Goal: Task Accomplishment & Management: Use online tool/utility

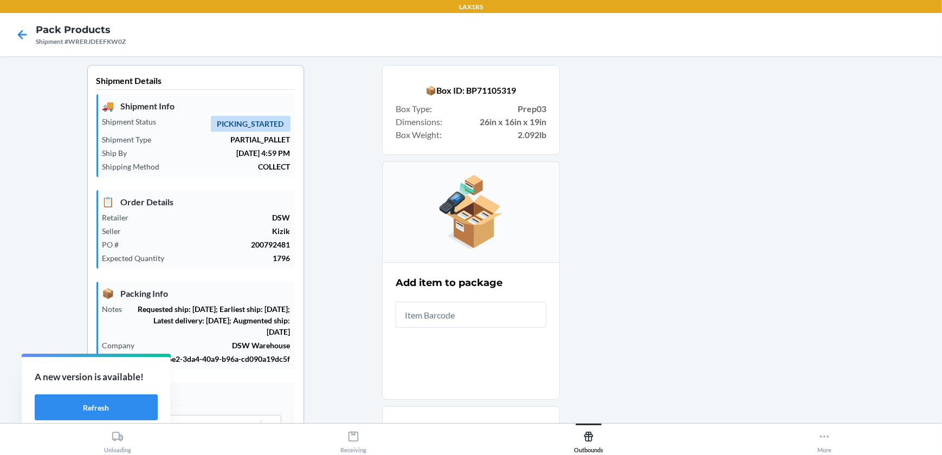
scroll to position [88, 0]
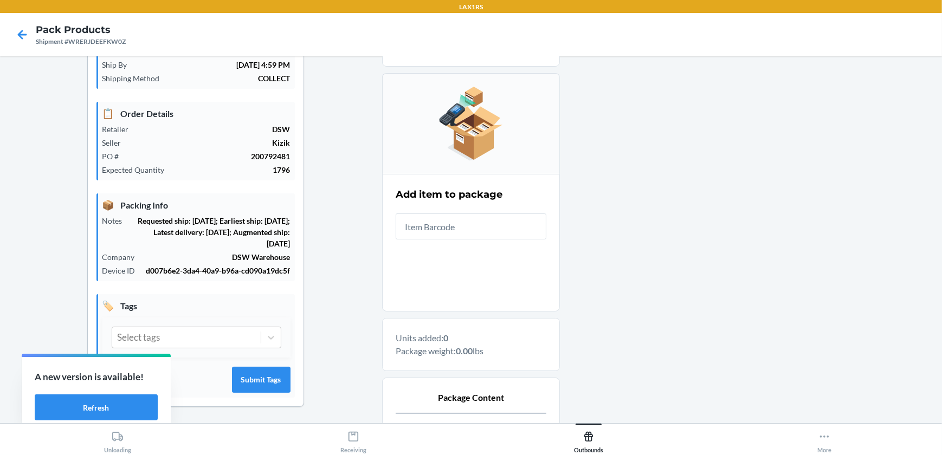
click at [513, 220] on input "text" at bounding box center [471, 226] width 151 height 26
click at [485, 229] on input "text" at bounding box center [471, 226] width 151 height 26
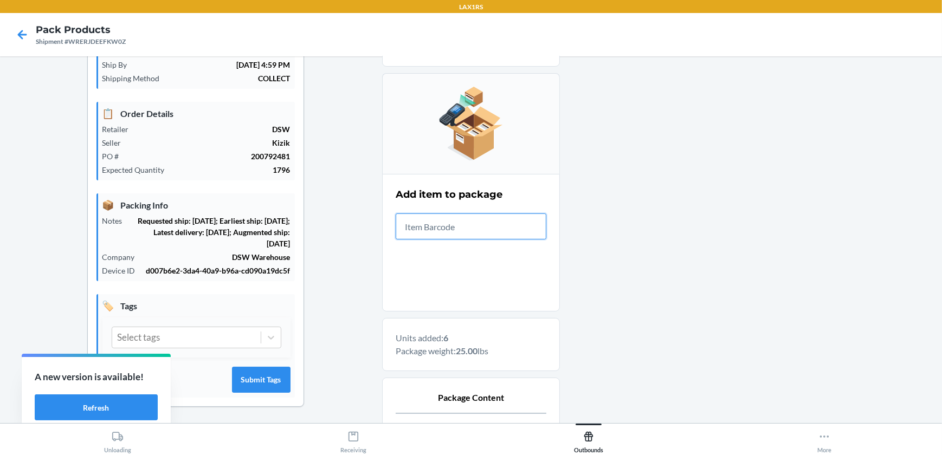
scroll to position [224, 0]
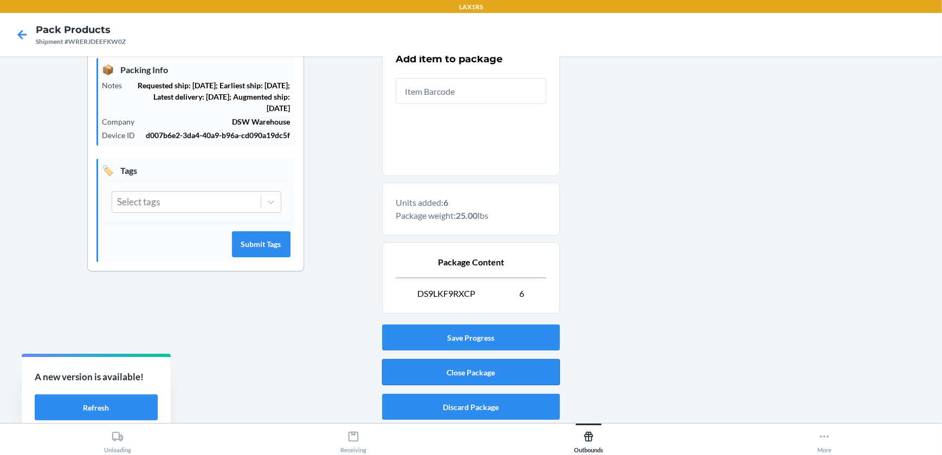
click at [493, 377] on button "Close Package" at bounding box center [471, 372] width 178 height 26
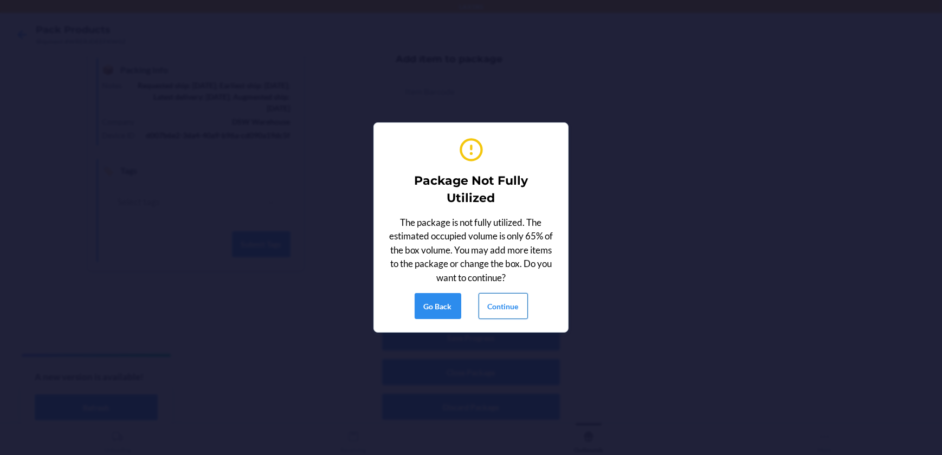
click at [498, 305] on button "Continue" at bounding box center [502, 306] width 49 height 26
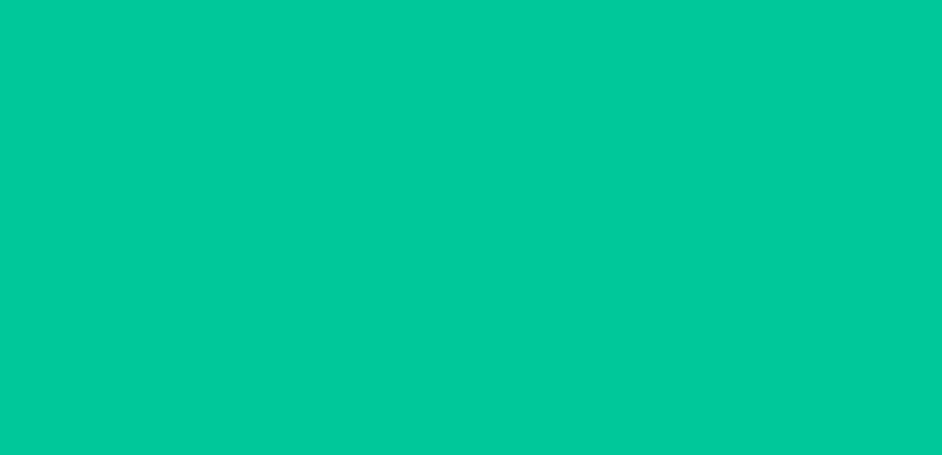
scroll to position [88, 0]
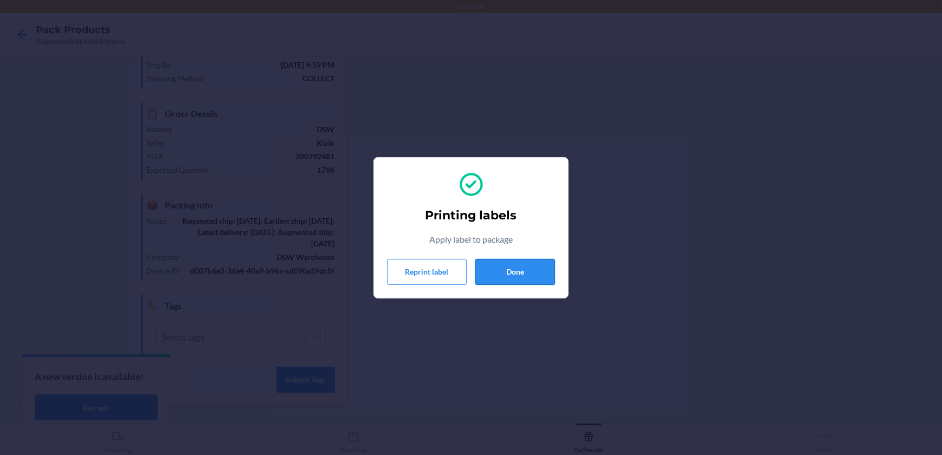
click at [502, 263] on button "Done" at bounding box center [515, 272] width 80 height 26
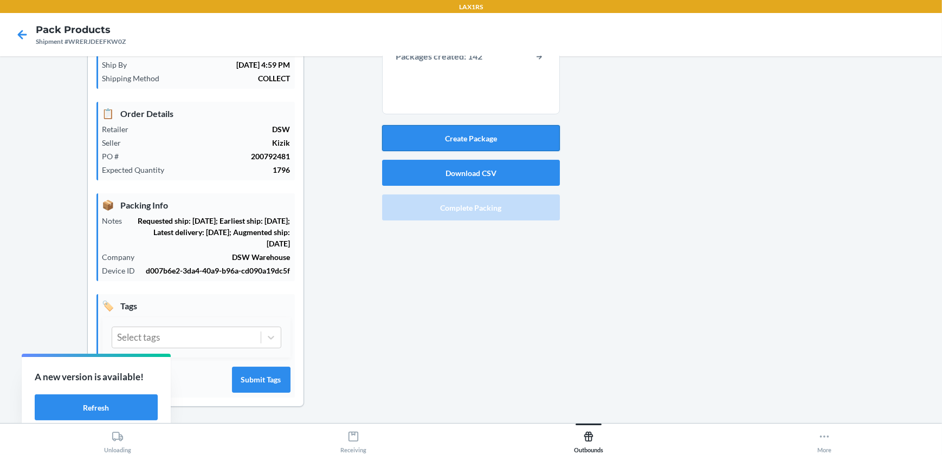
click at [417, 131] on button "Create Package" at bounding box center [471, 138] width 178 height 26
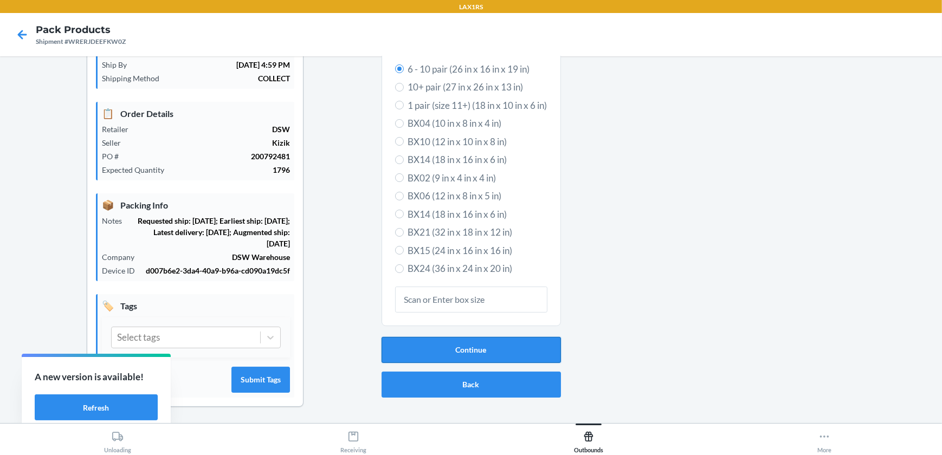
click at [430, 347] on button "Continue" at bounding box center [470, 350] width 179 height 26
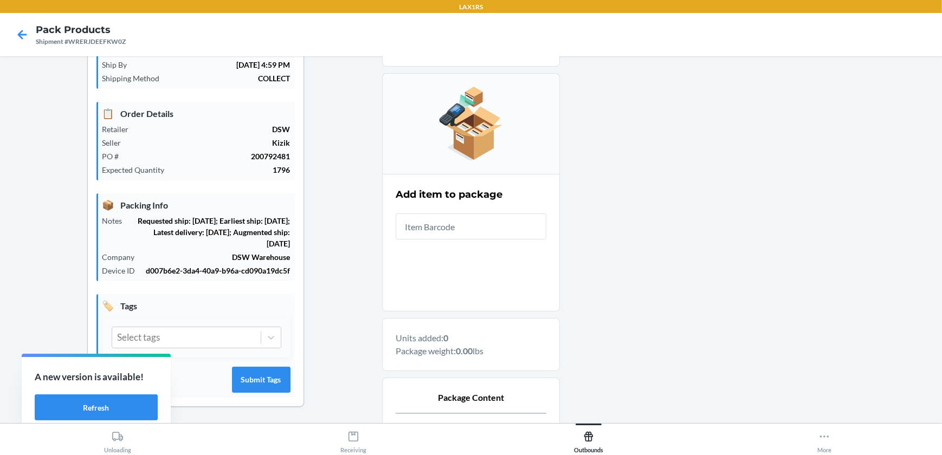
click at [446, 237] on input "text" at bounding box center [471, 226] width 151 height 26
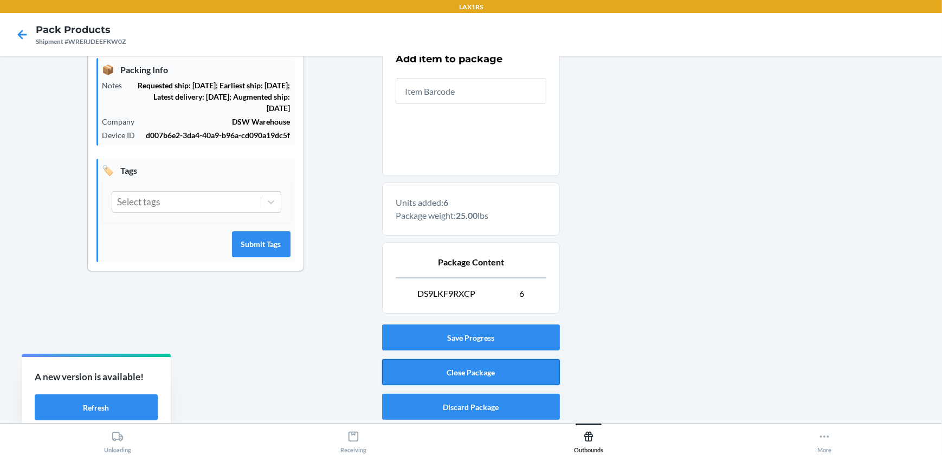
click at [497, 360] on button "Close Package" at bounding box center [471, 372] width 178 height 26
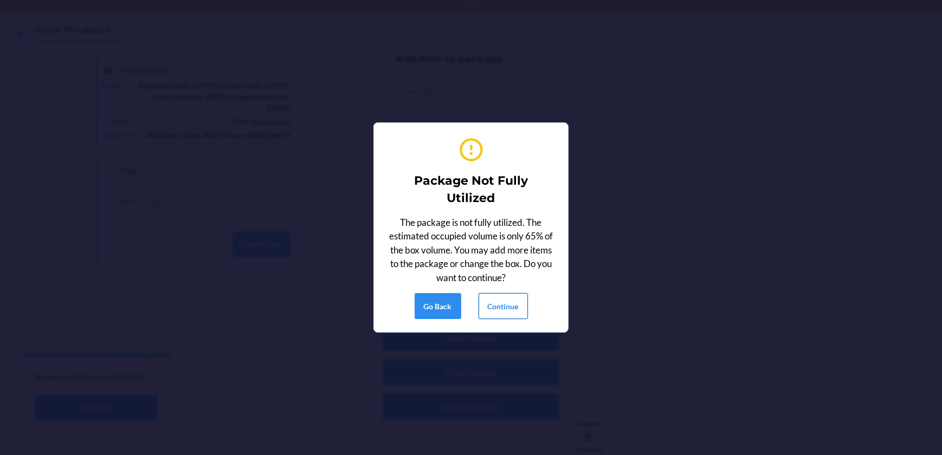
click at [488, 301] on button "Continue" at bounding box center [502, 306] width 49 height 26
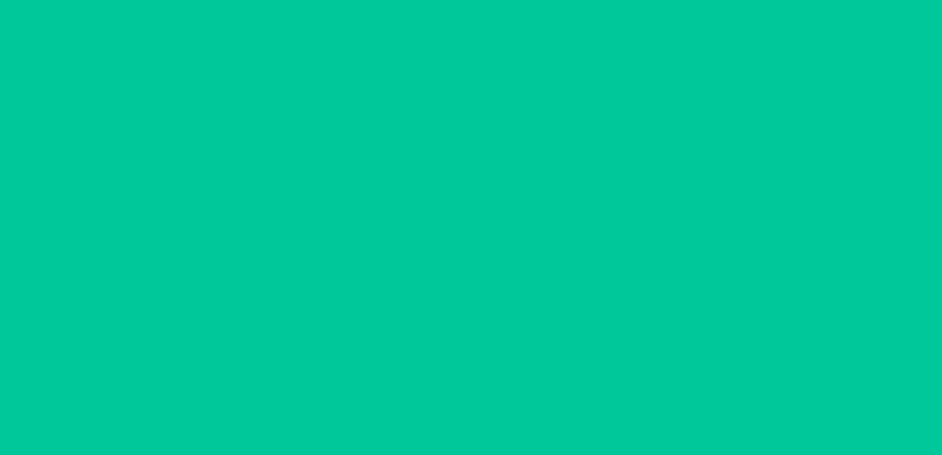
scroll to position [88, 0]
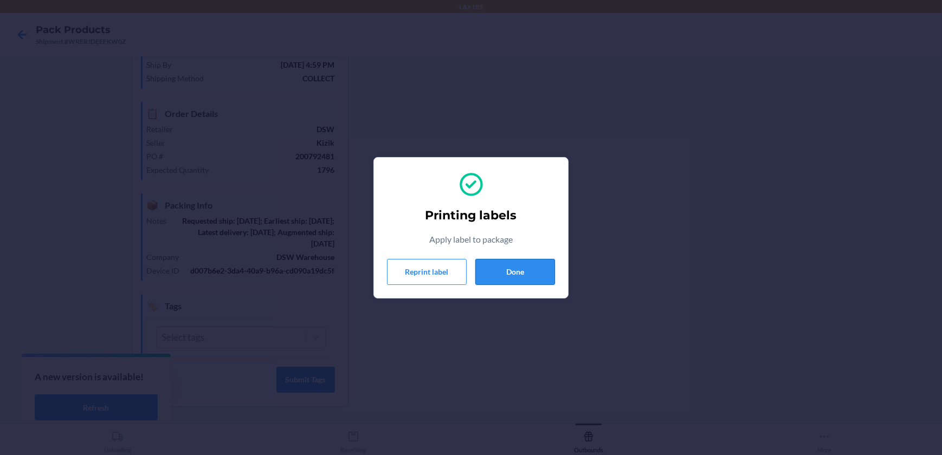
click at [525, 270] on button "Done" at bounding box center [515, 272] width 80 height 26
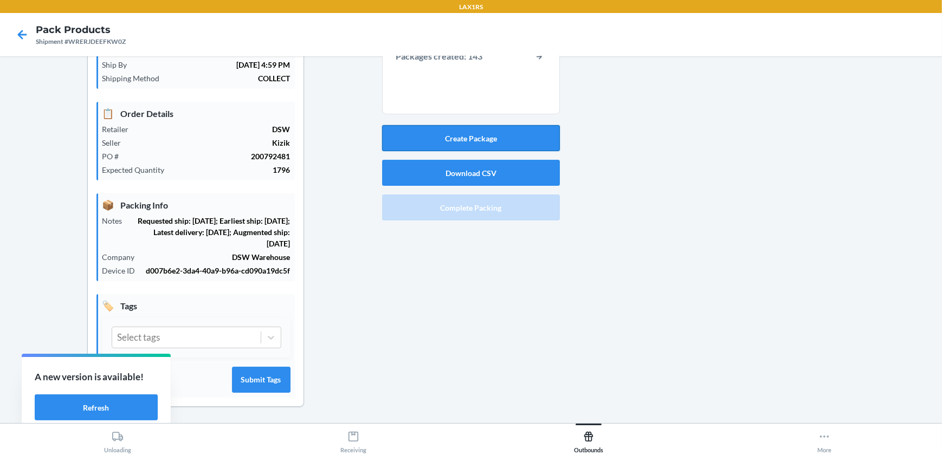
click at [497, 141] on button "Create Package" at bounding box center [471, 138] width 178 height 26
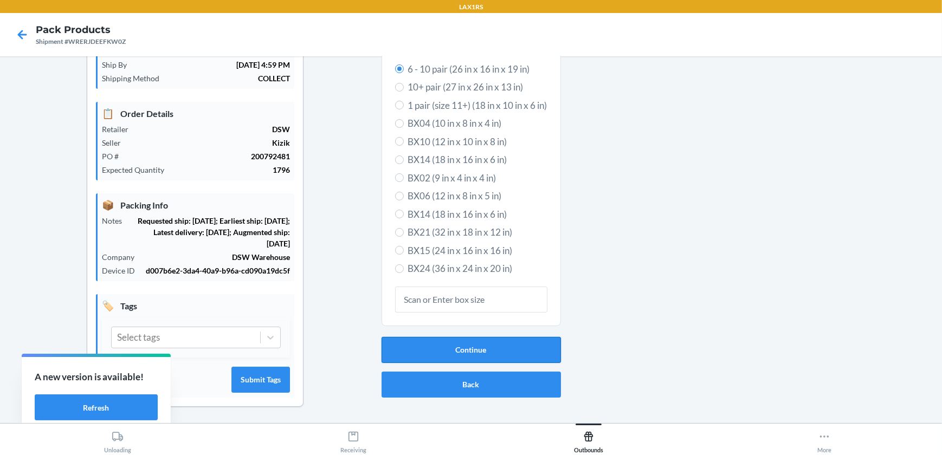
click at [459, 356] on button "Continue" at bounding box center [470, 350] width 179 height 26
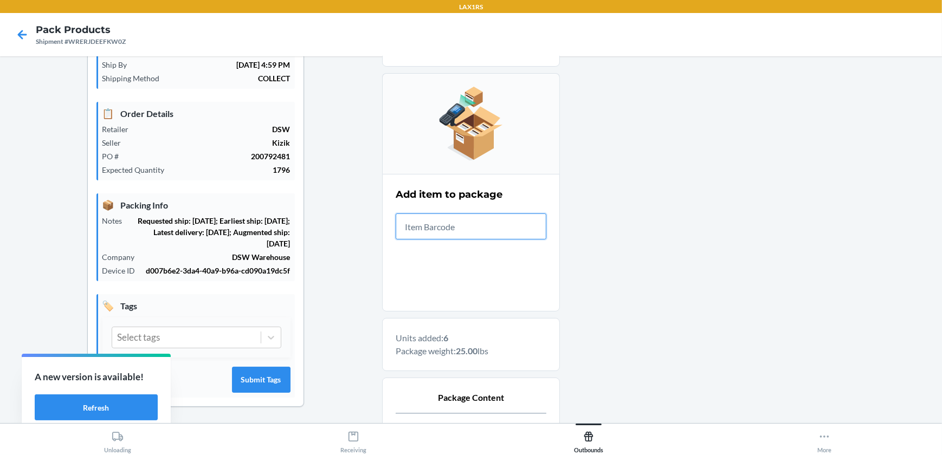
click at [436, 232] on input "text" at bounding box center [471, 226] width 151 height 26
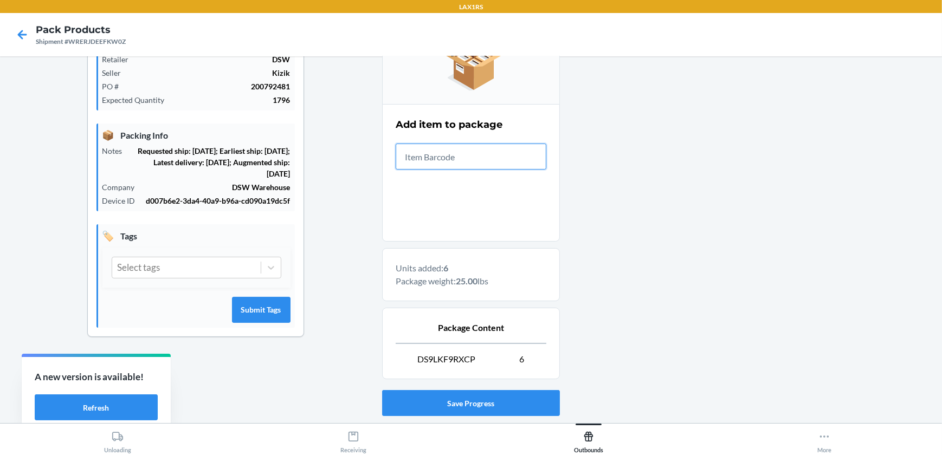
scroll to position [224, 0]
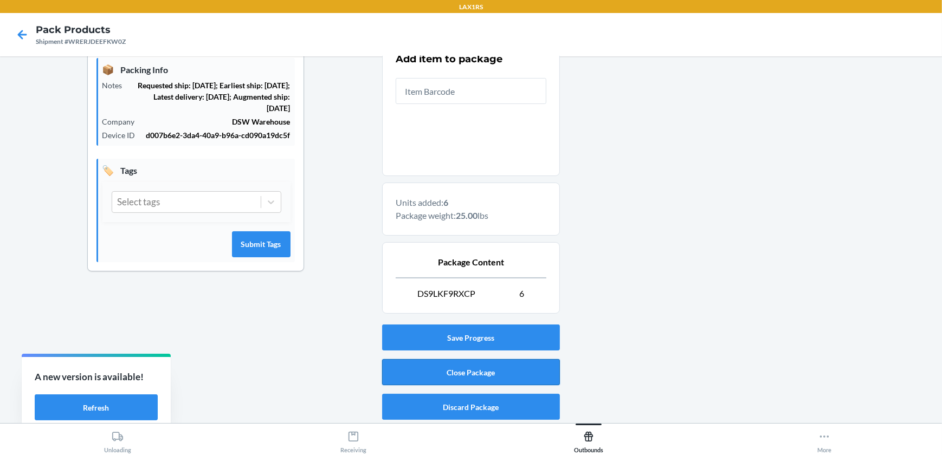
click at [499, 360] on button "Close Package" at bounding box center [471, 372] width 178 height 26
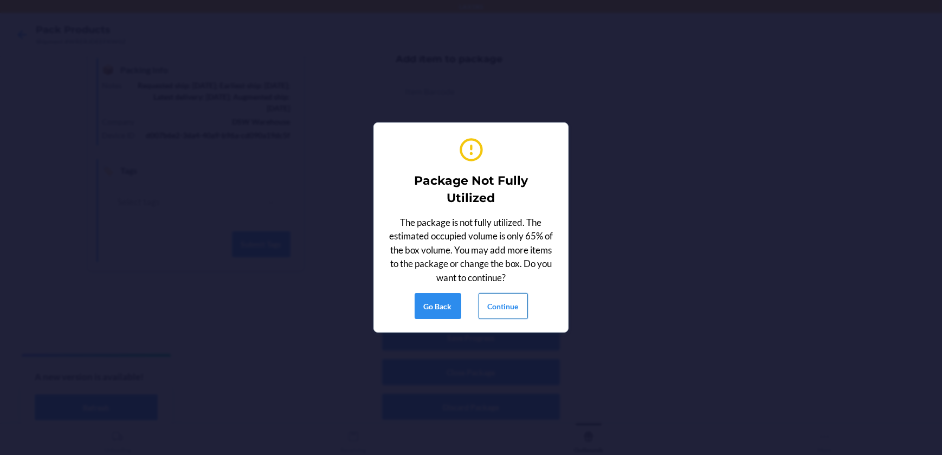
click at [513, 303] on button "Continue" at bounding box center [502, 306] width 49 height 26
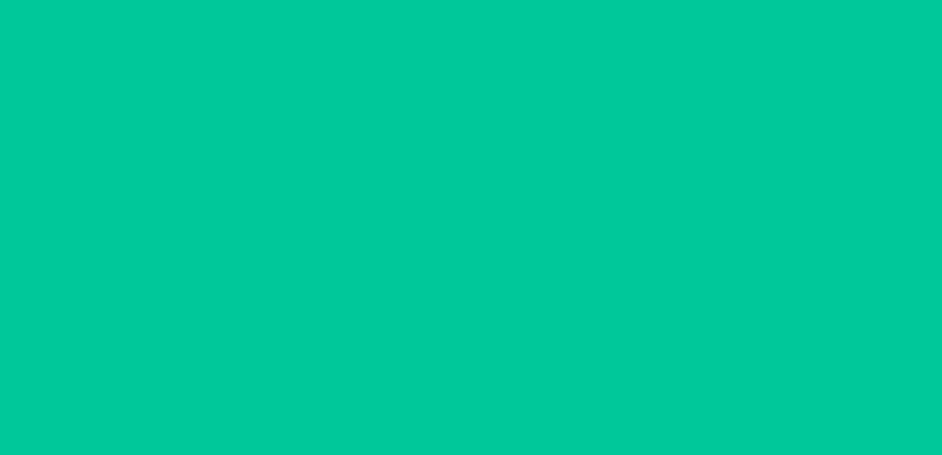
scroll to position [88, 0]
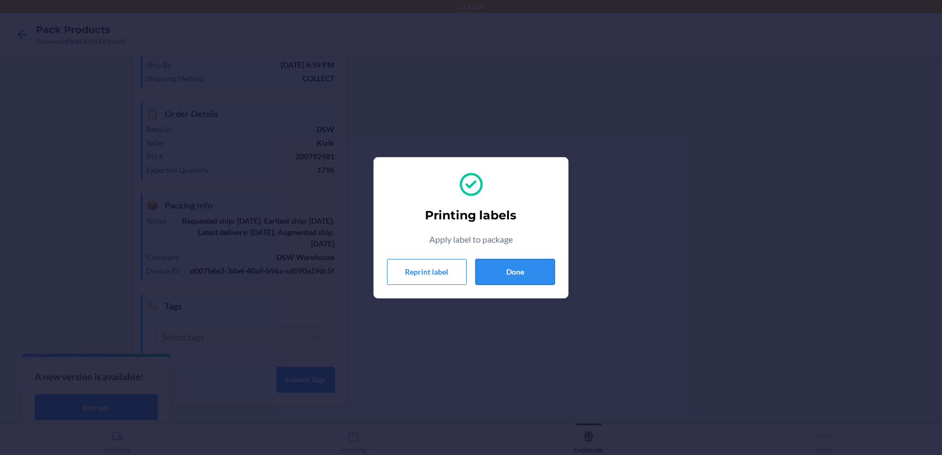
click at [494, 270] on button "Done" at bounding box center [515, 272] width 80 height 26
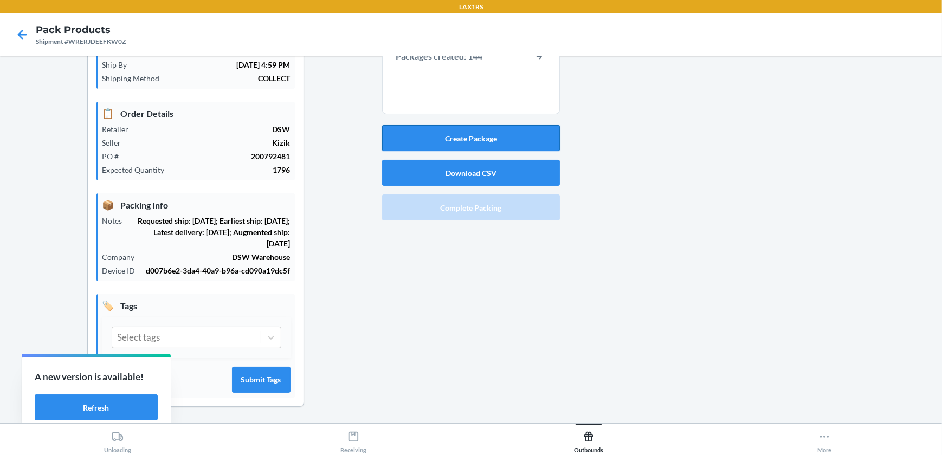
click at [487, 138] on button "Create Package" at bounding box center [471, 138] width 178 height 26
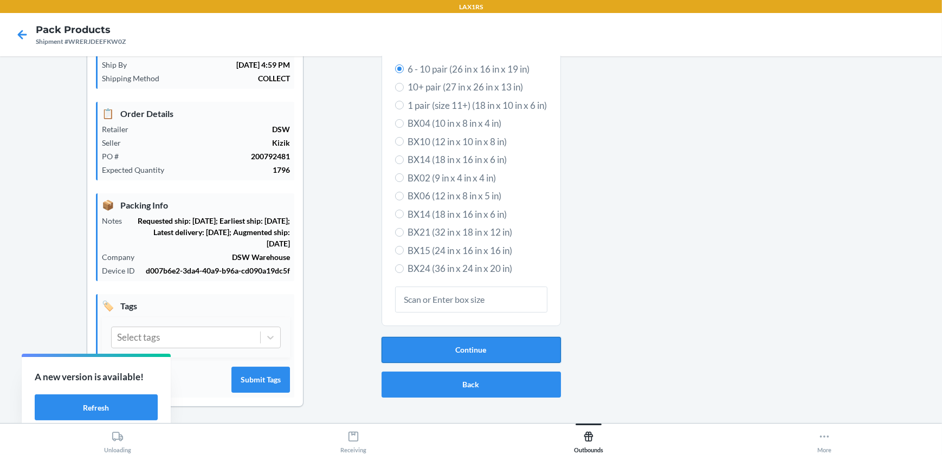
click at [478, 355] on button "Continue" at bounding box center [470, 350] width 179 height 26
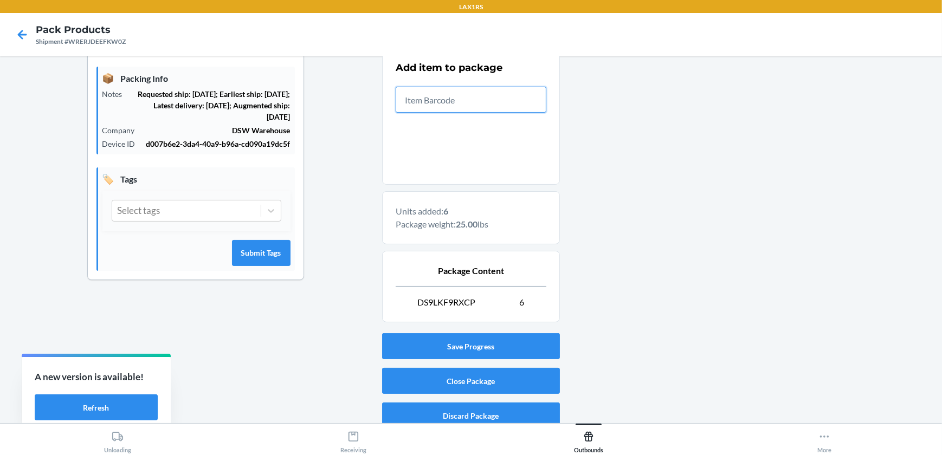
scroll to position [224, 0]
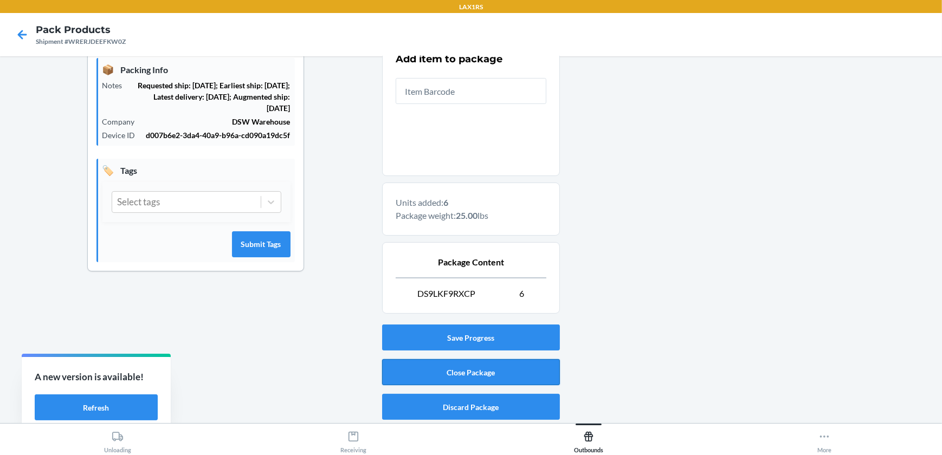
click at [491, 367] on button "Close Package" at bounding box center [471, 372] width 178 height 26
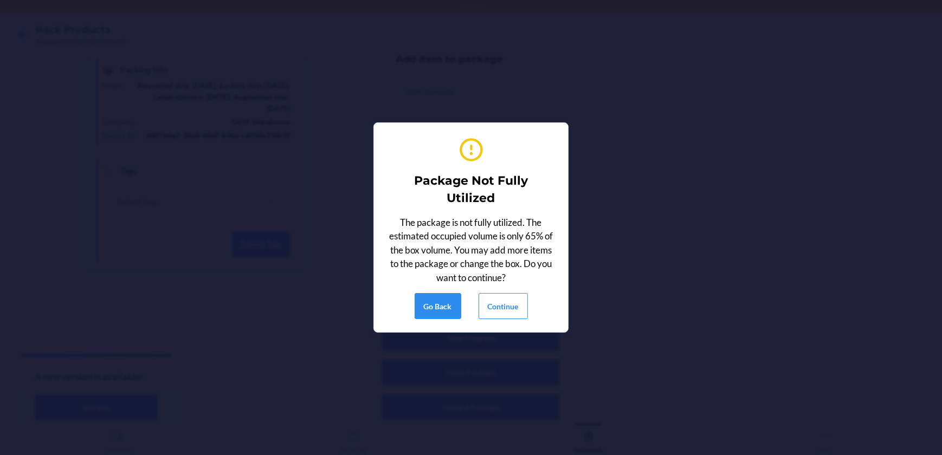
click at [508, 292] on div "Package Not Fully Utilized The package is not fully utilized. The estimated occ…" at bounding box center [471, 228] width 168 height 192
click at [512, 303] on button "Continue" at bounding box center [502, 306] width 49 height 26
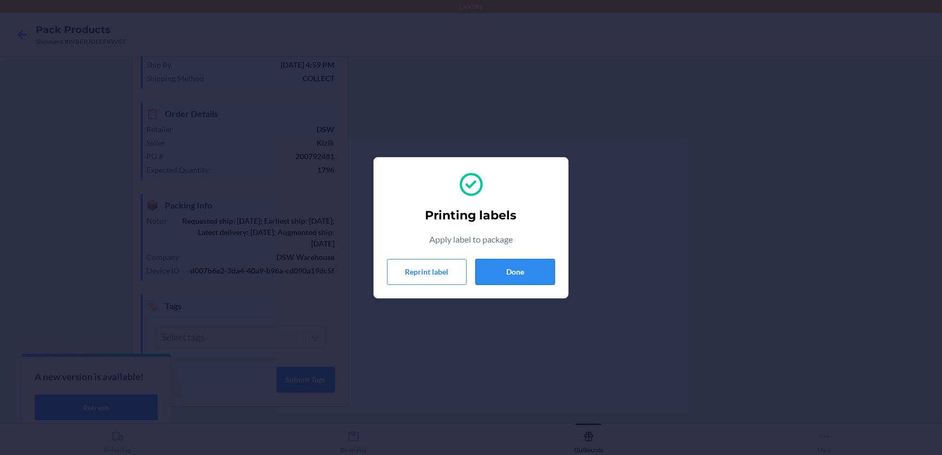
click at [527, 267] on button "Done" at bounding box center [515, 272] width 80 height 26
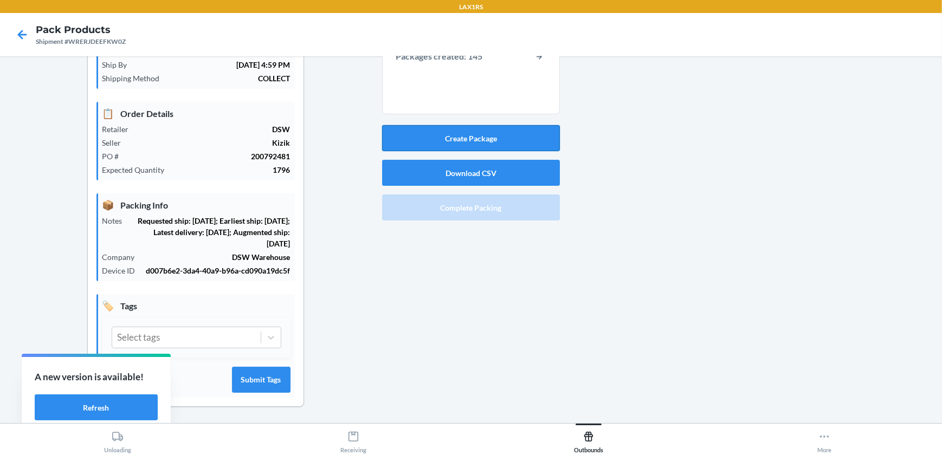
click at [520, 137] on button "Create Package" at bounding box center [471, 138] width 178 height 26
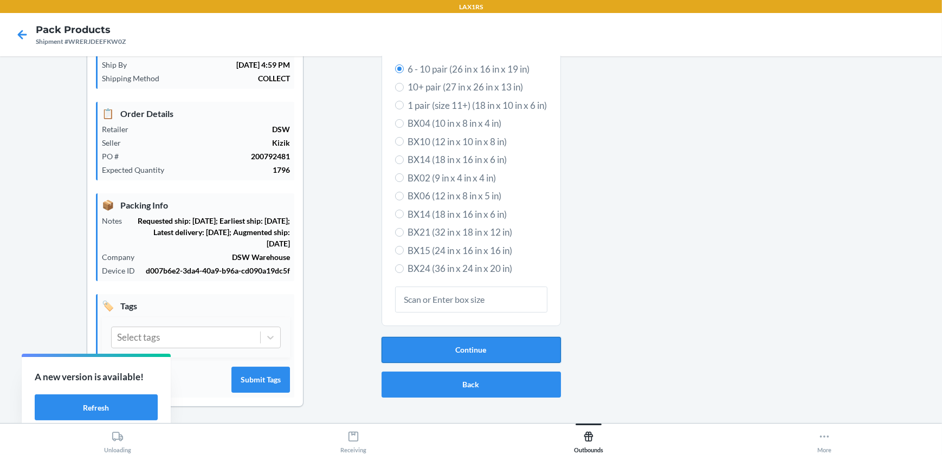
click at [514, 352] on button "Continue" at bounding box center [470, 350] width 179 height 26
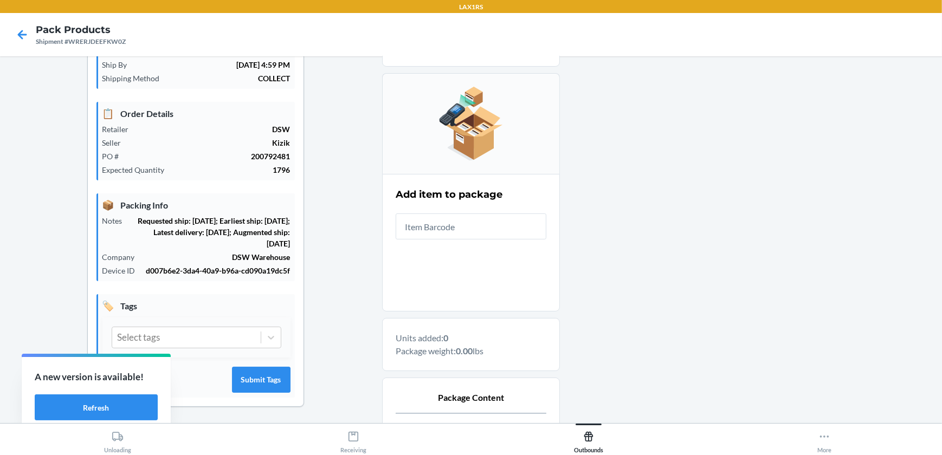
click at [454, 227] on input "text" at bounding box center [471, 226] width 151 height 26
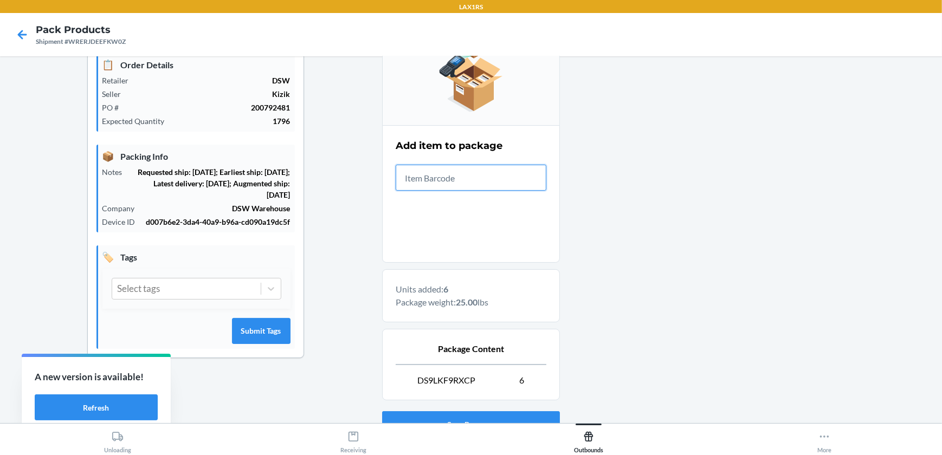
scroll to position [224, 0]
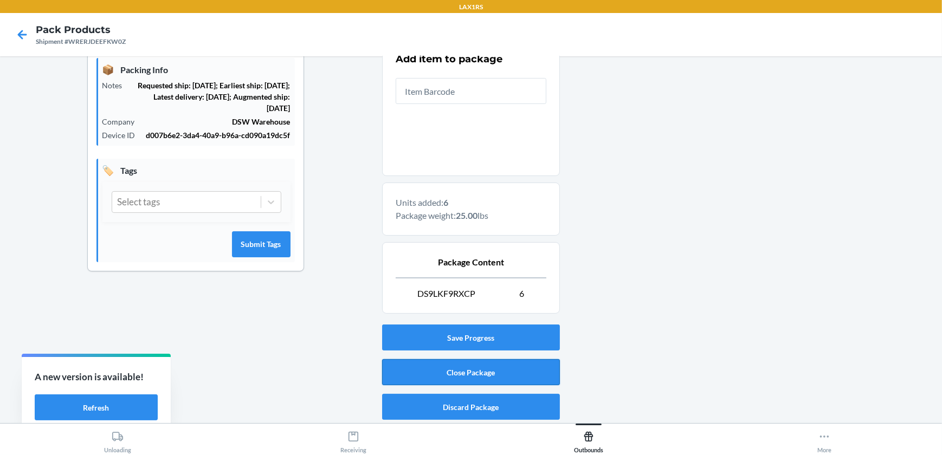
click at [455, 377] on button "Close Package" at bounding box center [471, 372] width 178 height 26
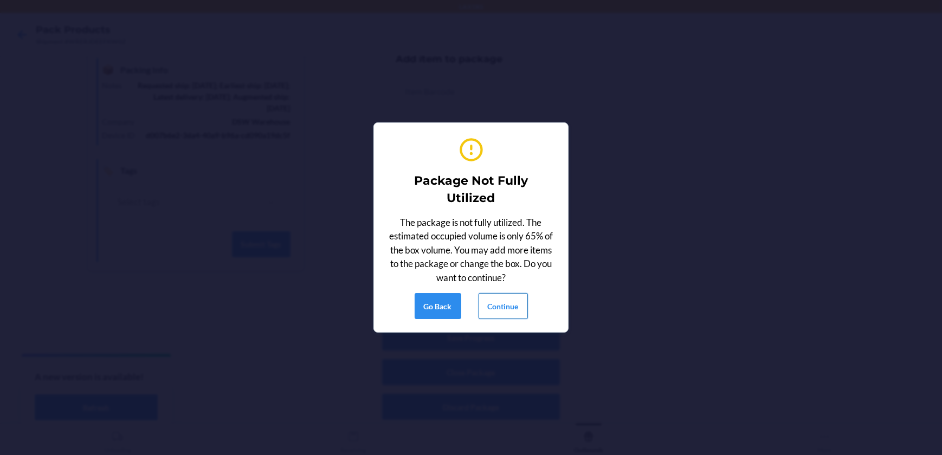
click at [497, 297] on button "Continue" at bounding box center [502, 306] width 49 height 26
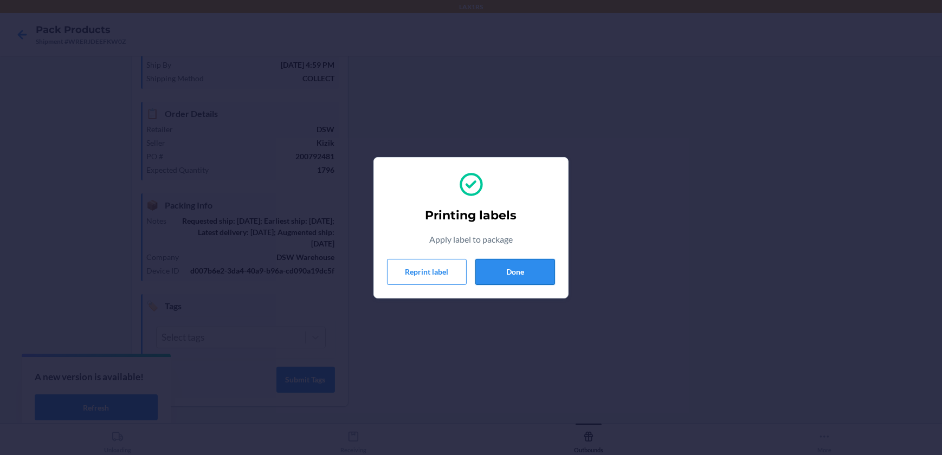
click at [528, 267] on button "Done" at bounding box center [515, 272] width 80 height 26
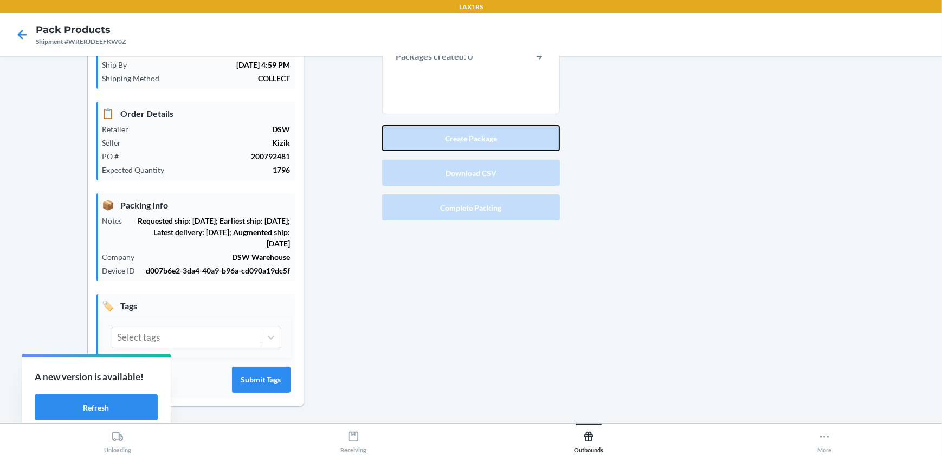
click at [489, 140] on button "Create Package" at bounding box center [471, 138] width 178 height 26
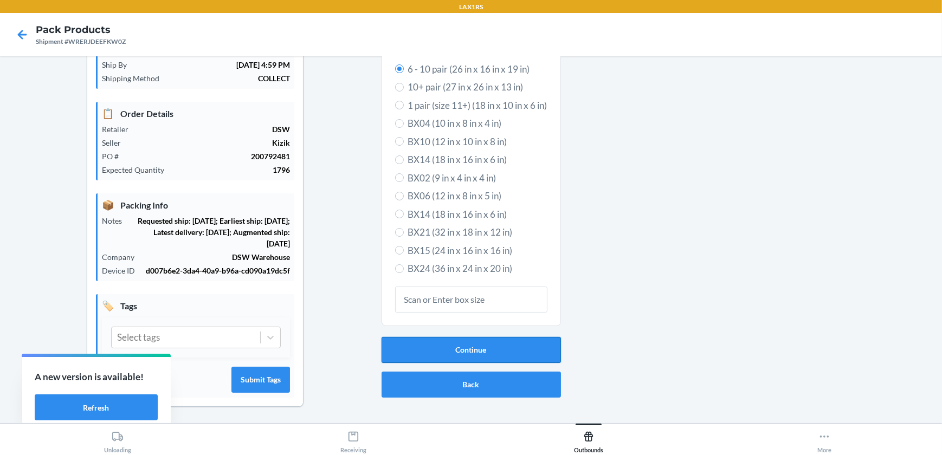
click at [467, 352] on button "Continue" at bounding box center [470, 350] width 179 height 26
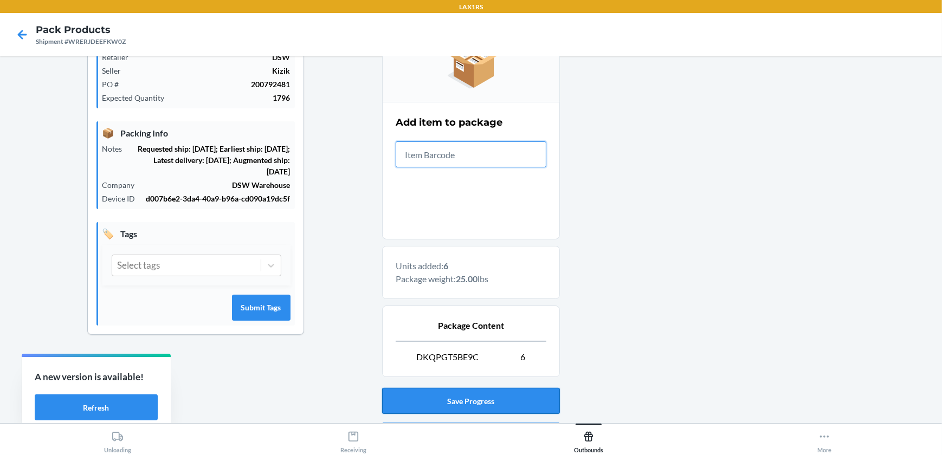
scroll to position [224, 0]
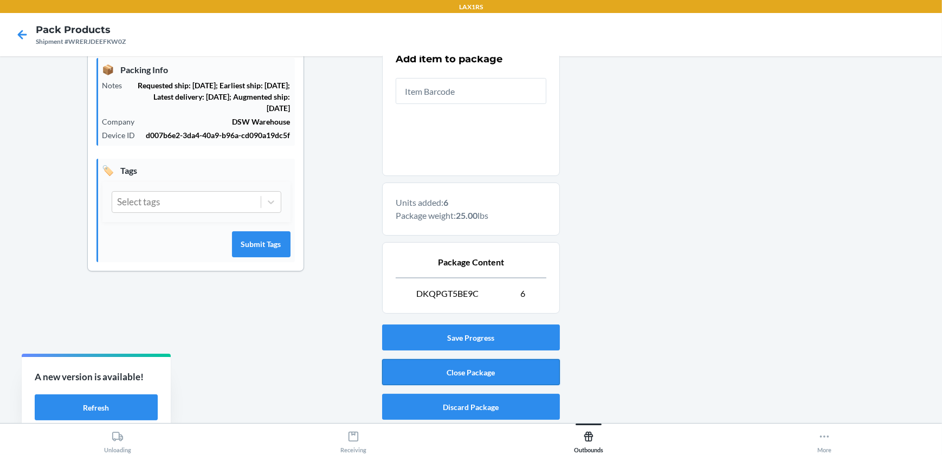
click at [478, 365] on button "Close Package" at bounding box center [471, 372] width 178 height 26
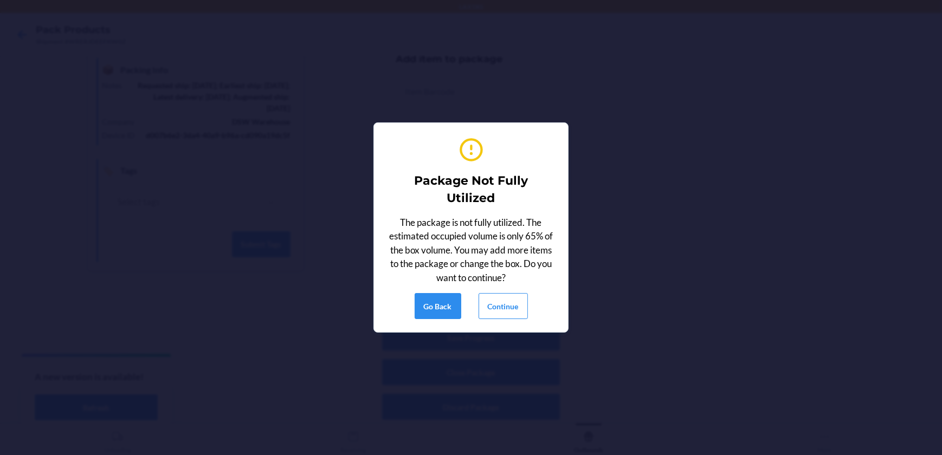
click at [505, 282] on div "The package is not fully utilized. The estimated occupied volume is only 65% of…" at bounding box center [471, 250] width 168 height 69
click at [500, 299] on button "Continue" at bounding box center [502, 306] width 49 height 26
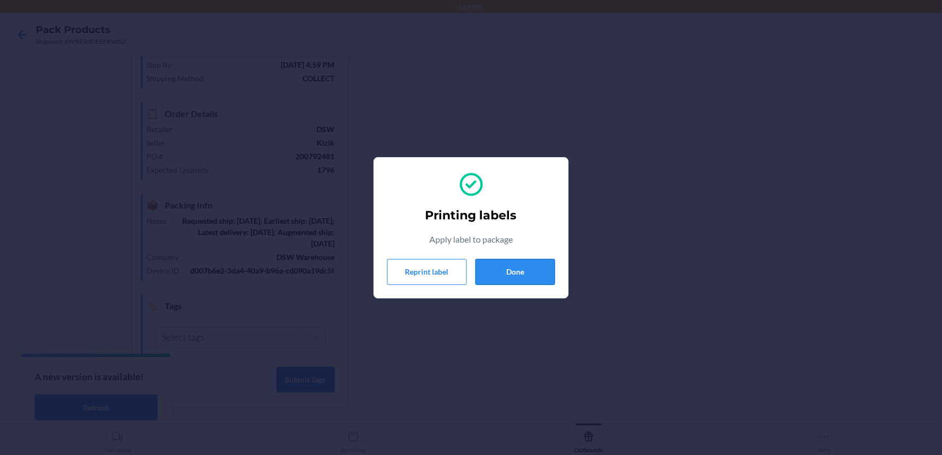
click at [516, 275] on button "Done" at bounding box center [515, 272] width 80 height 26
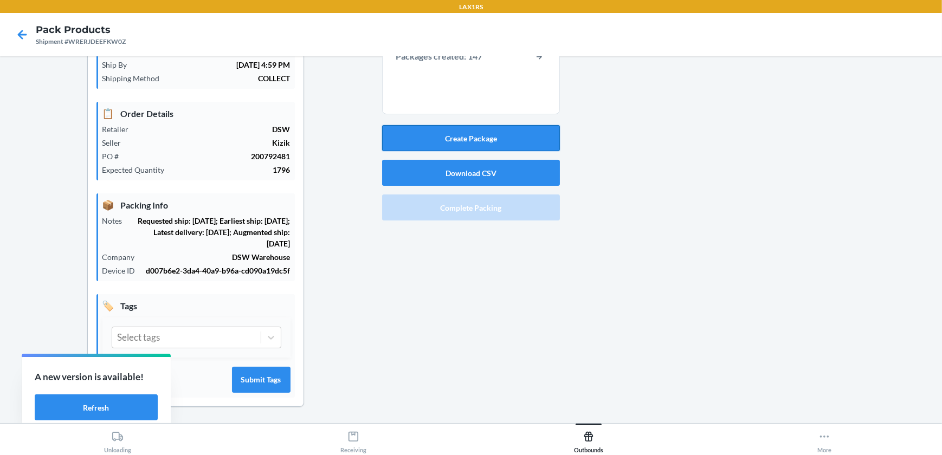
click at [504, 130] on button "Create Package" at bounding box center [471, 138] width 178 height 26
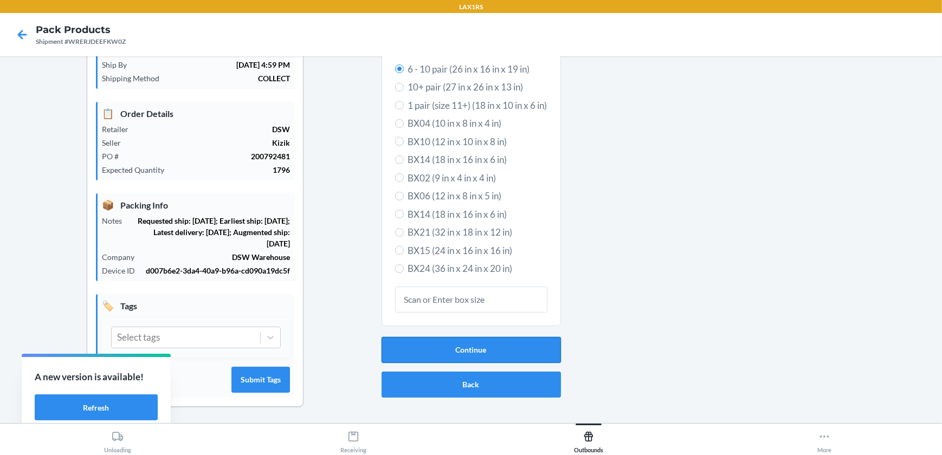
click at [459, 354] on button "Continue" at bounding box center [470, 350] width 179 height 26
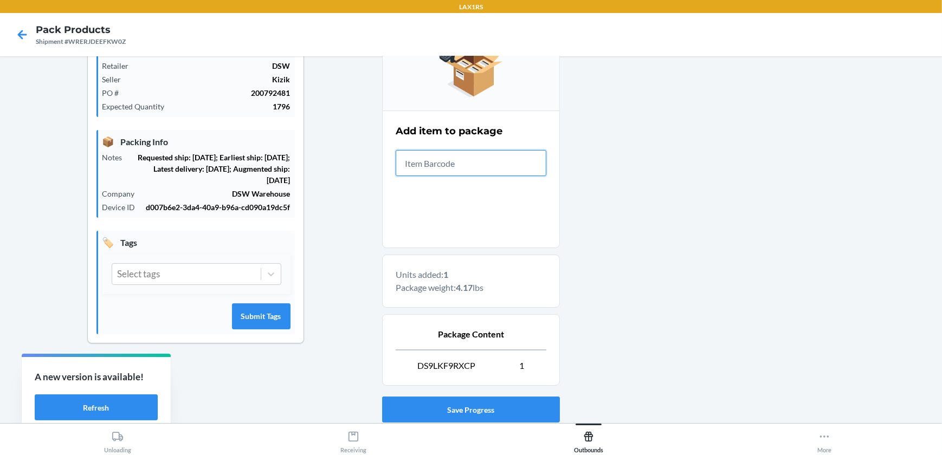
scroll to position [224, 0]
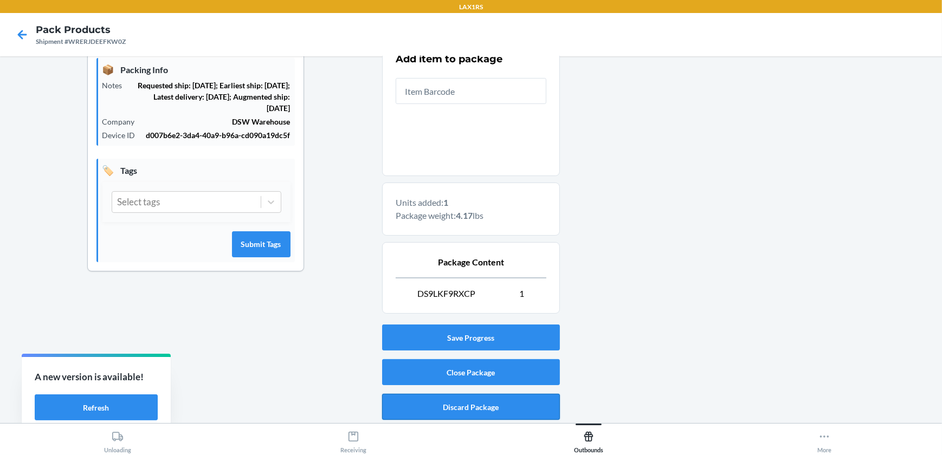
click at [468, 410] on button "Discard Package" at bounding box center [471, 407] width 178 height 26
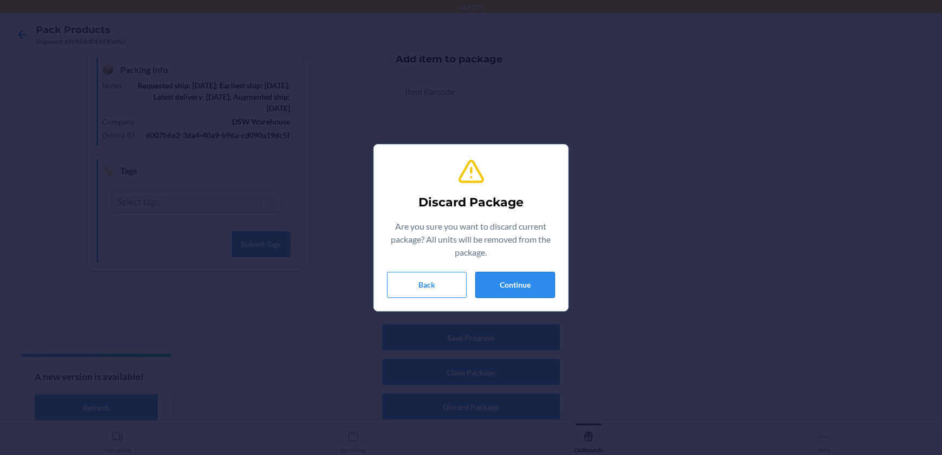
click at [525, 276] on button "Continue" at bounding box center [515, 285] width 80 height 26
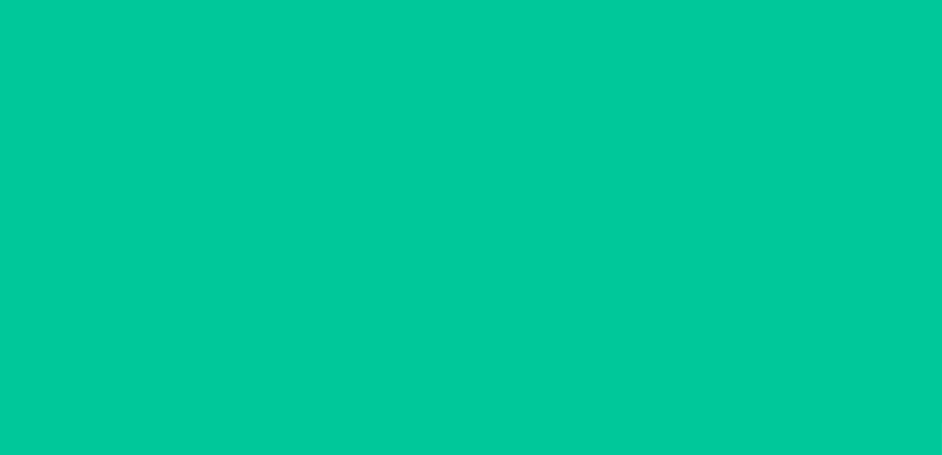
scroll to position [88, 0]
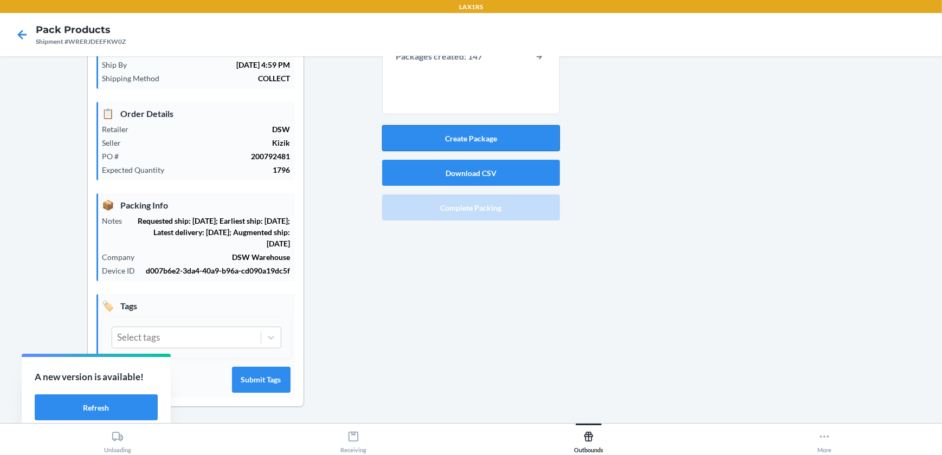
click at [467, 135] on button "Create Package" at bounding box center [471, 138] width 178 height 26
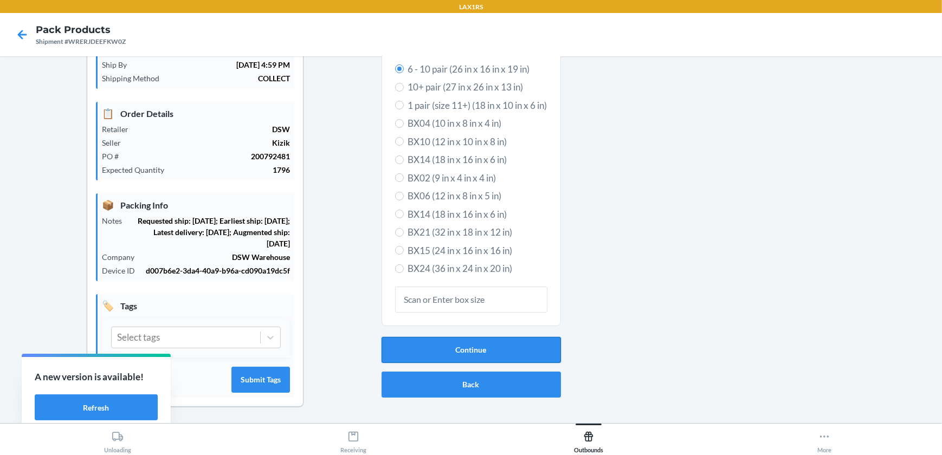
click at [483, 344] on button "Continue" at bounding box center [470, 350] width 179 height 26
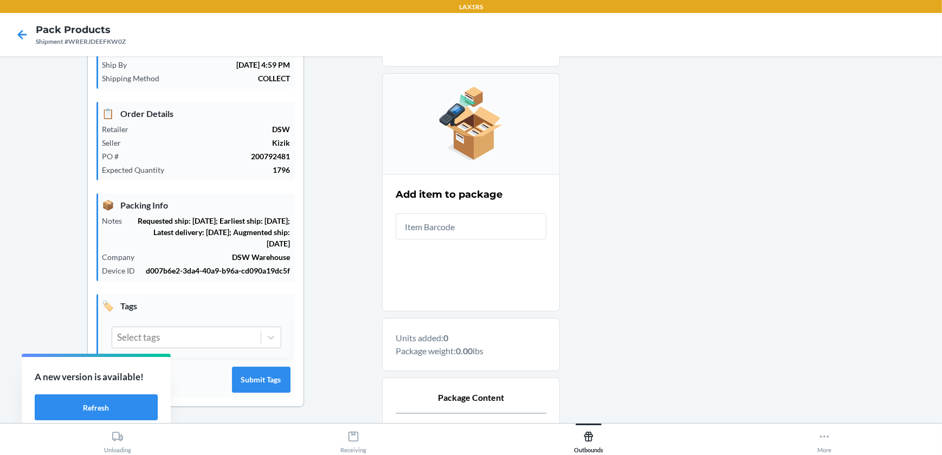
click at [442, 232] on input "text" at bounding box center [471, 226] width 151 height 26
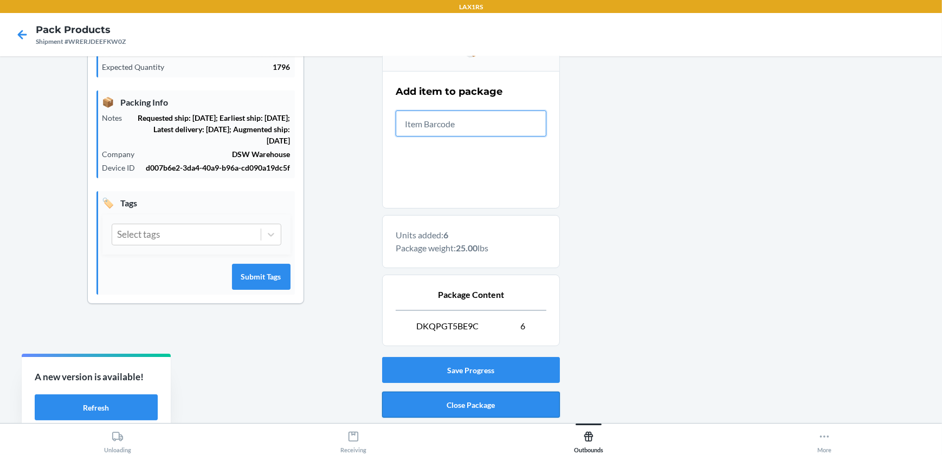
scroll to position [224, 0]
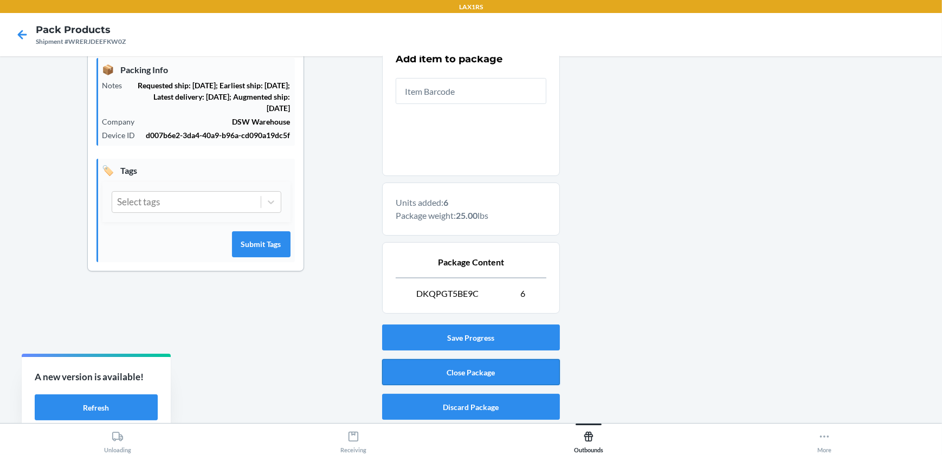
click at [488, 378] on button "Close Package" at bounding box center [471, 372] width 178 height 26
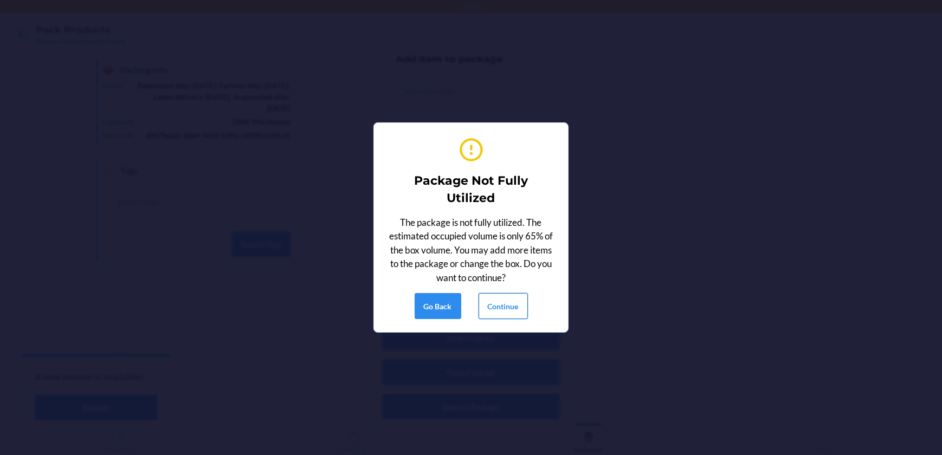
click at [504, 308] on button "Continue" at bounding box center [502, 306] width 49 height 26
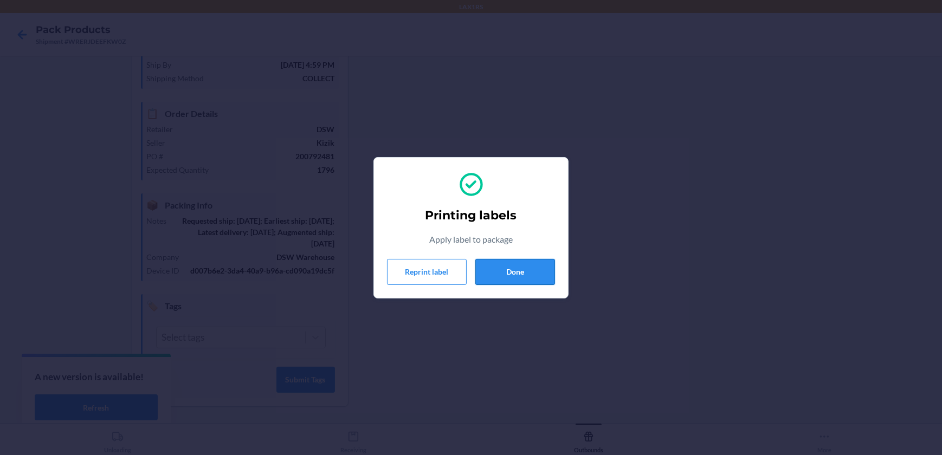
click at [500, 276] on button "Done" at bounding box center [515, 272] width 80 height 26
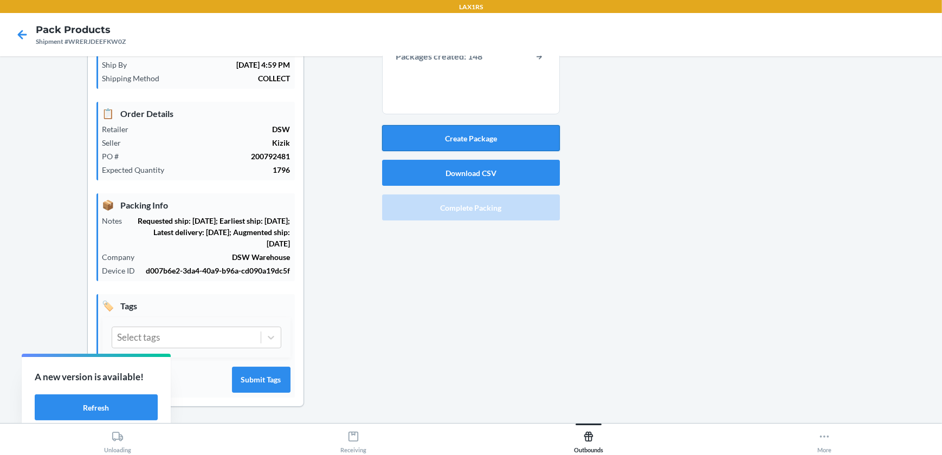
click at [530, 134] on button "Create Package" at bounding box center [471, 138] width 178 height 26
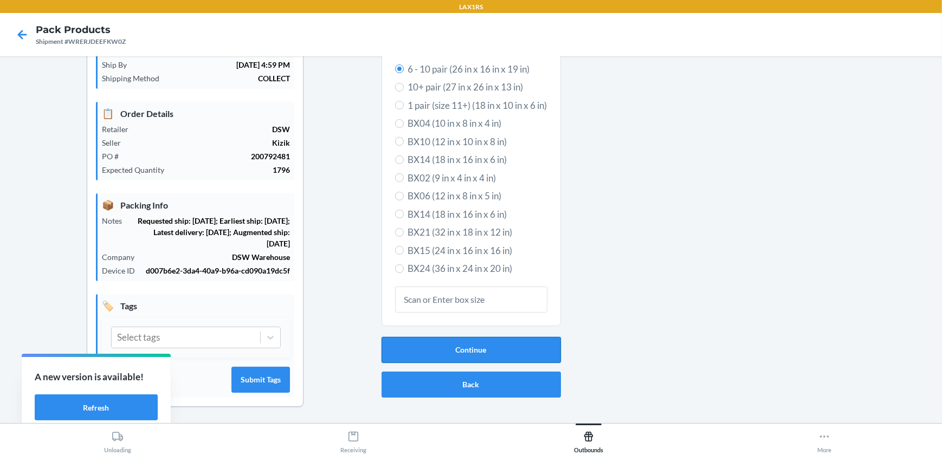
click at [493, 341] on button "Continue" at bounding box center [470, 350] width 179 height 26
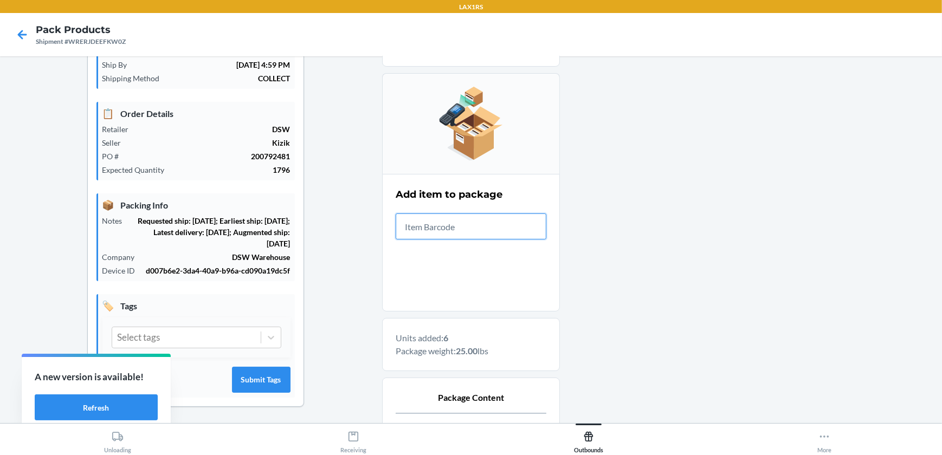
scroll to position [224, 0]
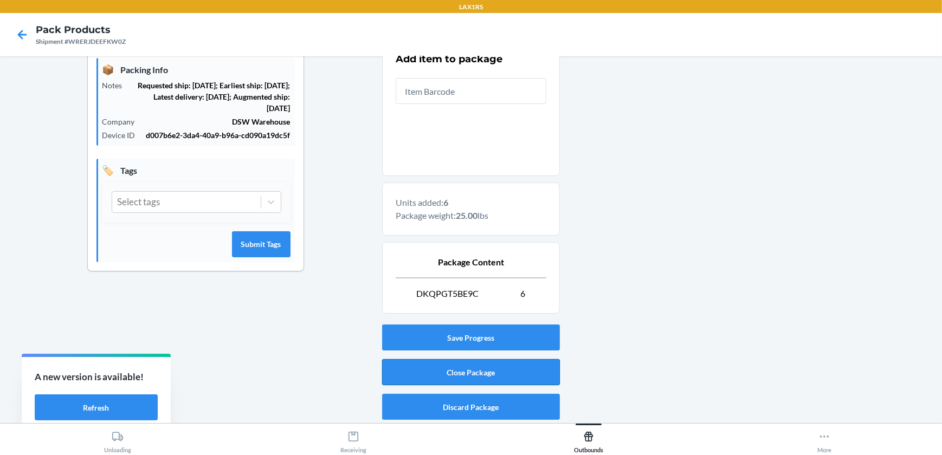
click at [462, 362] on button "Close Package" at bounding box center [471, 372] width 178 height 26
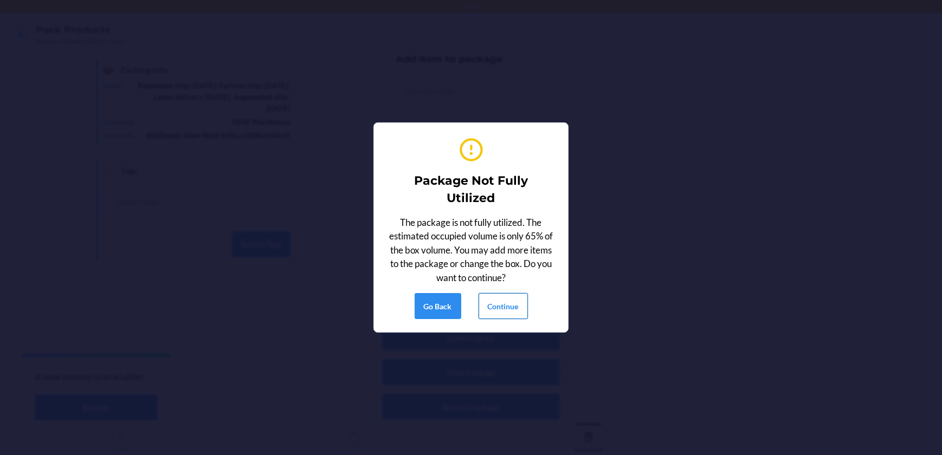
click at [498, 299] on button "Continue" at bounding box center [502, 306] width 49 height 26
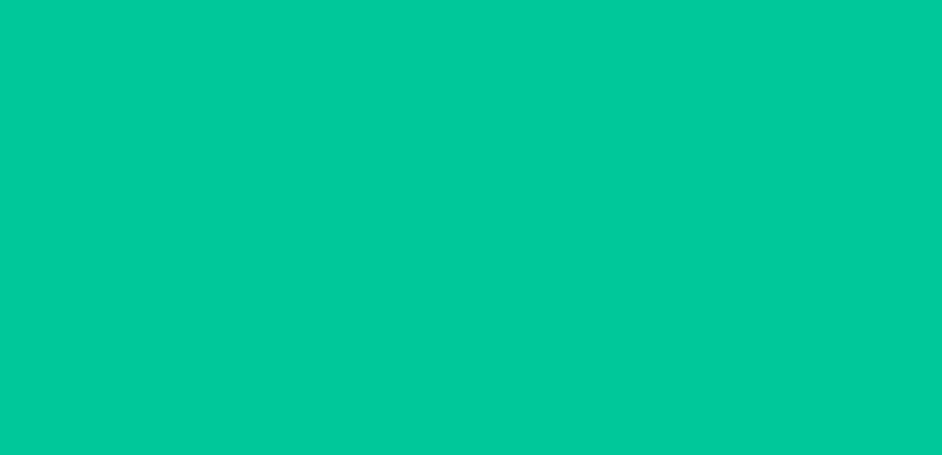
scroll to position [88, 0]
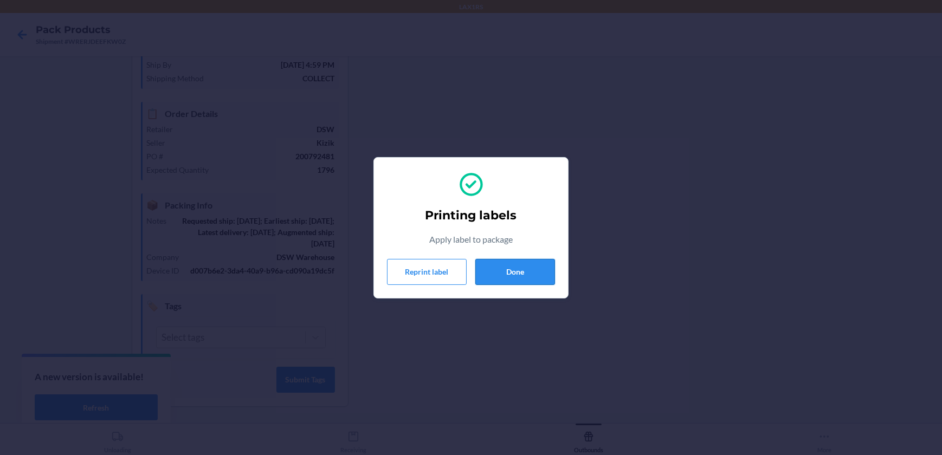
click at [535, 267] on button "Done" at bounding box center [515, 272] width 80 height 26
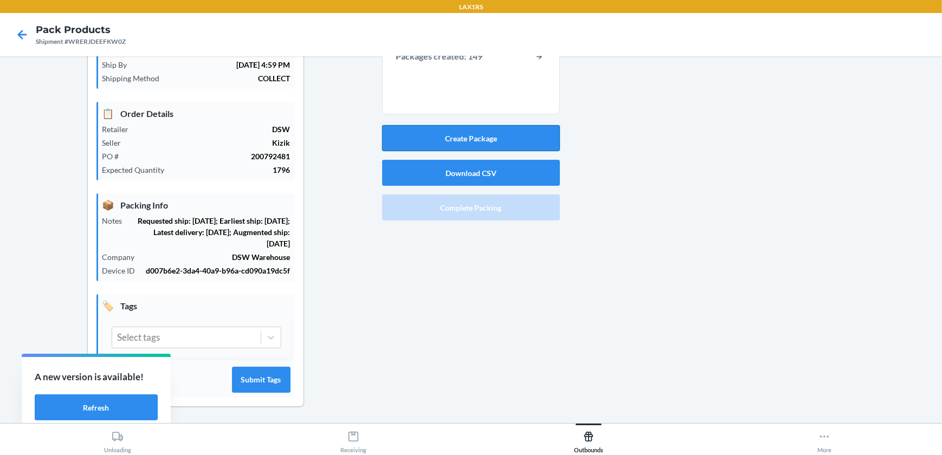
click at [514, 141] on button "Create Package" at bounding box center [471, 138] width 178 height 26
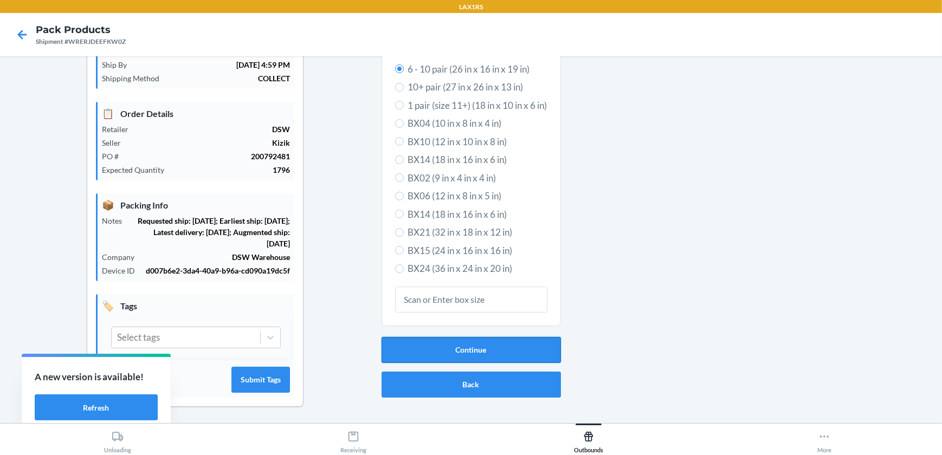
click at [491, 346] on button "Continue" at bounding box center [470, 350] width 179 height 26
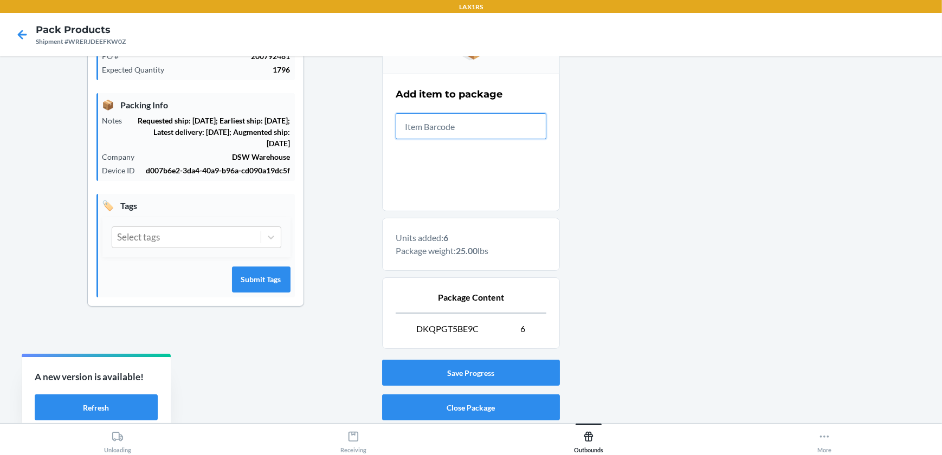
scroll to position [224, 0]
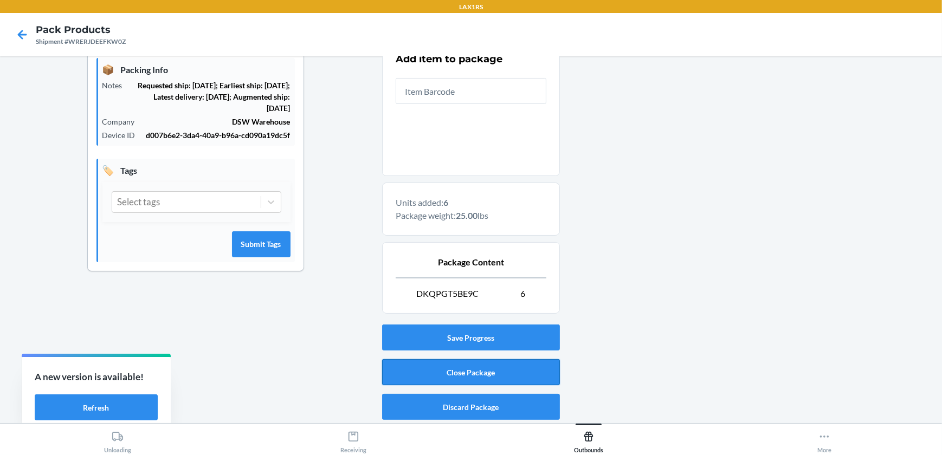
click at [523, 367] on button "Close Package" at bounding box center [471, 372] width 178 height 26
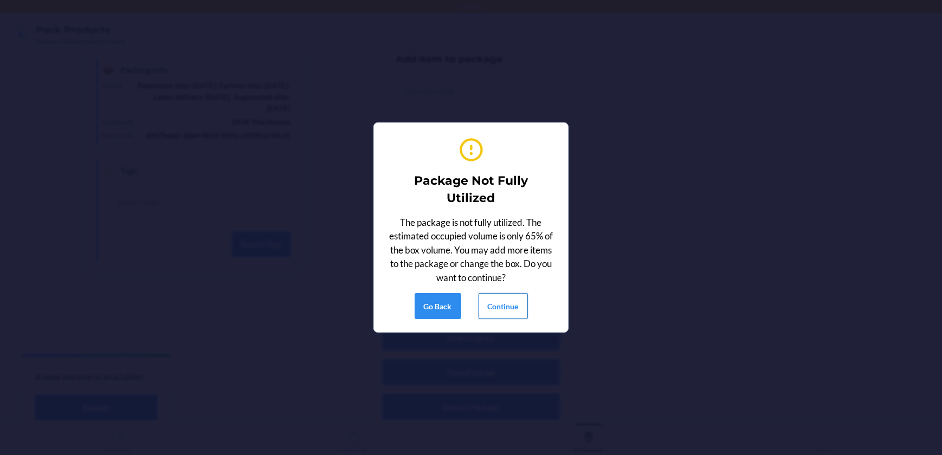
click at [516, 308] on button "Continue" at bounding box center [502, 306] width 49 height 26
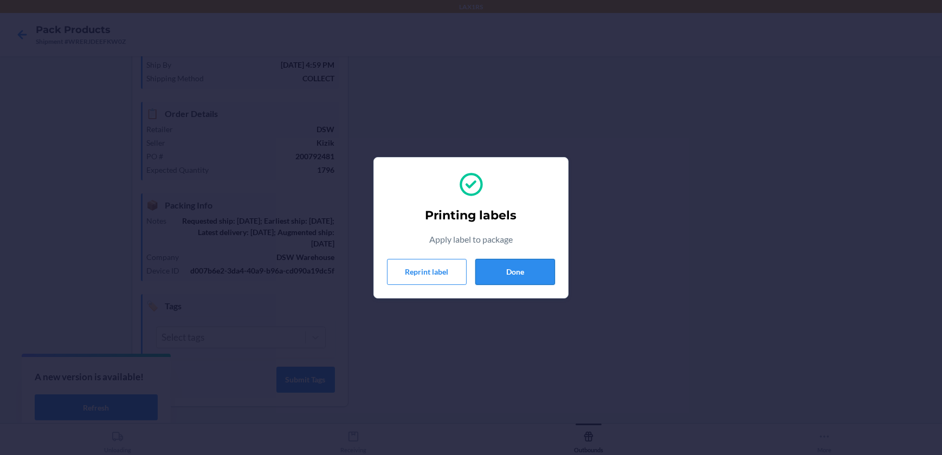
click at [510, 279] on button "Done" at bounding box center [515, 272] width 80 height 26
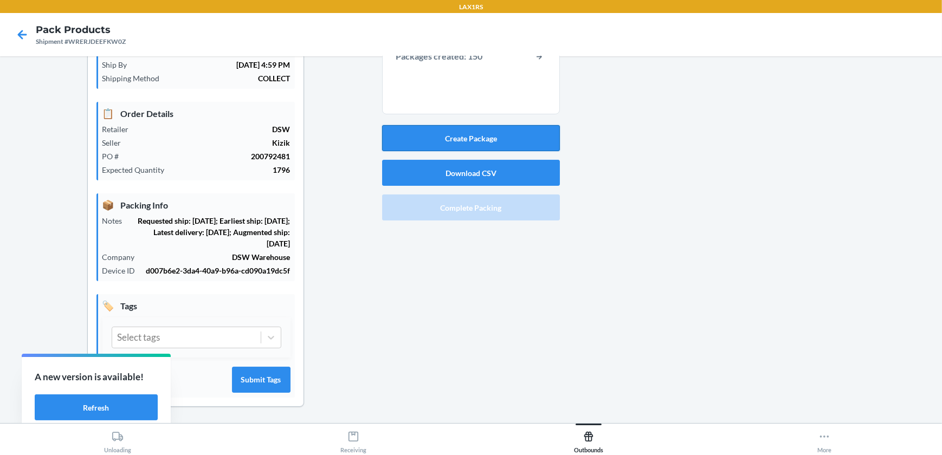
click at [458, 137] on button "Create Package" at bounding box center [471, 138] width 178 height 26
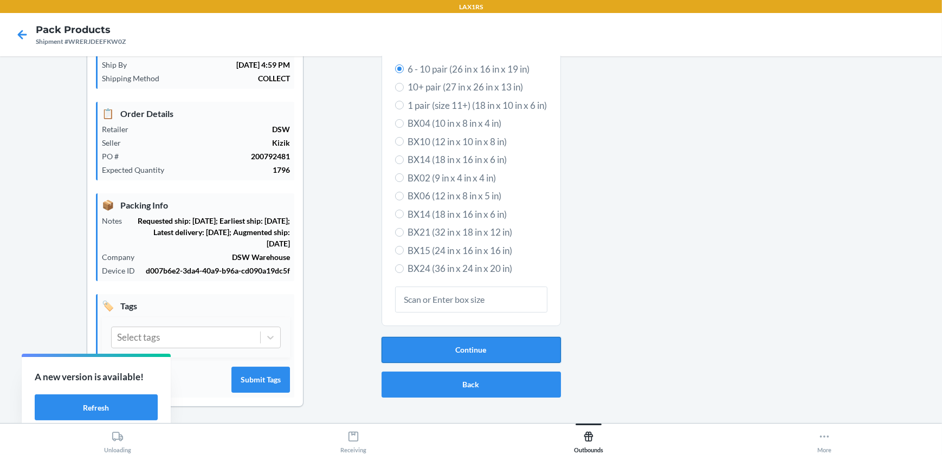
click at [464, 344] on button "Continue" at bounding box center [470, 350] width 179 height 26
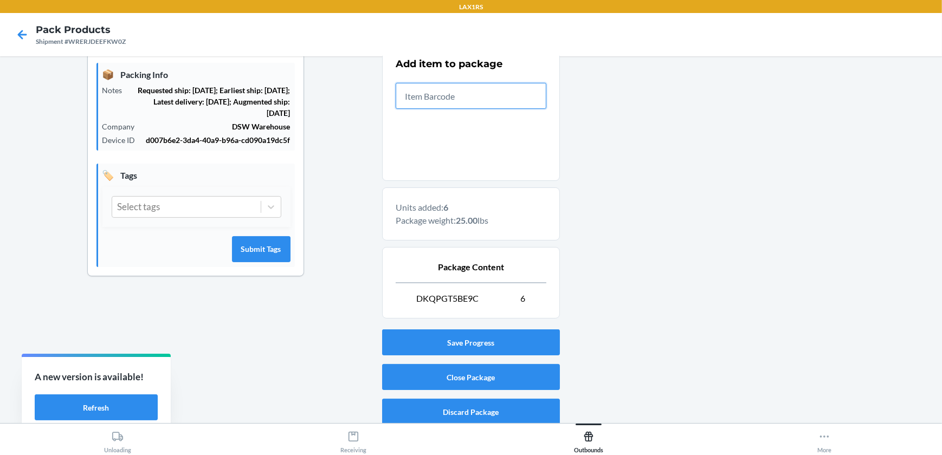
scroll to position [224, 0]
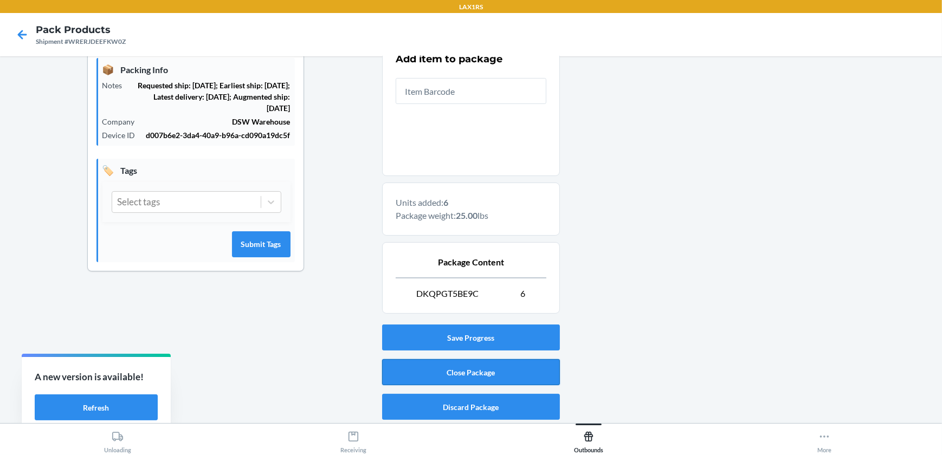
click at [459, 370] on button "Close Package" at bounding box center [471, 372] width 178 height 26
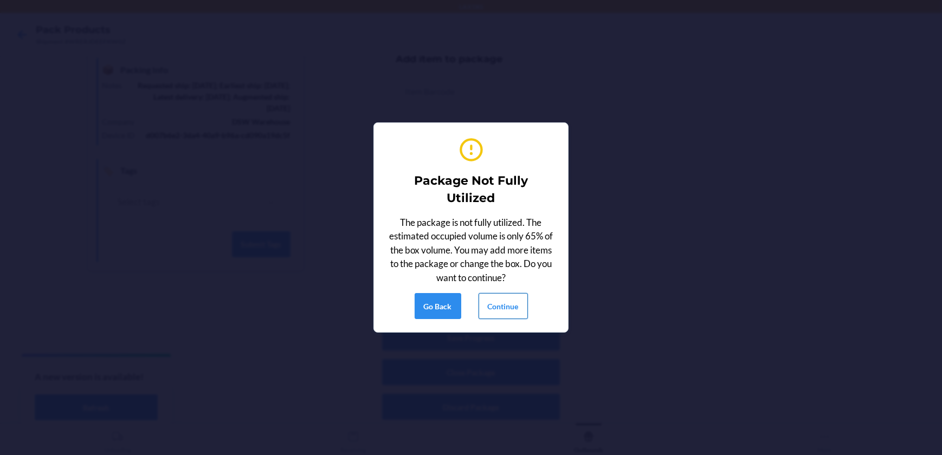
click at [498, 302] on button "Continue" at bounding box center [502, 306] width 49 height 26
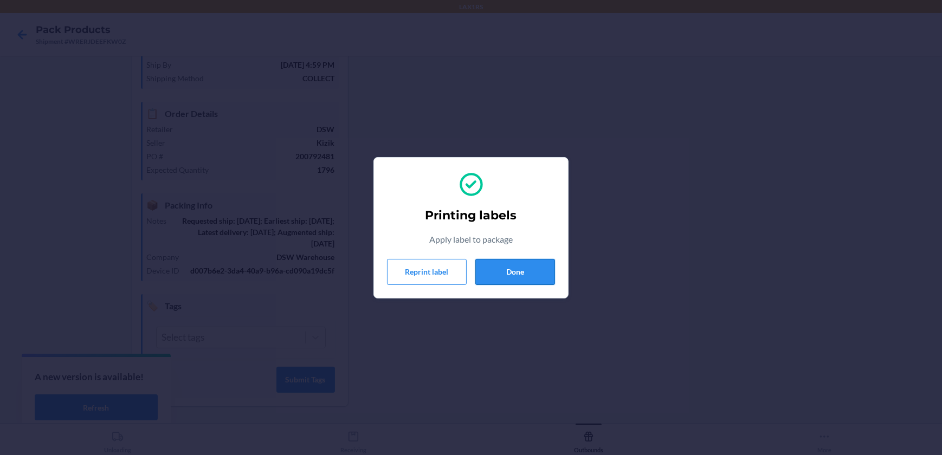
click at [532, 281] on button "Done" at bounding box center [515, 272] width 80 height 26
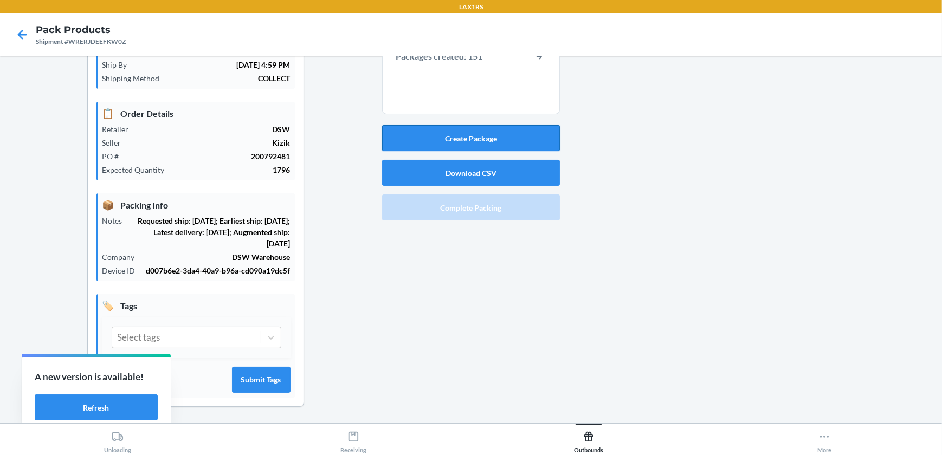
click at [432, 134] on button "Create Package" at bounding box center [471, 138] width 178 height 26
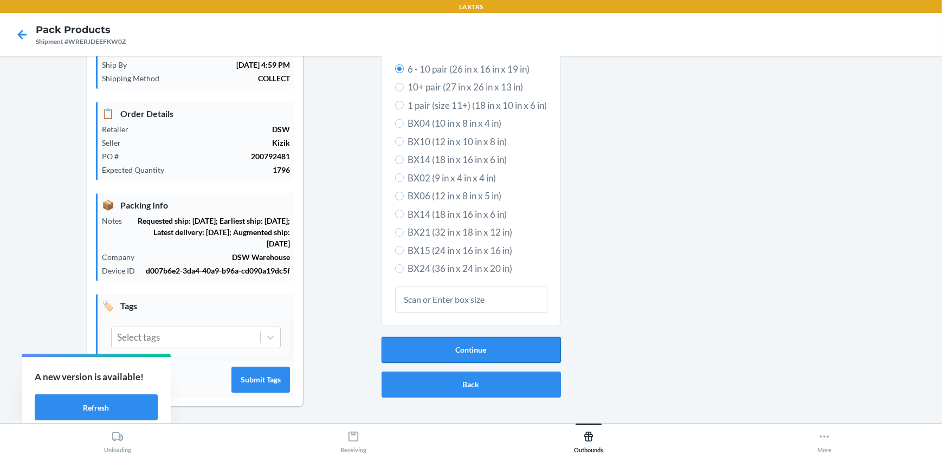
click at [513, 354] on button "Continue" at bounding box center [470, 350] width 179 height 26
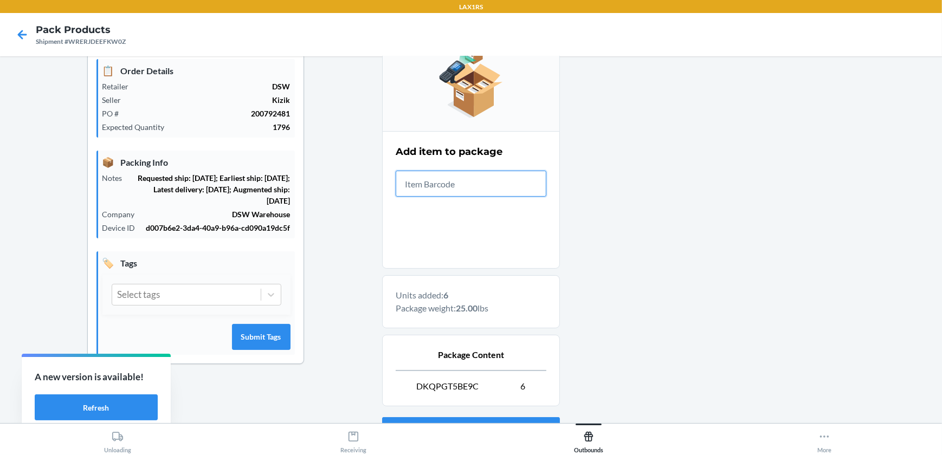
scroll to position [224, 0]
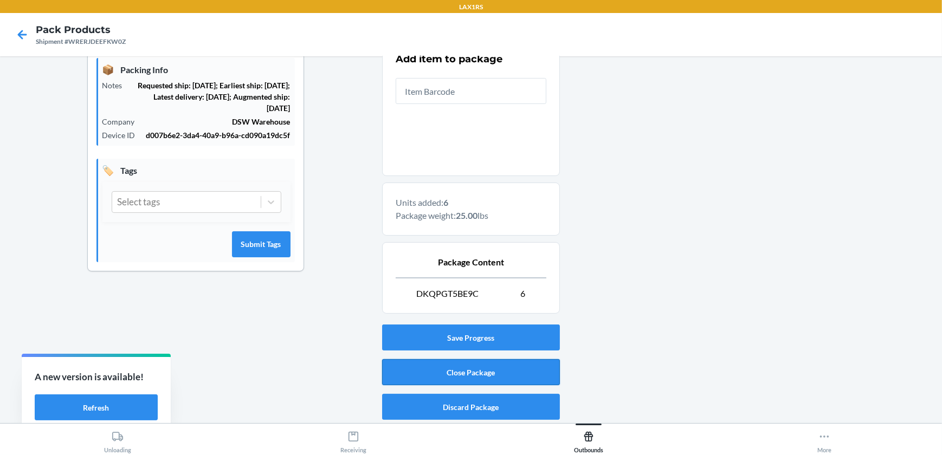
click at [449, 374] on button "Close Package" at bounding box center [471, 372] width 178 height 26
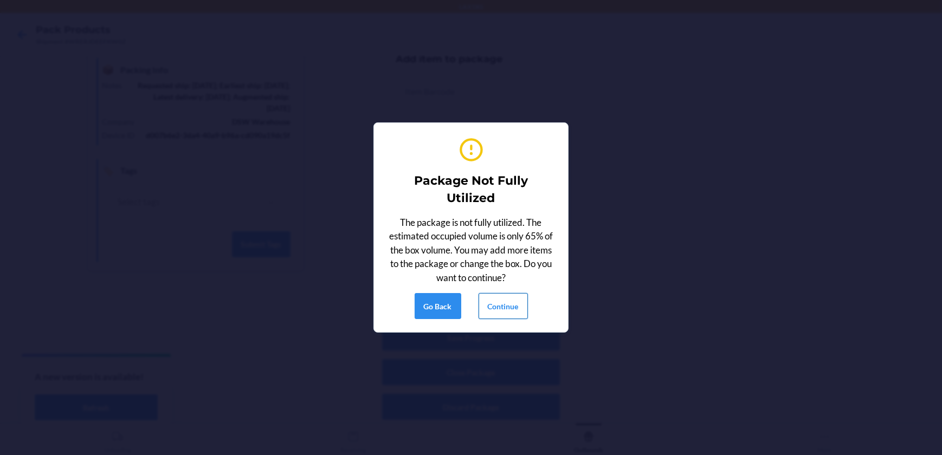
click at [482, 297] on button "Continue" at bounding box center [502, 306] width 49 height 26
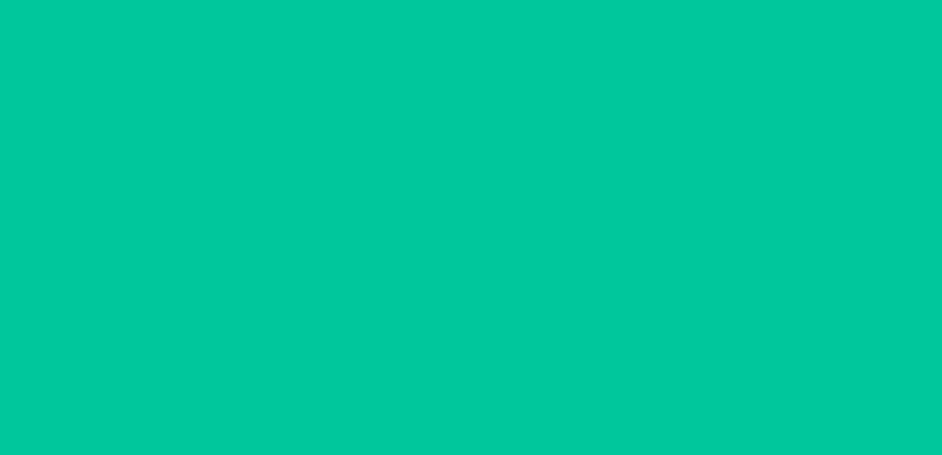
scroll to position [88, 0]
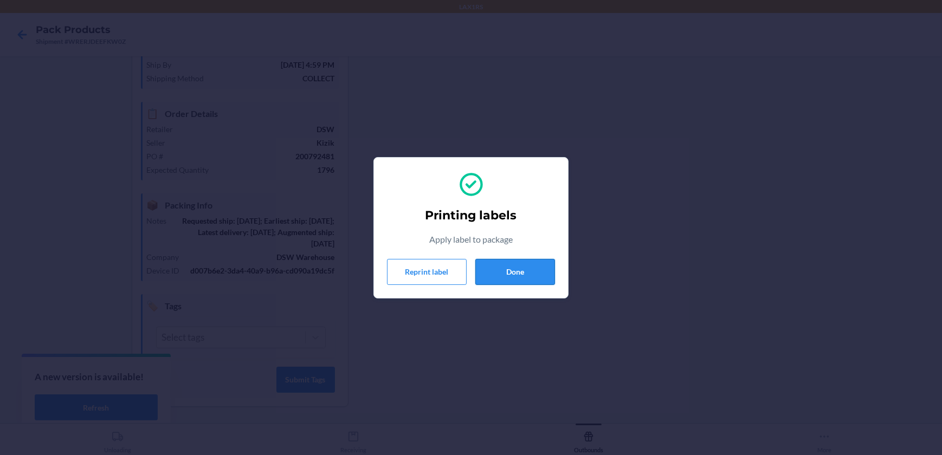
click at [496, 280] on button "Done" at bounding box center [515, 272] width 80 height 26
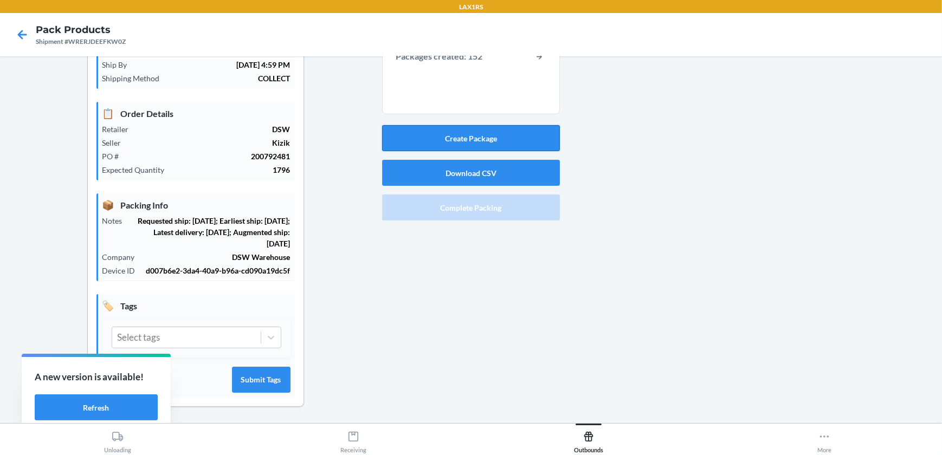
click at [503, 131] on button "Create Package" at bounding box center [471, 138] width 178 height 26
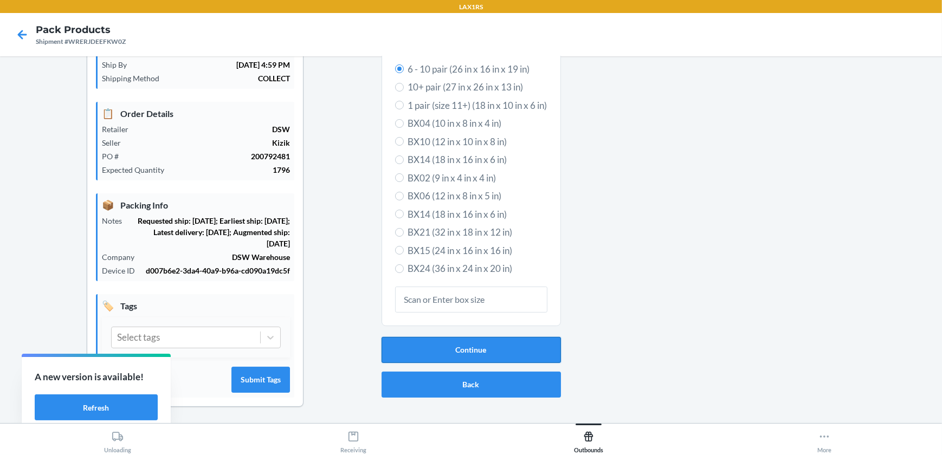
click at [417, 353] on button "Continue" at bounding box center [470, 350] width 179 height 26
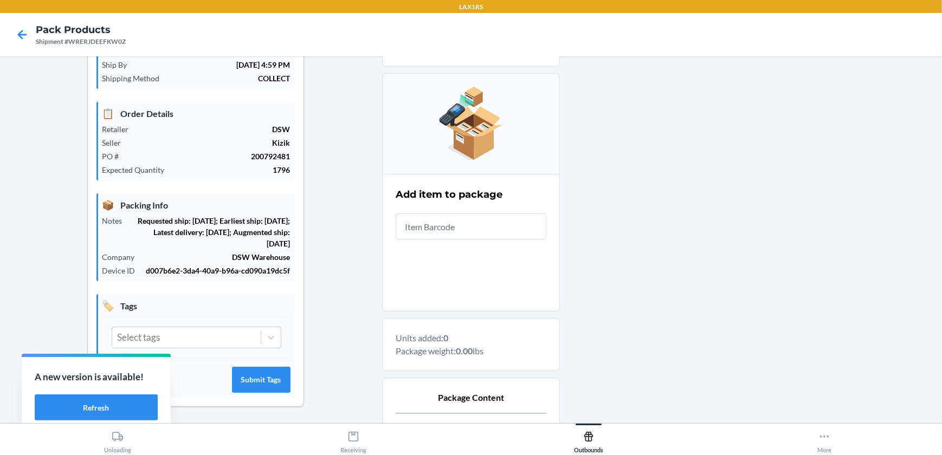
click at [439, 228] on input "text" at bounding box center [471, 226] width 151 height 26
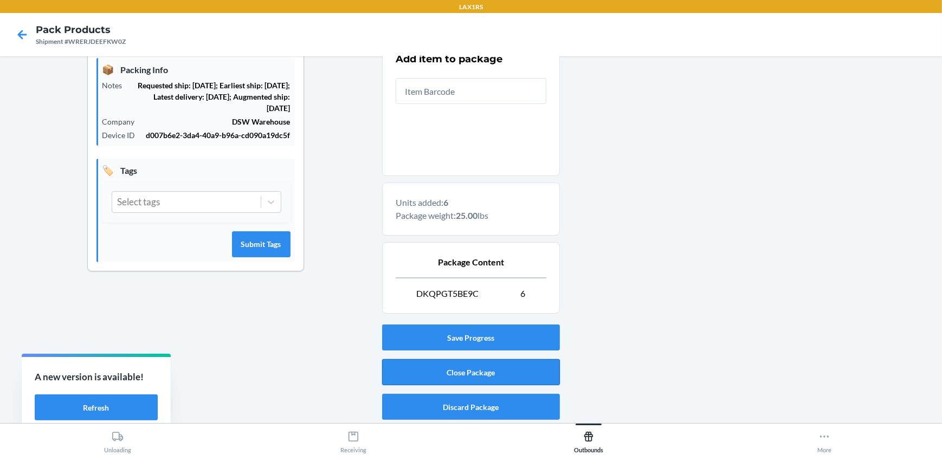
click at [487, 384] on button "Close Package" at bounding box center [471, 372] width 178 height 26
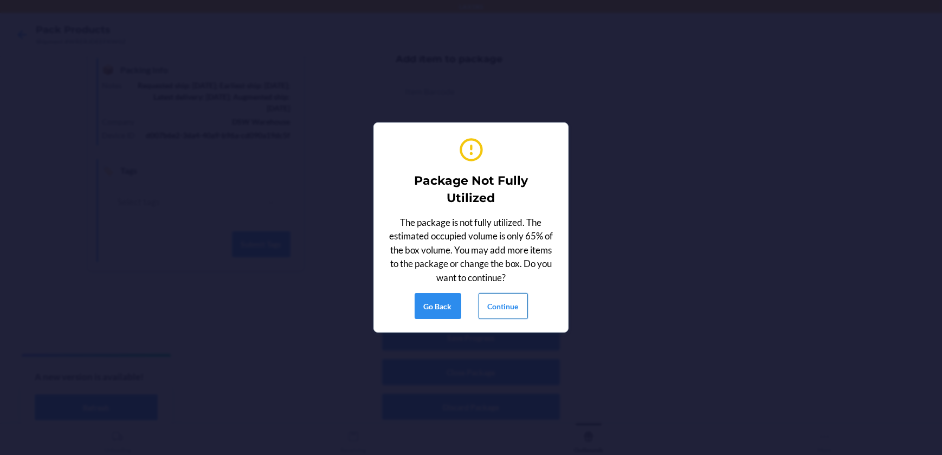
click at [510, 297] on button "Continue" at bounding box center [502, 306] width 49 height 26
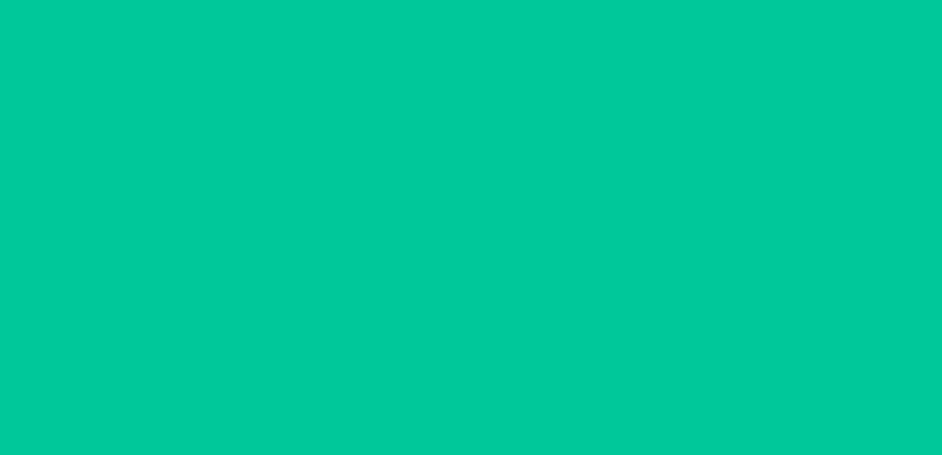
scroll to position [88, 0]
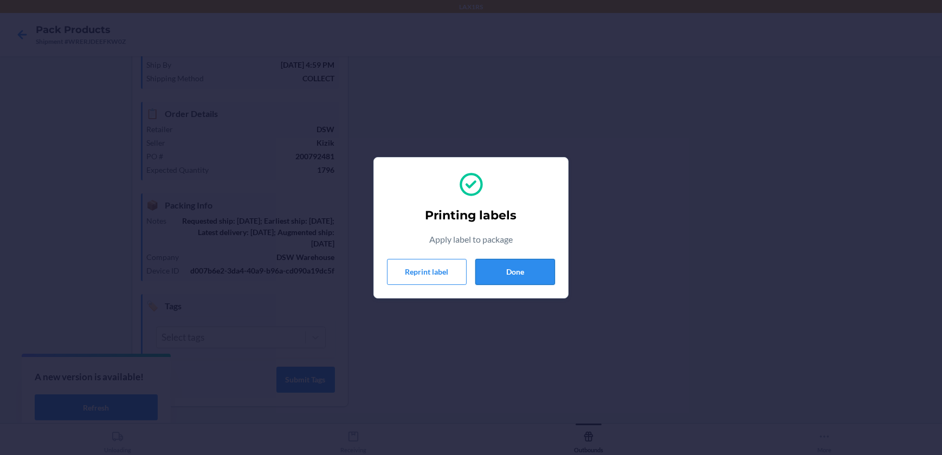
click at [523, 266] on button "Done" at bounding box center [515, 272] width 80 height 26
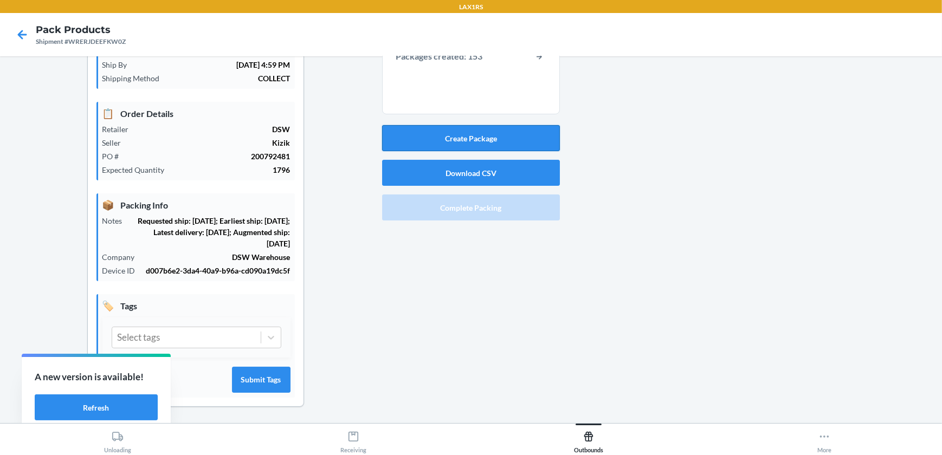
click at [511, 146] on button "Create Package" at bounding box center [471, 138] width 178 height 26
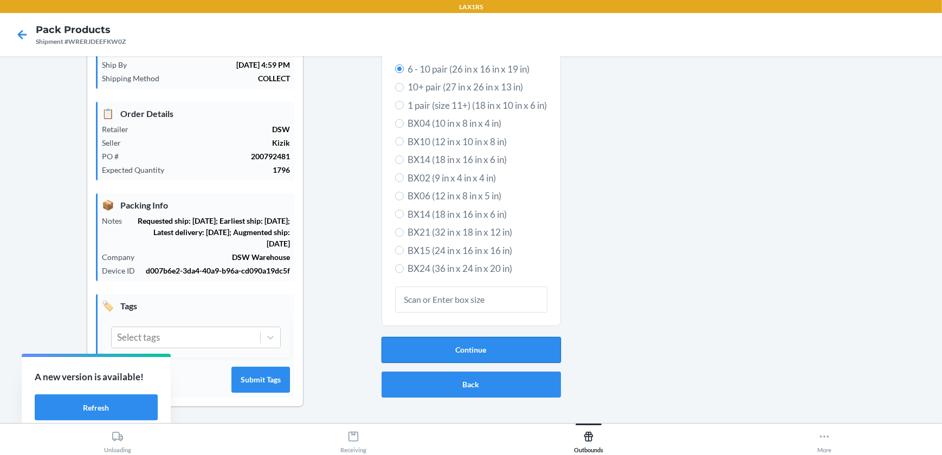
click at [507, 347] on button "Continue" at bounding box center [470, 350] width 179 height 26
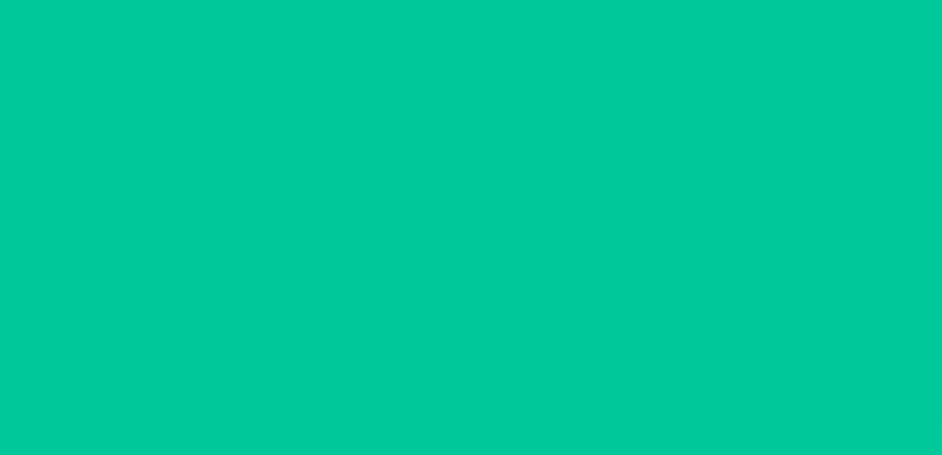
click at [465, 229] on input "text" at bounding box center [471, 226] width 151 height 26
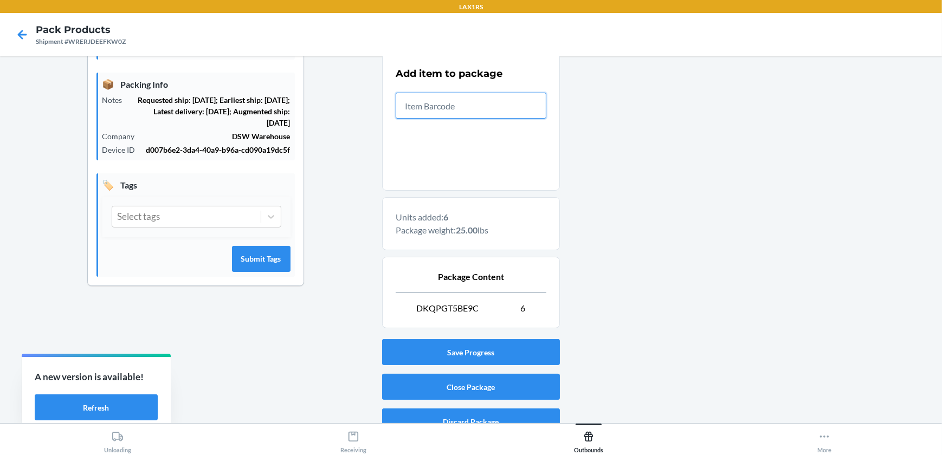
scroll to position [224, 0]
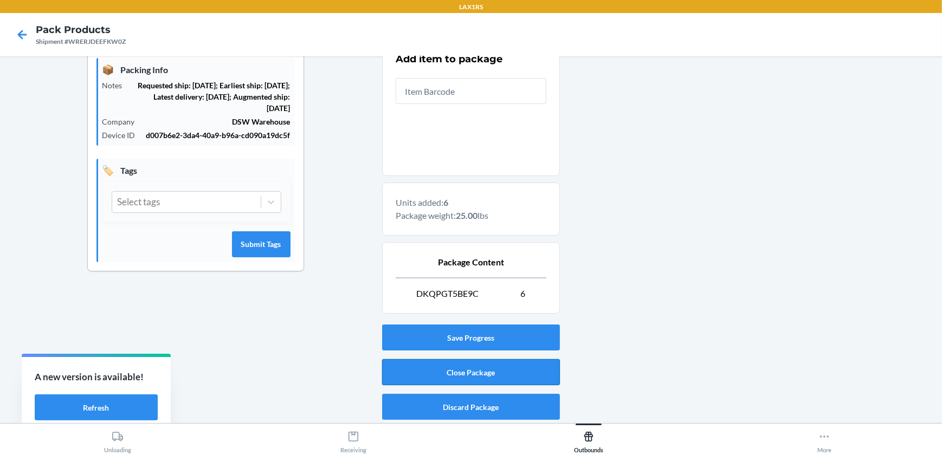
click at [501, 369] on button "Close Package" at bounding box center [471, 372] width 178 height 26
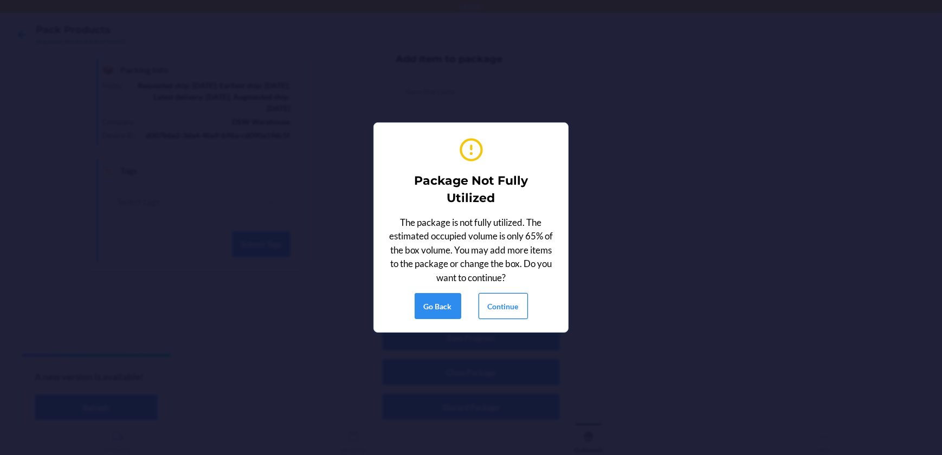
click at [505, 301] on button "Continue" at bounding box center [502, 306] width 49 height 26
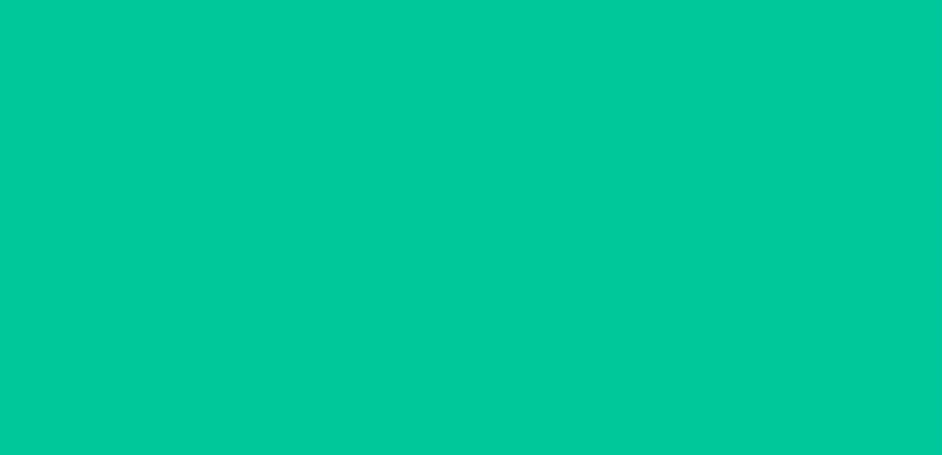
scroll to position [88, 0]
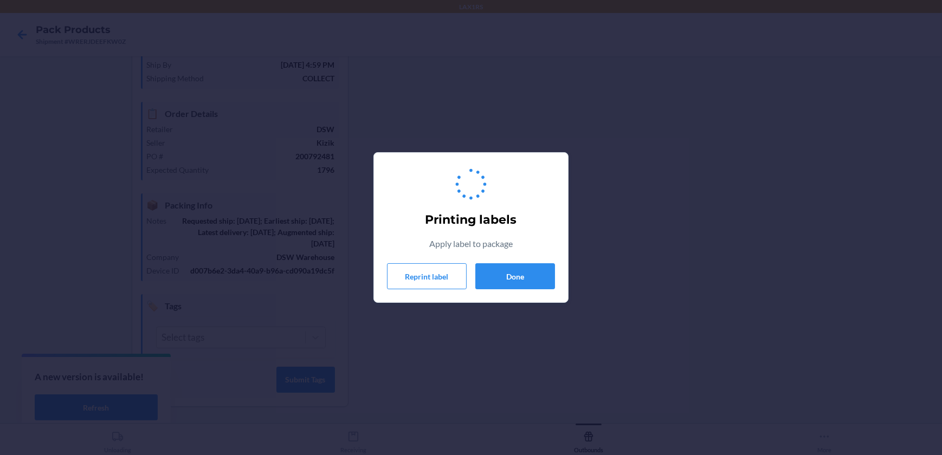
drag, startPoint x: 511, startPoint y: 287, endPoint x: 448, endPoint y: 102, distance: 195.9
click at [448, 102] on div "Printing labels Apply label to package Reprint label Done" at bounding box center [471, 227] width 942 height 455
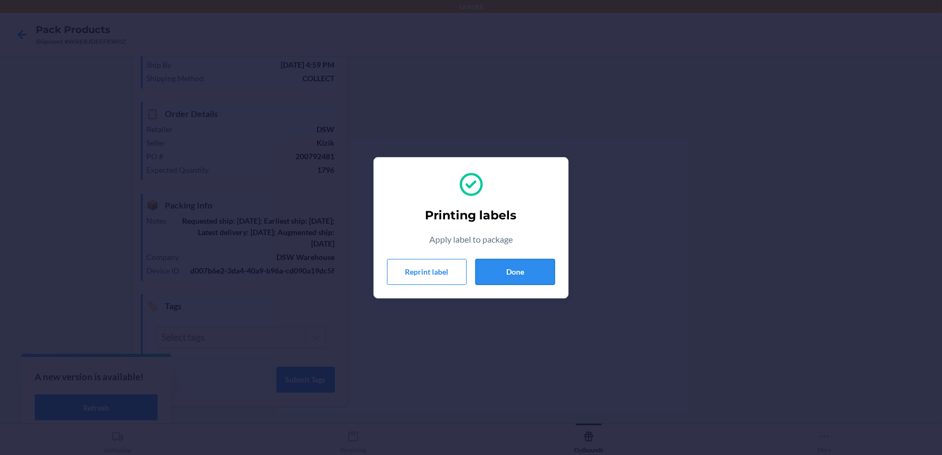
click at [536, 272] on button "Done" at bounding box center [515, 272] width 80 height 26
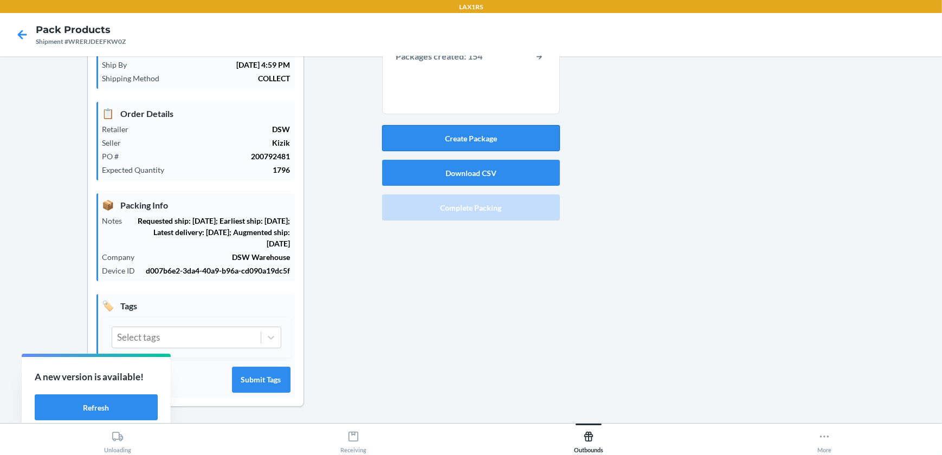
click at [500, 132] on button "Create Package" at bounding box center [471, 138] width 178 height 26
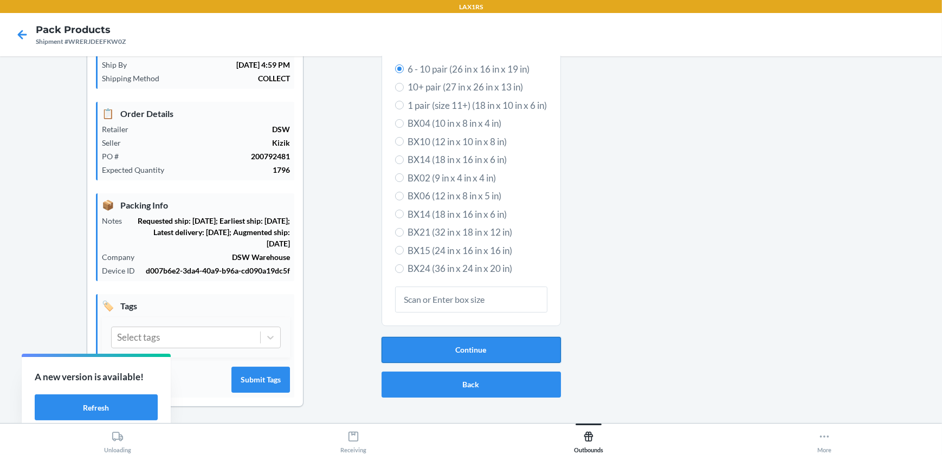
click at [403, 347] on button "Continue" at bounding box center [470, 350] width 179 height 26
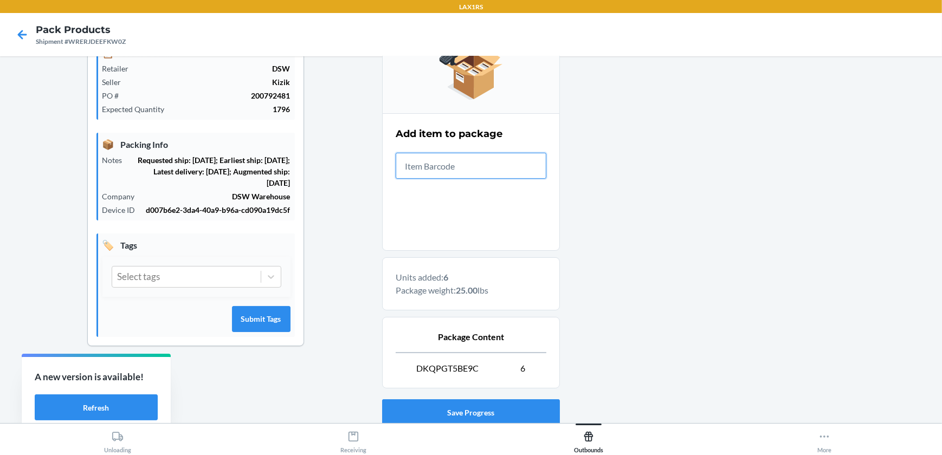
scroll to position [224, 0]
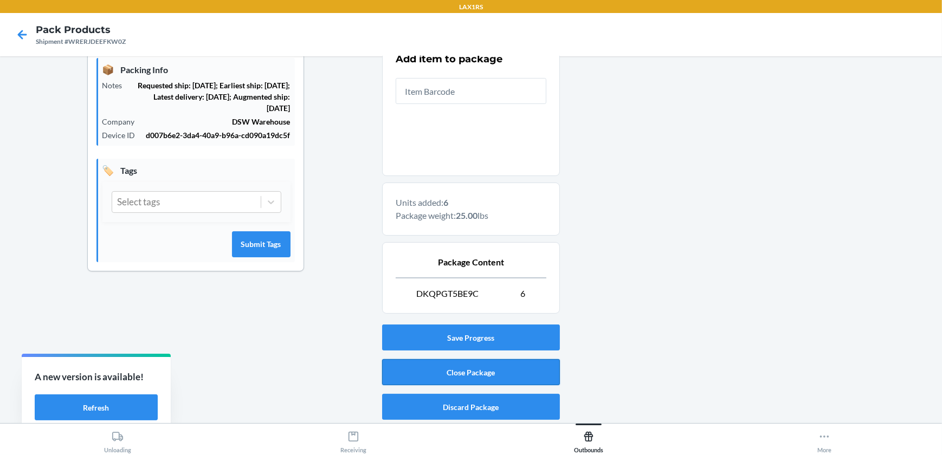
click at [494, 368] on button "Close Package" at bounding box center [471, 372] width 178 height 26
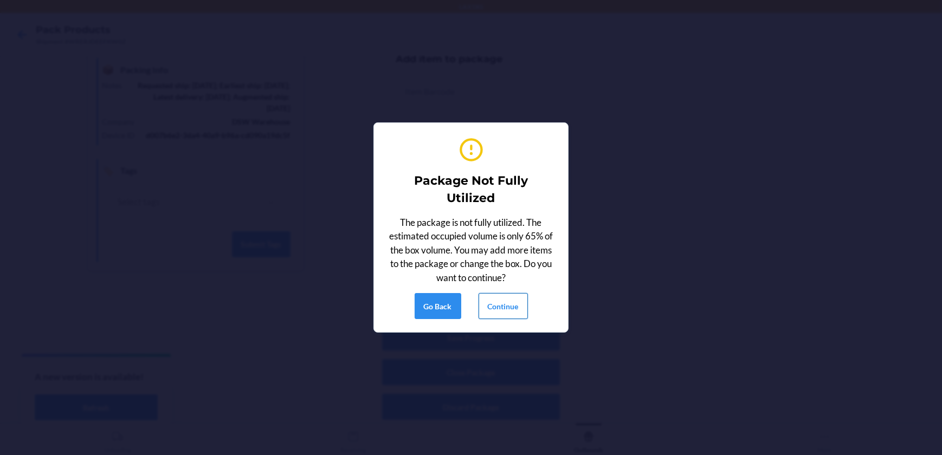
click at [507, 297] on button "Continue" at bounding box center [502, 306] width 49 height 26
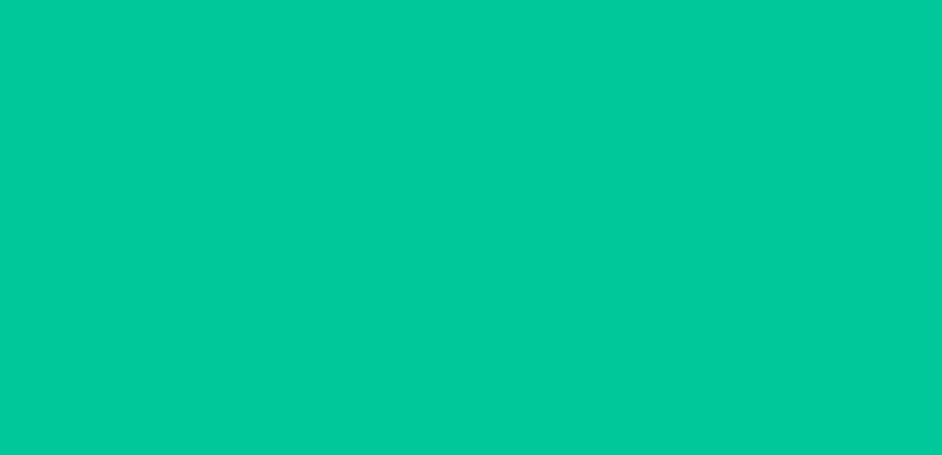
scroll to position [88, 0]
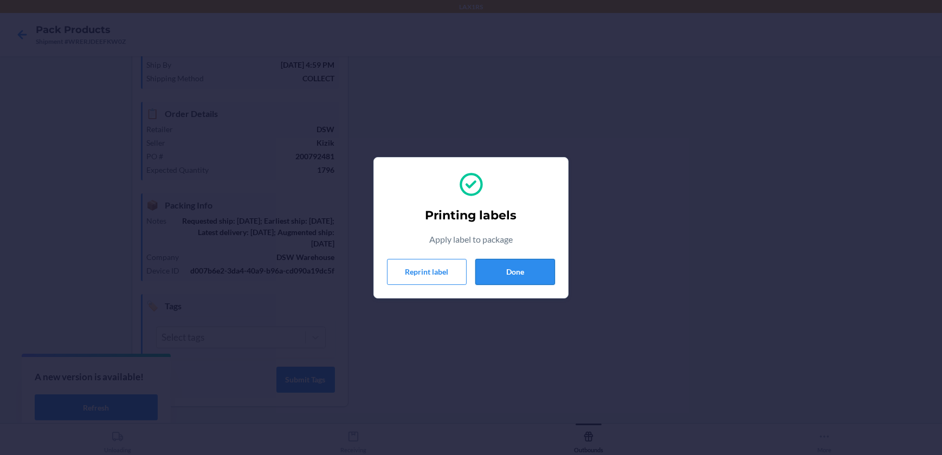
click at [492, 265] on button "Done" at bounding box center [515, 272] width 80 height 26
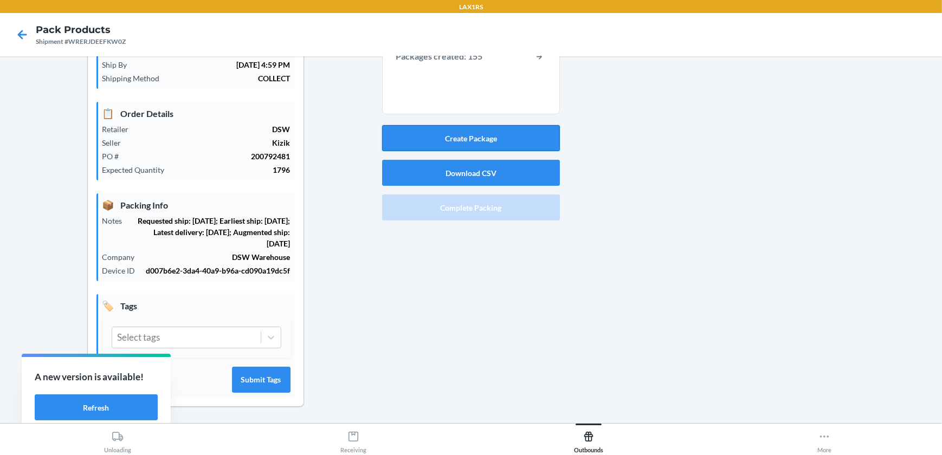
click at [463, 141] on button "Create Package" at bounding box center [471, 138] width 178 height 26
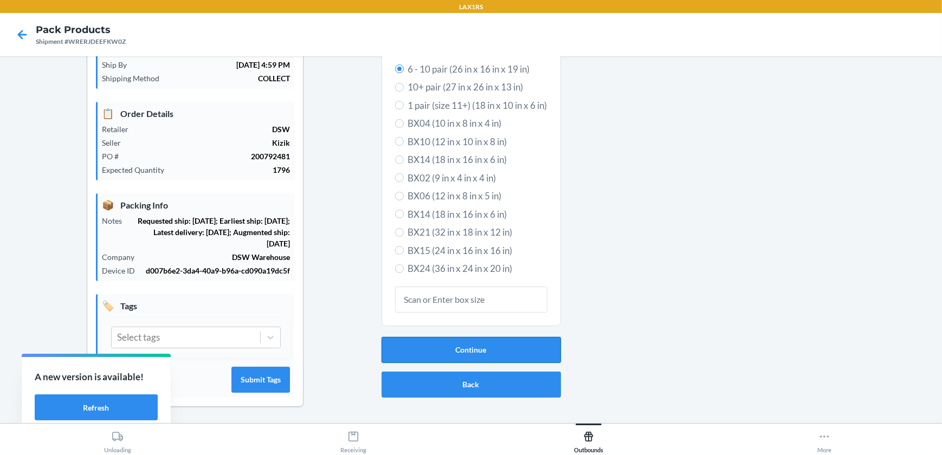
click at [482, 341] on button "Continue" at bounding box center [470, 350] width 179 height 26
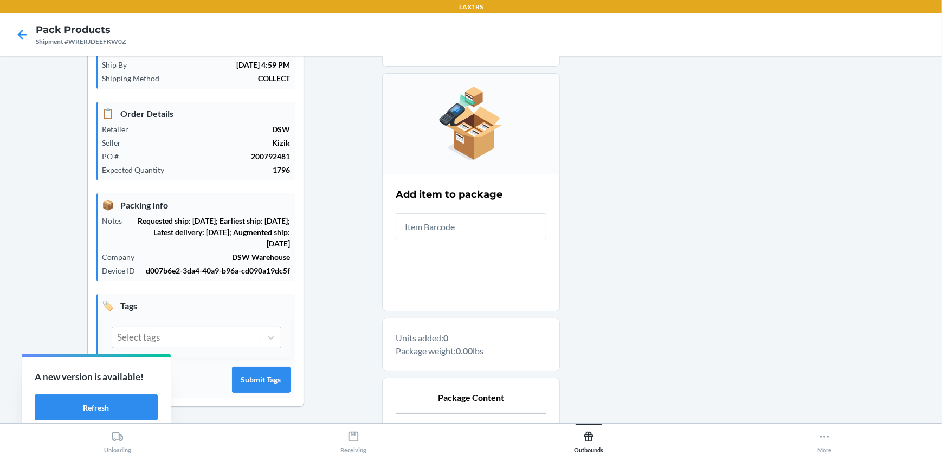
scroll to position [202, 0]
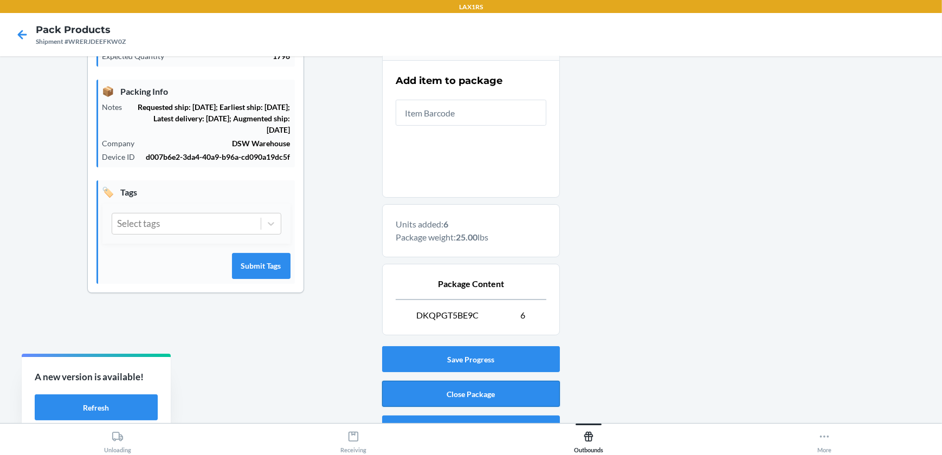
click at [425, 396] on button "Close Package" at bounding box center [471, 394] width 178 height 26
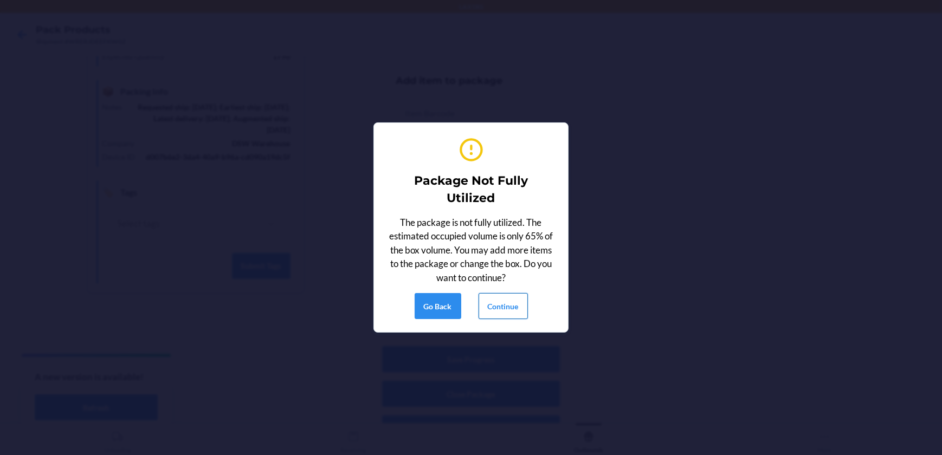
drag, startPoint x: 491, startPoint y: 297, endPoint x: 486, endPoint y: 294, distance: 5.9
click at [491, 297] on button "Continue" at bounding box center [502, 306] width 49 height 26
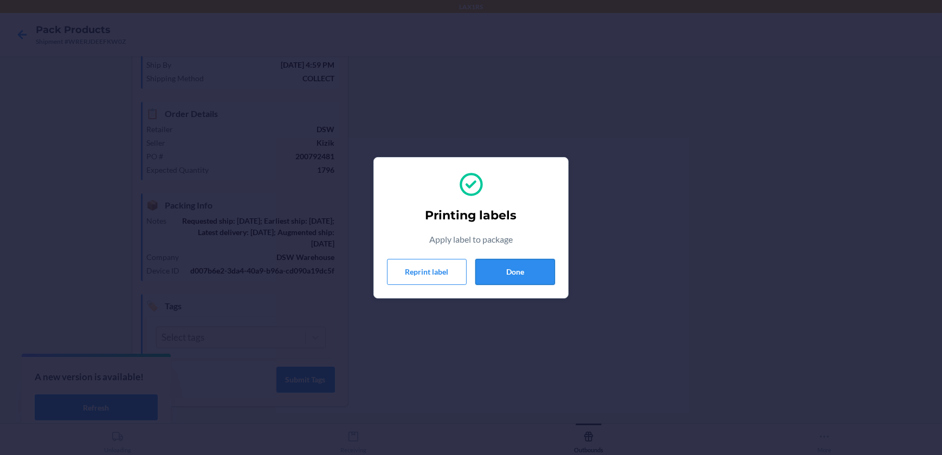
click at [520, 268] on button "Done" at bounding box center [515, 272] width 80 height 26
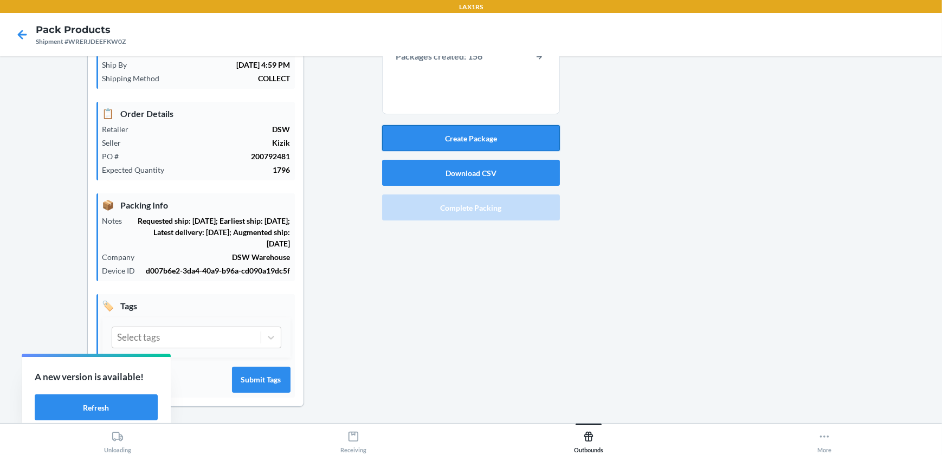
click at [500, 146] on button "Create Package" at bounding box center [471, 138] width 178 height 26
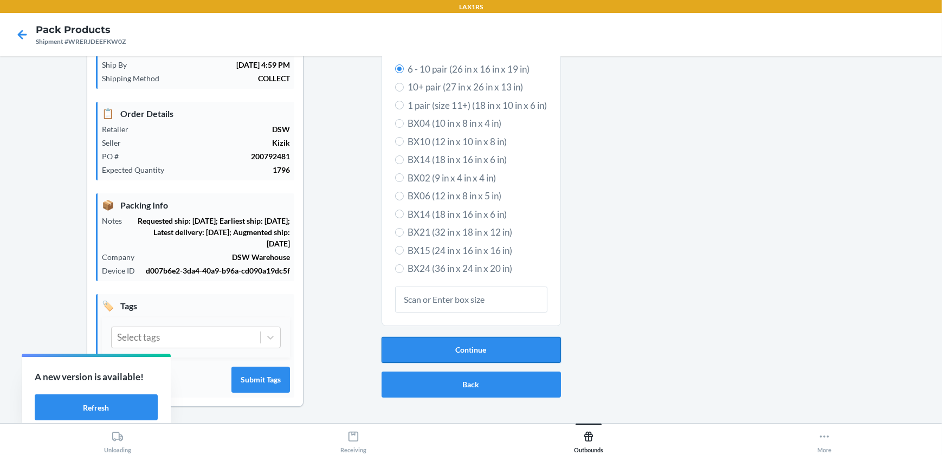
click at [427, 341] on button "Continue" at bounding box center [470, 350] width 179 height 26
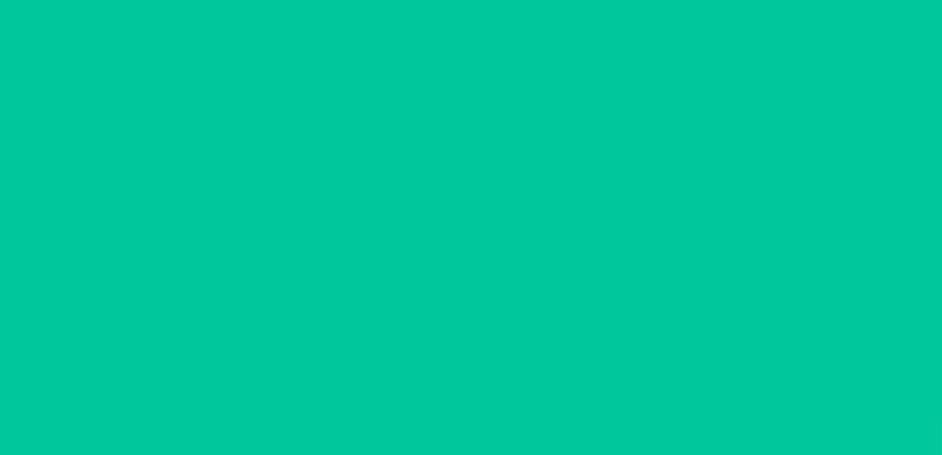
scroll to position [224, 0]
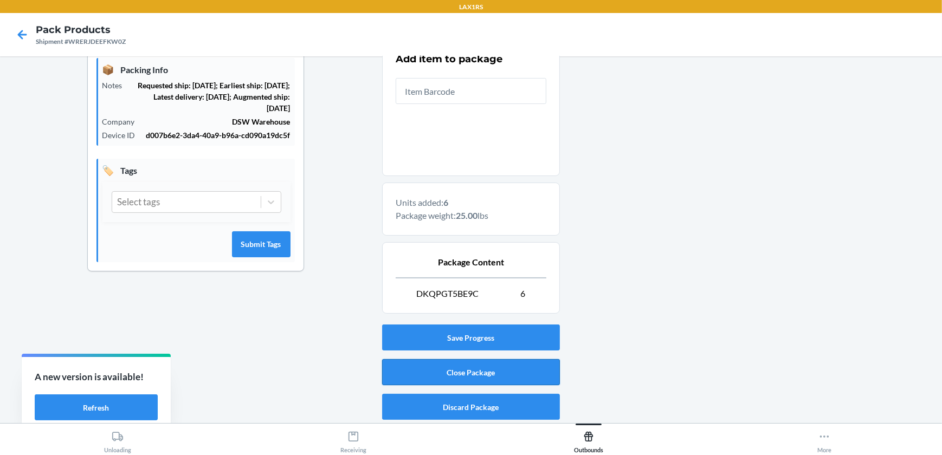
click at [450, 367] on button "Close Package" at bounding box center [471, 372] width 178 height 26
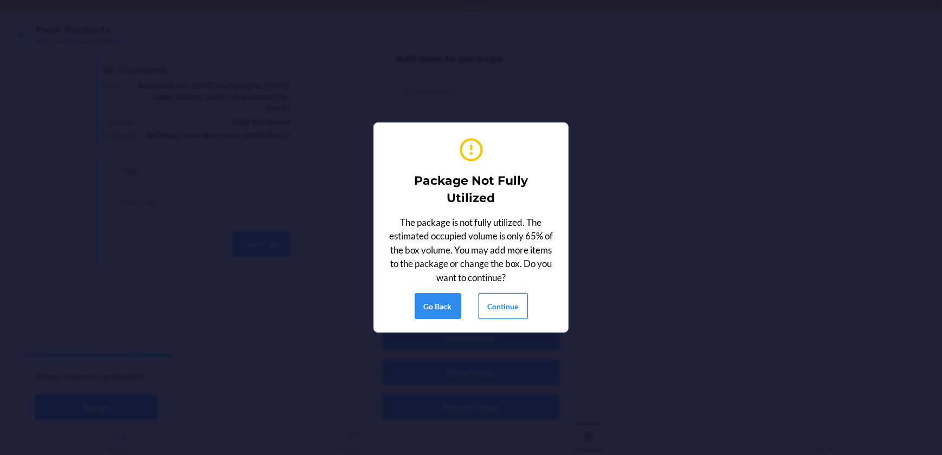
click at [510, 305] on button "Continue" at bounding box center [502, 306] width 49 height 26
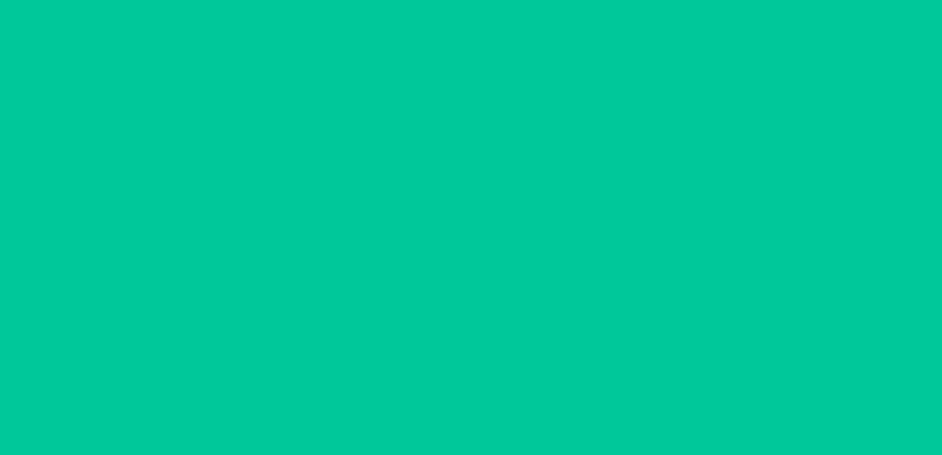
scroll to position [88, 0]
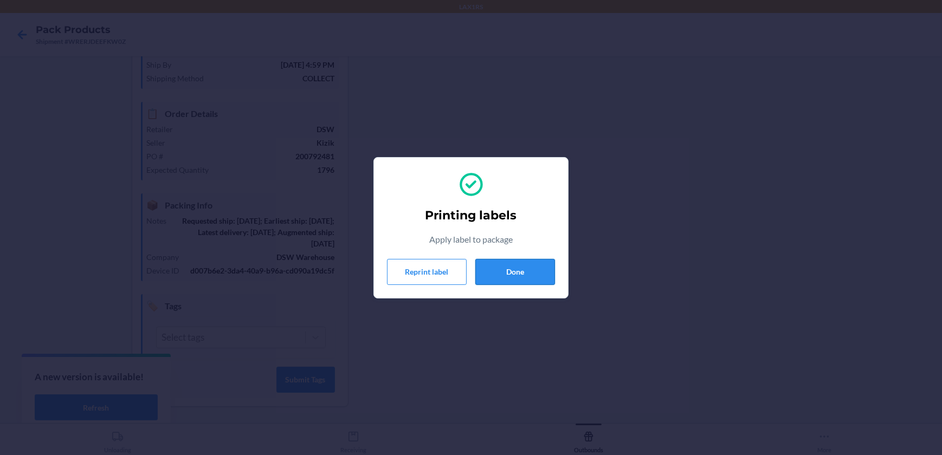
click at [507, 271] on button "Done" at bounding box center [515, 272] width 80 height 26
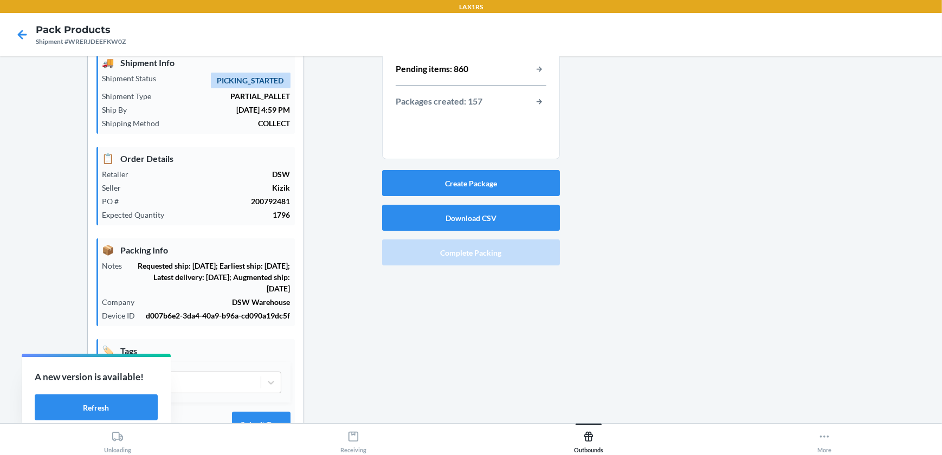
scroll to position [0, 0]
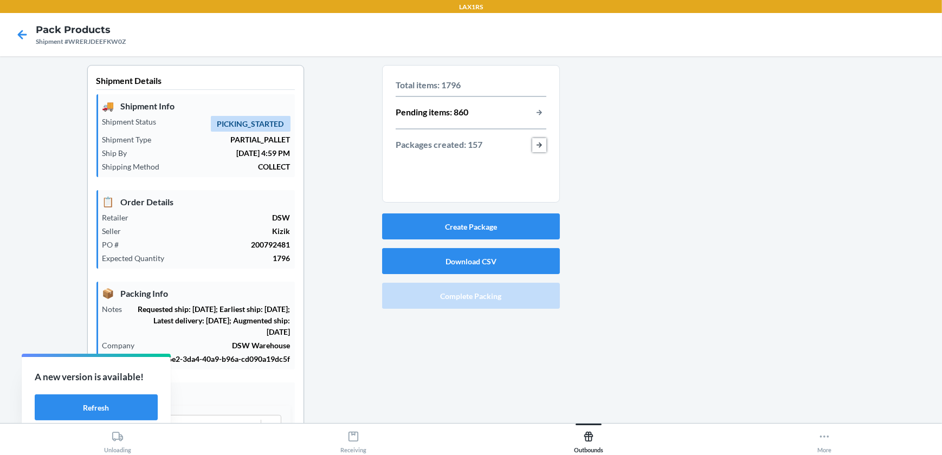
click at [540, 141] on button "button-view-packages-created" at bounding box center [539, 145] width 14 height 14
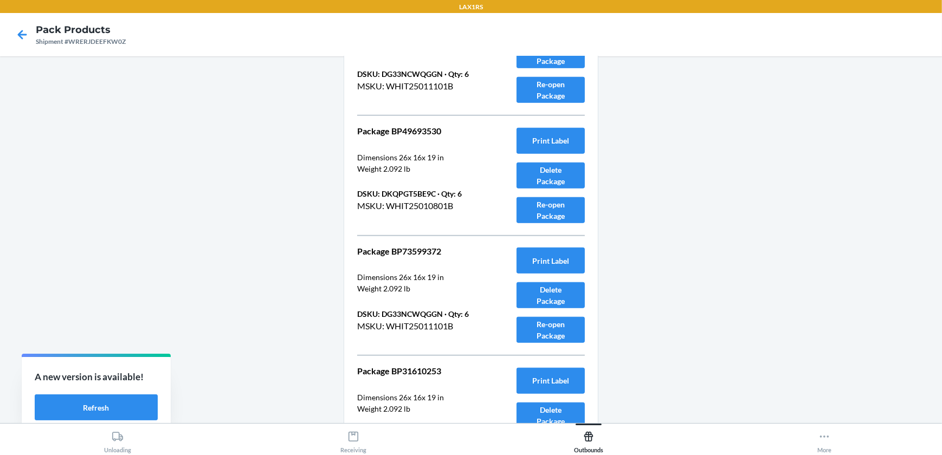
scroll to position [1034, 0]
click at [22, 34] on icon at bounding box center [22, 34] width 9 height 9
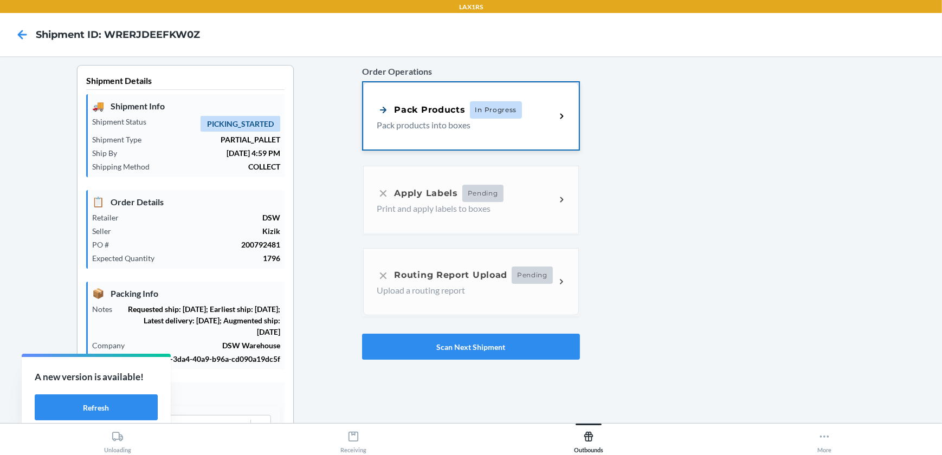
click at [487, 128] on p "Pack products into boxes" at bounding box center [462, 125] width 170 height 13
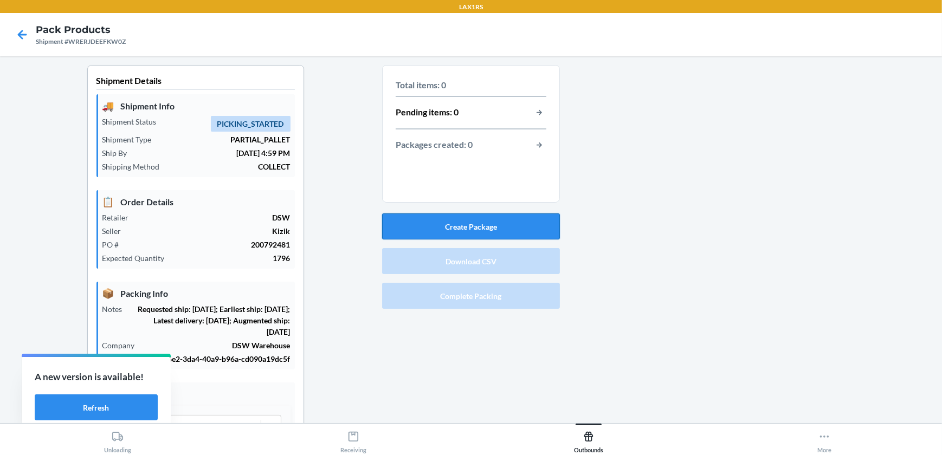
click at [471, 222] on button "Create Package" at bounding box center [471, 226] width 178 height 26
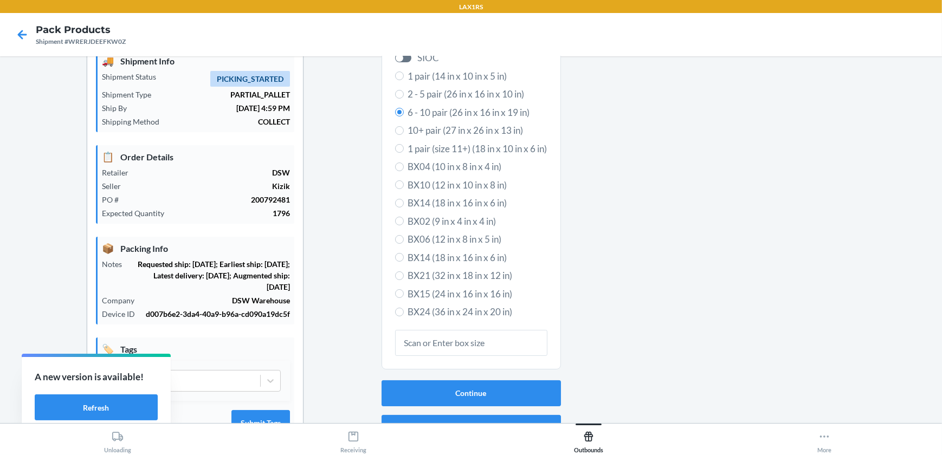
scroll to position [88, 0]
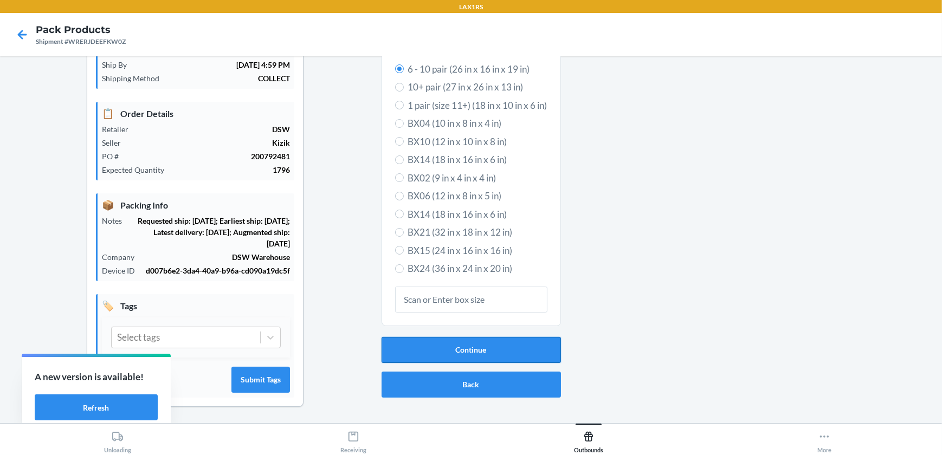
click at [440, 352] on button "Continue" at bounding box center [470, 350] width 179 height 26
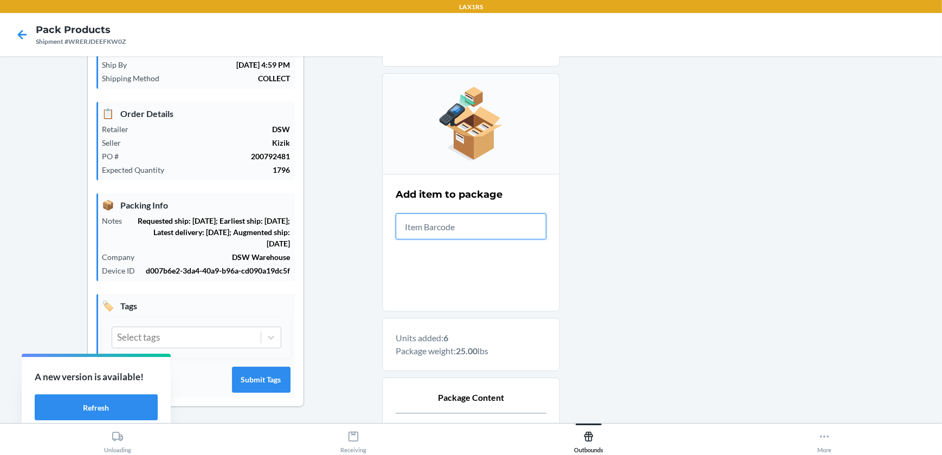
scroll to position [224, 0]
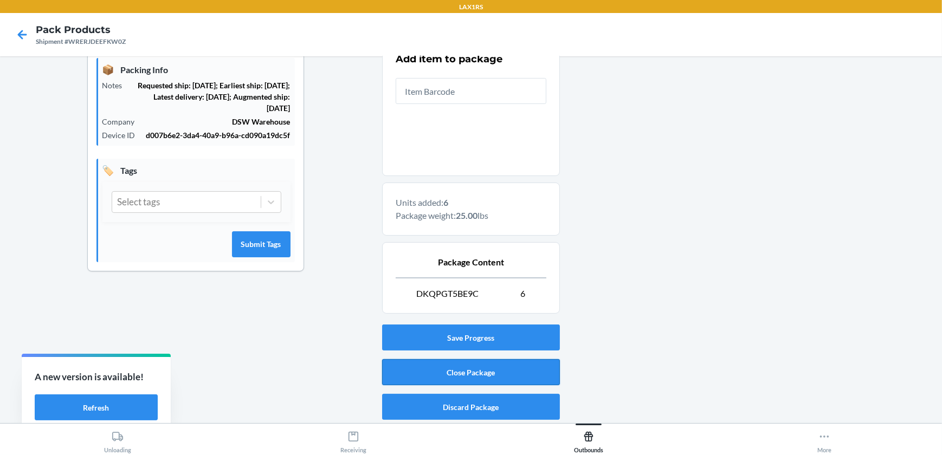
click at [488, 384] on button "Close Package" at bounding box center [471, 372] width 178 height 26
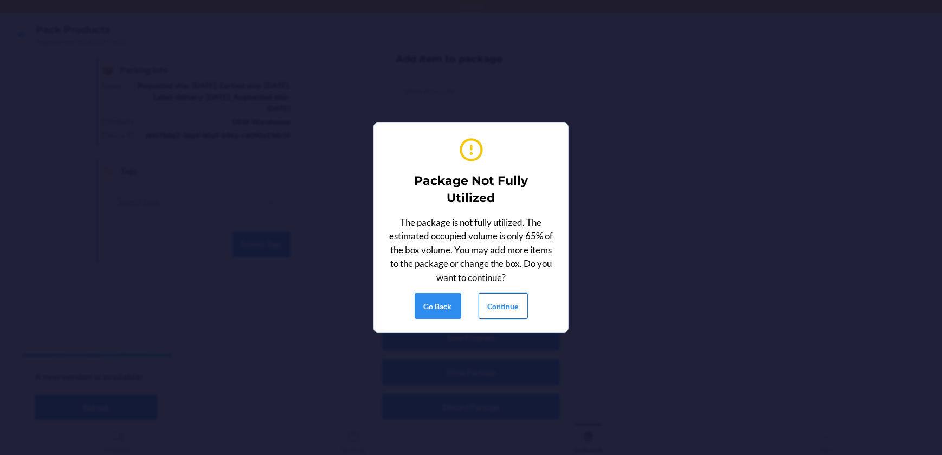
click at [514, 305] on button "Continue" at bounding box center [502, 306] width 49 height 26
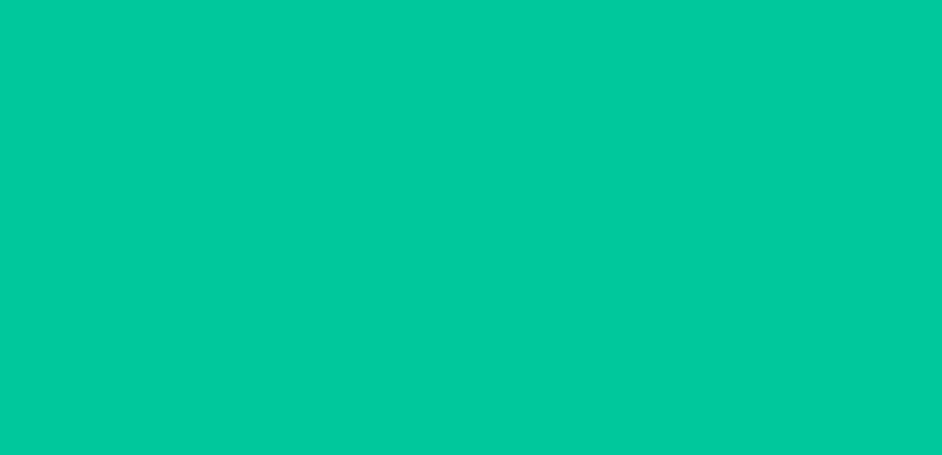
scroll to position [88, 0]
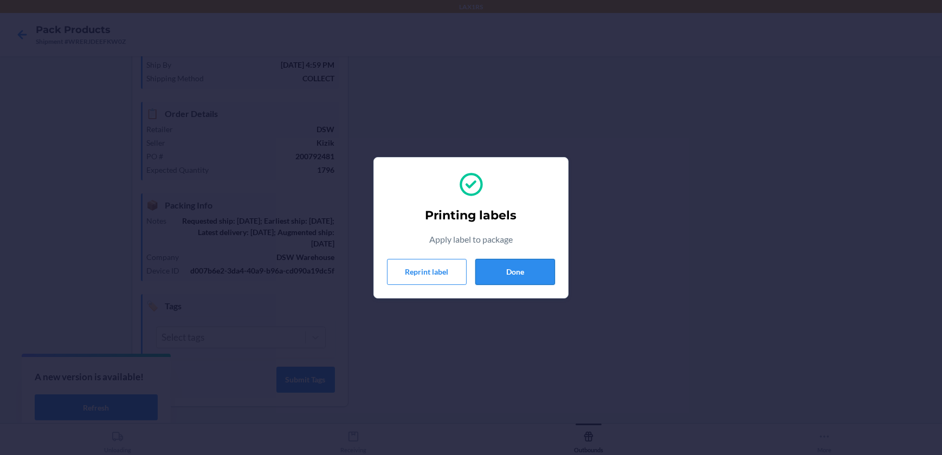
click at [539, 268] on button "Done" at bounding box center [515, 272] width 80 height 26
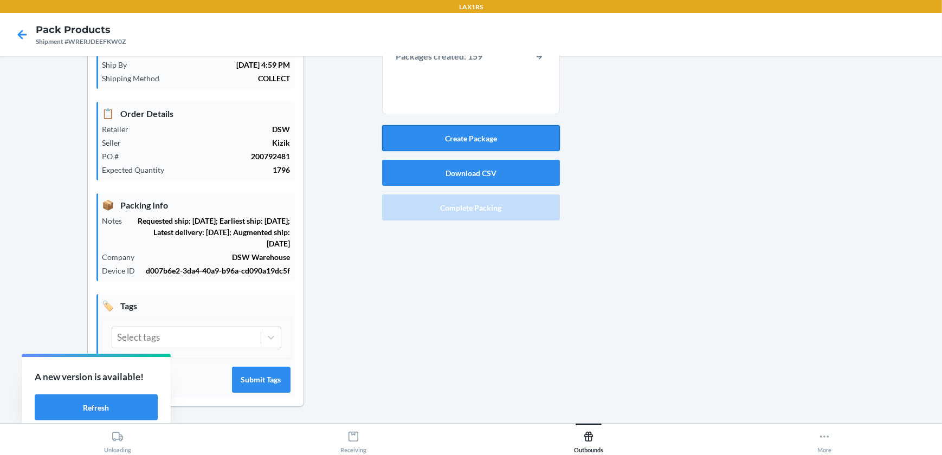
click at [392, 131] on button "Create Package" at bounding box center [471, 138] width 178 height 26
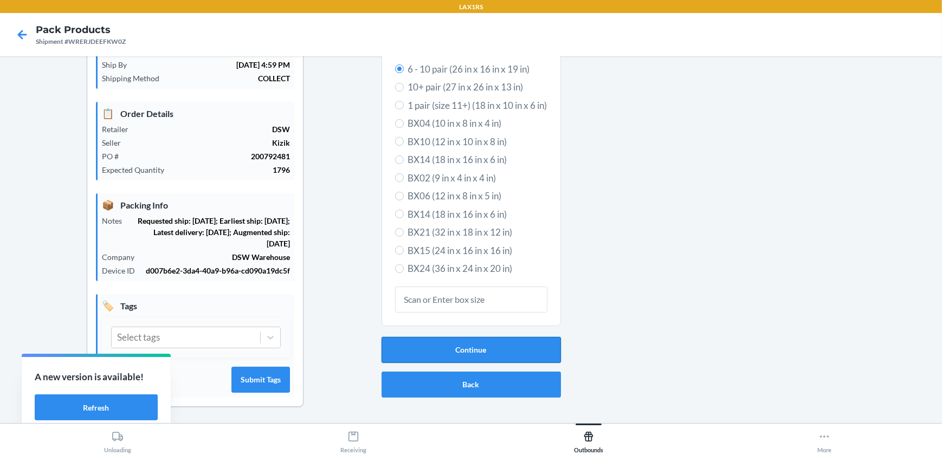
click at [462, 354] on button "Continue" at bounding box center [470, 350] width 179 height 26
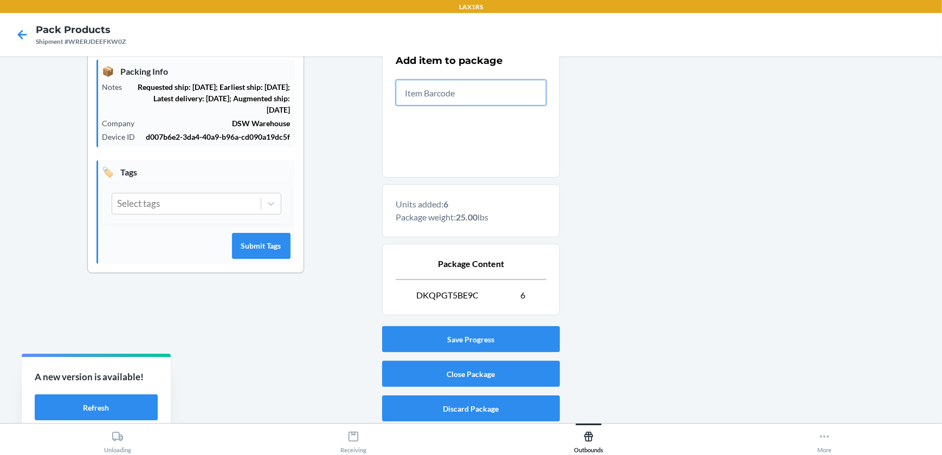
scroll to position [224, 0]
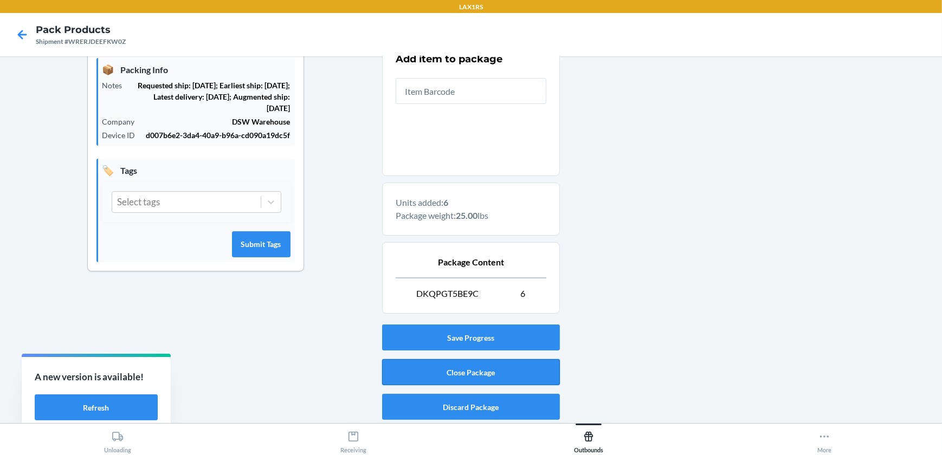
click at [508, 368] on button "Close Package" at bounding box center [471, 372] width 178 height 26
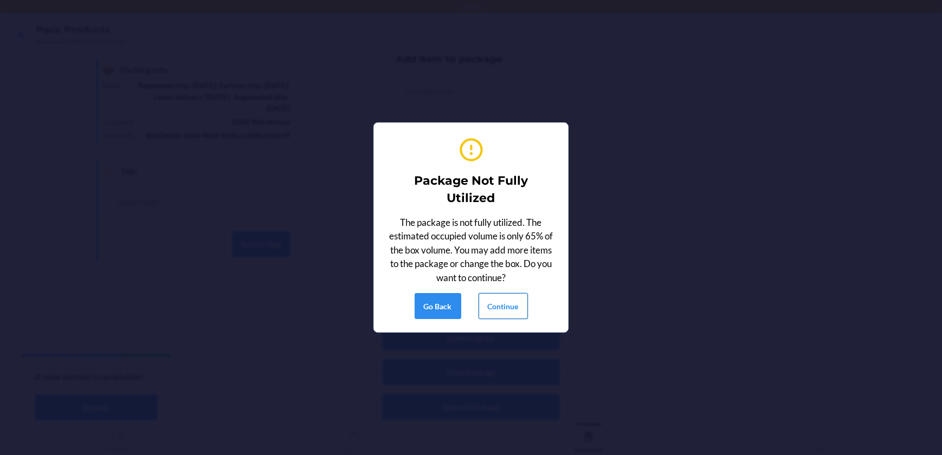
click at [508, 307] on button "Continue" at bounding box center [502, 306] width 49 height 26
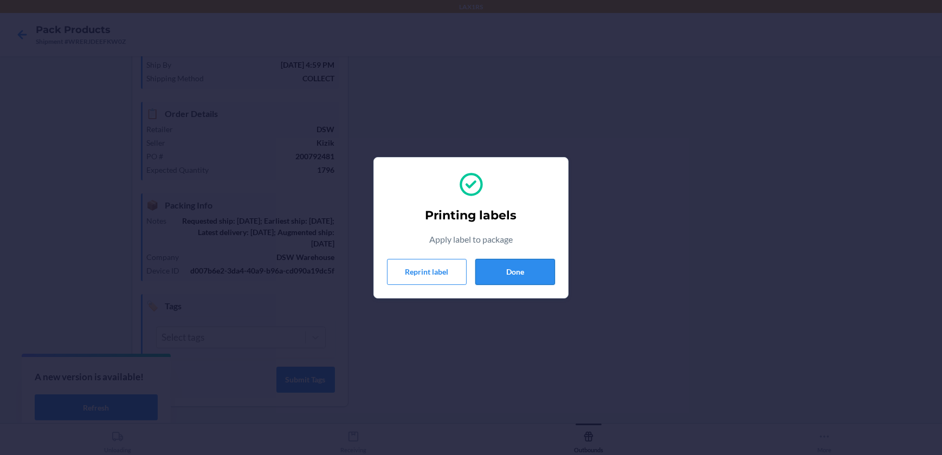
click at [530, 260] on button "Done" at bounding box center [515, 272] width 80 height 26
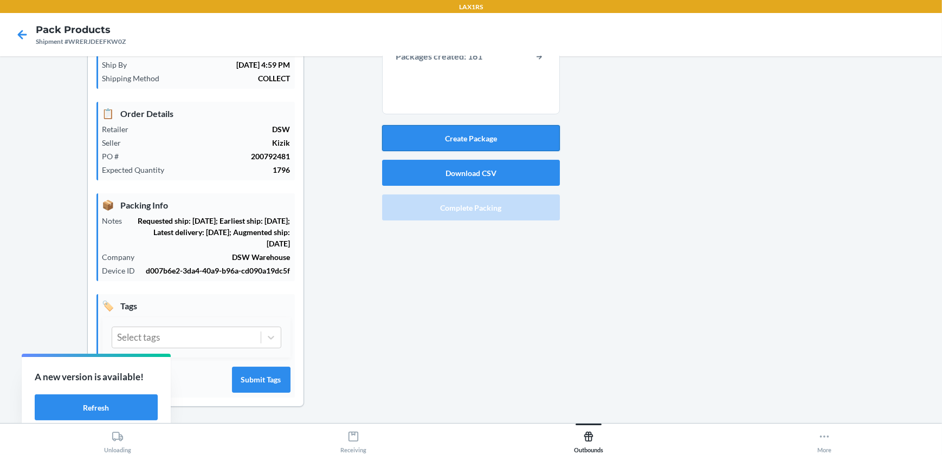
click at [448, 142] on button "Create Package" at bounding box center [471, 138] width 178 height 26
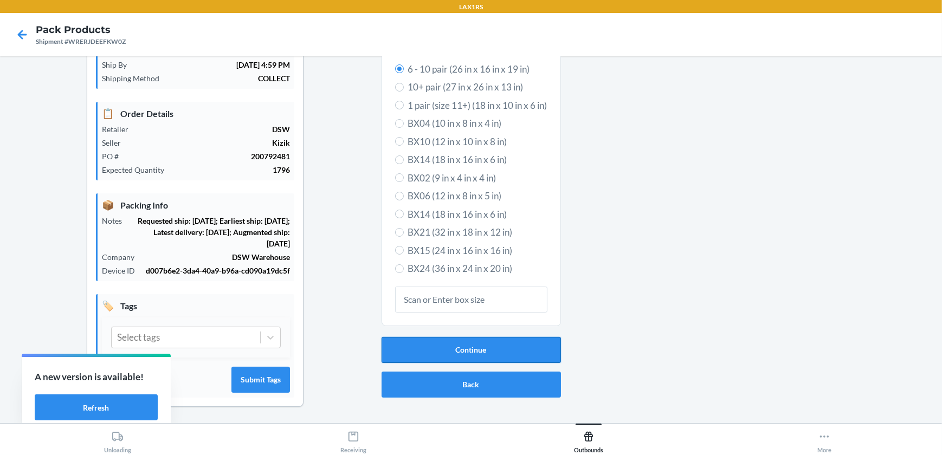
click at [440, 352] on button "Continue" at bounding box center [470, 350] width 179 height 26
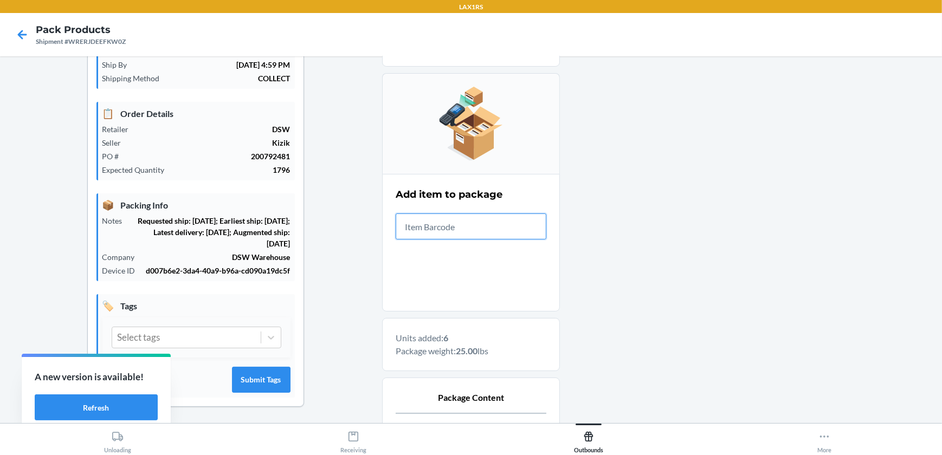
scroll to position [224, 0]
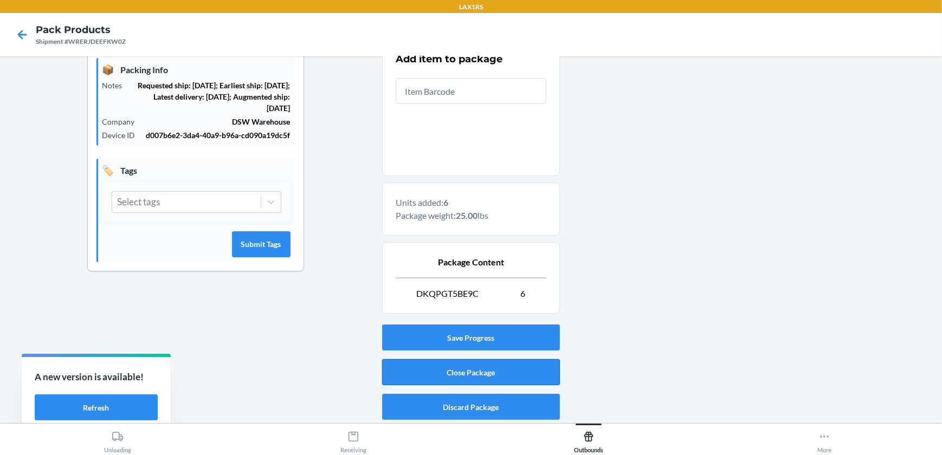
click at [446, 370] on button "Close Package" at bounding box center [471, 372] width 178 height 26
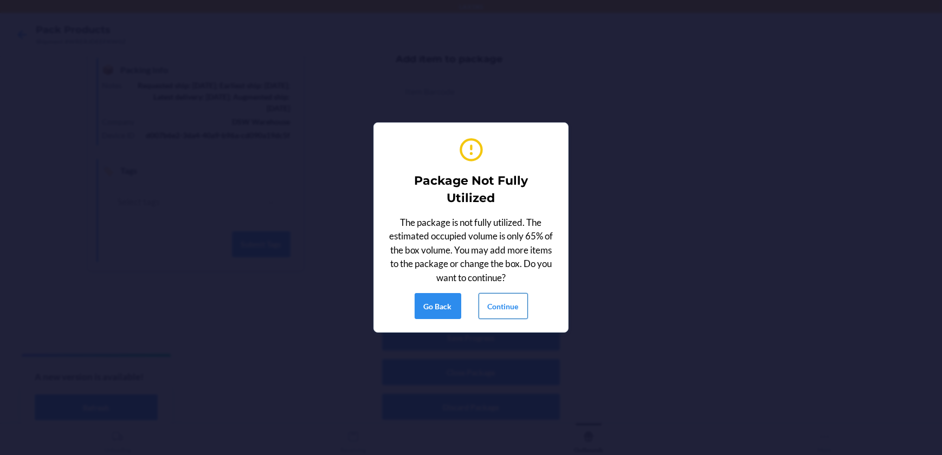
click at [490, 297] on button "Continue" at bounding box center [502, 306] width 49 height 26
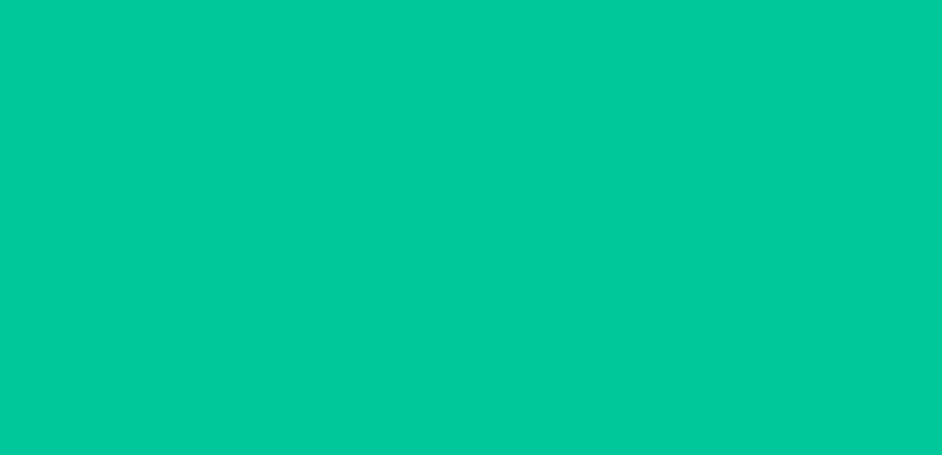
scroll to position [88, 0]
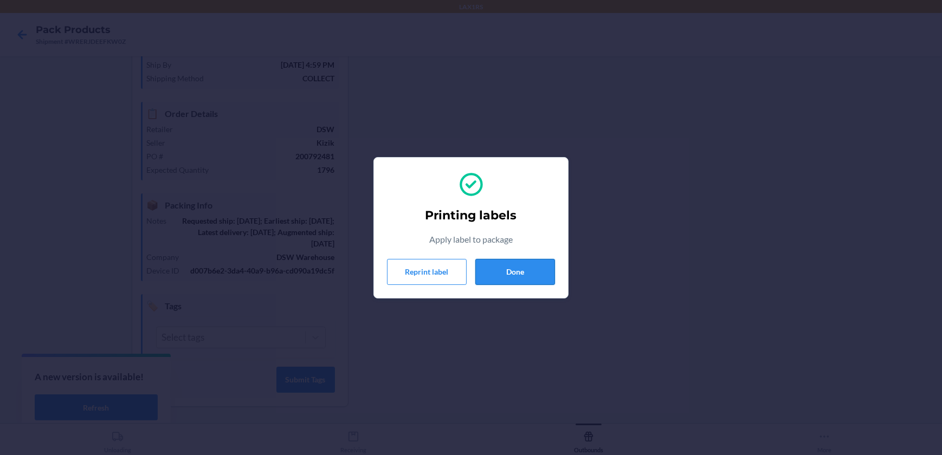
click at [510, 271] on button "Done" at bounding box center [515, 272] width 80 height 26
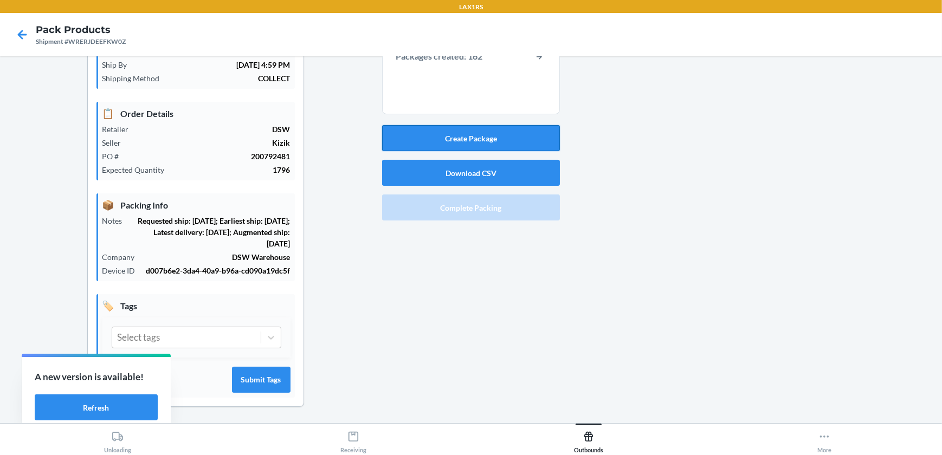
click at [487, 131] on button "Create Package" at bounding box center [471, 138] width 178 height 26
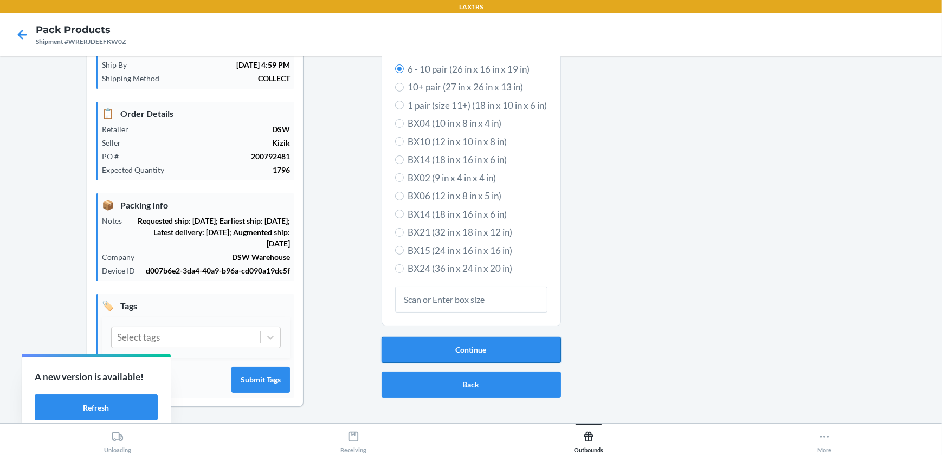
click at [502, 347] on button "Continue" at bounding box center [470, 350] width 179 height 26
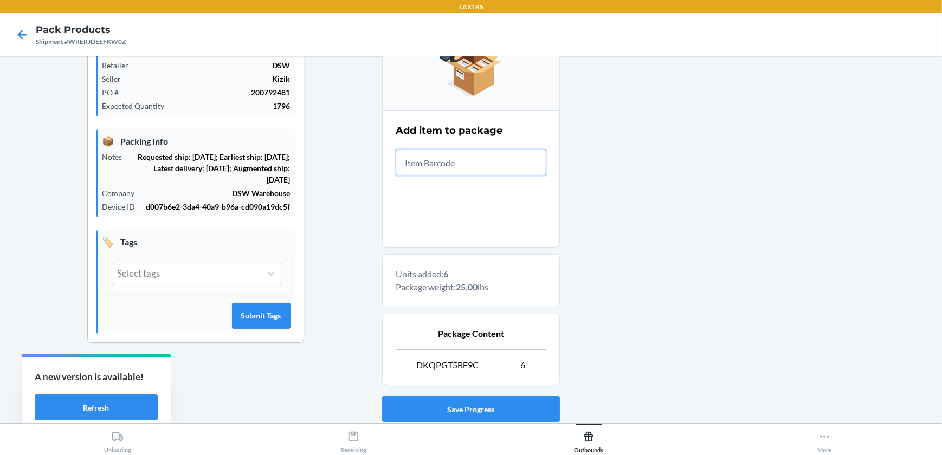
scroll to position [224, 0]
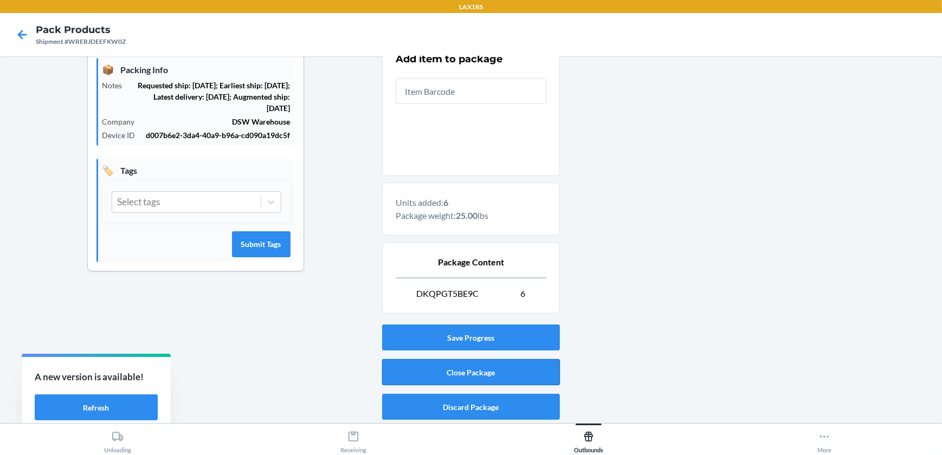
click at [486, 374] on button "Close Package" at bounding box center [471, 372] width 178 height 26
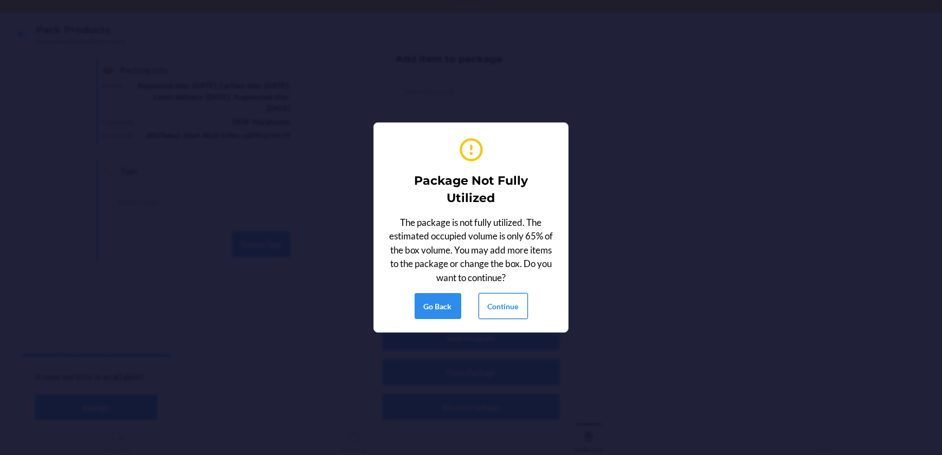
click at [509, 312] on button "Continue" at bounding box center [502, 306] width 49 height 26
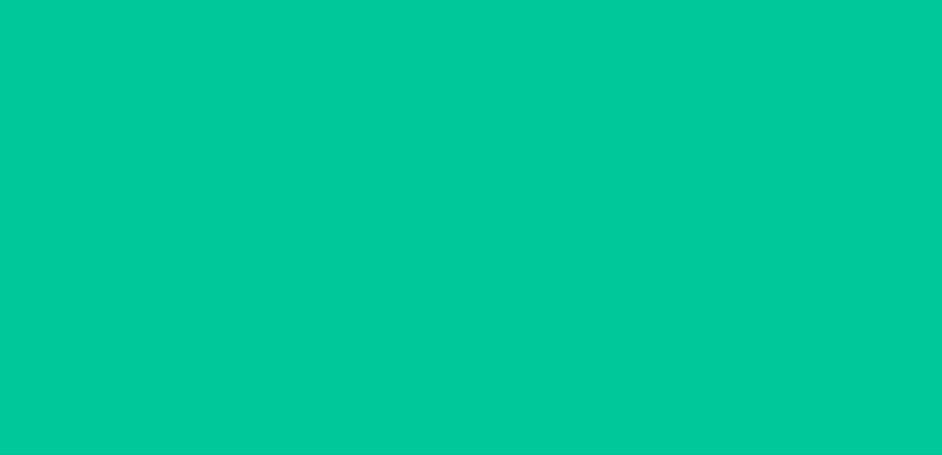
scroll to position [88, 0]
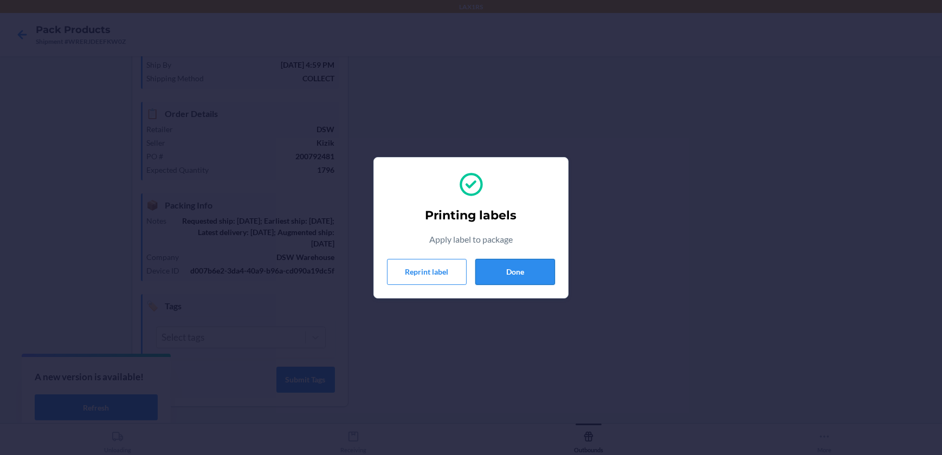
click at [527, 270] on button "Done" at bounding box center [515, 272] width 80 height 26
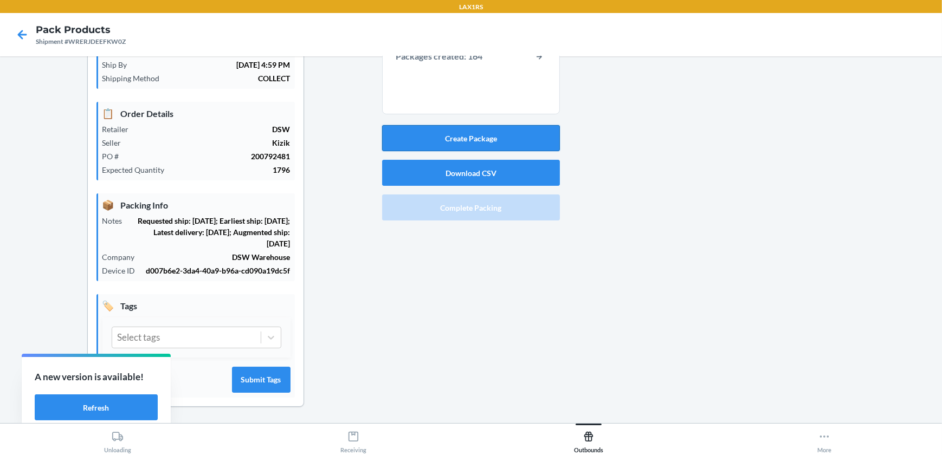
click at [518, 132] on button "Create Package" at bounding box center [471, 138] width 178 height 26
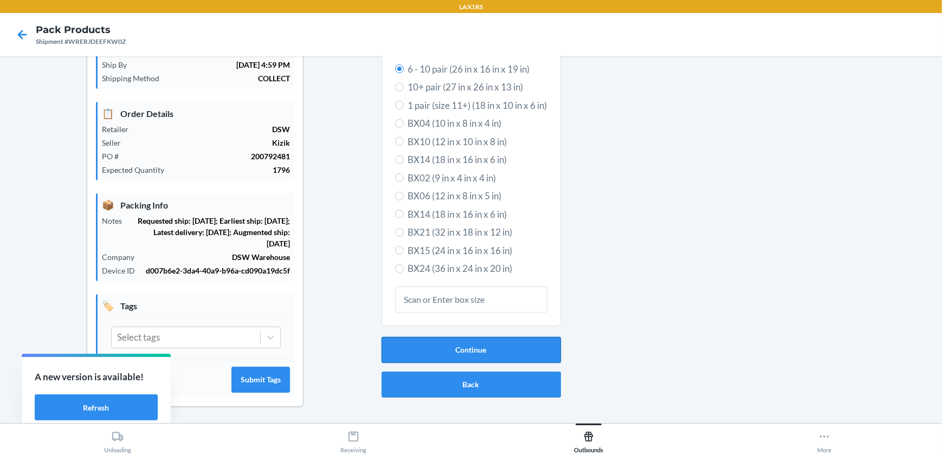
click at [500, 349] on button "Continue" at bounding box center [470, 350] width 179 height 26
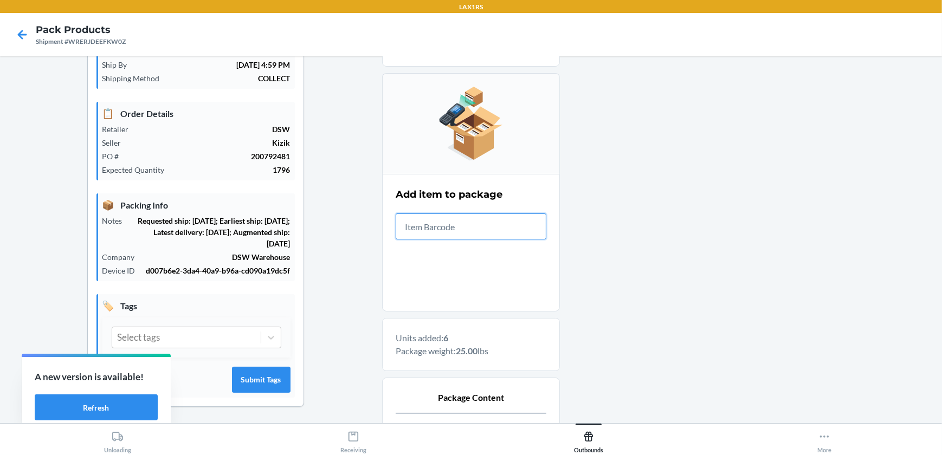
scroll to position [224, 0]
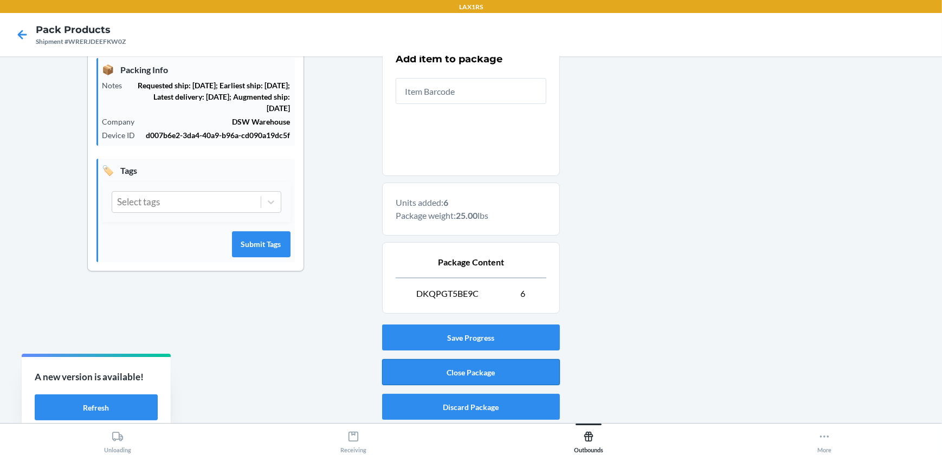
click at [493, 364] on button "Close Package" at bounding box center [471, 372] width 178 height 26
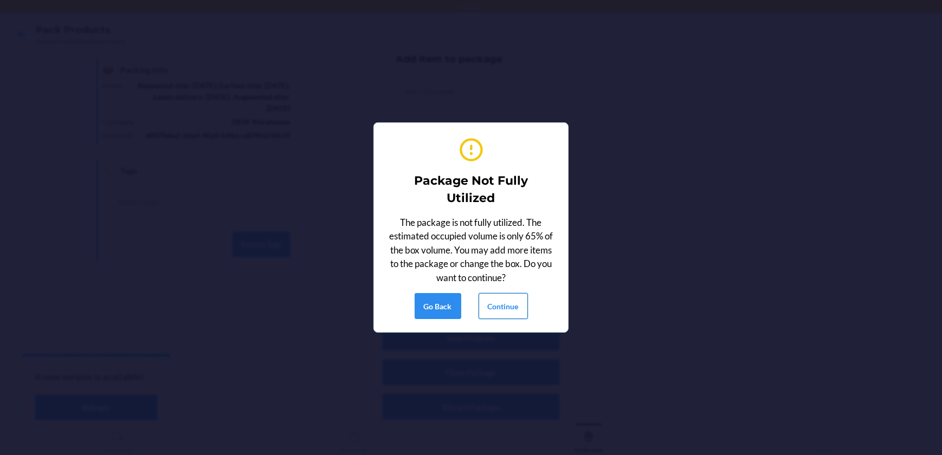
click at [504, 309] on button "Continue" at bounding box center [502, 306] width 49 height 26
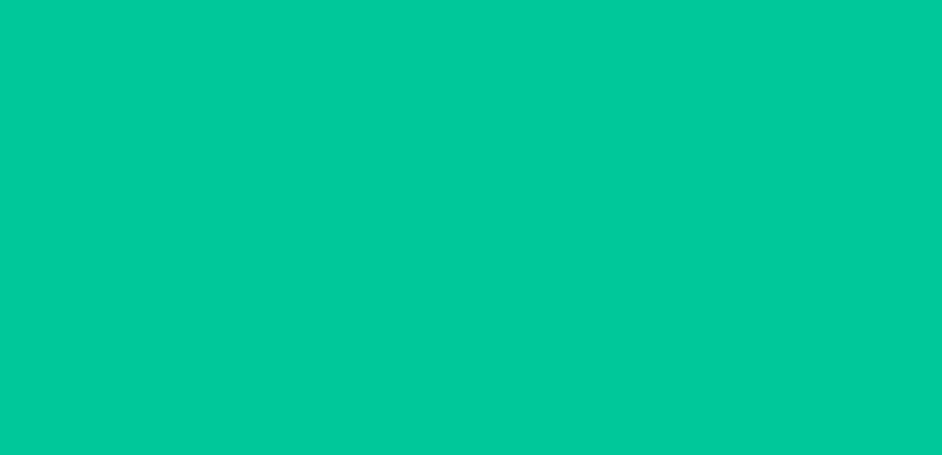
scroll to position [88, 0]
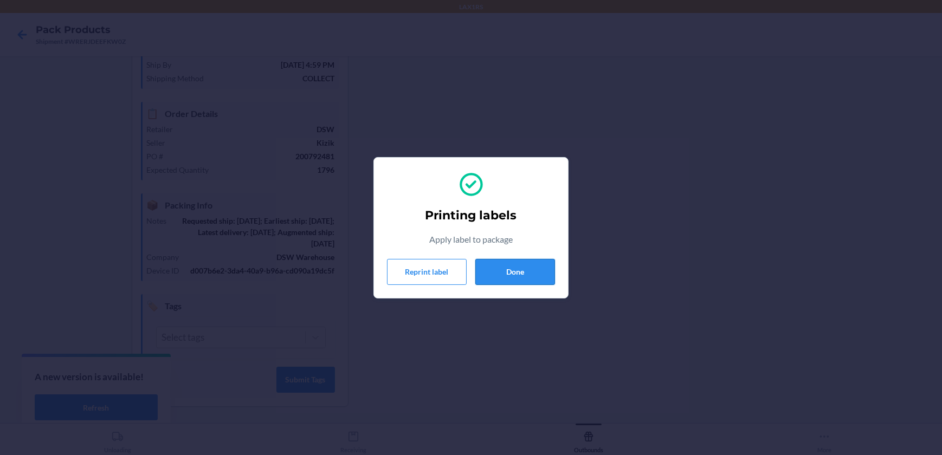
click at [537, 270] on button "Done" at bounding box center [515, 272] width 80 height 26
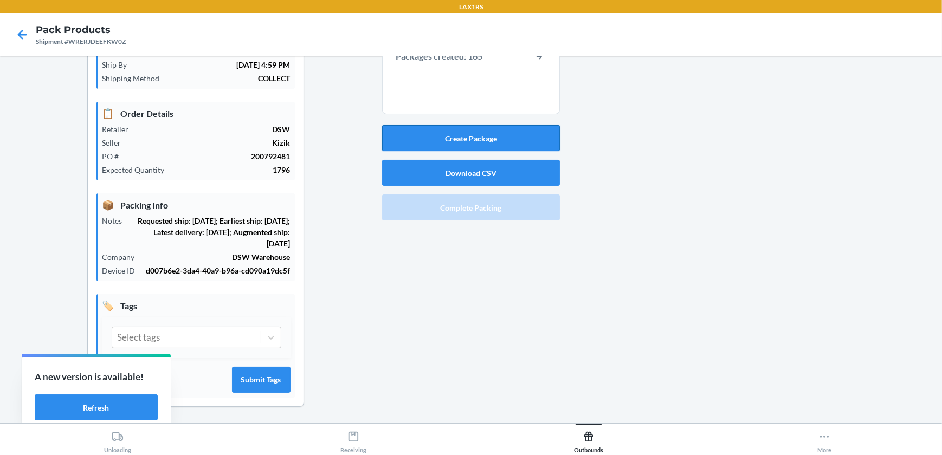
click at [423, 144] on button "Create Package" at bounding box center [471, 138] width 178 height 26
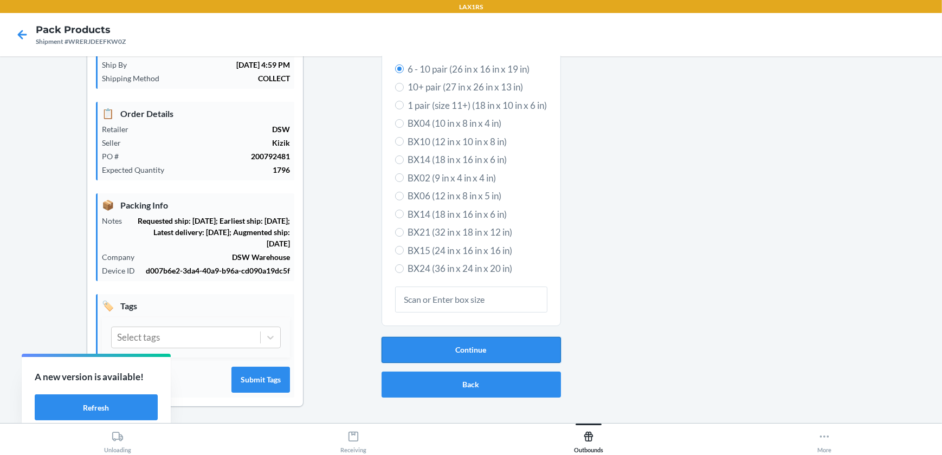
click at [432, 351] on button "Continue" at bounding box center [470, 350] width 179 height 26
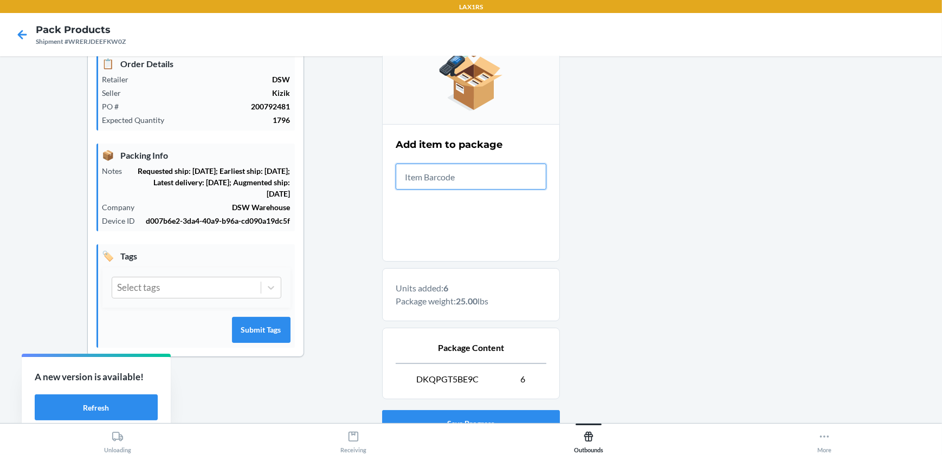
scroll to position [224, 0]
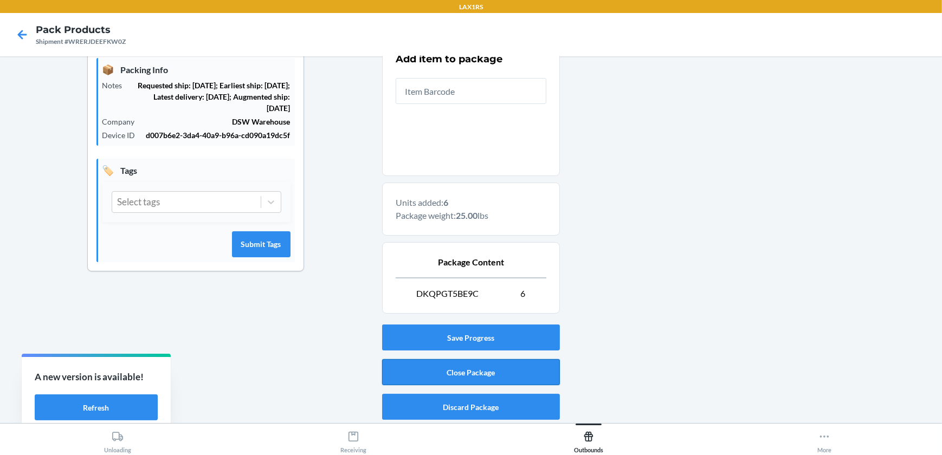
click at [441, 369] on button "Close Package" at bounding box center [471, 372] width 178 height 26
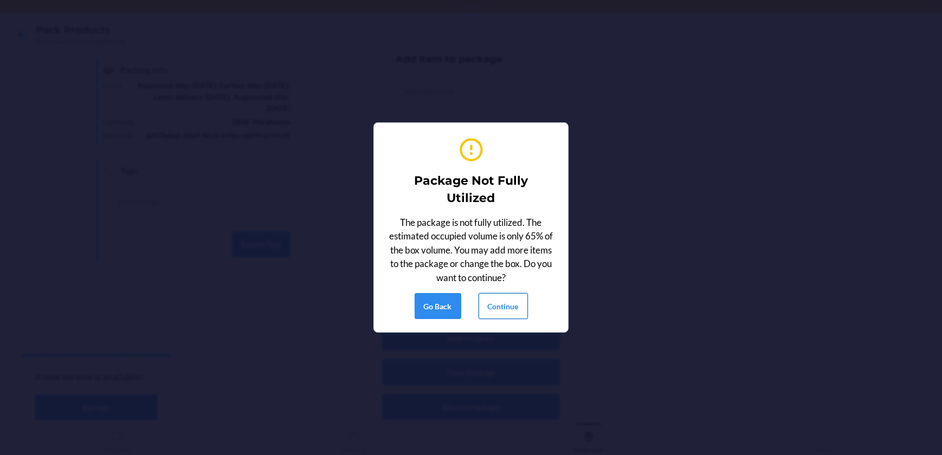
click at [507, 307] on button "Continue" at bounding box center [502, 306] width 49 height 26
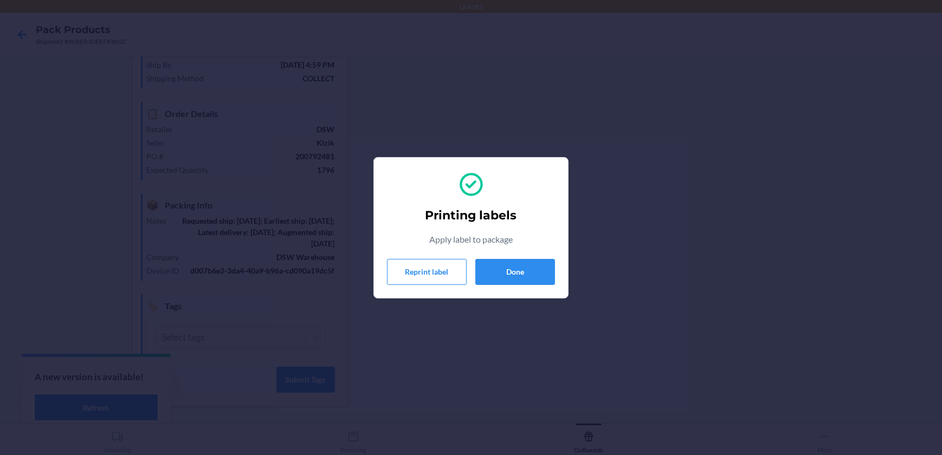
click at [522, 258] on div "Printing labels Apply label to package Reprint label Done" at bounding box center [471, 227] width 168 height 123
click at [524, 266] on button "Done" at bounding box center [515, 272] width 80 height 26
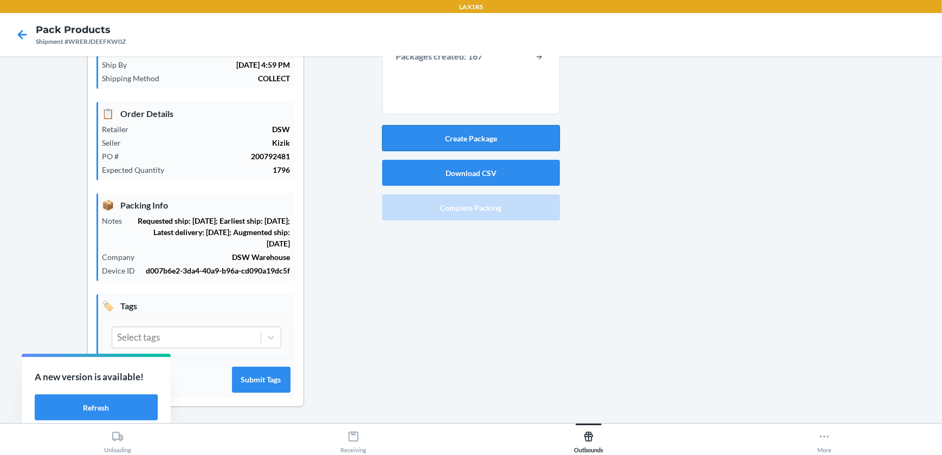
click at [513, 140] on button "Create Package" at bounding box center [471, 138] width 178 height 26
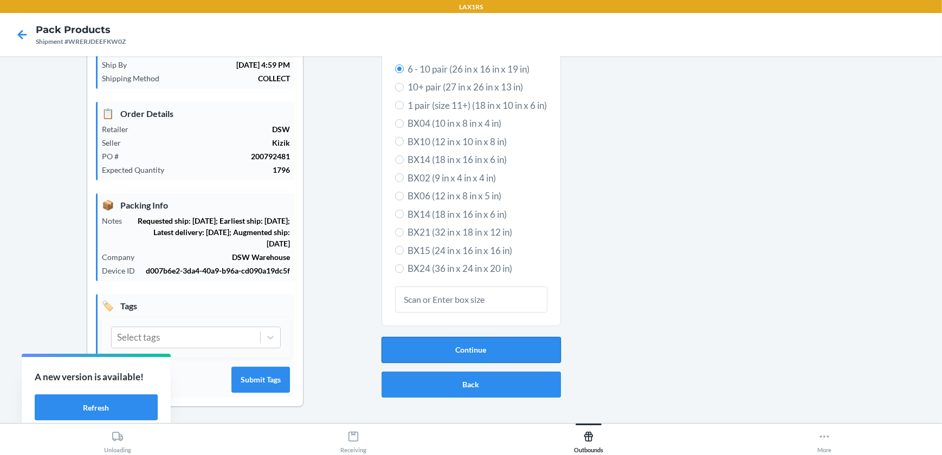
click at [503, 343] on button "Continue" at bounding box center [470, 350] width 179 height 26
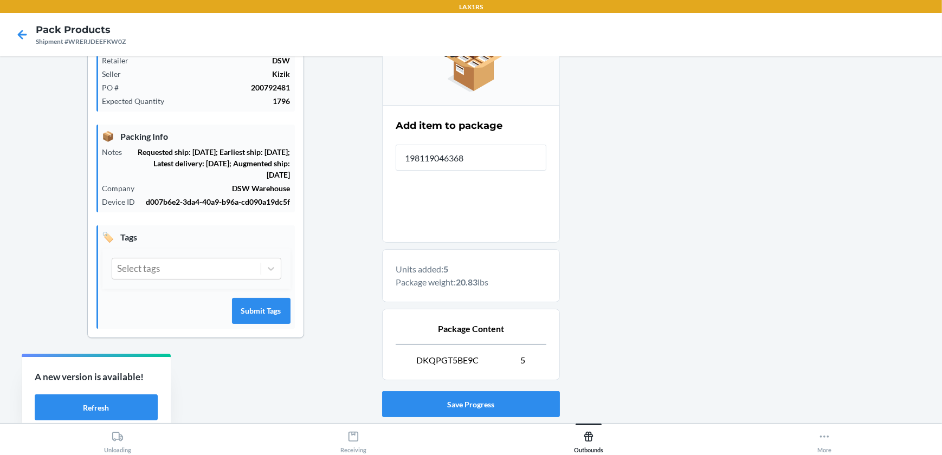
scroll to position [224, 0]
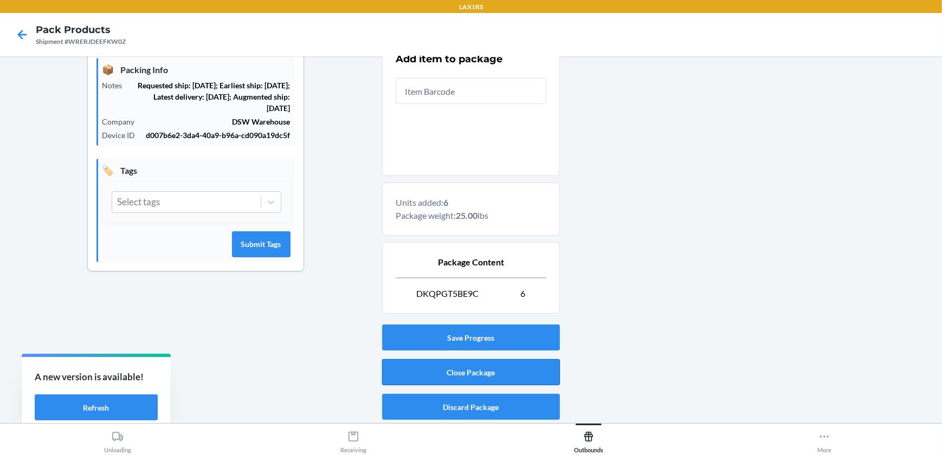
click at [525, 373] on button "Close Package" at bounding box center [471, 372] width 178 height 26
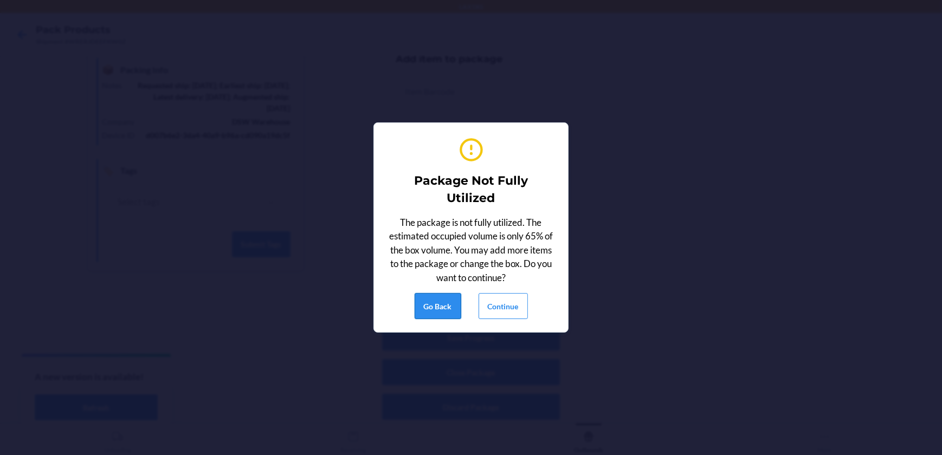
click at [439, 303] on button "Go Back" at bounding box center [438, 306] width 47 height 26
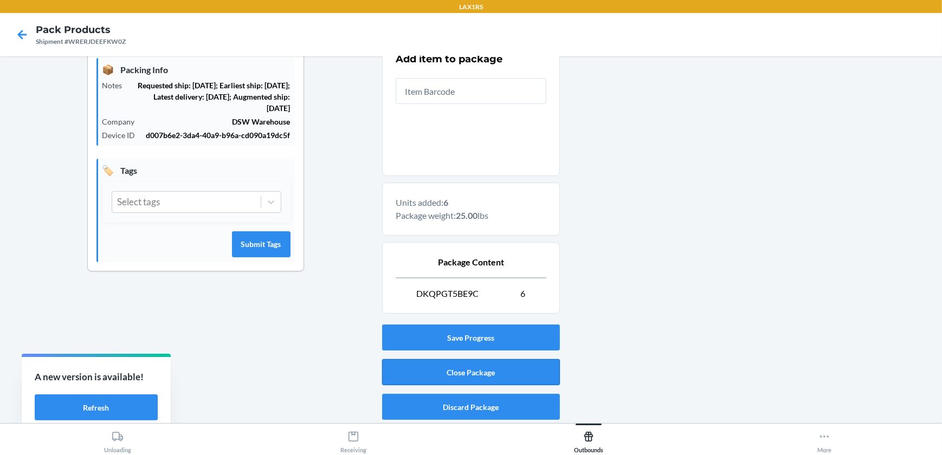
click at [484, 374] on button "Close Package" at bounding box center [471, 372] width 178 height 26
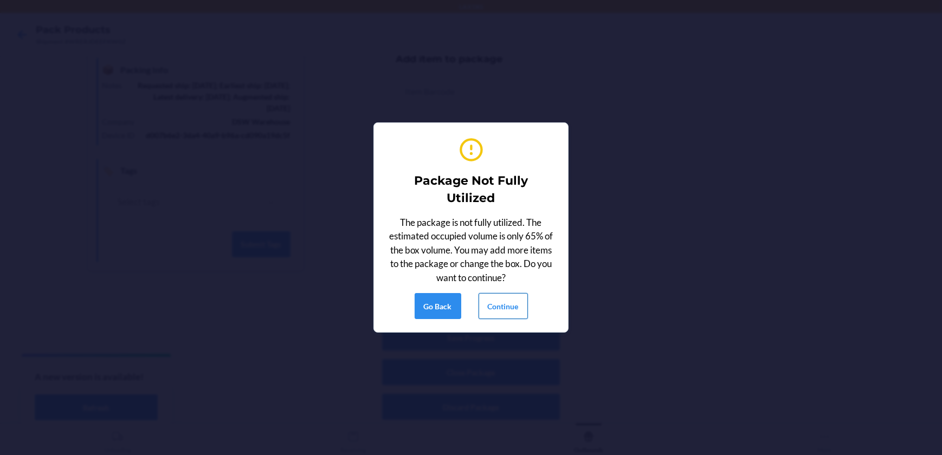
click at [496, 310] on button "Continue" at bounding box center [502, 306] width 49 height 26
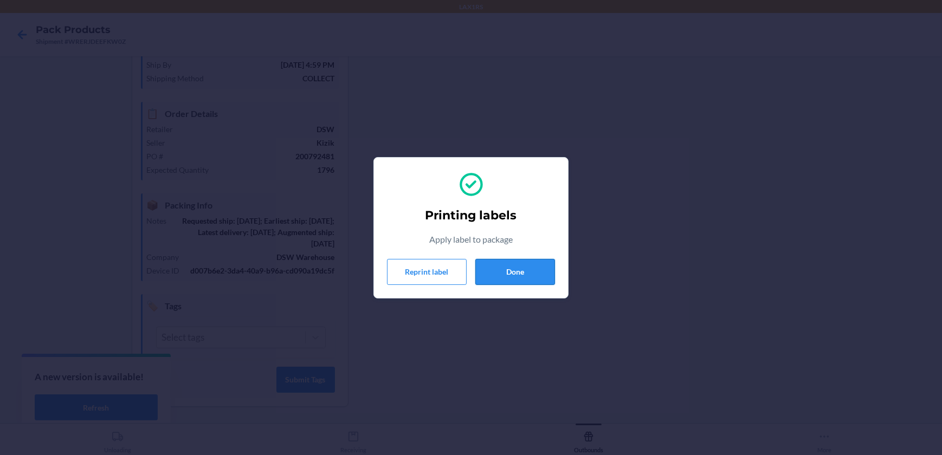
click at [522, 279] on button "Done" at bounding box center [515, 272] width 80 height 26
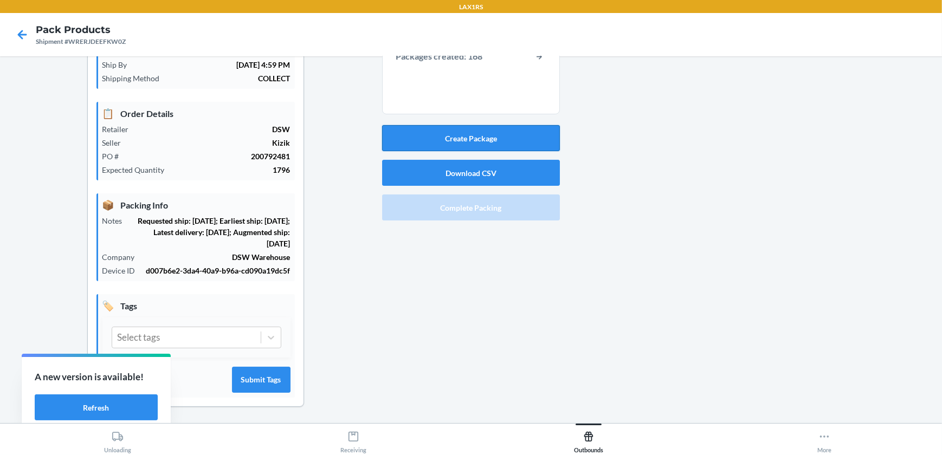
click at [547, 140] on button "Create Package" at bounding box center [471, 138] width 178 height 26
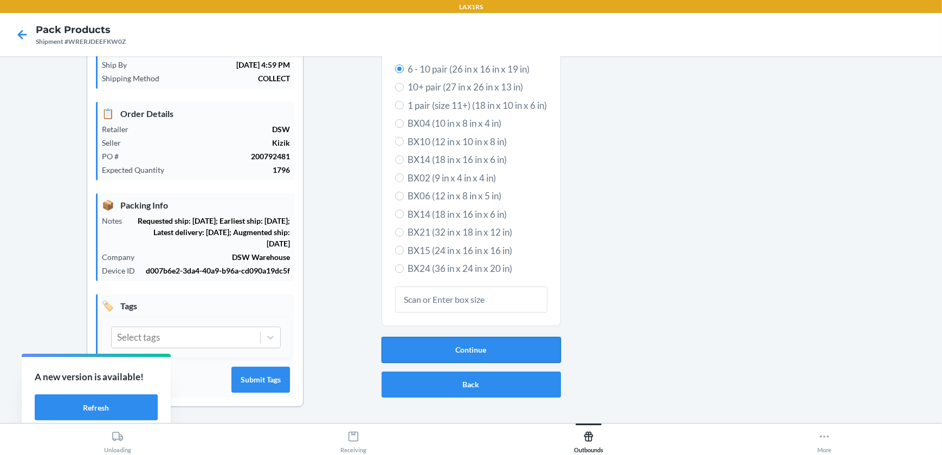
click at [525, 342] on button "Continue" at bounding box center [470, 350] width 179 height 26
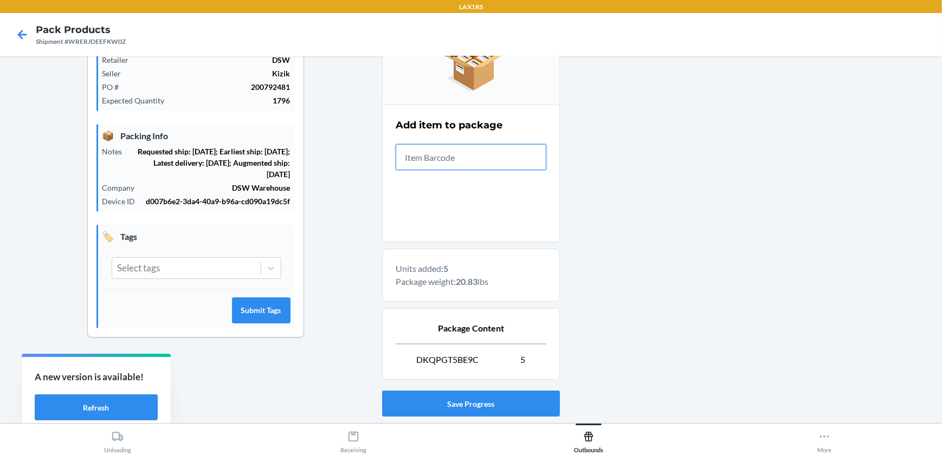
scroll to position [224, 0]
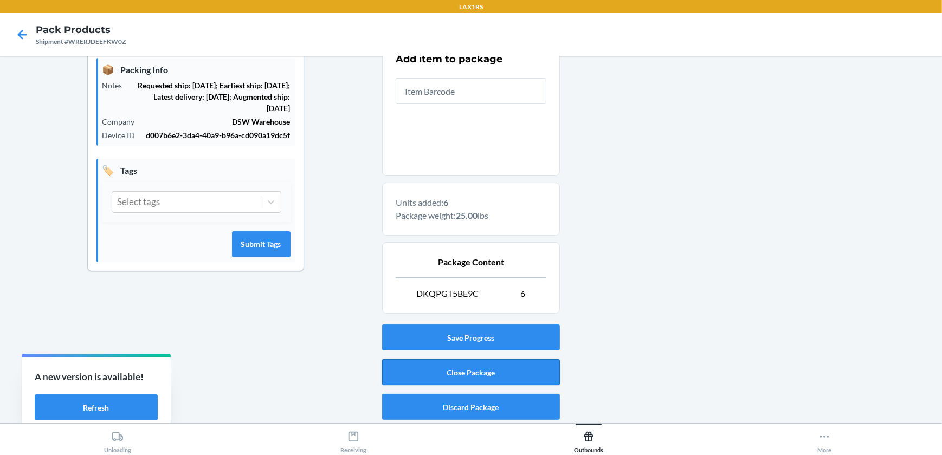
click at [520, 366] on button "Close Package" at bounding box center [471, 372] width 178 height 26
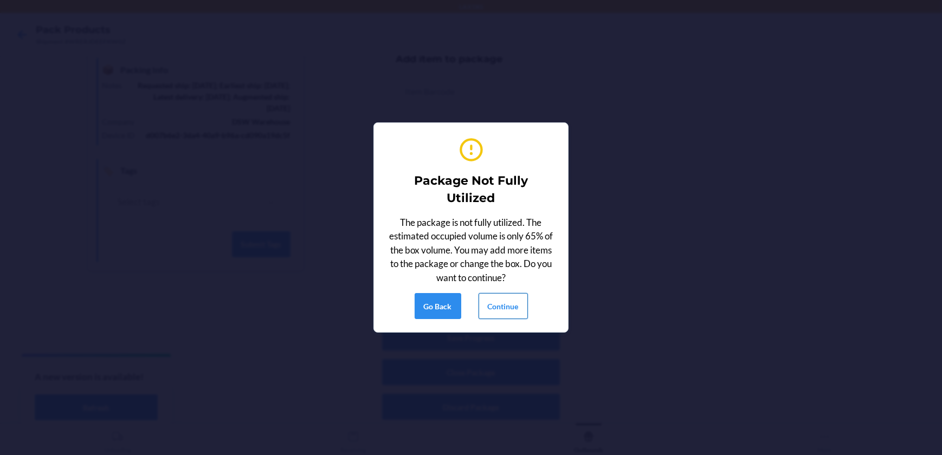
click at [514, 305] on button "Continue" at bounding box center [502, 306] width 49 height 26
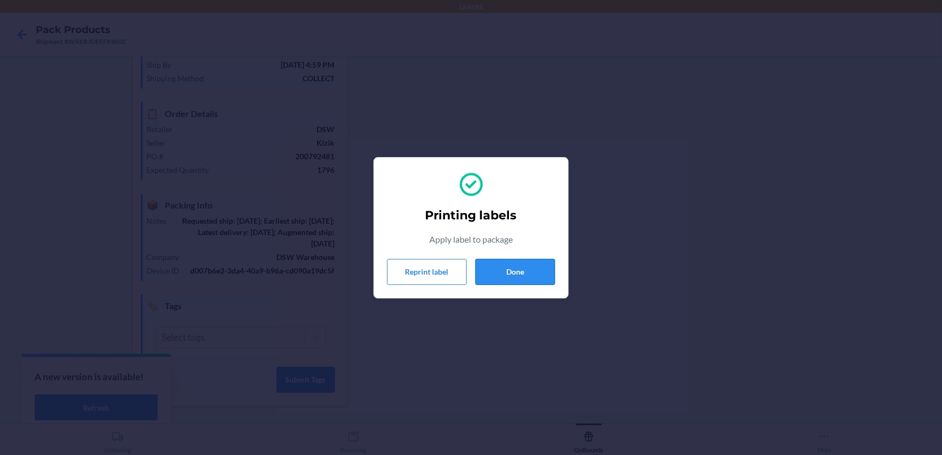
click at [513, 267] on button "Done" at bounding box center [515, 272] width 80 height 26
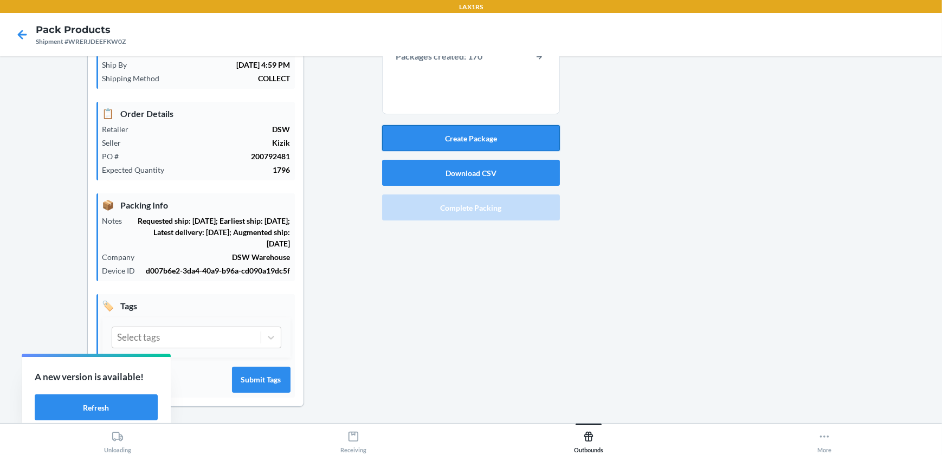
click at [500, 140] on button "Create Package" at bounding box center [471, 138] width 178 height 26
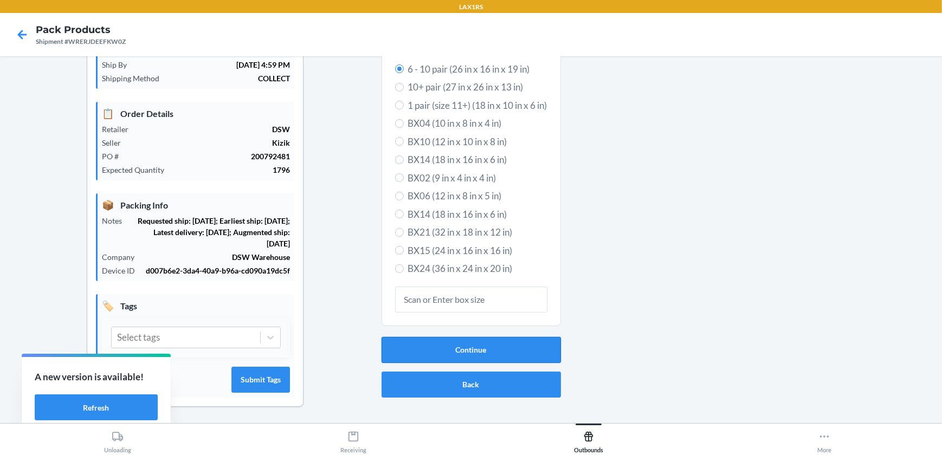
click at [487, 349] on button "Continue" at bounding box center [470, 350] width 179 height 26
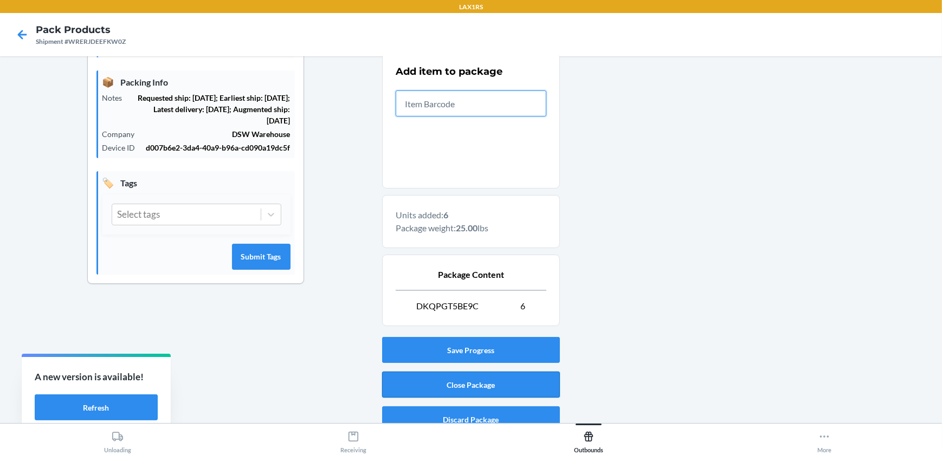
scroll to position [224, 0]
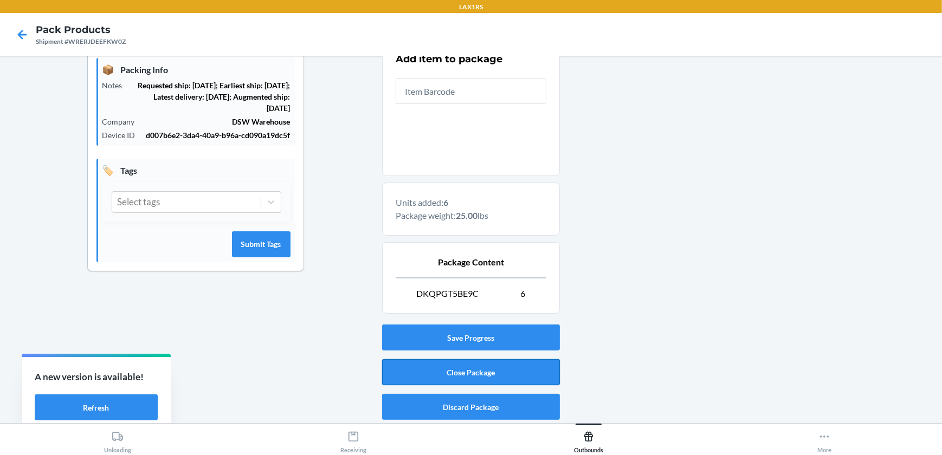
click at [429, 371] on button "Close Package" at bounding box center [471, 372] width 178 height 26
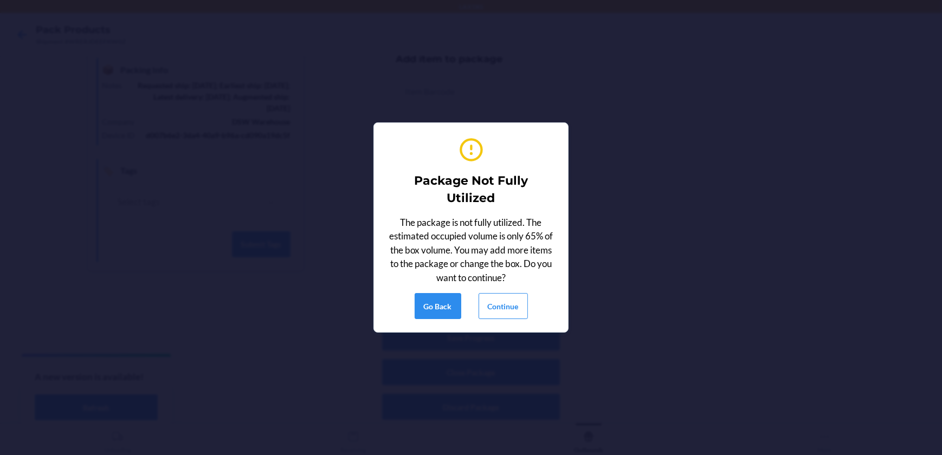
click at [476, 299] on div "Go Back Continue" at bounding box center [471, 306] width 113 height 26
click at [479, 298] on button "Continue" at bounding box center [502, 306] width 49 height 26
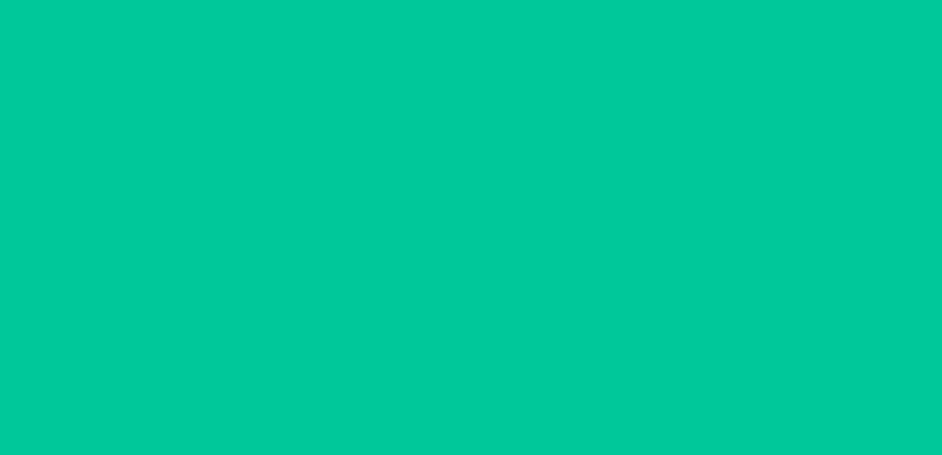
click at [481, 298] on section "Printing labels Apply label to package Reprint label Done" at bounding box center [470, 227] width 195 height 151
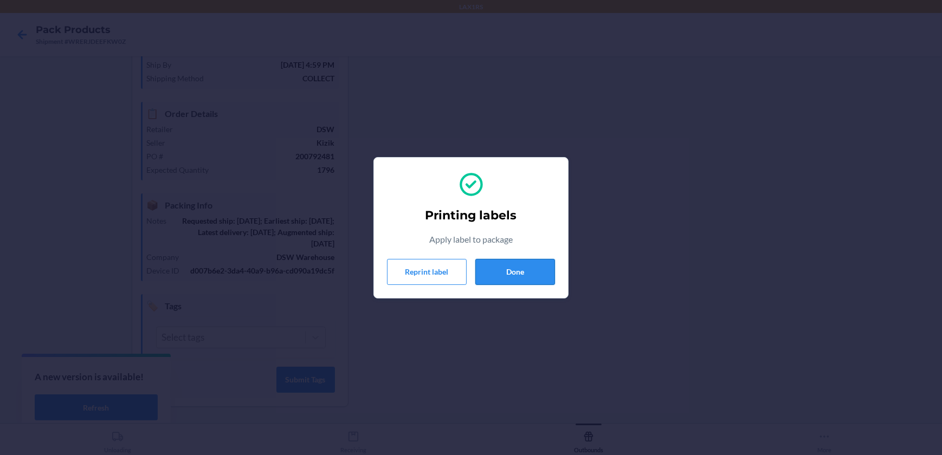
click at [492, 263] on button "Done" at bounding box center [515, 272] width 80 height 26
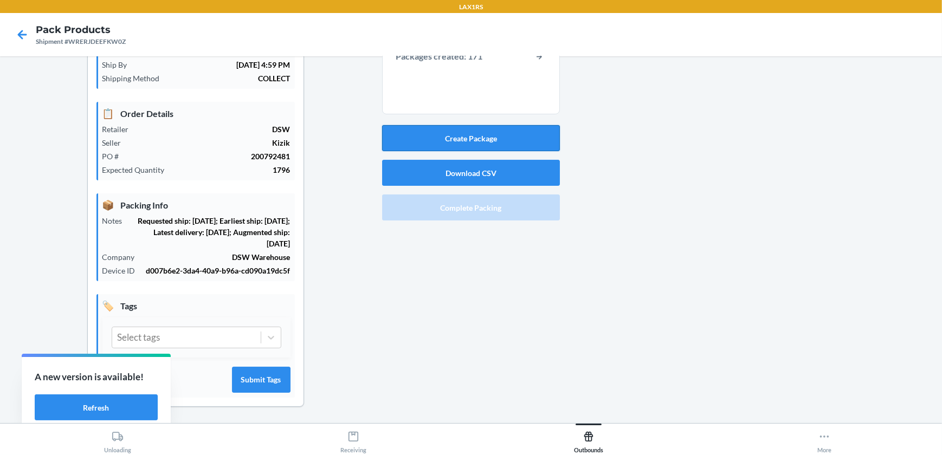
click at [520, 135] on button "Create Package" at bounding box center [471, 138] width 178 height 26
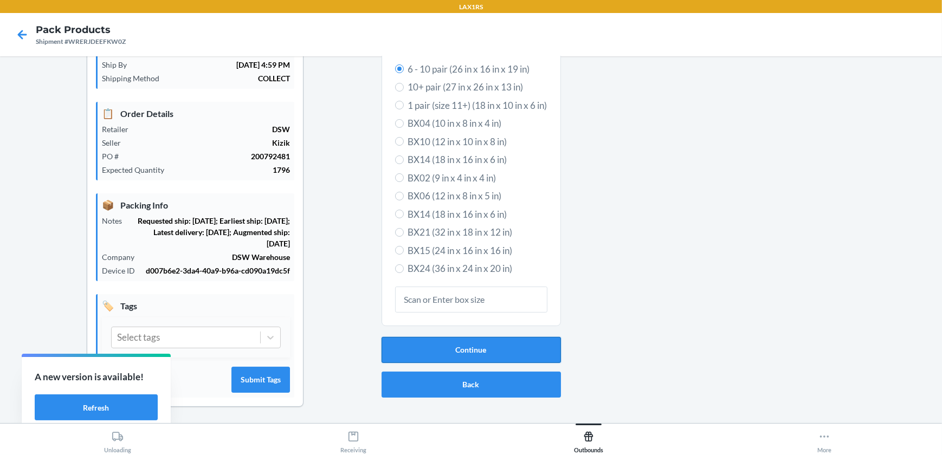
click at [464, 348] on button "Continue" at bounding box center [470, 350] width 179 height 26
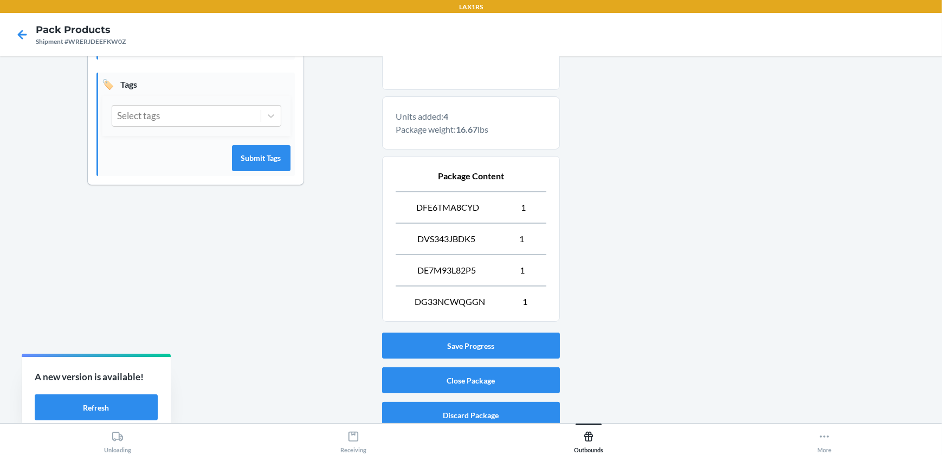
scroll to position [318, 0]
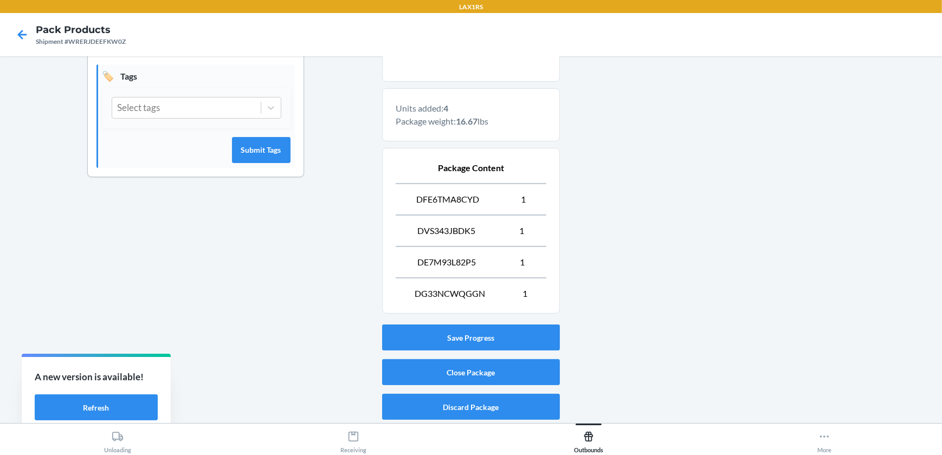
click at [504, 384] on div "Save Progress Close Package Discard Package" at bounding box center [471, 372] width 178 height 104
click at [500, 364] on button "Close Package" at bounding box center [471, 372] width 178 height 26
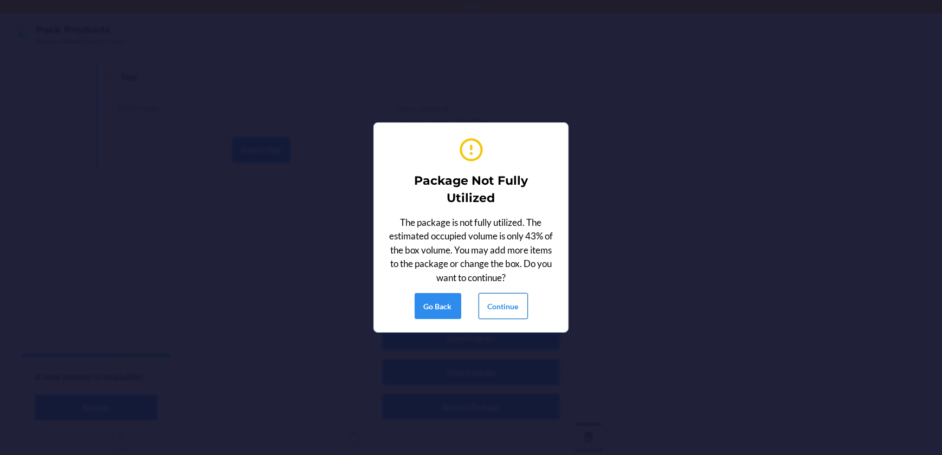
click at [498, 299] on button "Continue" at bounding box center [502, 306] width 49 height 26
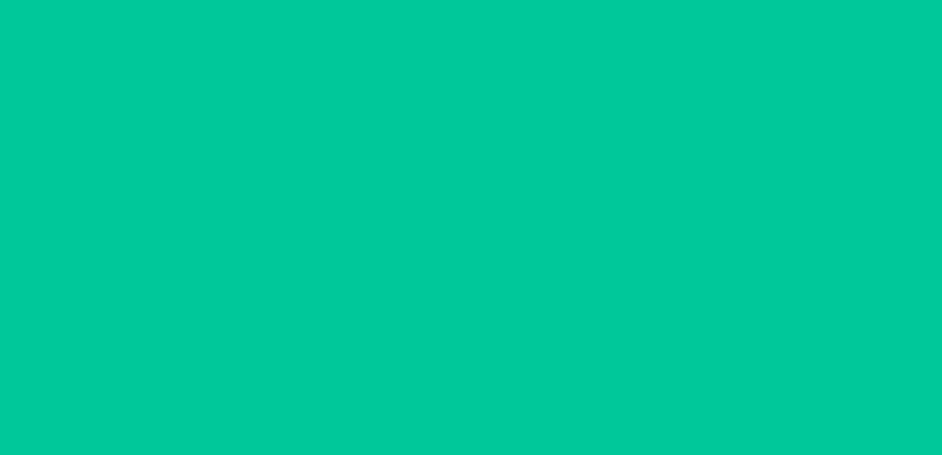
scroll to position [88, 0]
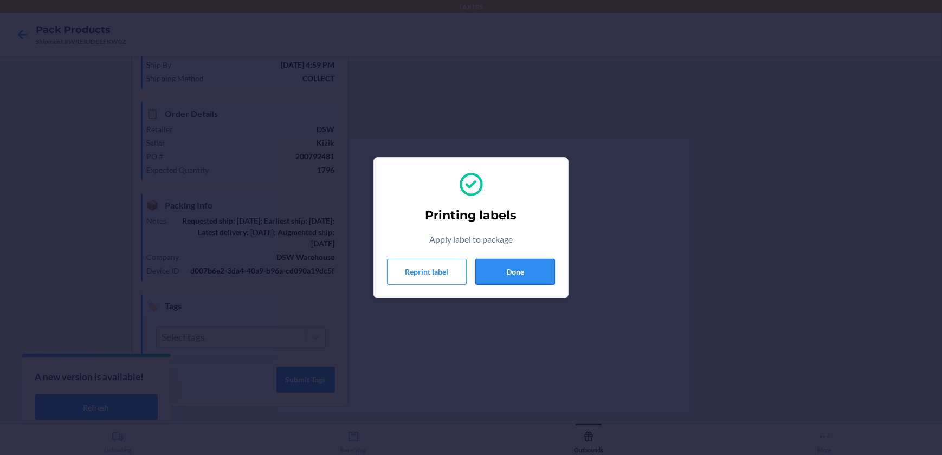
click at [517, 263] on button "Done" at bounding box center [515, 272] width 80 height 26
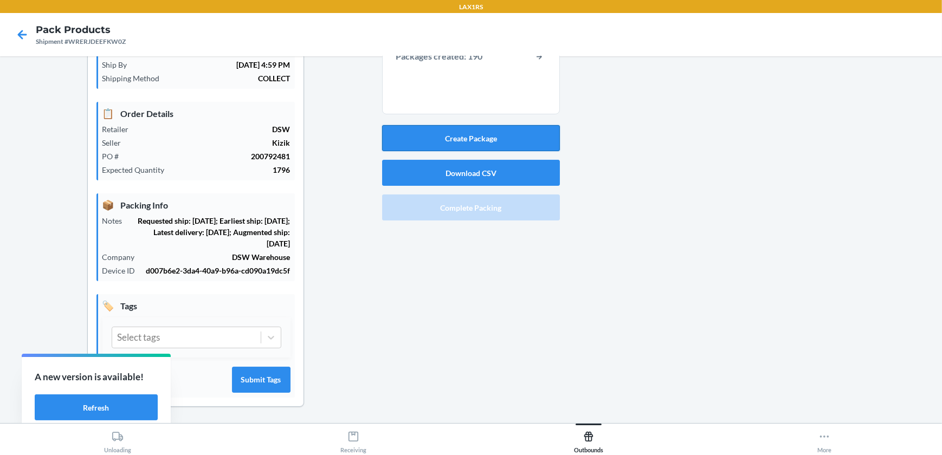
click at [490, 137] on button "Create Package" at bounding box center [471, 138] width 178 height 26
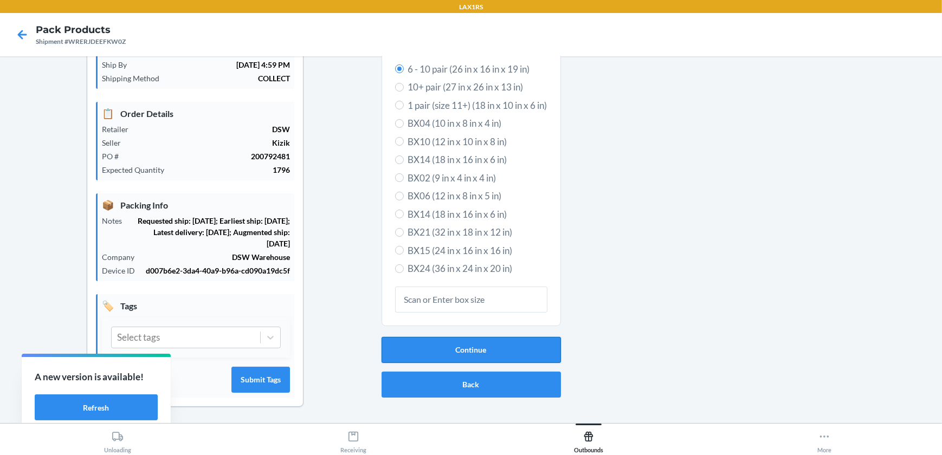
click at [474, 354] on button "Continue" at bounding box center [470, 350] width 179 height 26
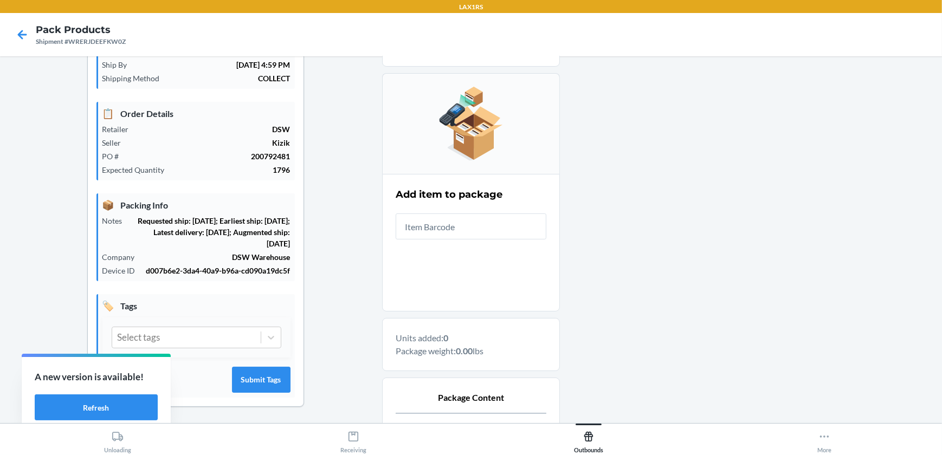
click at [498, 211] on div "Add item to package" at bounding box center [471, 213] width 151 height 59
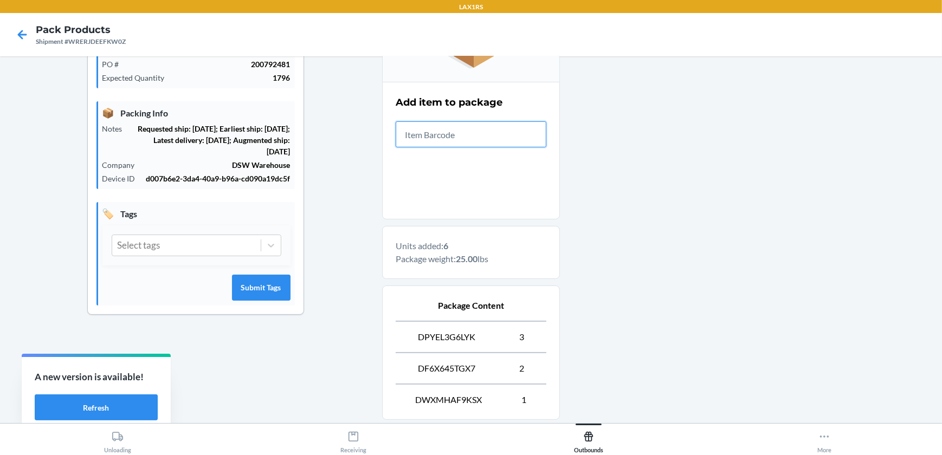
scroll to position [287, 0]
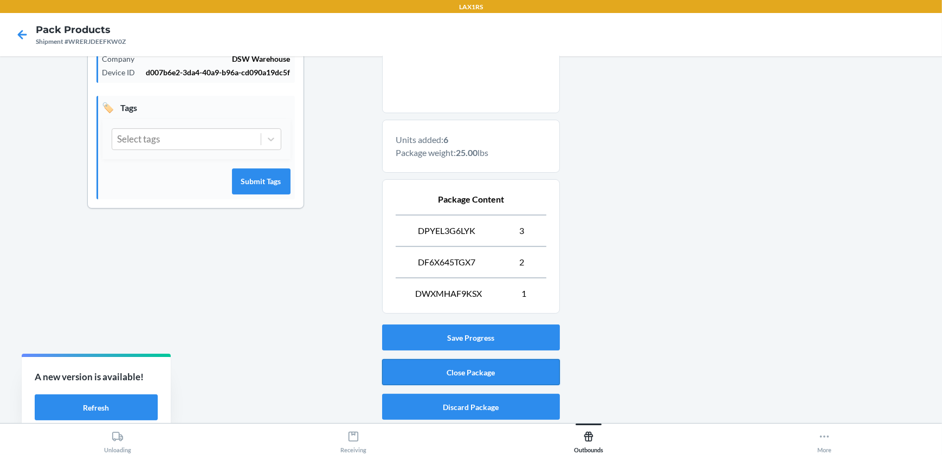
click at [481, 361] on button "Close Package" at bounding box center [471, 372] width 178 height 26
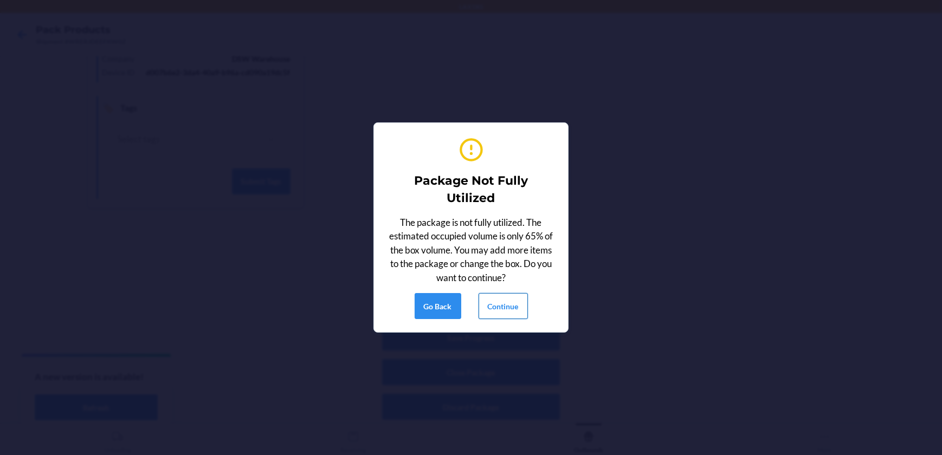
click at [518, 302] on button "Continue" at bounding box center [502, 306] width 49 height 26
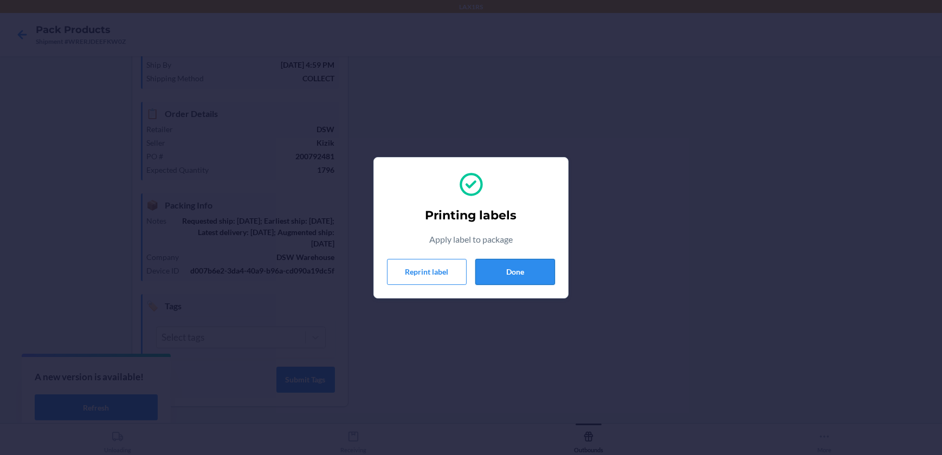
click at [528, 271] on button "Done" at bounding box center [515, 272] width 80 height 26
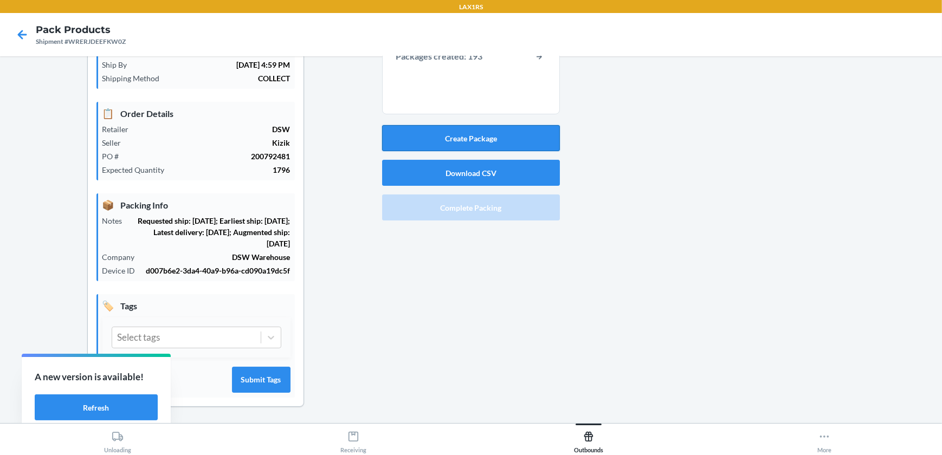
click at [452, 139] on button "Create Package" at bounding box center [471, 138] width 178 height 26
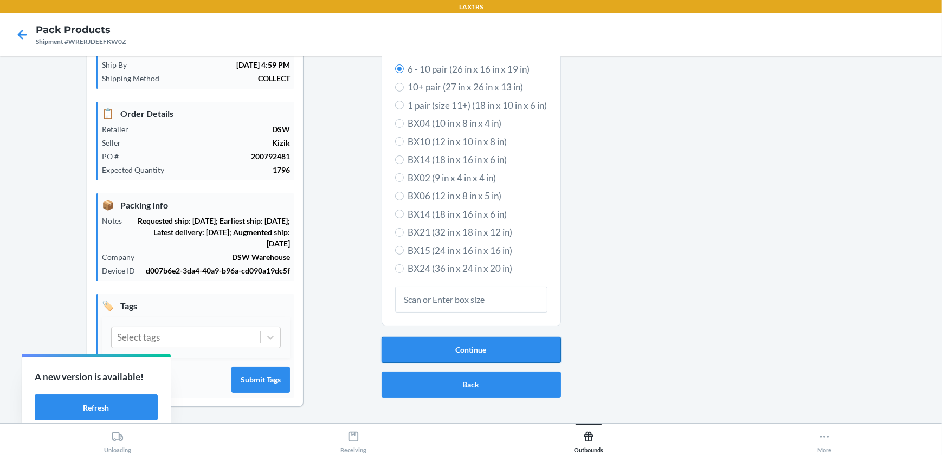
click at [449, 338] on button "Continue" at bounding box center [470, 350] width 179 height 26
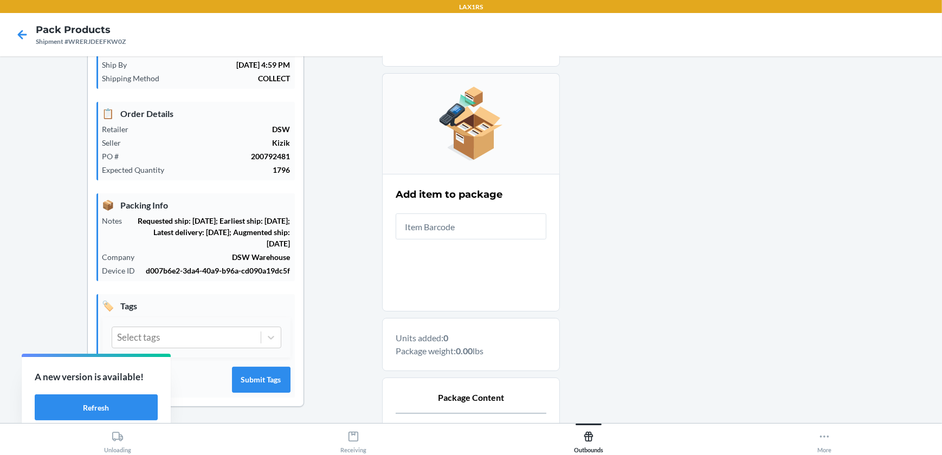
click at [481, 231] on input "text" at bounding box center [471, 226] width 151 height 26
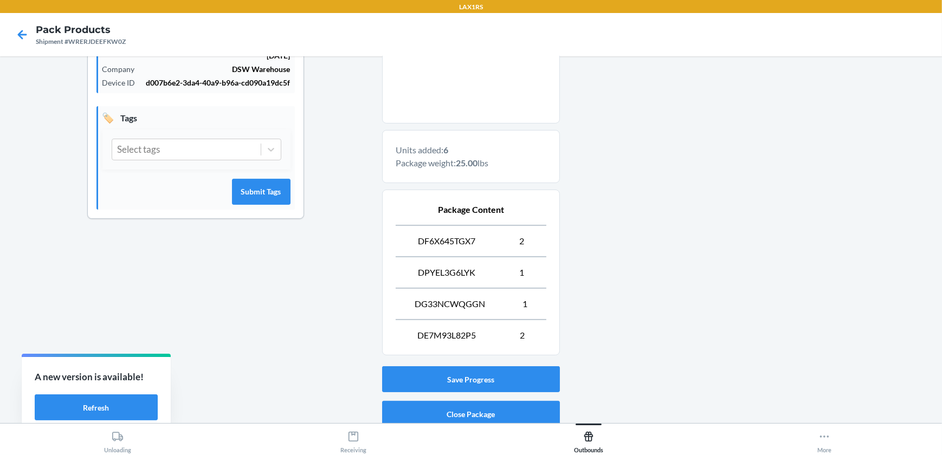
scroll to position [318, 0]
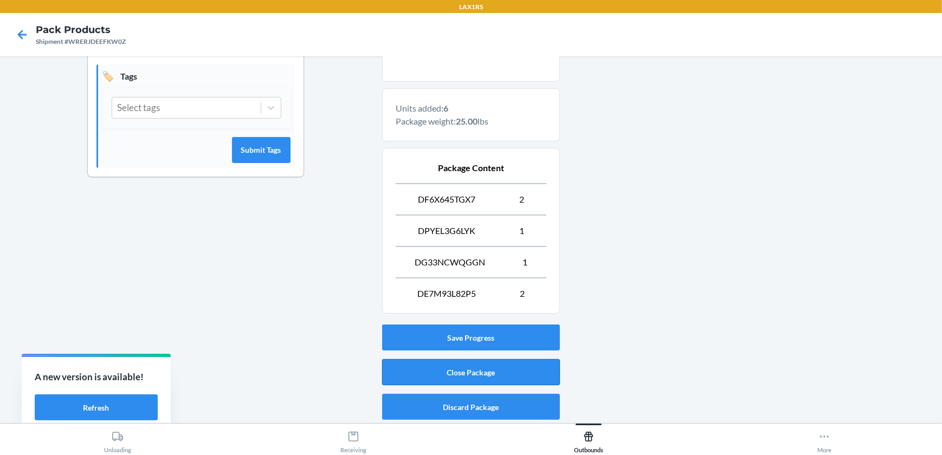
click at [467, 371] on button "Close Package" at bounding box center [471, 372] width 178 height 26
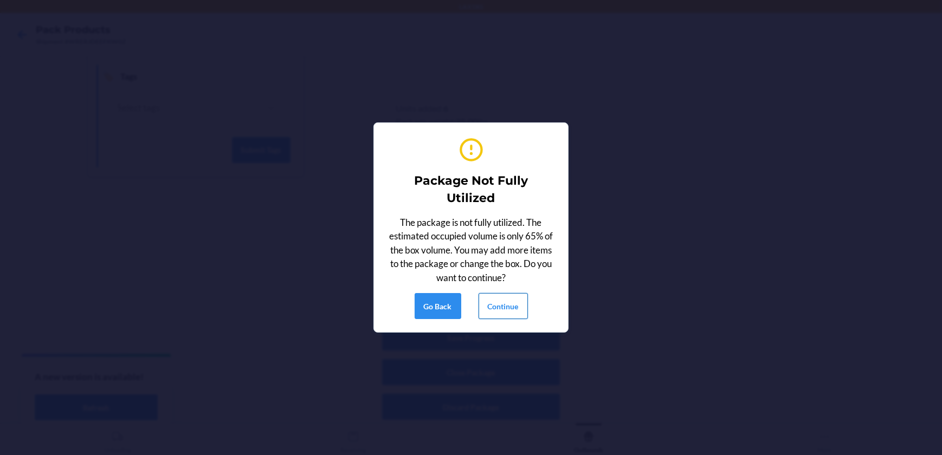
click at [507, 303] on button "Continue" at bounding box center [502, 306] width 49 height 26
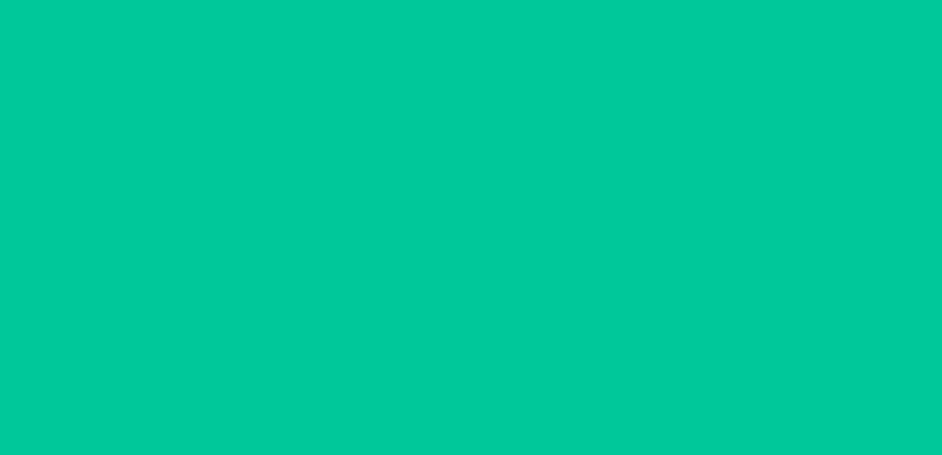
scroll to position [88, 0]
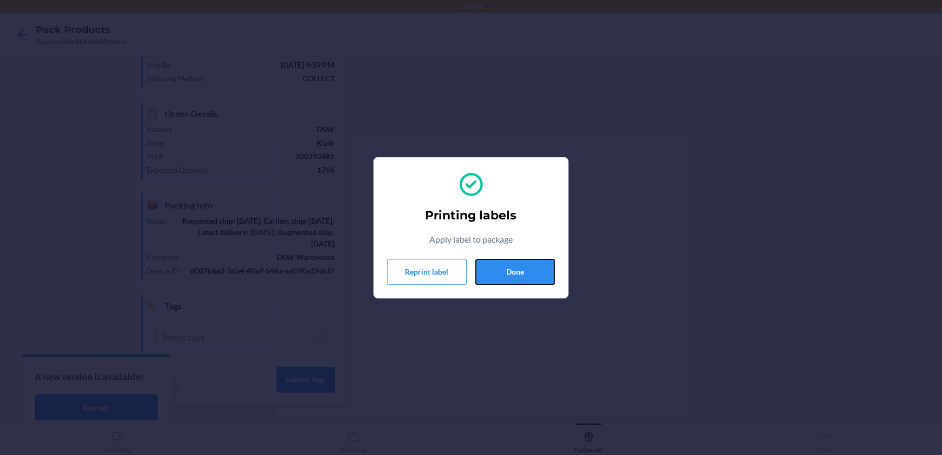
drag, startPoint x: 482, startPoint y: 275, endPoint x: 454, endPoint y: 241, distance: 43.5
click at [482, 274] on button "Done" at bounding box center [515, 272] width 80 height 26
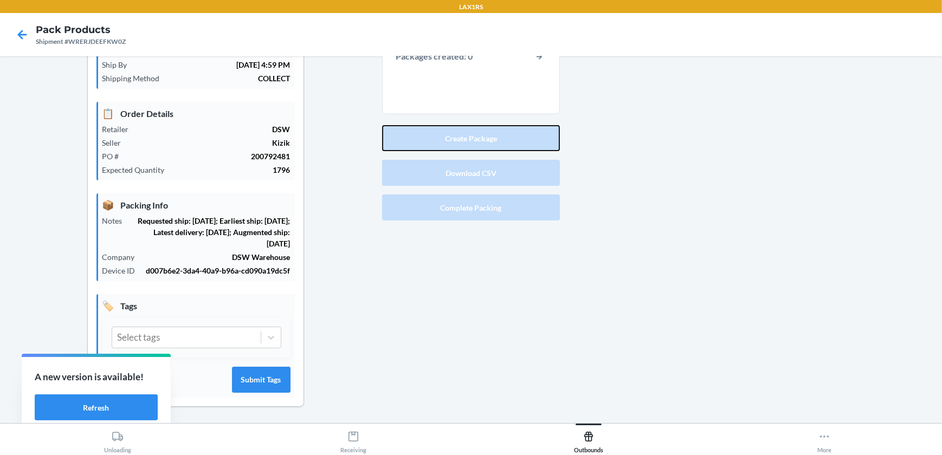
click at [456, 140] on button "Create Package" at bounding box center [471, 138] width 178 height 26
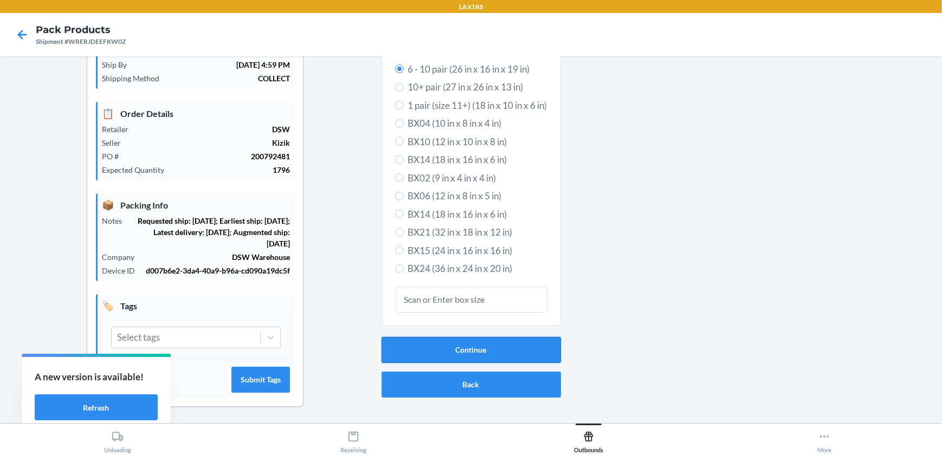
click at [447, 342] on button "Continue" at bounding box center [470, 350] width 179 height 26
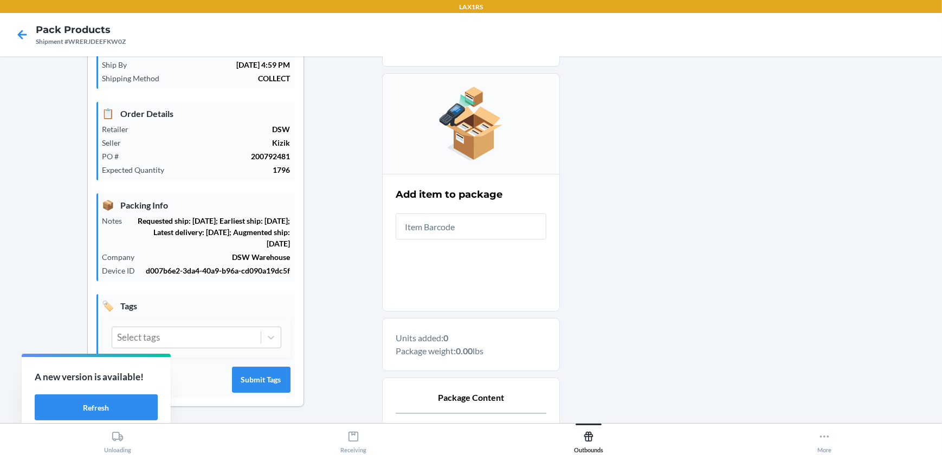
click at [484, 225] on input "text" at bounding box center [471, 226] width 151 height 26
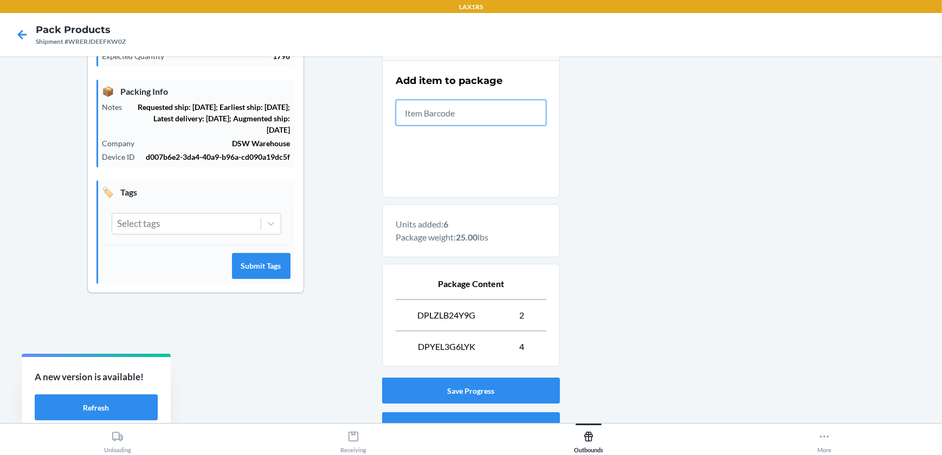
scroll to position [255, 0]
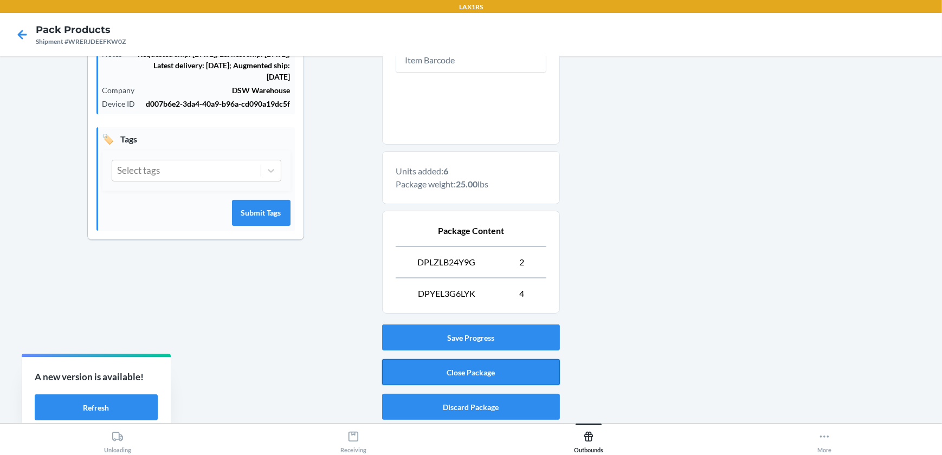
click at [524, 375] on button "Close Package" at bounding box center [471, 372] width 178 height 26
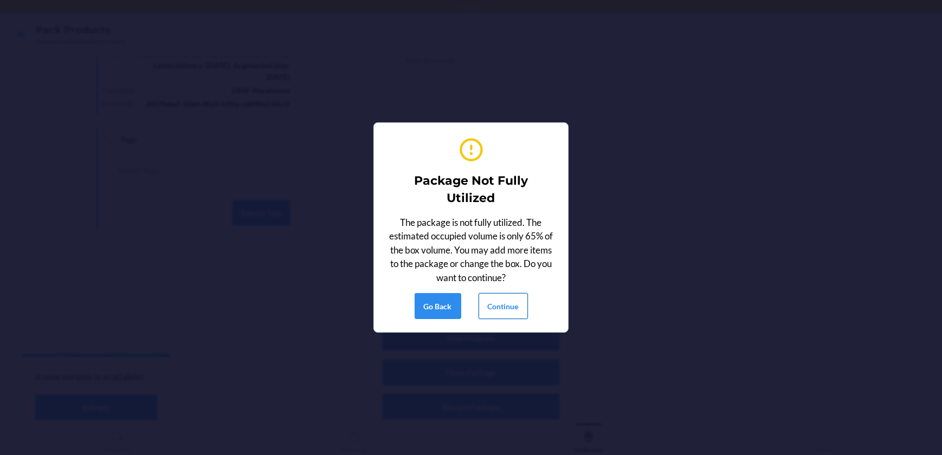
click at [519, 310] on button "Continue" at bounding box center [502, 306] width 49 height 26
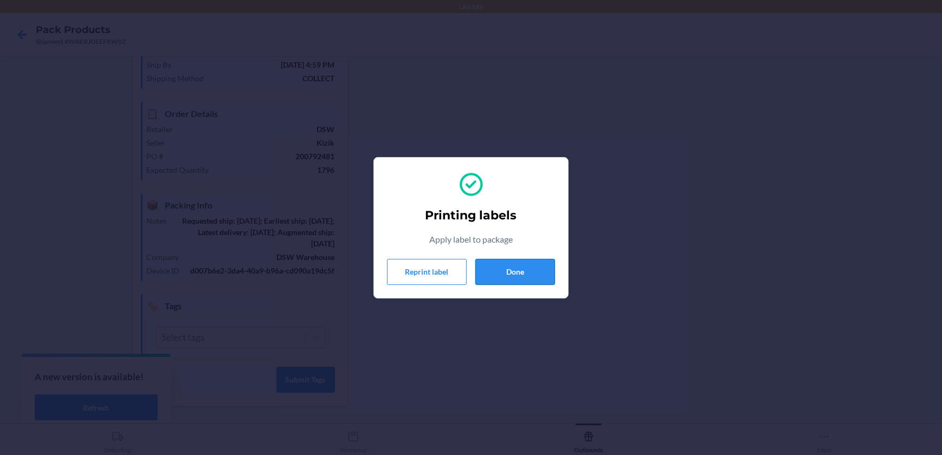
click at [502, 265] on button "Done" at bounding box center [515, 272] width 80 height 26
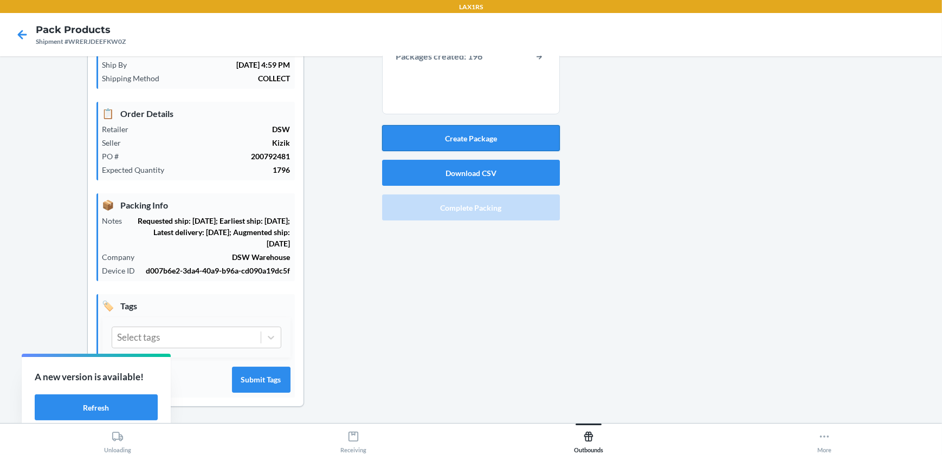
click at [508, 135] on button "Create Package" at bounding box center [471, 138] width 178 height 26
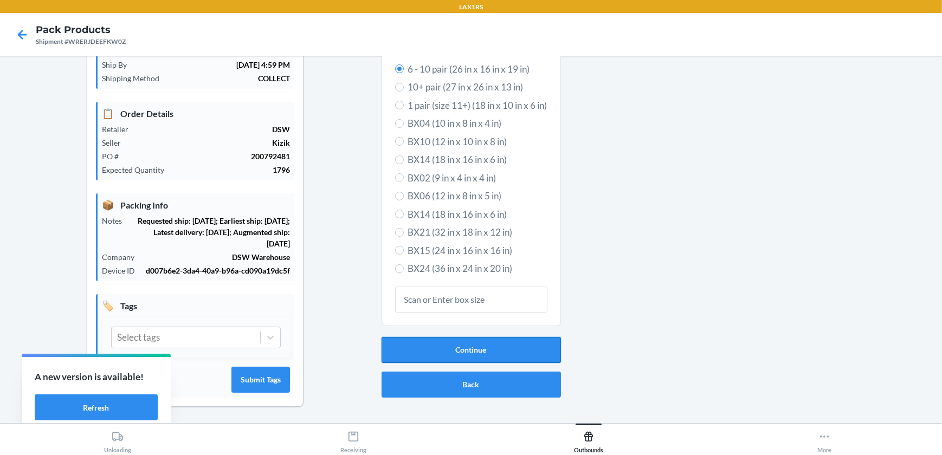
click at [503, 356] on button "Continue" at bounding box center [470, 350] width 179 height 26
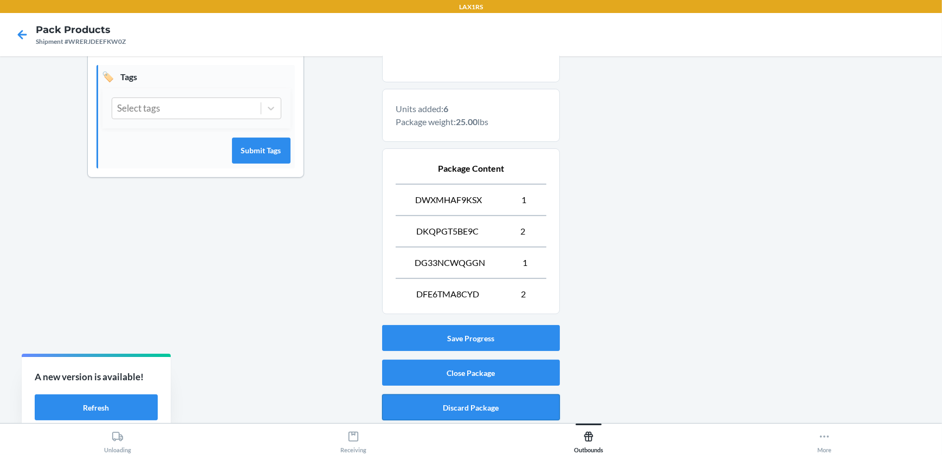
scroll to position [318, 0]
click at [523, 377] on button "Close Package" at bounding box center [471, 372] width 178 height 26
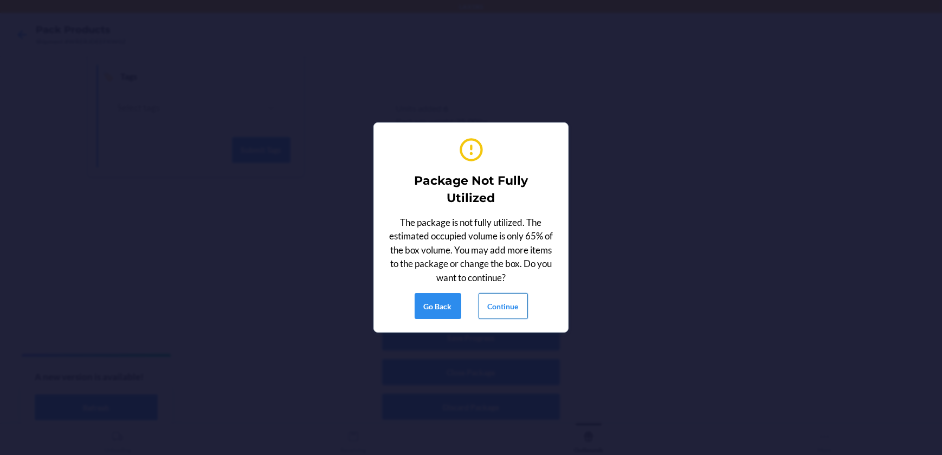
click at [515, 306] on button "Continue" at bounding box center [502, 306] width 49 height 26
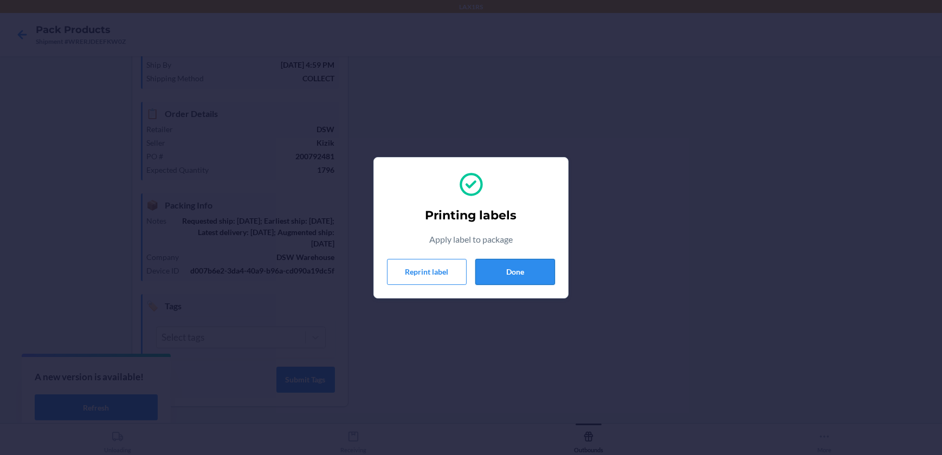
click at [498, 262] on button "Done" at bounding box center [515, 272] width 80 height 26
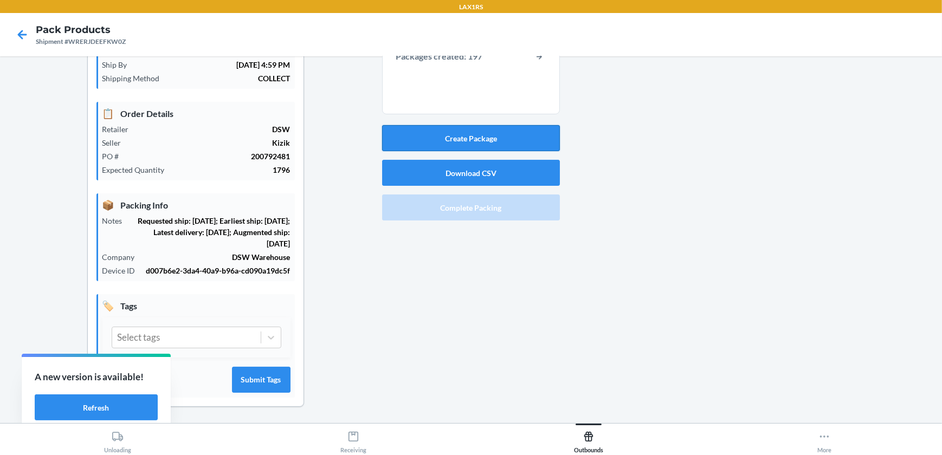
click at [545, 132] on button "Create Package" at bounding box center [471, 138] width 178 height 26
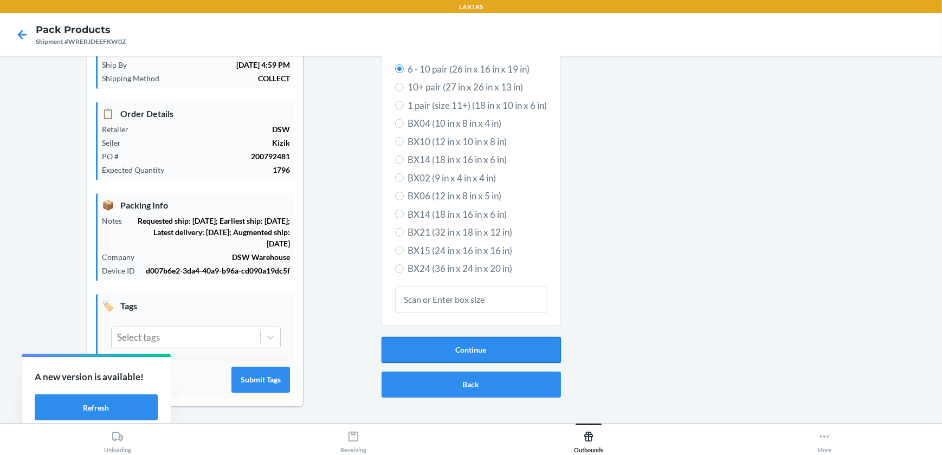
click at [515, 342] on button "Continue" at bounding box center [470, 350] width 179 height 26
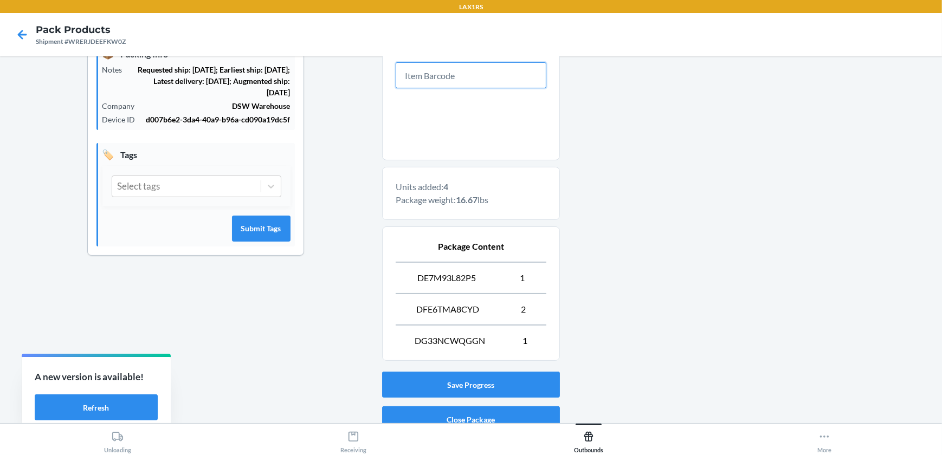
scroll to position [287, 0]
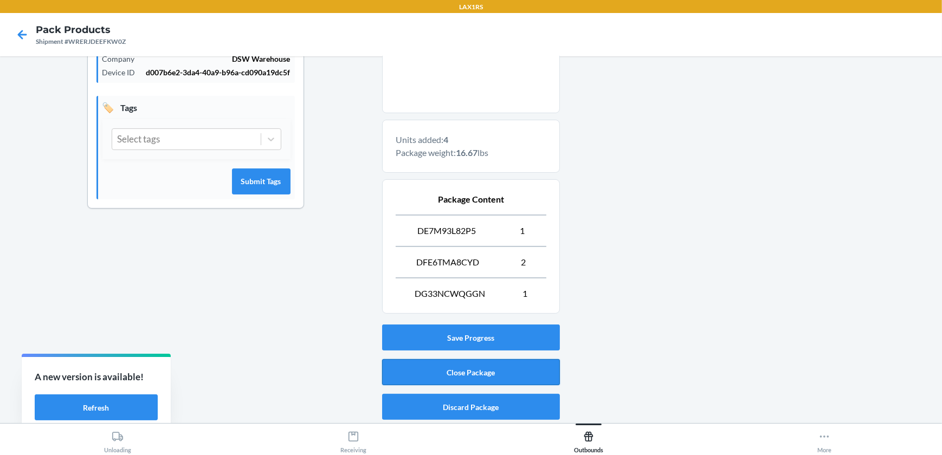
click at [491, 370] on button "Close Package" at bounding box center [471, 372] width 178 height 26
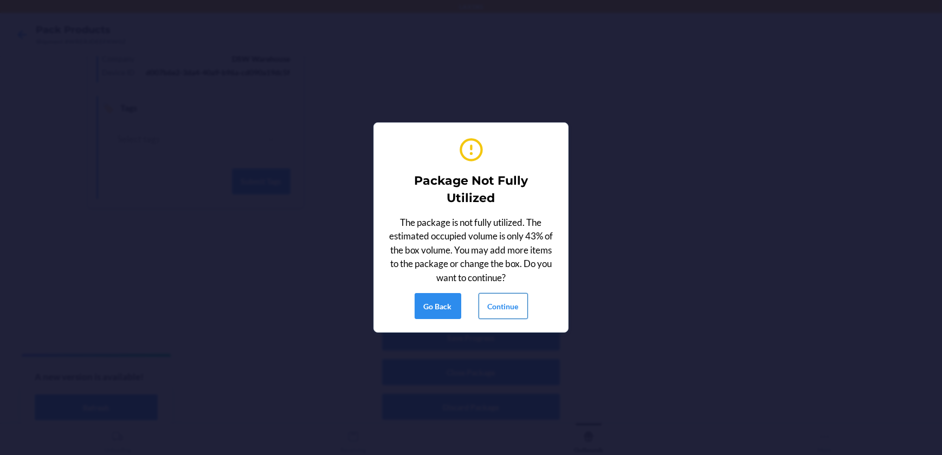
click at [495, 309] on button "Continue" at bounding box center [502, 306] width 49 height 26
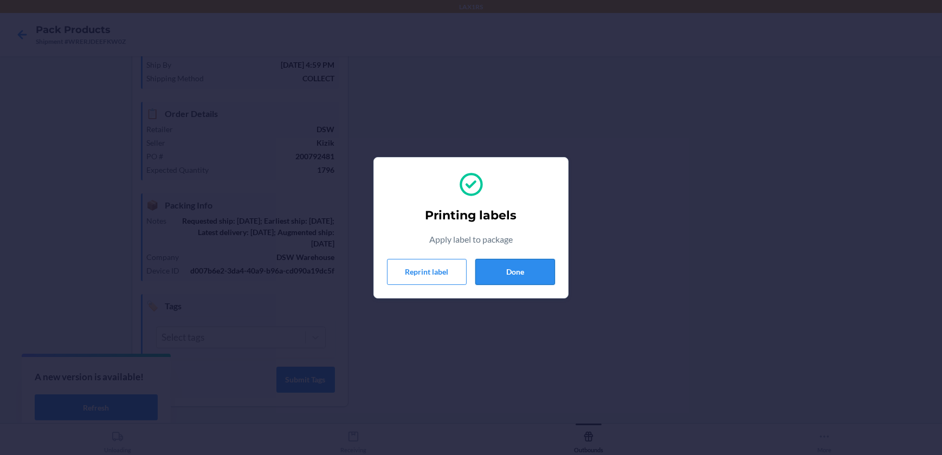
click at [507, 270] on button "Done" at bounding box center [515, 272] width 80 height 26
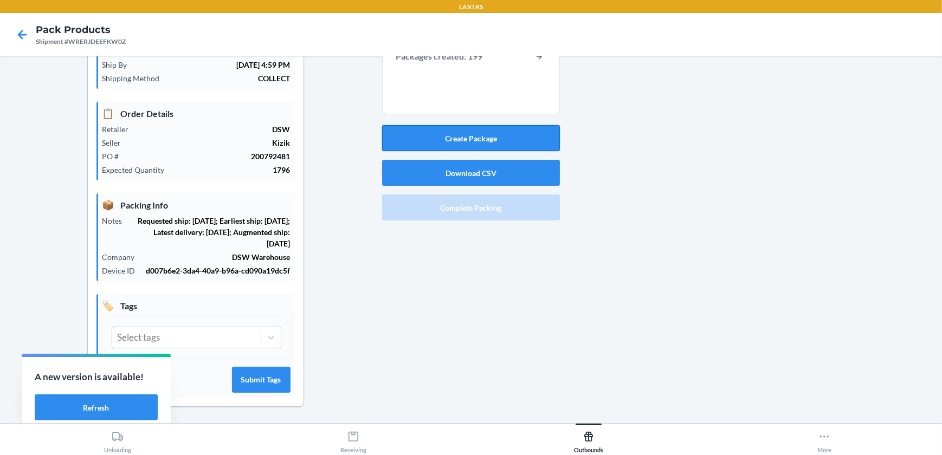
click at [501, 141] on button "Create Package" at bounding box center [471, 138] width 178 height 26
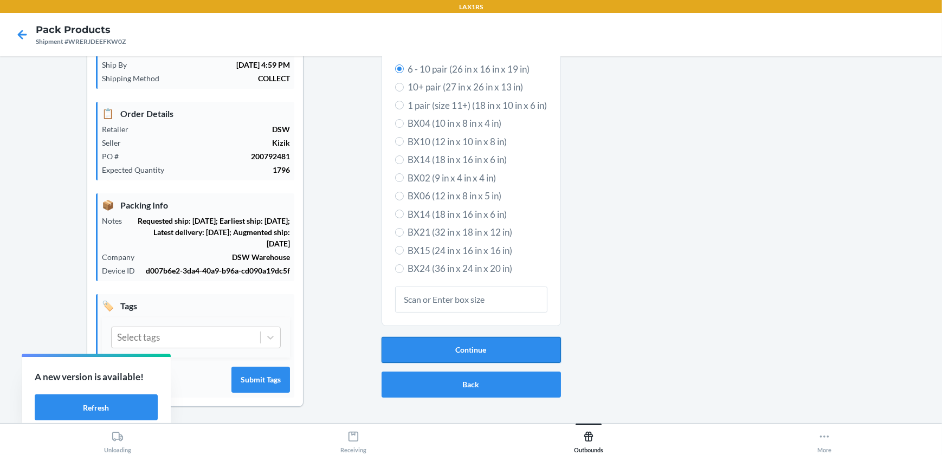
click at [476, 349] on button "Continue" at bounding box center [470, 350] width 179 height 26
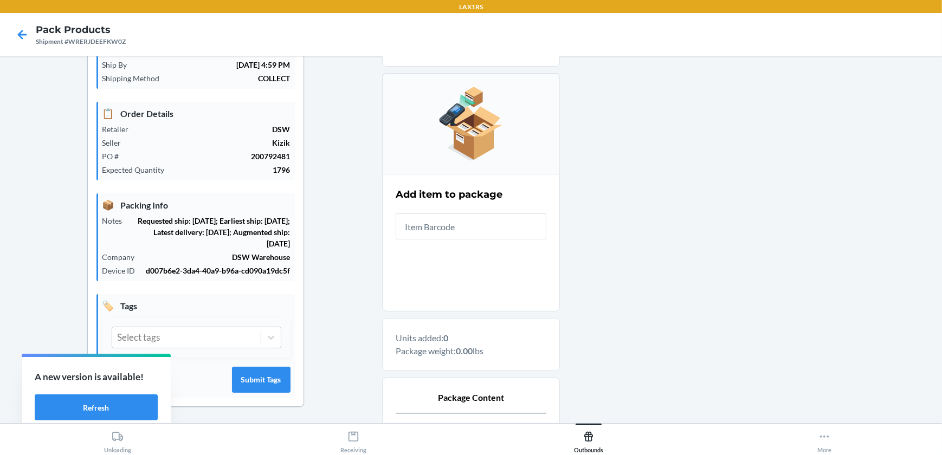
click at [482, 228] on input "text" at bounding box center [471, 226] width 151 height 26
click at [453, 218] on input "text" at bounding box center [471, 226] width 151 height 26
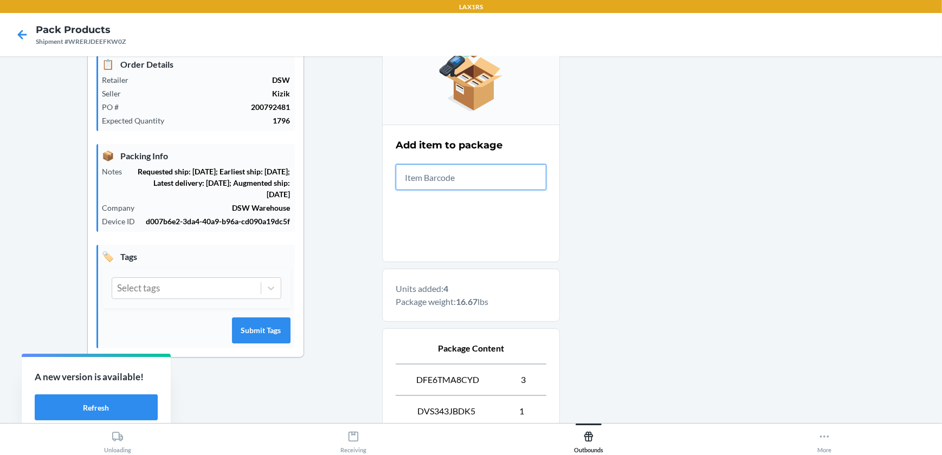
scroll to position [255, 0]
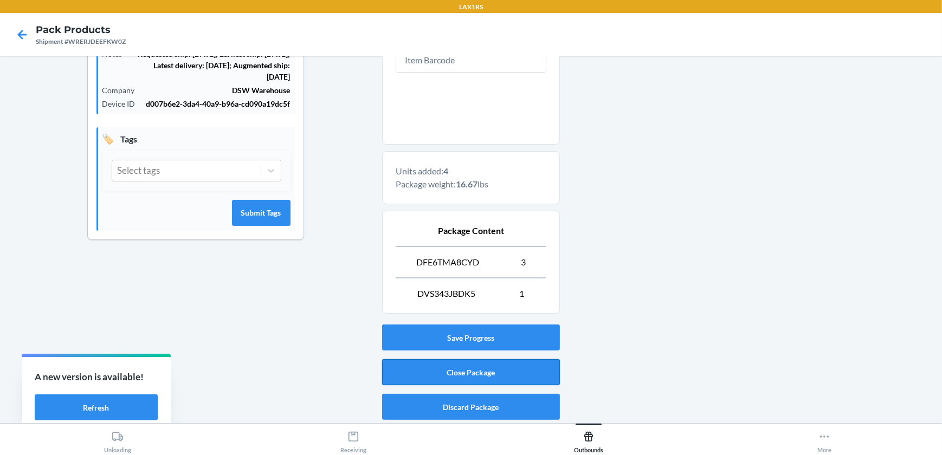
click at [442, 369] on button "Close Package" at bounding box center [471, 372] width 178 height 26
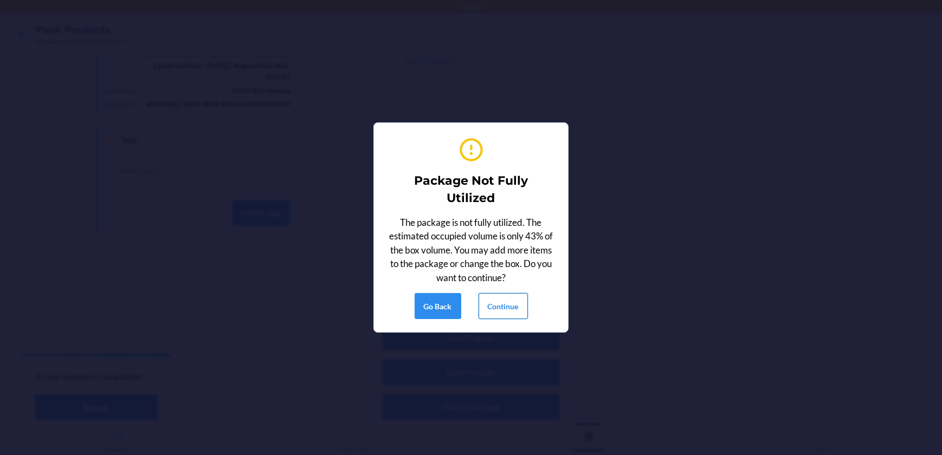
click at [489, 311] on button "Continue" at bounding box center [502, 306] width 49 height 26
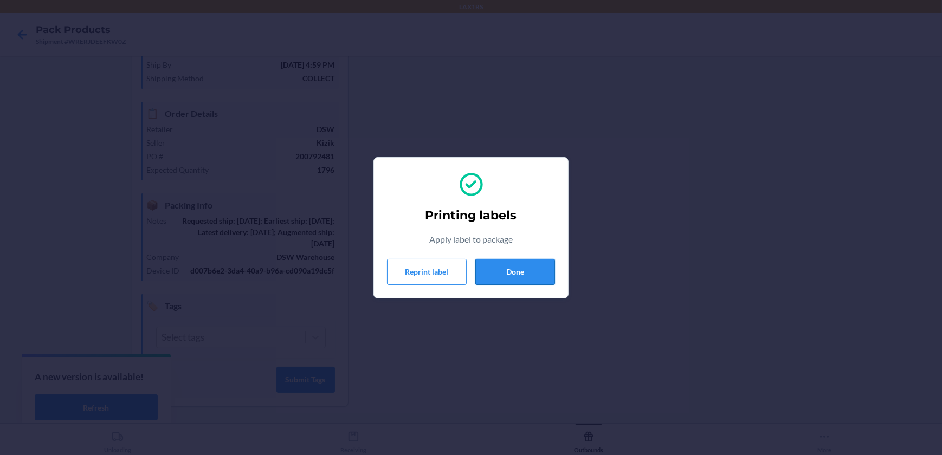
click at [530, 263] on button "Done" at bounding box center [515, 272] width 80 height 26
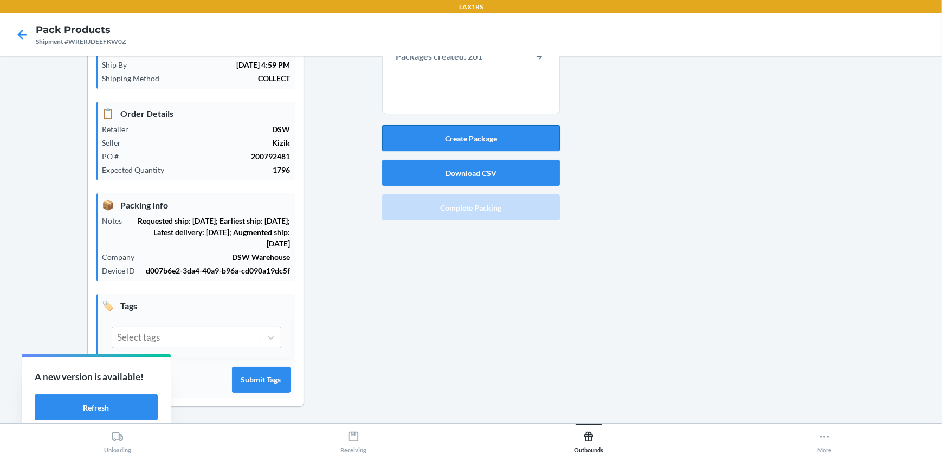
click at [516, 125] on button "Create Package" at bounding box center [471, 138] width 178 height 26
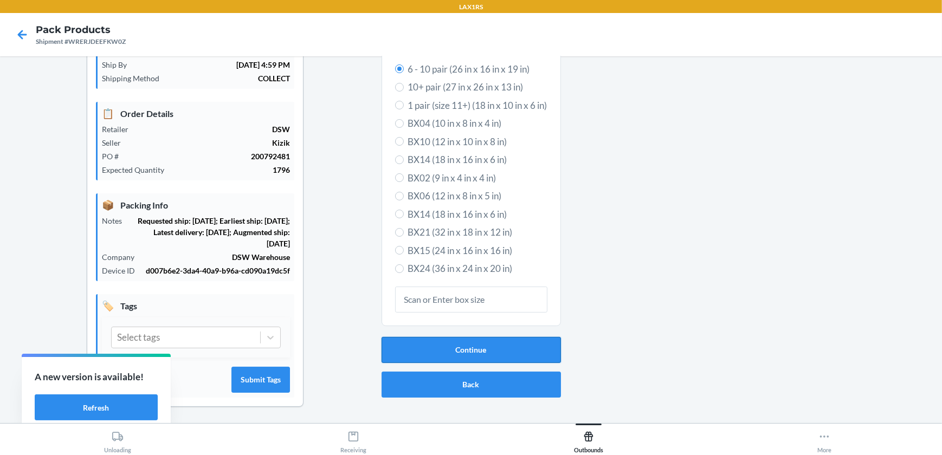
click at [472, 355] on button "Continue" at bounding box center [470, 350] width 179 height 26
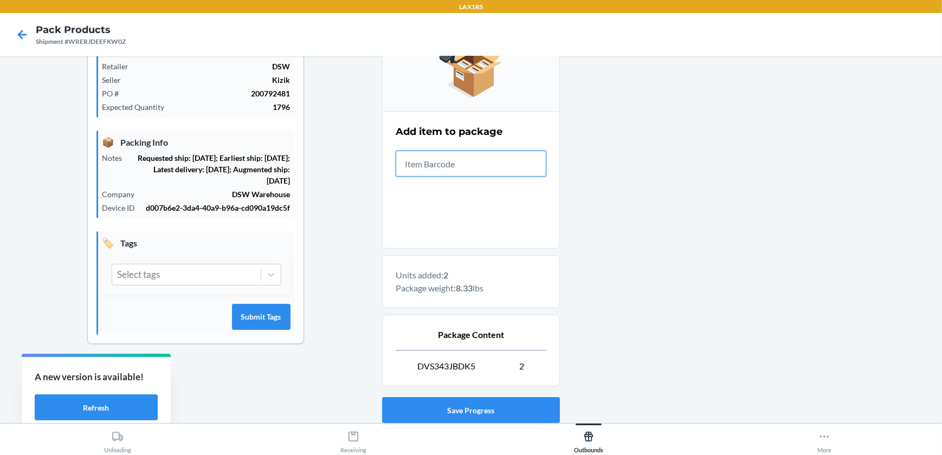
scroll to position [224, 0]
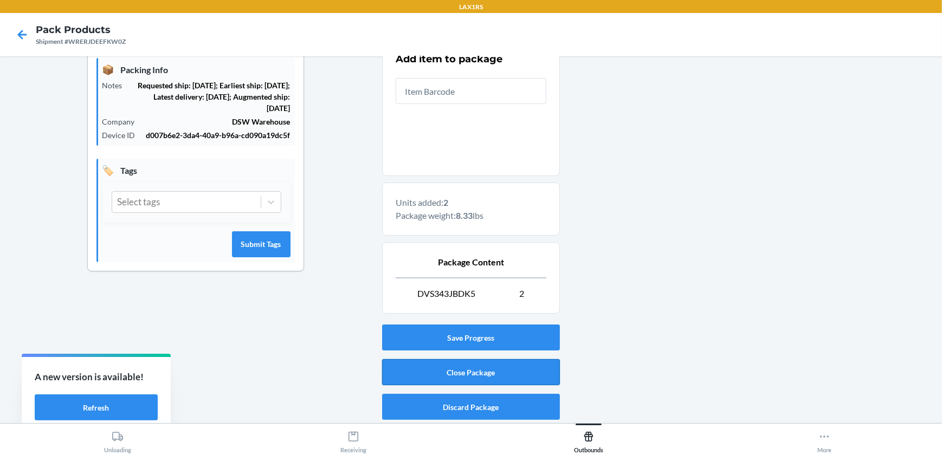
click at [502, 373] on button "Close Package" at bounding box center [471, 372] width 178 height 26
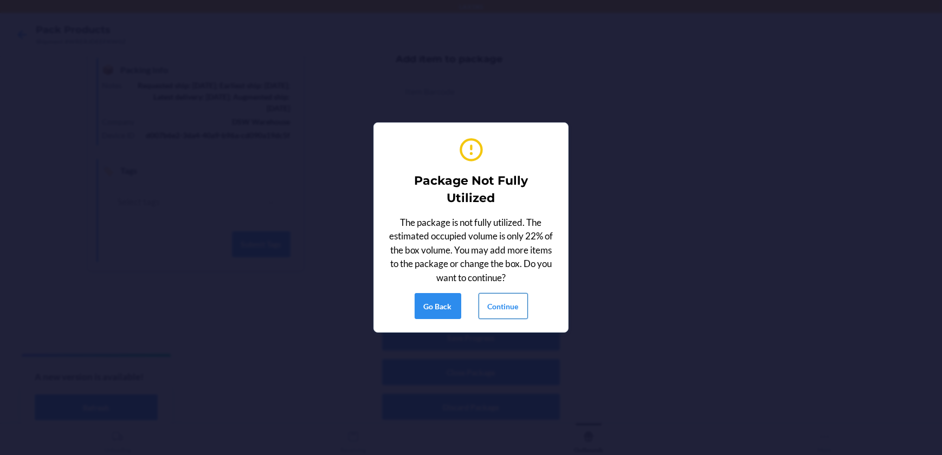
click at [502, 309] on button "Continue" at bounding box center [502, 306] width 49 height 26
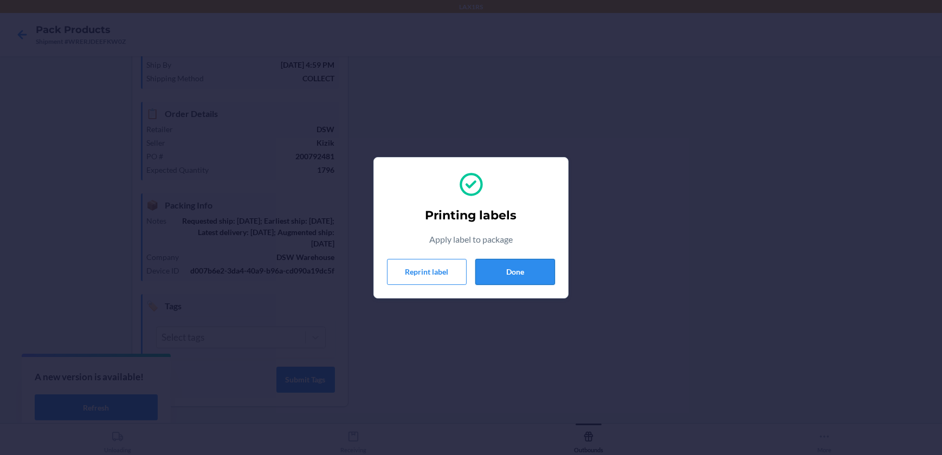
click at [512, 279] on button "Done" at bounding box center [515, 272] width 80 height 26
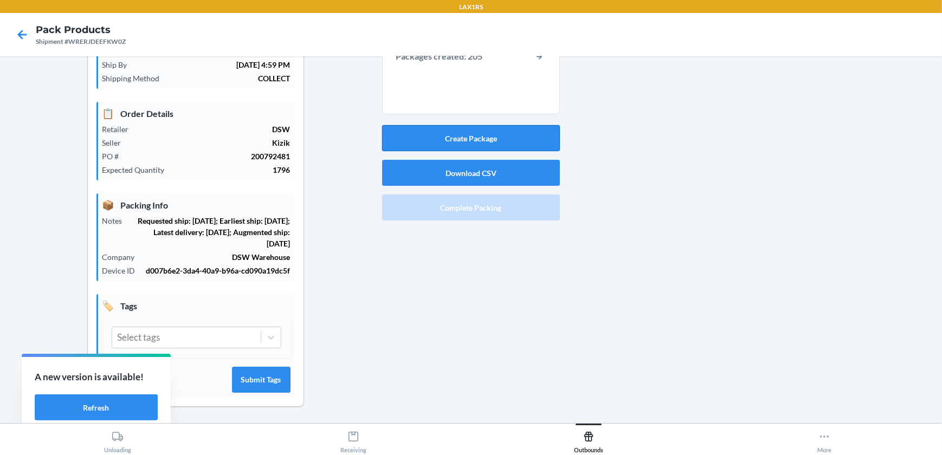
click at [454, 140] on button "Create Package" at bounding box center [471, 138] width 178 height 26
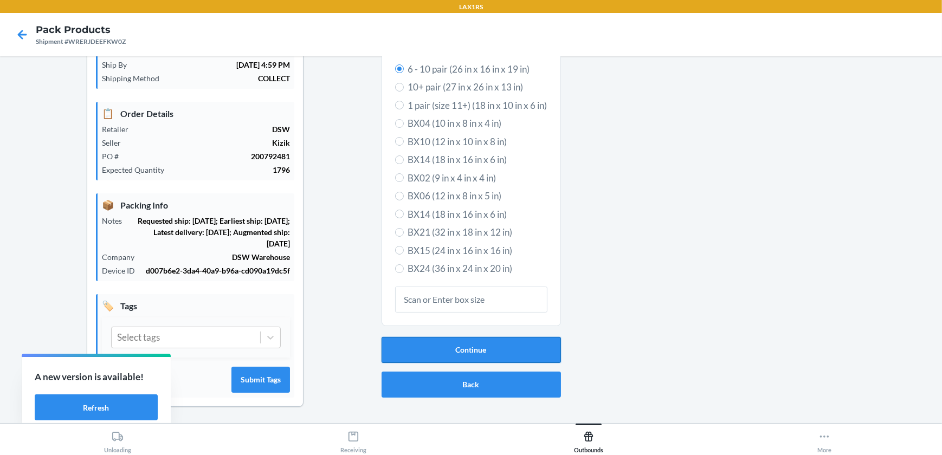
click at [477, 342] on button "Continue" at bounding box center [470, 350] width 179 height 26
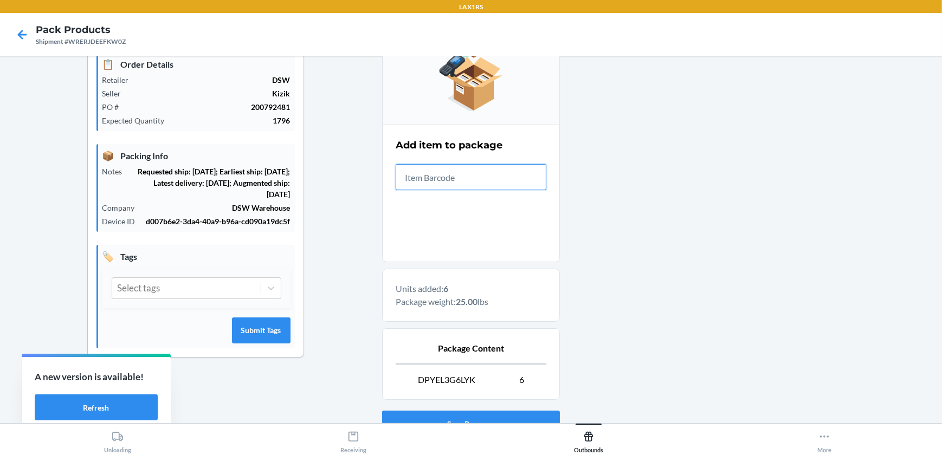
scroll to position [224, 0]
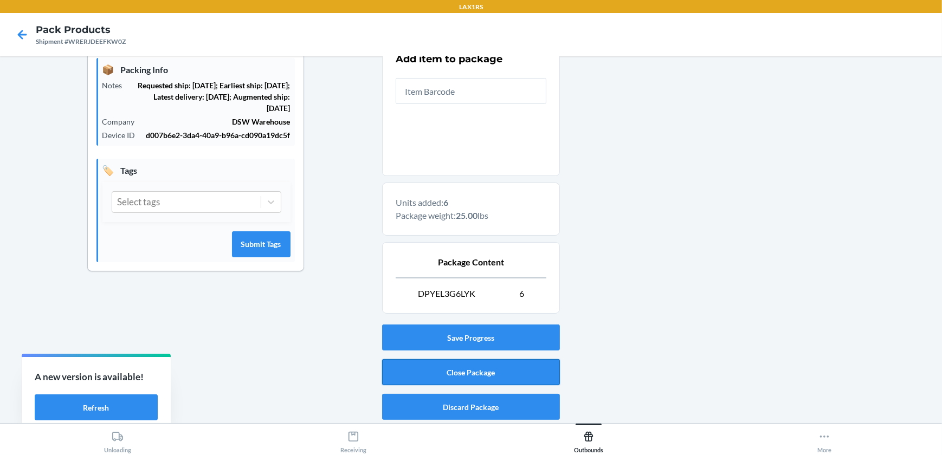
click at [532, 369] on button "Close Package" at bounding box center [471, 372] width 178 height 26
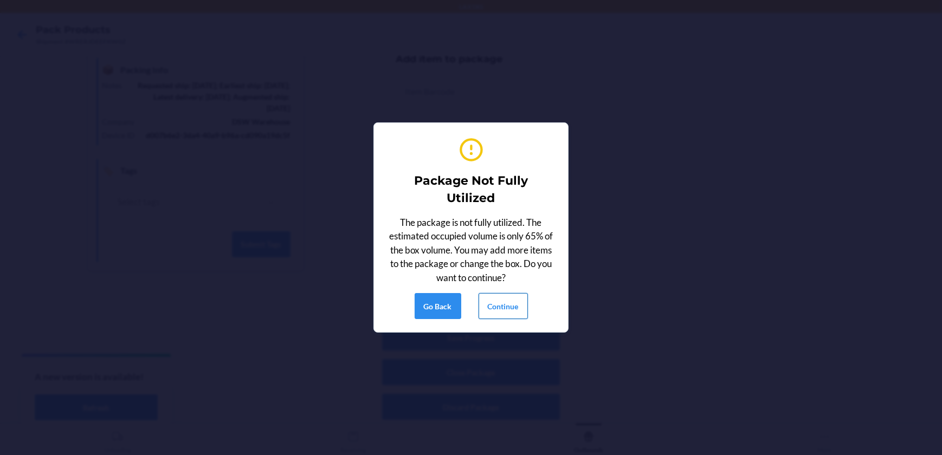
click at [509, 313] on button "Continue" at bounding box center [502, 306] width 49 height 26
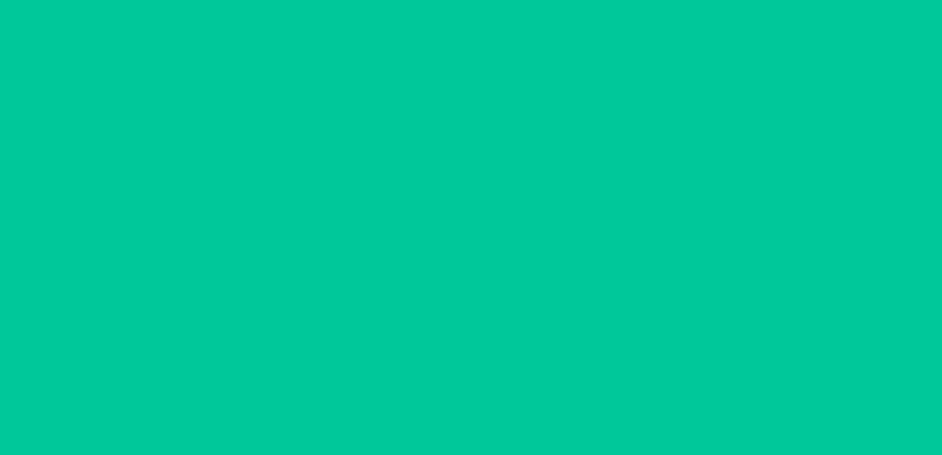
scroll to position [88, 0]
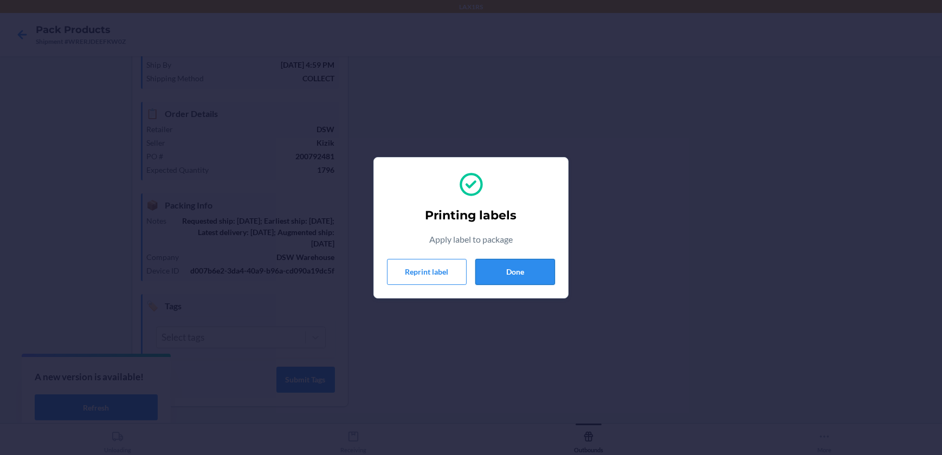
click at [517, 260] on button "Done" at bounding box center [515, 272] width 80 height 26
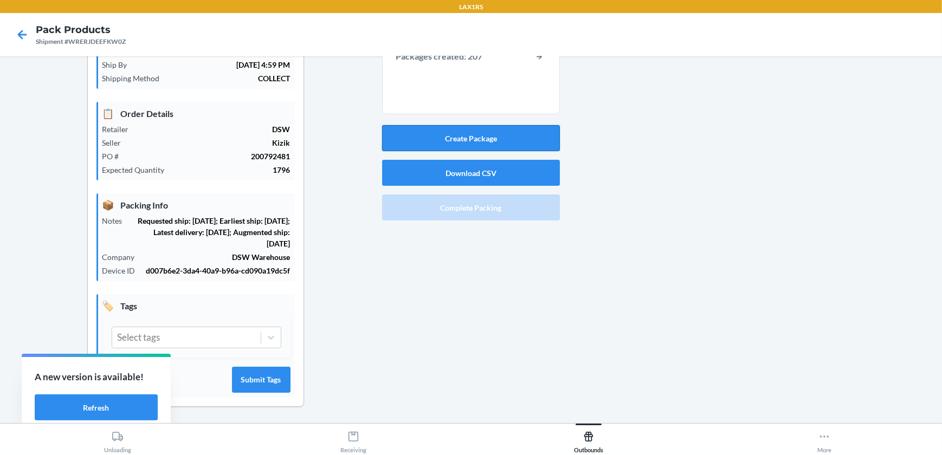
click at [486, 131] on button "Create Package" at bounding box center [471, 138] width 178 height 26
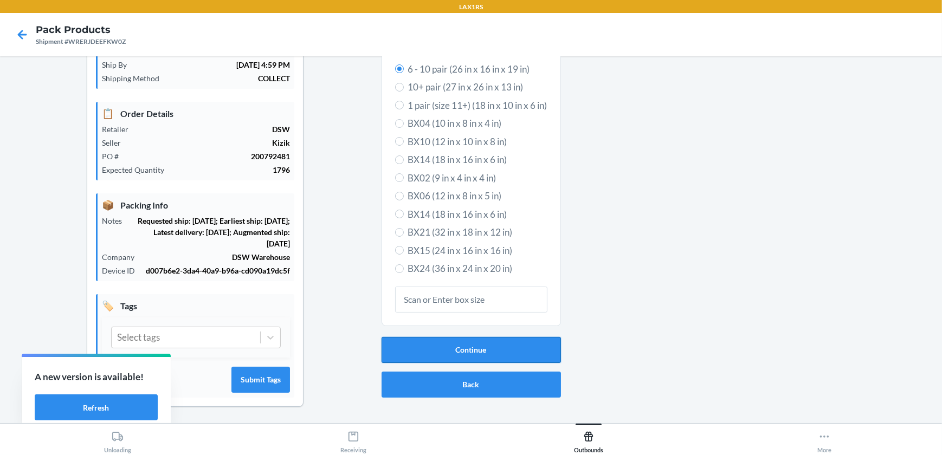
click at [490, 344] on button "Continue" at bounding box center [470, 350] width 179 height 26
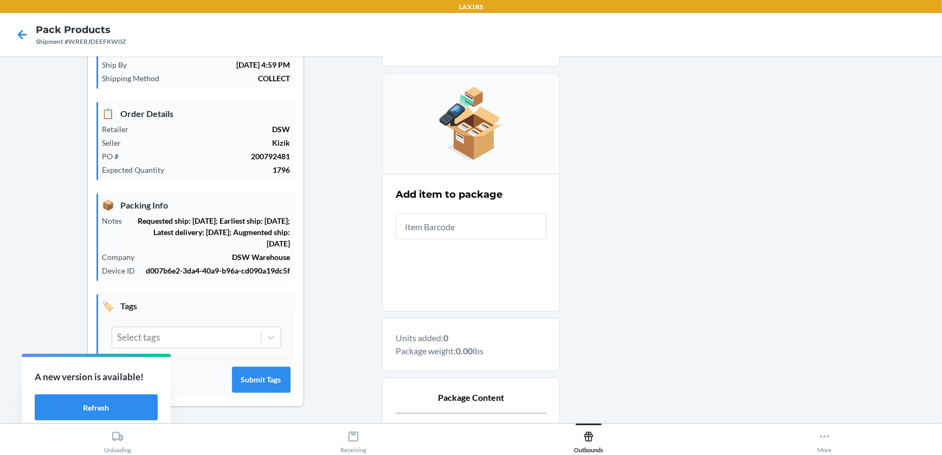
click at [52, 237] on div "Shipment Details 🚚 Shipment Info Shipment Status PICKING_STARTED Shipment Type …" at bounding box center [195, 257] width 373 height 561
click at [515, 229] on input "text" at bounding box center [471, 226] width 151 height 26
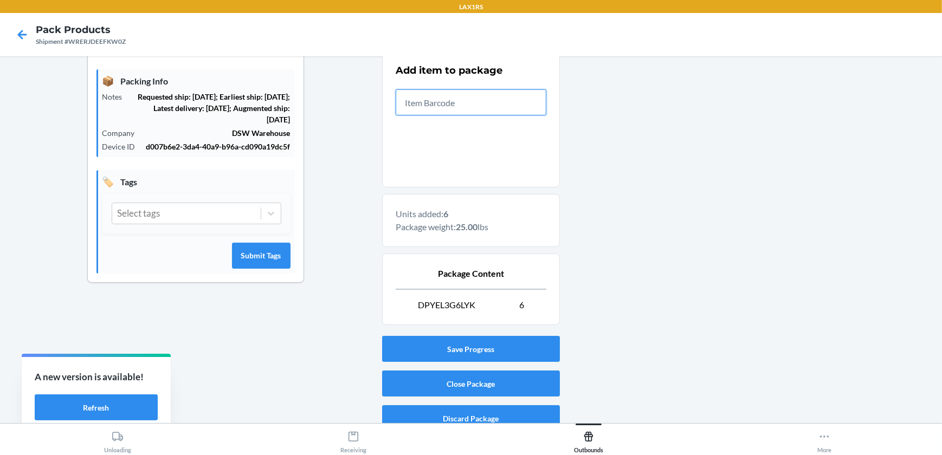
scroll to position [224, 0]
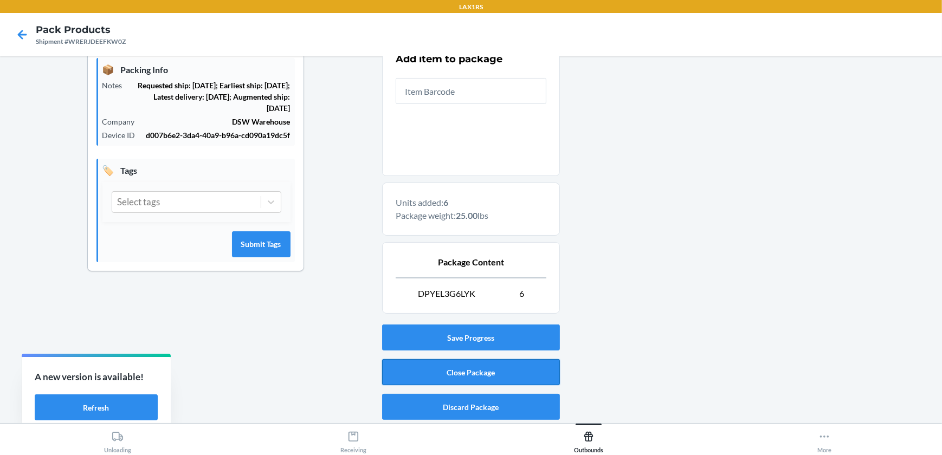
click at [493, 359] on button "Close Package" at bounding box center [471, 372] width 178 height 26
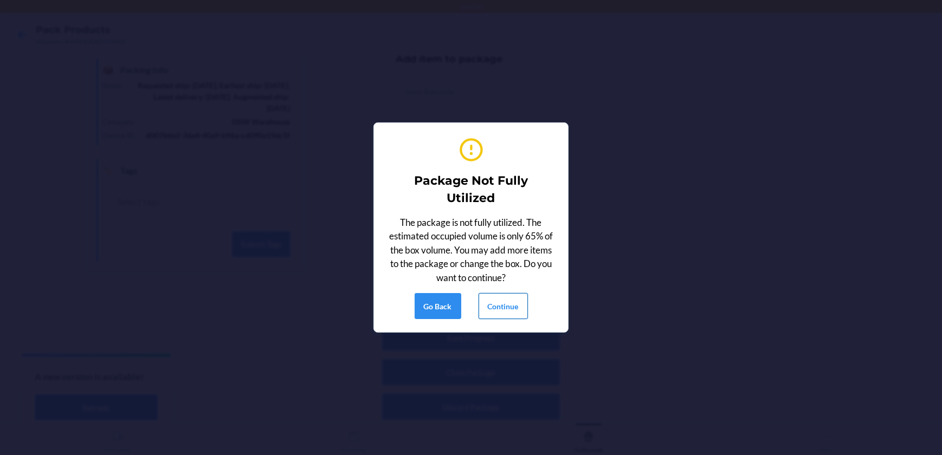
click at [522, 293] on button "Continue" at bounding box center [502, 306] width 49 height 26
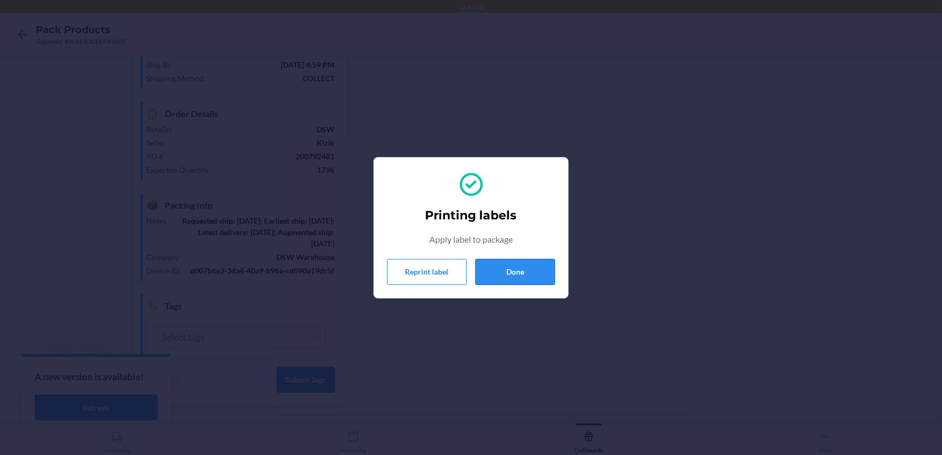
click at [503, 269] on button "Done" at bounding box center [515, 272] width 80 height 26
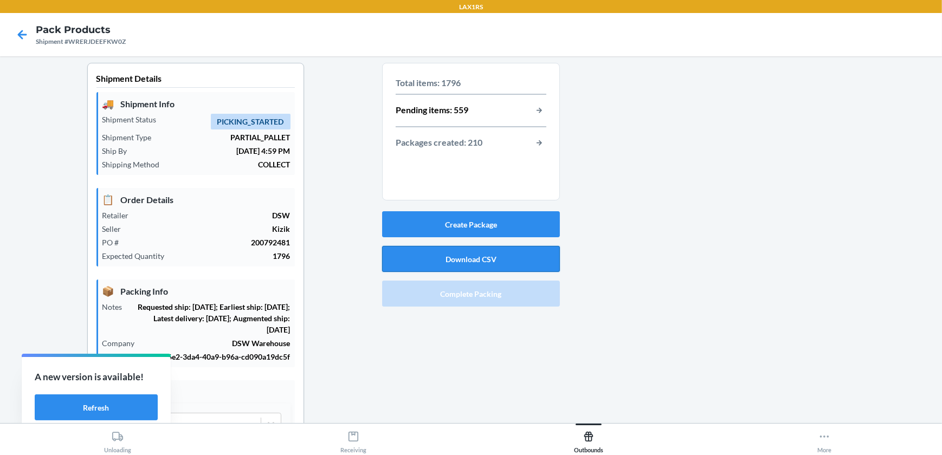
scroll to position [0, 0]
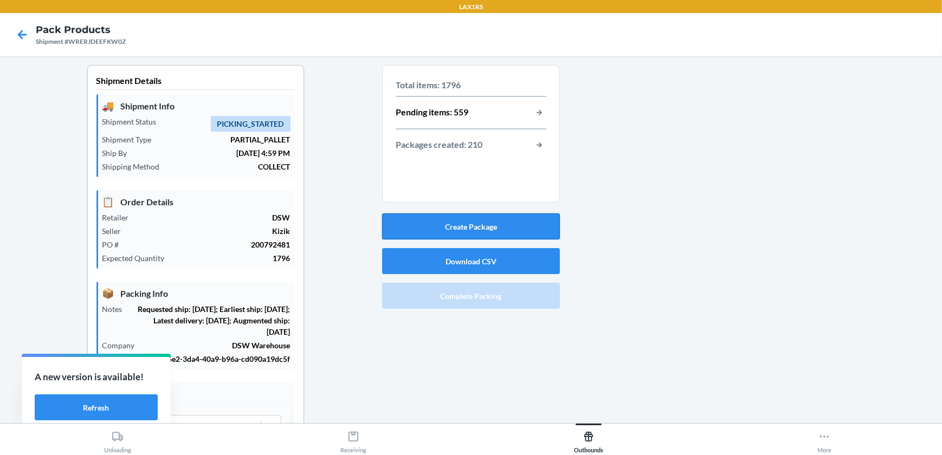
click at [502, 216] on button "Create Package" at bounding box center [471, 226] width 178 height 26
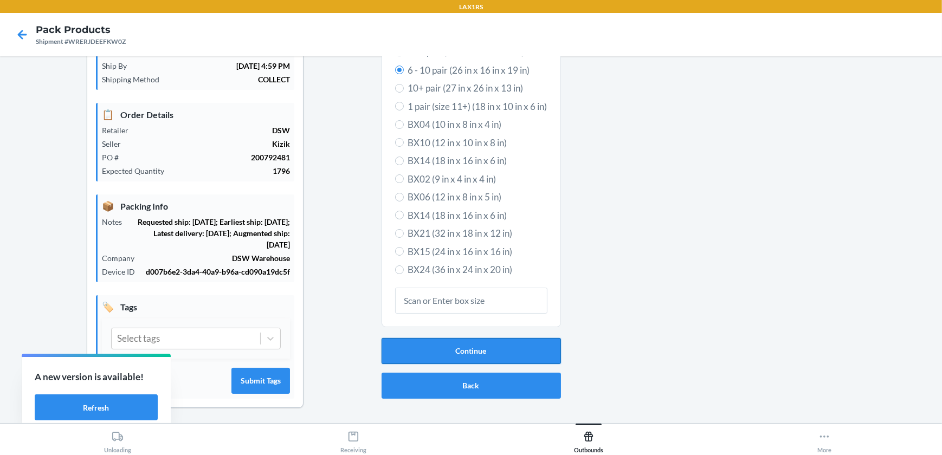
scroll to position [88, 0]
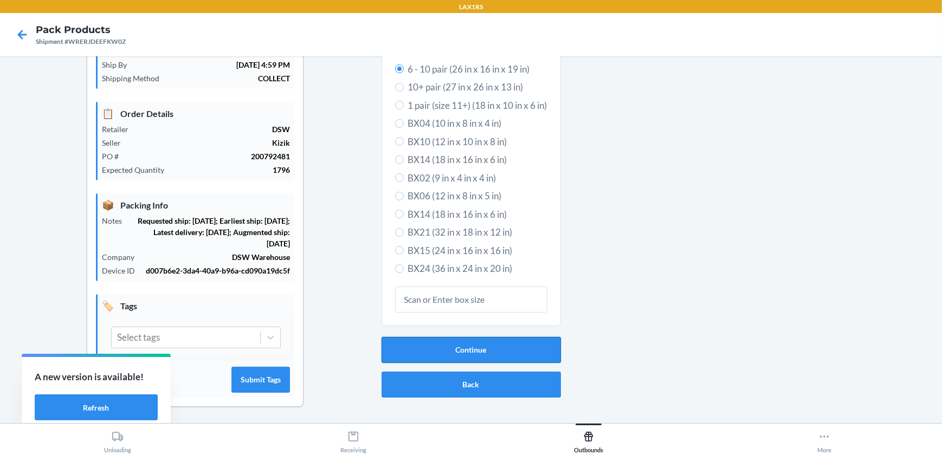
click at [481, 347] on button "Continue" at bounding box center [470, 350] width 179 height 26
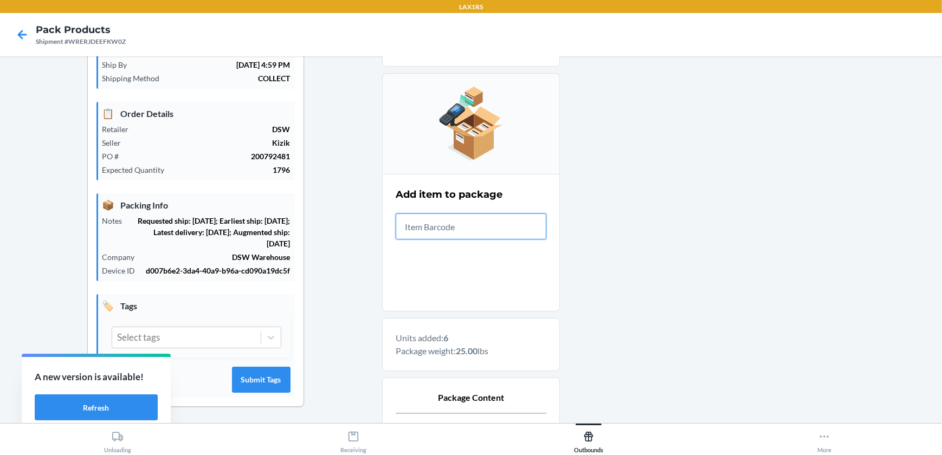
scroll to position [224, 0]
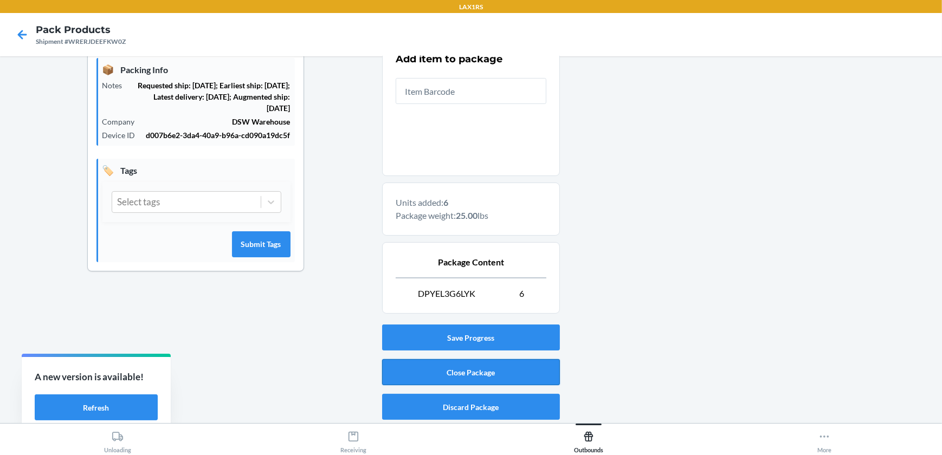
click at [458, 364] on button "Close Package" at bounding box center [471, 372] width 178 height 26
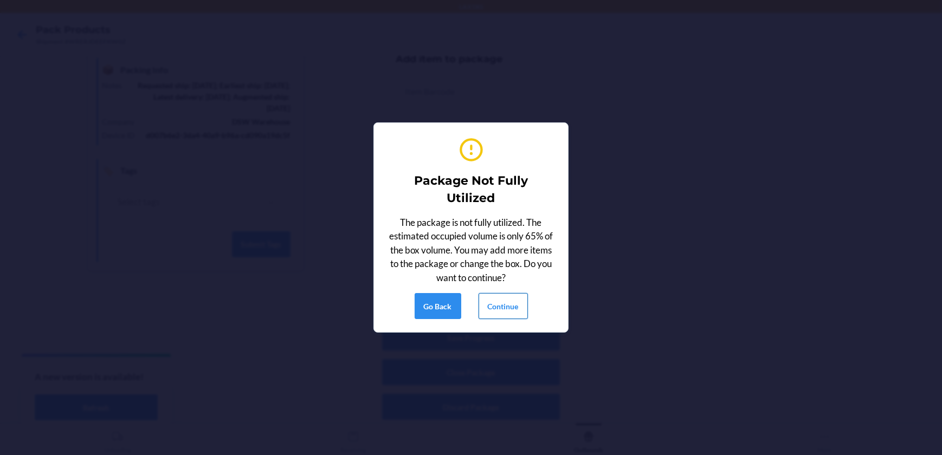
click at [502, 294] on button "Continue" at bounding box center [502, 306] width 49 height 26
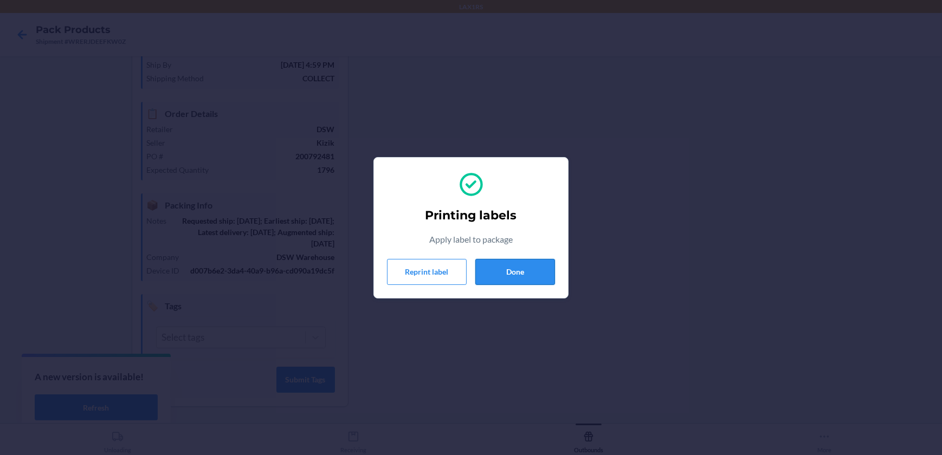
click at [504, 277] on button "Done" at bounding box center [515, 272] width 80 height 26
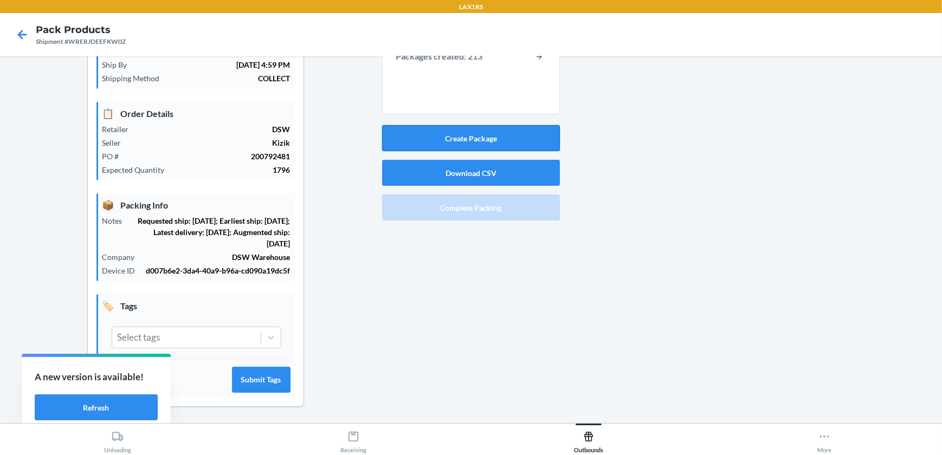
click at [517, 139] on button "Create Package" at bounding box center [471, 138] width 178 height 26
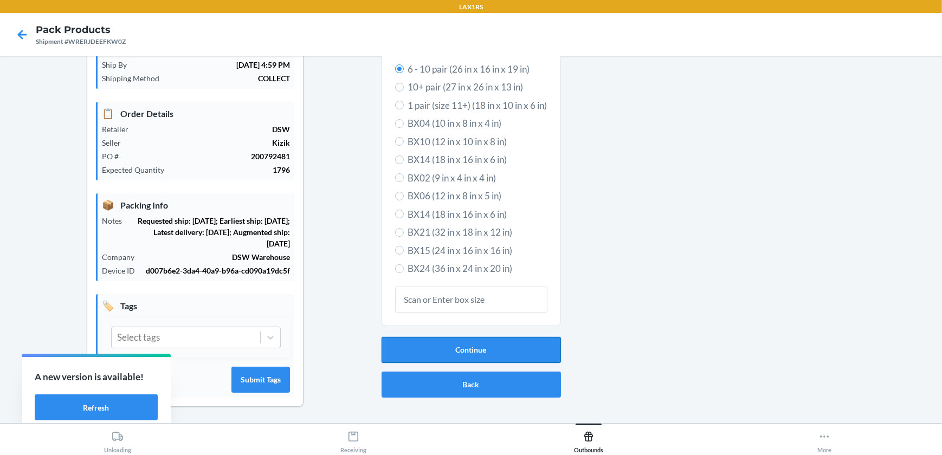
click at [510, 339] on button "Continue" at bounding box center [470, 350] width 179 height 26
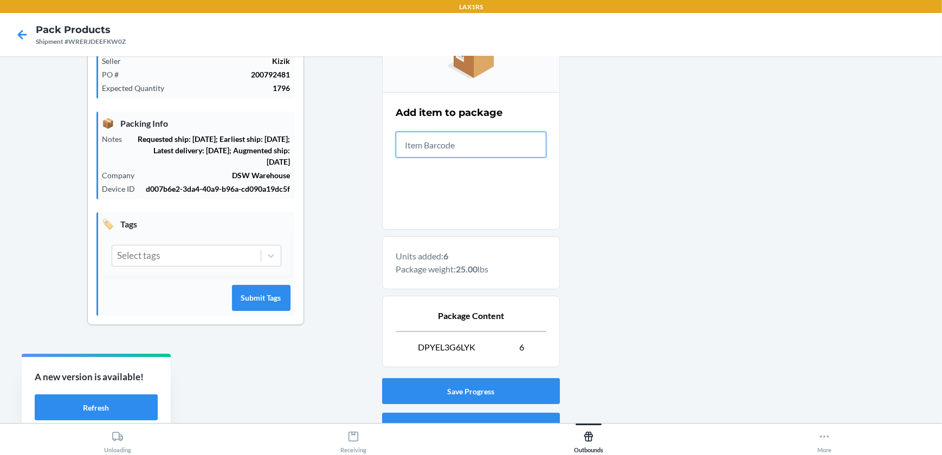
scroll to position [224, 0]
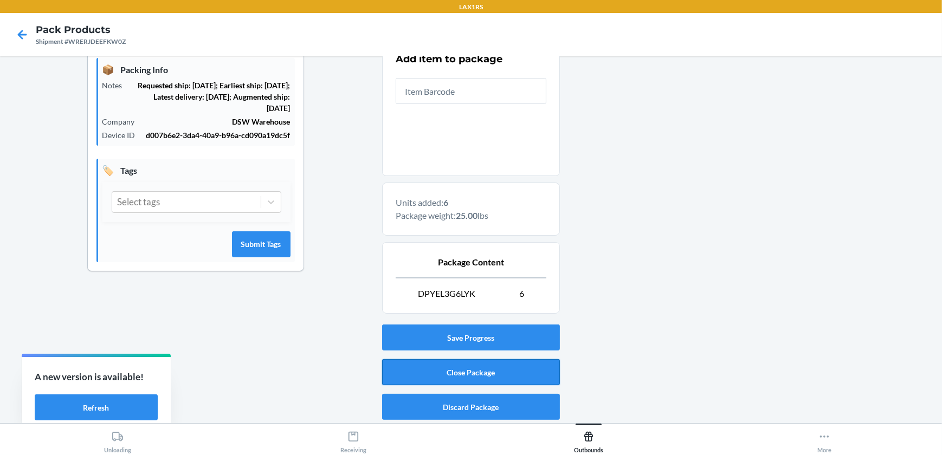
click at [488, 368] on button "Close Package" at bounding box center [471, 372] width 178 height 26
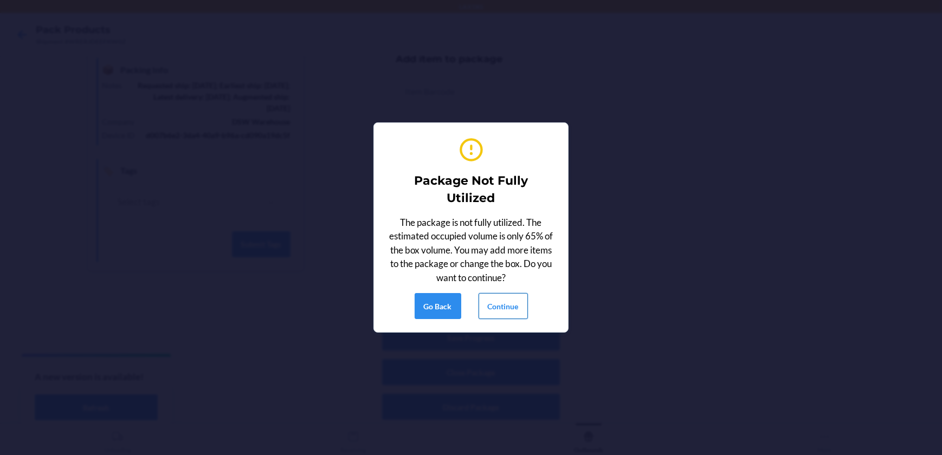
click at [503, 300] on button "Continue" at bounding box center [502, 306] width 49 height 26
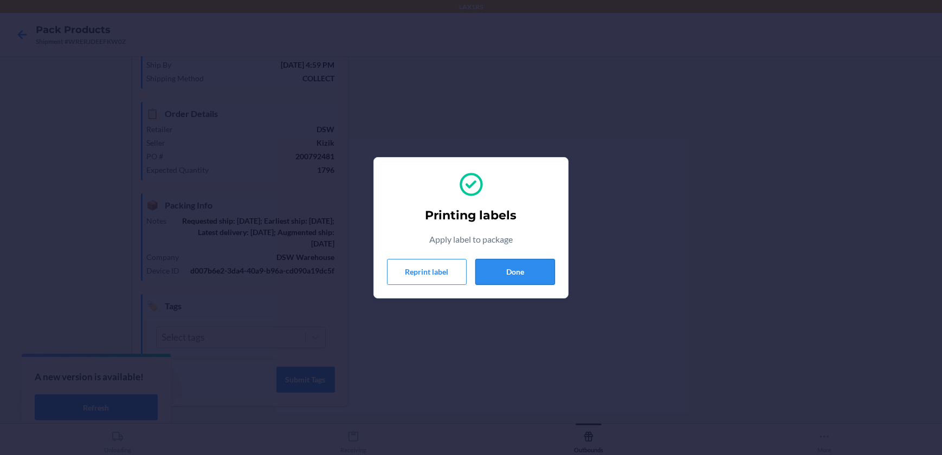
click at [527, 264] on button "Done" at bounding box center [515, 272] width 80 height 26
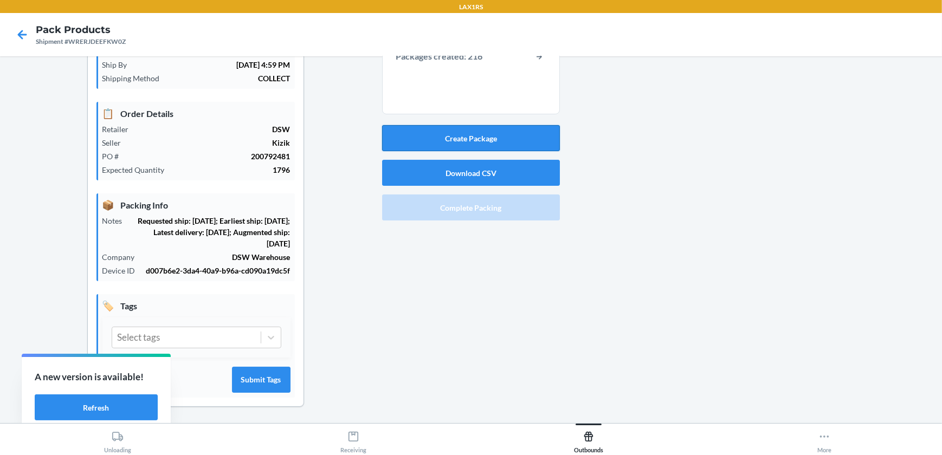
click at [524, 131] on button "Create Package" at bounding box center [471, 138] width 178 height 26
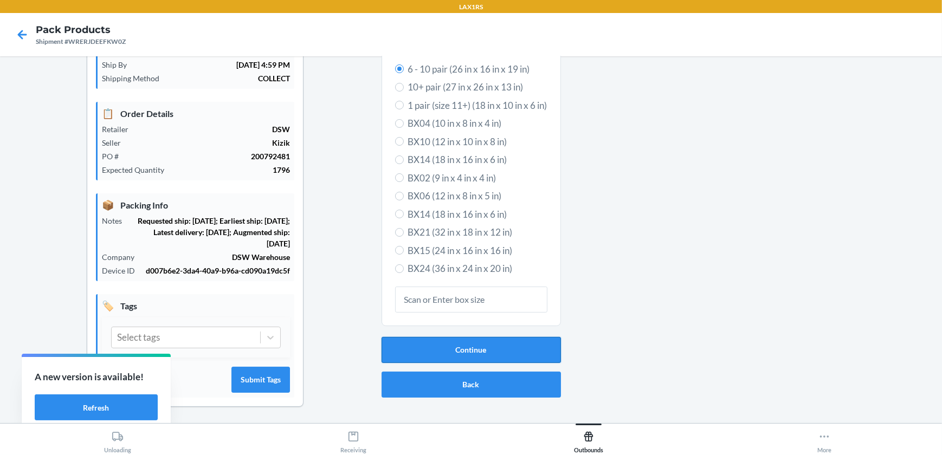
click at [530, 343] on button "Continue" at bounding box center [470, 350] width 179 height 26
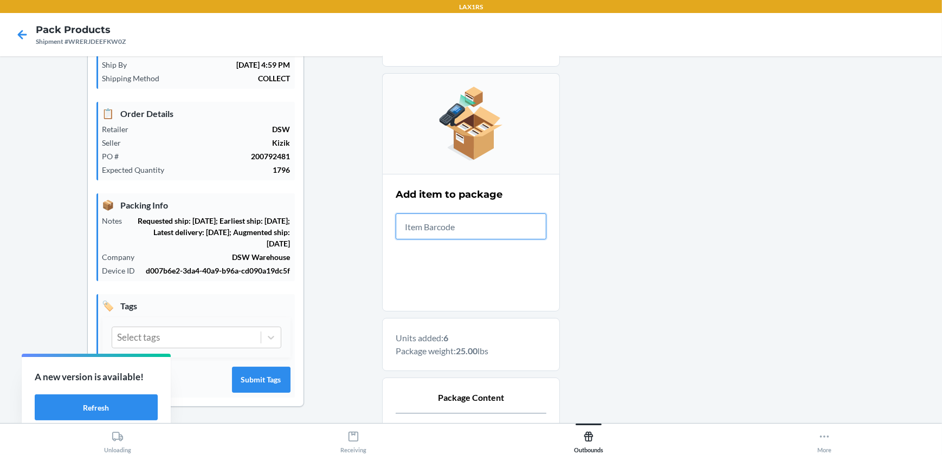
scroll to position [224, 0]
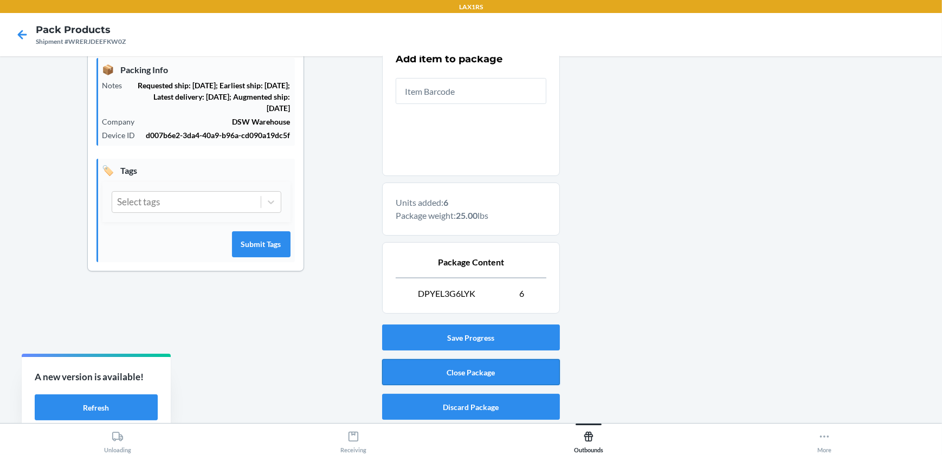
click at [501, 374] on button "Close Package" at bounding box center [471, 372] width 178 height 26
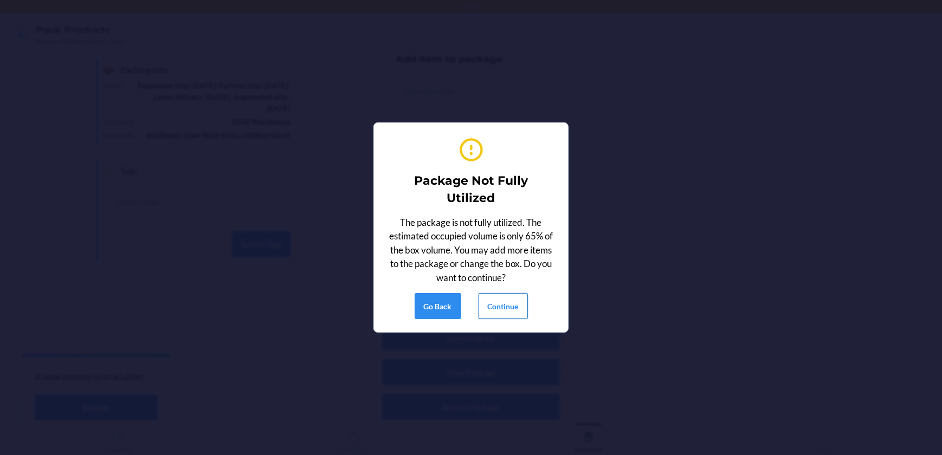
click at [497, 318] on button "Continue" at bounding box center [502, 306] width 49 height 26
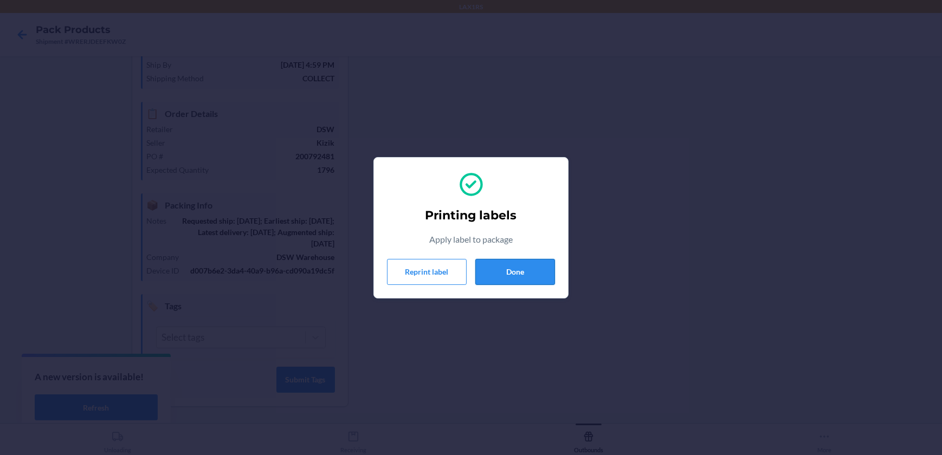
click at [505, 270] on button "Done" at bounding box center [515, 272] width 80 height 26
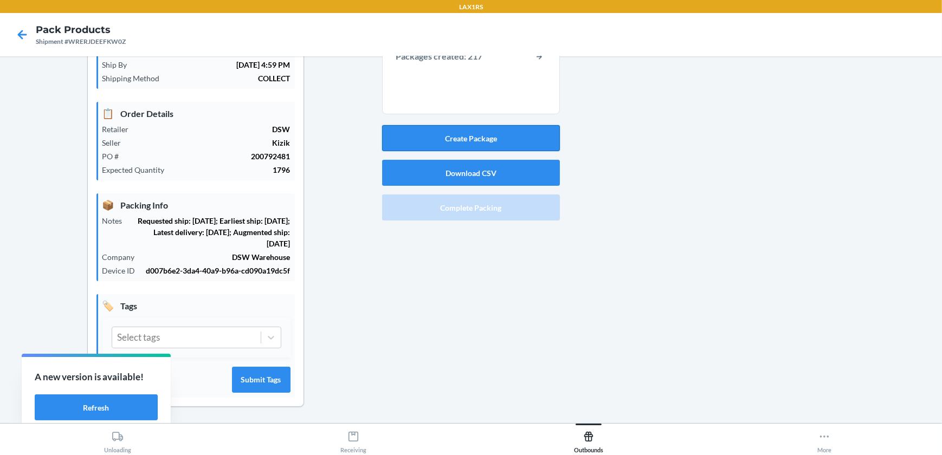
click at [537, 143] on button "Create Package" at bounding box center [471, 138] width 178 height 26
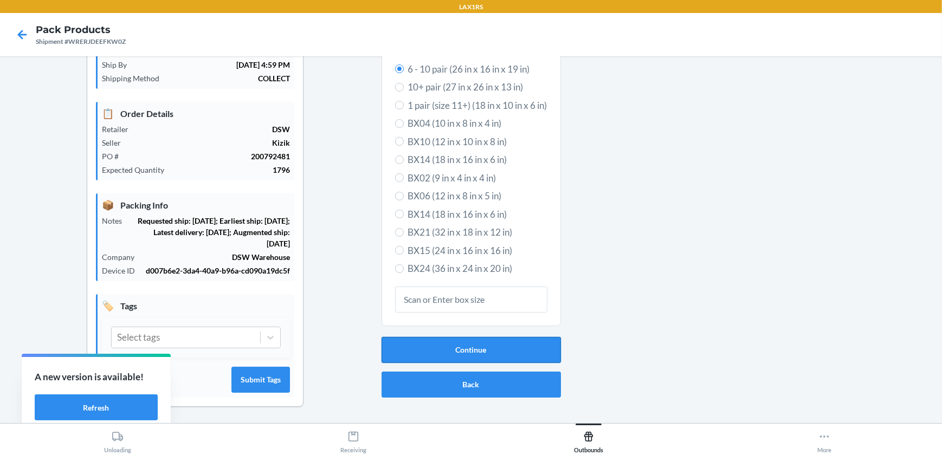
click at [485, 347] on button "Continue" at bounding box center [470, 350] width 179 height 26
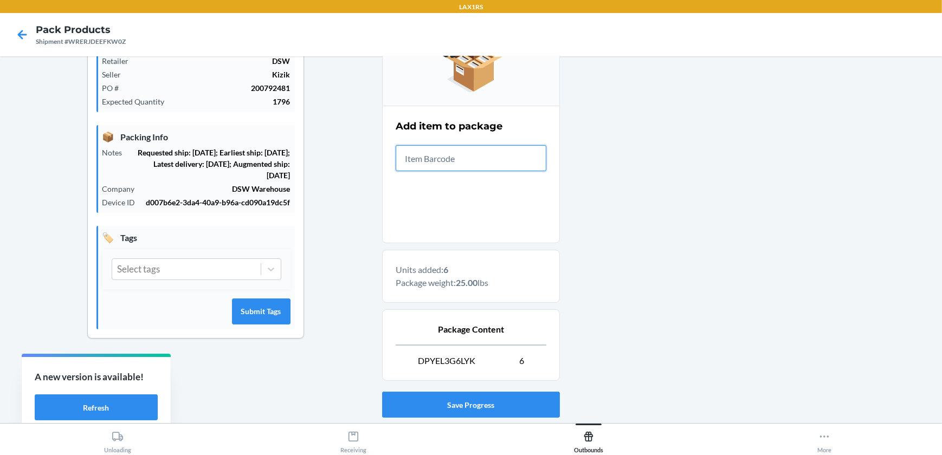
scroll to position [224, 0]
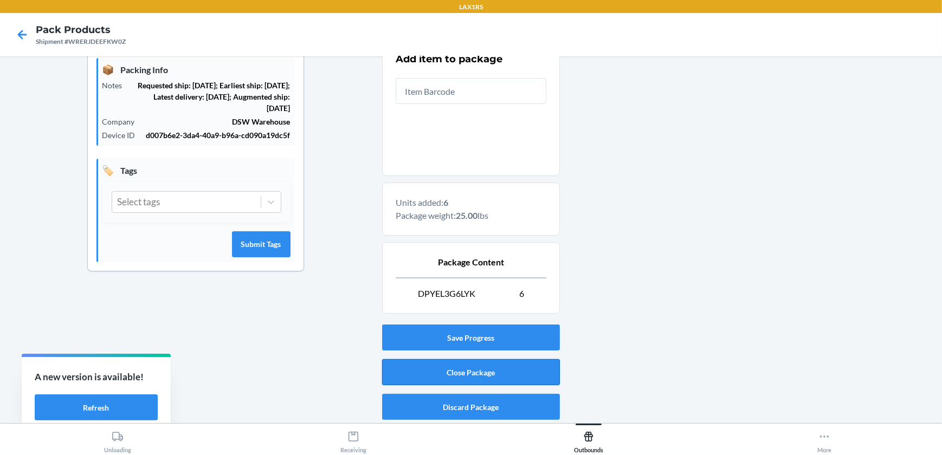
click at [491, 371] on button "Close Package" at bounding box center [471, 372] width 178 height 26
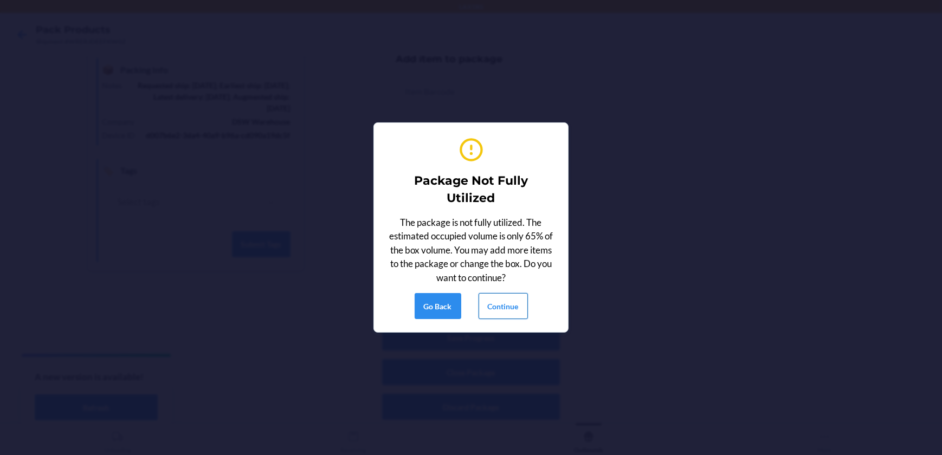
click at [511, 309] on button "Continue" at bounding box center [502, 306] width 49 height 26
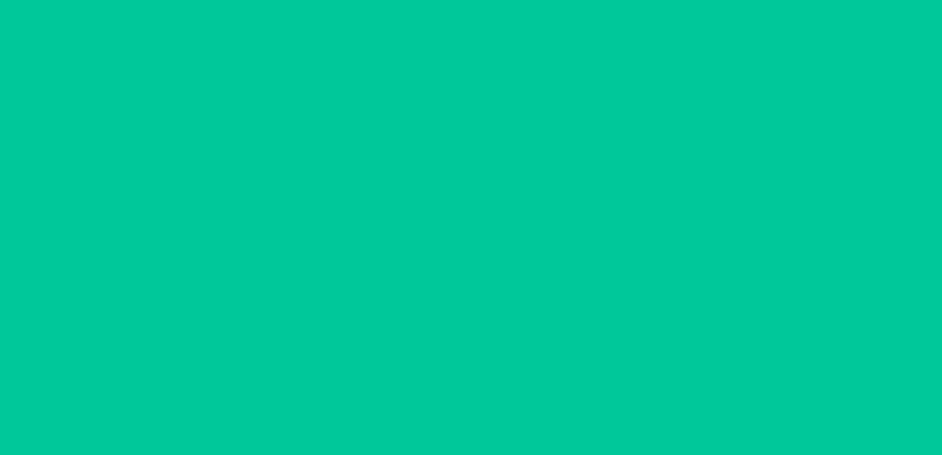
scroll to position [88, 0]
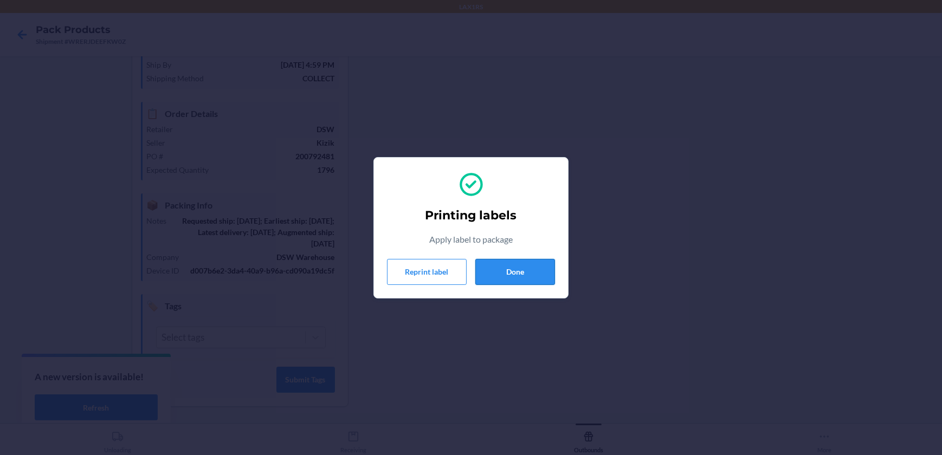
click at [508, 268] on button "Done" at bounding box center [515, 272] width 80 height 26
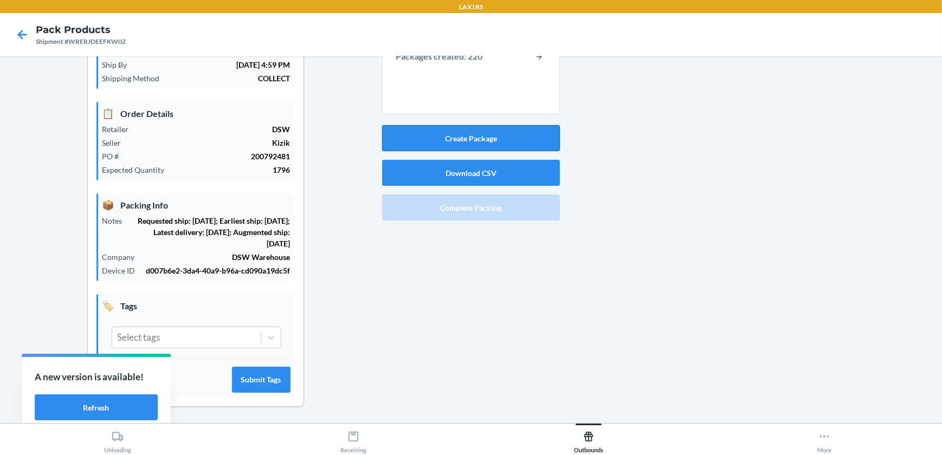
click at [521, 140] on button "Create Package" at bounding box center [471, 138] width 178 height 26
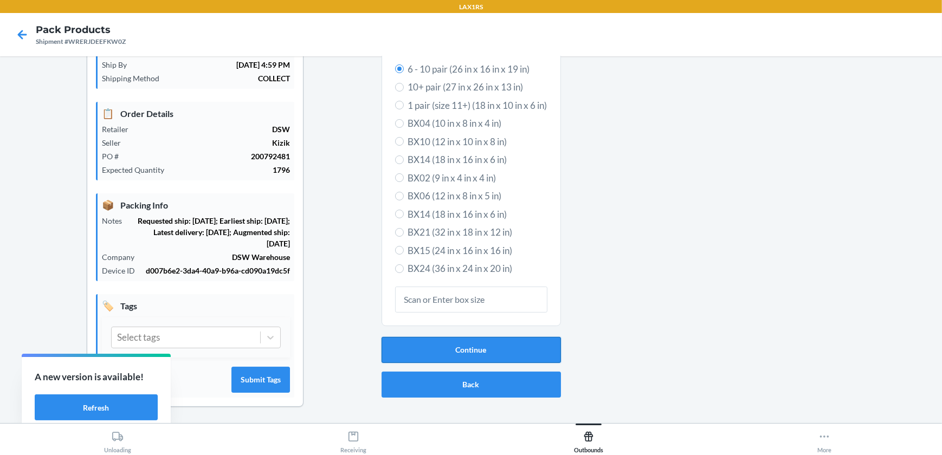
click at [508, 343] on button "Continue" at bounding box center [470, 350] width 179 height 26
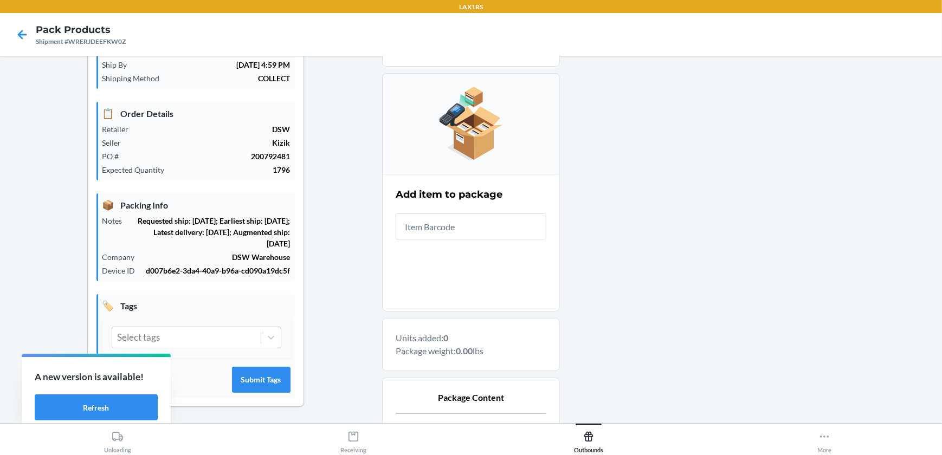
click at [471, 225] on input "text" at bounding box center [471, 226] width 151 height 26
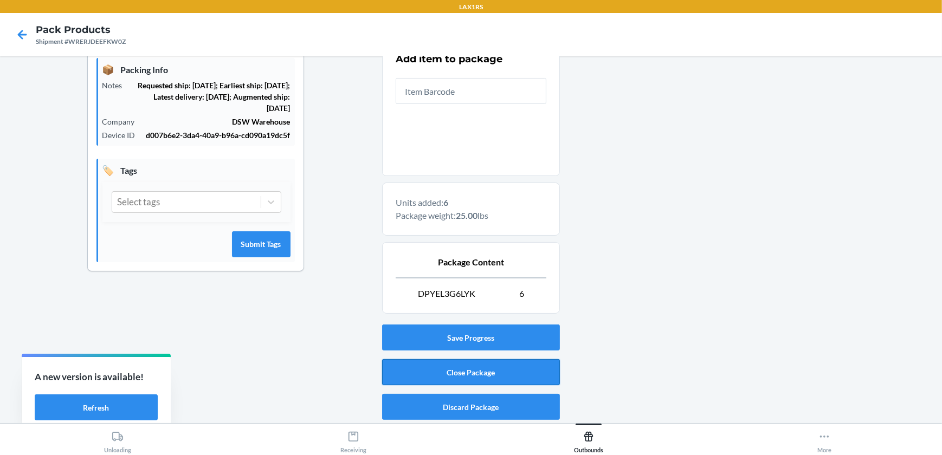
click at [504, 368] on button "Close Package" at bounding box center [471, 372] width 178 height 26
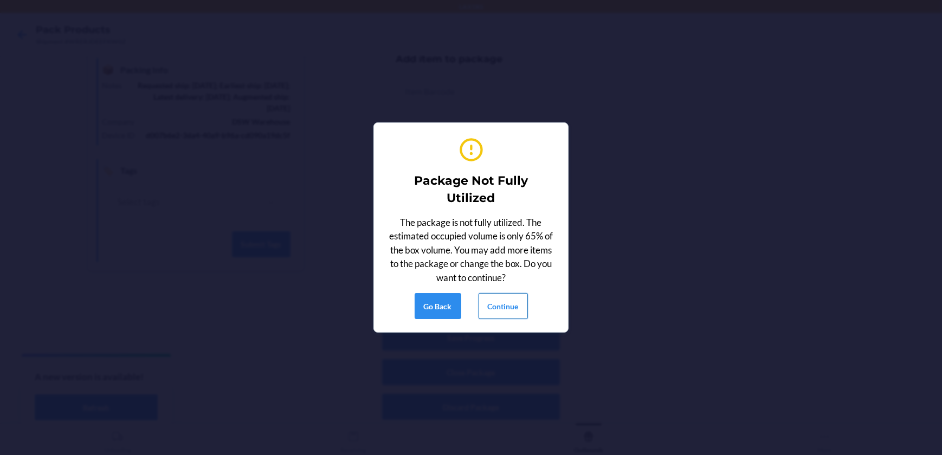
click at [511, 303] on button "Continue" at bounding box center [502, 306] width 49 height 26
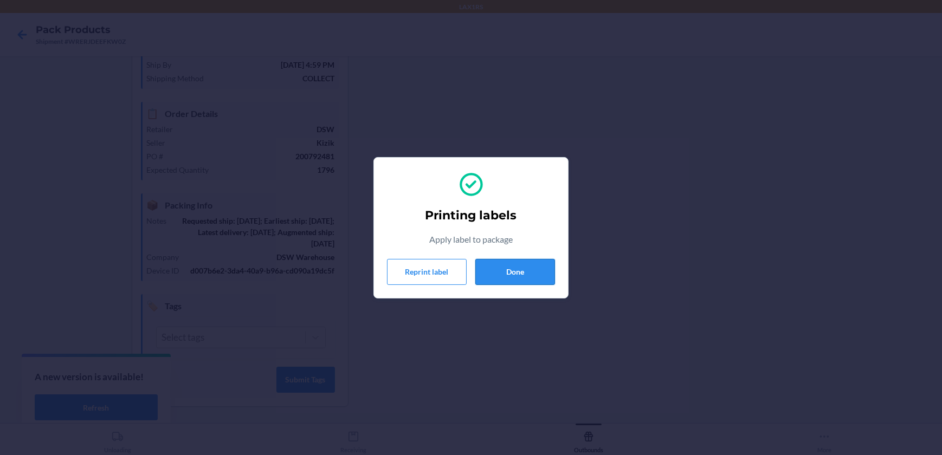
click at [528, 276] on button "Done" at bounding box center [515, 272] width 80 height 26
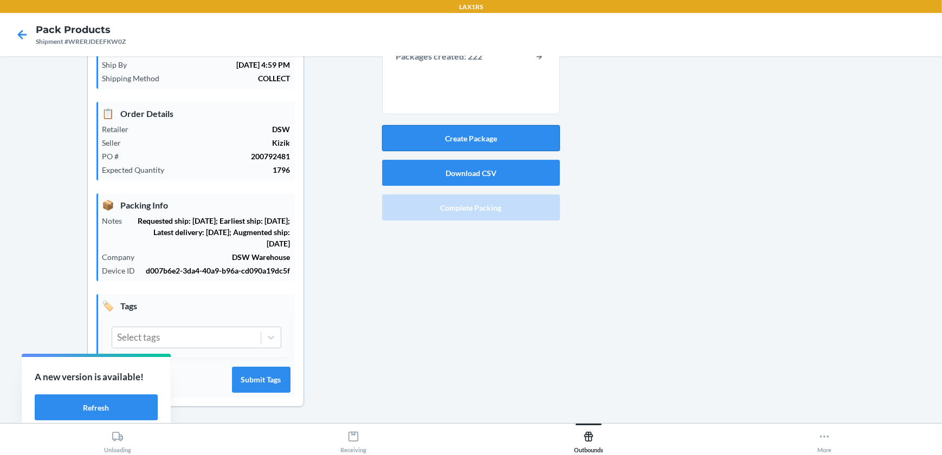
click at [520, 147] on button "Create Package" at bounding box center [471, 138] width 178 height 26
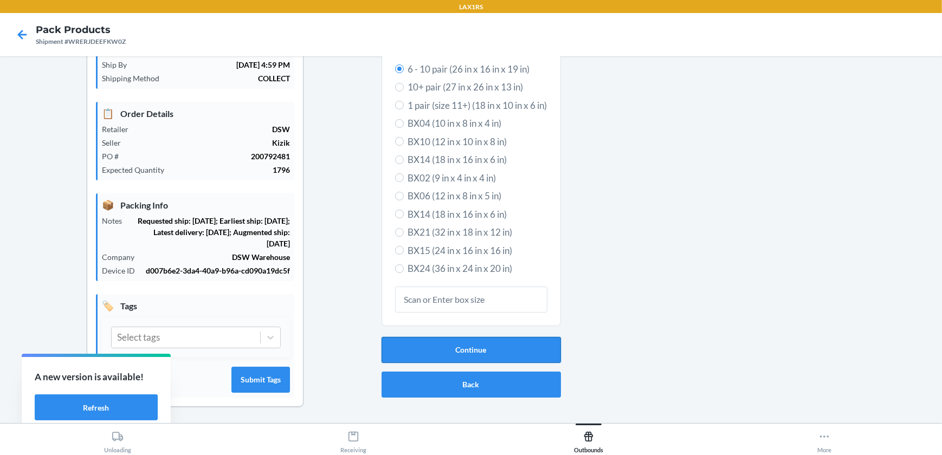
click at [504, 353] on button "Continue" at bounding box center [470, 350] width 179 height 26
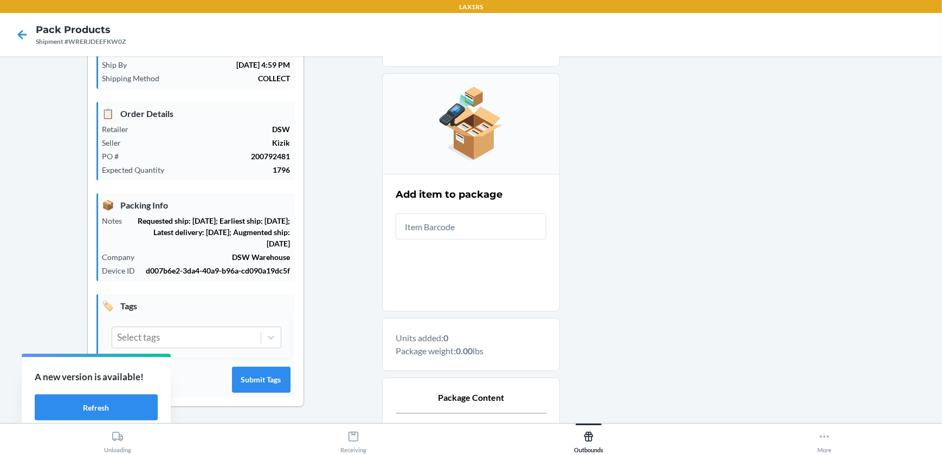
click at [494, 217] on input "text" at bounding box center [471, 226] width 151 height 26
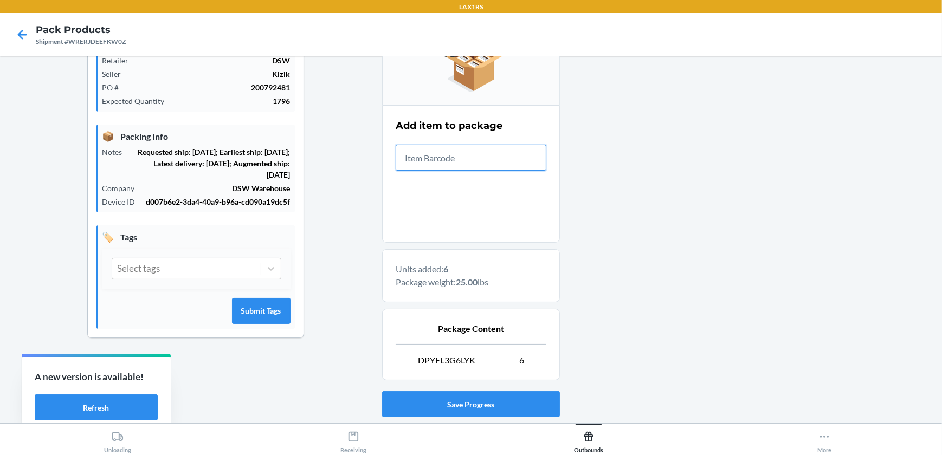
scroll to position [224, 0]
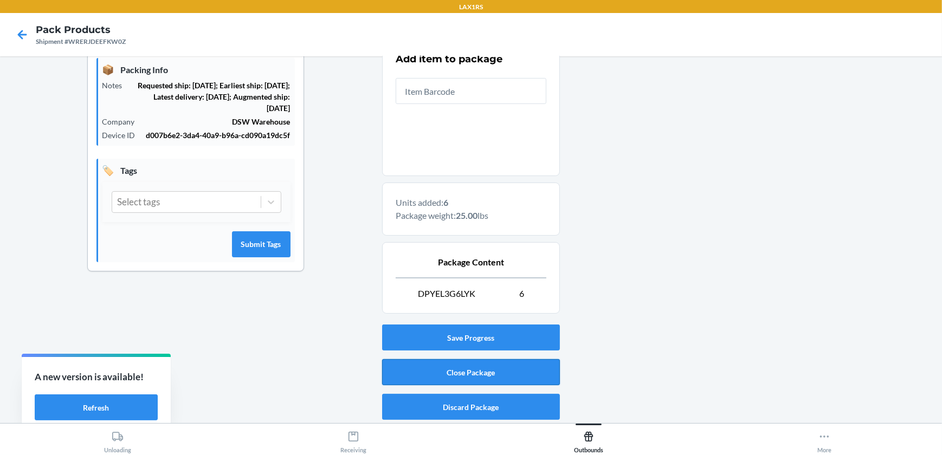
click at [462, 363] on button "Close Package" at bounding box center [471, 372] width 178 height 26
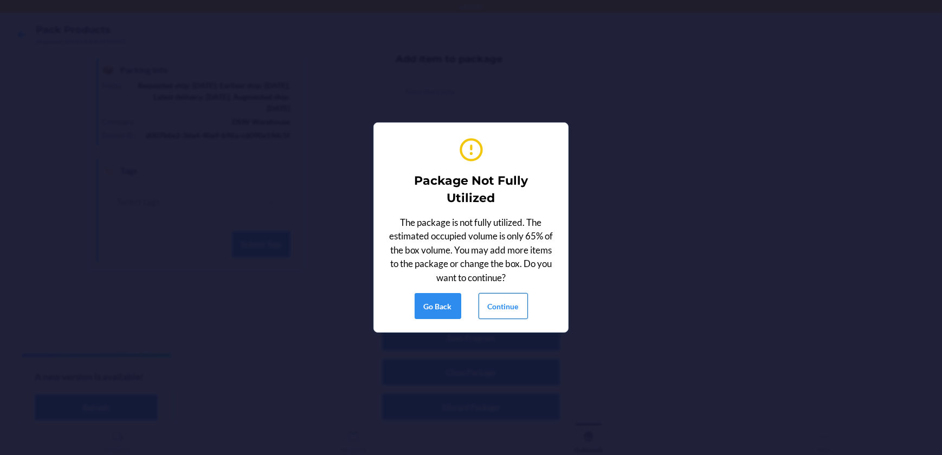
click at [483, 301] on button "Continue" at bounding box center [502, 306] width 49 height 26
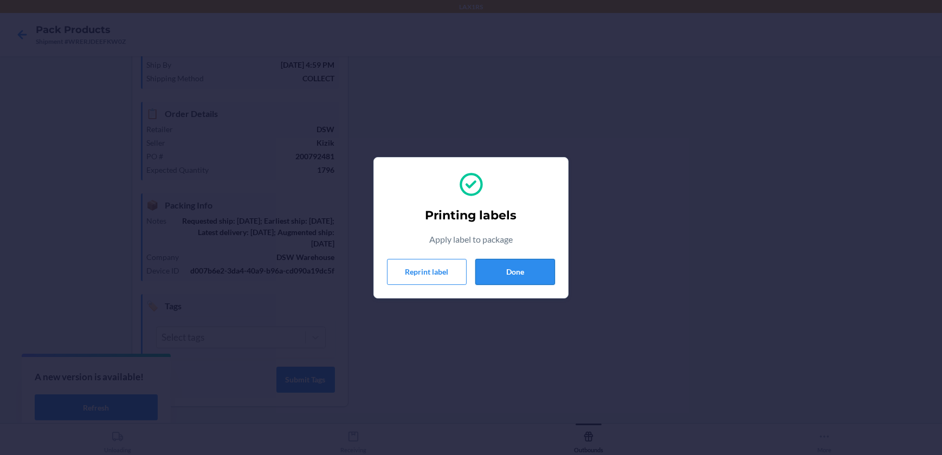
click at [526, 270] on button "Done" at bounding box center [515, 272] width 80 height 26
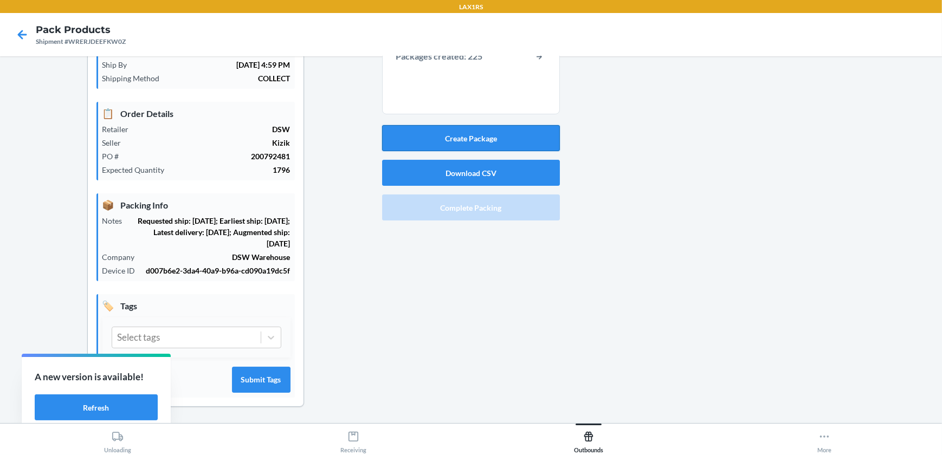
click at [526, 142] on button "Create Package" at bounding box center [471, 138] width 178 height 26
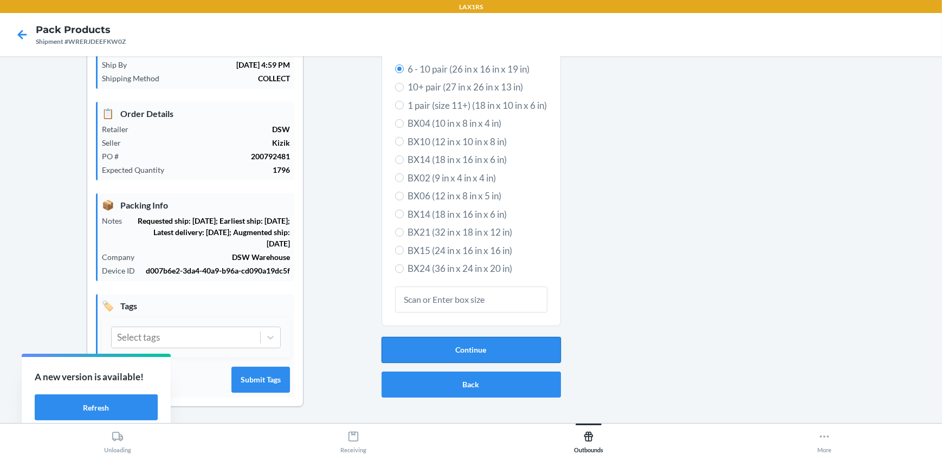
click at [462, 349] on button "Continue" at bounding box center [470, 350] width 179 height 26
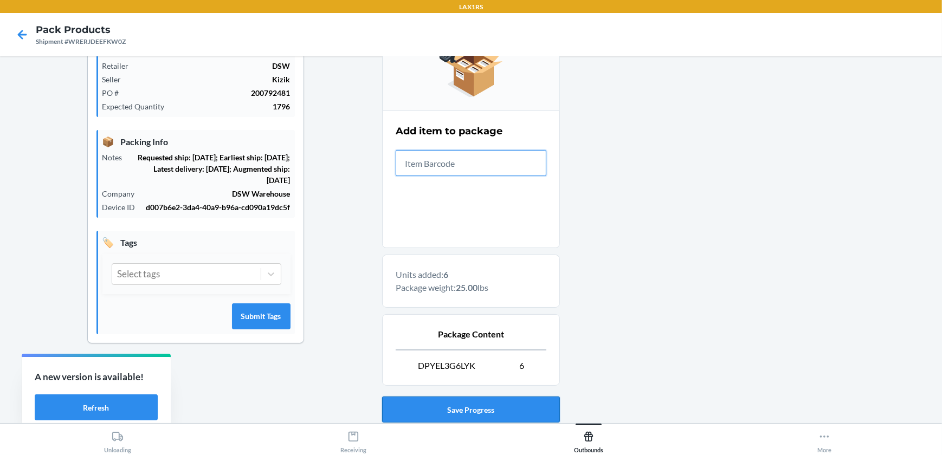
scroll to position [224, 0]
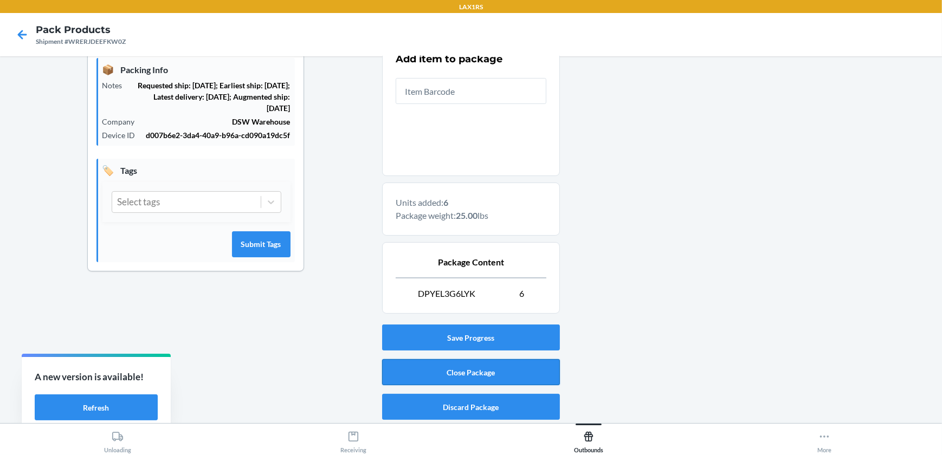
click at [500, 377] on button "Close Package" at bounding box center [471, 372] width 178 height 26
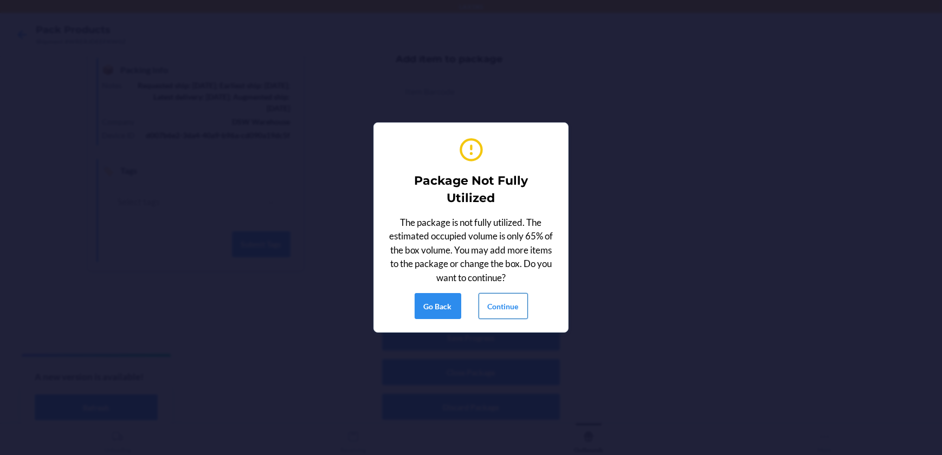
click at [500, 308] on button "Continue" at bounding box center [502, 306] width 49 height 26
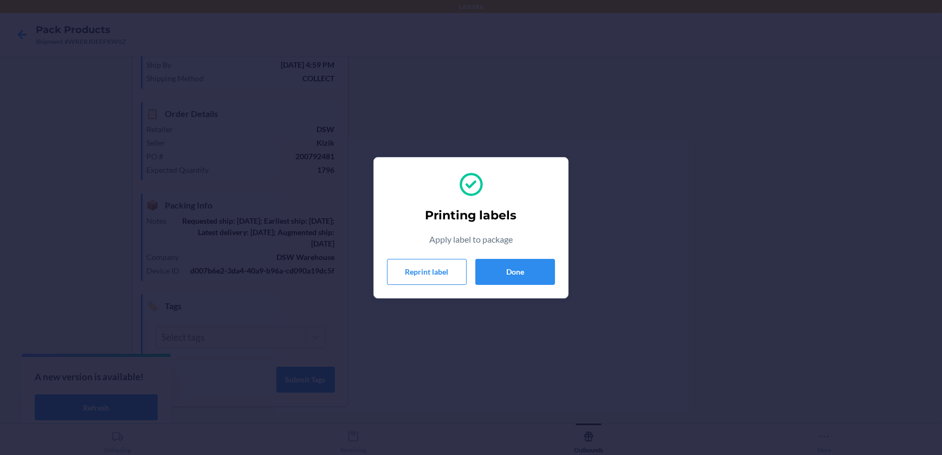
click at [479, 258] on div "Printing labels Apply label to package Reprint label Done" at bounding box center [471, 227] width 168 height 123
drag, startPoint x: 498, startPoint y: 280, endPoint x: 498, endPoint y: 274, distance: 6.0
click at [498, 276] on button "Done" at bounding box center [515, 272] width 80 height 26
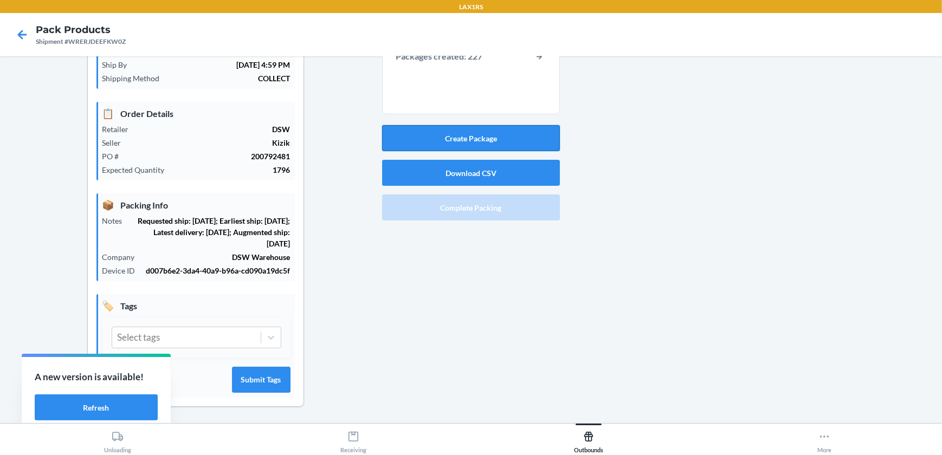
click at [474, 144] on button "Create Package" at bounding box center [471, 138] width 178 height 26
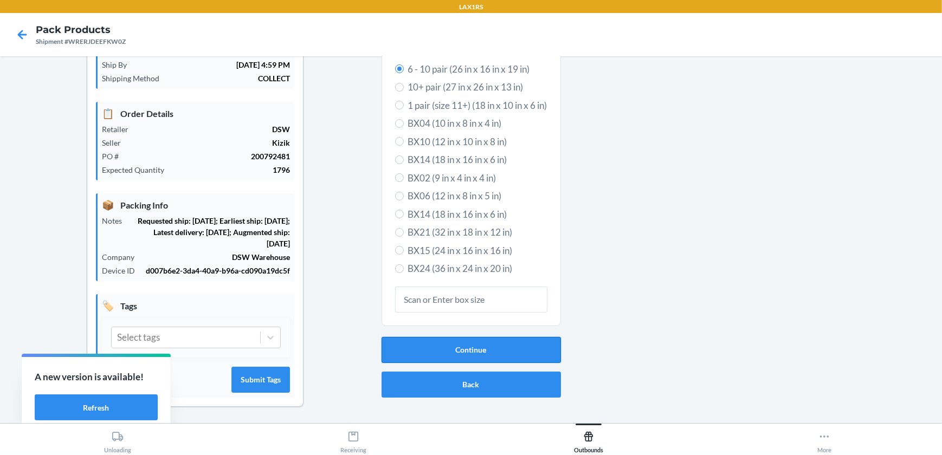
click at [510, 337] on button "Continue" at bounding box center [470, 350] width 179 height 26
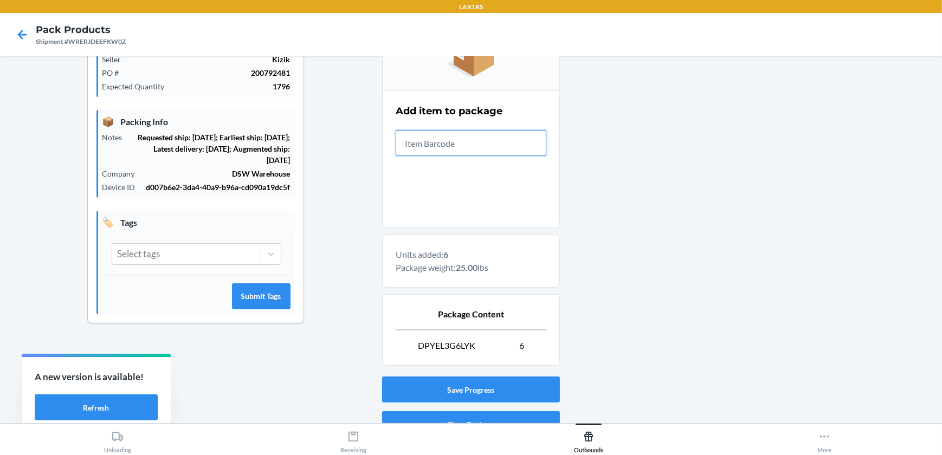
scroll to position [224, 0]
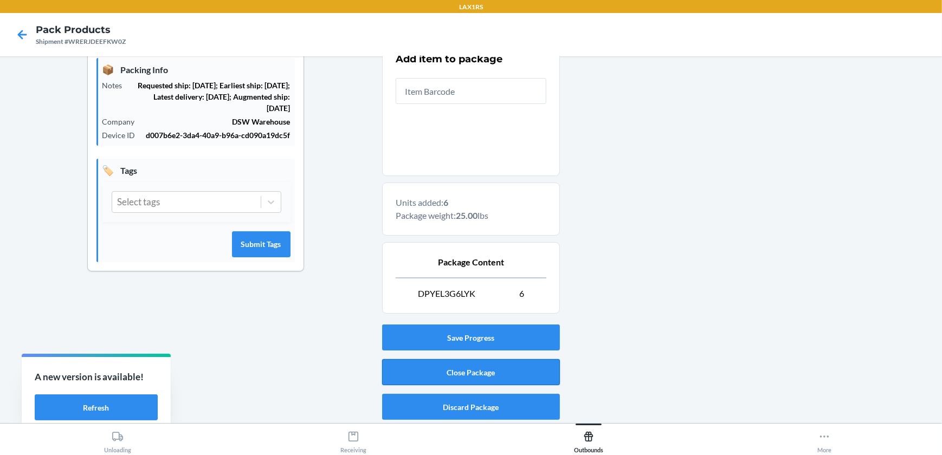
click at [512, 371] on button "Close Package" at bounding box center [471, 372] width 178 height 26
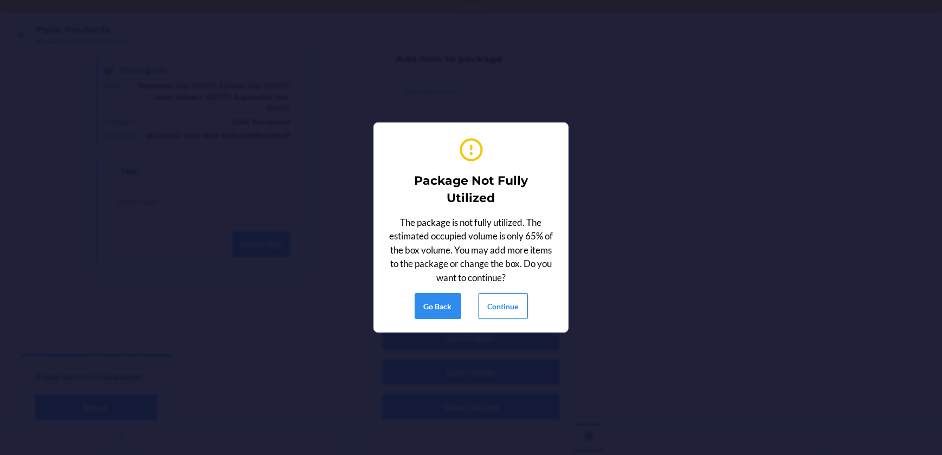
click at [508, 299] on button "Continue" at bounding box center [502, 306] width 49 height 26
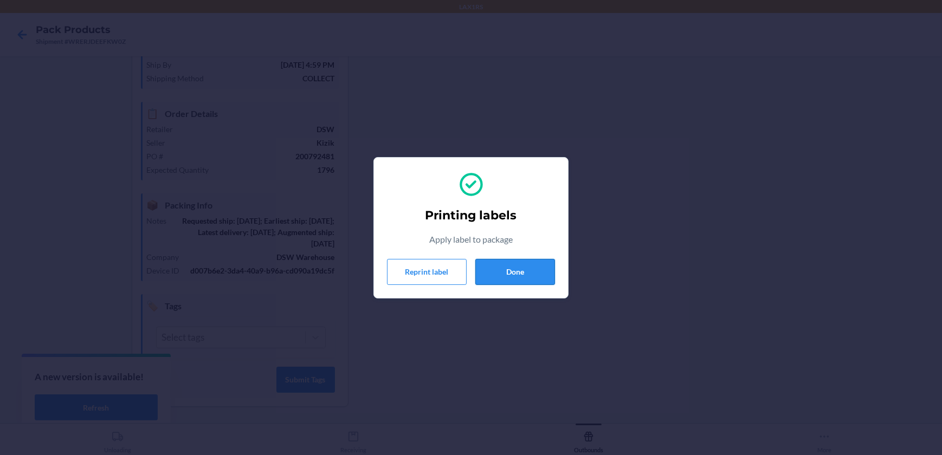
click at [520, 263] on button "Done" at bounding box center [515, 272] width 80 height 26
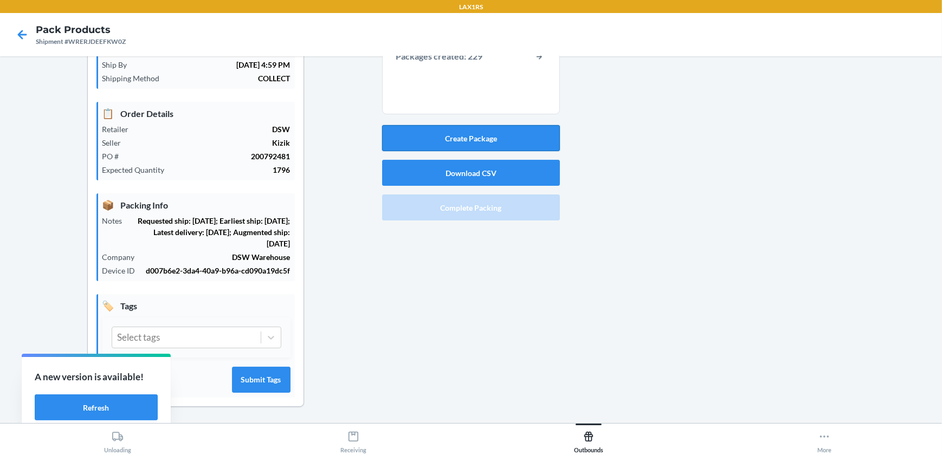
click at [493, 142] on button "Create Package" at bounding box center [471, 138] width 178 height 26
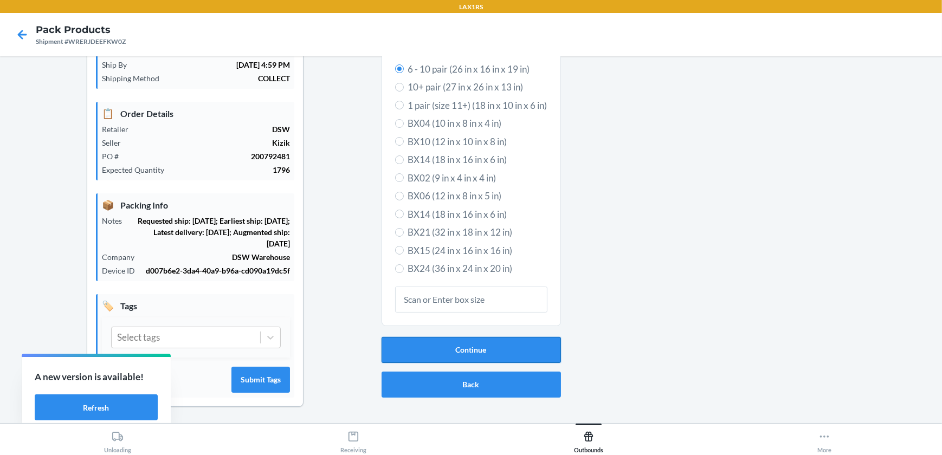
click at [514, 351] on button "Continue" at bounding box center [470, 350] width 179 height 26
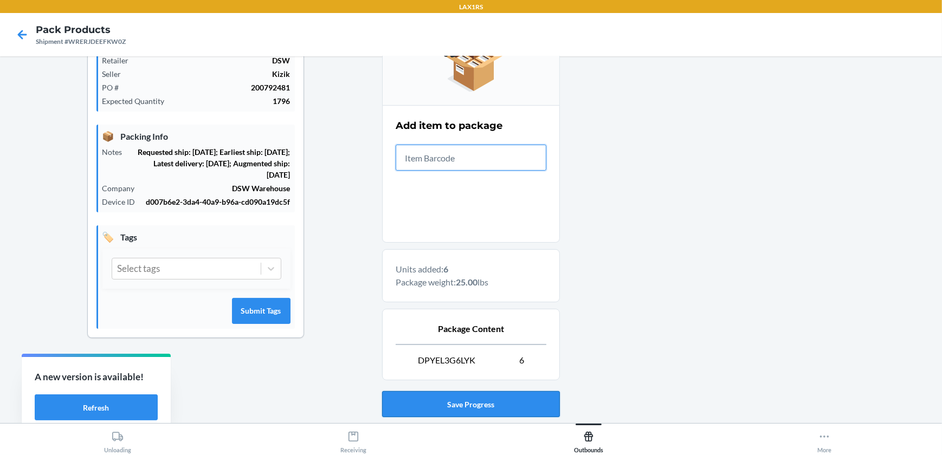
scroll to position [224, 0]
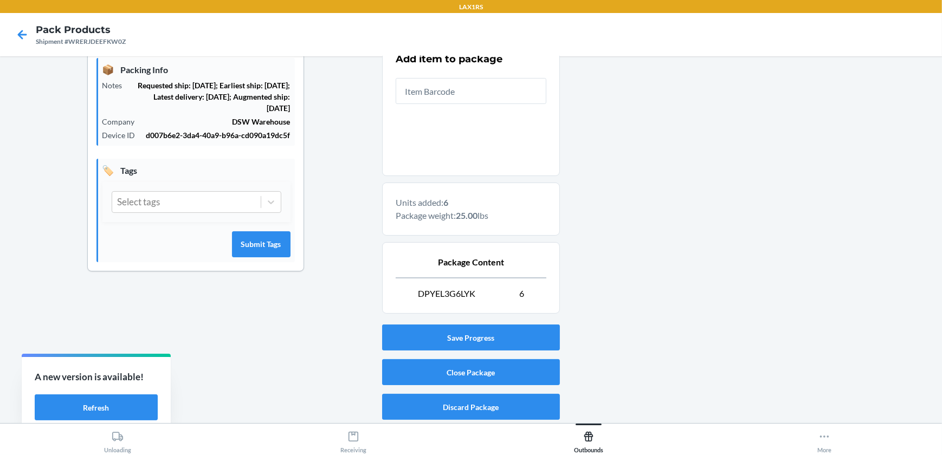
click at [525, 354] on div "Save Progress Close Package Discard Package" at bounding box center [471, 372] width 178 height 104
click at [525, 362] on button "Close Package" at bounding box center [471, 372] width 178 height 26
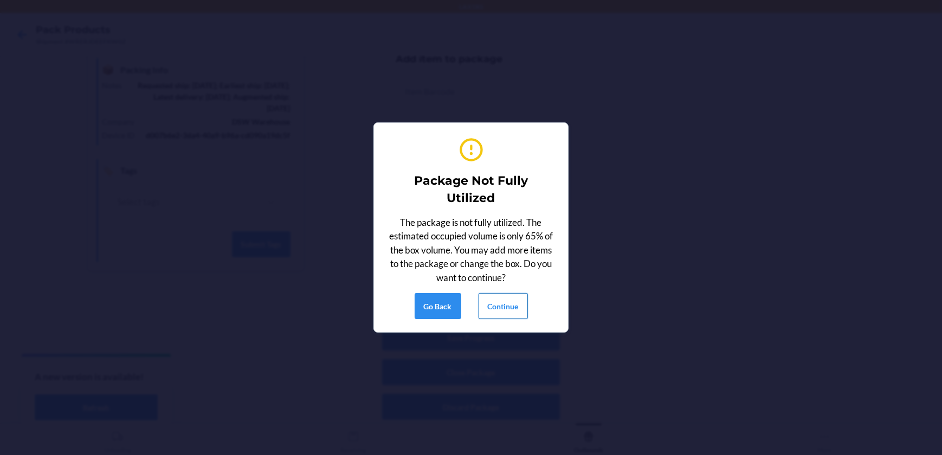
click at [516, 307] on button "Continue" at bounding box center [502, 306] width 49 height 26
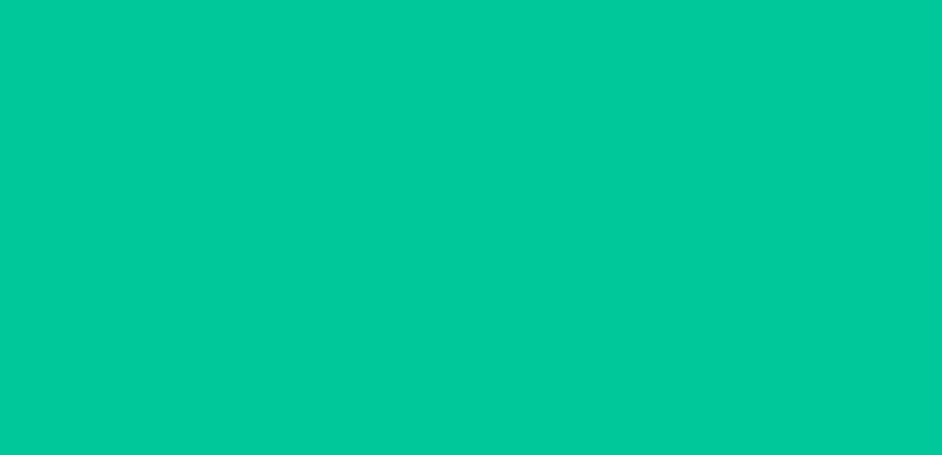
scroll to position [88, 0]
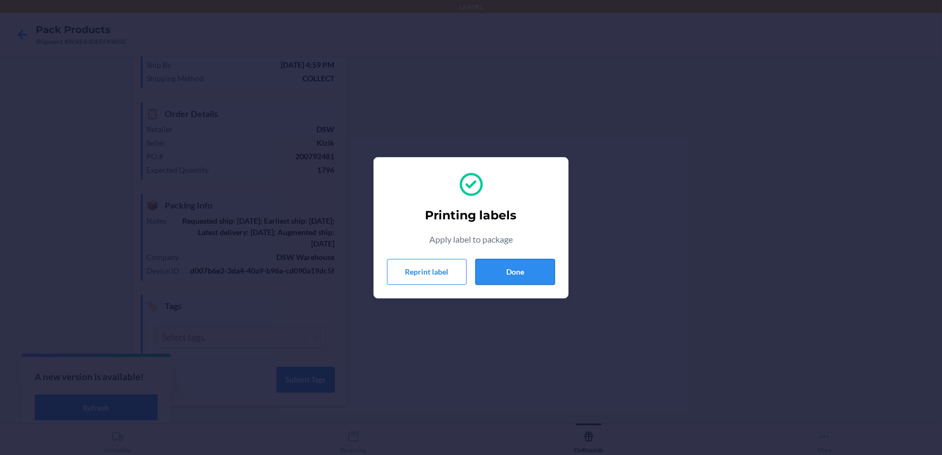
click at [521, 260] on button "Done" at bounding box center [515, 272] width 80 height 26
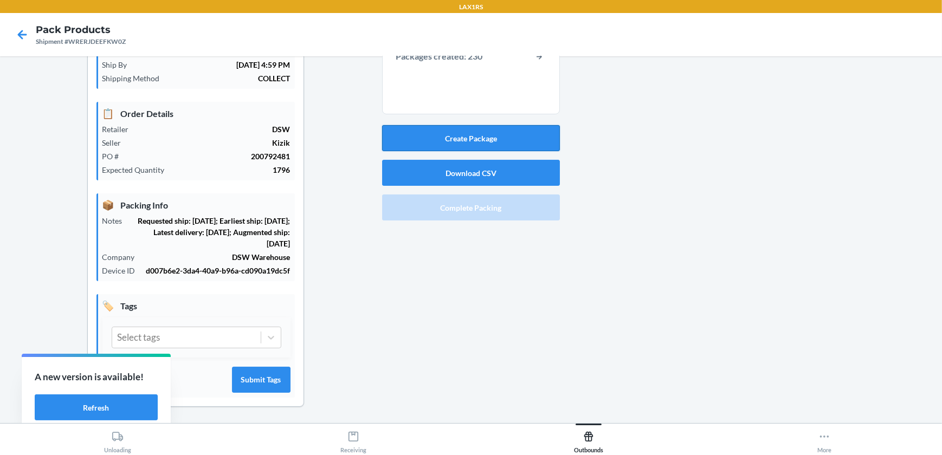
click at [492, 131] on button "Create Package" at bounding box center [471, 138] width 178 height 26
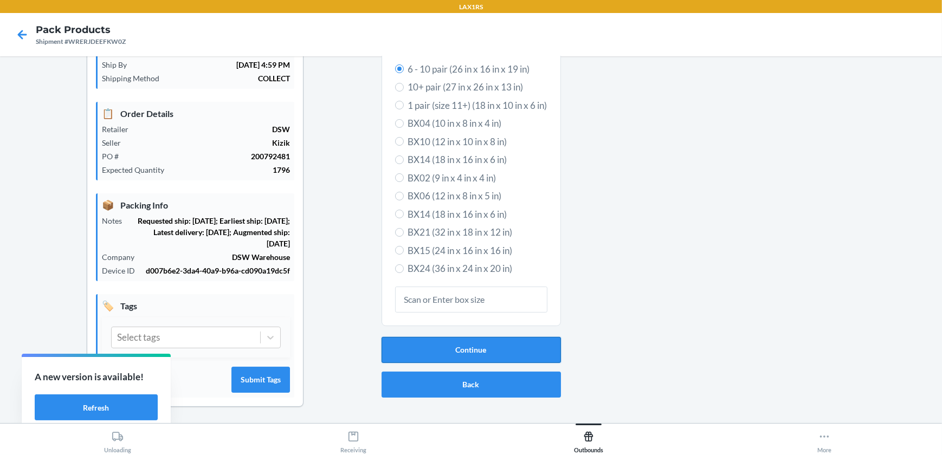
click at [425, 341] on button "Continue" at bounding box center [470, 350] width 179 height 26
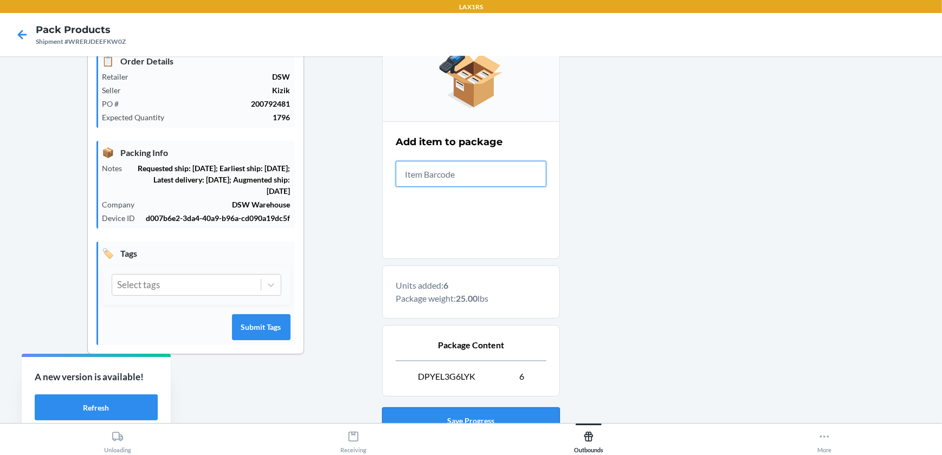
scroll to position [224, 0]
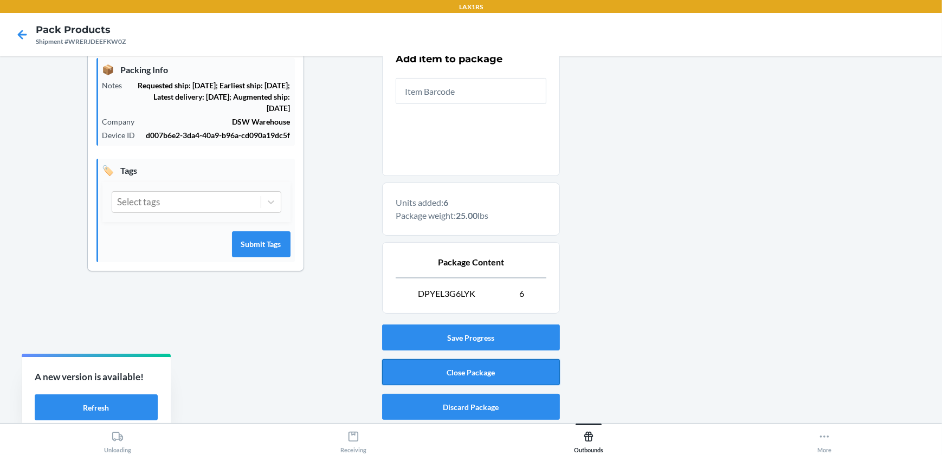
click at [418, 374] on button "Close Package" at bounding box center [471, 372] width 178 height 26
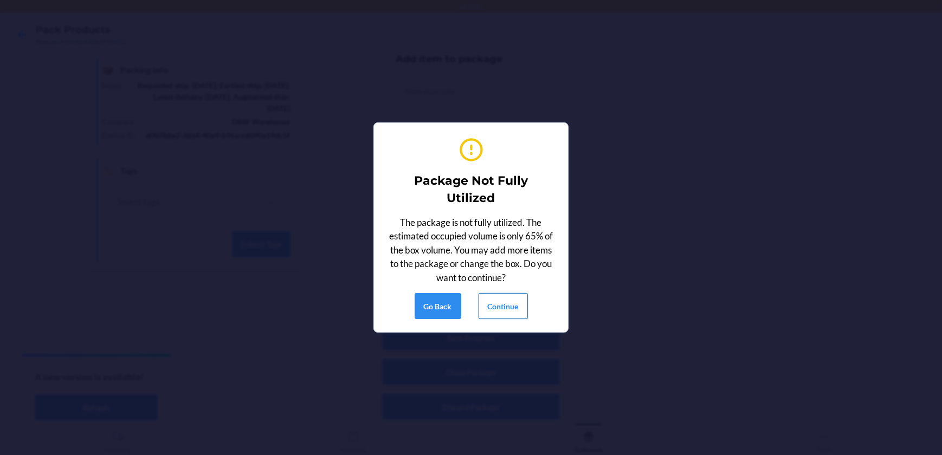
click at [494, 305] on button "Continue" at bounding box center [502, 306] width 49 height 26
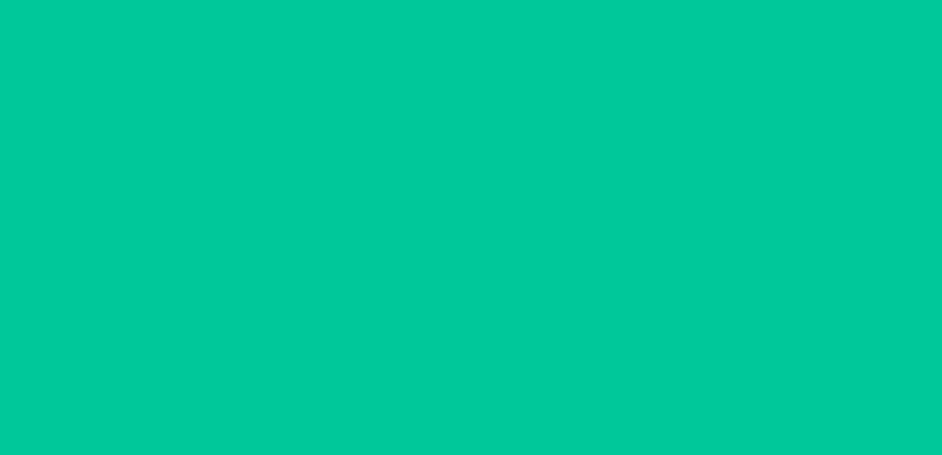
scroll to position [88, 0]
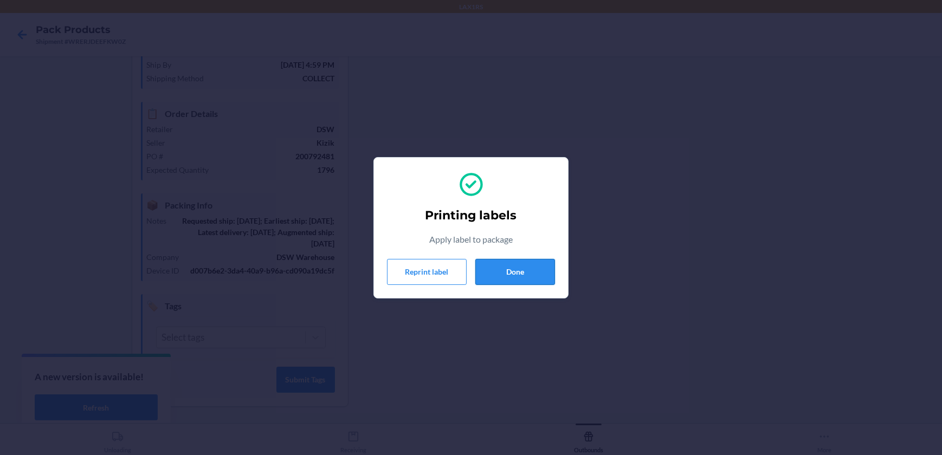
click at [522, 281] on button "Done" at bounding box center [515, 272] width 80 height 26
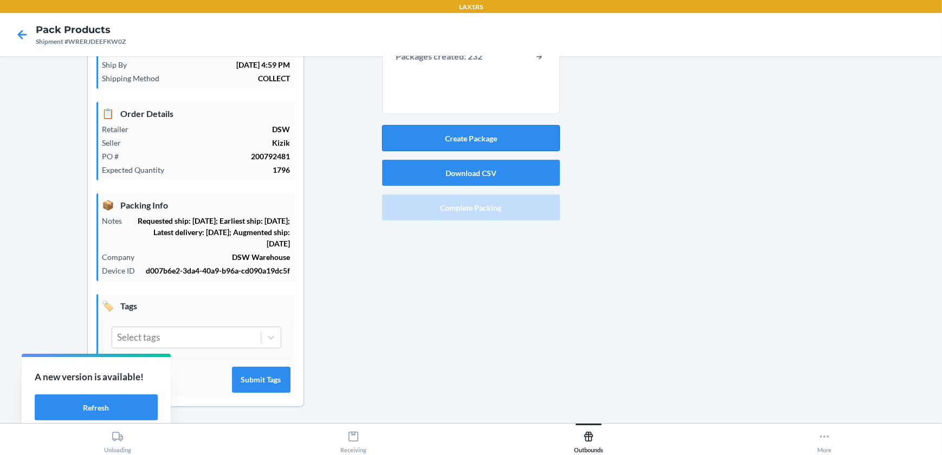
click at [509, 142] on button "Create Package" at bounding box center [471, 138] width 178 height 26
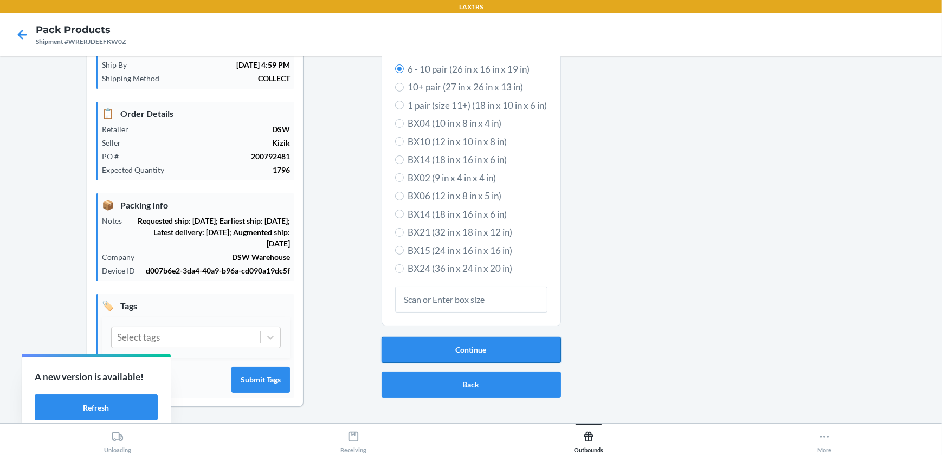
click at [497, 348] on button "Continue" at bounding box center [470, 350] width 179 height 26
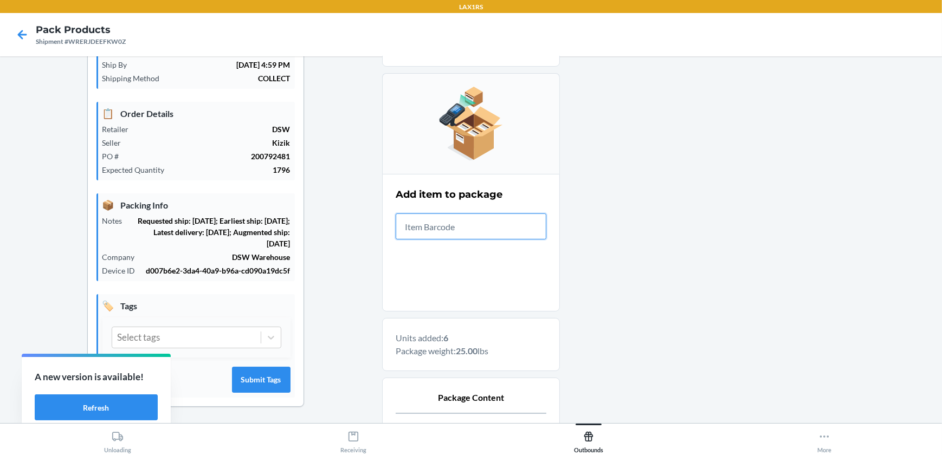
scroll to position [224, 0]
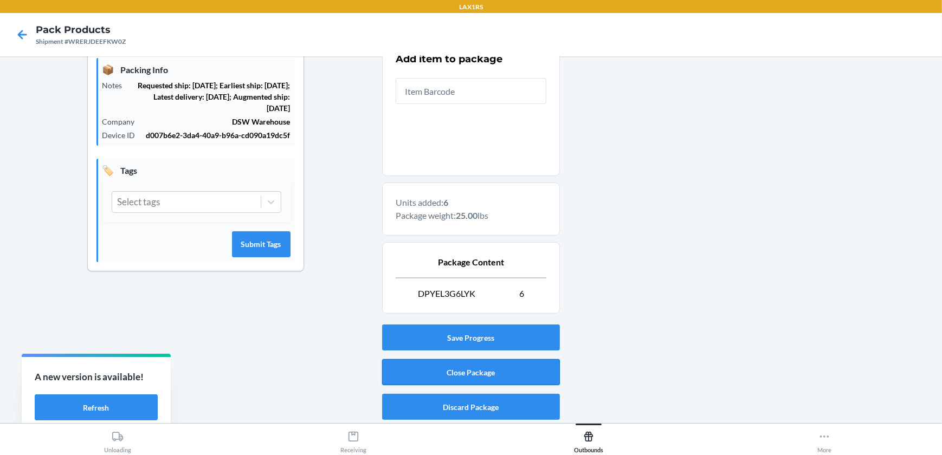
click at [501, 373] on button "Close Package" at bounding box center [471, 372] width 178 height 26
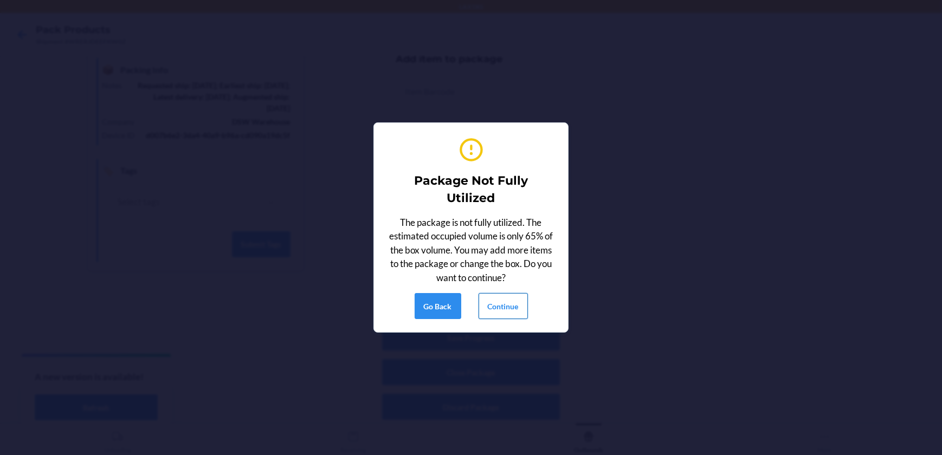
click at [506, 306] on button "Continue" at bounding box center [502, 306] width 49 height 26
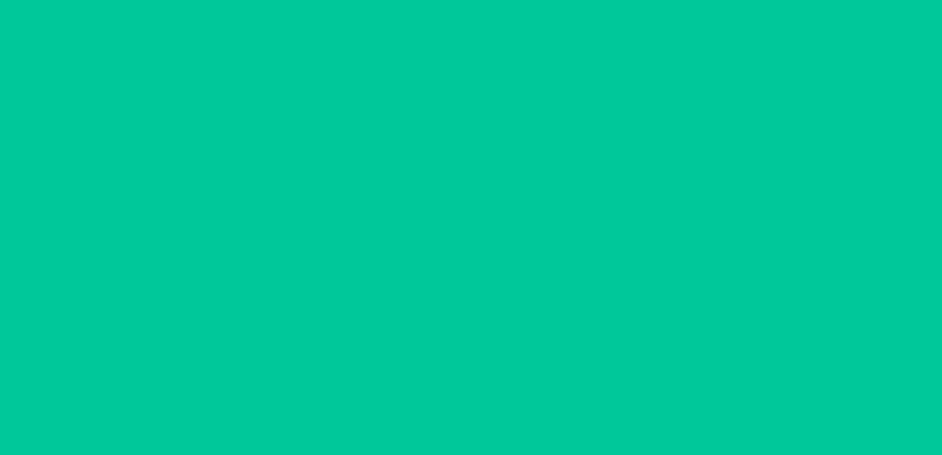
scroll to position [88, 0]
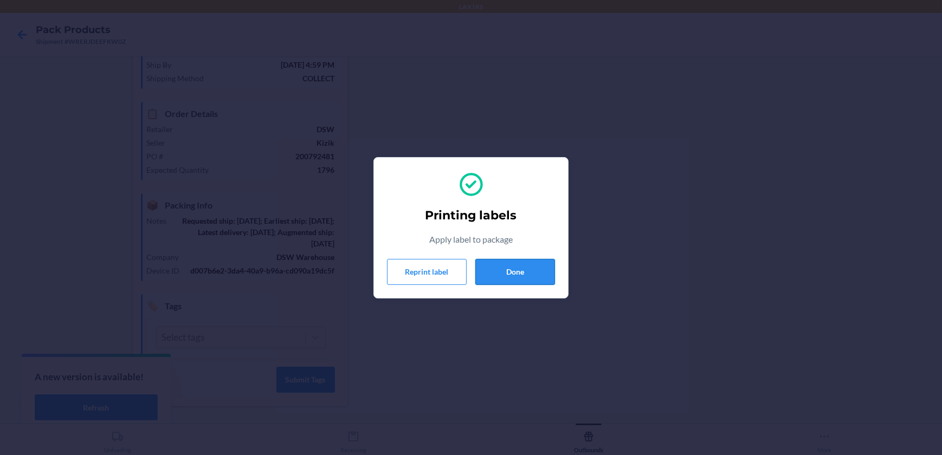
click at [530, 266] on button "Done" at bounding box center [515, 272] width 80 height 26
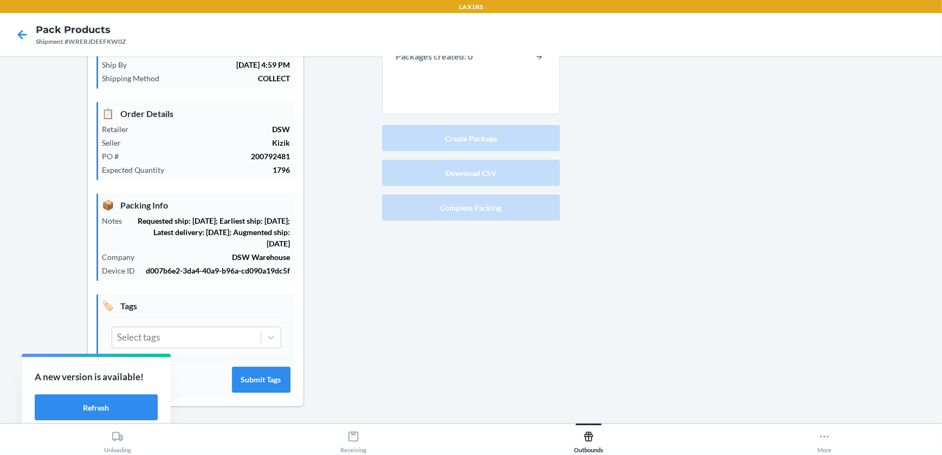
click at [530, 146] on button "Create Package" at bounding box center [471, 138] width 178 height 26
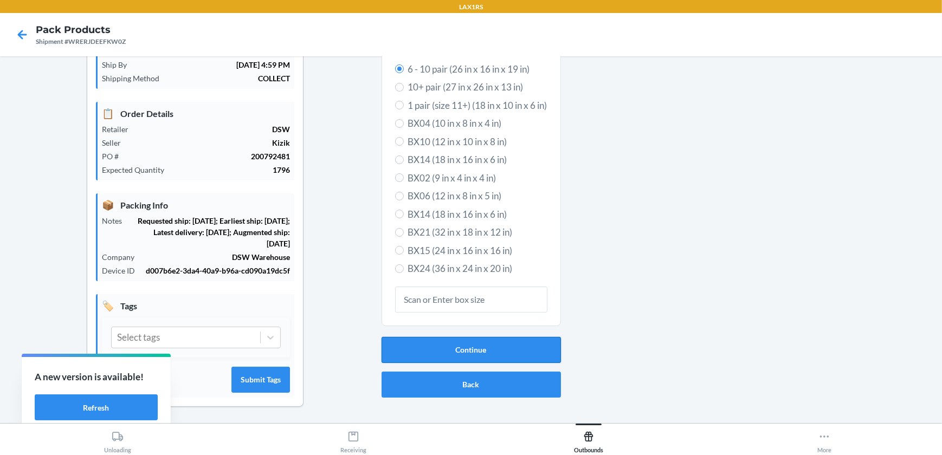
click at [498, 346] on button "Continue" at bounding box center [470, 350] width 179 height 26
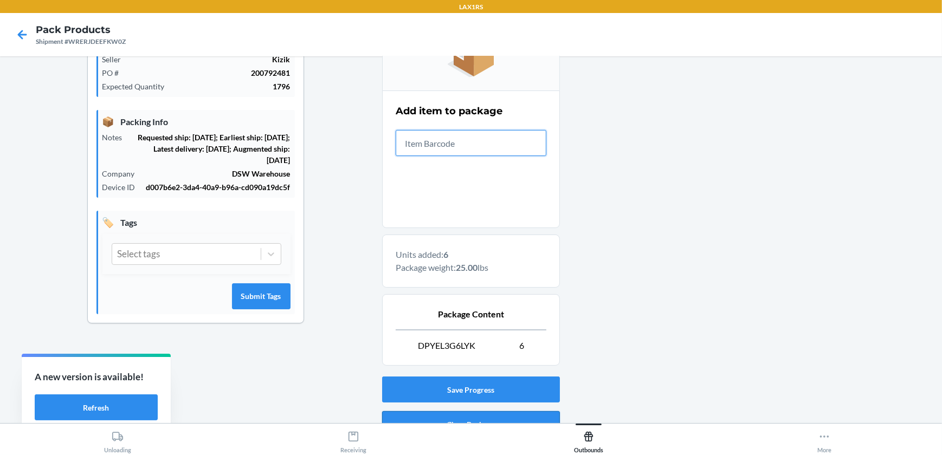
scroll to position [224, 0]
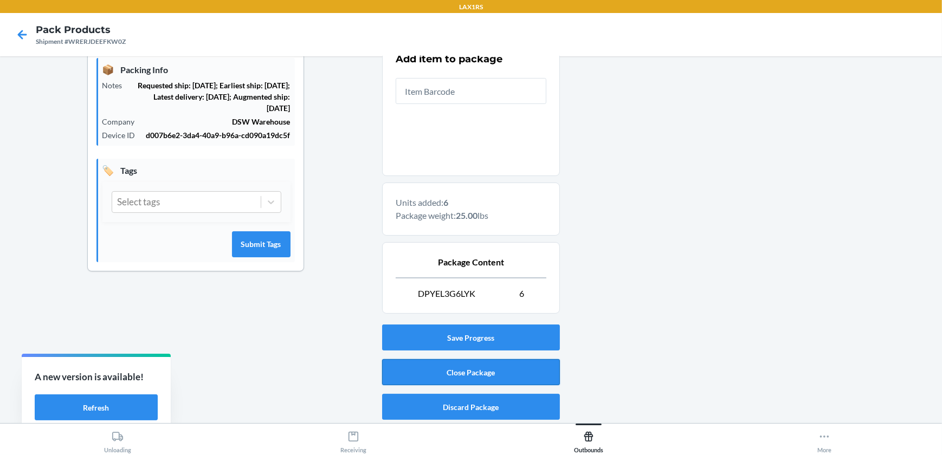
click at [534, 379] on button "Close Package" at bounding box center [471, 372] width 178 height 26
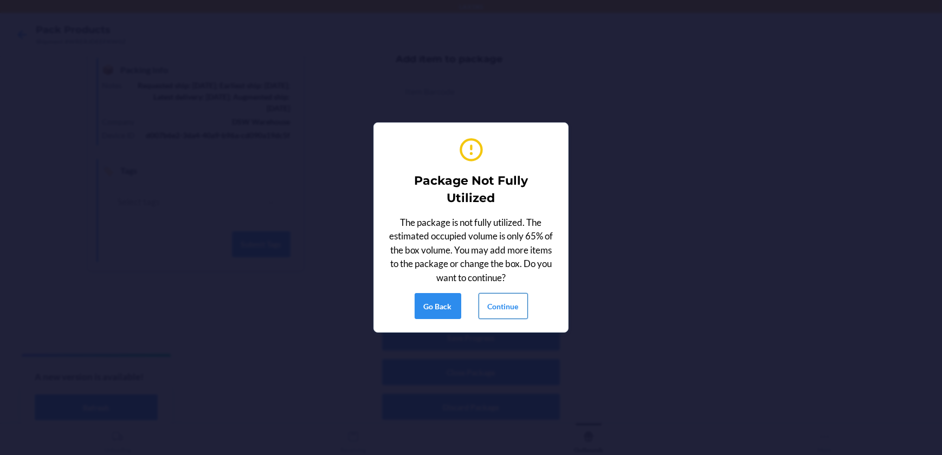
click at [524, 308] on button "Continue" at bounding box center [502, 306] width 49 height 26
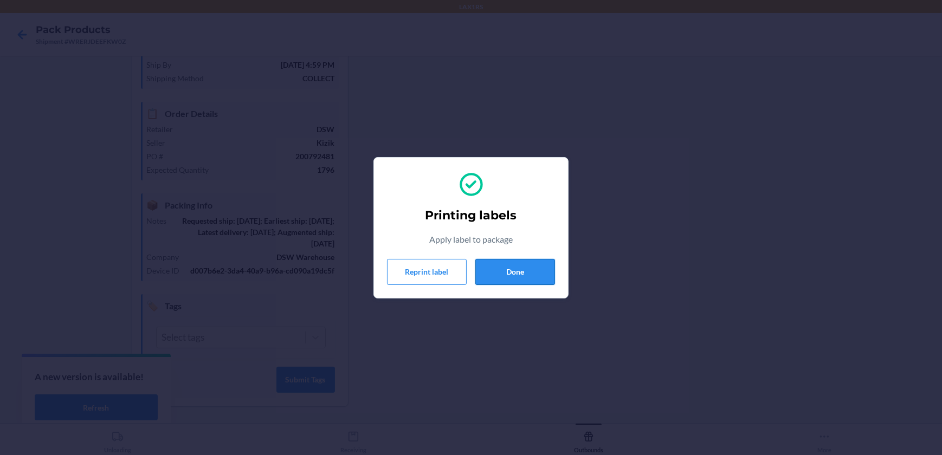
click at [513, 268] on button "Done" at bounding box center [515, 272] width 80 height 26
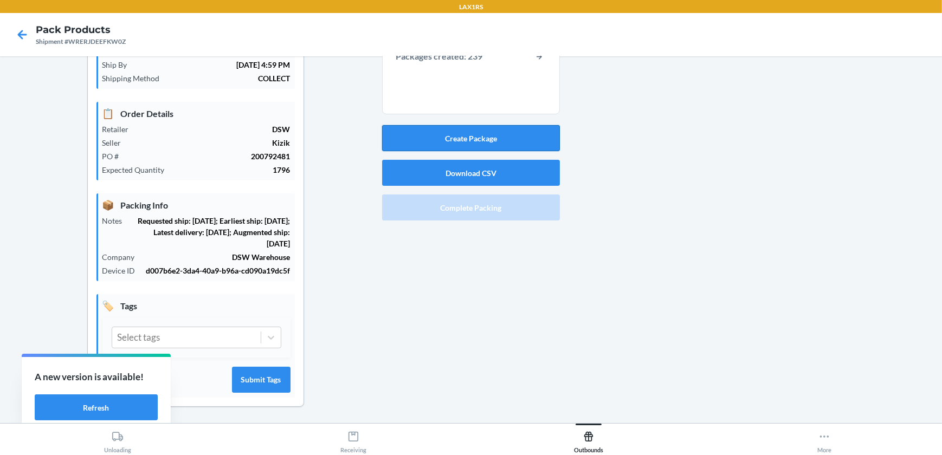
click at [529, 135] on button "Create Package" at bounding box center [471, 138] width 178 height 26
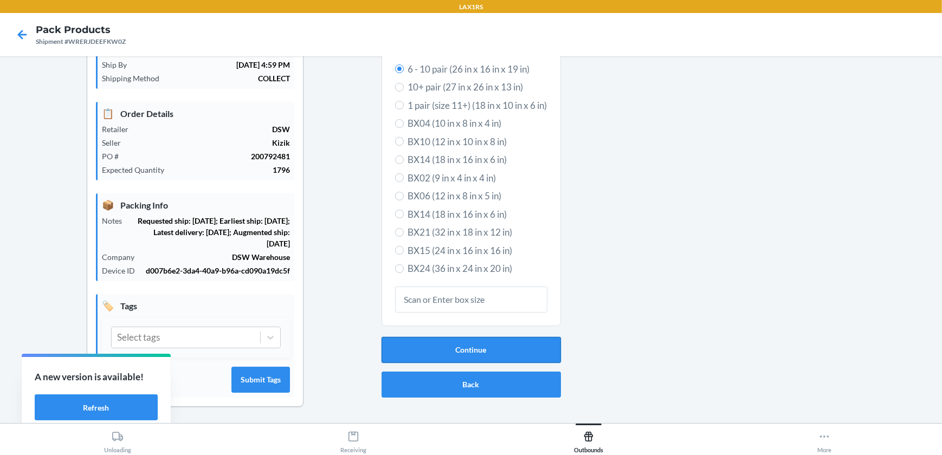
click at [503, 340] on button "Continue" at bounding box center [470, 350] width 179 height 26
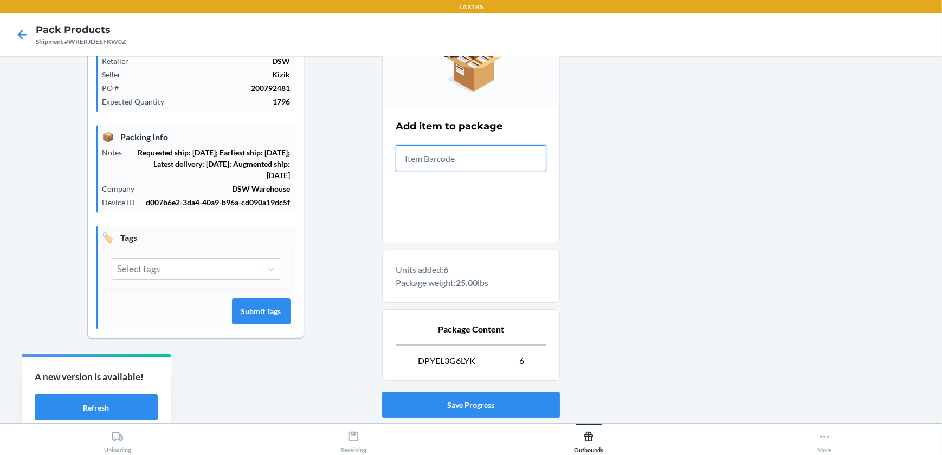
scroll to position [224, 0]
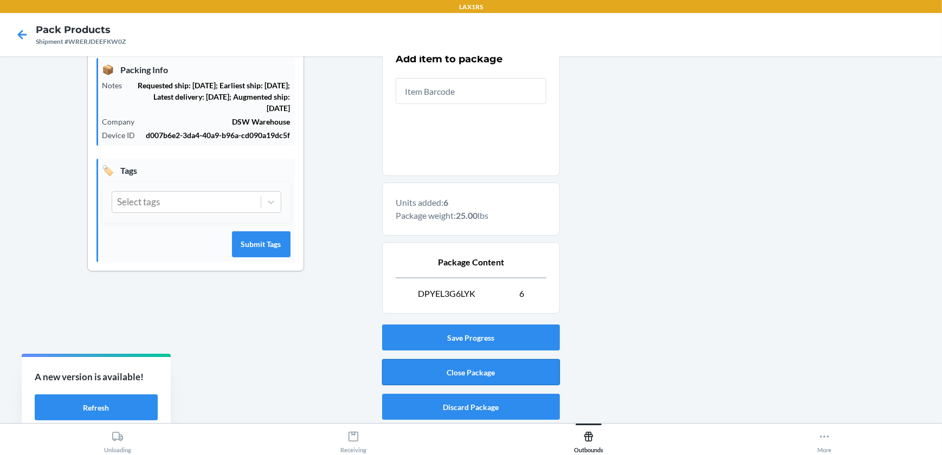
click at [512, 377] on button "Close Package" at bounding box center [471, 372] width 178 height 26
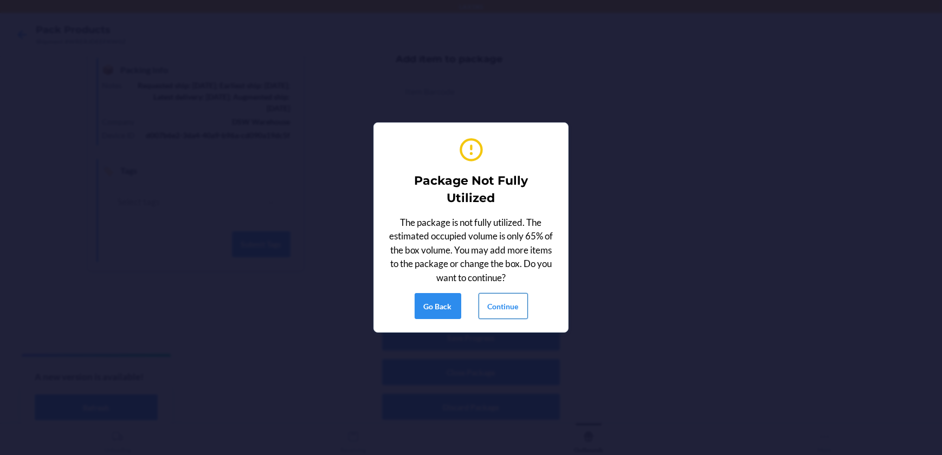
click at [508, 303] on button "Continue" at bounding box center [502, 306] width 49 height 26
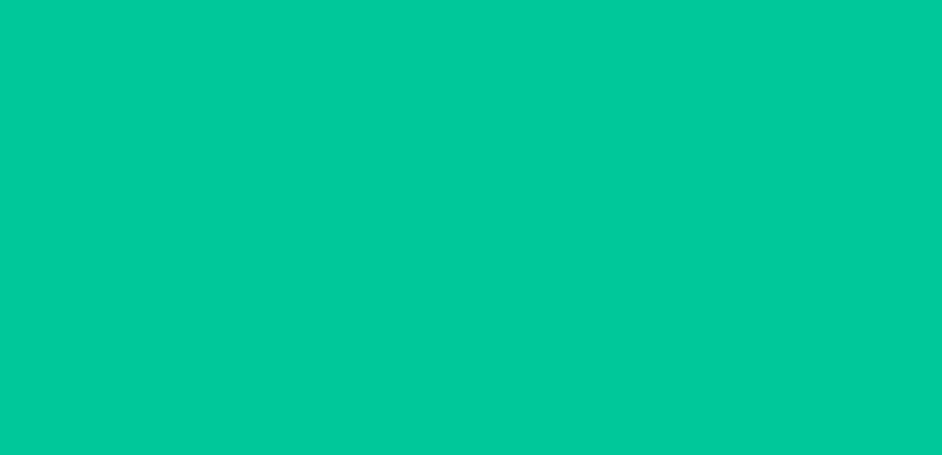
scroll to position [88, 0]
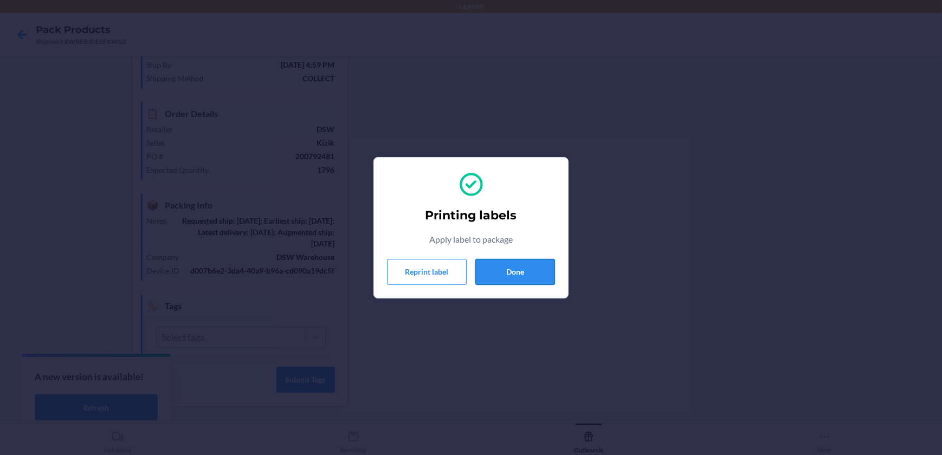
click at [537, 279] on button "Done" at bounding box center [515, 272] width 80 height 26
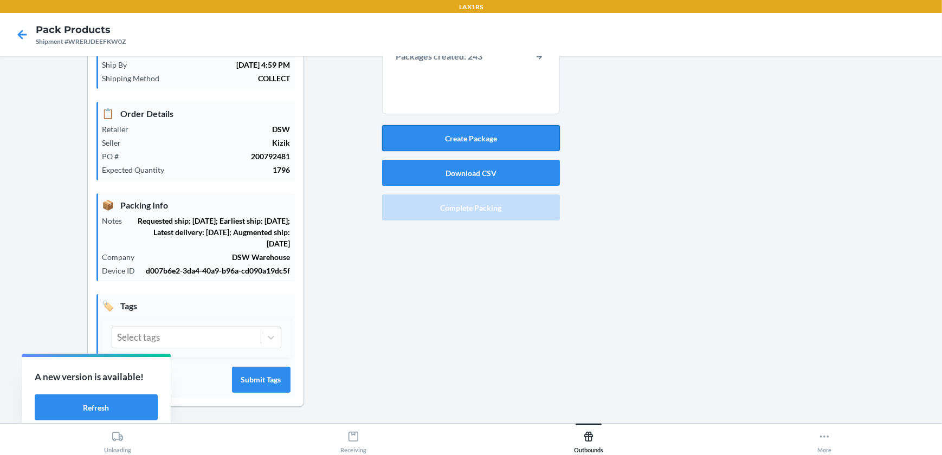
click at [516, 146] on button "Create Package" at bounding box center [471, 138] width 178 height 26
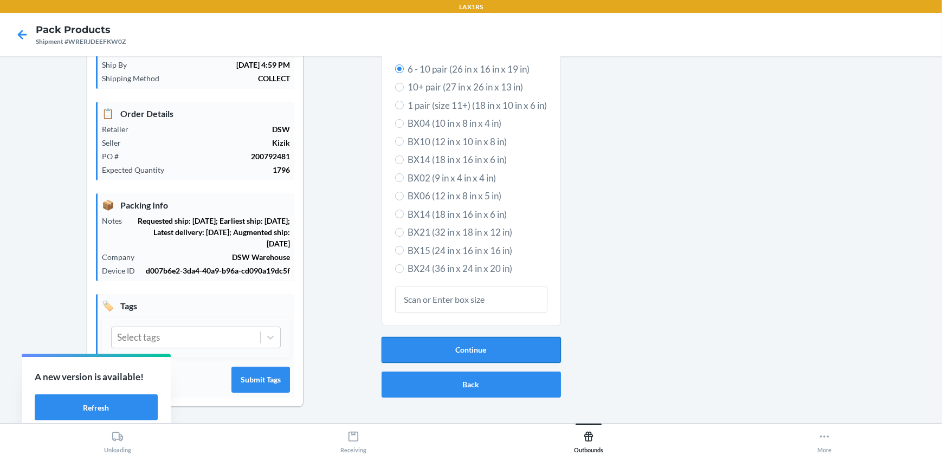
click at [479, 338] on button "Continue" at bounding box center [470, 350] width 179 height 26
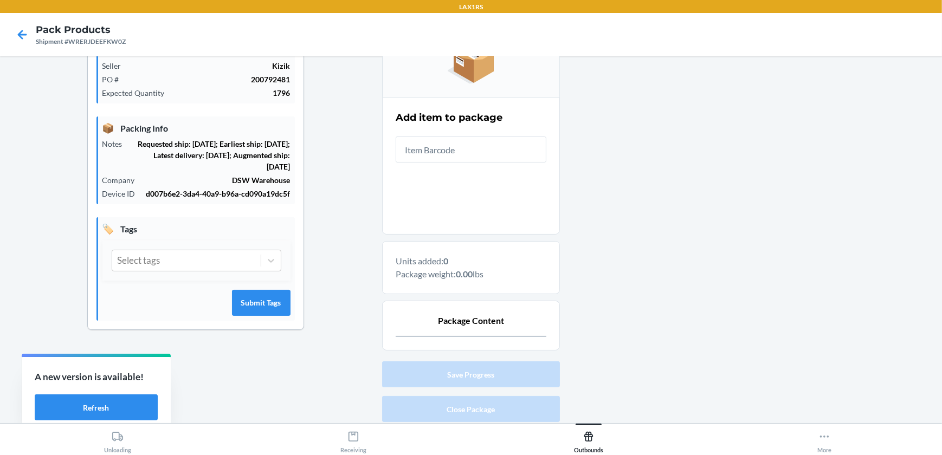
scroll to position [202, 0]
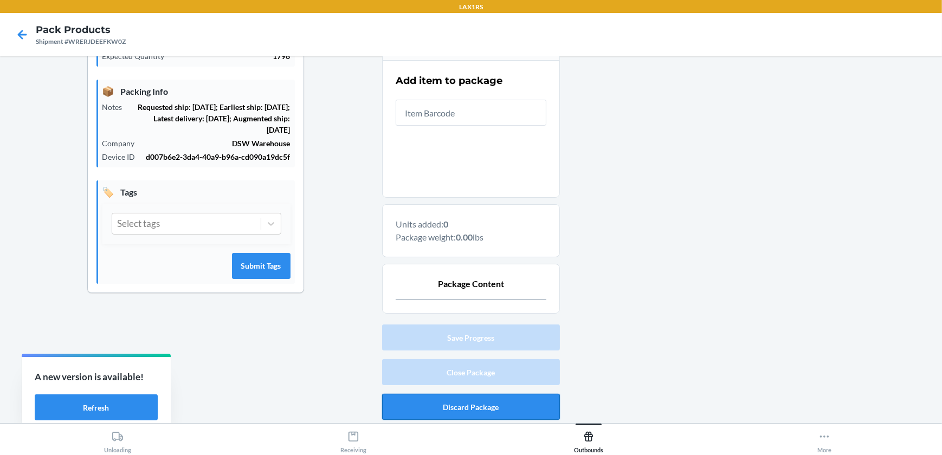
click at [550, 404] on button "Discard Package" at bounding box center [471, 407] width 178 height 26
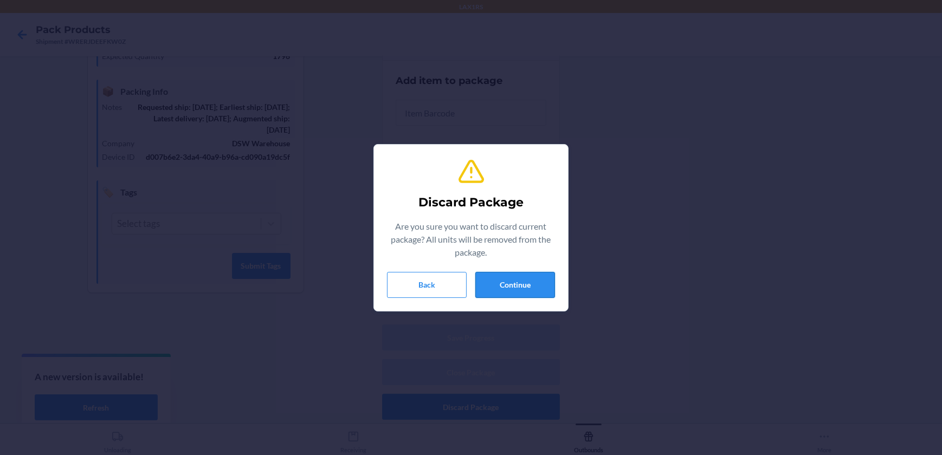
click at [527, 279] on button "Continue" at bounding box center [515, 285] width 80 height 26
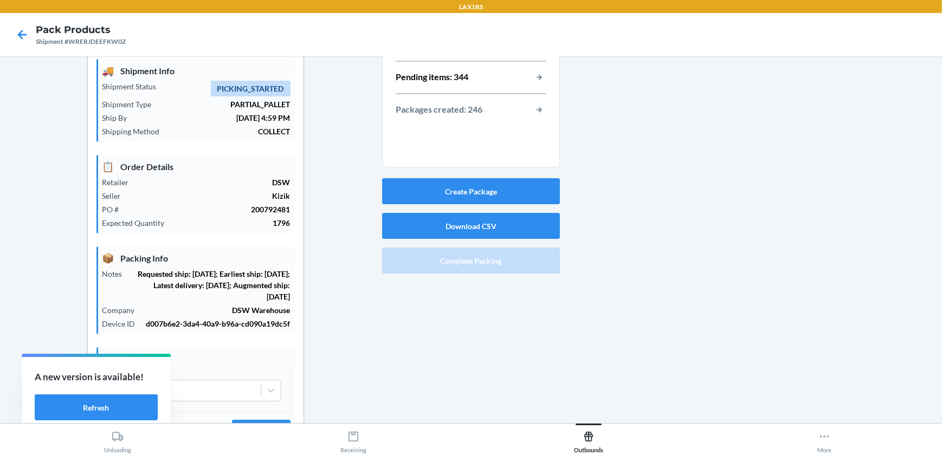
scroll to position [0, 0]
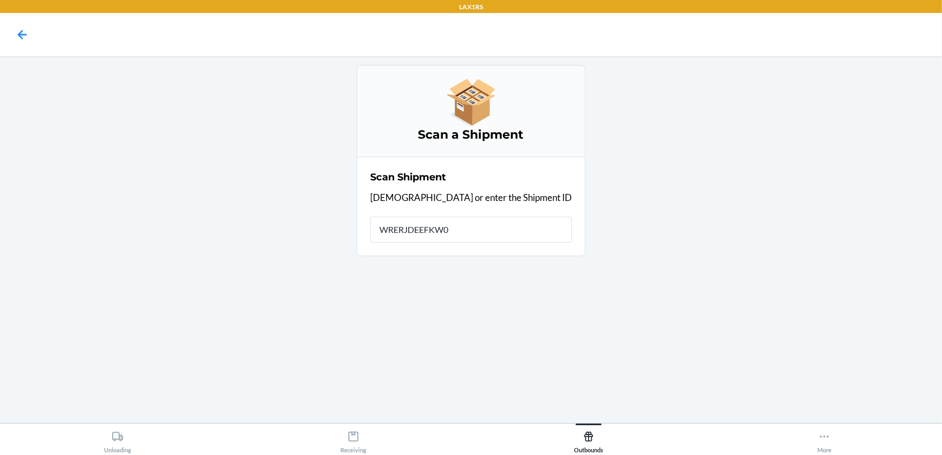
type input "WRERJDEEFKW0Z"
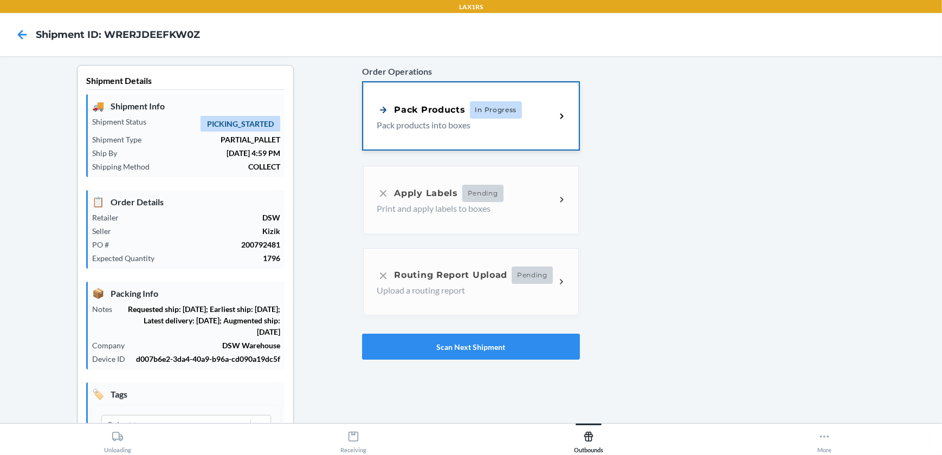
click at [543, 135] on div "Pack Products In Progress Pack products into boxes" at bounding box center [470, 115] width 215 height 67
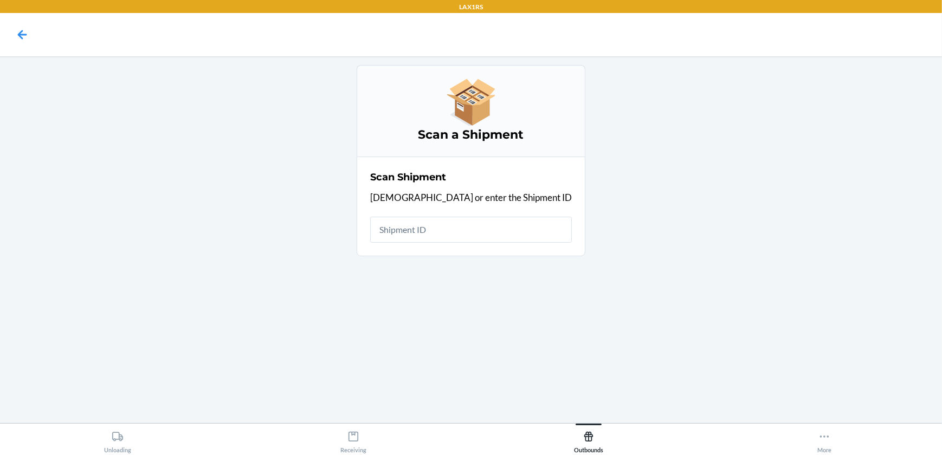
click at [513, 230] on input "text" at bounding box center [471, 230] width 202 height 26
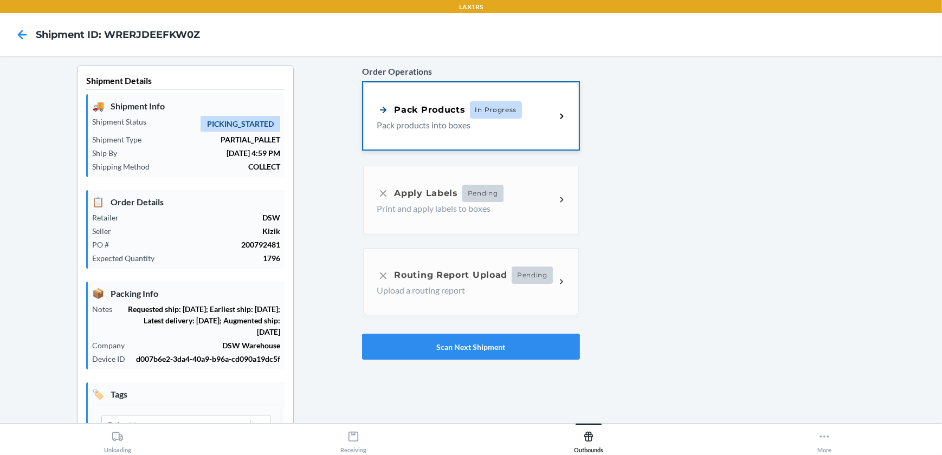
click at [548, 131] on div "Pack Products In Progress Pack products into boxes" at bounding box center [466, 116] width 179 height 30
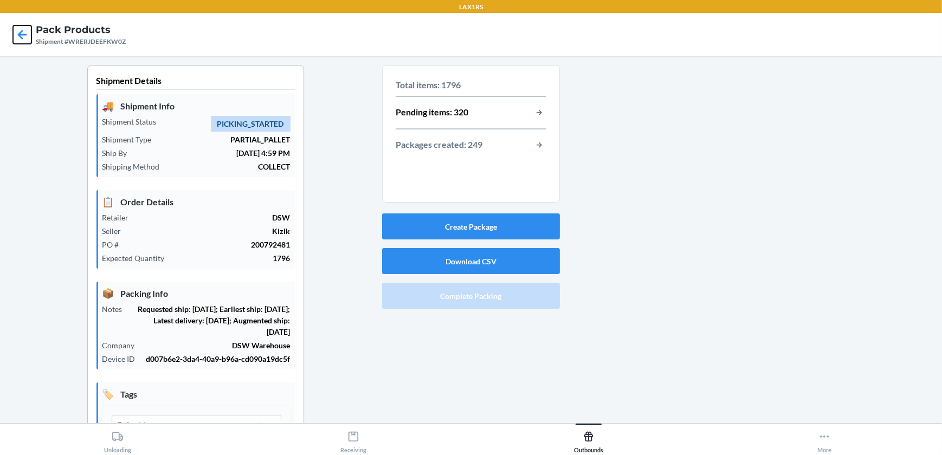
click at [20, 37] on icon at bounding box center [22, 34] width 9 height 9
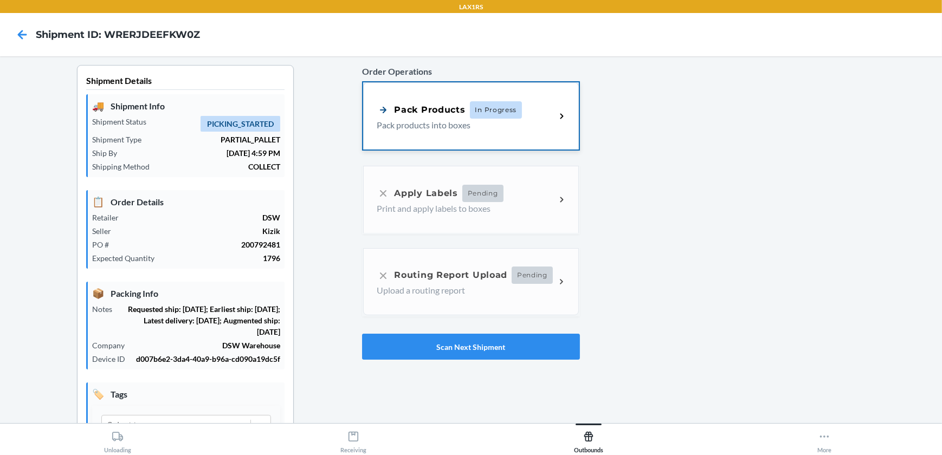
click at [492, 121] on p "Pack products into boxes" at bounding box center [462, 125] width 170 height 13
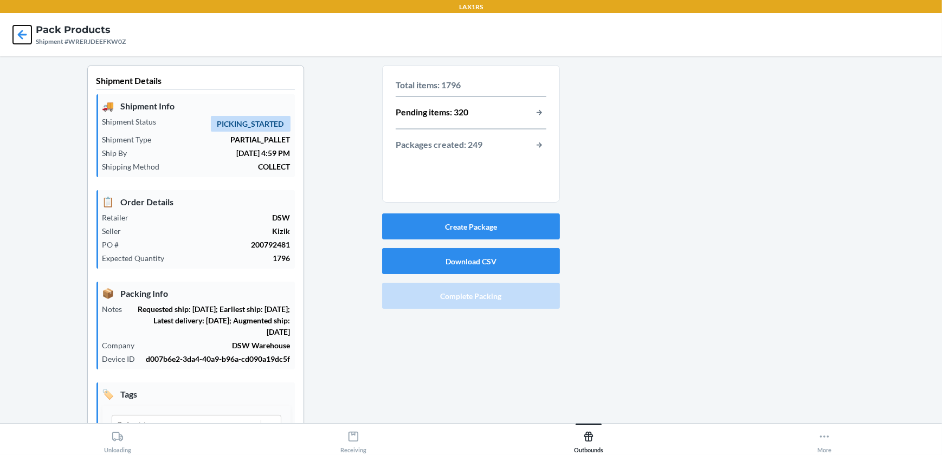
click at [25, 35] on icon at bounding box center [22, 34] width 9 height 9
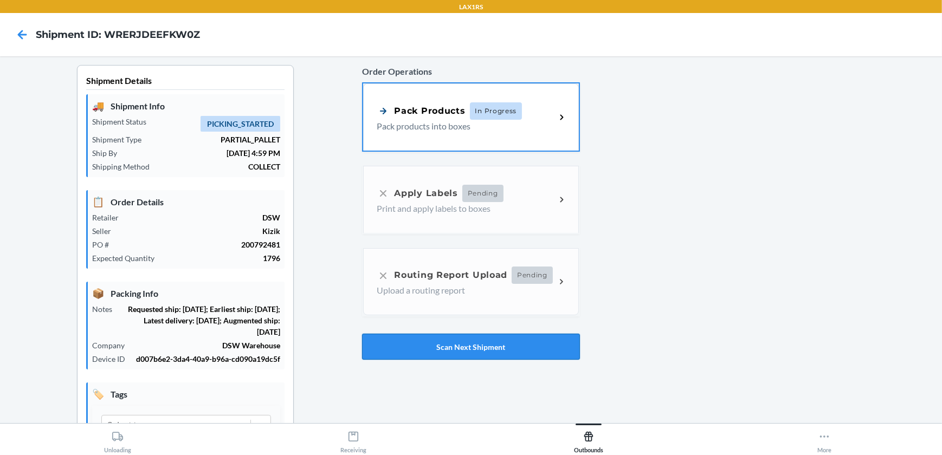
click at [488, 341] on button "Scan Next Shipment" at bounding box center [470, 347] width 217 height 26
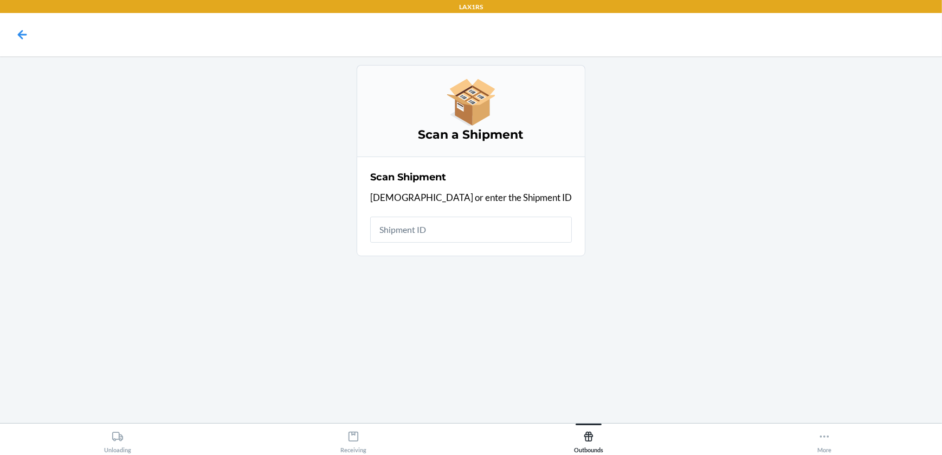
click at [506, 223] on input "text" at bounding box center [471, 230] width 202 height 26
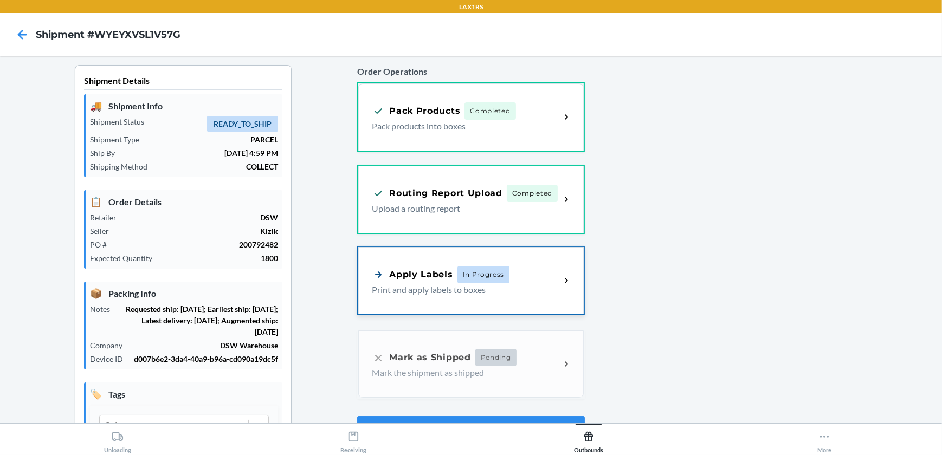
click at [543, 268] on div "Apply Labels In Progress" at bounding box center [466, 274] width 188 height 17
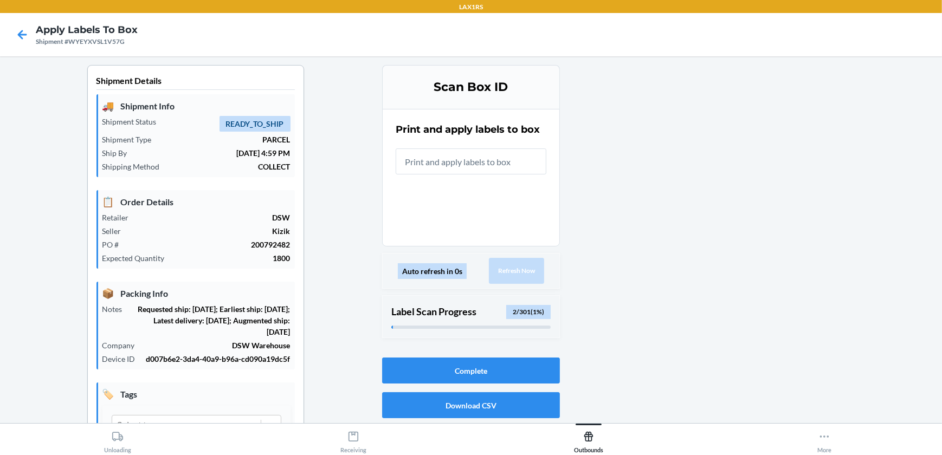
click at [480, 171] on input "text" at bounding box center [471, 161] width 151 height 26
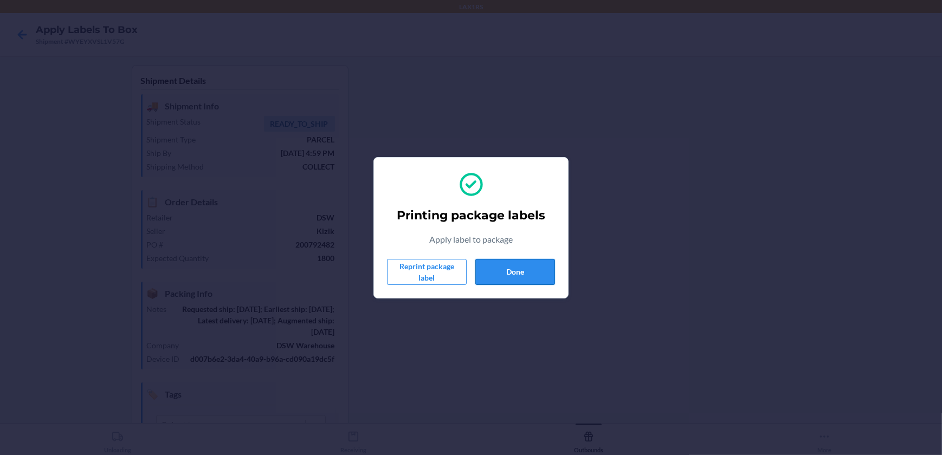
click at [519, 274] on button "Done" at bounding box center [515, 272] width 80 height 26
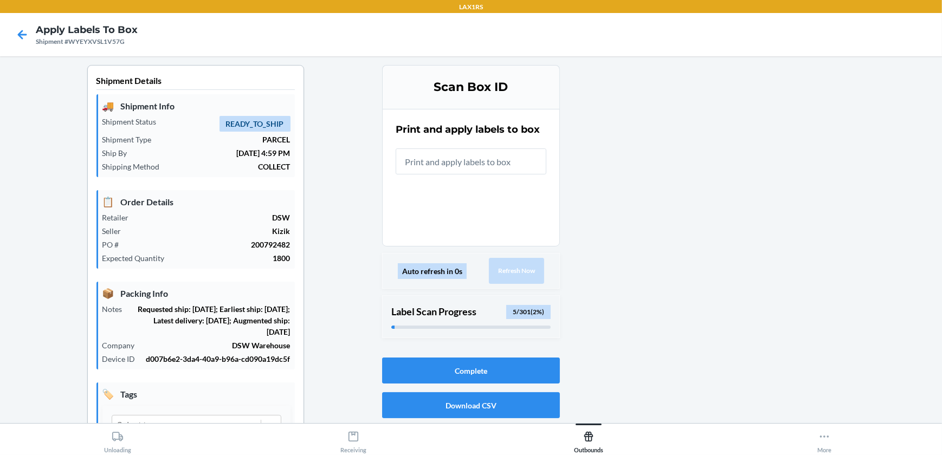
click at [434, 161] on input "text" at bounding box center [471, 161] width 151 height 26
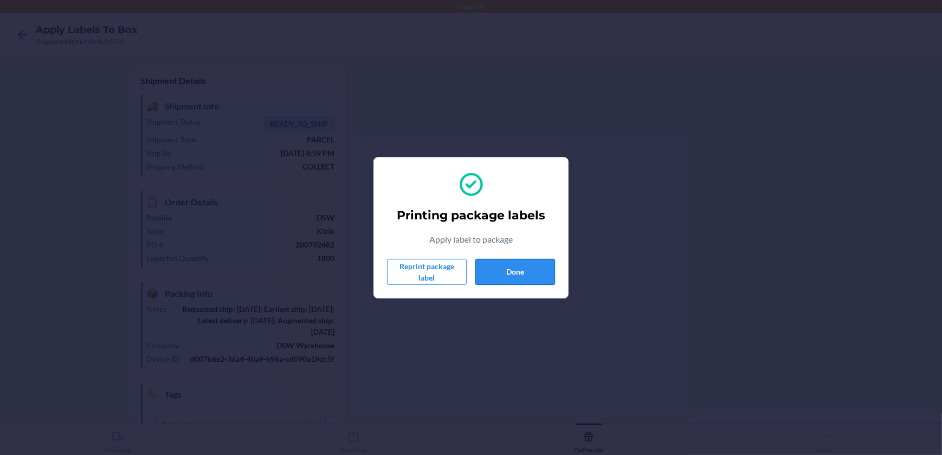
click at [514, 272] on button "Done" at bounding box center [515, 272] width 80 height 26
click at [522, 270] on button "Done" at bounding box center [515, 272] width 80 height 26
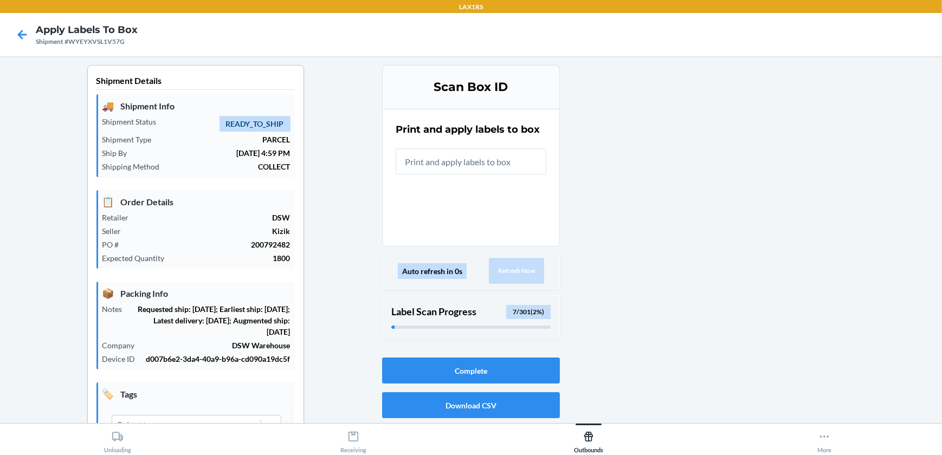
click at [499, 163] on input "text" at bounding box center [471, 161] width 151 height 26
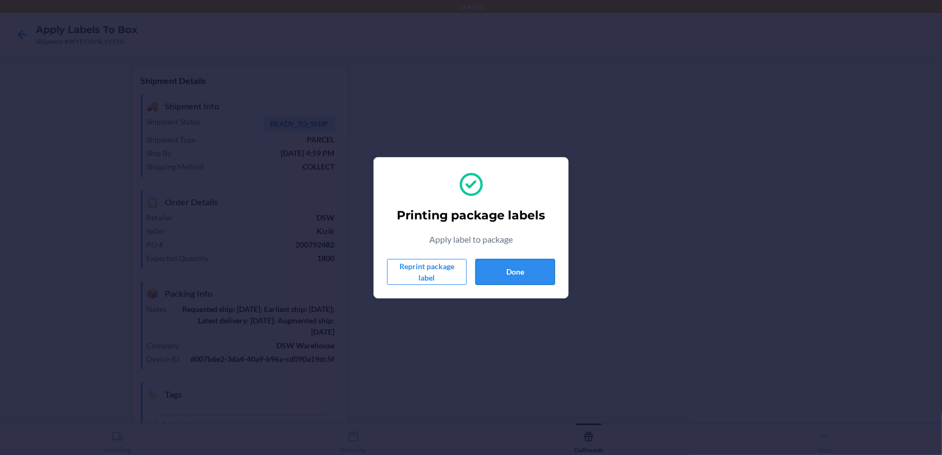
click at [499, 278] on button "Done" at bounding box center [515, 272] width 80 height 26
click at [507, 268] on button "Done" at bounding box center [515, 272] width 80 height 26
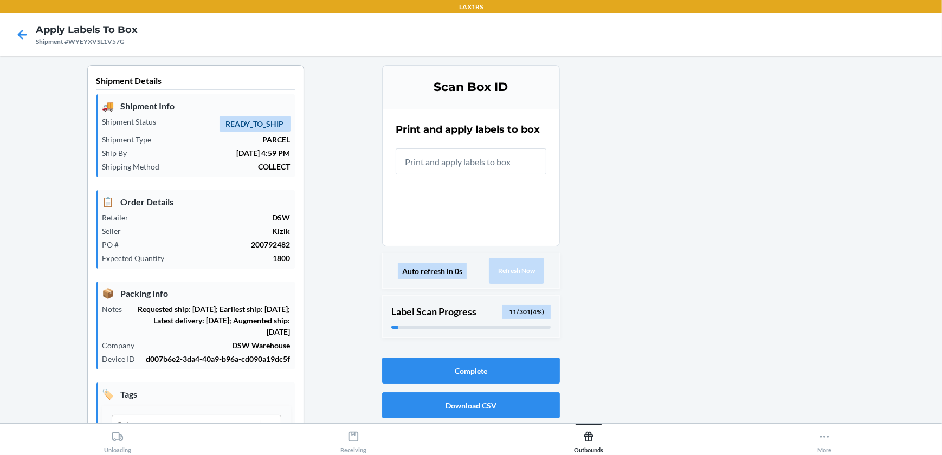
click at [463, 159] on input "text" at bounding box center [471, 161] width 151 height 26
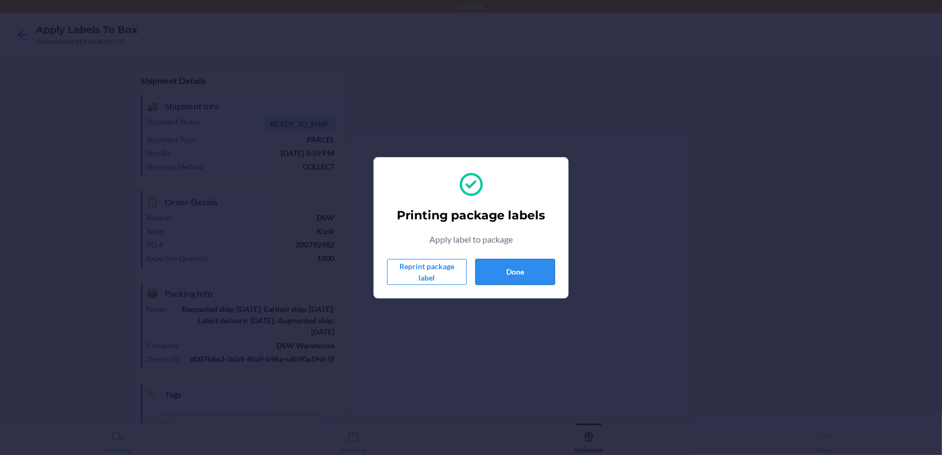
click at [512, 265] on button "Done" at bounding box center [515, 272] width 80 height 26
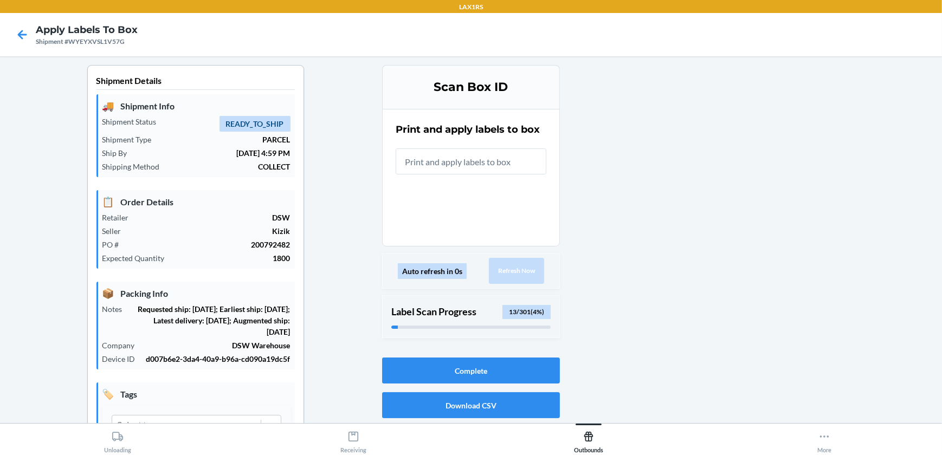
click at [437, 166] on input "text" at bounding box center [471, 161] width 151 height 26
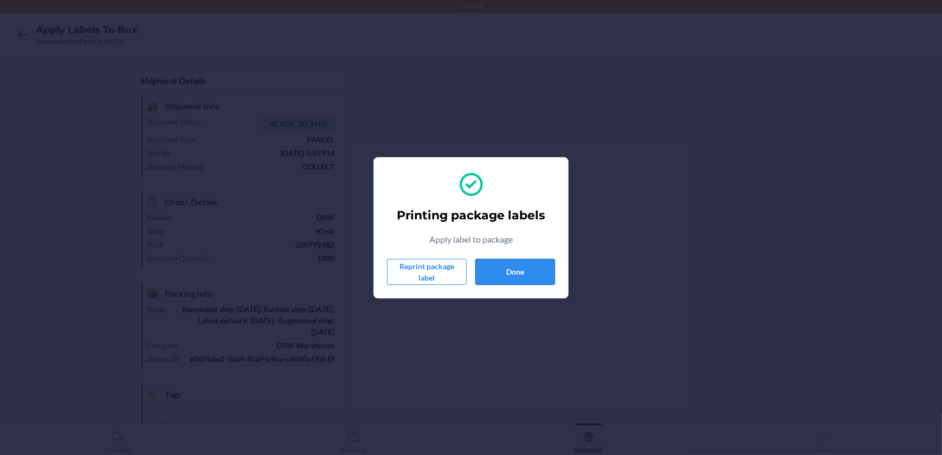
click at [547, 271] on button "Done" at bounding box center [515, 272] width 80 height 26
click at [515, 268] on button "Done" at bounding box center [515, 272] width 80 height 26
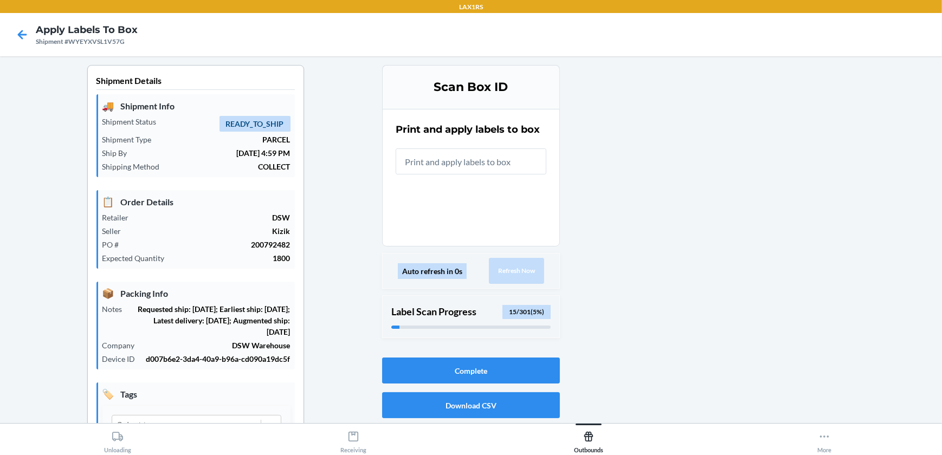
click at [481, 160] on input "text" at bounding box center [471, 161] width 151 height 26
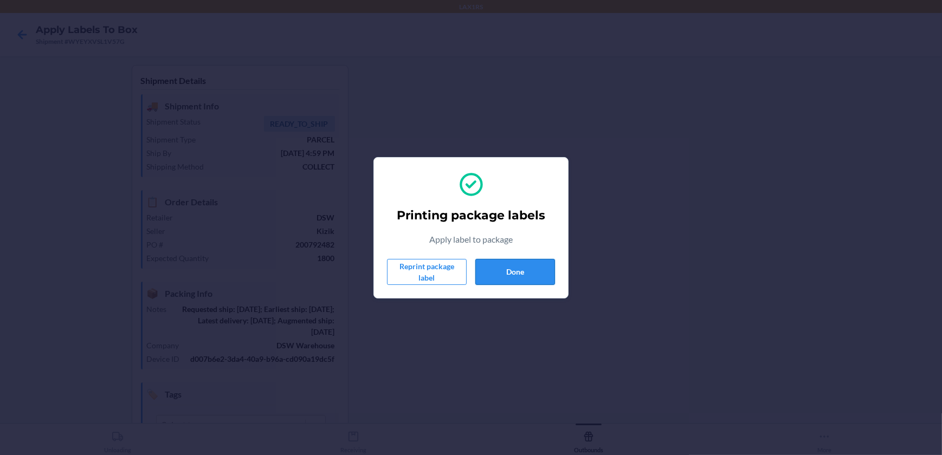
click at [533, 265] on button "Done" at bounding box center [515, 272] width 80 height 26
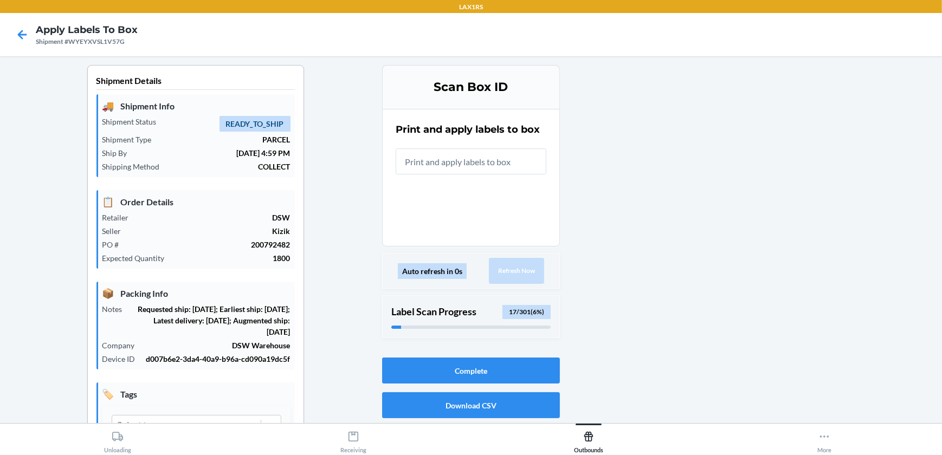
click at [481, 156] on input "text" at bounding box center [471, 161] width 151 height 26
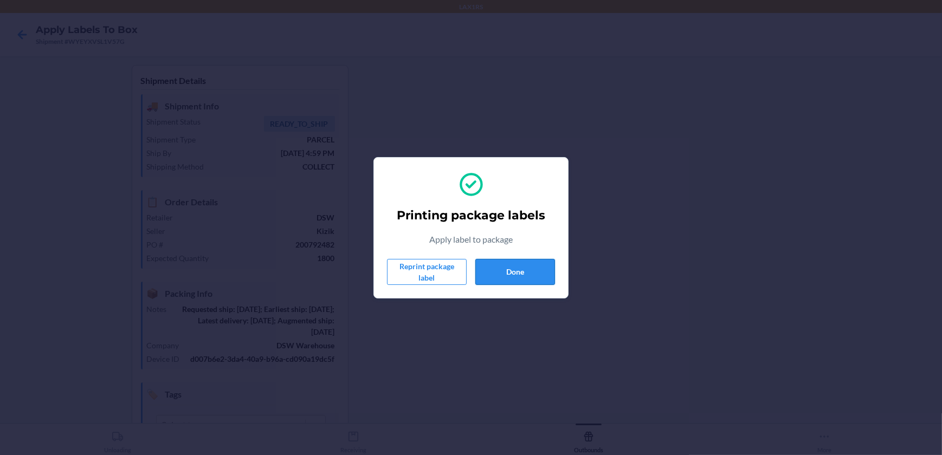
click at [504, 274] on button "Done" at bounding box center [515, 272] width 80 height 26
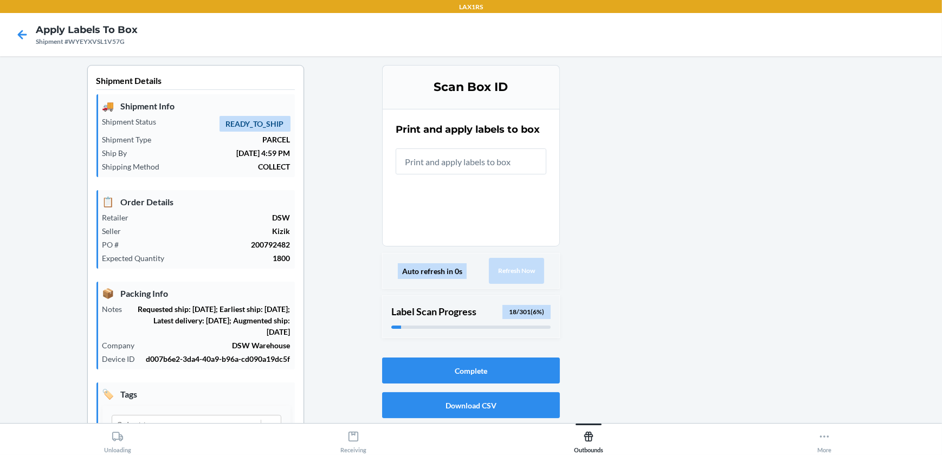
click at [510, 158] on input "text" at bounding box center [471, 161] width 151 height 26
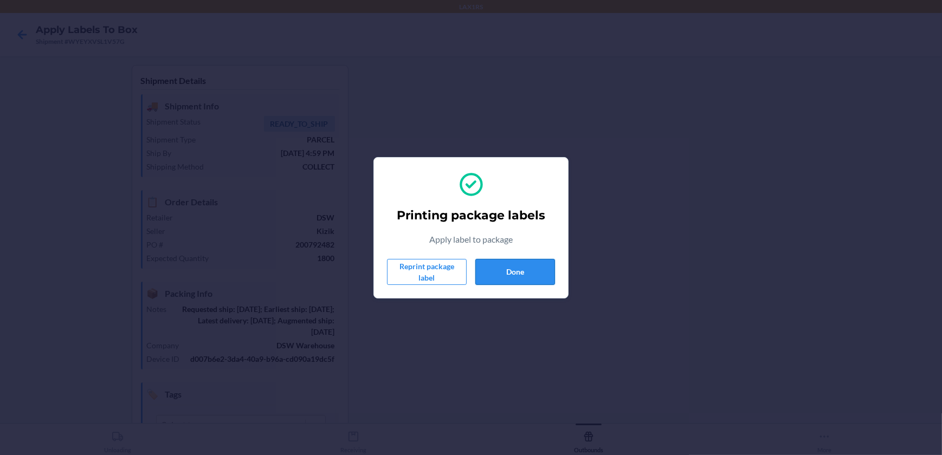
click at [518, 269] on button "Done" at bounding box center [515, 272] width 80 height 26
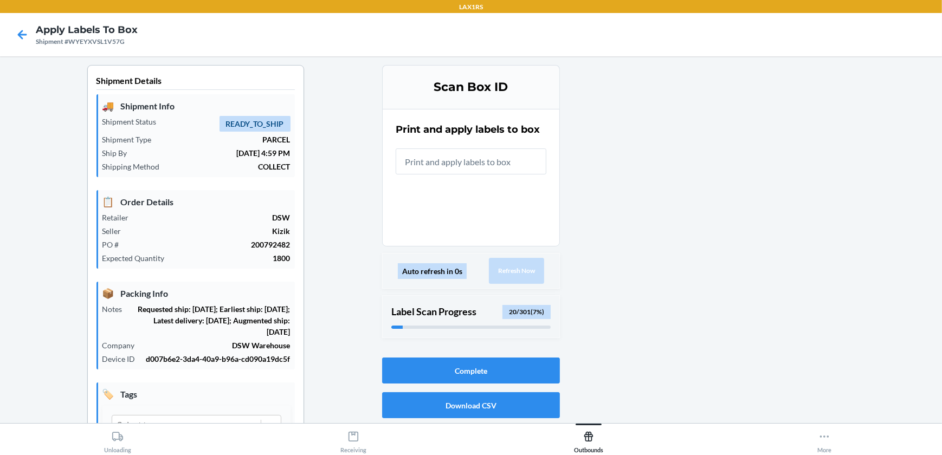
click at [490, 163] on input "text" at bounding box center [471, 161] width 151 height 26
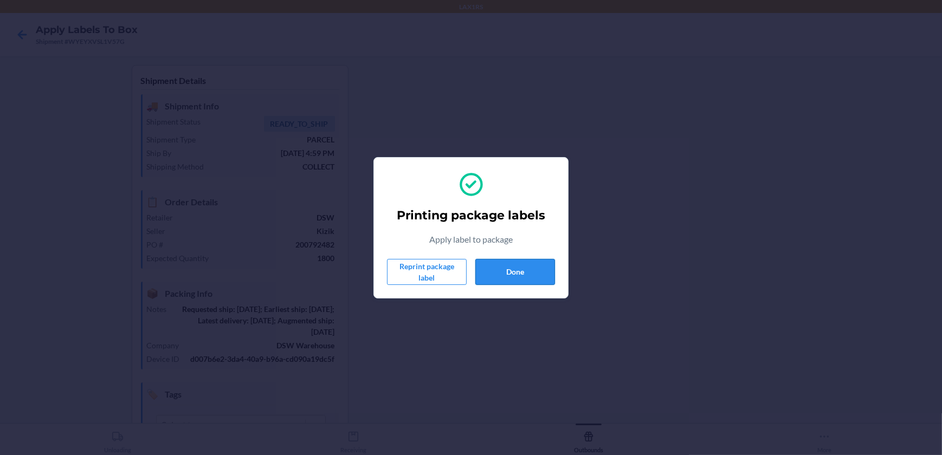
click at [500, 269] on button "Done" at bounding box center [515, 272] width 80 height 26
click at [503, 276] on button "Done" at bounding box center [515, 272] width 80 height 26
click at [530, 269] on button "Done" at bounding box center [515, 272] width 80 height 26
click at [518, 276] on button "Done" at bounding box center [515, 272] width 80 height 26
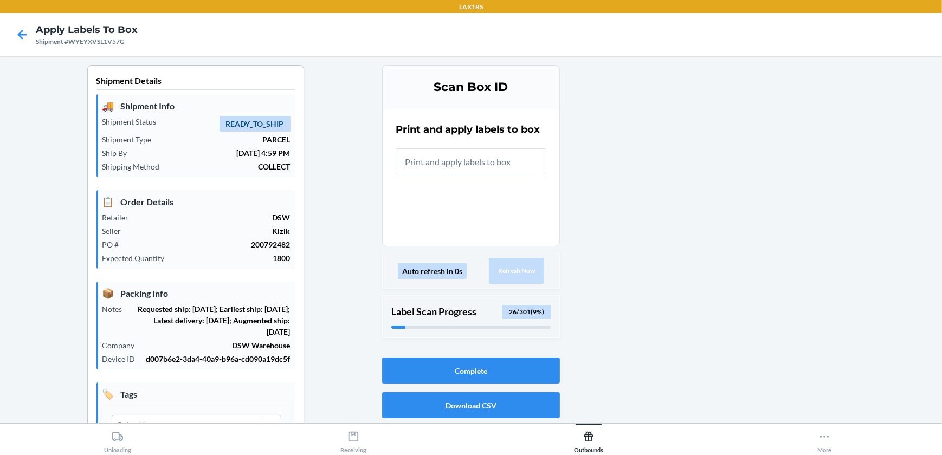
click at [503, 162] on input "text" at bounding box center [471, 161] width 151 height 26
click at [509, 368] on button "Complete" at bounding box center [471, 371] width 178 height 26
click at [462, 163] on input "Failed to close eaches label download" at bounding box center [471, 161] width 151 height 26
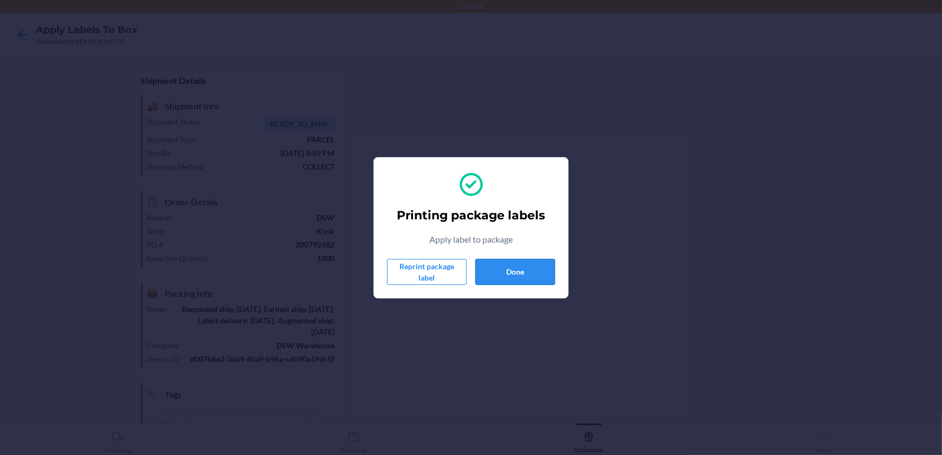
click at [543, 264] on button "Done" at bounding box center [515, 272] width 80 height 26
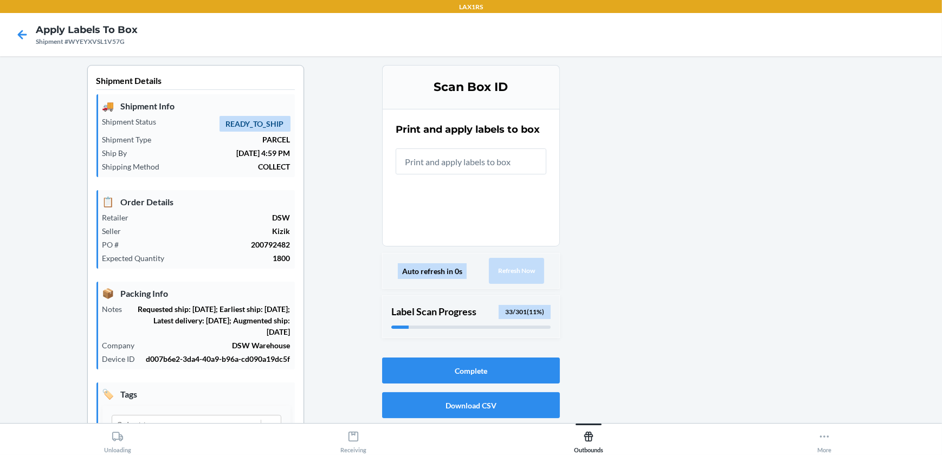
click at [445, 164] on input "text" at bounding box center [471, 161] width 151 height 26
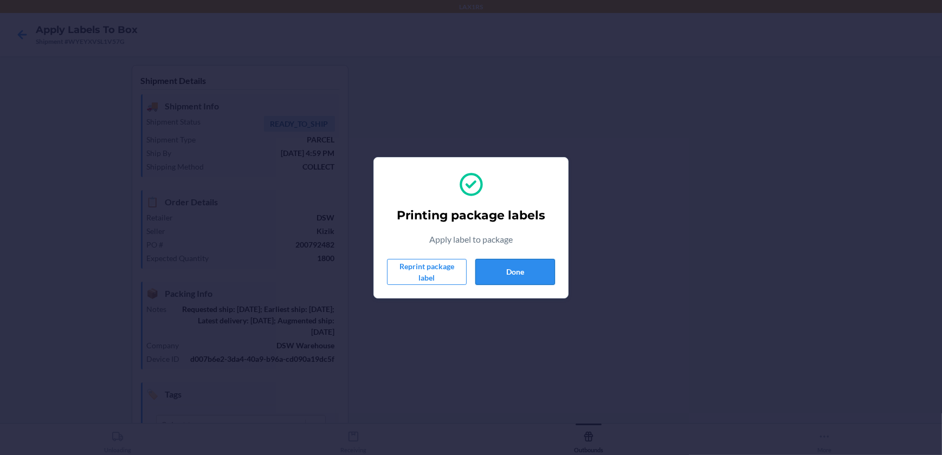
click at [523, 273] on button "Done" at bounding box center [515, 272] width 80 height 26
click at [516, 256] on div "Printing package labels Apply label to package Reprint package label Done" at bounding box center [471, 227] width 168 height 123
click at [513, 267] on button "Done" at bounding box center [515, 272] width 80 height 26
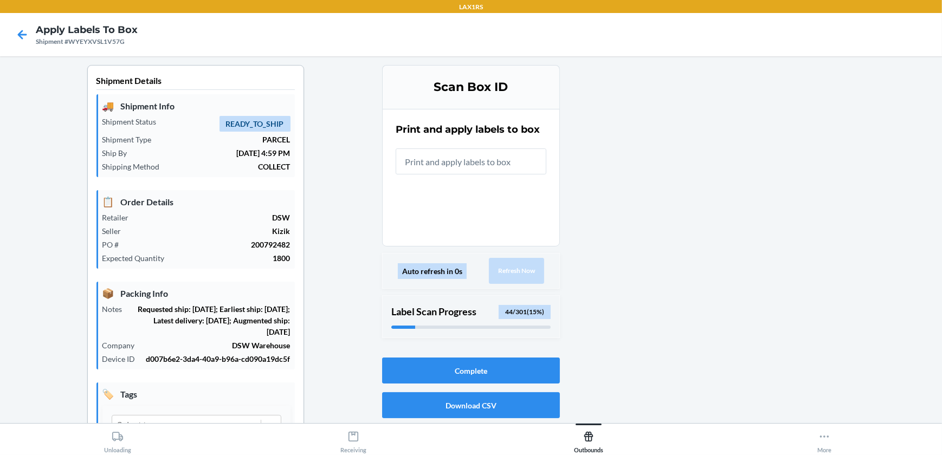
click at [493, 165] on input "text" at bounding box center [471, 161] width 151 height 26
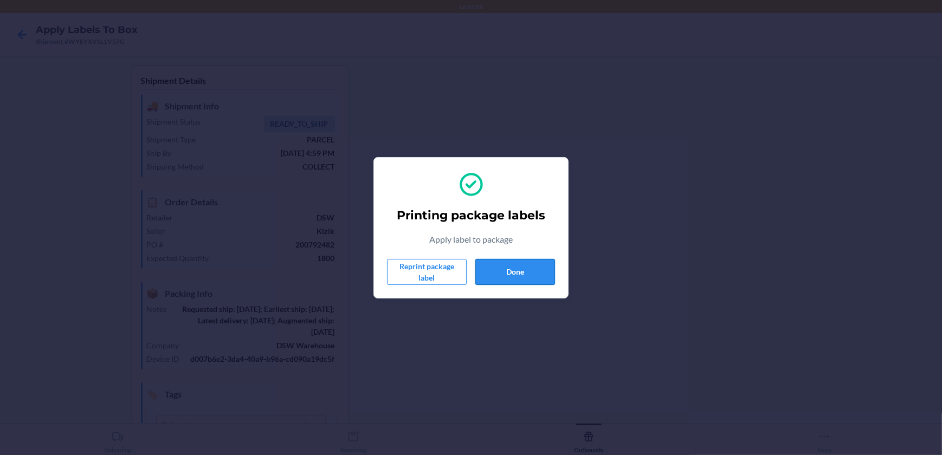
click at [501, 265] on button "Done" at bounding box center [515, 272] width 80 height 26
click at [516, 276] on button "Done" at bounding box center [515, 272] width 80 height 26
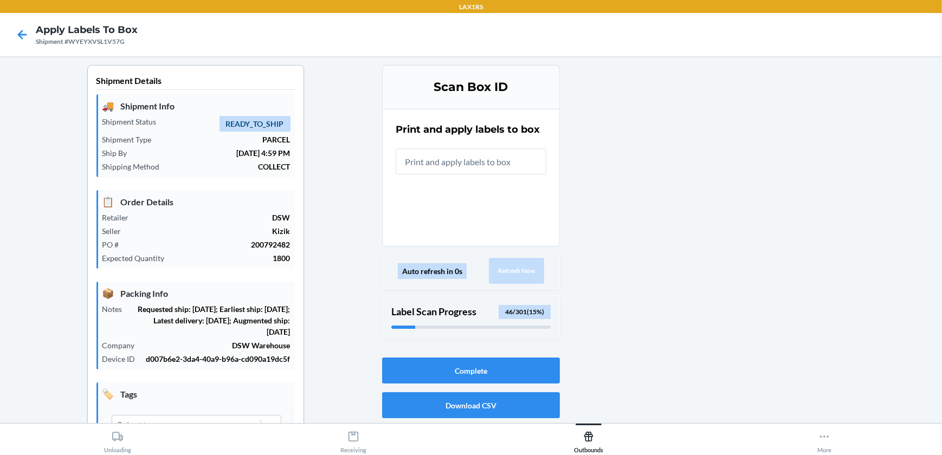
click at [505, 168] on input "text" at bounding box center [471, 161] width 151 height 26
click at [504, 160] on input "text" at bounding box center [471, 161] width 151 height 26
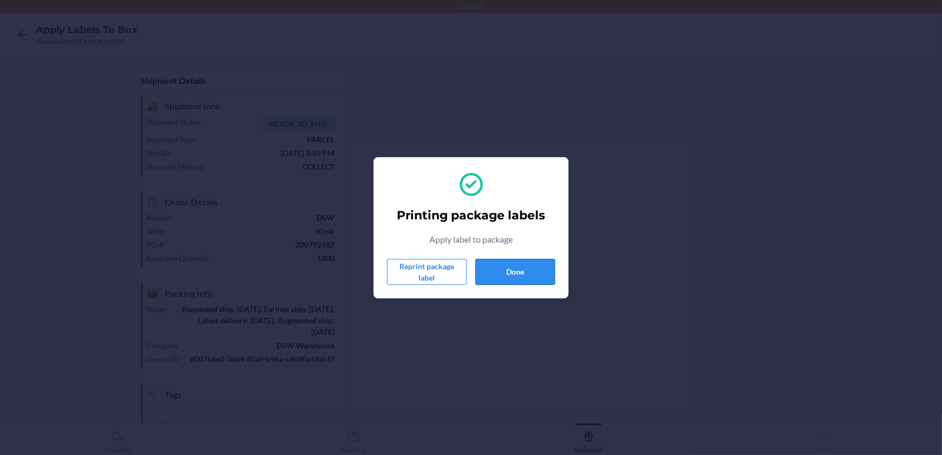
click at [525, 275] on button "Done" at bounding box center [515, 272] width 80 height 26
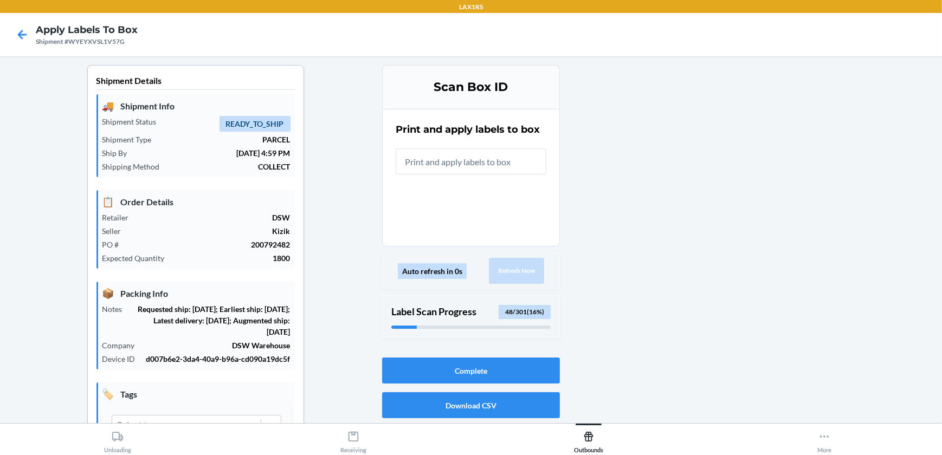
click at [510, 171] on input "text" at bounding box center [471, 161] width 151 height 26
click at [454, 171] on input "text" at bounding box center [471, 161] width 151 height 26
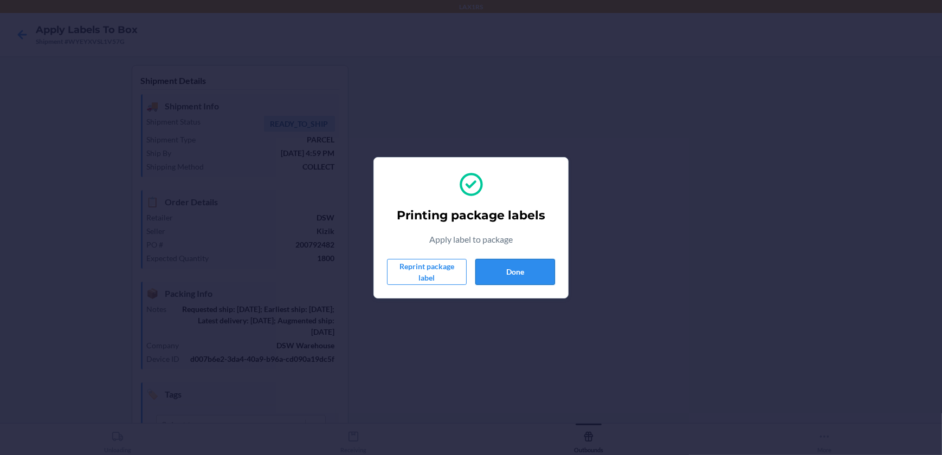
click at [515, 274] on button "Done" at bounding box center [515, 272] width 80 height 26
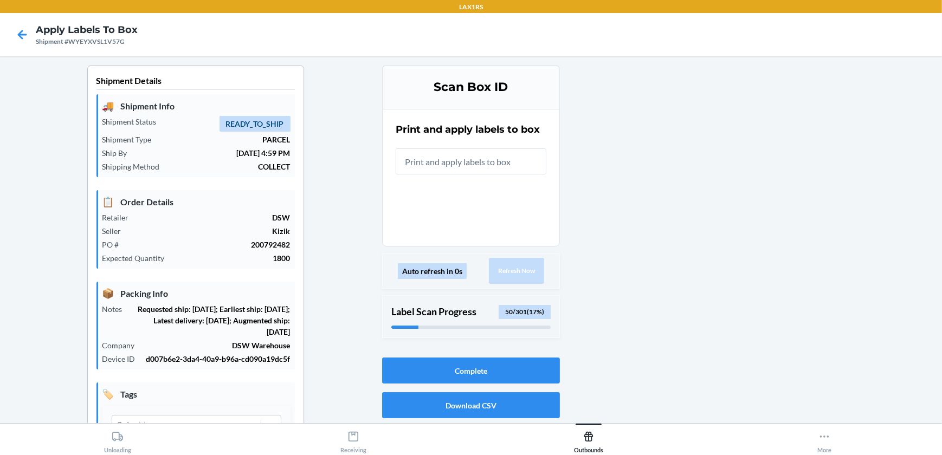
click at [469, 156] on input "text" at bounding box center [471, 161] width 151 height 26
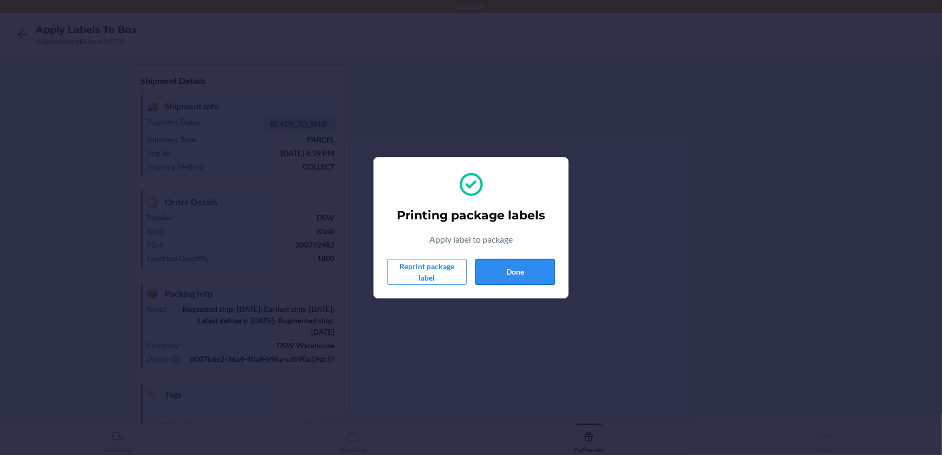
click at [539, 276] on button "Done" at bounding box center [515, 272] width 80 height 26
click at [514, 269] on button "Done" at bounding box center [515, 272] width 80 height 26
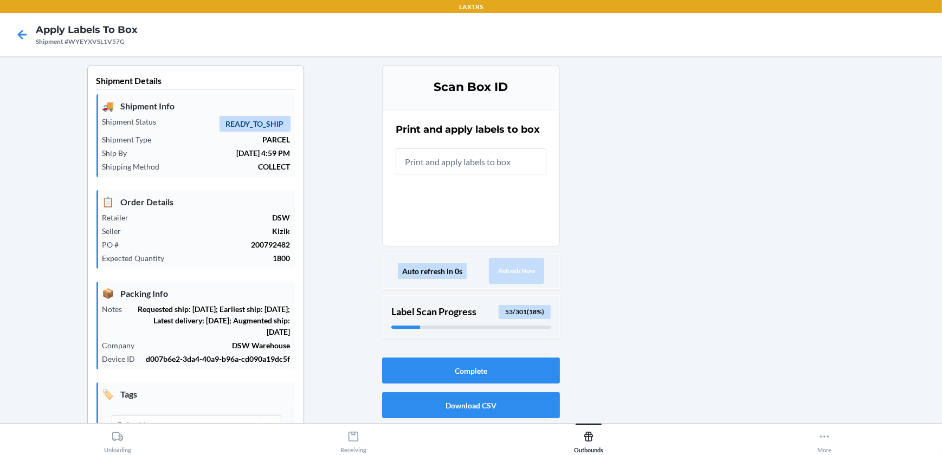
click at [411, 159] on input "text" at bounding box center [471, 161] width 151 height 26
type input "BP5363680"
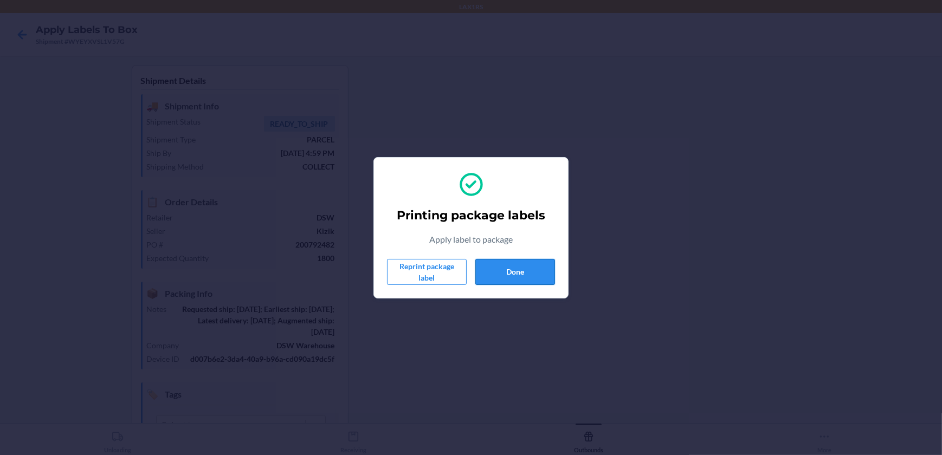
click at [491, 280] on button "Done" at bounding box center [515, 272] width 80 height 26
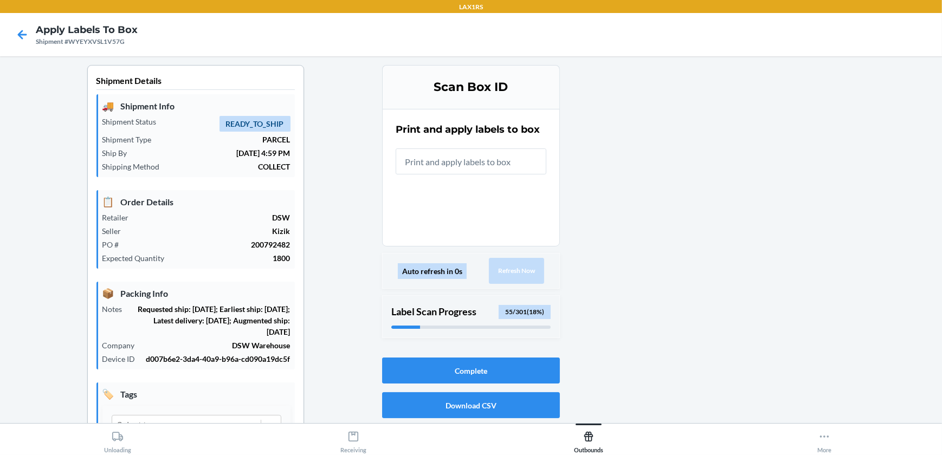
click at [488, 172] on input "text" at bounding box center [471, 161] width 151 height 26
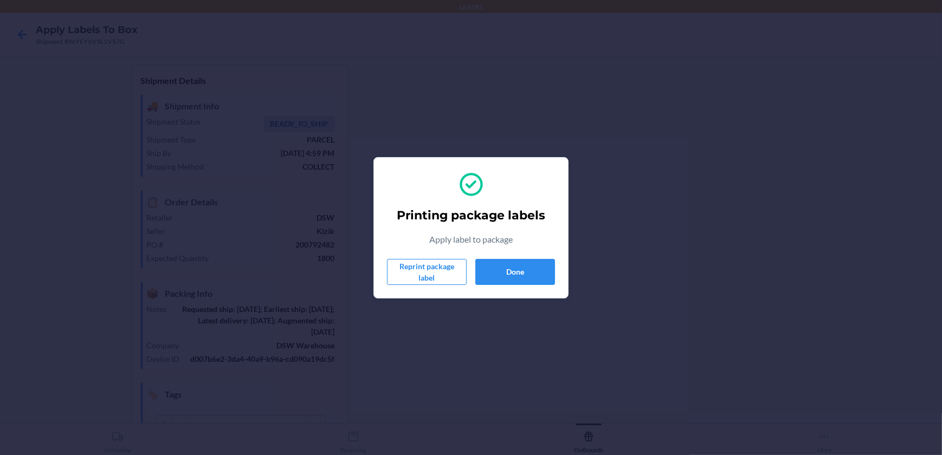
click at [527, 256] on div "Printing package labels Apply label to package Reprint package label Done" at bounding box center [471, 227] width 168 height 123
click at [523, 268] on button "Done" at bounding box center [515, 272] width 80 height 26
click at [503, 270] on button "Done" at bounding box center [515, 272] width 80 height 26
click at [533, 265] on button "Done" at bounding box center [515, 272] width 80 height 26
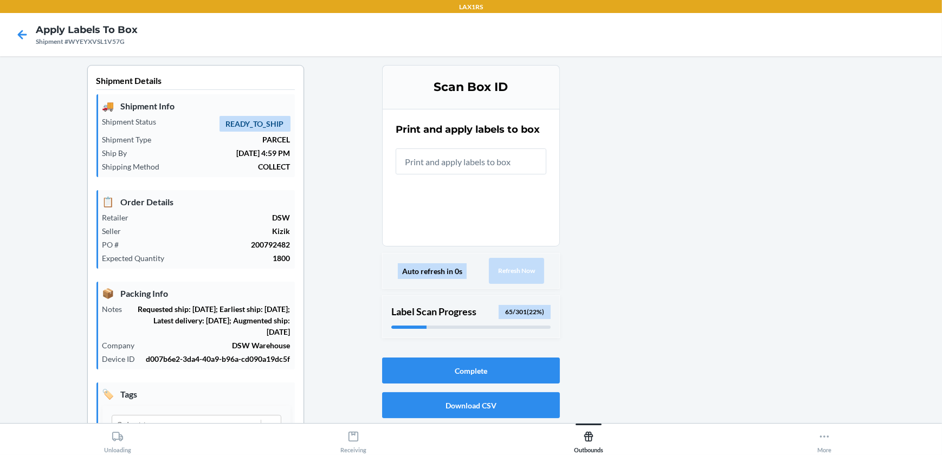
click at [464, 160] on input "text" at bounding box center [471, 161] width 151 height 26
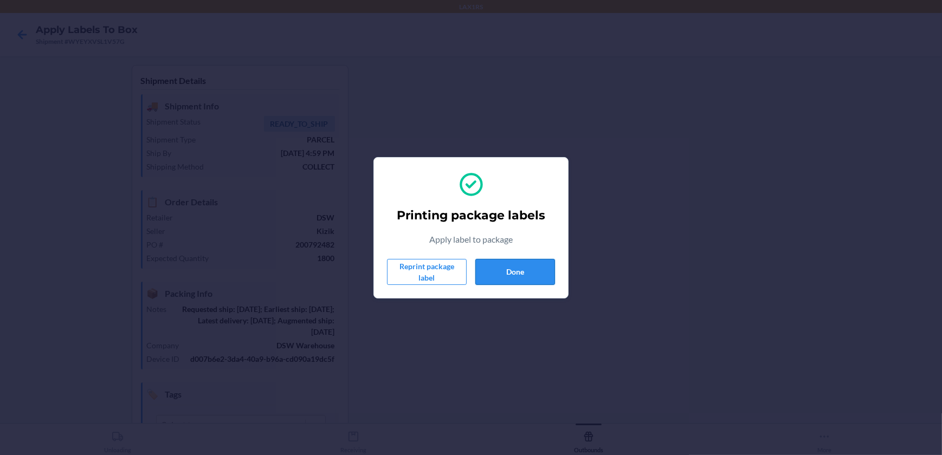
click at [526, 270] on button "Done" at bounding box center [515, 272] width 80 height 26
click at [517, 268] on button "Done" at bounding box center [515, 272] width 80 height 26
click at [502, 264] on button "Done" at bounding box center [515, 272] width 80 height 26
click at [514, 287] on div "Printing package labels Apply label to package Reprint package label Done" at bounding box center [471, 227] width 168 height 123
click at [520, 271] on button "Done" at bounding box center [515, 272] width 80 height 26
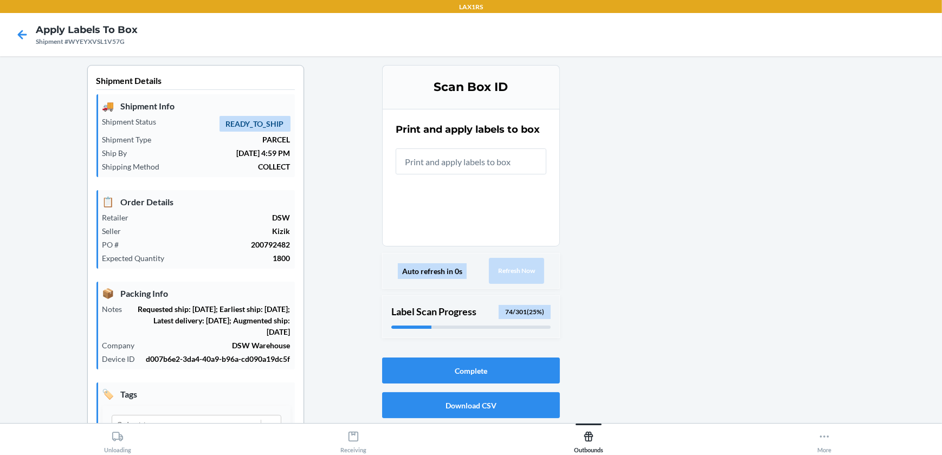
click at [516, 162] on input "text" at bounding box center [471, 161] width 151 height 26
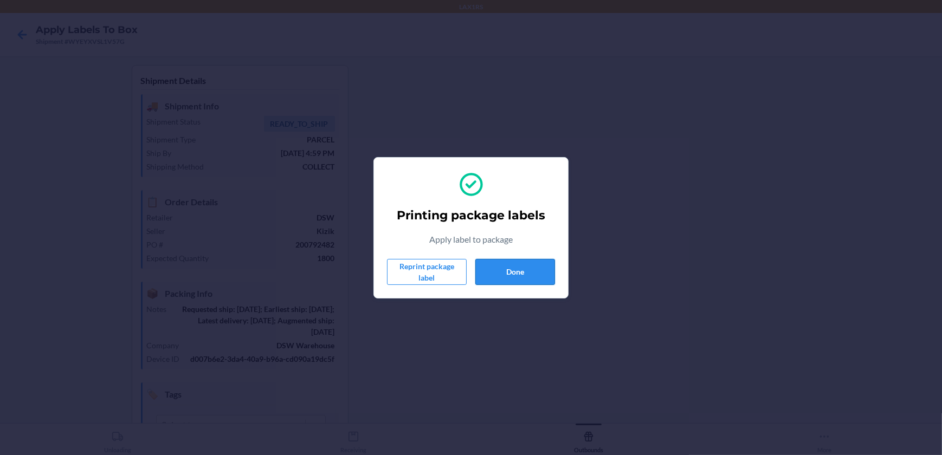
click at [524, 273] on button "Done" at bounding box center [515, 272] width 80 height 26
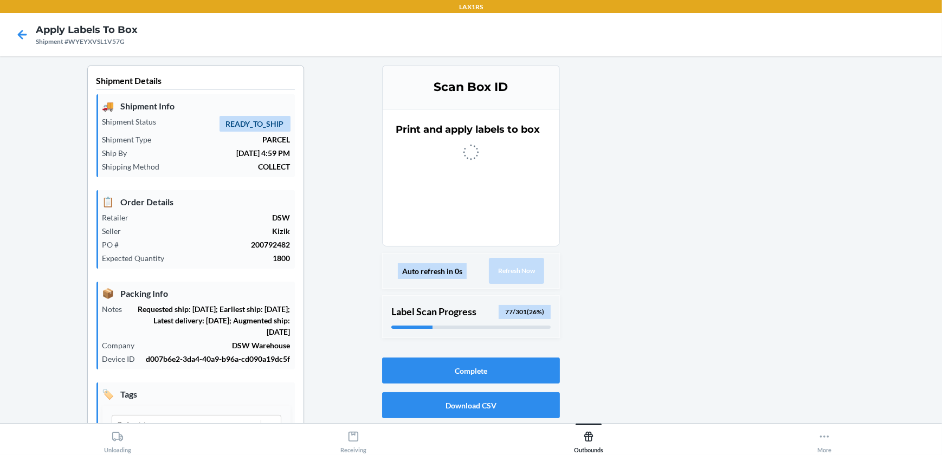
click at [416, 166] on section "Print and apply labels to box" at bounding box center [471, 178] width 178 height 138
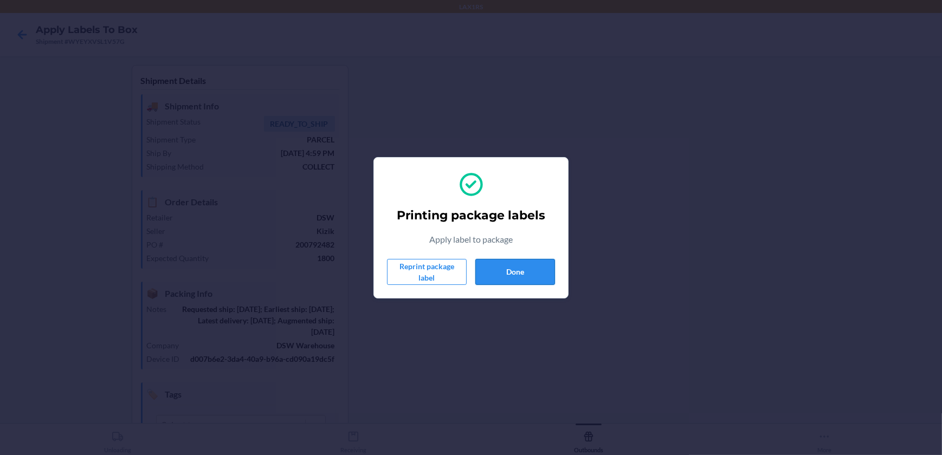
click at [508, 271] on button "Done" at bounding box center [515, 272] width 80 height 26
click at [524, 268] on button "Done" at bounding box center [515, 272] width 80 height 26
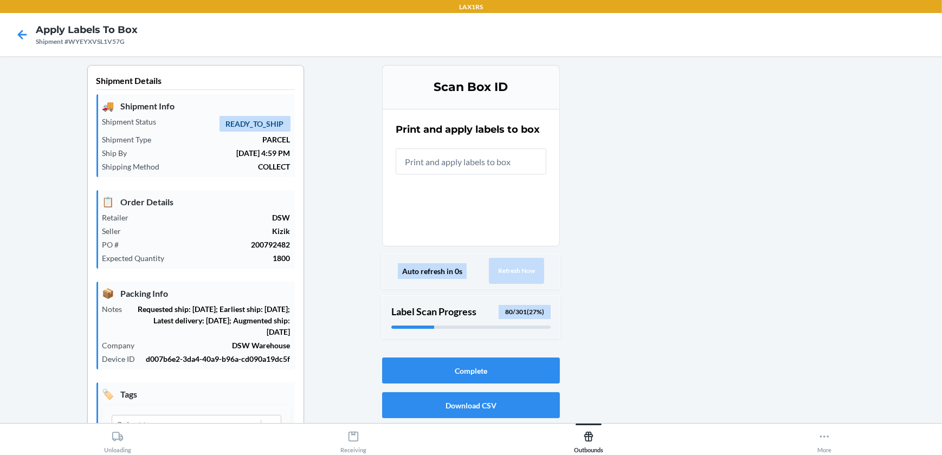
click at [481, 164] on input "text" at bounding box center [471, 161] width 151 height 26
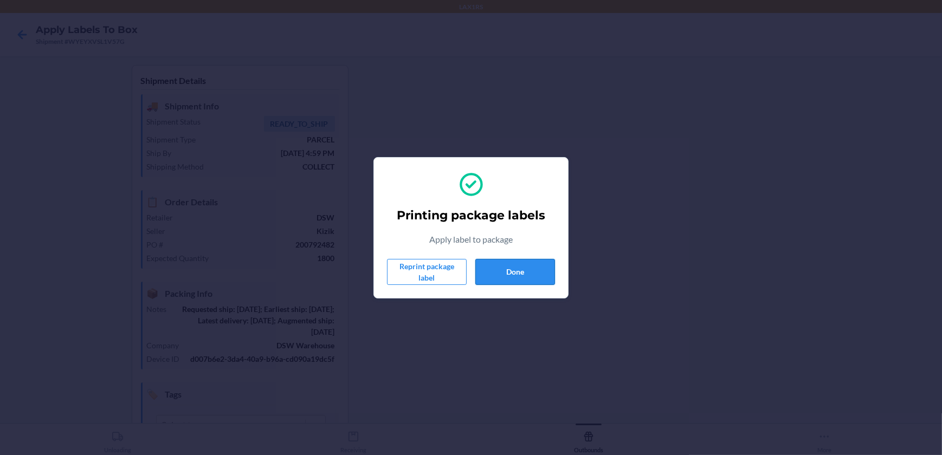
click at [507, 265] on button "Done" at bounding box center [515, 272] width 80 height 26
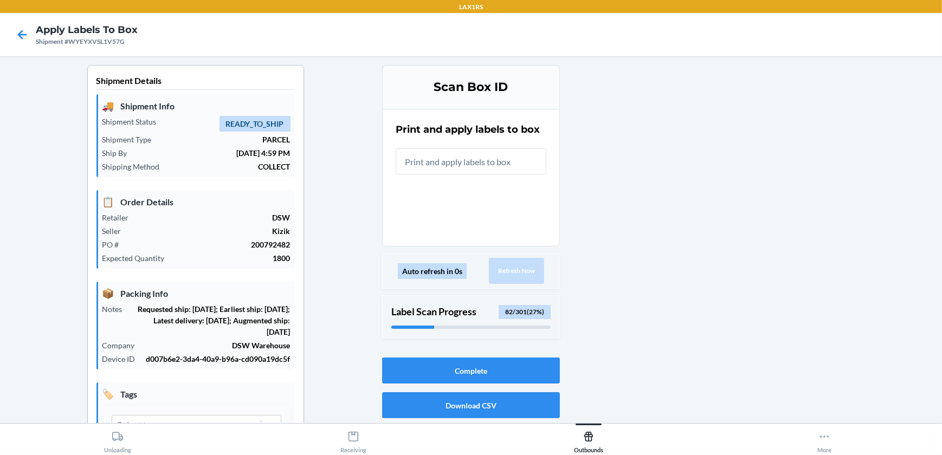
click at [515, 159] on input "text" at bounding box center [471, 161] width 151 height 26
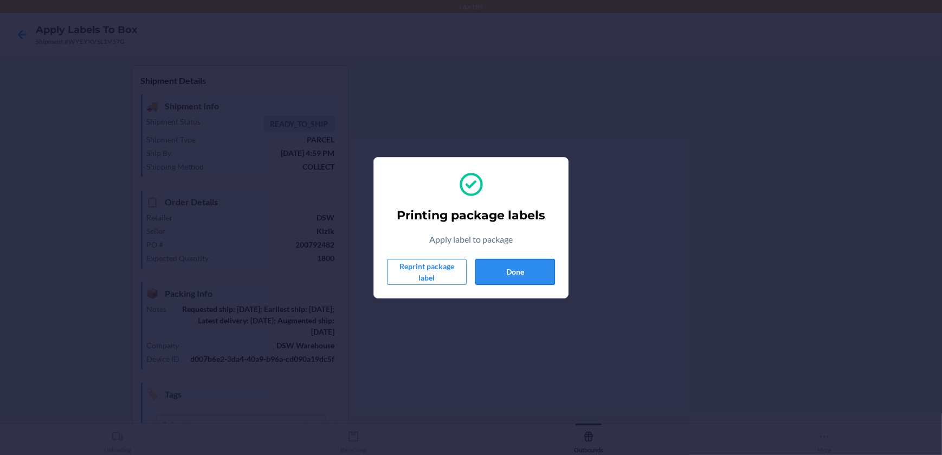
click at [478, 268] on button "Done" at bounding box center [515, 272] width 80 height 26
click at [509, 293] on section "Printing package labels Apply label to package Reprint package label Done" at bounding box center [470, 227] width 195 height 141
click at [510, 280] on button "Done" at bounding box center [515, 272] width 80 height 26
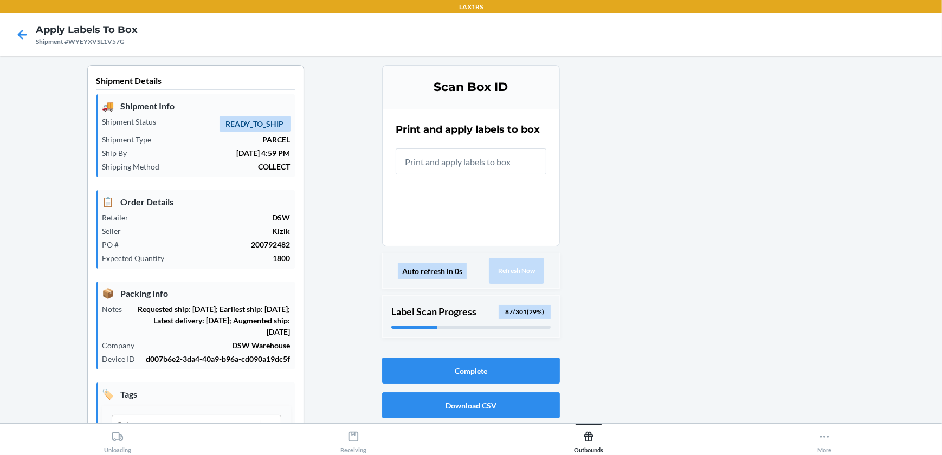
click at [504, 154] on input "text" at bounding box center [471, 161] width 151 height 26
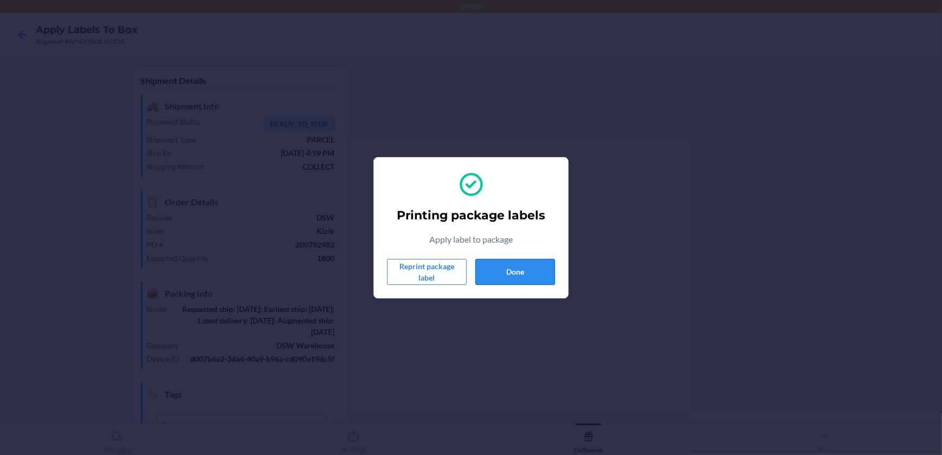
click at [530, 265] on button "Done" at bounding box center [515, 272] width 80 height 26
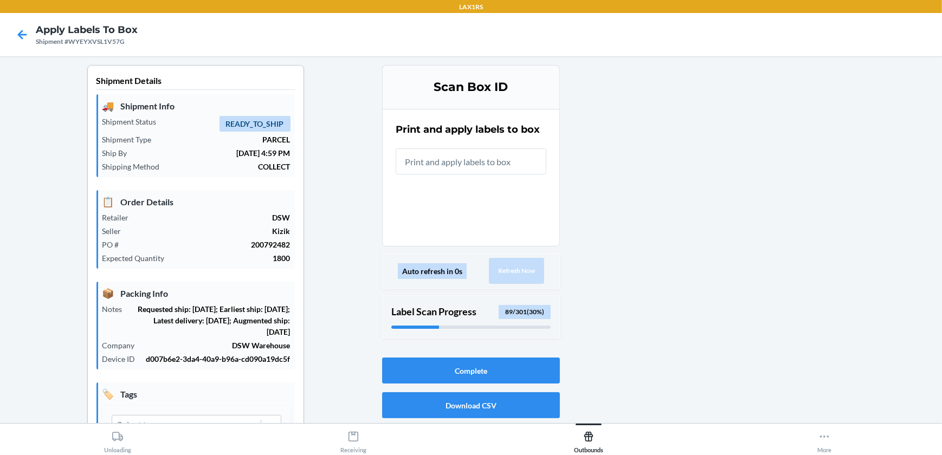
click at [425, 154] on input "text" at bounding box center [471, 161] width 151 height 26
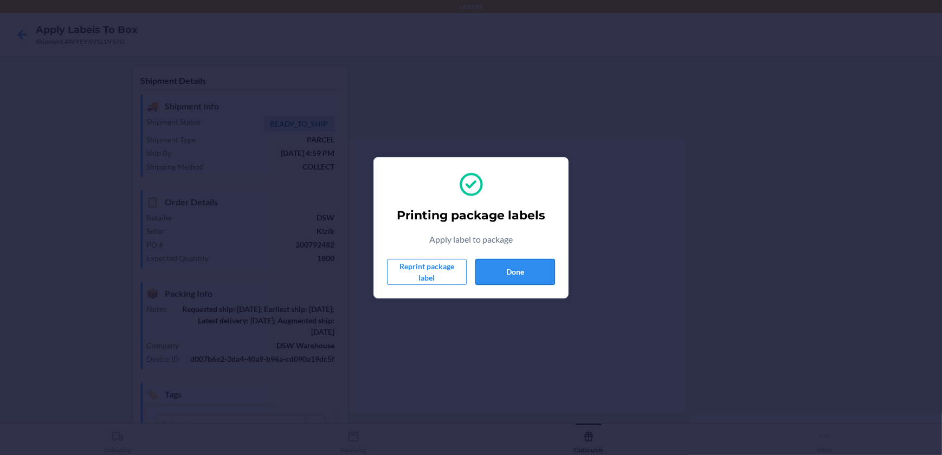
click at [525, 276] on button "Done" at bounding box center [515, 272] width 80 height 26
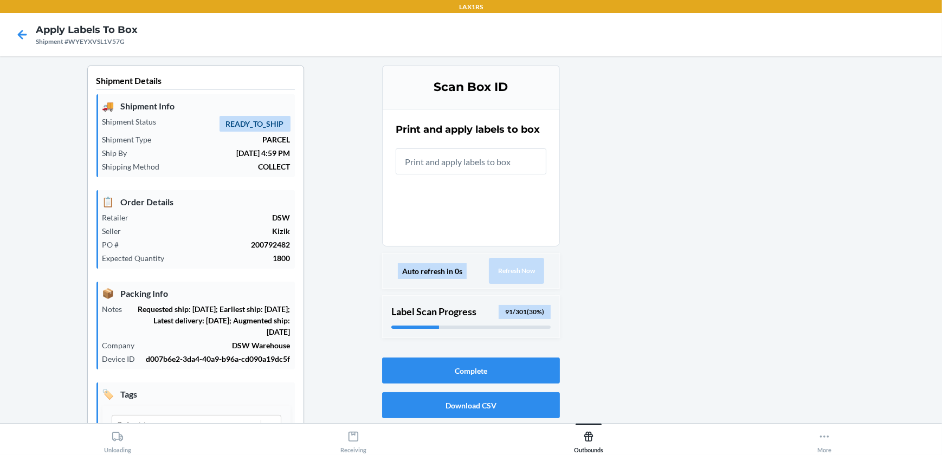
click at [512, 164] on input "text" at bounding box center [471, 161] width 151 height 26
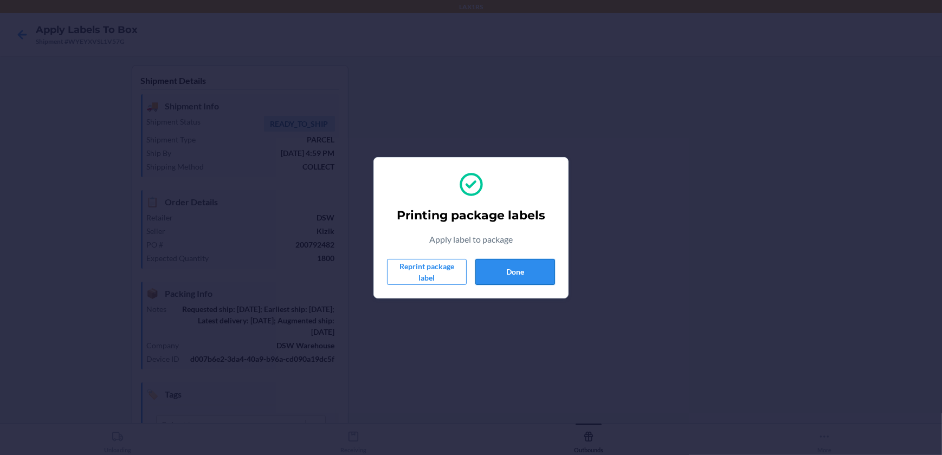
click at [520, 267] on button "Done" at bounding box center [515, 272] width 80 height 26
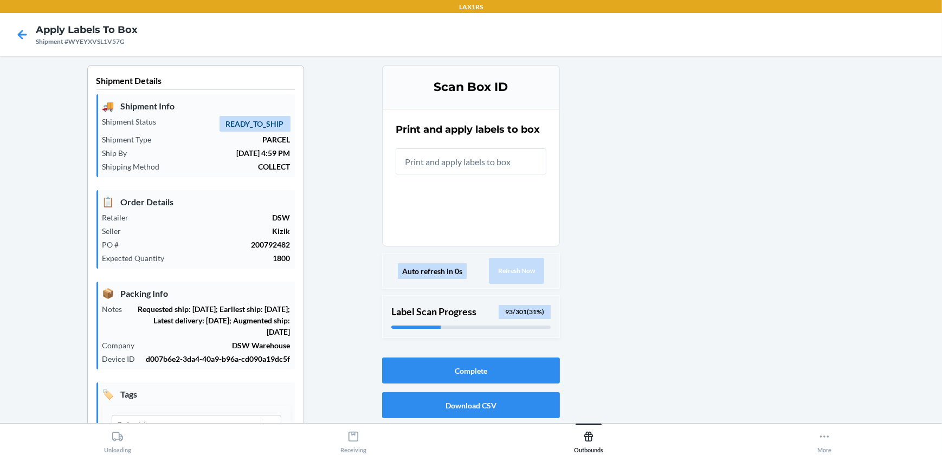
click at [493, 159] on input "text" at bounding box center [471, 161] width 151 height 26
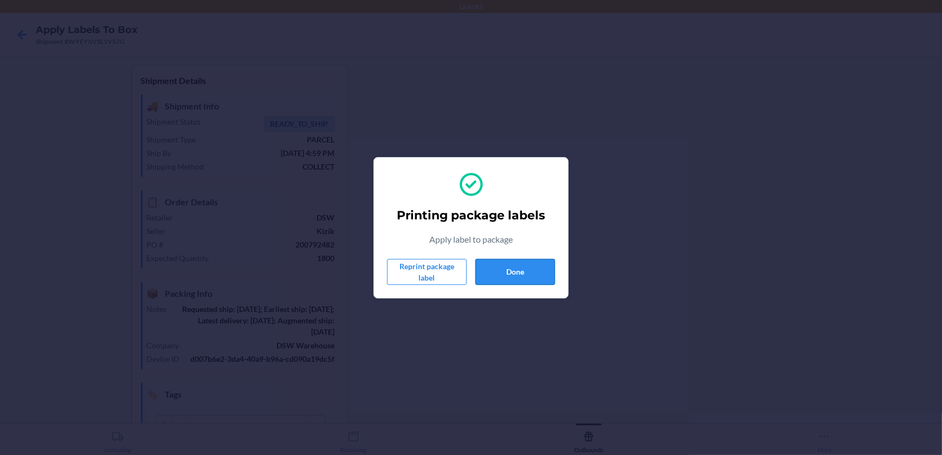
click at [498, 279] on button "Done" at bounding box center [515, 272] width 80 height 26
click at [508, 263] on button "Done" at bounding box center [515, 272] width 80 height 26
click at [518, 281] on button "Done" at bounding box center [515, 272] width 80 height 26
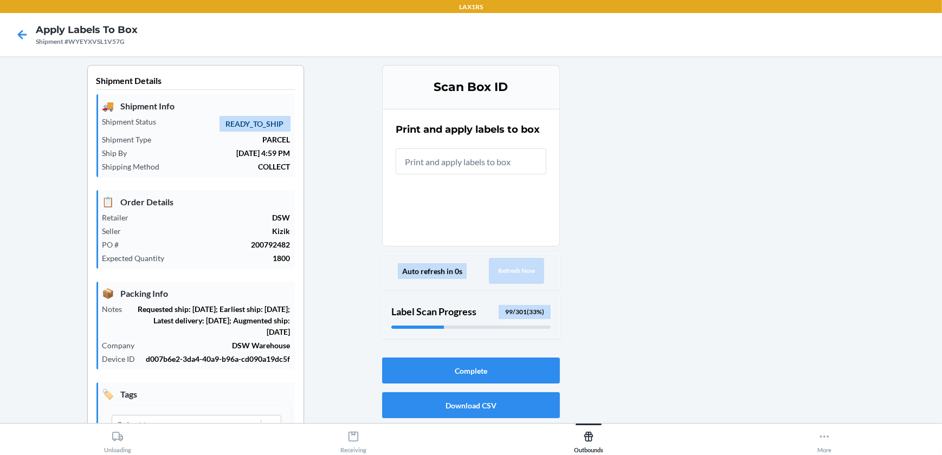
click at [509, 155] on input "text" at bounding box center [471, 161] width 151 height 26
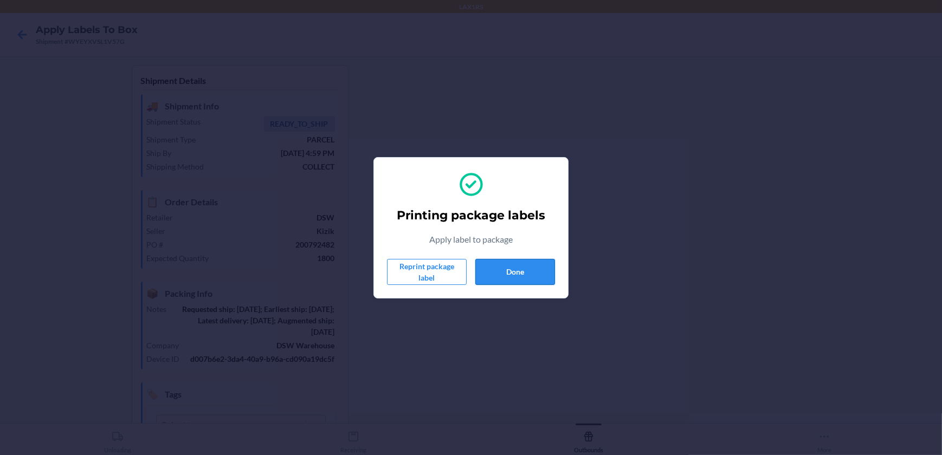
click at [553, 268] on button "Done" at bounding box center [515, 272] width 80 height 26
click at [520, 262] on button "Done" at bounding box center [515, 272] width 80 height 26
click at [526, 267] on button "Done" at bounding box center [515, 272] width 80 height 26
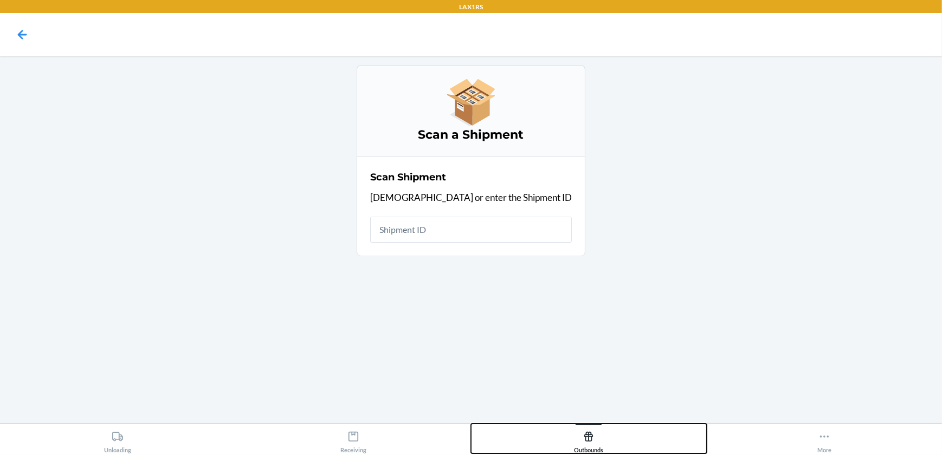
click at [574, 432] on div "Outbounds" at bounding box center [588, 439] width 29 height 27
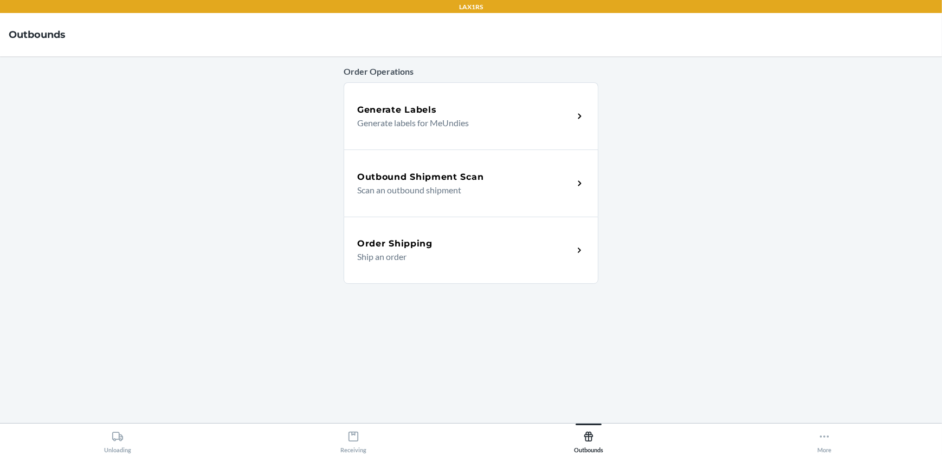
click at [439, 164] on div "Outbound Shipment Scan Scan an outbound shipment" at bounding box center [471, 183] width 255 height 67
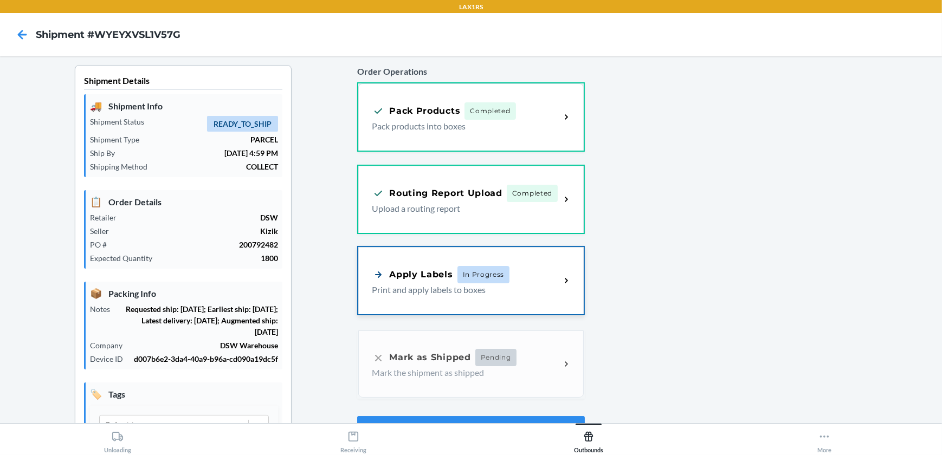
click at [525, 301] on div "Apply Labels In Progress Print and apply labels to boxes" at bounding box center [470, 280] width 225 height 67
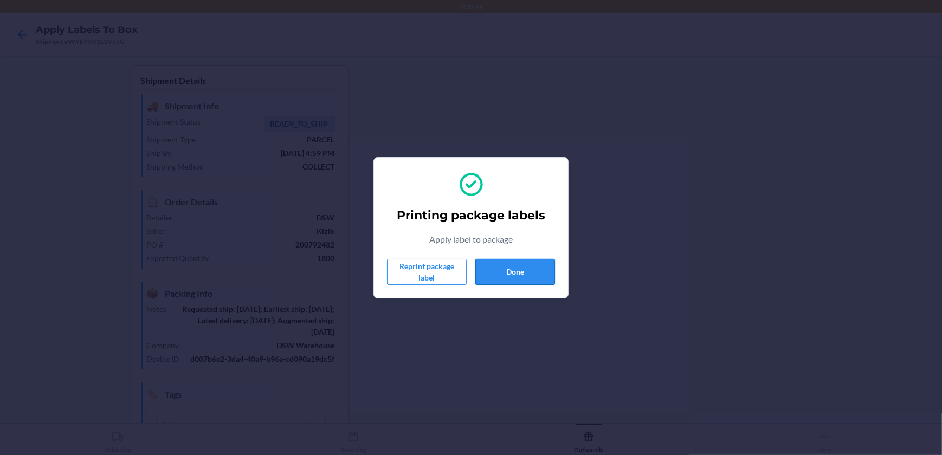
click at [507, 271] on button "Done" at bounding box center [515, 272] width 80 height 26
click at [503, 279] on button "Done" at bounding box center [515, 272] width 80 height 26
click at [515, 268] on button "Done" at bounding box center [515, 272] width 80 height 26
click at [503, 277] on button "Done" at bounding box center [515, 272] width 80 height 26
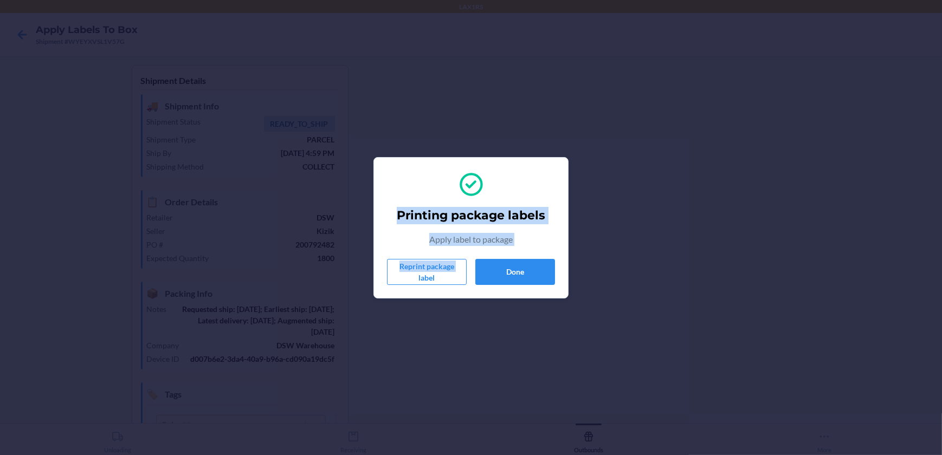
drag, startPoint x: 80, startPoint y: 151, endPoint x: 154, endPoint y: 324, distance: 187.9
click at [154, 324] on div "Printing package labels Apply label to package Reprint package label Done" at bounding box center [471, 227] width 942 height 455
click at [534, 274] on button "Done" at bounding box center [515, 272] width 80 height 26
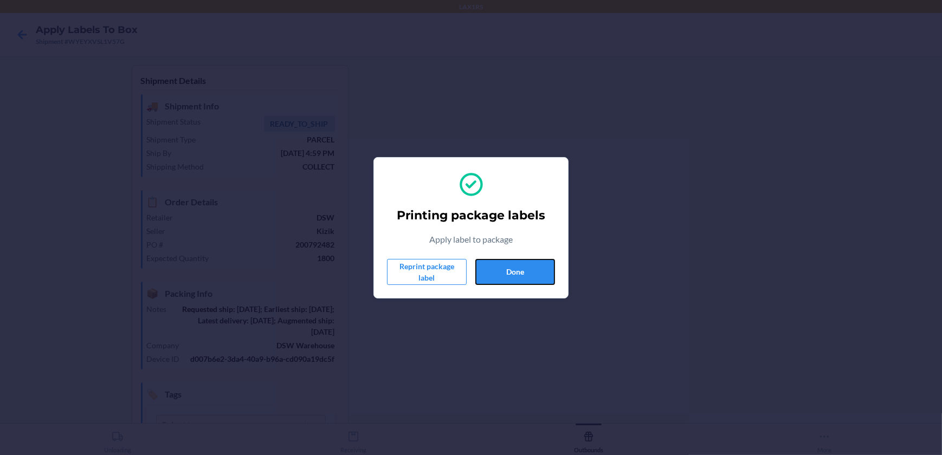
drag, startPoint x: 532, startPoint y: 273, endPoint x: 634, endPoint y: 272, distance: 102.4
drag, startPoint x: 634, startPoint y: 272, endPoint x: 507, endPoint y: 278, distance: 126.9
click at [507, 278] on button "Done" at bounding box center [515, 272] width 80 height 26
click at [536, 268] on button "Done" at bounding box center [515, 272] width 80 height 26
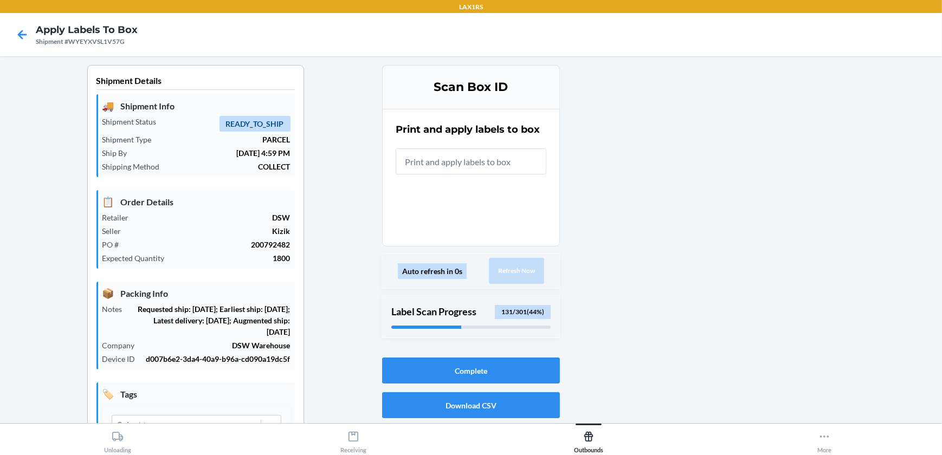
click at [527, 160] on input "text" at bounding box center [471, 161] width 151 height 26
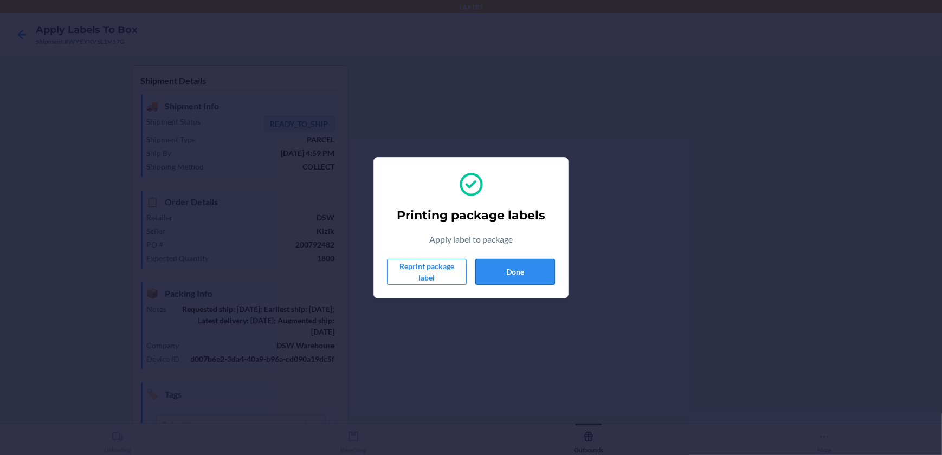
click at [517, 278] on button "Done" at bounding box center [515, 272] width 80 height 26
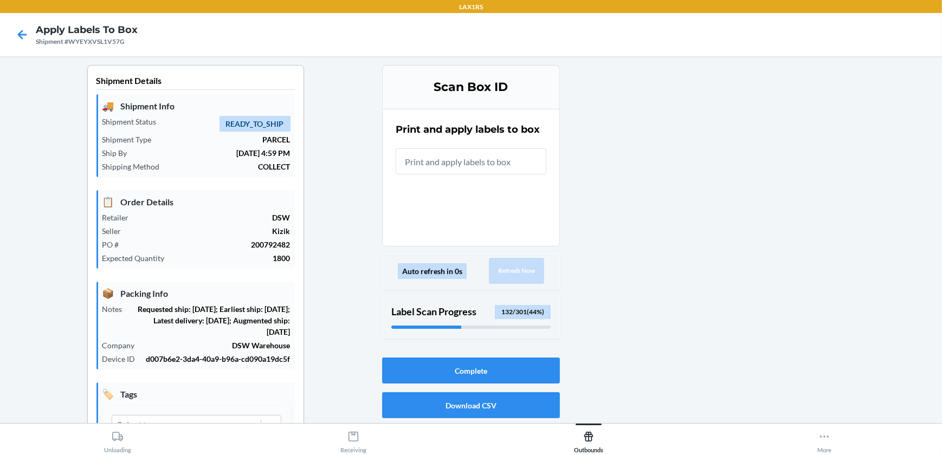
click at [420, 163] on input "text" at bounding box center [471, 161] width 151 height 26
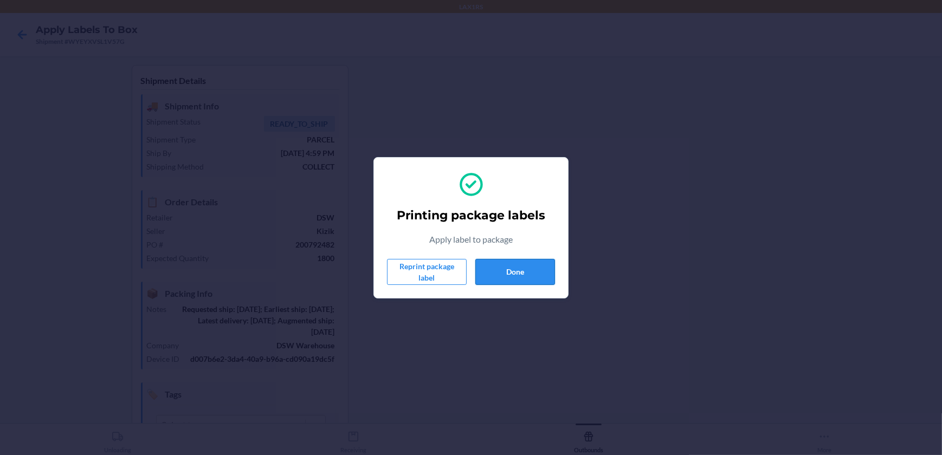
click at [522, 281] on button "Done" at bounding box center [515, 272] width 80 height 26
click at [488, 270] on button "Done" at bounding box center [515, 272] width 80 height 26
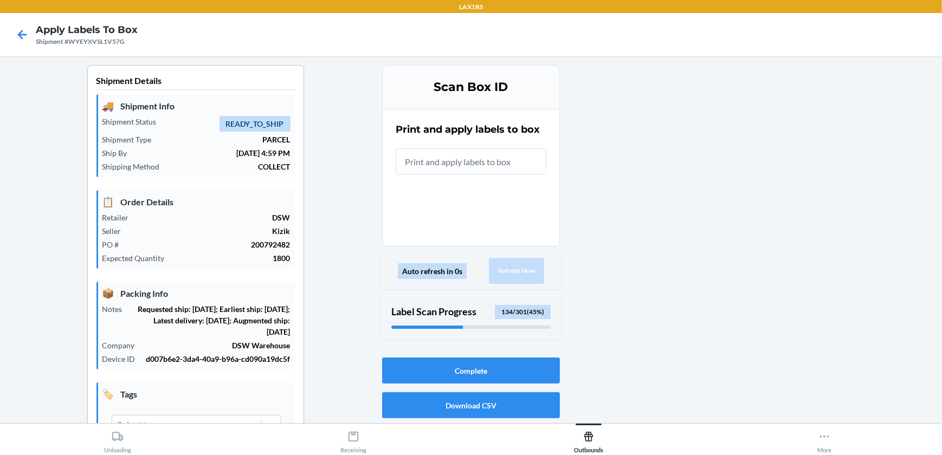
click at [492, 167] on input "text" at bounding box center [471, 161] width 151 height 26
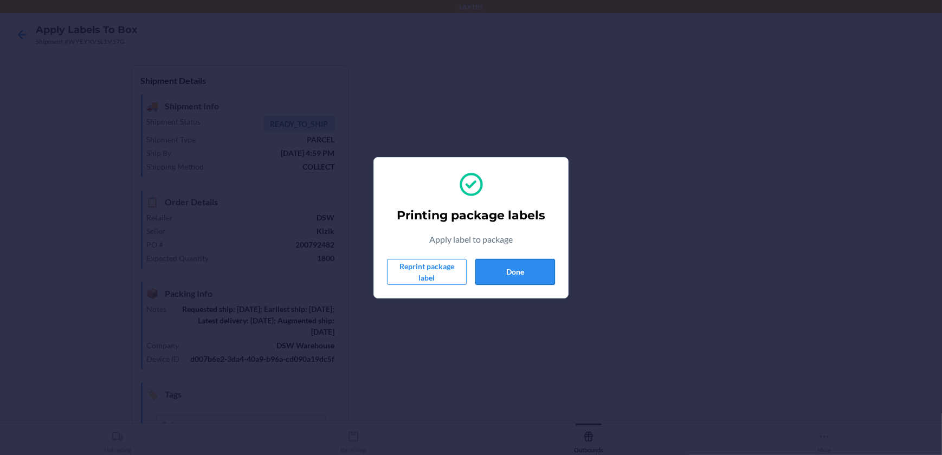
click at [536, 277] on button "Done" at bounding box center [515, 272] width 80 height 26
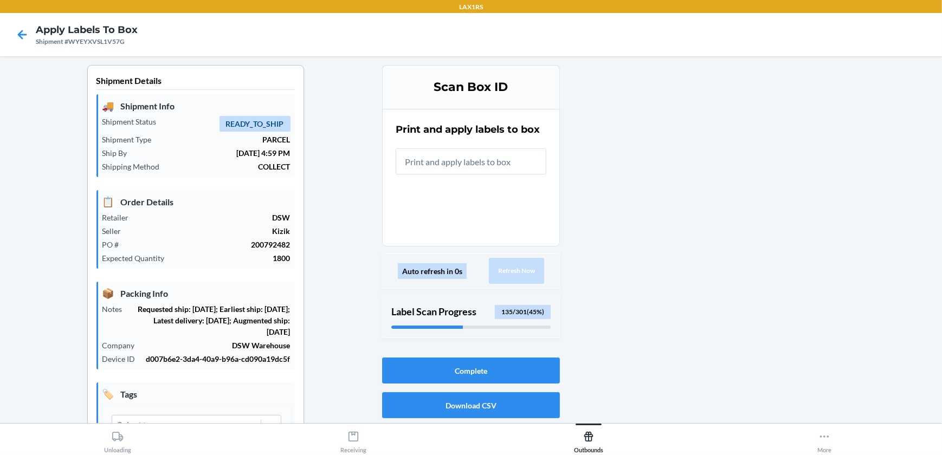
click at [482, 153] on input "text" at bounding box center [471, 161] width 151 height 26
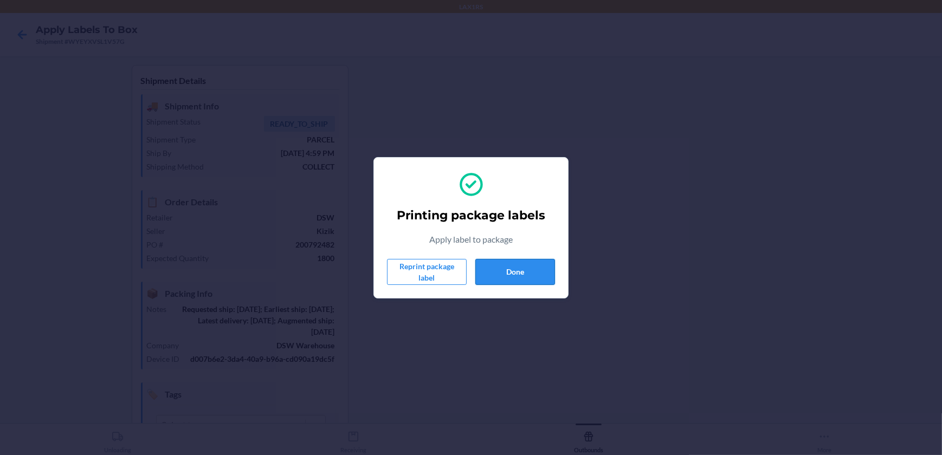
click at [534, 268] on button "Done" at bounding box center [515, 272] width 80 height 26
click at [485, 273] on button "Done" at bounding box center [515, 272] width 80 height 26
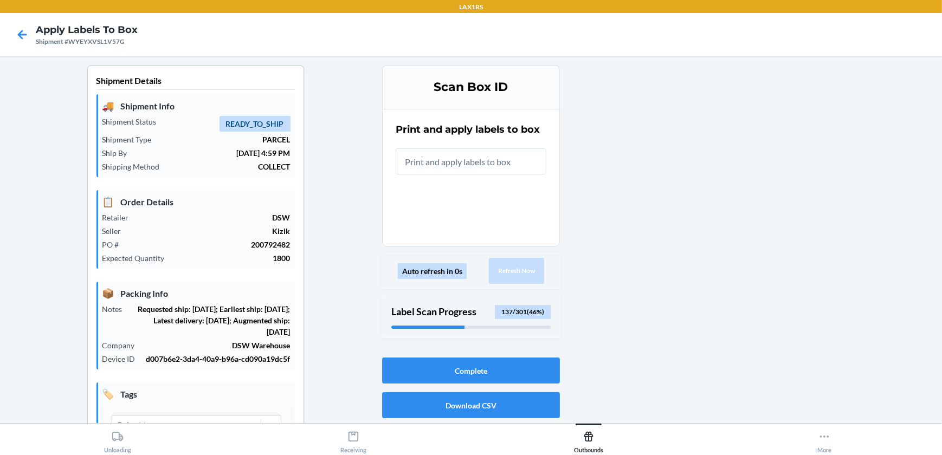
click at [500, 172] on input "text" at bounding box center [471, 161] width 151 height 26
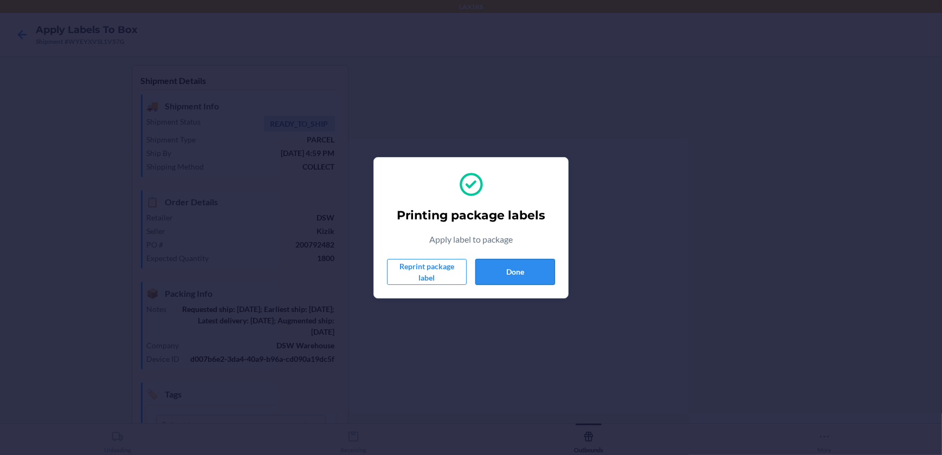
click at [514, 269] on button "Done" at bounding box center [515, 272] width 80 height 26
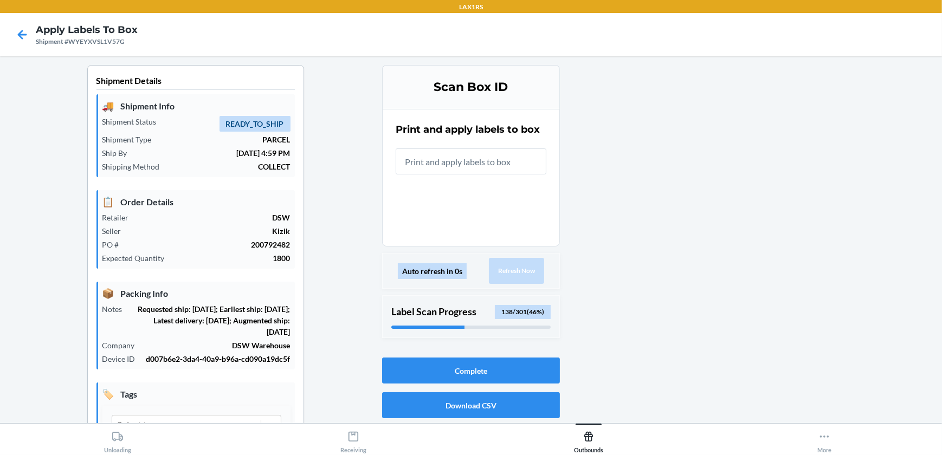
click at [464, 157] on input "text" at bounding box center [471, 161] width 151 height 26
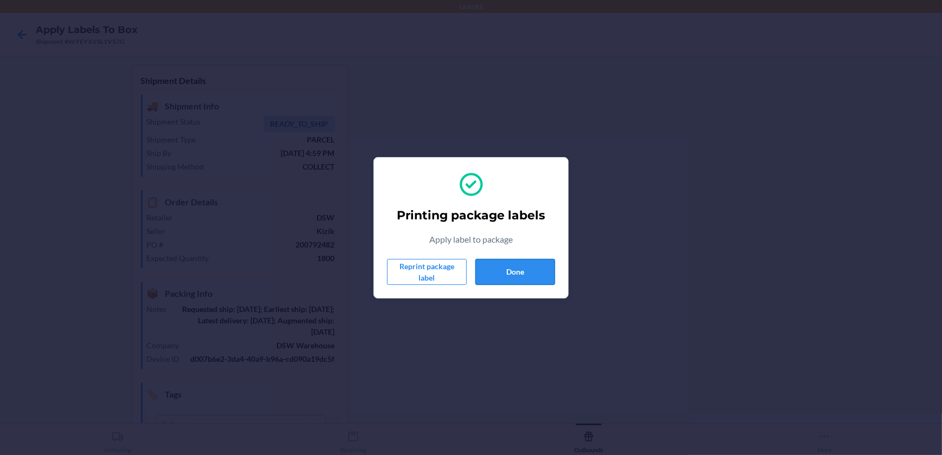
click at [515, 276] on button "Done" at bounding box center [515, 272] width 80 height 26
click at [505, 259] on button "Done" at bounding box center [515, 272] width 80 height 26
click at [510, 276] on button "Done" at bounding box center [515, 272] width 80 height 26
click at [541, 261] on button "Done" at bounding box center [515, 272] width 80 height 26
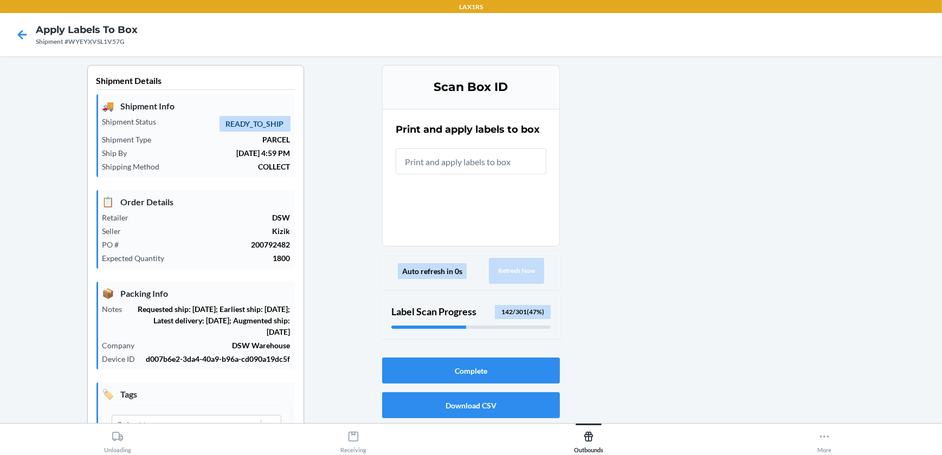
click at [498, 171] on input "text" at bounding box center [471, 161] width 151 height 26
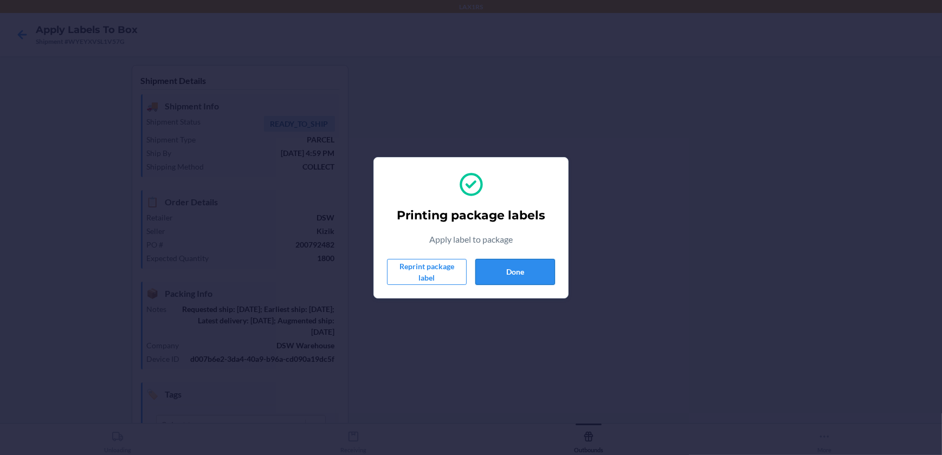
click at [514, 269] on button "Done" at bounding box center [515, 272] width 80 height 26
click at [513, 265] on button "Done" at bounding box center [515, 272] width 80 height 26
click at [496, 273] on button "Done" at bounding box center [515, 272] width 80 height 26
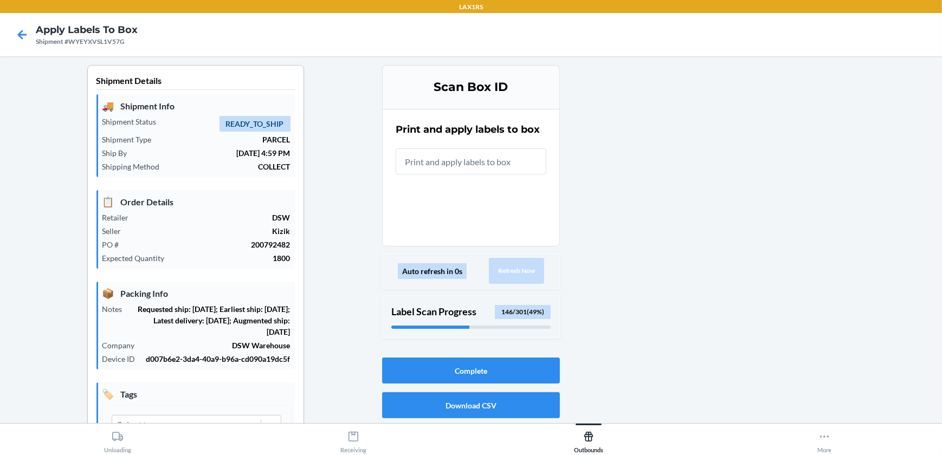
click at [485, 156] on input "text" at bounding box center [471, 161] width 151 height 26
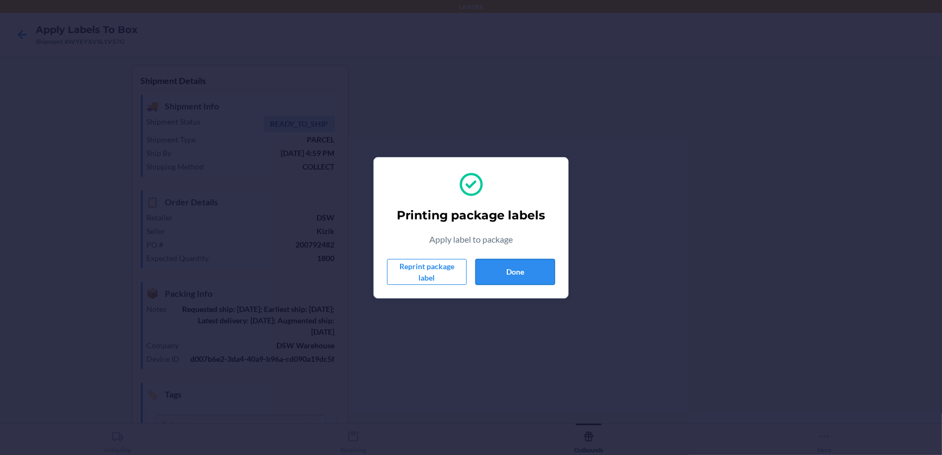
click at [503, 282] on button "Done" at bounding box center [515, 272] width 80 height 26
click at [527, 282] on button "Done" at bounding box center [515, 272] width 80 height 26
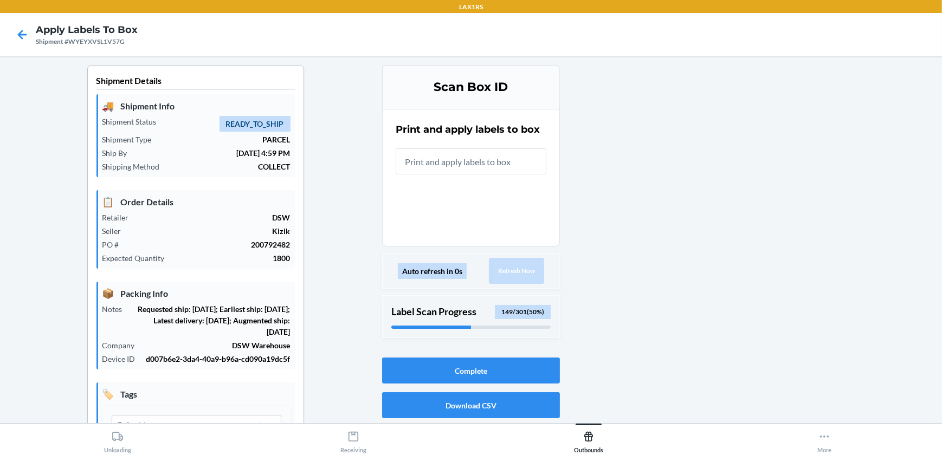
click at [497, 156] on input "text" at bounding box center [471, 161] width 151 height 26
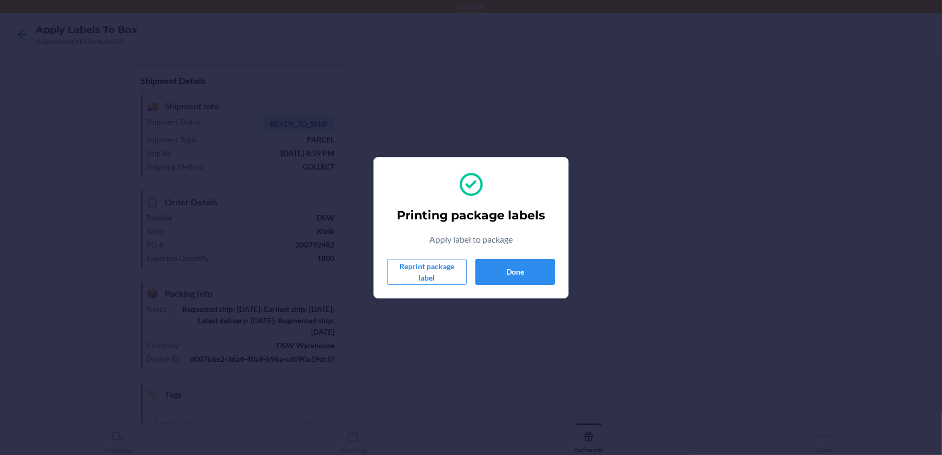
click at [536, 287] on div "Printing package labels Apply label to package Reprint package label Done" at bounding box center [471, 227] width 168 height 123
click at [527, 269] on button "Done" at bounding box center [515, 272] width 80 height 26
click at [489, 265] on button "Done" at bounding box center [515, 272] width 80 height 26
click at [516, 268] on button "Done" at bounding box center [515, 272] width 80 height 26
click at [509, 274] on button "Done" at bounding box center [515, 272] width 80 height 26
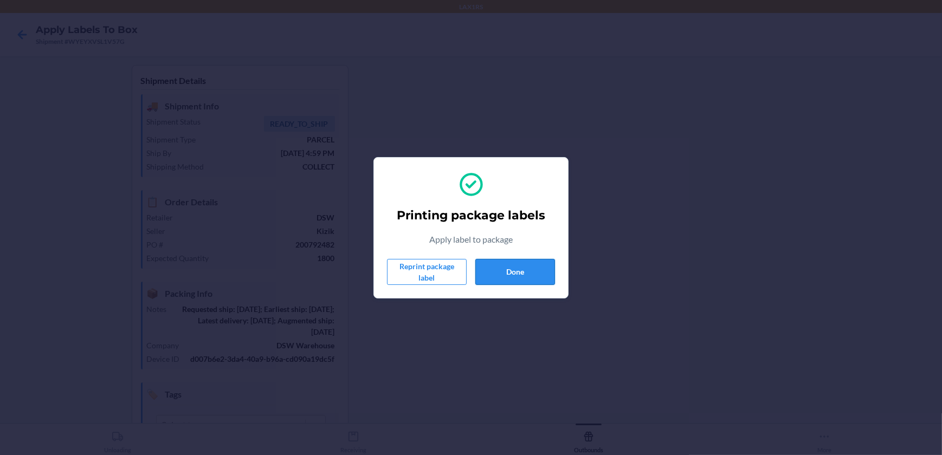
click at [503, 270] on button "Done" at bounding box center [515, 272] width 80 height 26
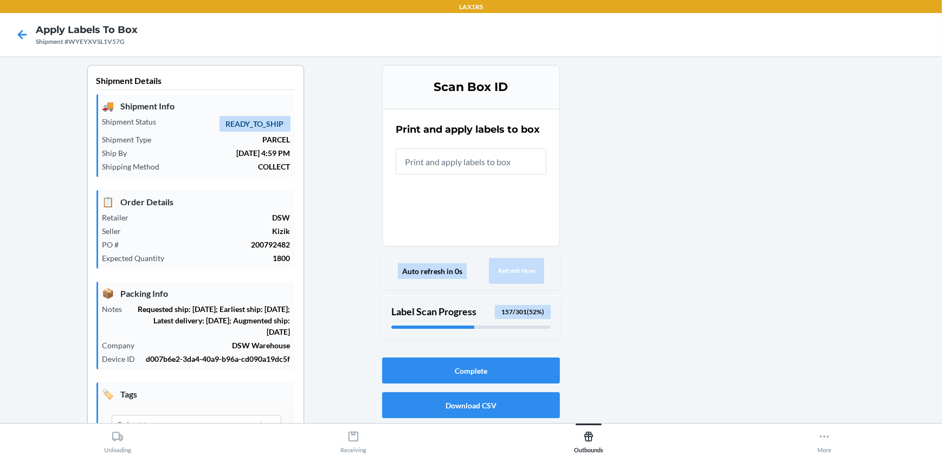
click at [463, 163] on input "text" at bounding box center [471, 161] width 151 height 26
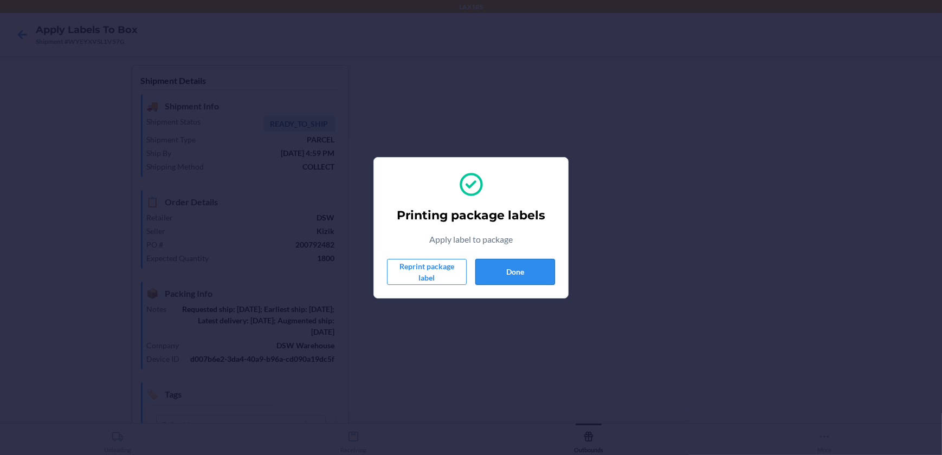
click at [528, 269] on button "Done" at bounding box center [515, 272] width 80 height 26
click at [528, 268] on button "Done" at bounding box center [515, 272] width 80 height 26
click at [502, 269] on button "Done" at bounding box center [515, 272] width 80 height 26
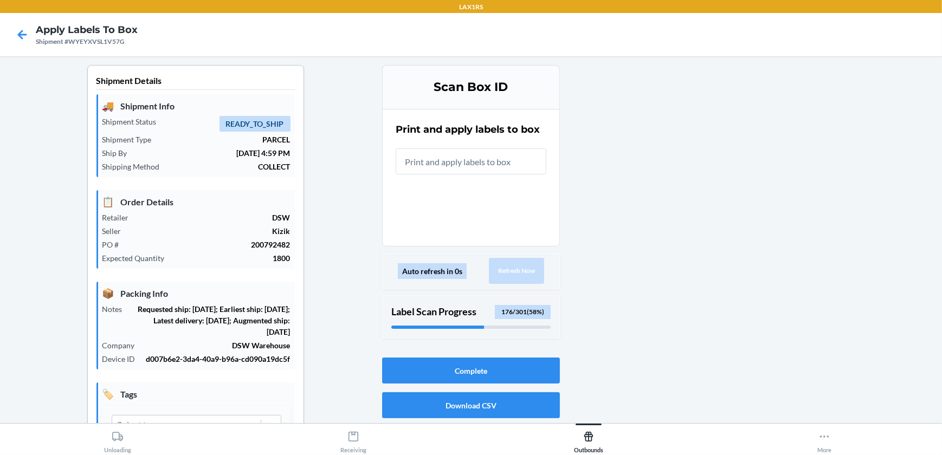
click at [488, 163] on input "text" at bounding box center [471, 161] width 151 height 26
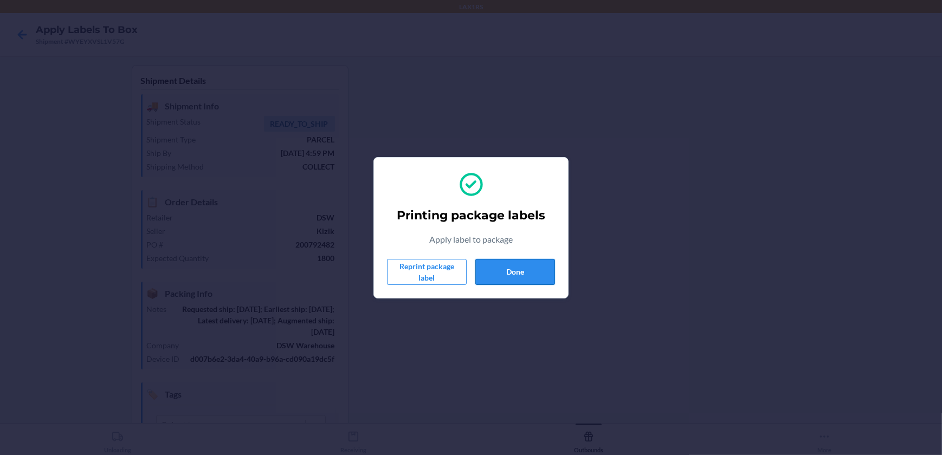
click at [484, 271] on button "Done" at bounding box center [515, 272] width 80 height 26
click at [541, 260] on button "Done" at bounding box center [515, 272] width 80 height 26
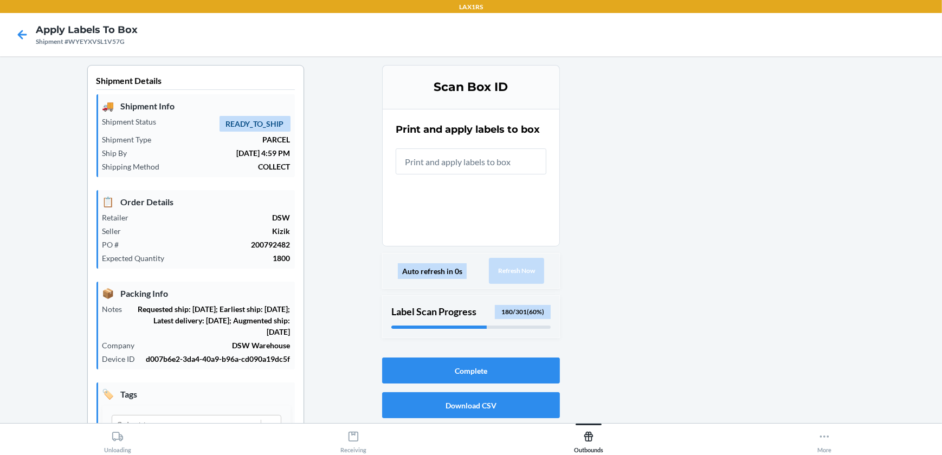
click at [511, 162] on input "text" at bounding box center [471, 161] width 151 height 26
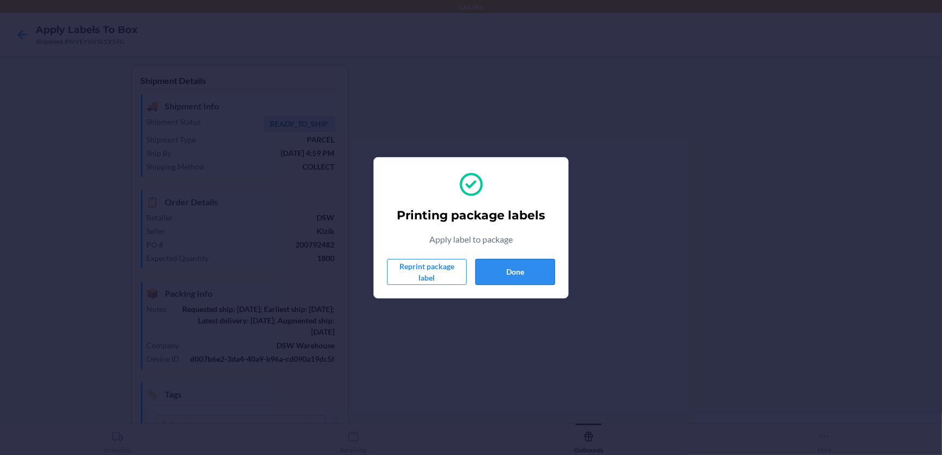
click at [479, 268] on button "Done" at bounding box center [515, 272] width 80 height 26
drag, startPoint x: 507, startPoint y: 254, endPoint x: 508, endPoint y: 263, distance: 9.9
click at [507, 254] on div "Printing package labels Apply label to package Reprint package label Done" at bounding box center [471, 227] width 168 height 123
click at [509, 273] on button "Done" at bounding box center [515, 272] width 80 height 26
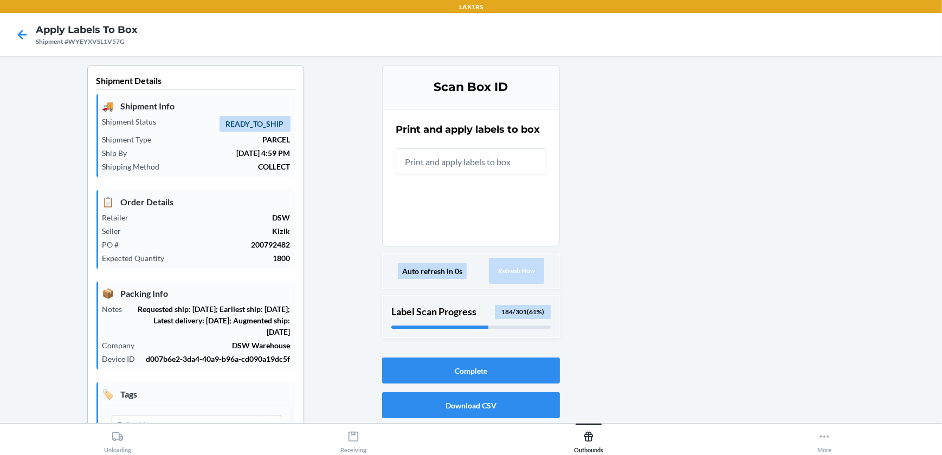
click at [517, 163] on input "text" at bounding box center [471, 161] width 151 height 26
click at [487, 170] on input "text" at bounding box center [471, 161] width 151 height 26
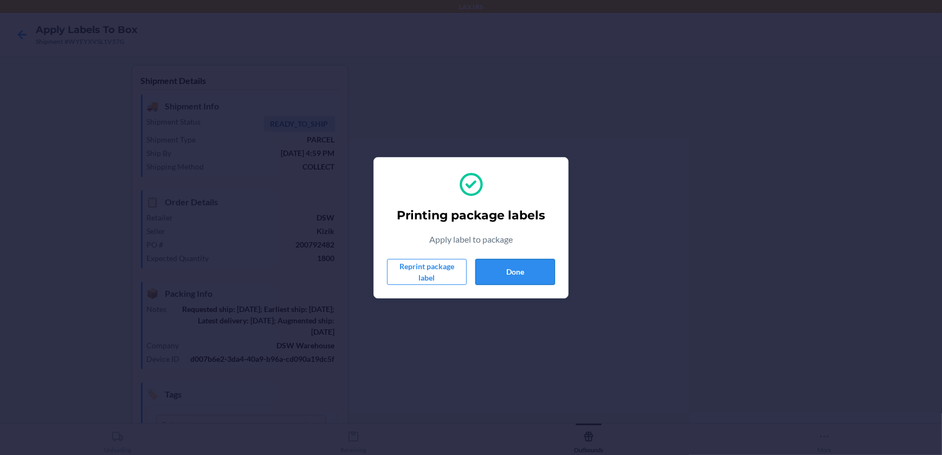
click at [543, 281] on button "Done" at bounding box center [515, 272] width 80 height 26
click at [501, 273] on button "Done" at bounding box center [515, 272] width 80 height 26
click at [503, 271] on button "Done" at bounding box center [515, 272] width 80 height 26
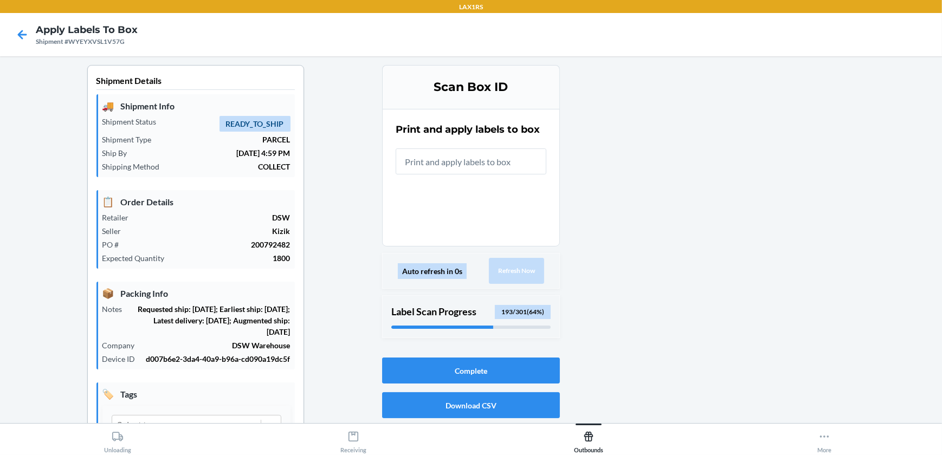
click at [500, 163] on input "text" at bounding box center [471, 161] width 151 height 26
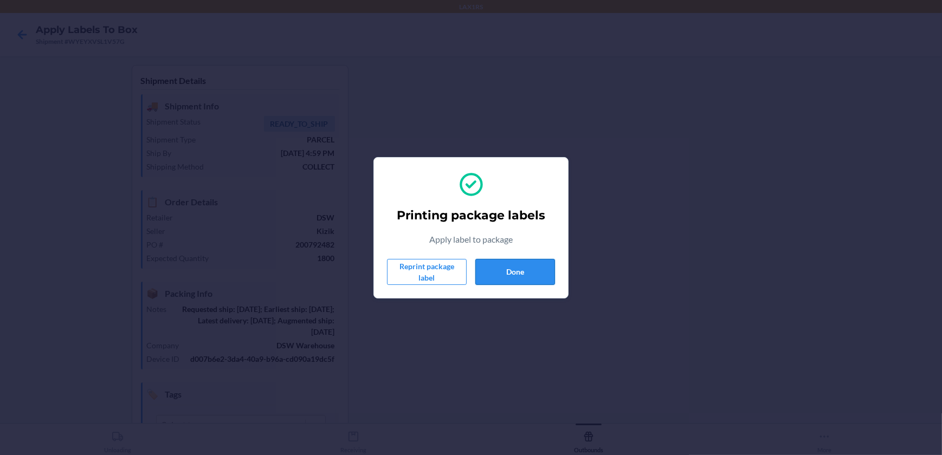
click at [505, 265] on button "Done" at bounding box center [515, 272] width 80 height 26
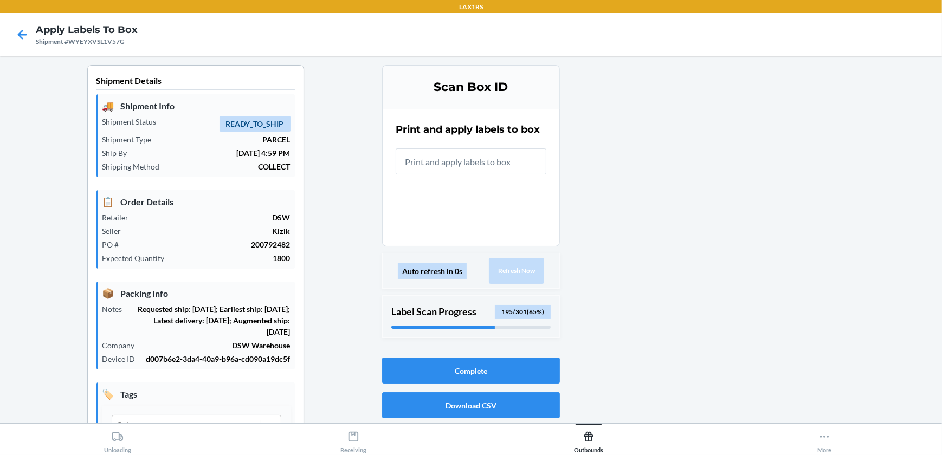
click at [496, 156] on input "text" at bounding box center [471, 161] width 151 height 26
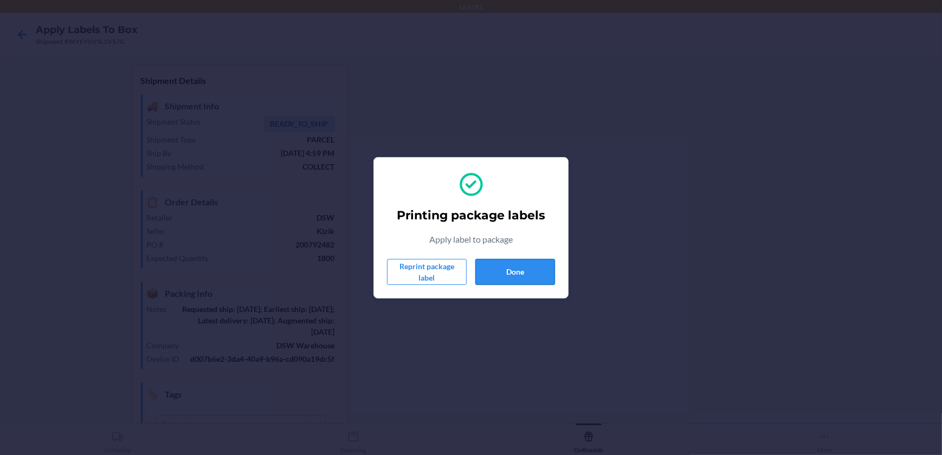
click at [542, 265] on button "Done" at bounding box center [515, 272] width 80 height 26
click at [546, 271] on button "Done" at bounding box center [515, 272] width 80 height 26
click at [507, 269] on button "Done" at bounding box center [515, 272] width 80 height 26
click at [509, 275] on button "Done" at bounding box center [515, 272] width 80 height 26
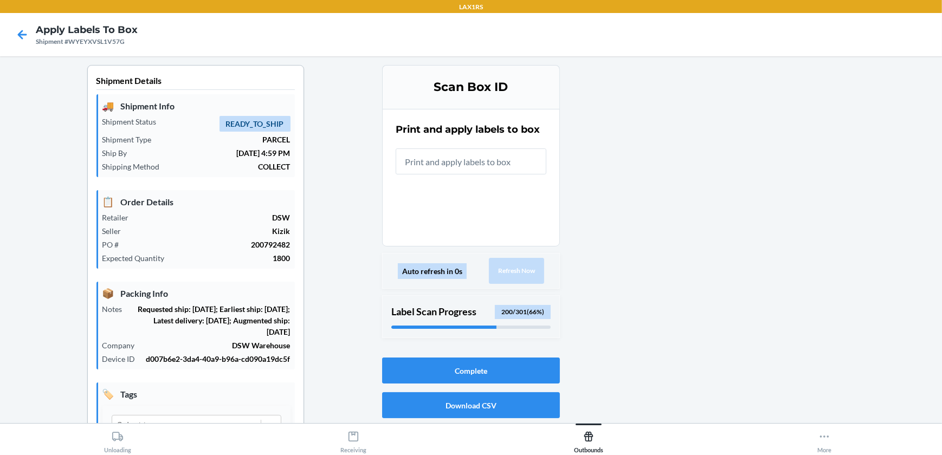
click at [498, 163] on input "text" at bounding box center [471, 161] width 151 height 26
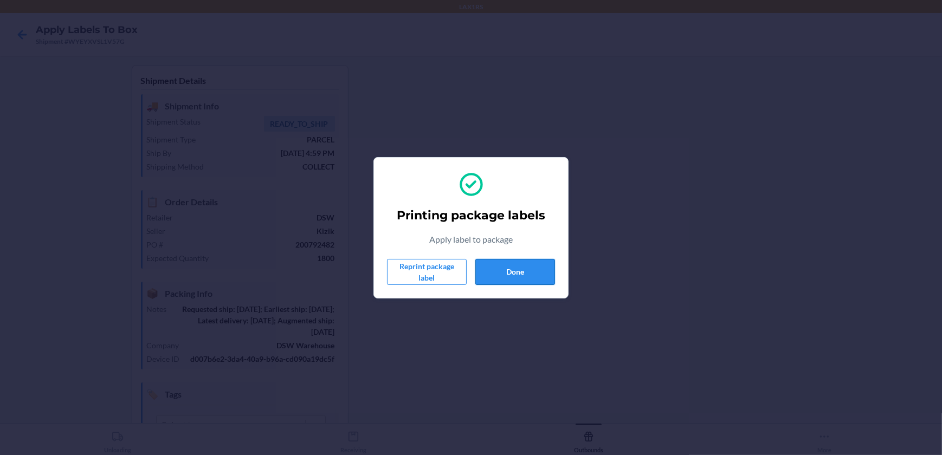
click at [498, 265] on button "Done" at bounding box center [515, 272] width 80 height 26
click at [495, 275] on button "Done" at bounding box center [515, 272] width 80 height 26
click at [526, 280] on button "Done" at bounding box center [515, 272] width 80 height 26
click at [509, 281] on button "Done" at bounding box center [515, 272] width 80 height 26
click at [487, 264] on button "Done" at bounding box center [515, 272] width 80 height 26
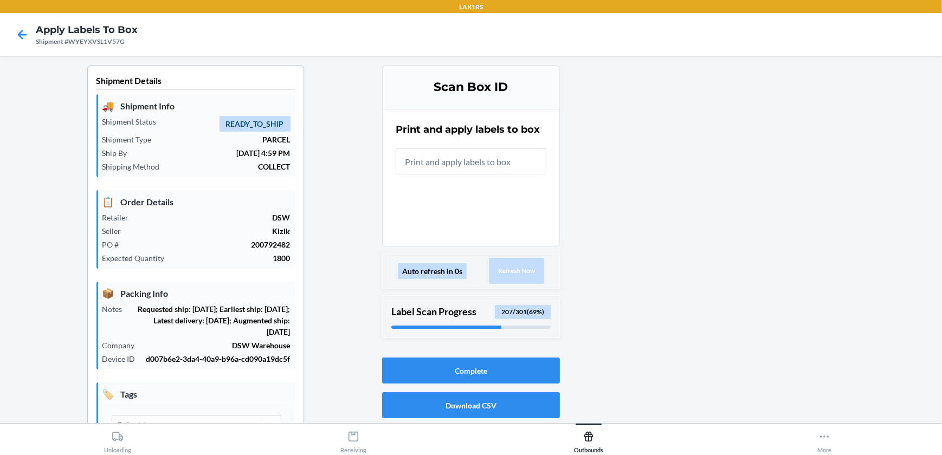
click at [530, 161] on input "text" at bounding box center [471, 161] width 151 height 26
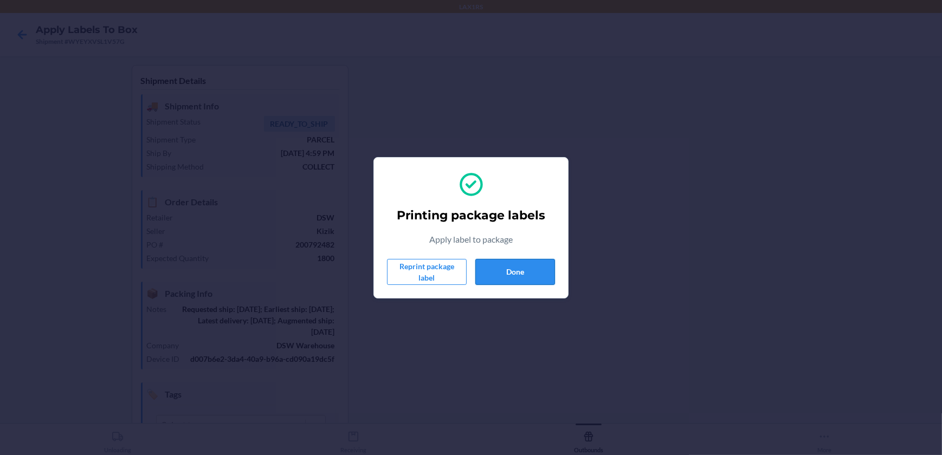
click at [483, 263] on button "Done" at bounding box center [515, 272] width 80 height 26
click at [519, 267] on button "Done" at bounding box center [515, 272] width 80 height 26
click at [533, 278] on button "Done" at bounding box center [515, 272] width 80 height 26
click at [497, 270] on button "Done" at bounding box center [515, 272] width 80 height 26
click at [514, 269] on button "Done" at bounding box center [515, 272] width 80 height 26
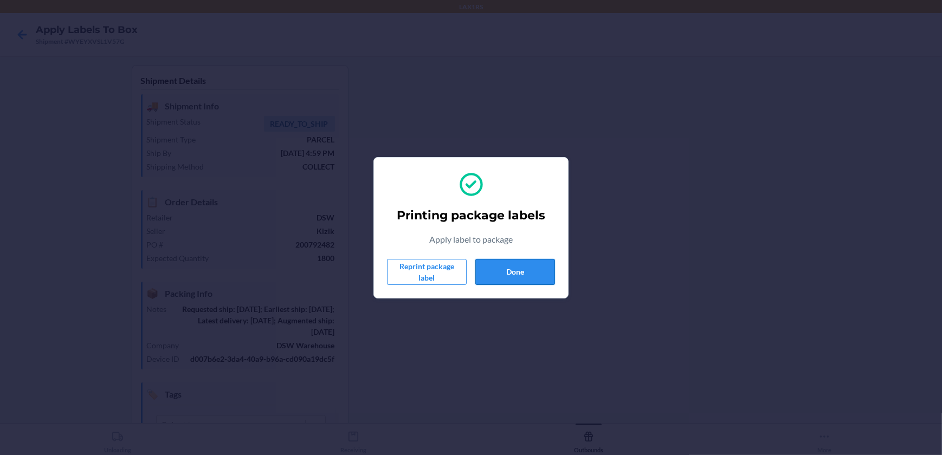
click at [509, 280] on button "Done" at bounding box center [515, 272] width 80 height 26
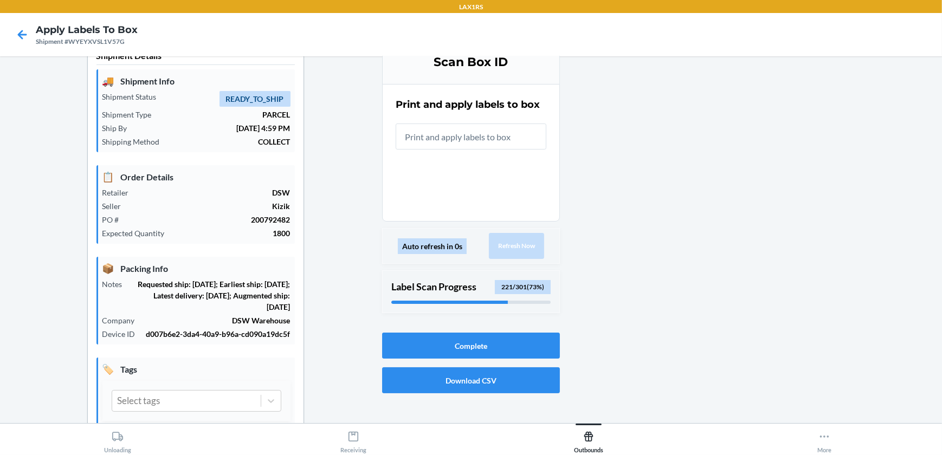
scroll to position [49, 0]
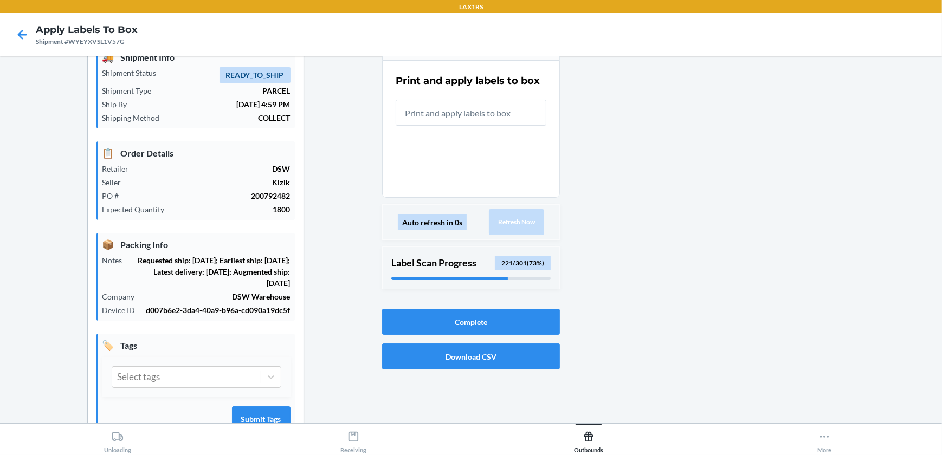
click at [513, 104] on input "text" at bounding box center [471, 113] width 151 height 26
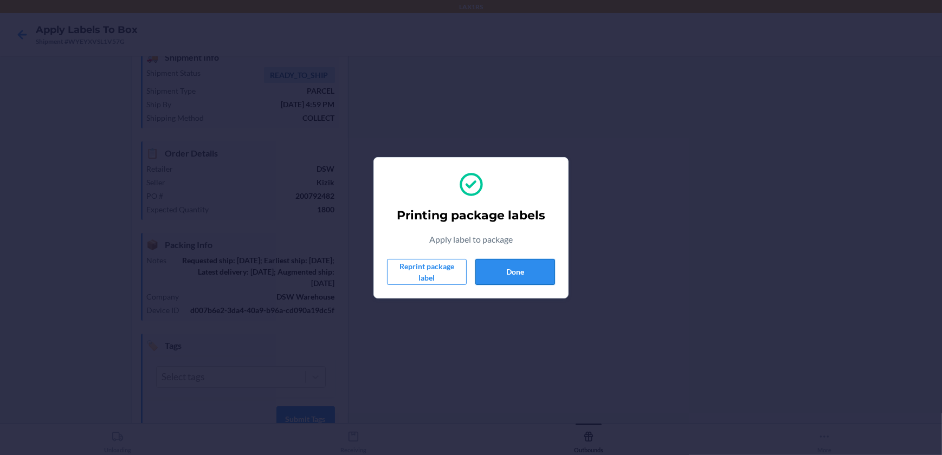
click at [548, 274] on button "Done" at bounding box center [515, 272] width 80 height 26
click at [507, 263] on button "Done" at bounding box center [515, 272] width 80 height 26
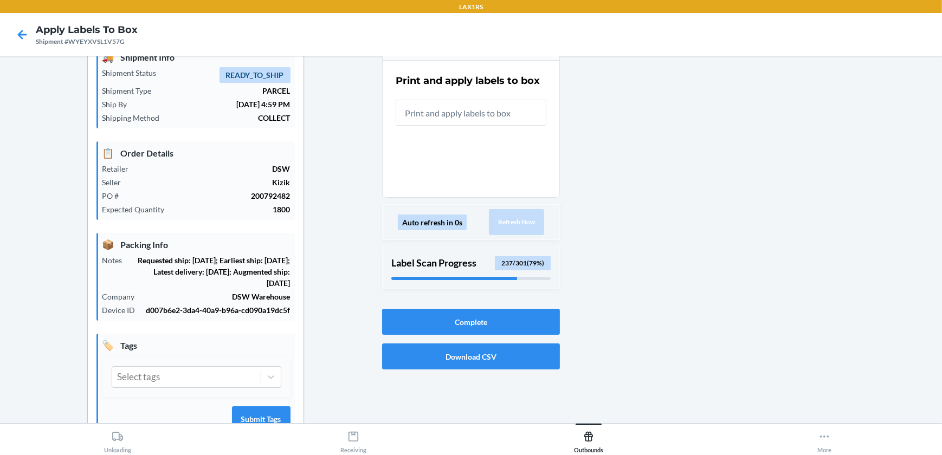
click at [512, 105] on input "text" at bounding box center [471, 113] width 151 height 26
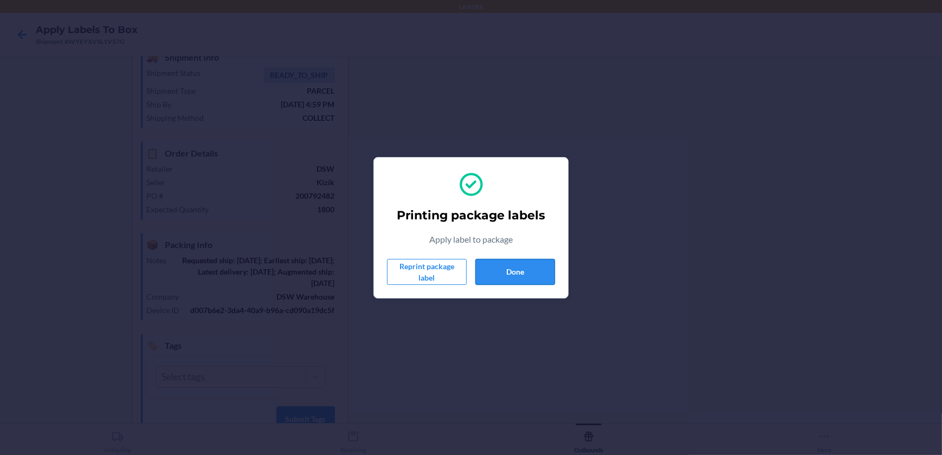
click at [529, 265] on button "Done" at bounding box center [515, 272] width 80 height 26
click at [490, 269] on button "Done" at bounding box center [515, 272] width 80 height 26
click at [533, 273] on button "Done" at bounding box center [515, 272] width 80 height 26
click at [500, 267] on button "Done" at bounding box center [515, 272] width 80 height 26
click at [538, 271] on button "Done" at bounding box center [515, 272] width 80 height 26
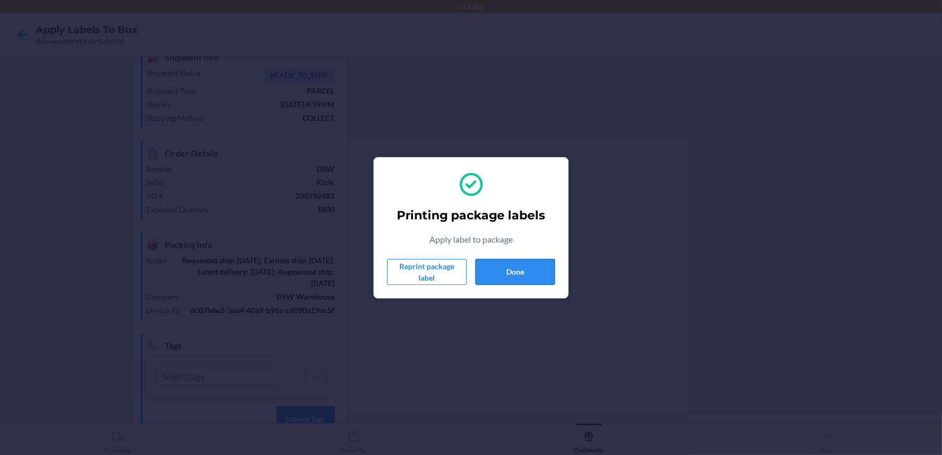
click at [502, 264] on button "Done" at bounding box center [515, 272] width 80 height 26
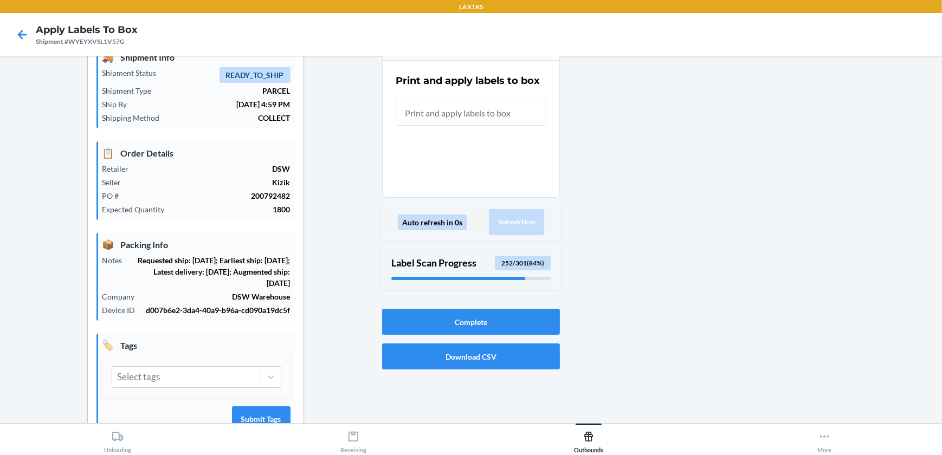
click at [493, 115] on input "text" at bounding box center [471, 113] width 151 height 26
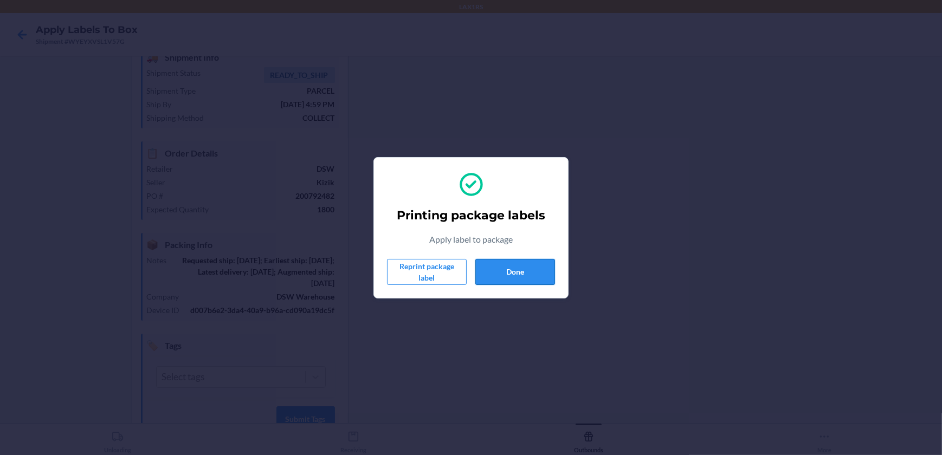
click at [493, 267] on button "Done" at bounding box center [515, 272] width 80 height 26
click at [522, 276] on button "Done" at bounding box center [515, 272] width 80 height 26
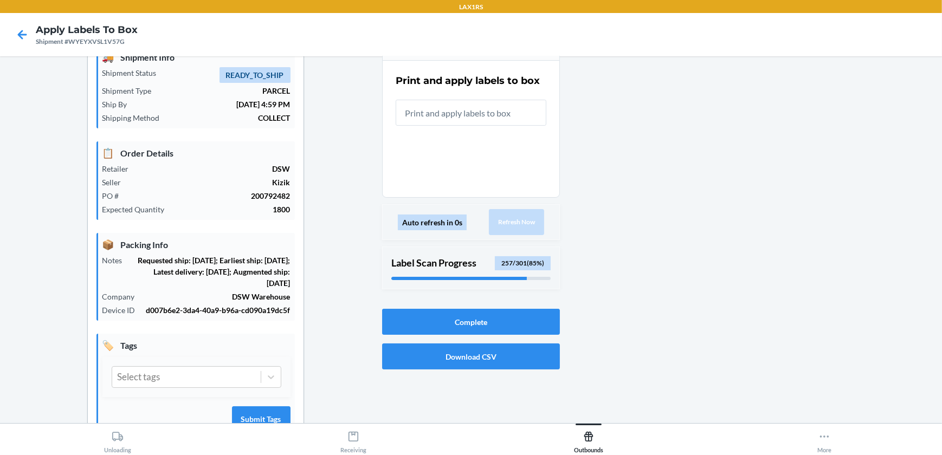
click at [489, 119] on input "text" at bounding box center [471, 113] width 151 height 26
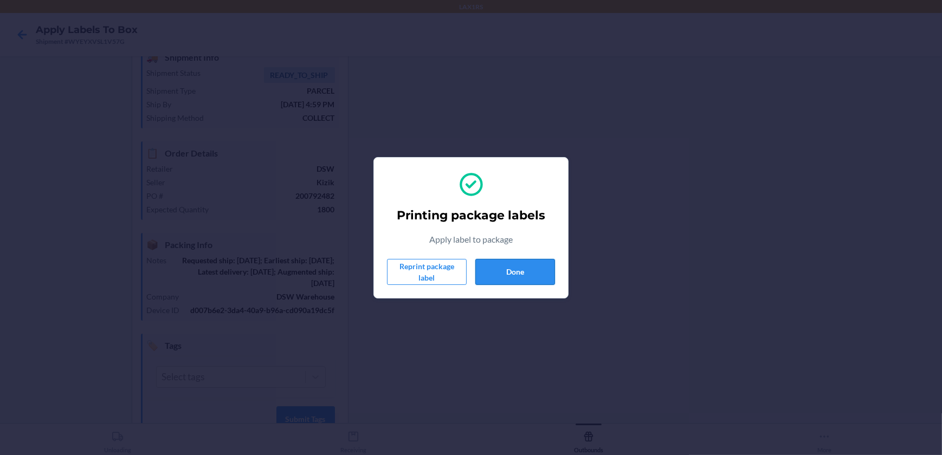
click at [540, 269] on button "Done" at bounding box center [515, 272] width 80 height 26
click at [514, 268] on button "Done" at bounding box center [515, 272] width 80 height 26
click at [508, 277] on button "Done" at bounding box center [515, 272] width 80 height 26
click at [500, 278] on button "Done" at bounding box center [515, 272] width 80 height 26
click at [519, 257] on div "Printing package labels Apply label to package Reprint package label Done" at bounding box center [471, 227] width 168 height 123
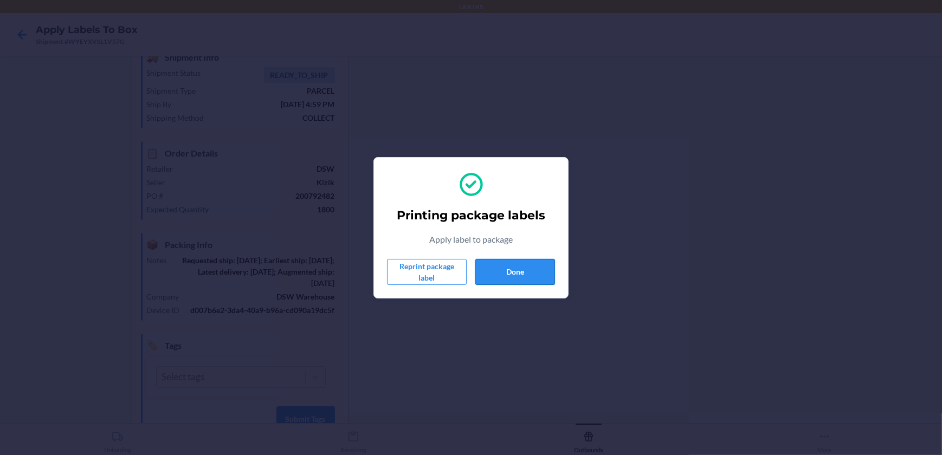
click at [520, 268] on button "Done" at bounding box center [515, 272] width 80 height 26
click at [503, 271] on button "Done" at bounding box center [515, 272] width 80 height 26
click at [511, 269] on button "Done" at bounding box center [515, 272] width 80 height 26
click at [532, 266] on button "Done" at bounding box center [515, 272] width 80 height 26
click at [490, 274] on button "Done" at bounding box center [515, 272] width 80 height 26
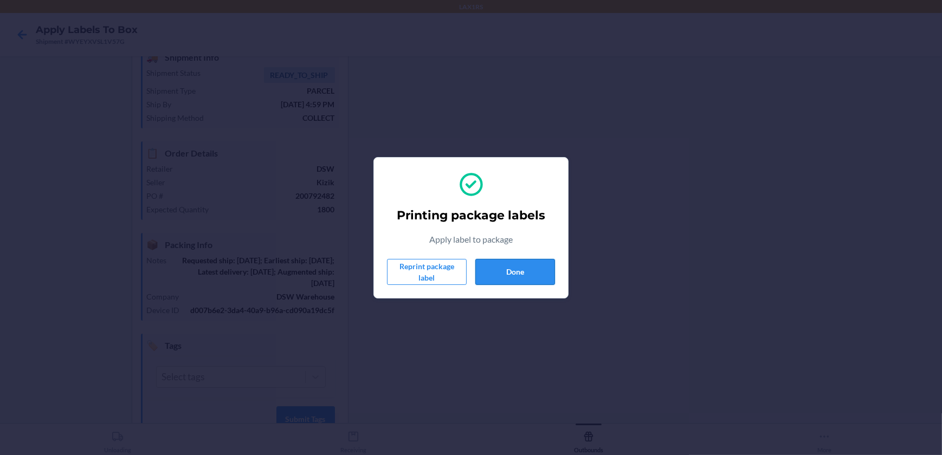
click at [514, 268] on button "Done" at bounding box center [515, 272] width 80 height 26
click at [525, 266] on button "Done" at bounding box center [515, 272] width 80 height 26
click at [530, 279] on button "Done" at bounding box center [515, 272] width 80 height 26
click at [535, 275] on button "Done" at bounding box center [515, 272] width 80 height 26
click at [516, 270] on button "Done" at bounding box center [515, 272] width 80 height 26
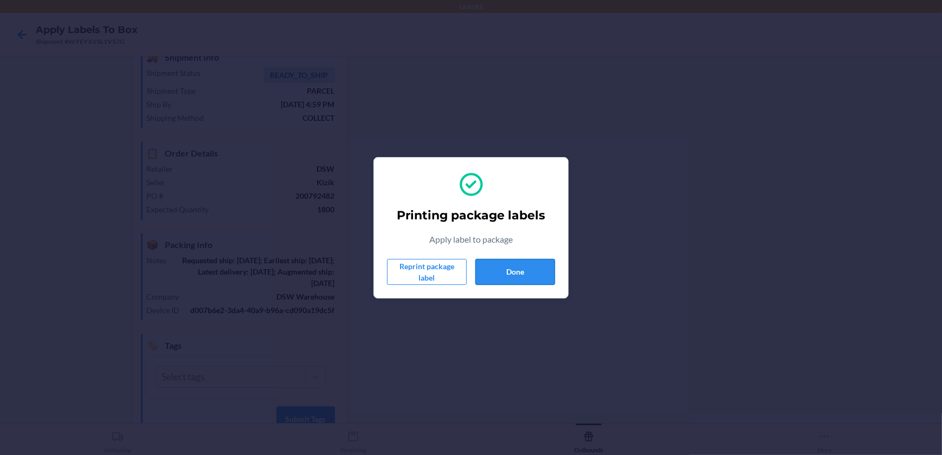
click at [525, 259] on button "Done" at bounding box center [515, 272] width 80 height 26
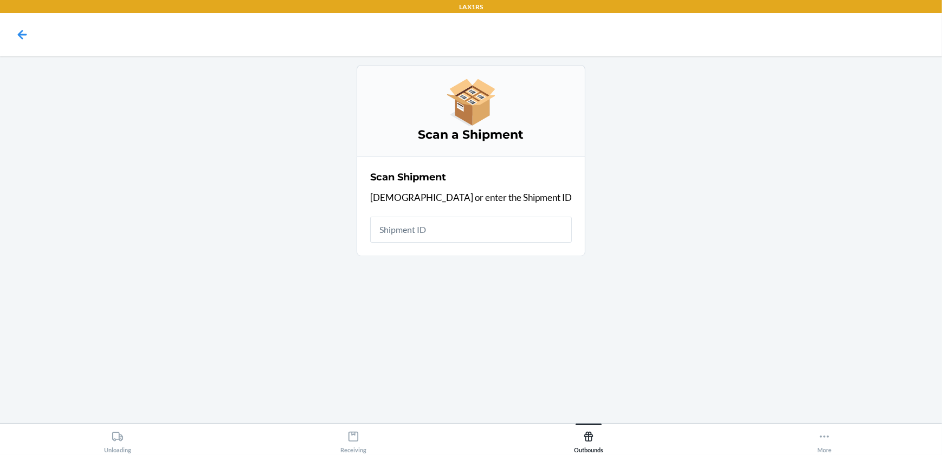
click at [507, 222] on input "text" at bounding box center [471, 230] width 202 height 26
click at [469, 224] on input "text" at bounding box center [471, 230] width 202 height 26
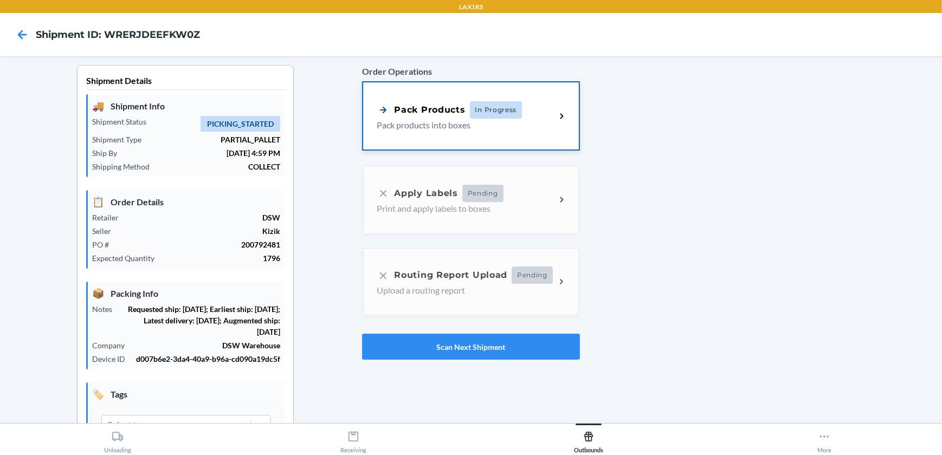
click at [408, 97] on div "Pack Products In Progress Pack products into boxes" at bounding box center [470, 115] width 215 height 67
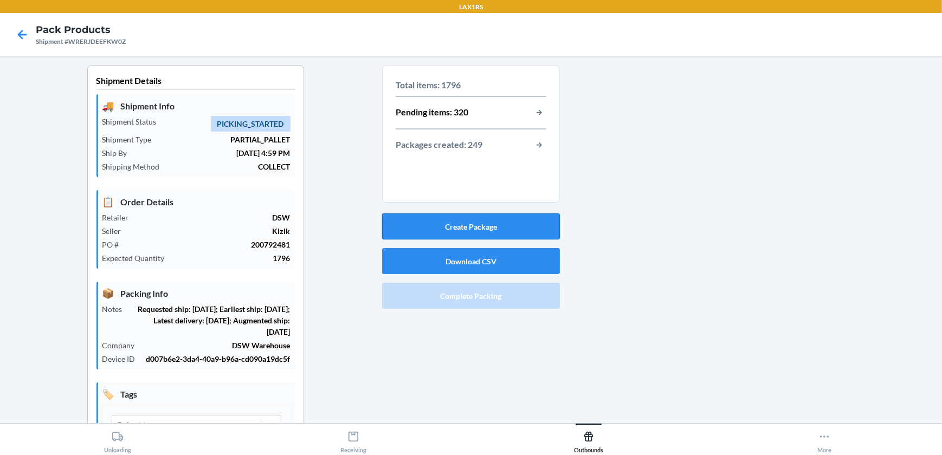
click at [464, 223] on button "Create Package" at bounding box center [471, 226] width 178 height 26
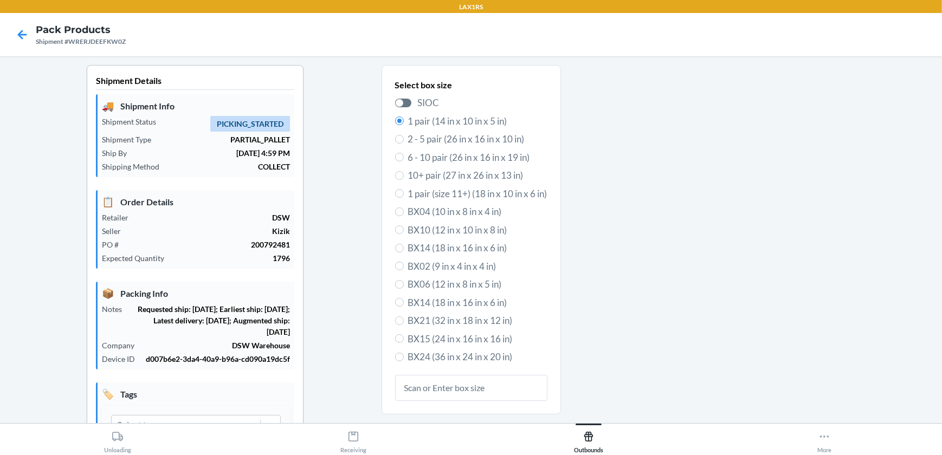
click at [423, 161] on span "6 - 10 pair (26 in x 16 in x 19 in)" at bounding box center [477, 158] width 139 height 14
click at [404, 161] on input "6 - 10 pair (26 in x 16 in x 19 in)" at bounding box center [399, 157] width 9 height 9
radio input "true"
radio input "false"
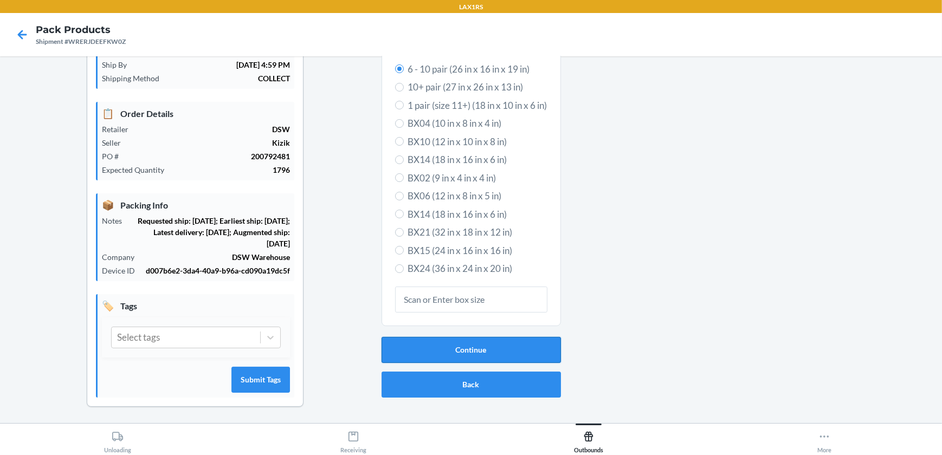
click at [427, 345] on button "Continue" at bounding box center [470, 350] width 179 height 26
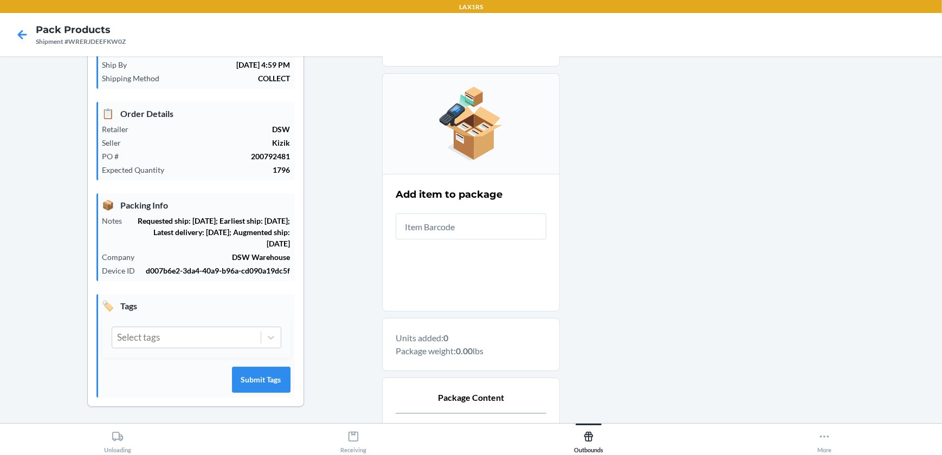
click at [482, 232] on input "text" at bounding box center [471, 226] width 151 height 26
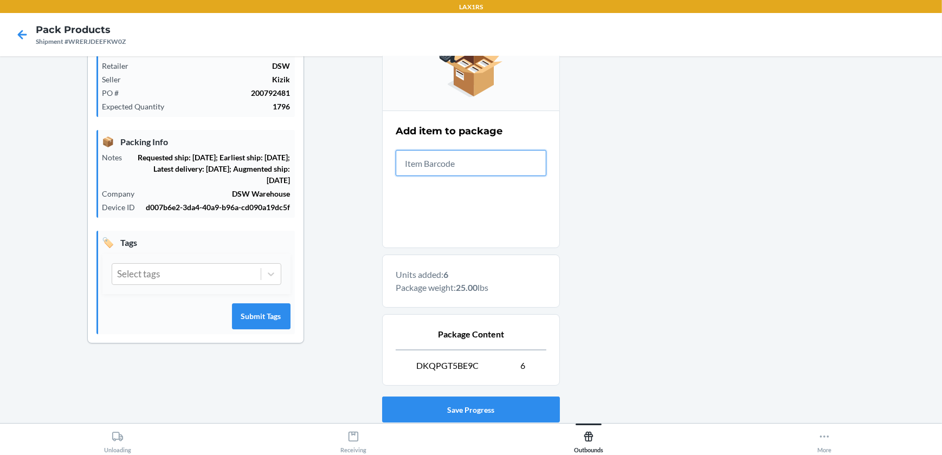
scroll to position [224, 0]
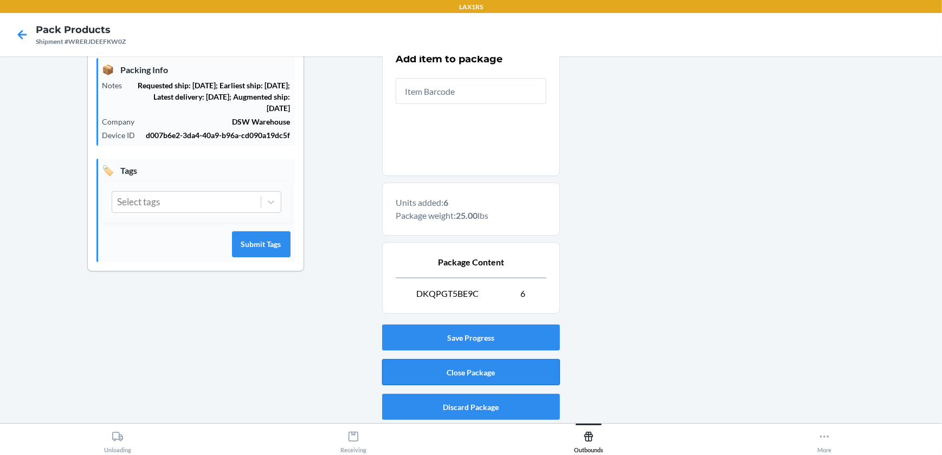
click at [544, 366] on button "Close Package" at bounding box center [471, 372] width 178 height 26
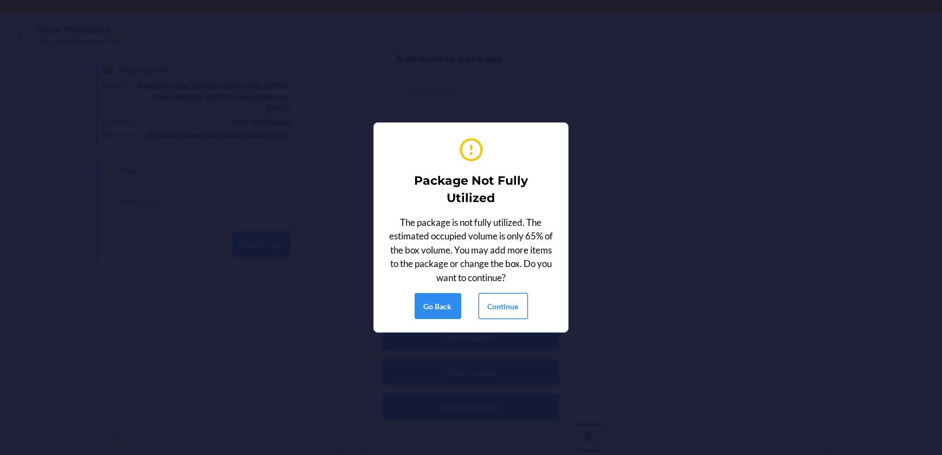
click at [521, 300] on button "Continue" at bounding box center [502, 306] width 49 height 26
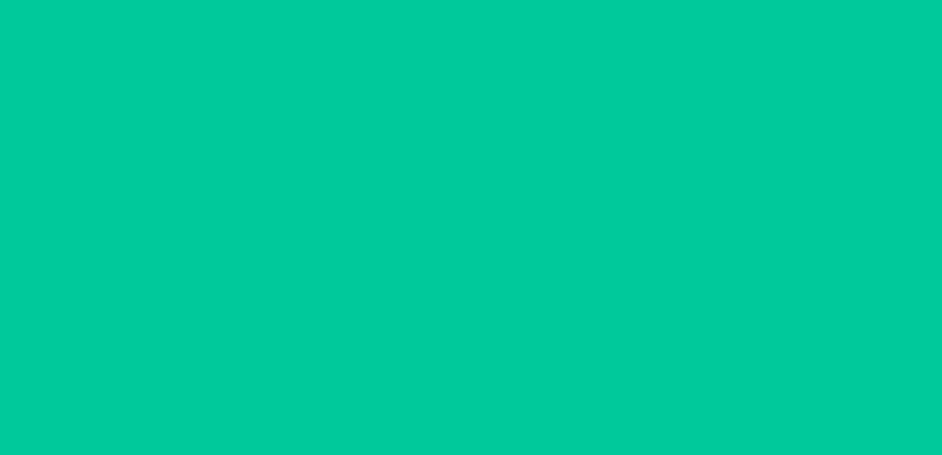
scroll to position [88, 0]
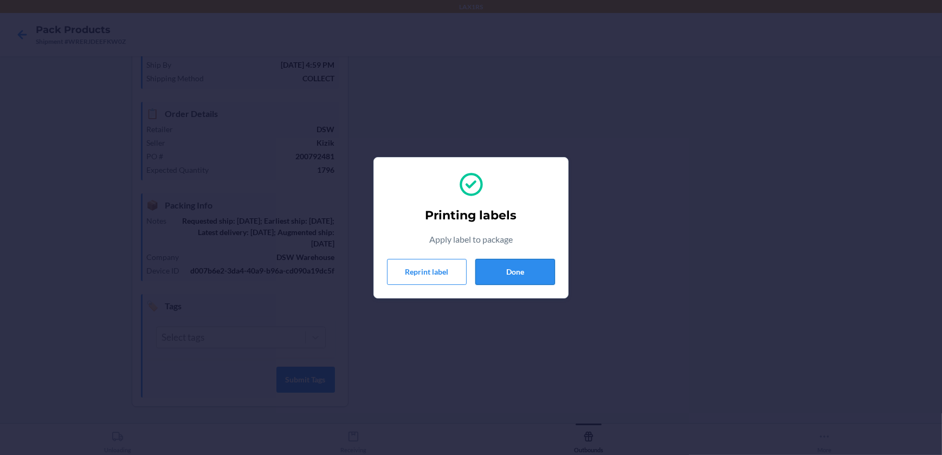
click at [476, 268] on button "Done" at bounding box center [515, 272] width 80 height 26
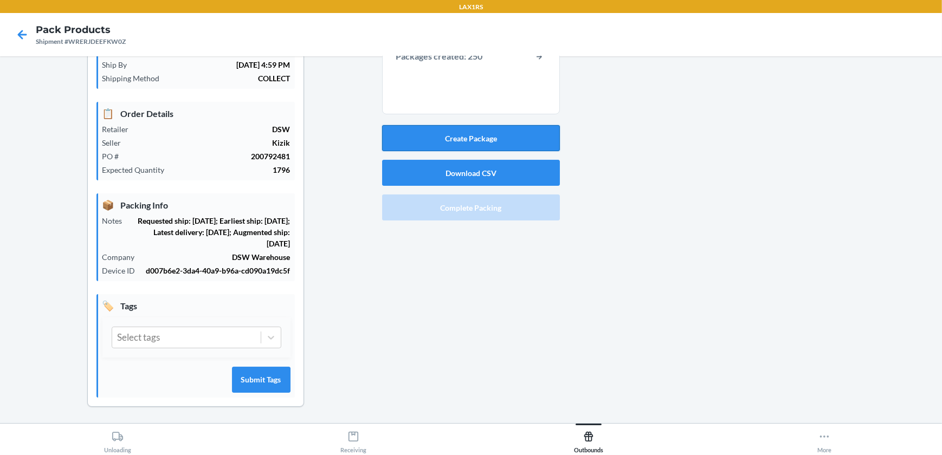
click at [492, 146] on button "Create Package" at bounding box center [471, 138] width 178 height 26
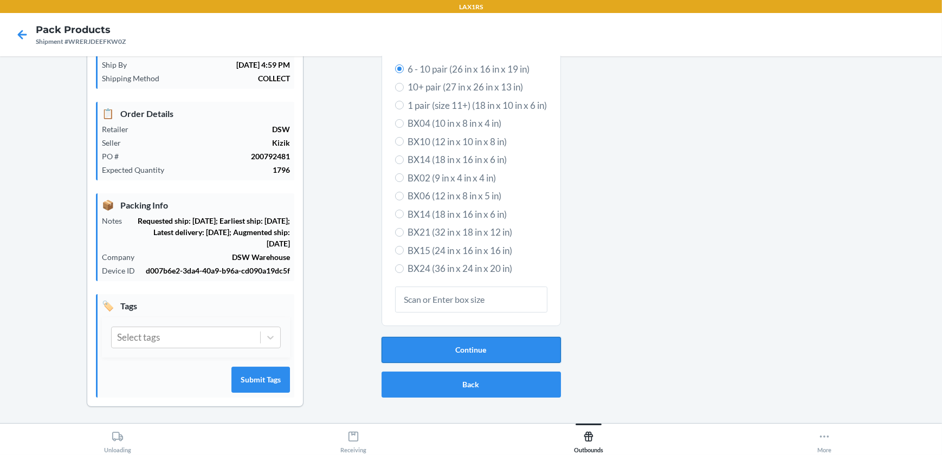
click at [458, 346] on button "Continue" at bounding box center [470, 350] width 179 height 26
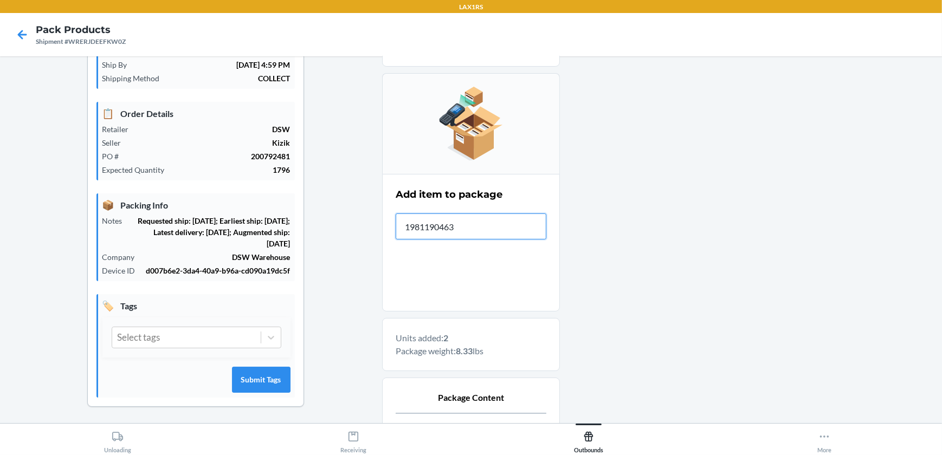
type input "19811904632"
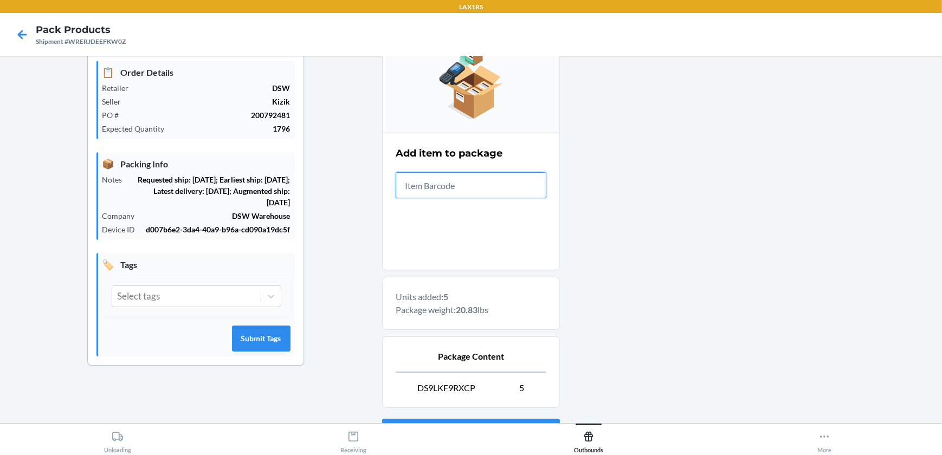
scroll to position [224, 0]
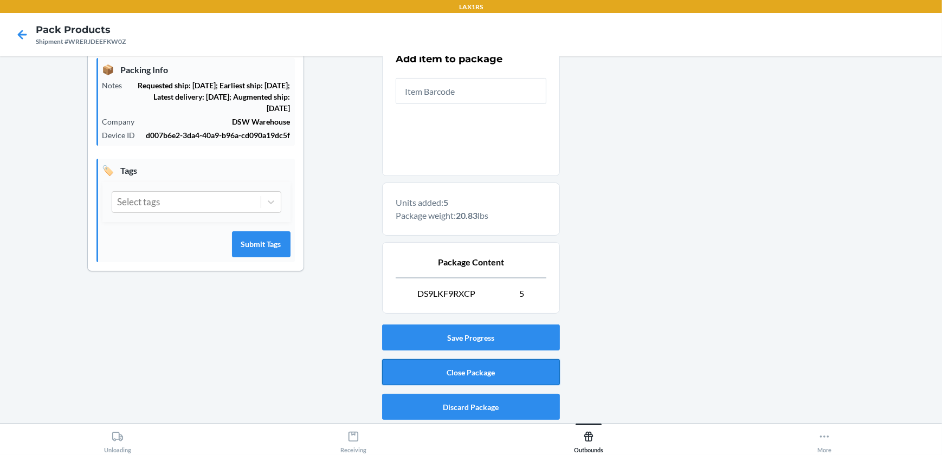
click at [547, 380] on button "Close Package" at bounding box center [471, 372] width 178 height 26
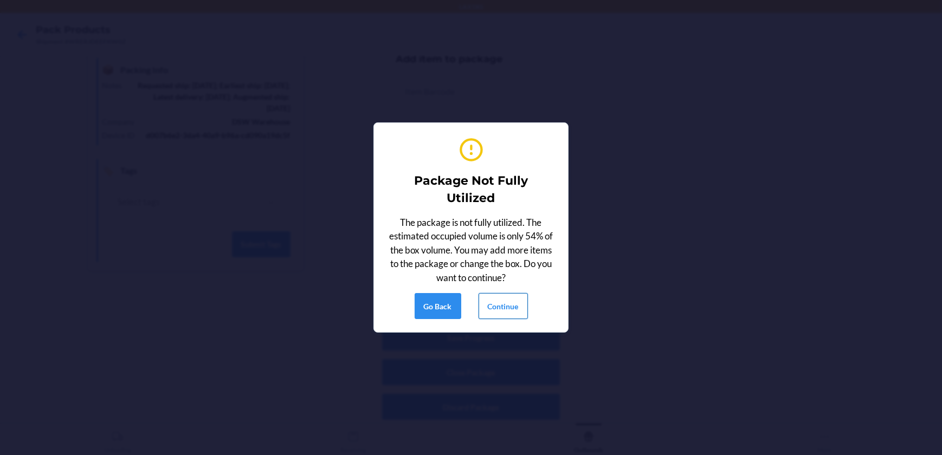
click at [512, 299] on button "Continue" at bounding box center [502, 306] width 49 height 26
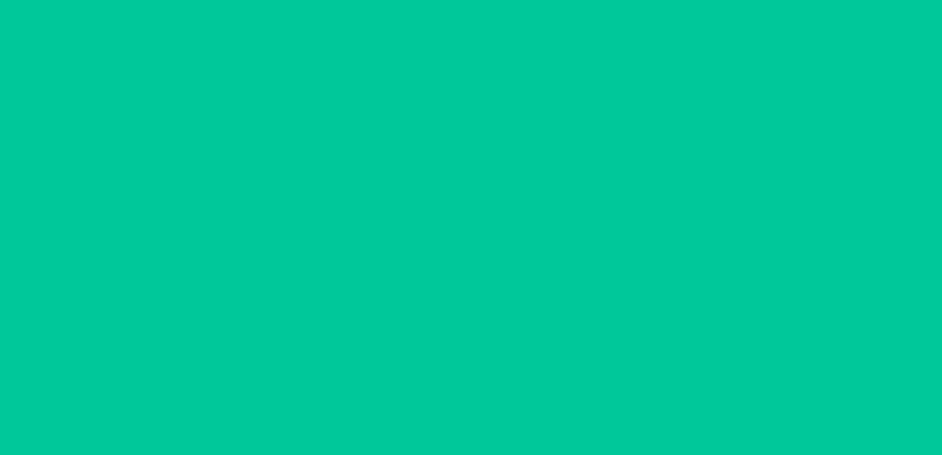
scroll to position [88, 0]
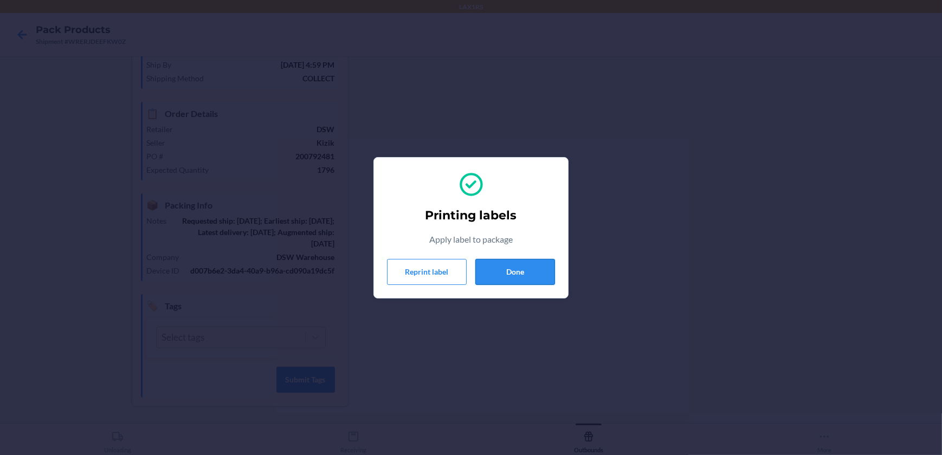
click at [540, 268] on button "Done" at bounding box center [515, 272] width 80 height 26
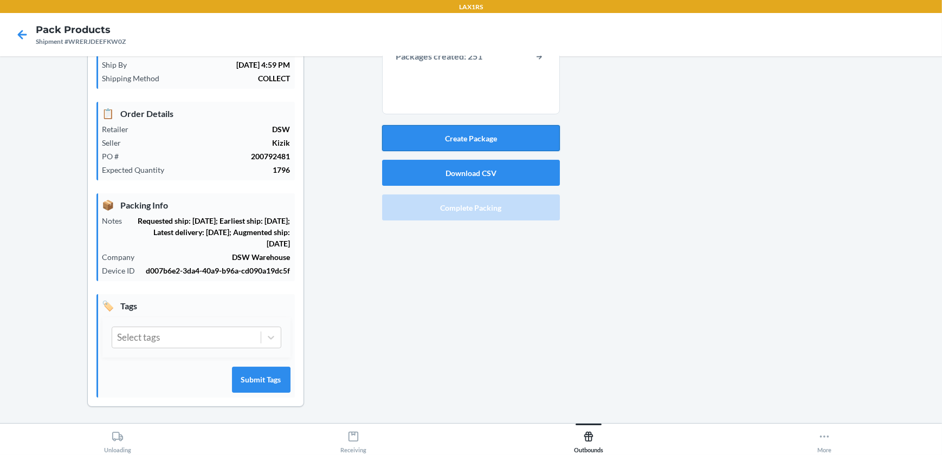
click at [487, 129] on button "Create Package" at bounding box center [471, 138] width 178 height 26
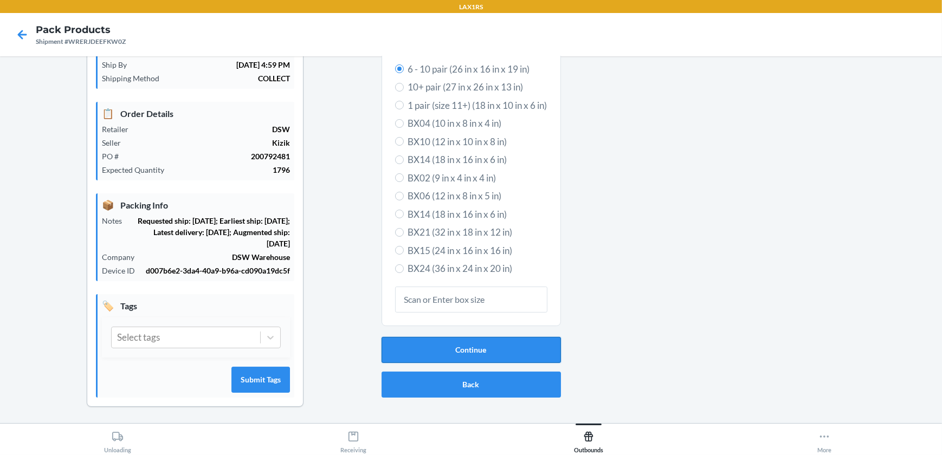
click at [542, 354] on button "Continue" at bounding box center [470, 350] width 179 height 26
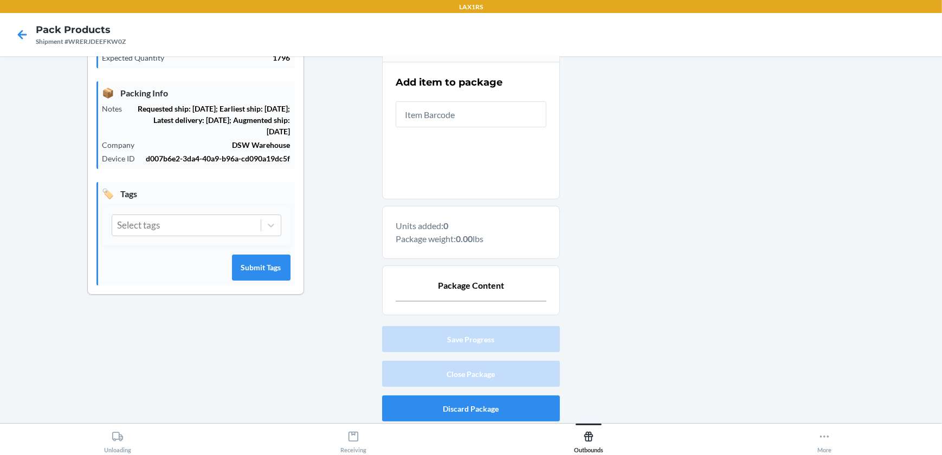
scroll to position [202, 0]
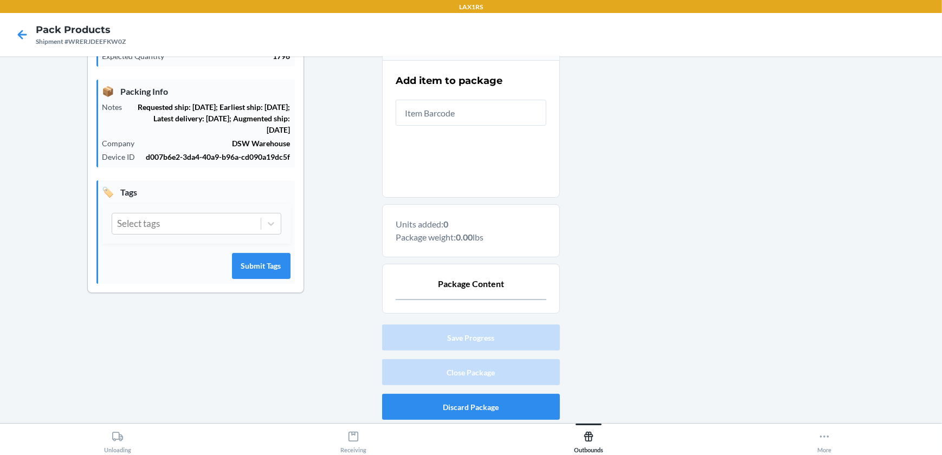
click at [484, 109] on input "text" at bounding box center [471, 113] width 151 height 26
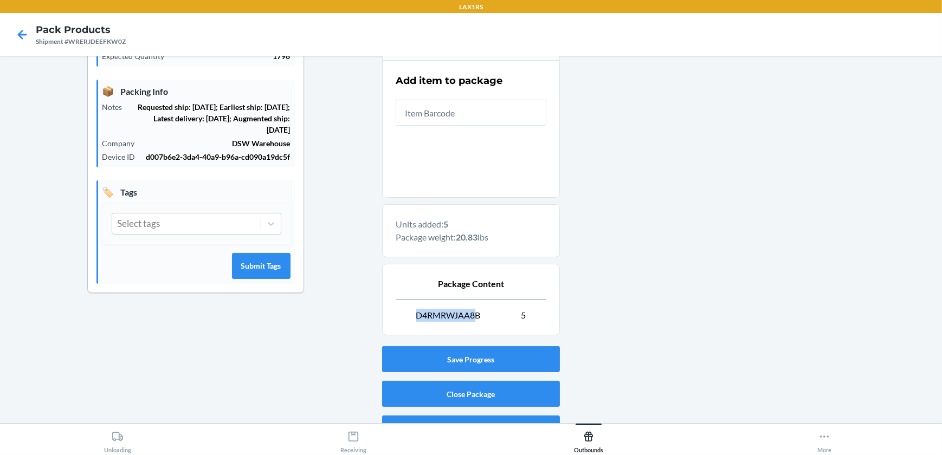
drag, startPoint x: 469, startPoint y: 309, endPoint x: 379, endPoint y: 310, distance: 90.0
click at [382, 310] on section "Package Content D4RMRWJAA8B 5" at bounding box center [471, 300] width 178 height 72
drag, startPoint x: 501, startPoint y: 309, endPoint x: 408, endPoint y: 308, distance: 93.2
click at [408, 309] on p "D4RMRWJAA8B 5" at bounding box center [471, 315] width 151 height 13
copy span "D4RMRWJAA8B"
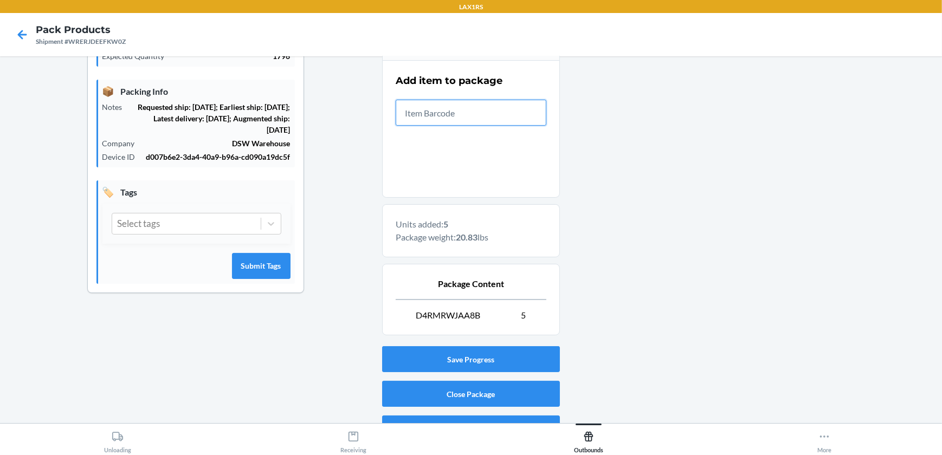
click at [510, 122] on input "text" at bounding box center [471, 113] width 151 height 26
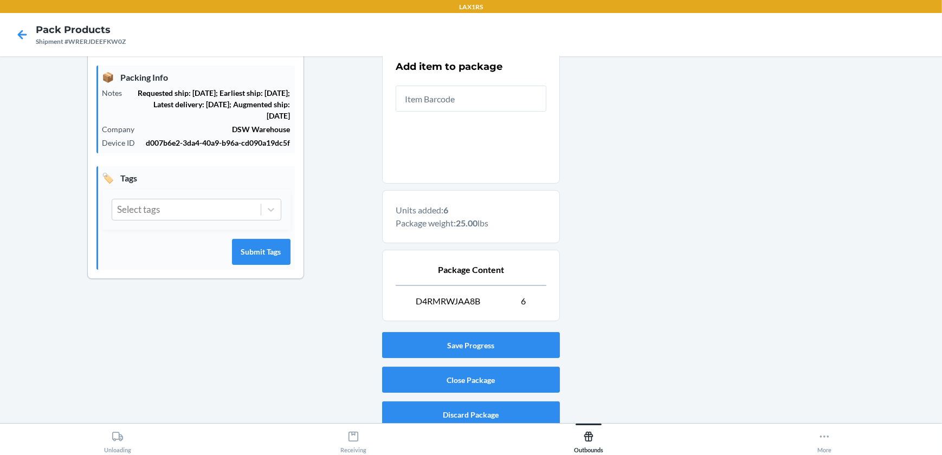
scroll to position [224, 0]
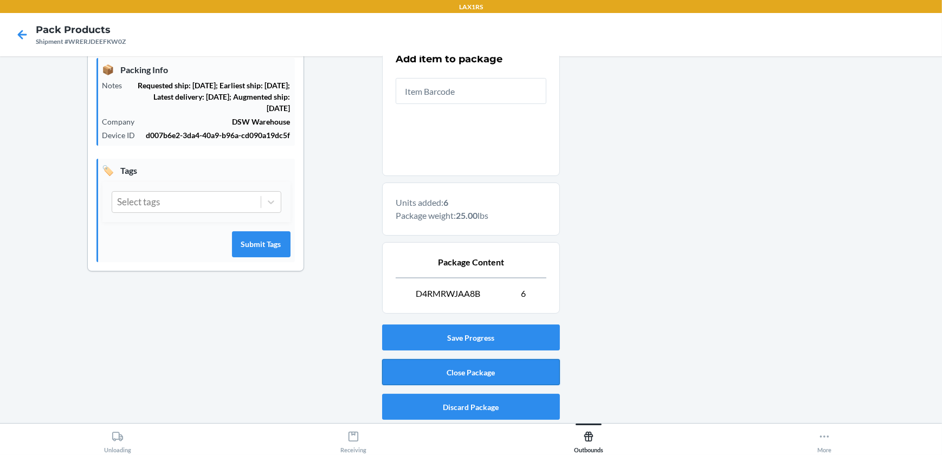
click at [438, 378] on button "Close Package" at bounding box center [471, 372] width 178 height 26
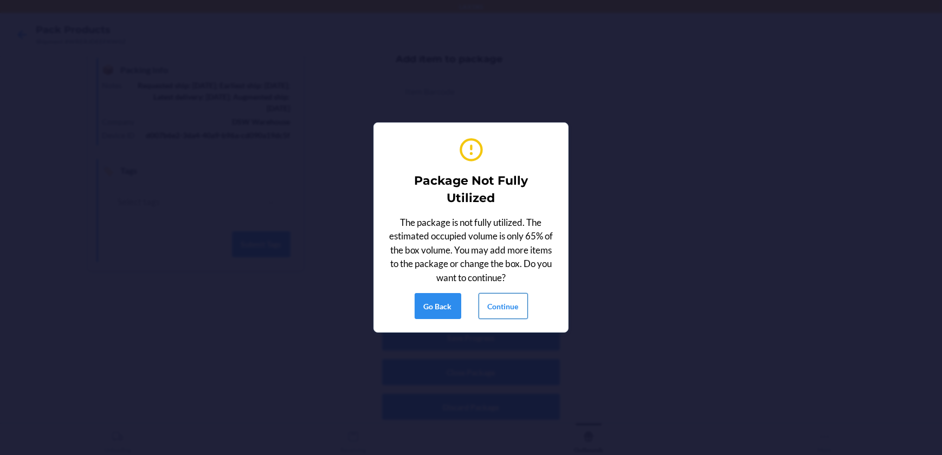
click at [487, 305] on button "Continue" at bounding box center [502, 306] width 49 height 26
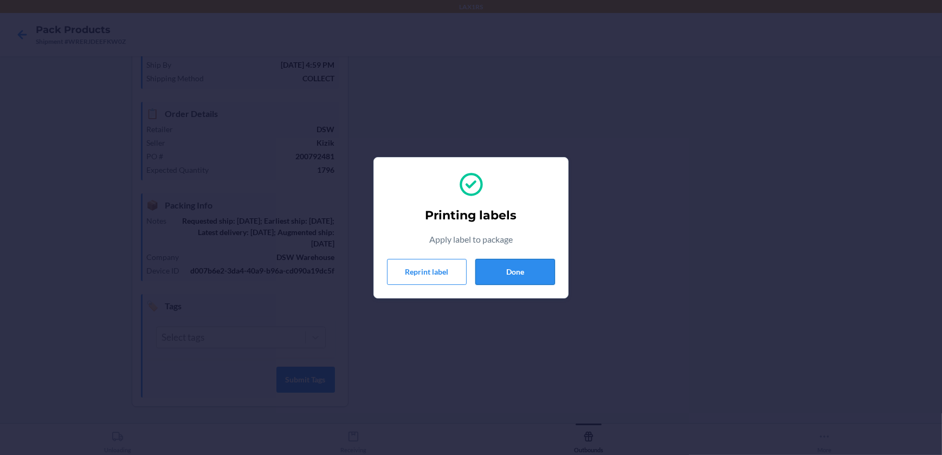
click at [510, 275] on button "Done" at bounding box center [515, 272] width 80 height 26
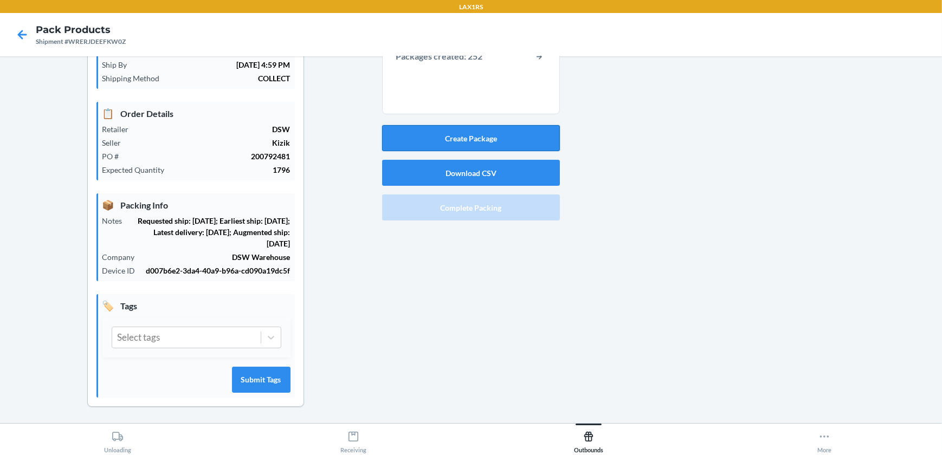
click at [539, 140] on button "Create Package" at bounding box center [471, 138] width 178 height 26
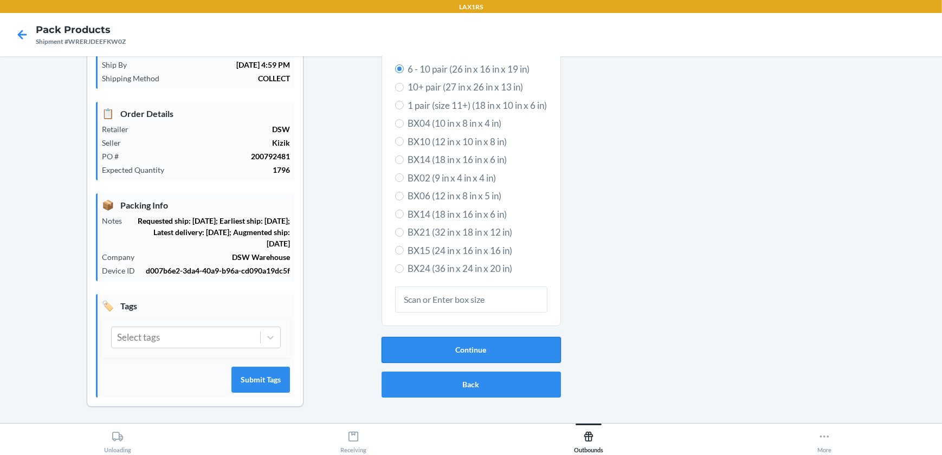
click at [522, 344] on button "Continue" at bounding box center [470, 350] width 179 height 26
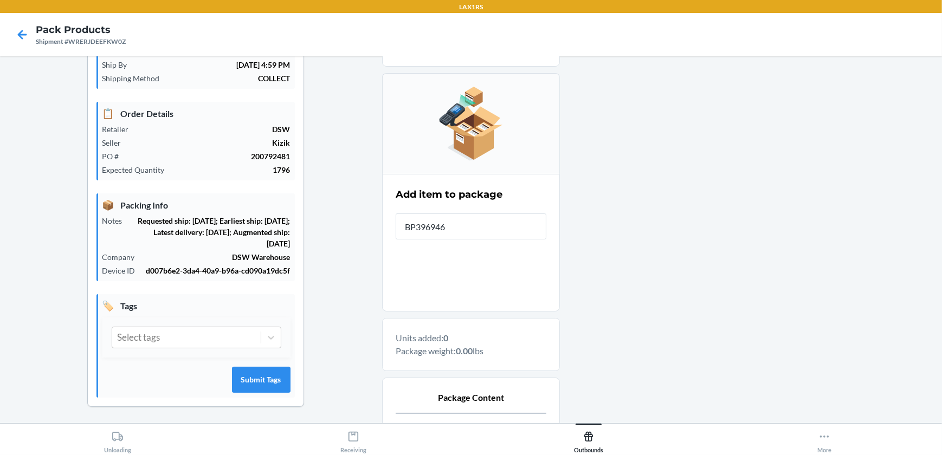
type input "BP3969462"
click at [467, 228] on input "BP39694627" at bounding box center [471, 226] width 151 height 26
click at [468, 228] on input "BP39694627" at bounding box center [471, 226] width 151 height 26
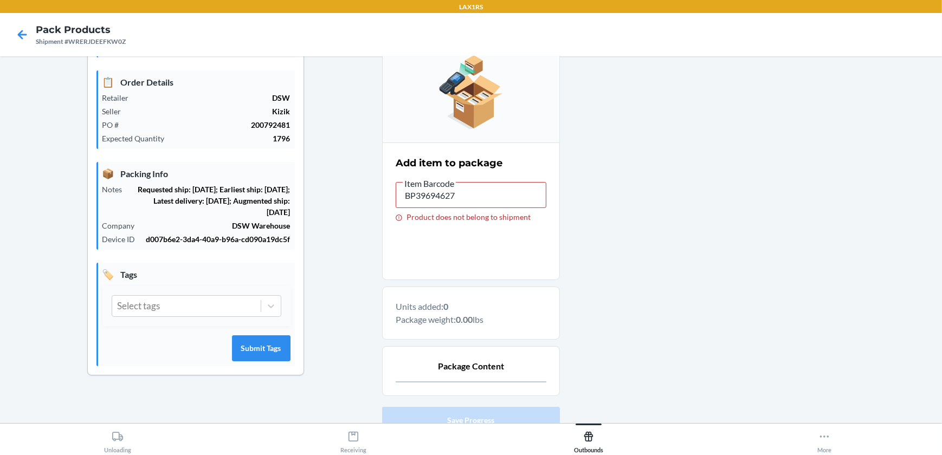
scroll to position [138, 0]
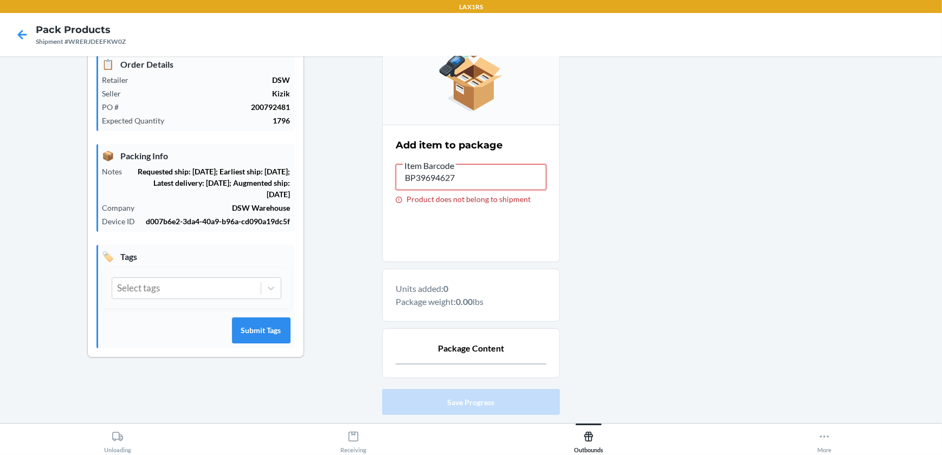
drag, startPoint x: 472, startPoint y: 169, endPoint x: 247, endPoint y: 154, distance: 225.3
click at [247, 154] on div "Shipment Details 🚚 Shipment Info Shipment Status PICKING_STARTED Shipment Type …" at bounding box center [471, 207] width 924 height 561
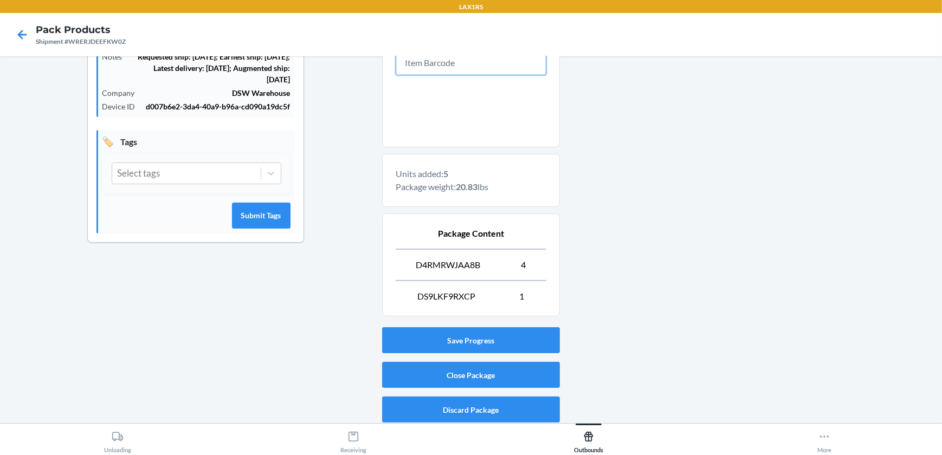
scroll to position [255, 0]
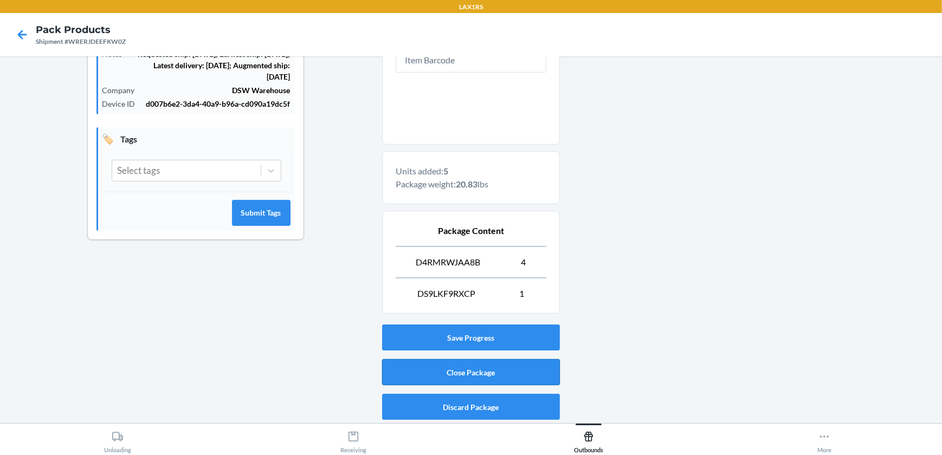
click at [487, 366] on button "Close Package" at bounding box center [471, 372] width 178 height 26
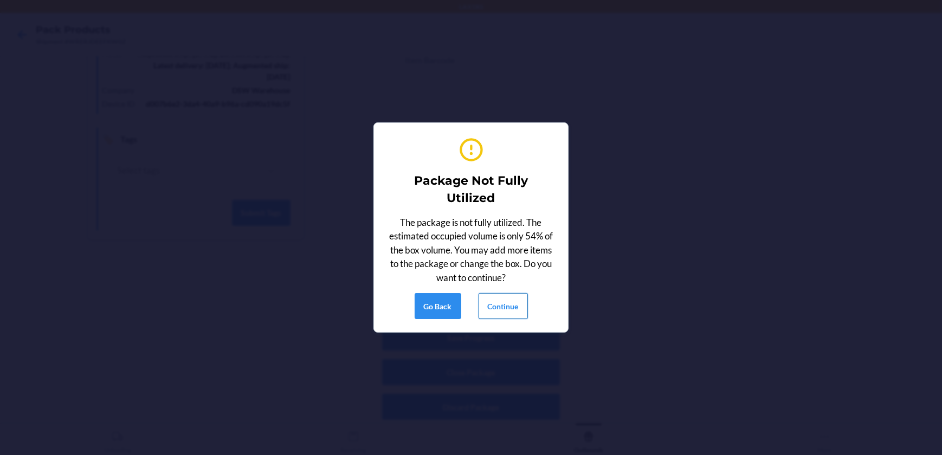
click at [504, 298] on button "Continue" at bounding box center [502, 306] width 49 height 26
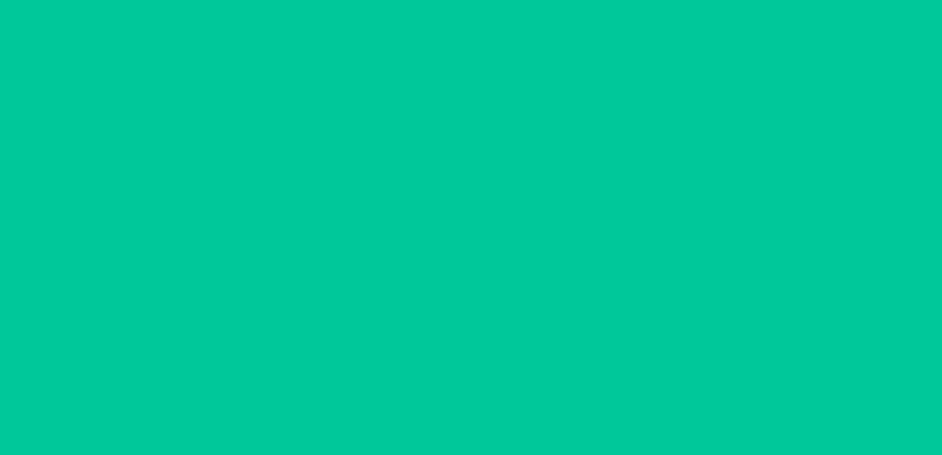
scroll to position [88, 0]
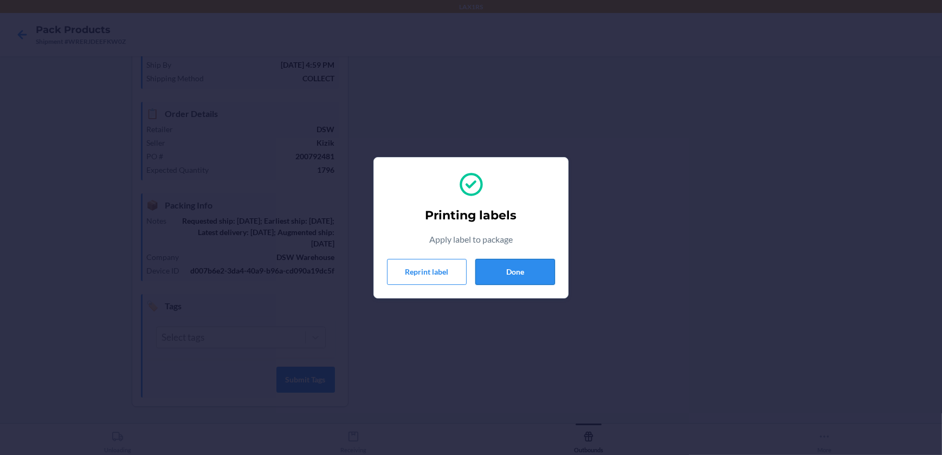
click at [512, 263] on button "Done" at bounding box center [515, 272] width 80 height 26
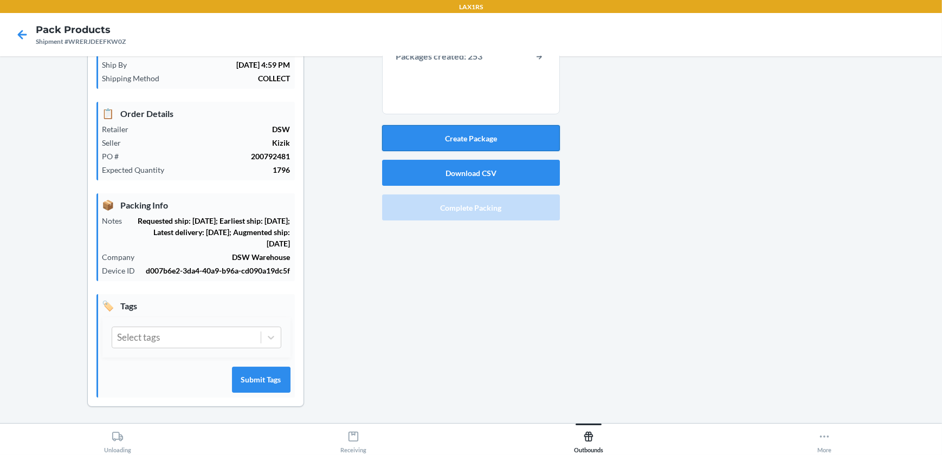
click at [460, 130] on button "Create Package" at bounding box center [471, 138] width 178 height 26
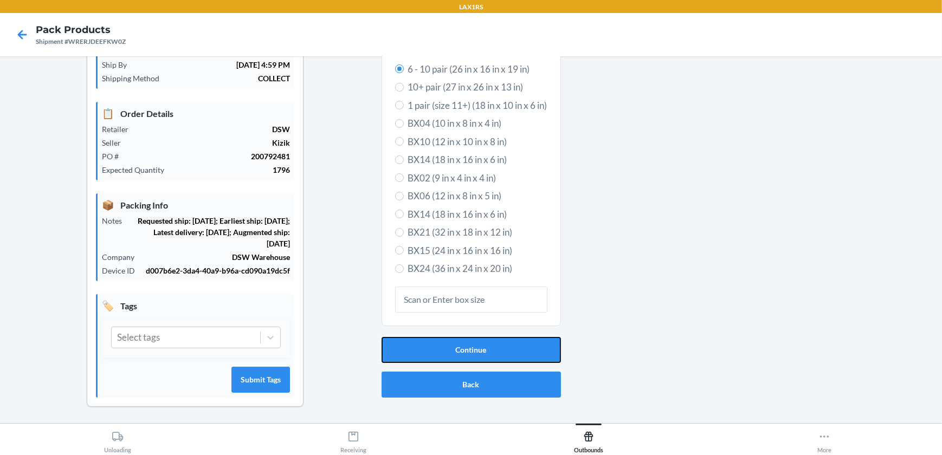
drag, startPoint x: 472, startPoint y: 343, endPoint x: 448, endPoint y: 335, distance: 26.2
click at [472, 343] on button "Continue" at bounding box center [470, 350] width 179 height 26
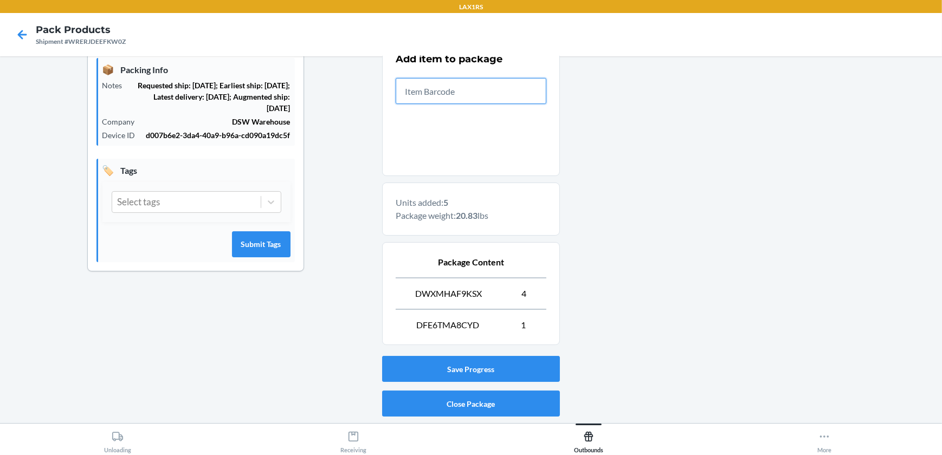
scroll to position [255, 0]
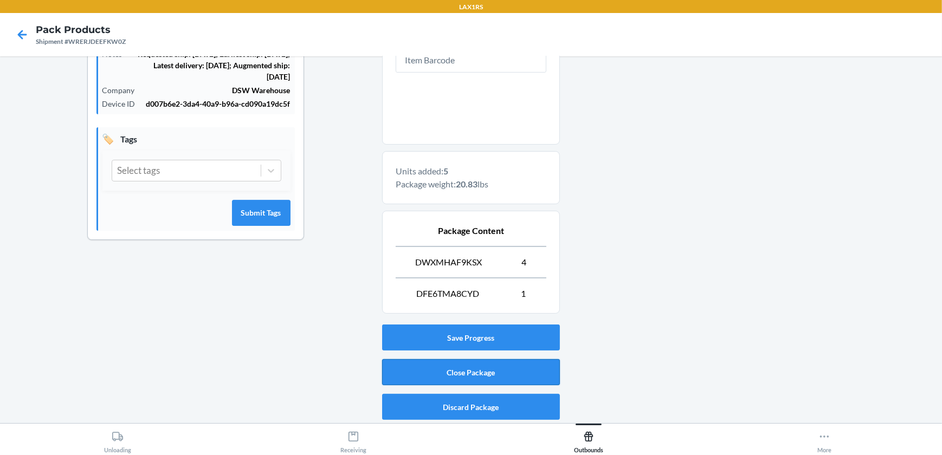
click at [501, 369] on button "Close Package" at bounding box center [471, 372] width 178 height 26
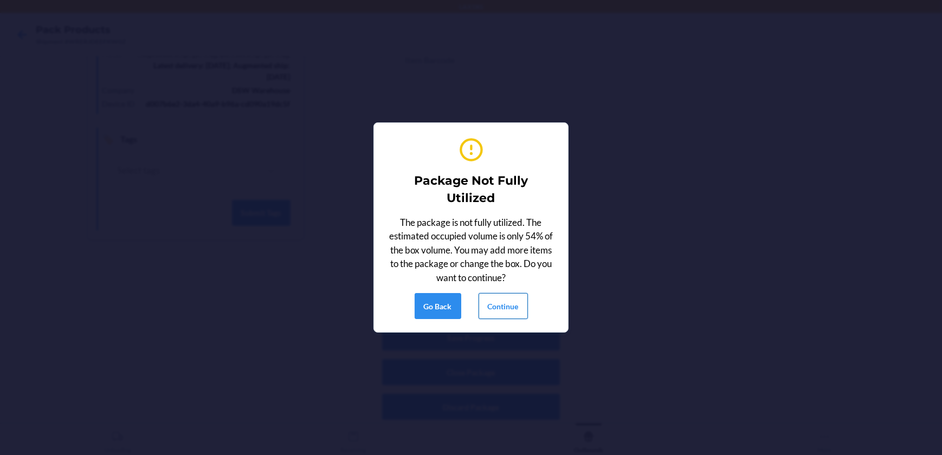
click at [512, 308] on button "Continue" at bounding box center [502, 306] width 49 height 26
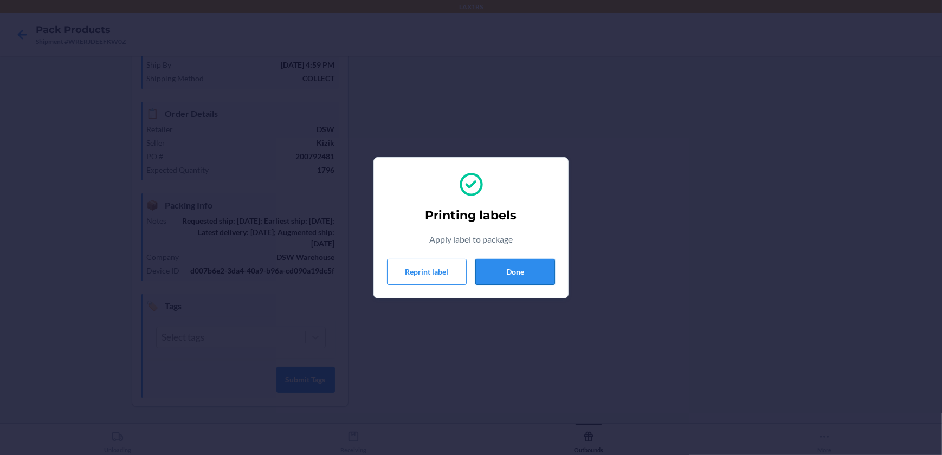
click at [522, 263] on button "Done" at bounding box center [515, 272] width 80 height 26
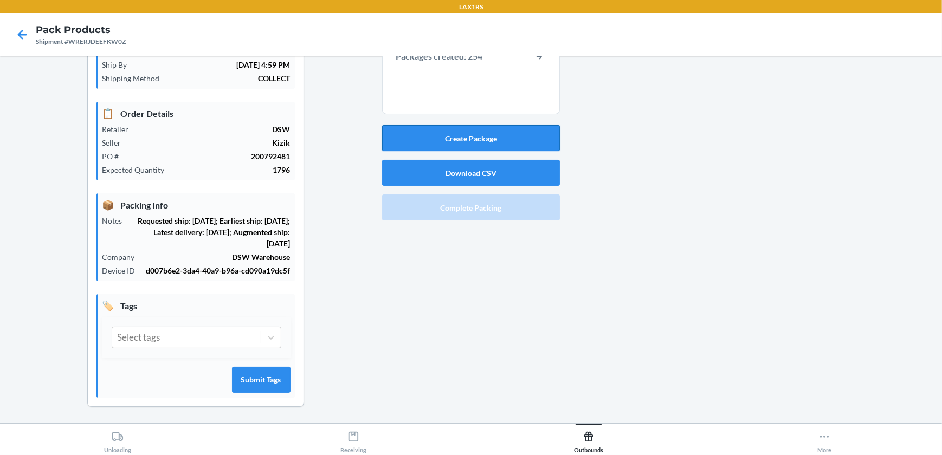
click at [534, 137] on button "Create Package" at bounding box center [471, 138] width 178 height 26
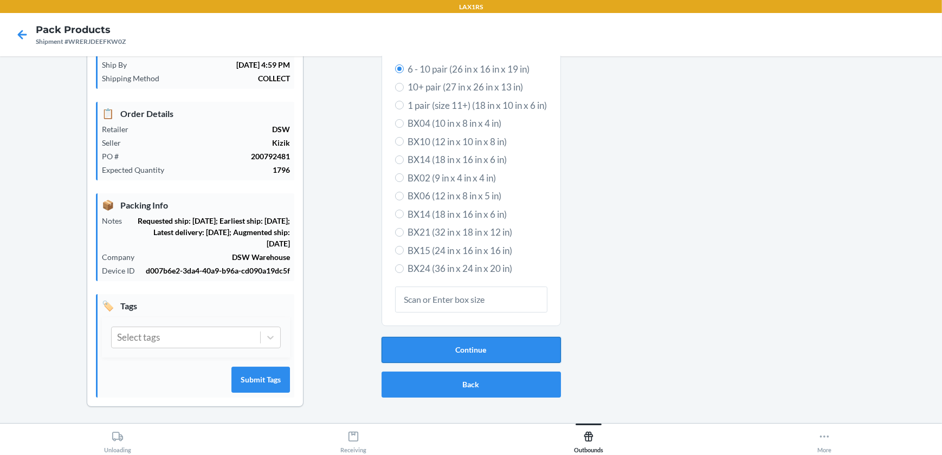
click at [463, 355] on button "Continue" at bounding box center [470, 350] width 179 height 26
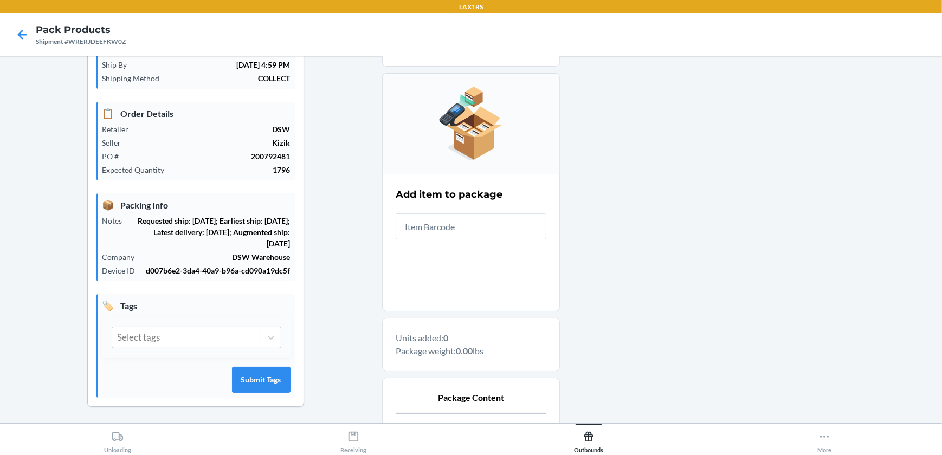
click at [484, 230] on input "text" at bounding box center [471, 226] width 151 height 26
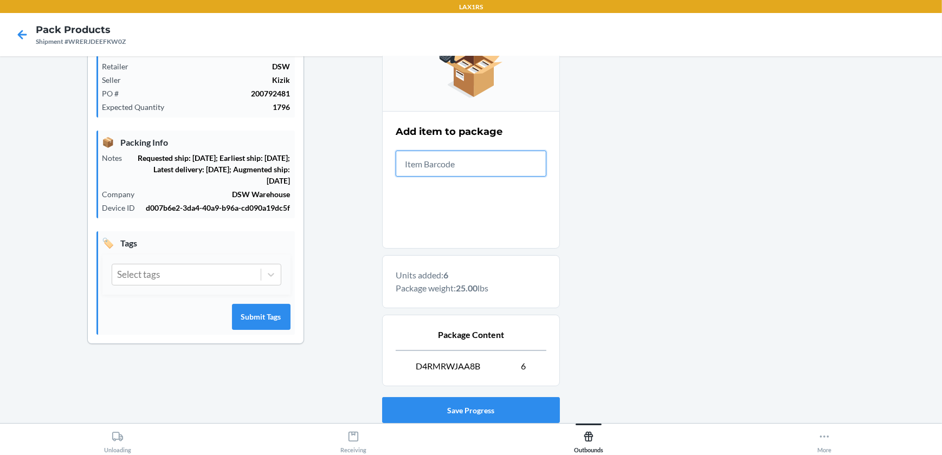
scroll to position [224, 0]
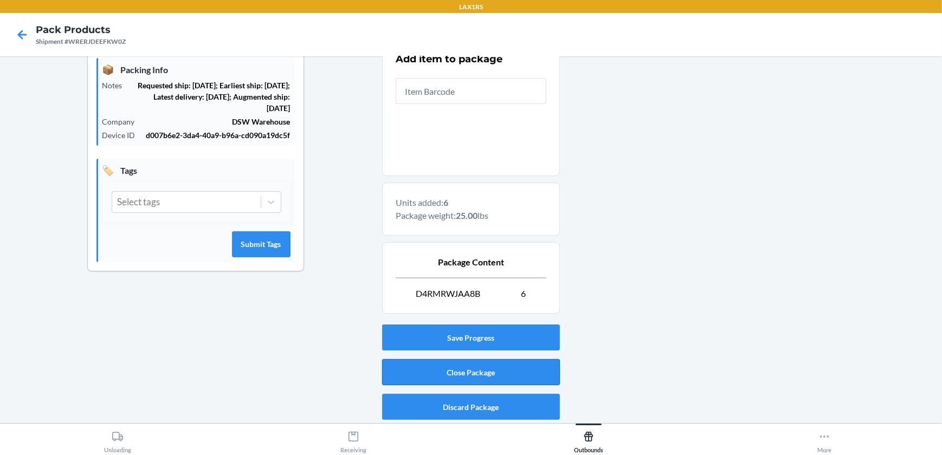
click at [467, 366] on button "Close Package" at bounding box center [471, 372] width 178 height 26
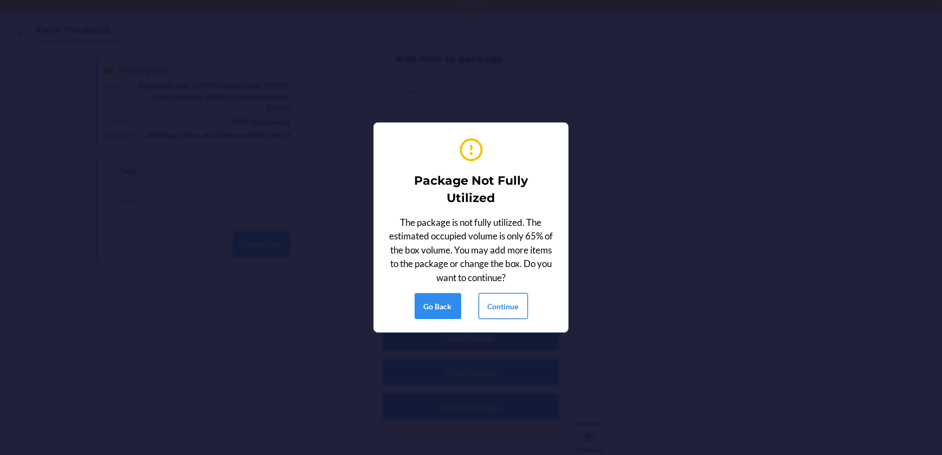
click at [504, 295] on button "Continue" at bounding box center [502, 306] width 49 height 26
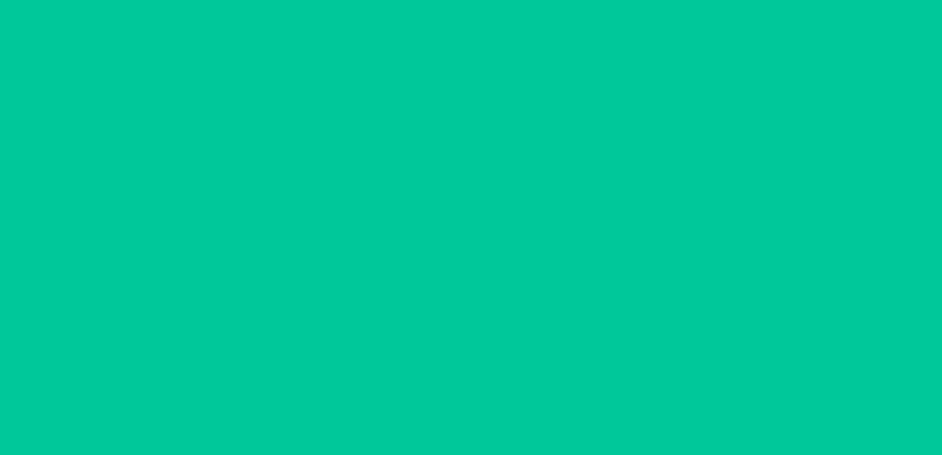
scroll to position [88, 0]
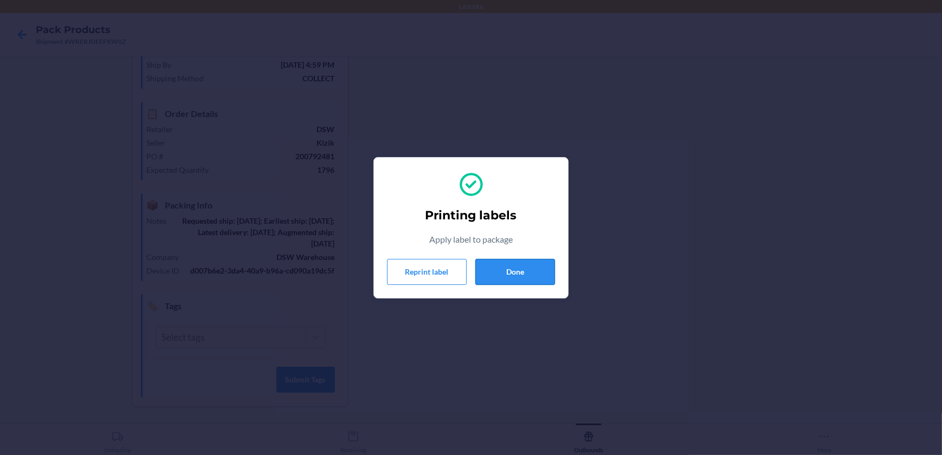
click at [529, 276] on button "Done" at bounding box center [515, 272] width 80 height 26
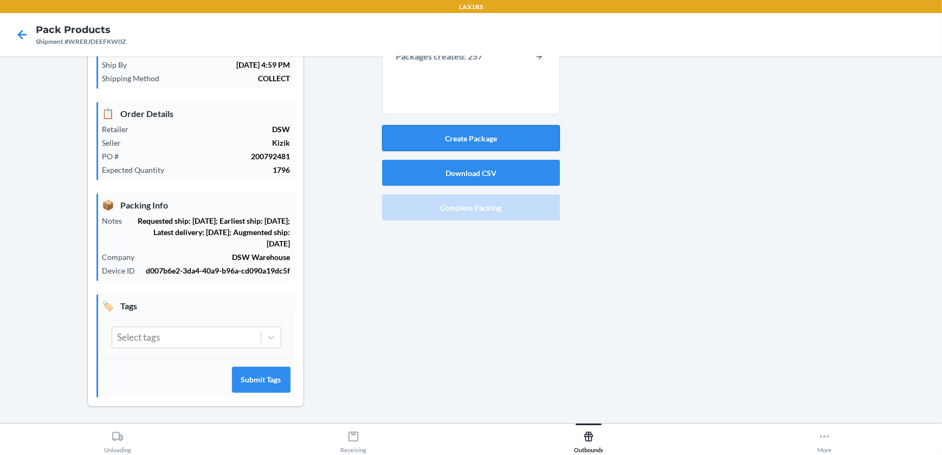
click at [485, 142] on button "Create Package" at bounding box center [471, 138] width 178 height 26
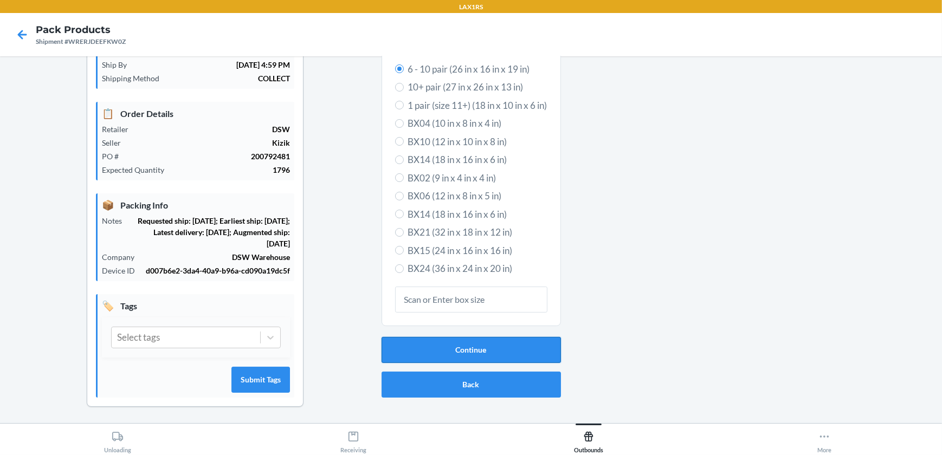
click at [498, 346] on button "Continue" at bounding box center [470, 350] width 179 height 26
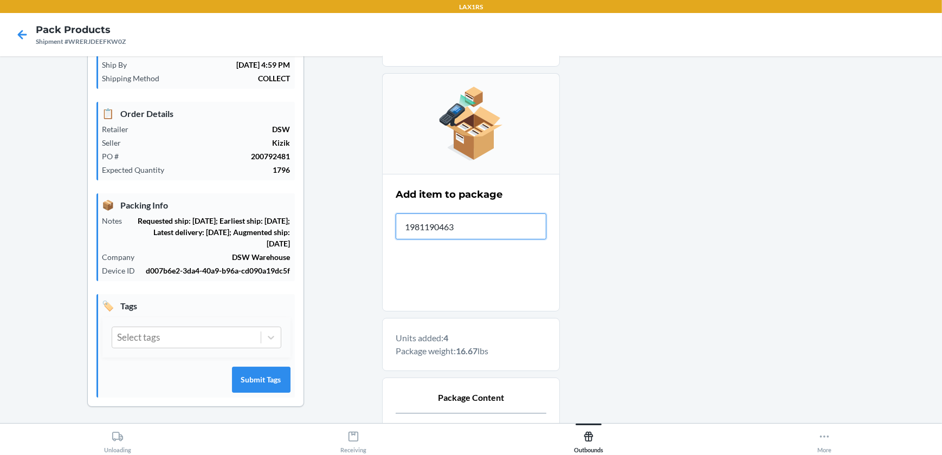
type input "19811904634"
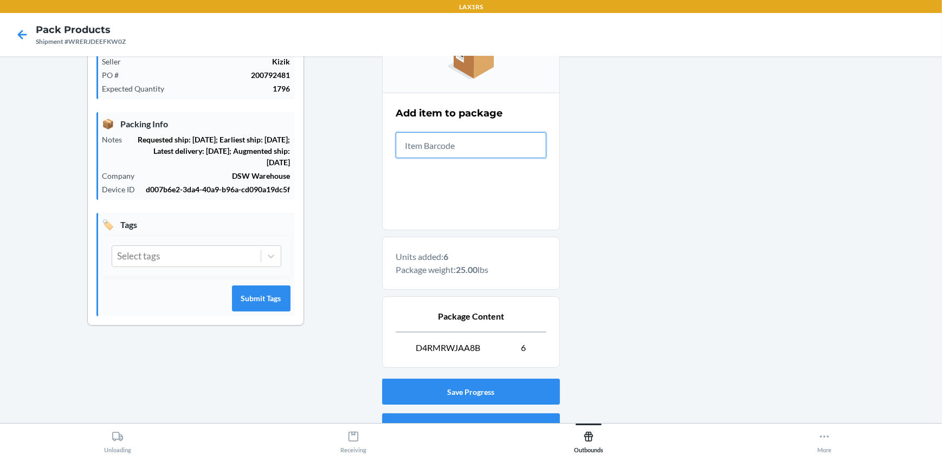
scroll to position [224, 0]
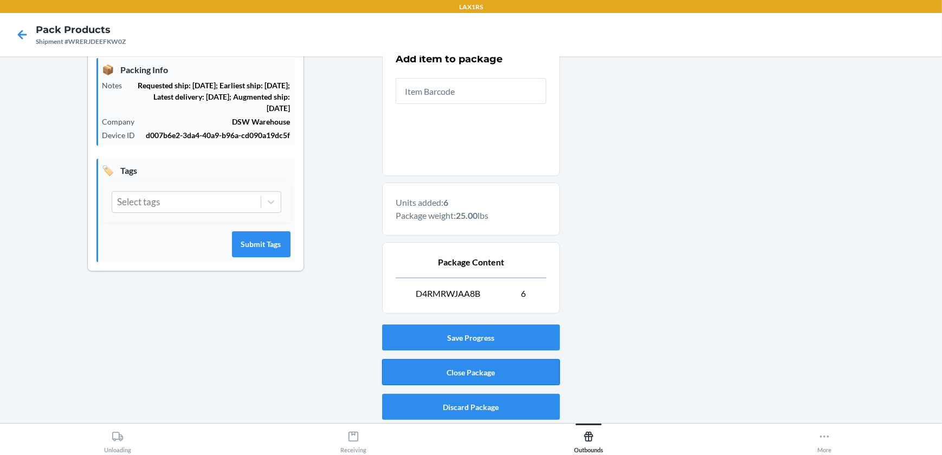
click at [535, 370] on button "Close Package" at bounding box center [471, 372] width 178 height 26
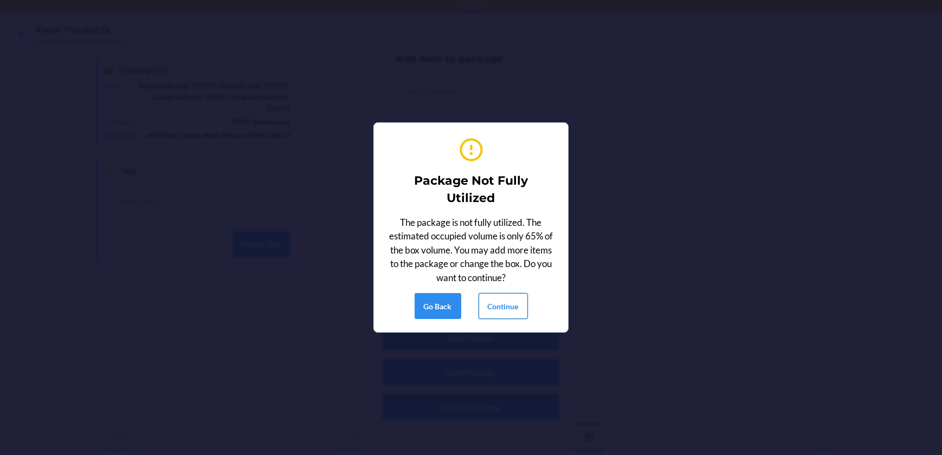
click at [517, 295] on button "Continue" at bounding box center [502, 306] width 49 height 26
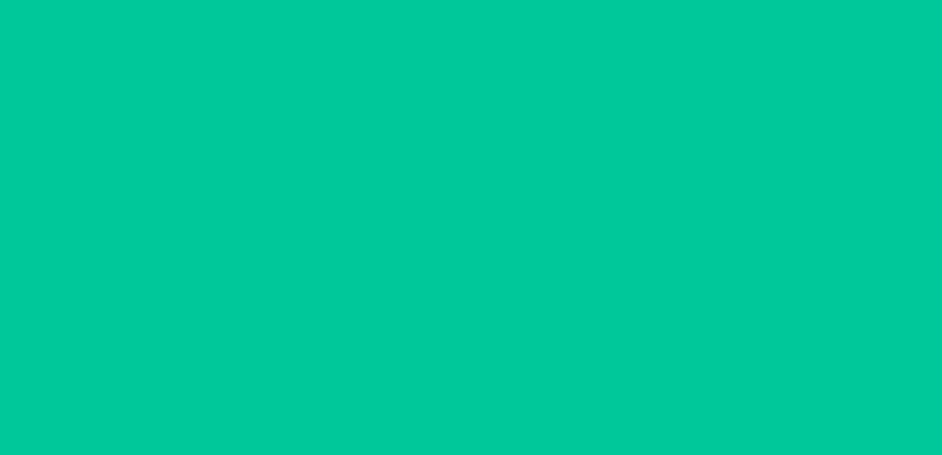
scroll to position [88, 0]
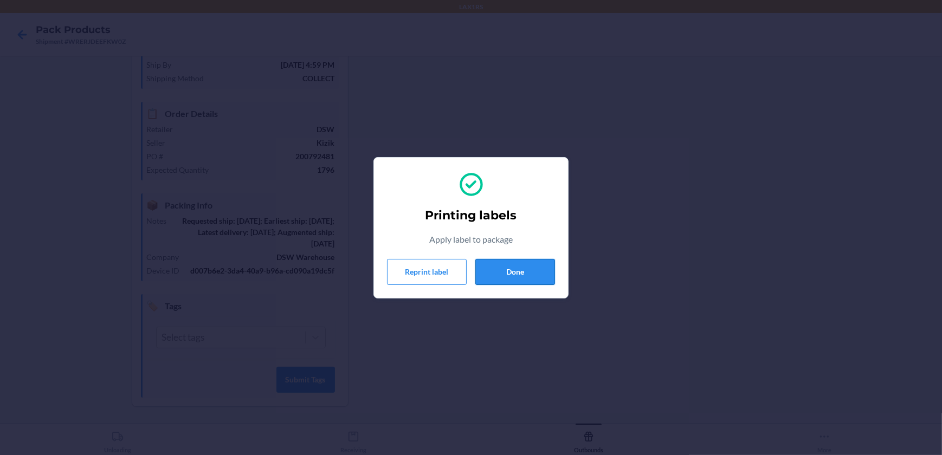
click at [521, 271] on button "Done" at bounding box center [515, 272] width 80 height 26
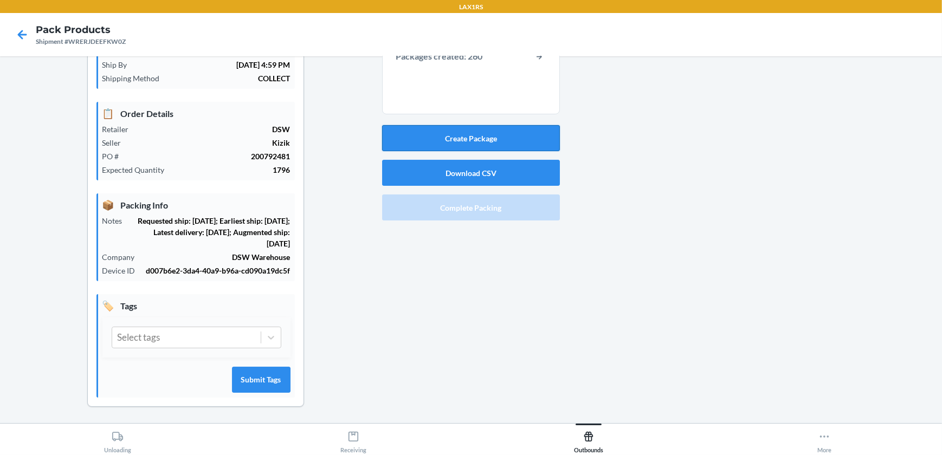
click at [507, 130] on button "Create Package" at bounding box center [471, 138] width 178 height 26
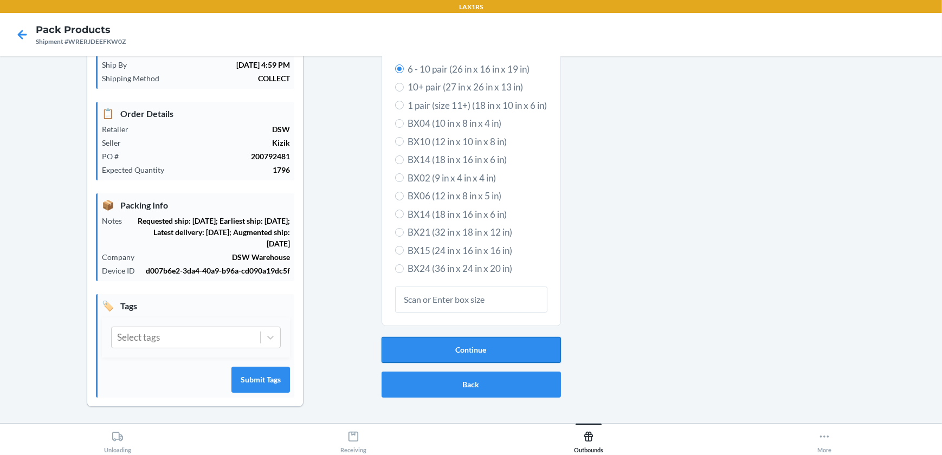
click at [457, 352] on button "Continue" at bounding box center [470, 350] width 179 height 26
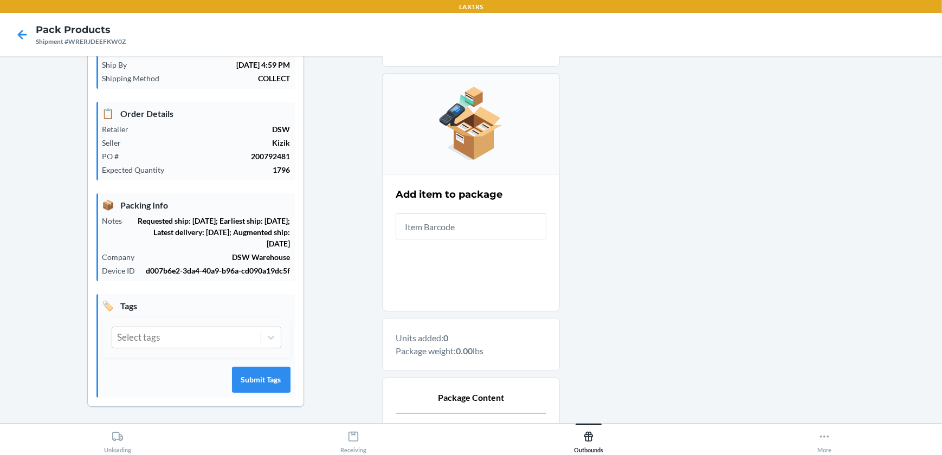
click at [508, 221] on input "text" at bounding box center [471, 226] width 151 height 26
click at [474, 223] on input "text" at bounding box center [471, 226] width 151 height 26
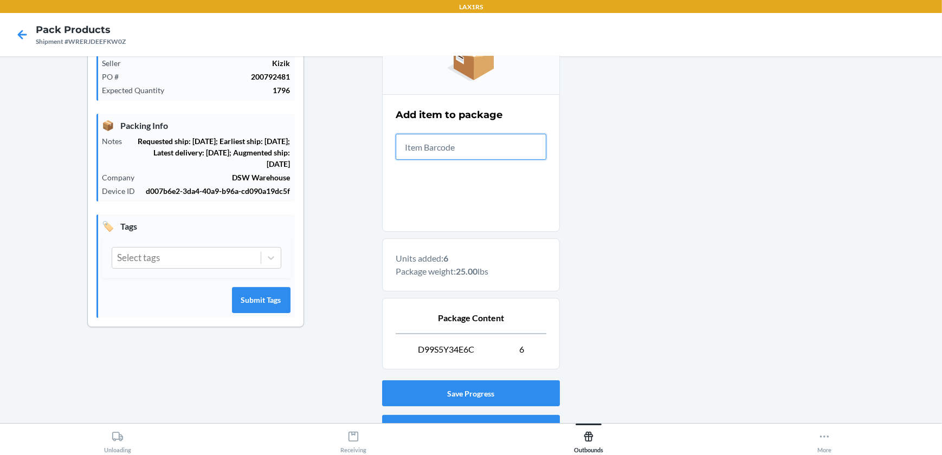
scroll to position [224, 0]
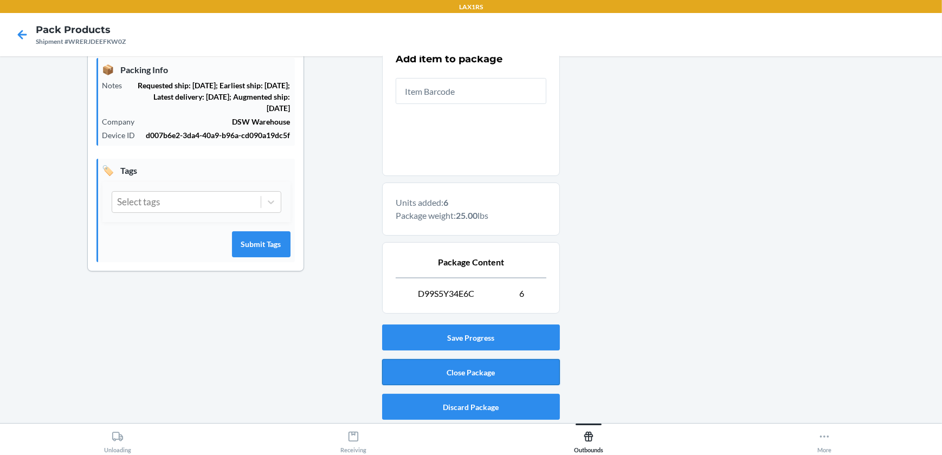
click at [501, 371] on button "Close Package" at bounding box center [471, 372] width 178 height 26
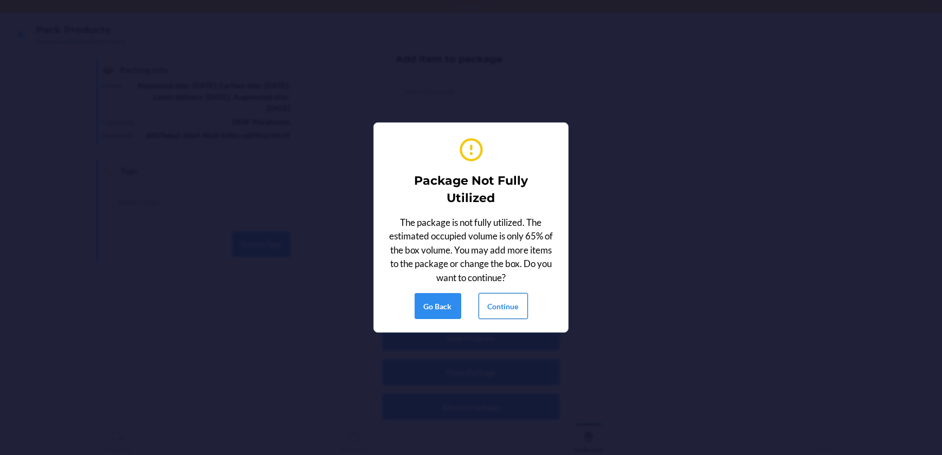
click at [494, 305] on button "Continue" at bounding box center [502, 306] width 49 height 26
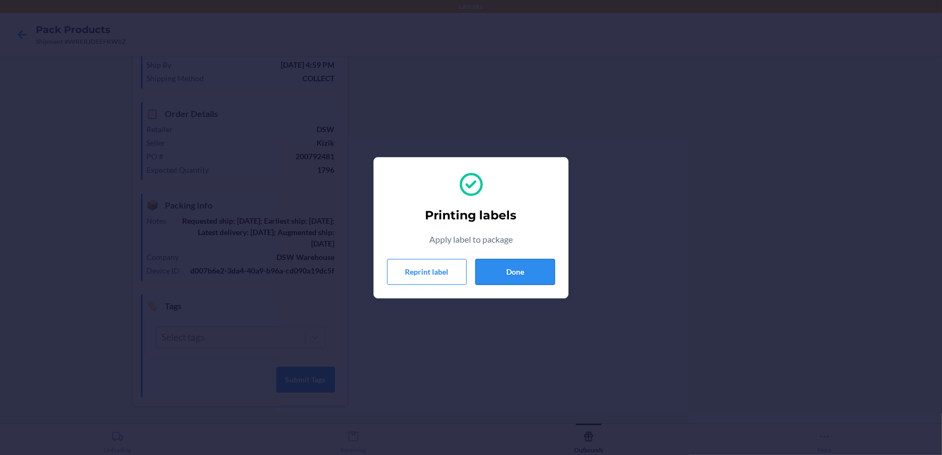
click at [480, 272] on button "Done" at bounding box center [515, 272] width 80 height 26
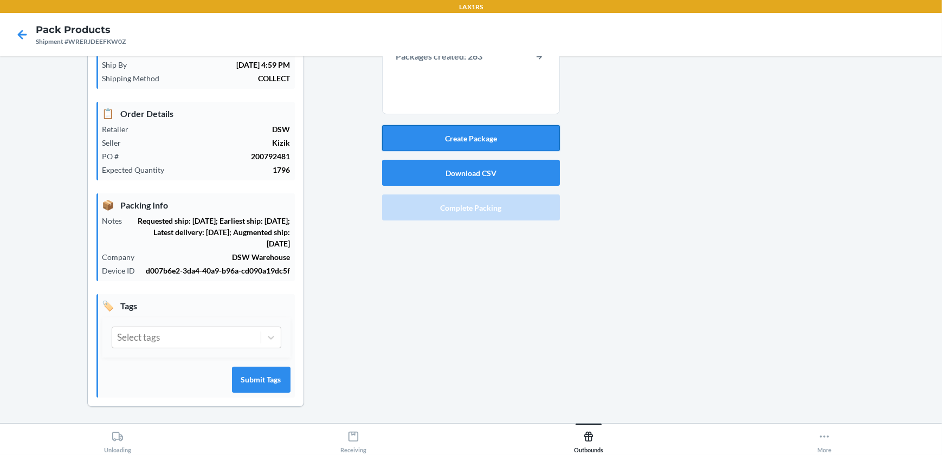
click at [442, 136] on button "Create Package" at bounding box center [471, 138] width 178 height 26
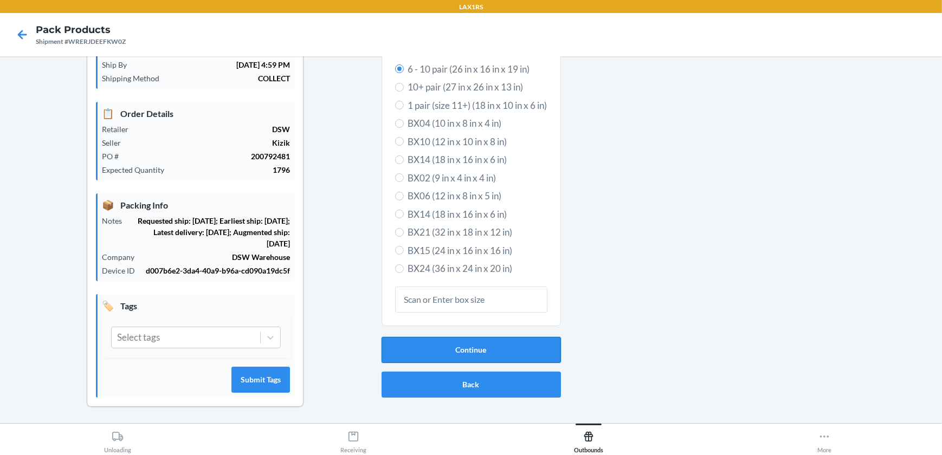
click at [463, 340] on button "Continue" at bounding box center [470, 350] width 179 height 26
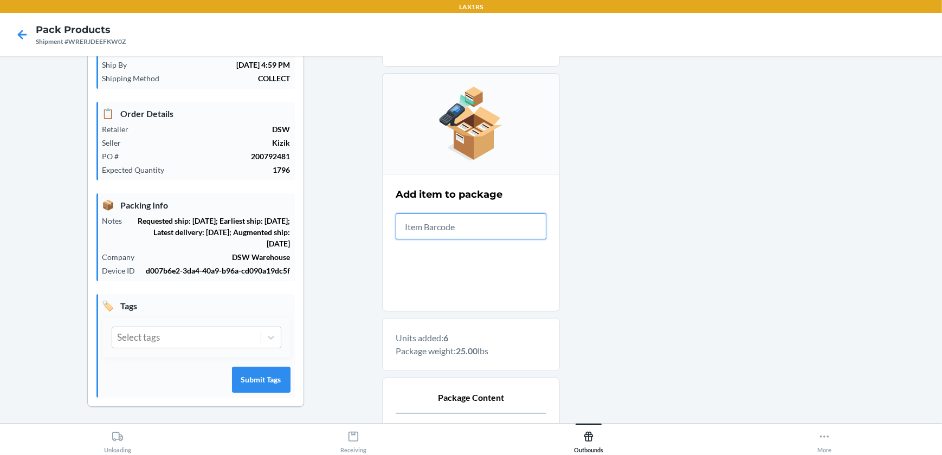
scroll to position [224, 0]
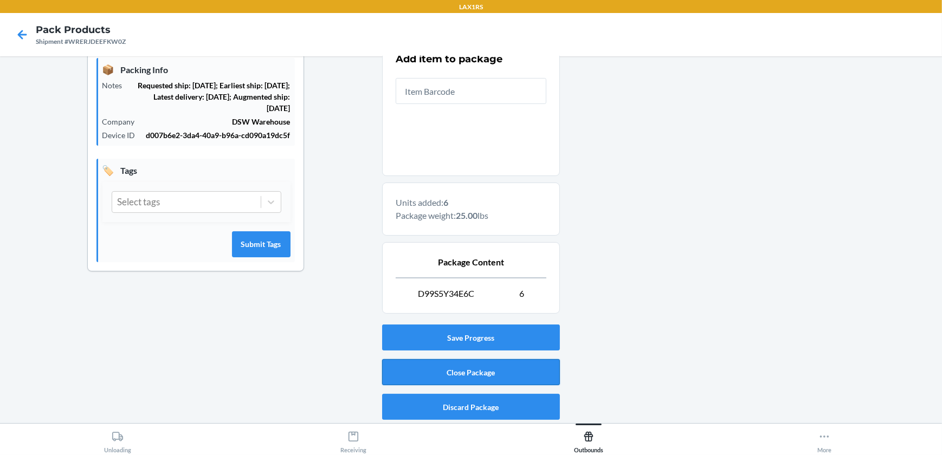
click at [471, 368] on button "Close Package" at bounding box center [471, 372] width 178 height 26
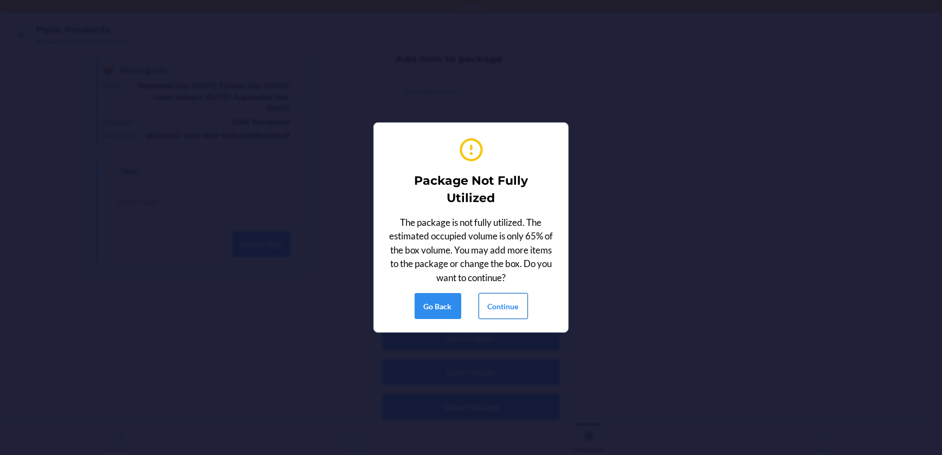
click at [508, 308] on button "Continue" at bounding box center [502, 306] width 49 height 26
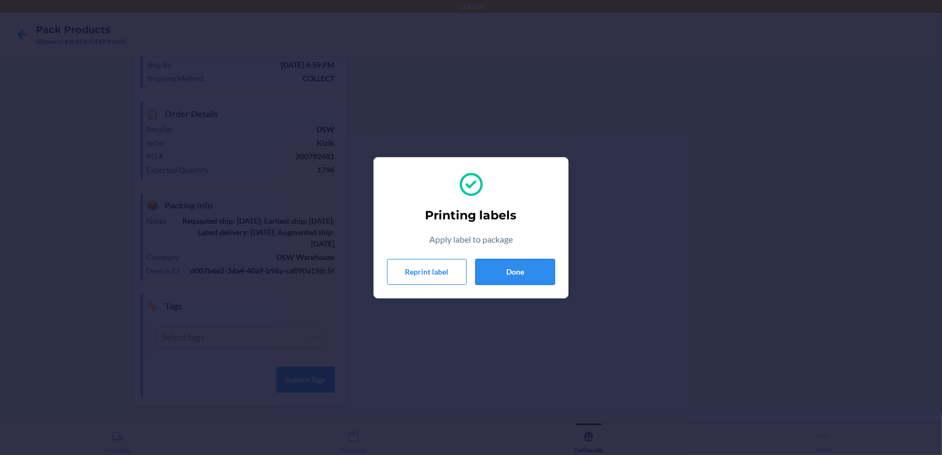
click at [548, 259] on button "Done" at bounding box center [515, 272] width 80 height 26
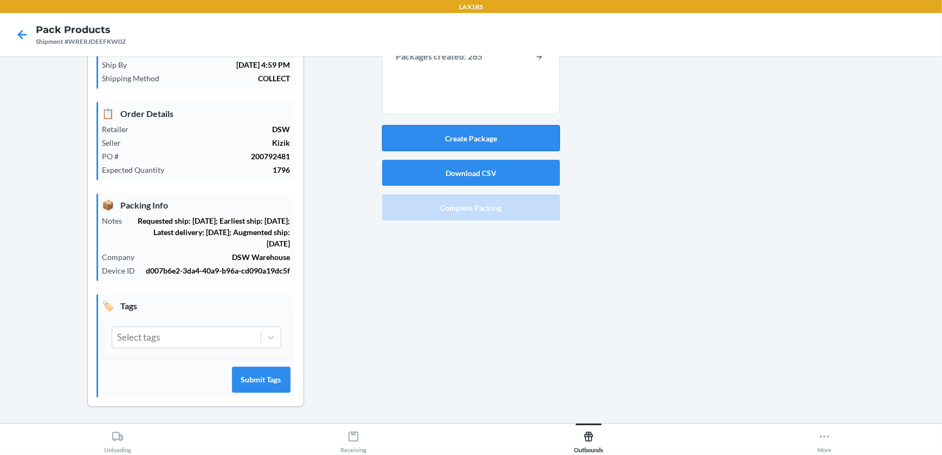
click at [443, 135] on button "Create Package" at bounding box center [471, 138] width 178 height 26
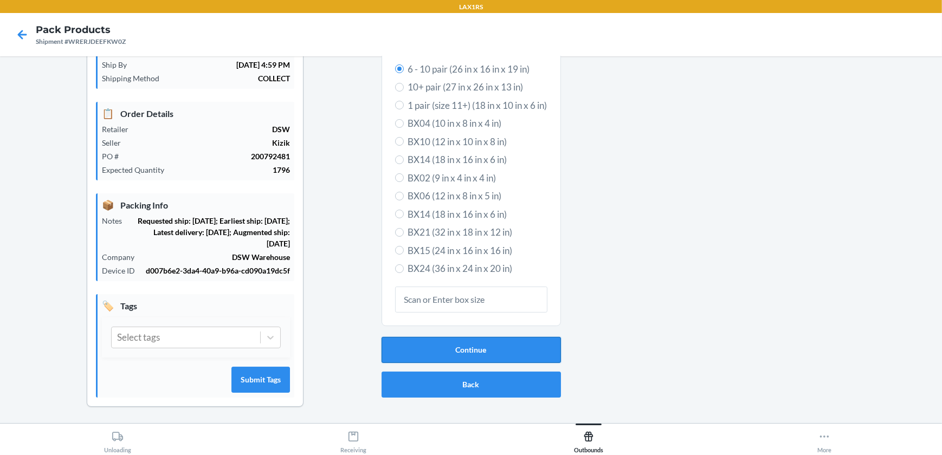
click at [445, 354] on button "Continue" at bounding box center [470, 350] width 179 height 26
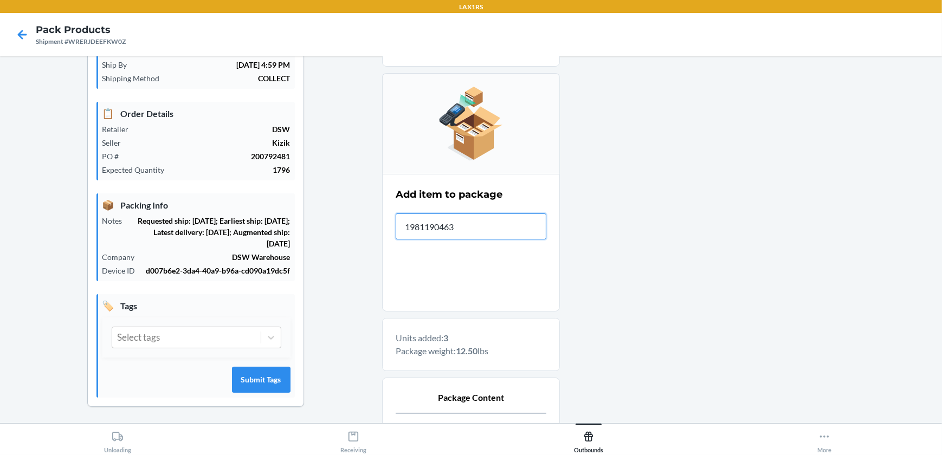
type input "19811904631"
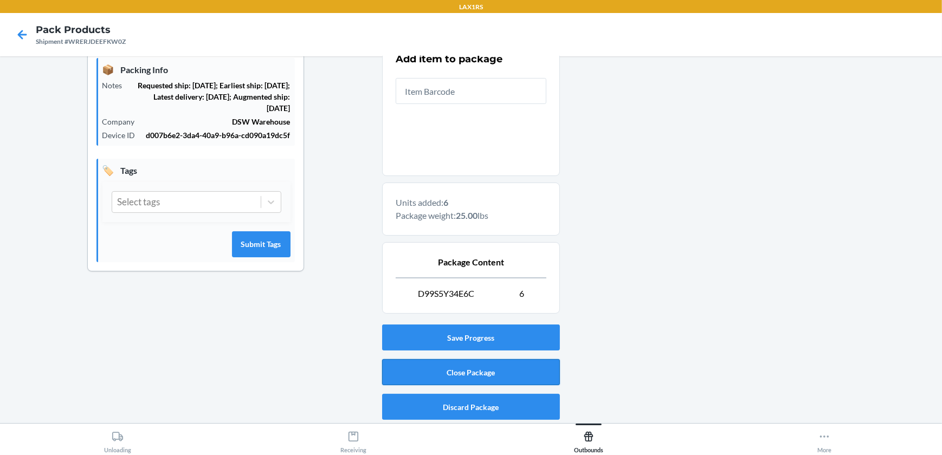
click at [533, 368] on button "Close Package" at bounding box center [471, 372] width 178 height 26
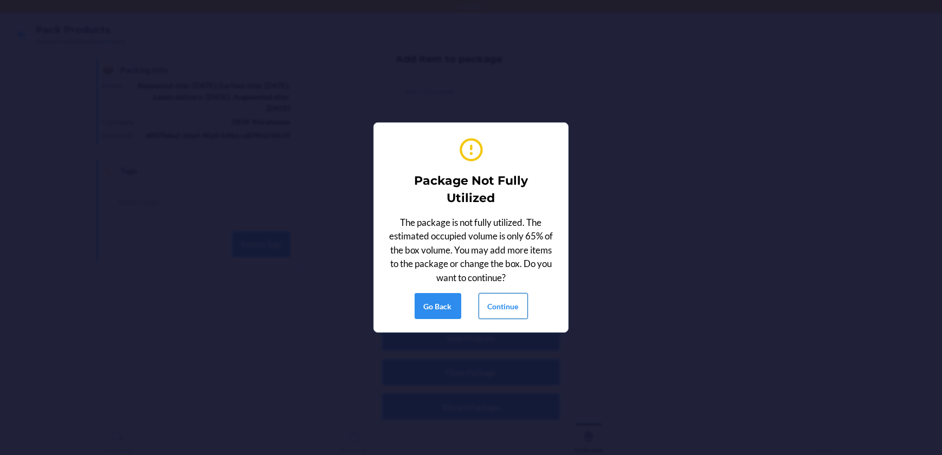
click at [510, 307] on button "Continue" at bounding box center [502, 306] width 49 height 26
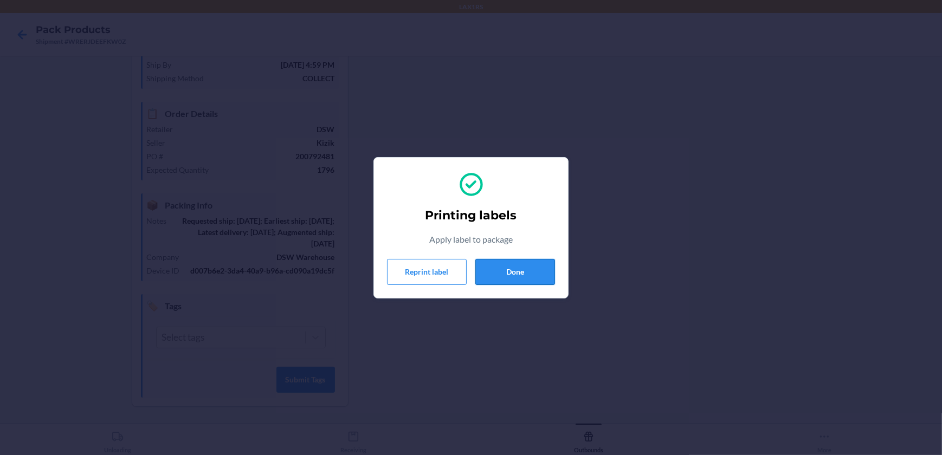
click at [518, 273] on button "Done" at bounding box center [515, 272] width 80 height 26
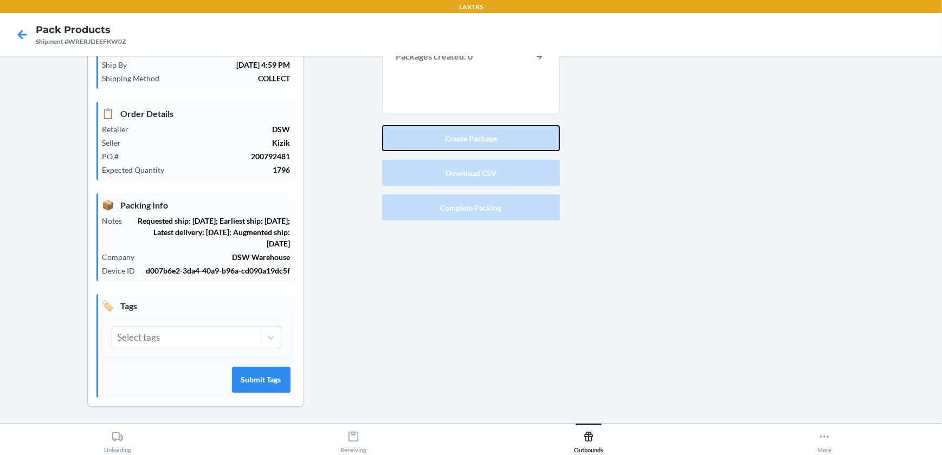
click at [482, 140] on button "Create Package" at bounding box center [471, 138] width 178 height 26
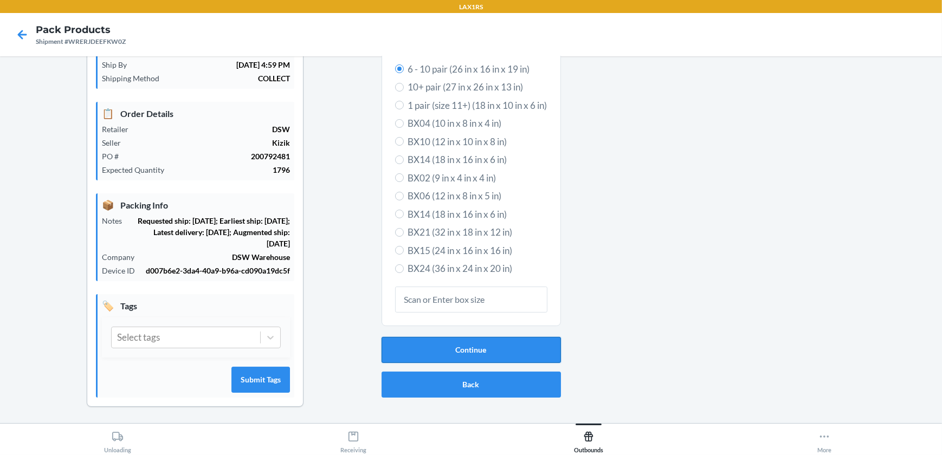
click at [428, 343] on button "Continue" at bounding box center [470, 350] width 179 height 26
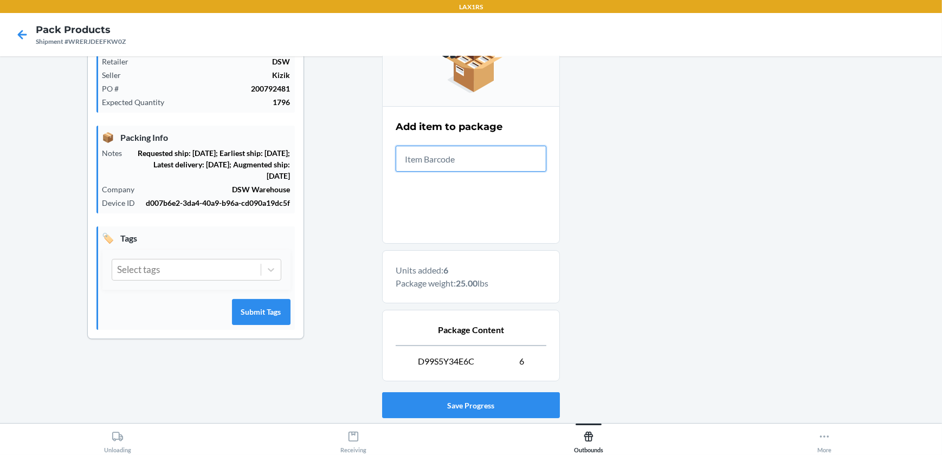
scroll to position [224, 0]
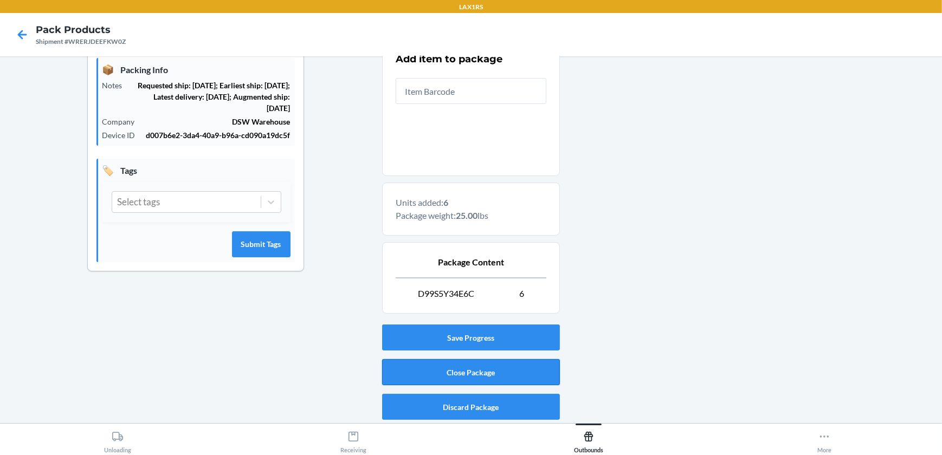
click at [421, 376] on button "Close Package" at bounding box center [471, 372] width 178 height 26
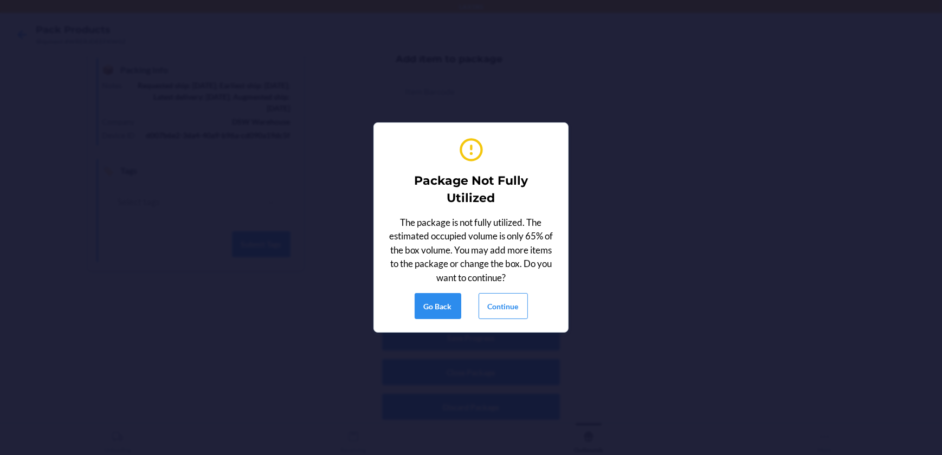
click at [506, 292] on div "Package Not Fully Utilized The package is not fully utilized. The estimated occ…" at bounding box center [471, 228] width 168 height 192
click at [501, 302] on button "Continue" at bounding box center [502, 306] width 49 height 26
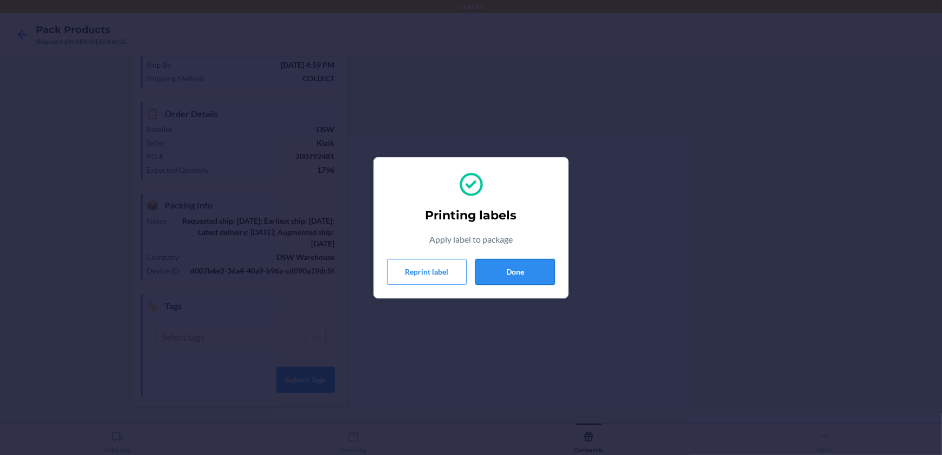
click at [520, 270] on button "Done" at bounding box center [515, 272] width 80 height 26
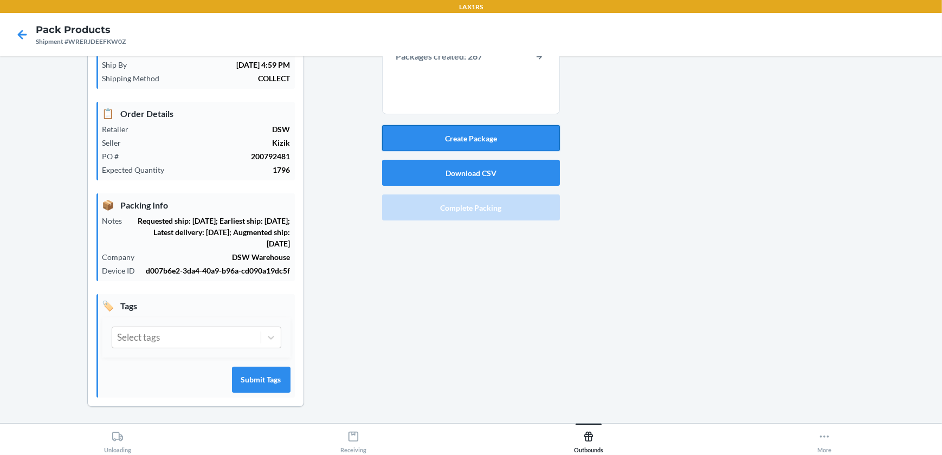
click at [463, 135] on button "Create Package" at bounding box center [471, 138] width 178 height 26
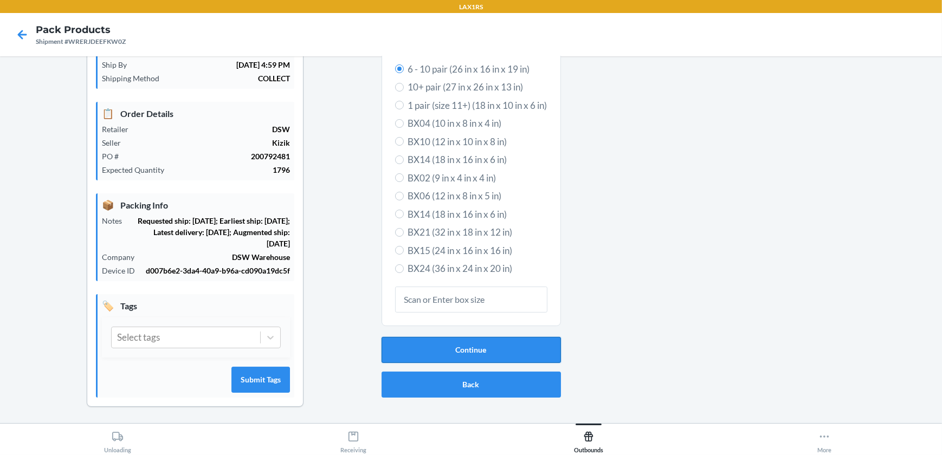
click at [465, 345] on button "Continue" at bounding box center [470, 350] width 179 height 26
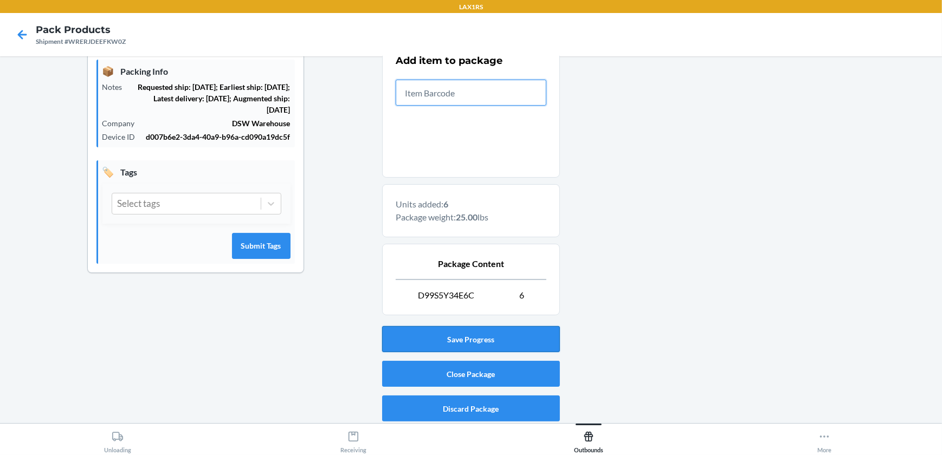
scroll to position [224, 0]
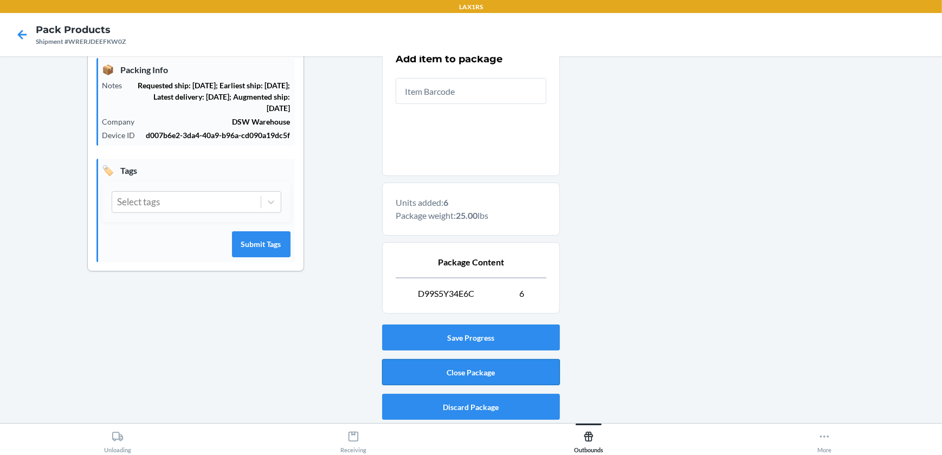
click at [430, 368] on button "Close Package" at bounding box center [471, 372] width 178 height 26
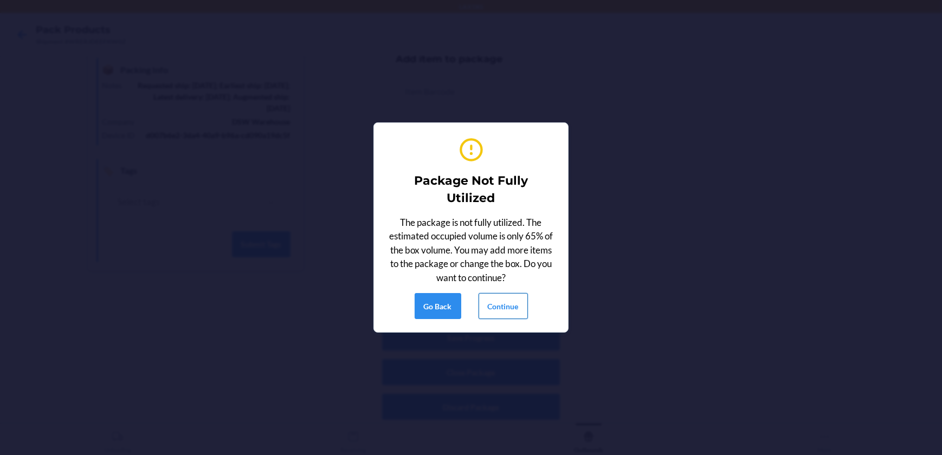
click at [501, 301] on button "Continue" at bounding box center [502, 306] width 49 height 26
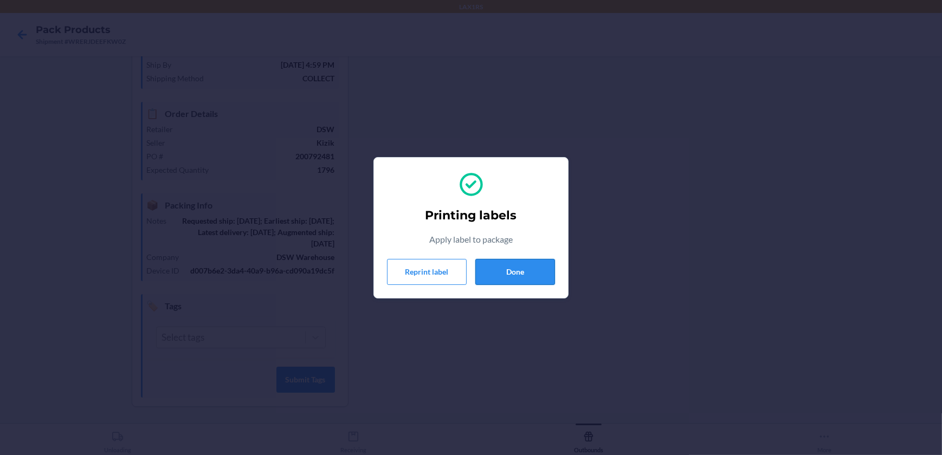
click at [531, 267] on button "Done" at bounding box center [515, 272] width 80 height 26
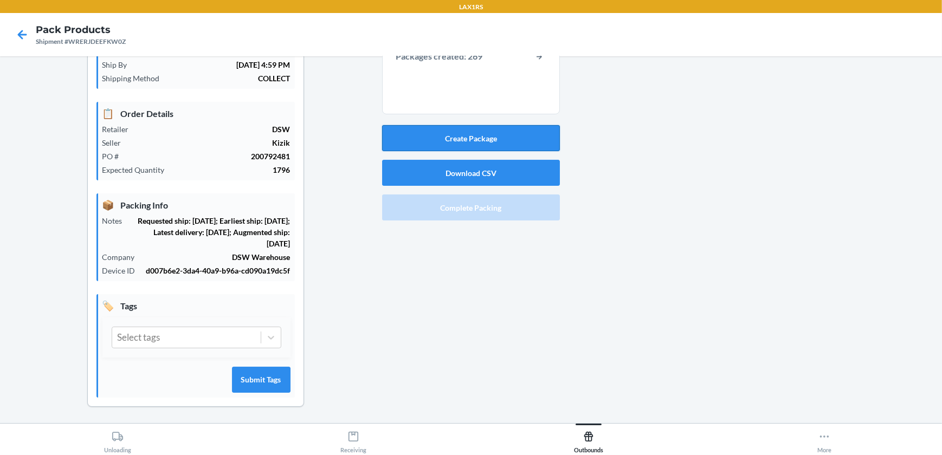
click at [505, 137] on button "Create Package" at bounding box center [471, 138] width 178 height 26
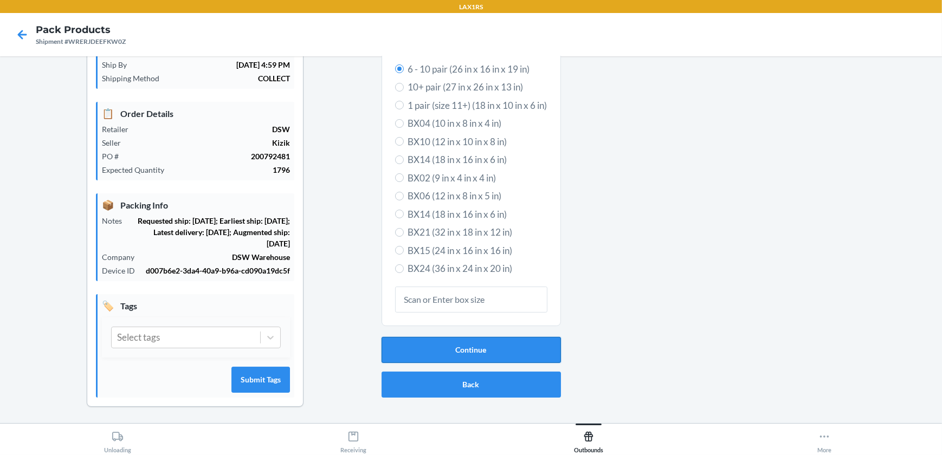
click at [488, 341] on button "Continue" at bounding box center [470, 350] width 179 height 26
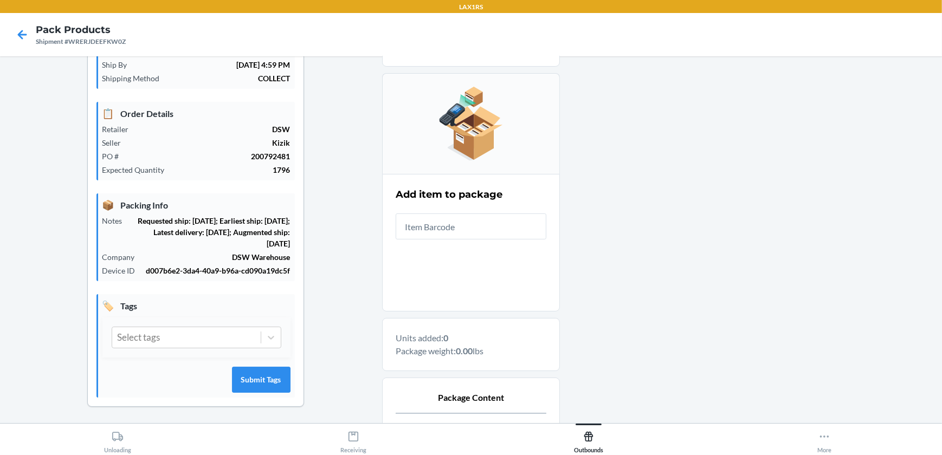
click at [482, 228] on input "text" at bounding box center [471, 226] width 151 height 26
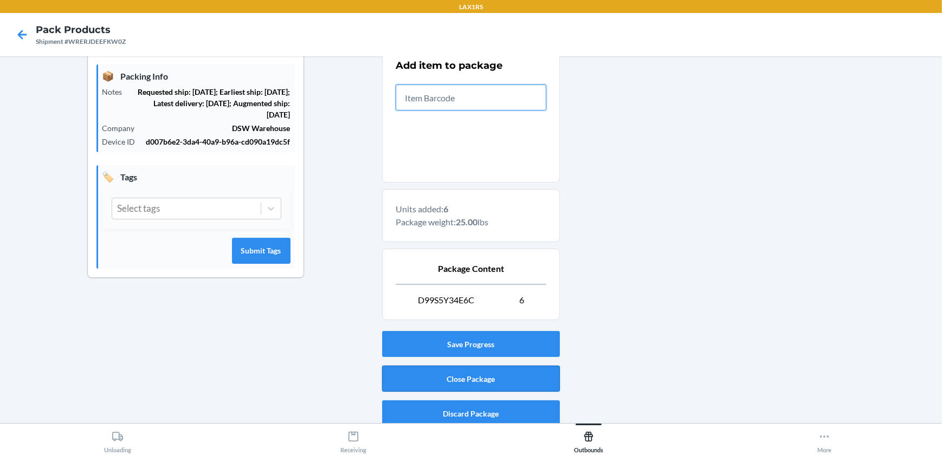
scroll to position [224, 0]
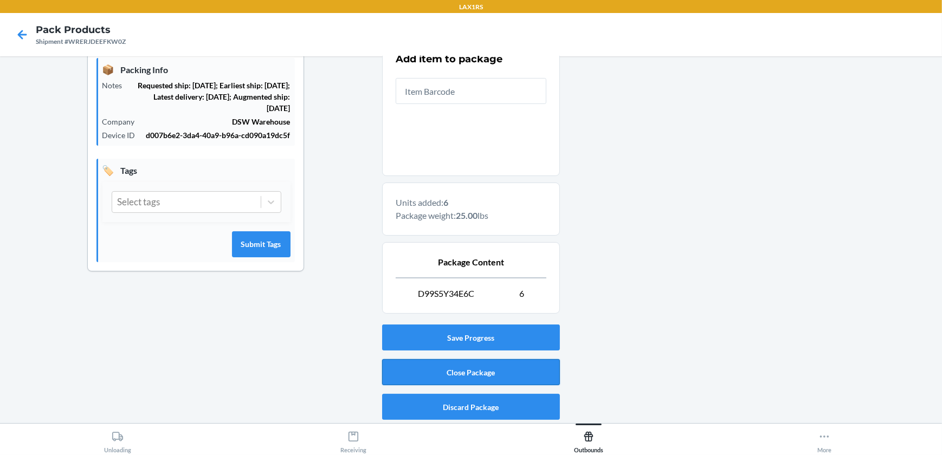
click at [530, 379] on button "Close Package" at bounding box center [471, 372] width 178 height 26
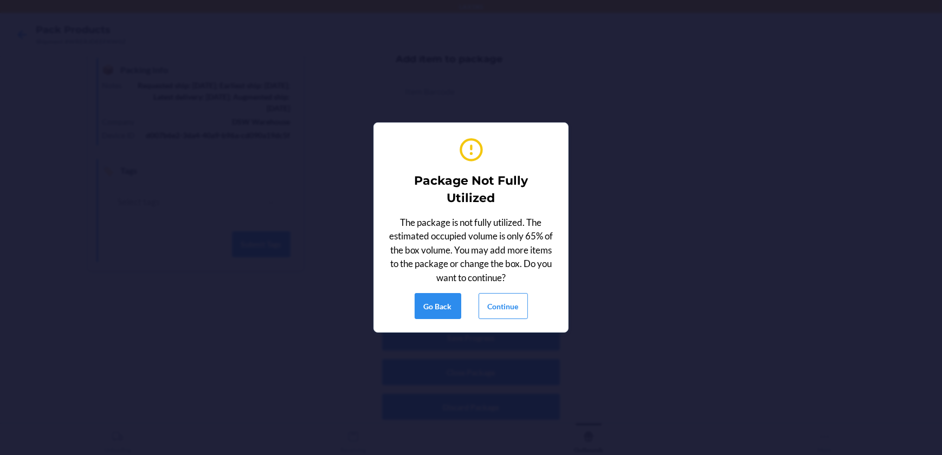
click at [512, 288] on div "Package Not Fully Utilized The package is not fully utilized. The estimated occ…" at bounding box center [471, 228] width 168 height 192
click at [500, 310] on button "Continue" at bounding box center [502, 306] width 49 height 26
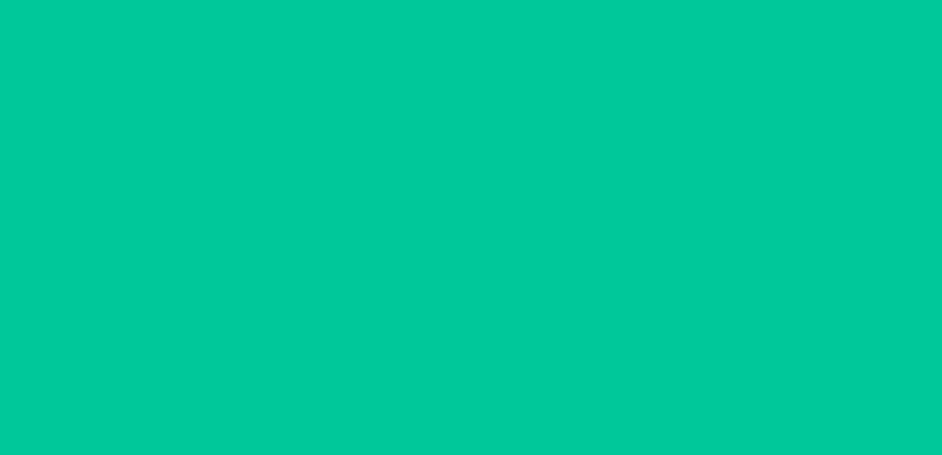
scroll to position [88, 0]
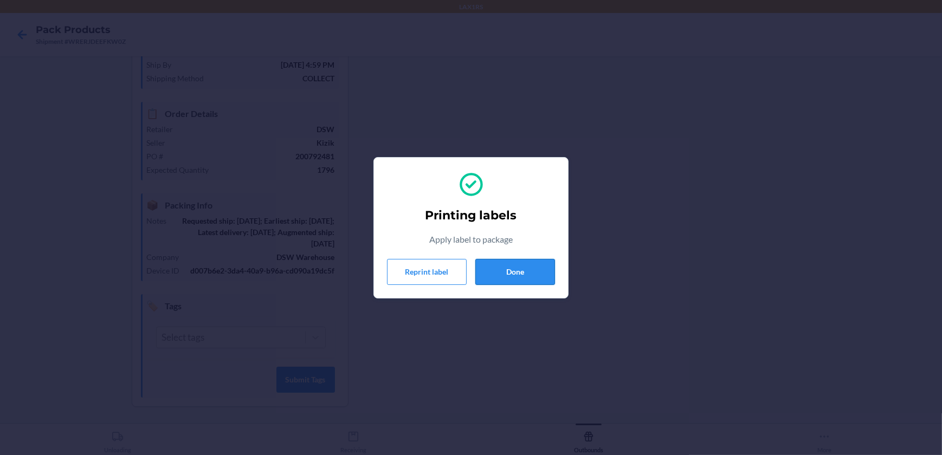
click at [533, 265] on button "Done" at bounding box center [515, 272] width 80 height 26
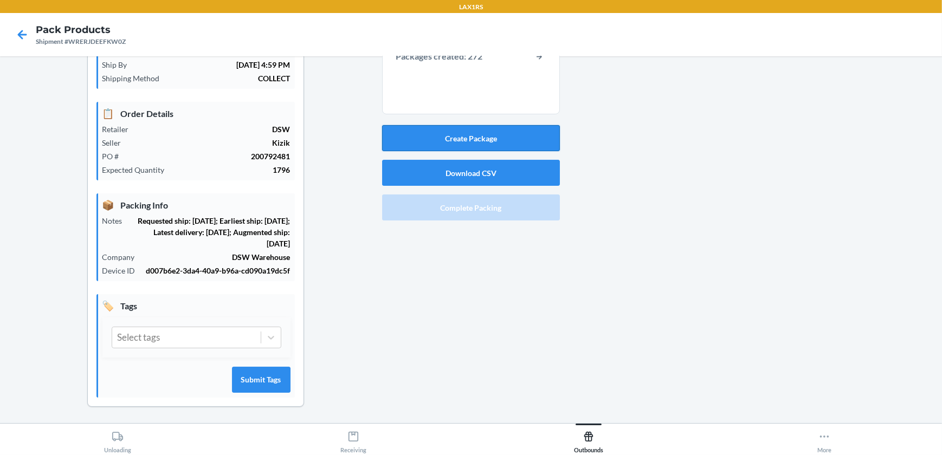
click at [428, 139] on button "Create Package" at bounding box center [471, 138] width 178 height 26
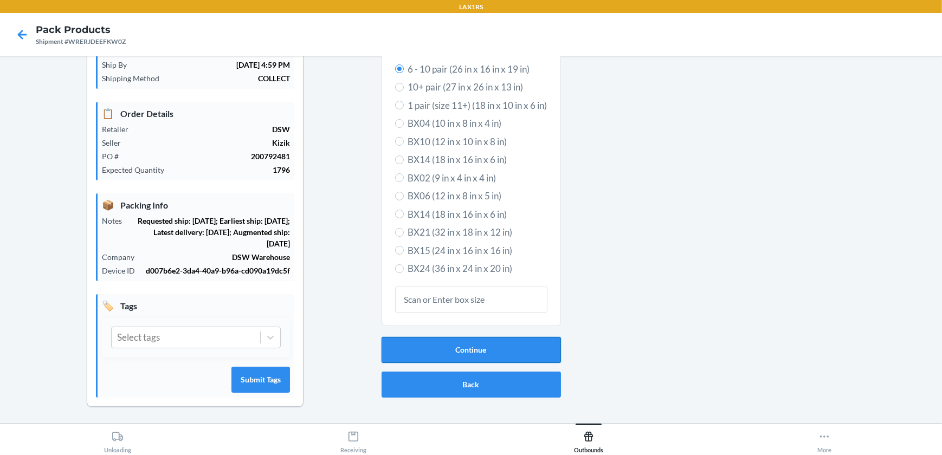
click at [405, 346] on button "Continue" at bounding box center [470, 350] width 179 height 26
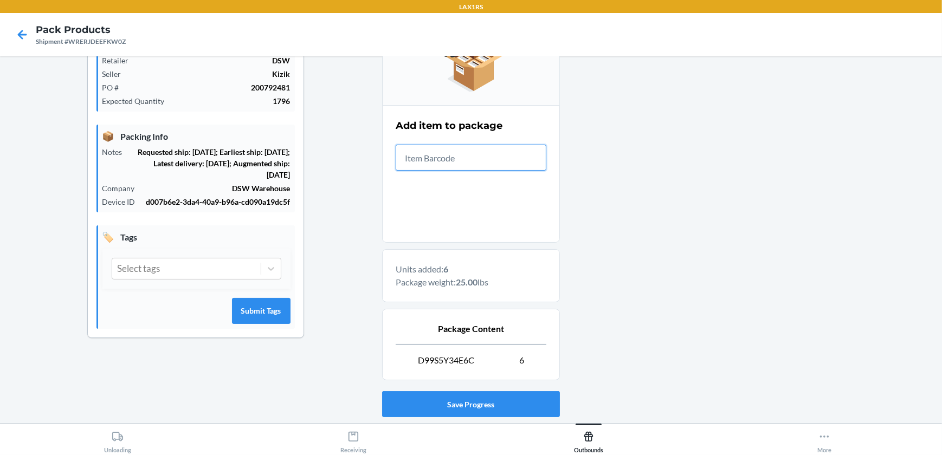
scroll to position [224, 0]
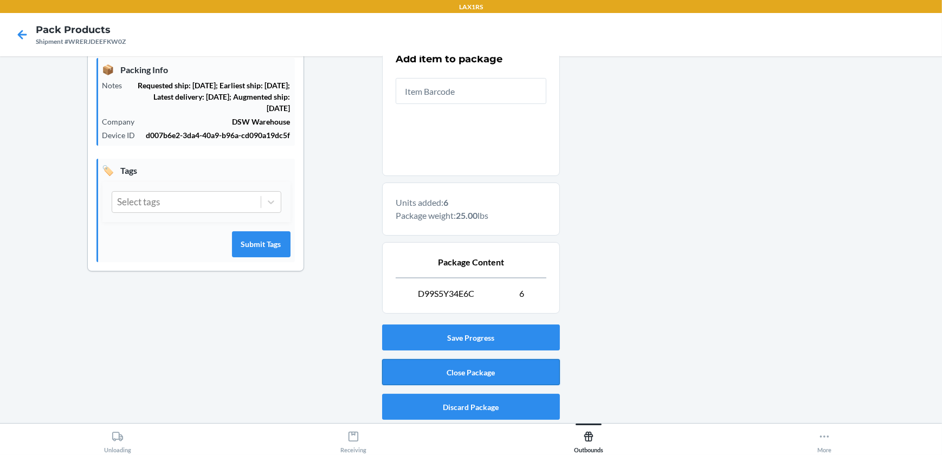
click at [441, 378] on button "Close Package" at bounding box center [471, 372] width 178 height 26
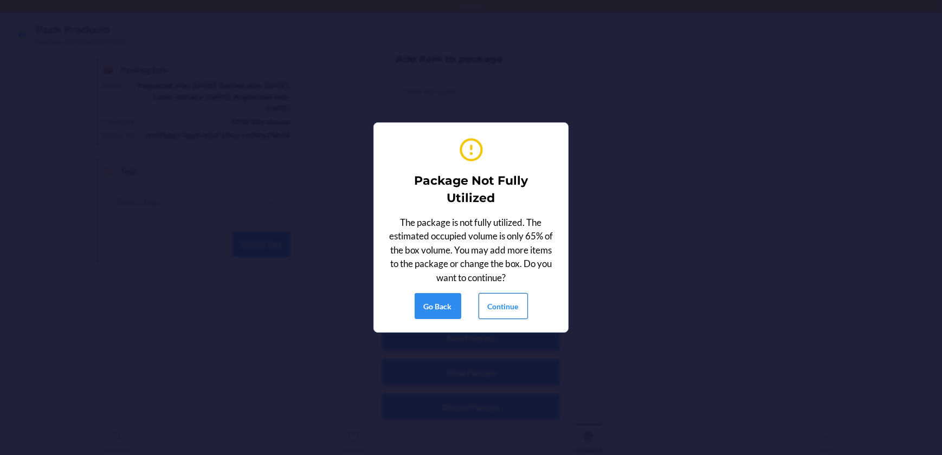
click at [507, 303] on button "Continue" at bounding box center [502, 306] width 49 height 26
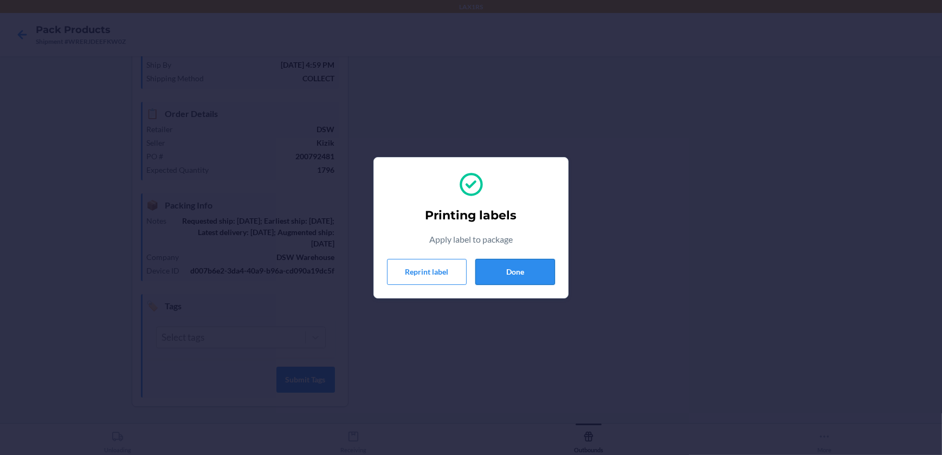
click at [542, 274] on button "Done" at bounding box center [515, 272] width 80 height 26
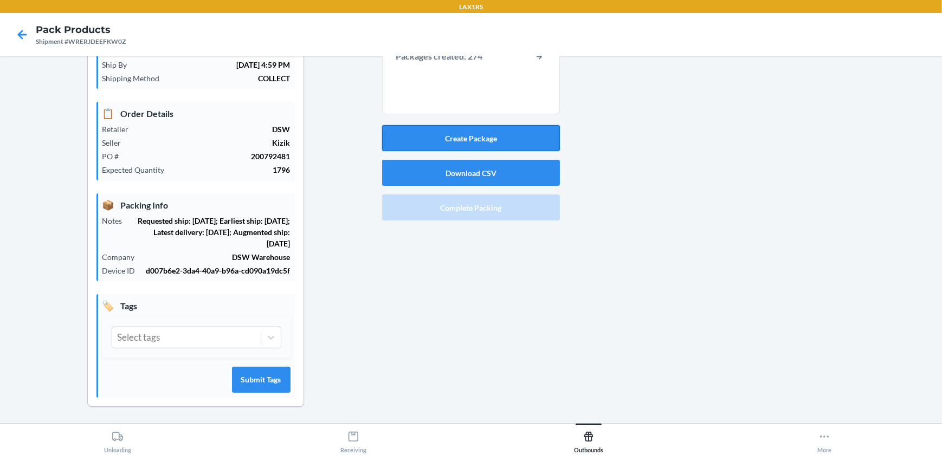
click at [503, 137] on button "Create Package" at bounding box center [471, 138] width 178 height 26
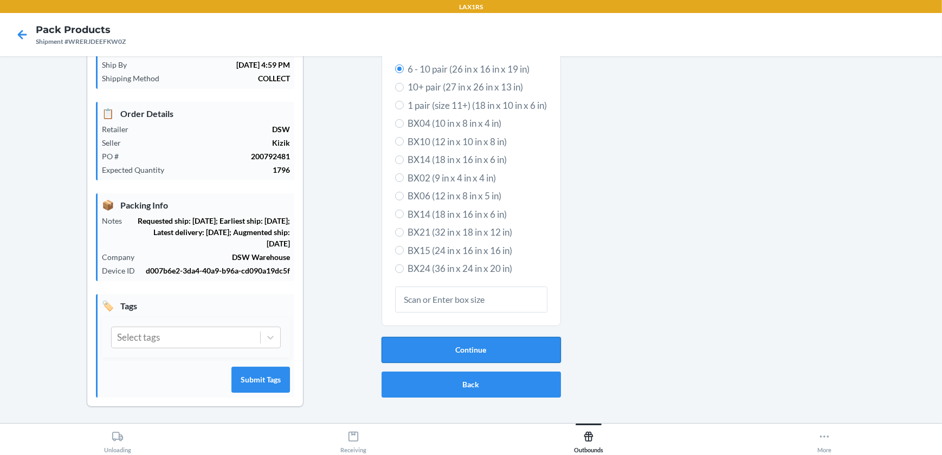
click at [510, 351] on button "Continue" at bounding box center [470, 350] width 179 height 26
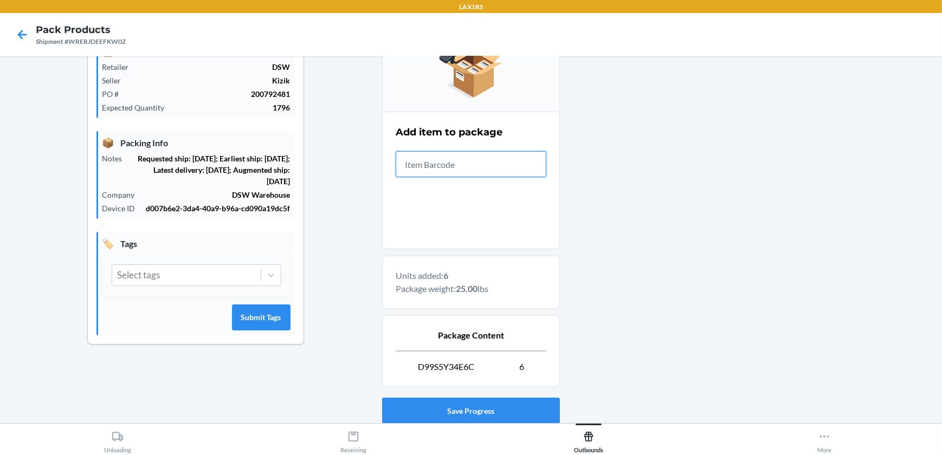
scroll to position [224, 0]
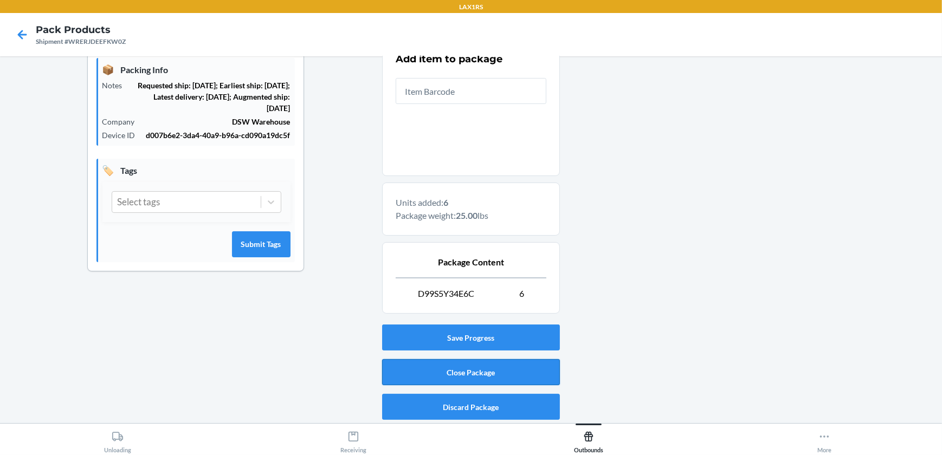
click at [484, 374] on button "Close Package" at bounding box center [471, 372] width 178 height 26
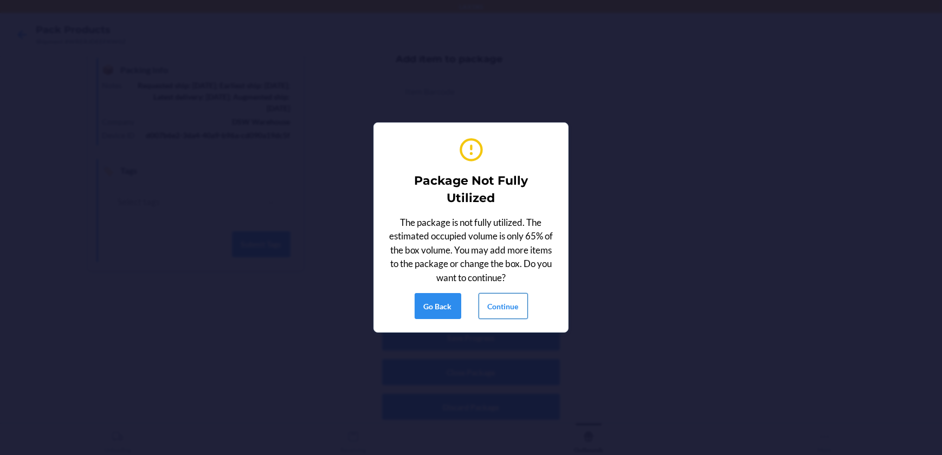
click at [503, 315] on button "Continue" at bounding box center [502, 306] width 49 height 26
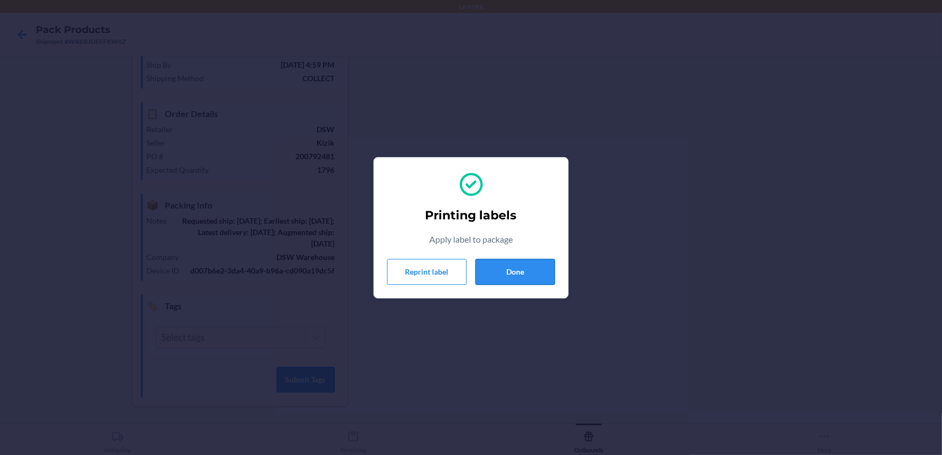
click at [500, 270] on button "Done" at bounding box center [515, 272] width 80 height 26
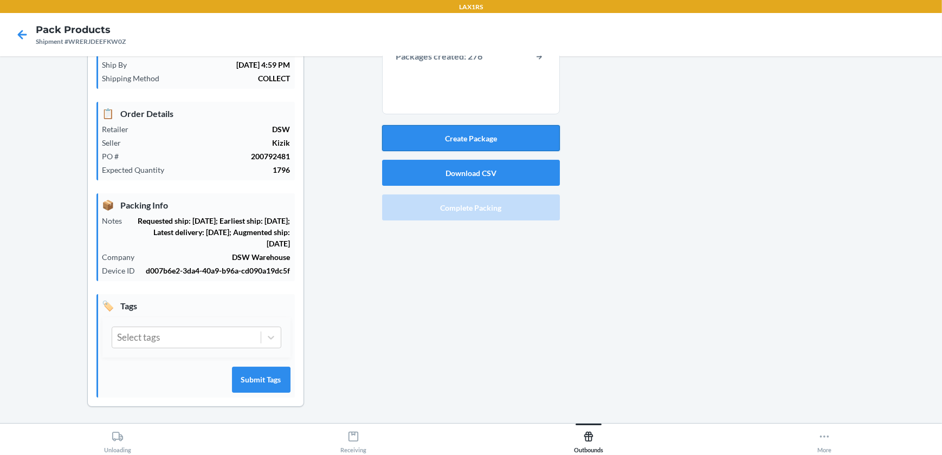
click at [463, 142] on button "Create Package" at bounding box center [471, 138] width 178 height 26
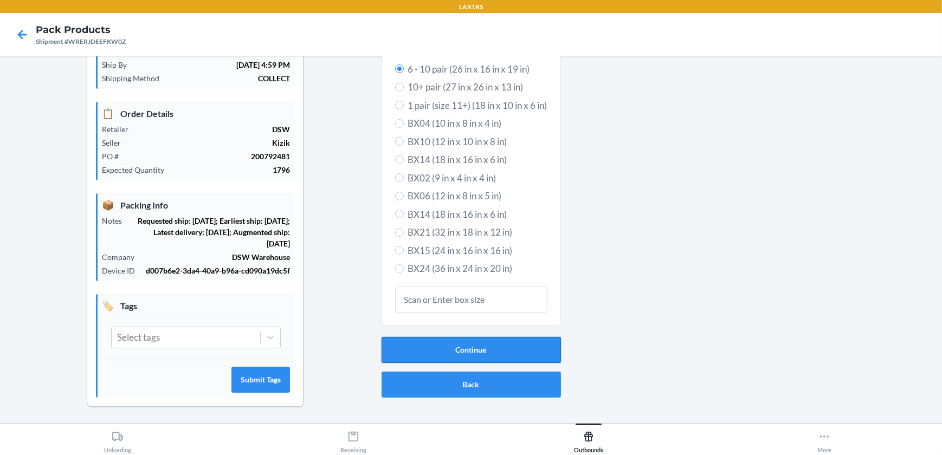
click at [435, 351] on button "Continue" at bounding box center [470, 350] width 179 height 26
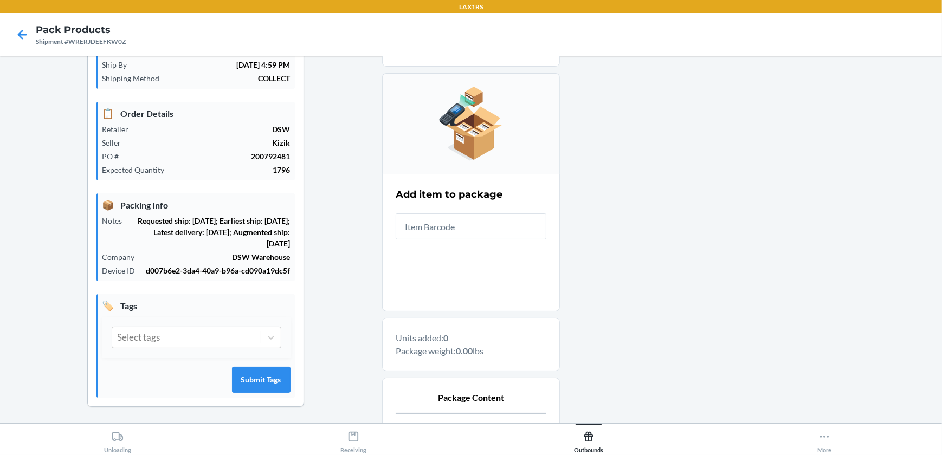
click at [451, 230] on input "text" at bounding box center [471, 226] width 151 height 26
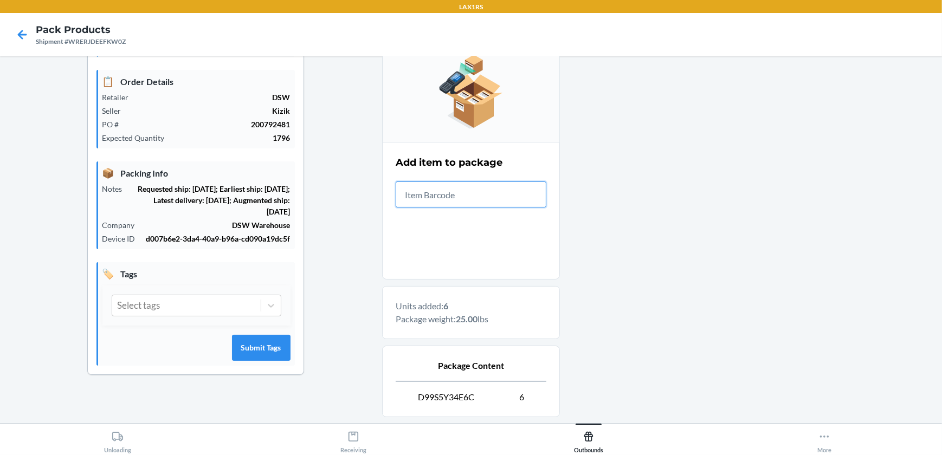
scroll to position [224, 0]
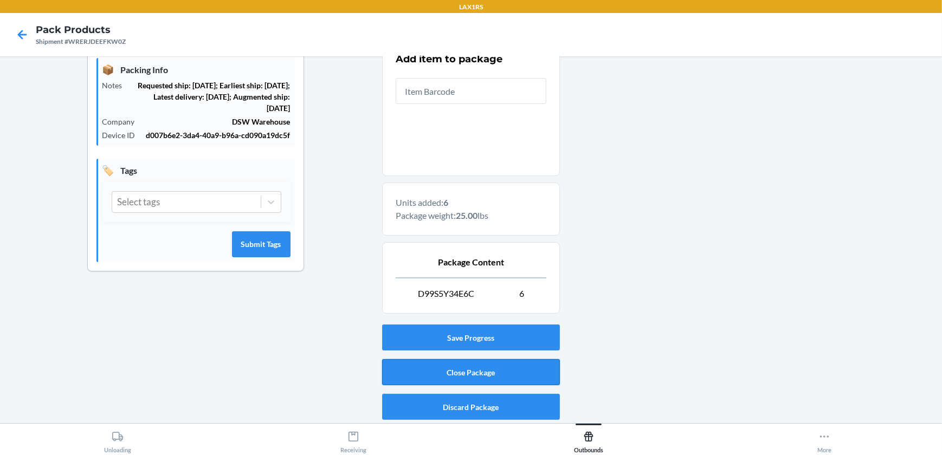
click at [449, 362] on button "Close Package" at bounding box center [471, 372] width 178 height 26
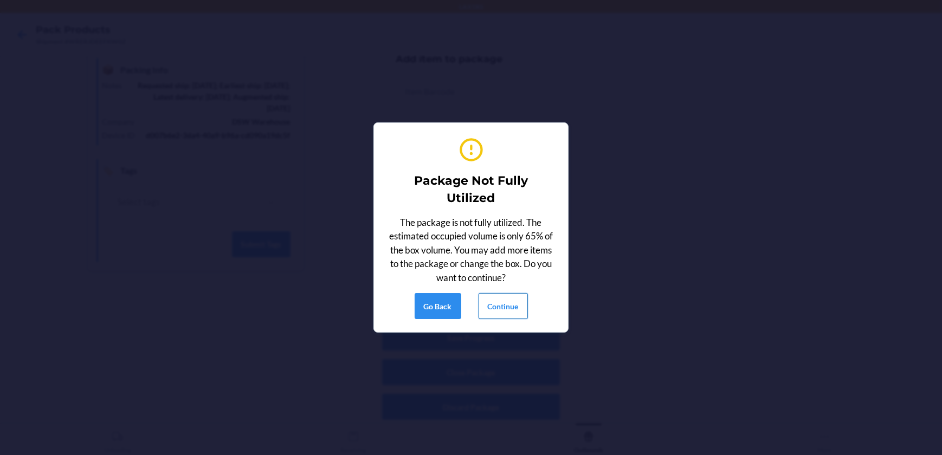
click at [484, 299] on button "Continue" at bounding box center [502, 306] width 49 height 26
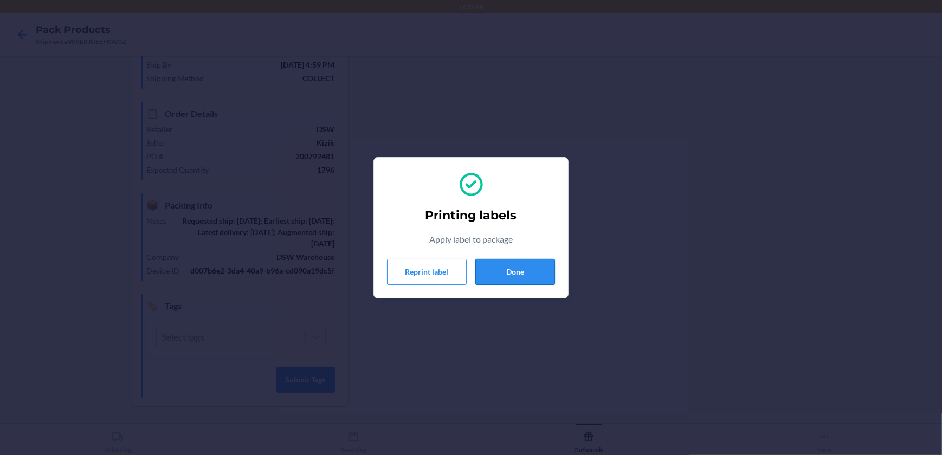
click at [506, 272] on button "Done" at bounding box center [515, 272] width 80 height 26
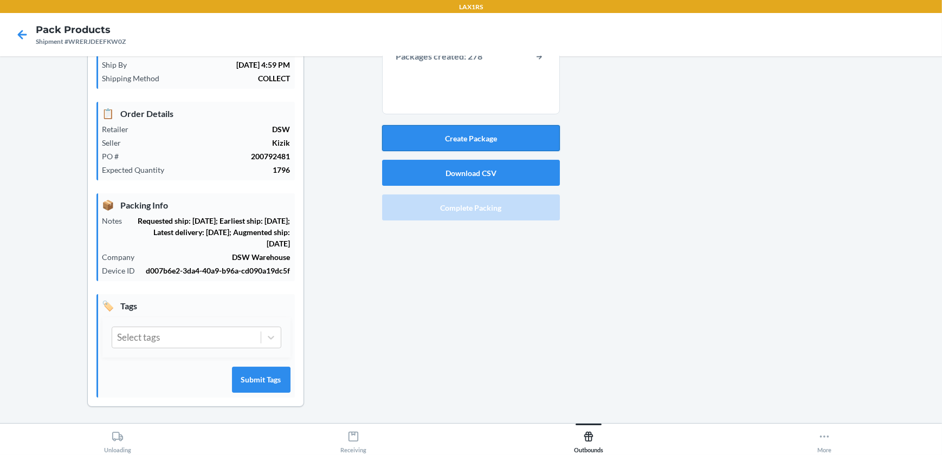
click at [419, 136] on button "Create Package" at bounding box center [471, 138] width 178 height 26
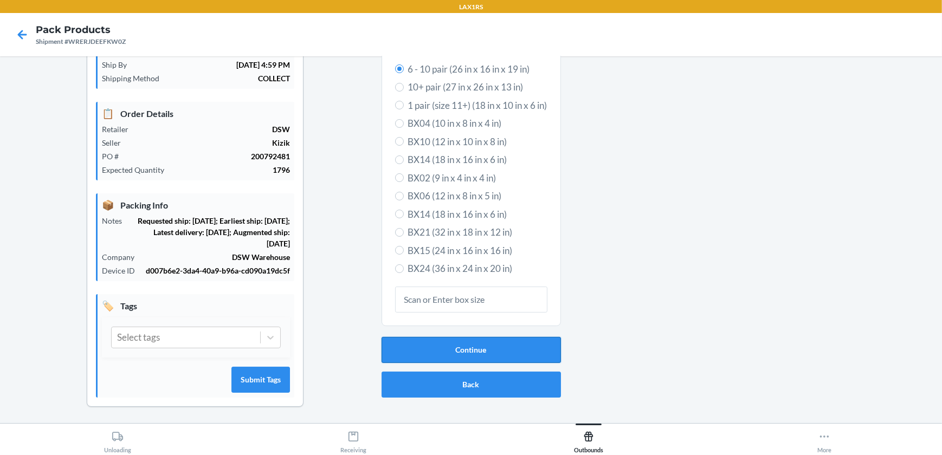
click at [481, 345] on button "Continue" at bounding box center [470, 350] width 179 height 26
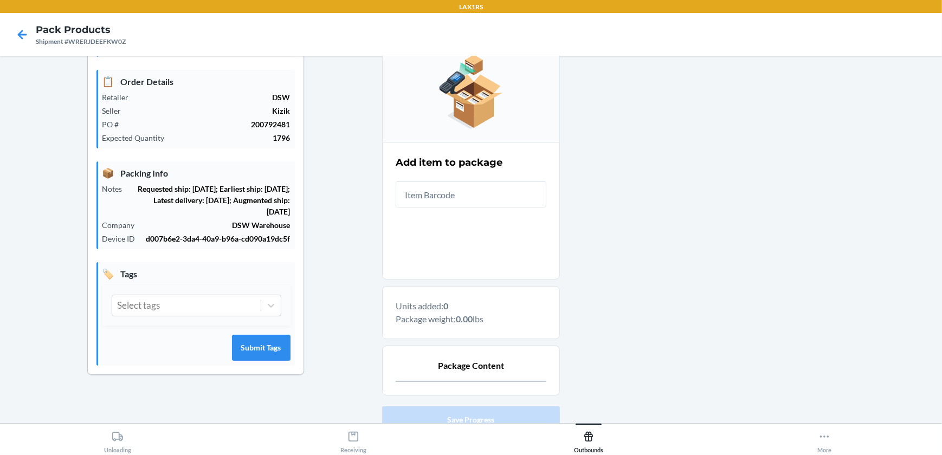
scroll to position [138, 0]
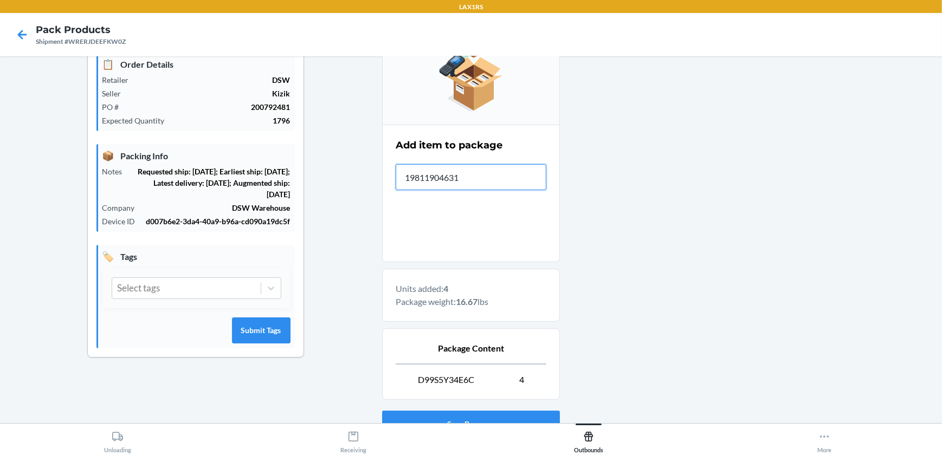
type input "198119046313"
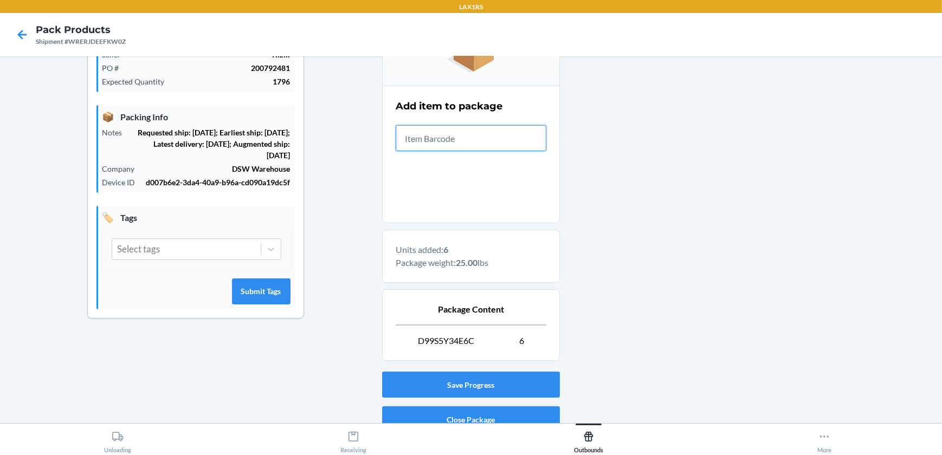
scroll to position [224, 0]
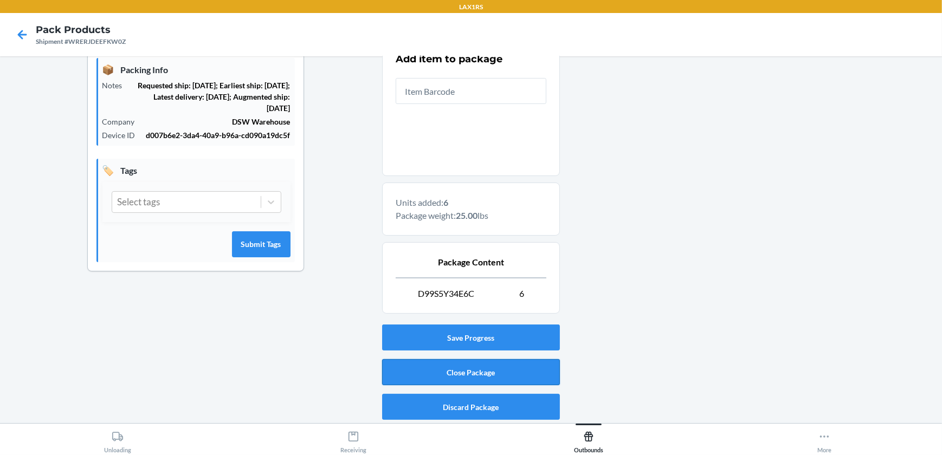
click at [516, 371] on button "Close Package" at bounding box center [471, 372] width 178 height 26
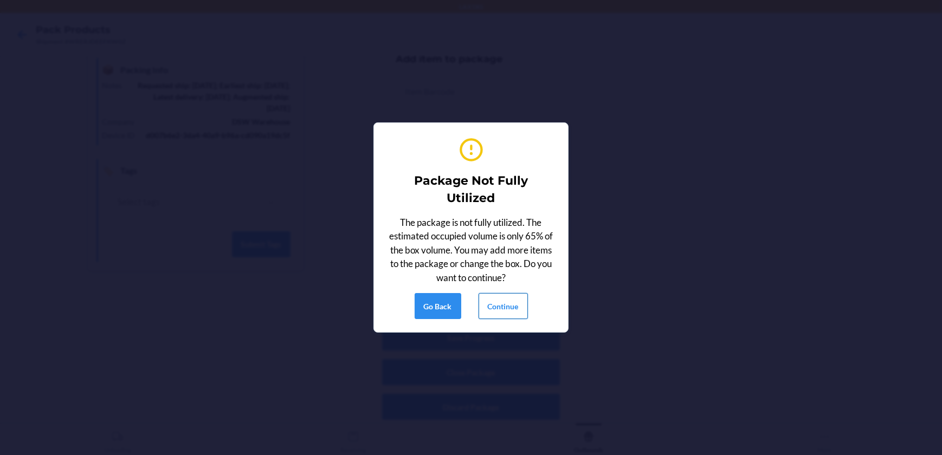
click at [516, 305] on button "Continue" at bounding box center [502, 306] width 49 height 26
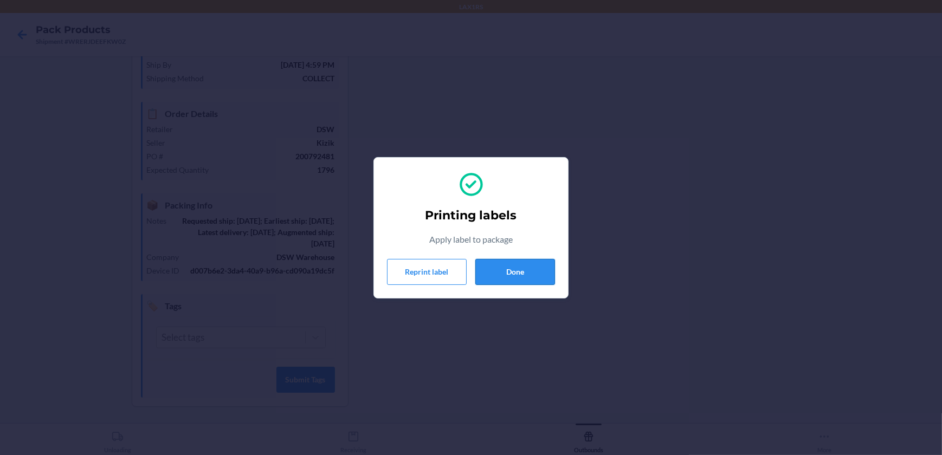
click at [521, 274] on button "Done" at bounding box center [515, 272] width 80 height 26
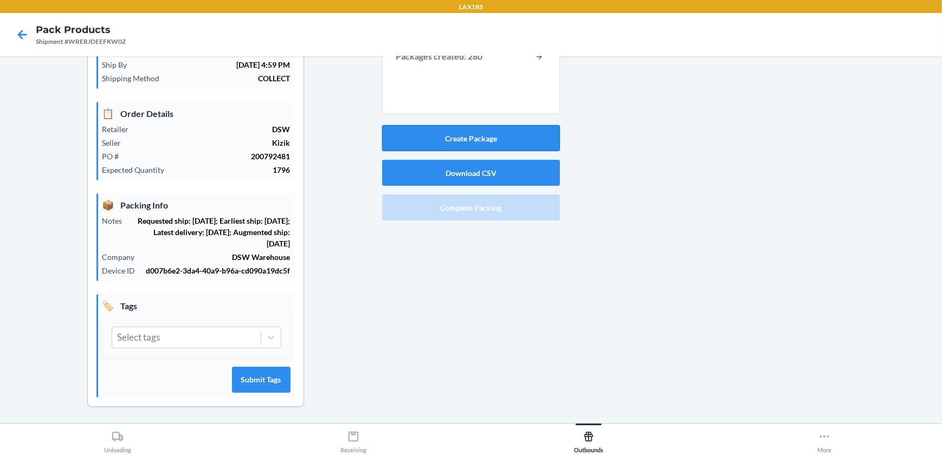
click at [527, 144] on button "Create Package" at bounding box center [471, 138] width 178 height 26
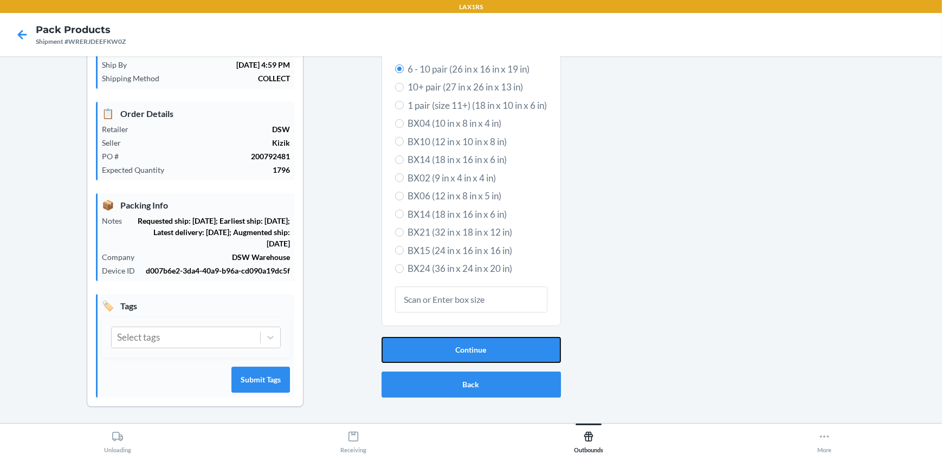
drag, startPoint x: 493, startPoint y: 345, endPoint x: 490, endPoint y: 310, distance: 34.7
click at [493, 342] on button "Continue" at bounding box center [470, 350] width 179 height 26
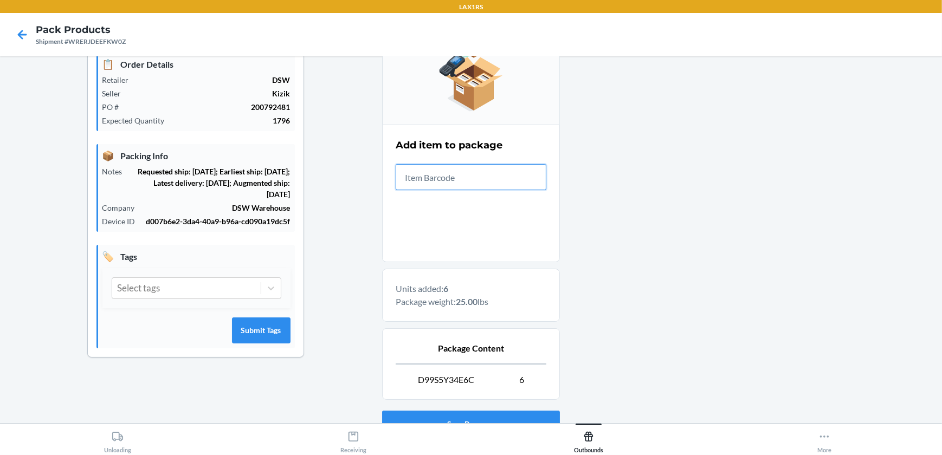
scroll to position [224, 0]
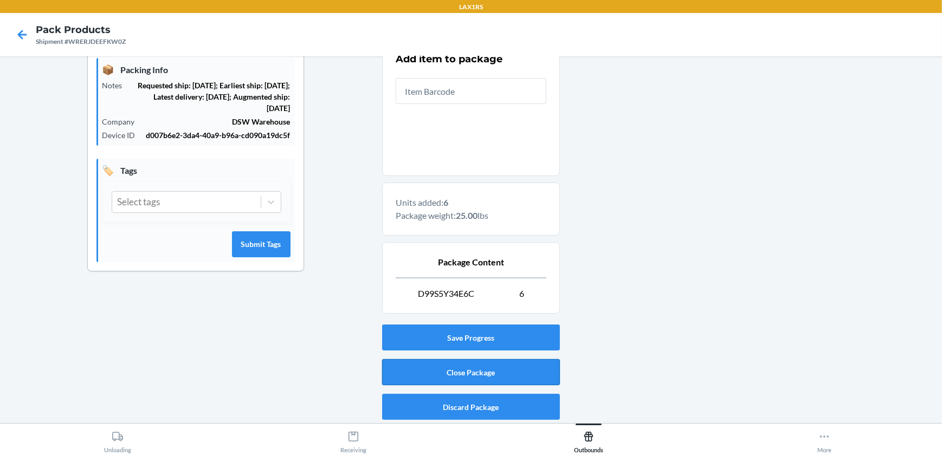
click at [516, 363] on button "Close Package" at bounding box center [471, 372] width 178 height 26
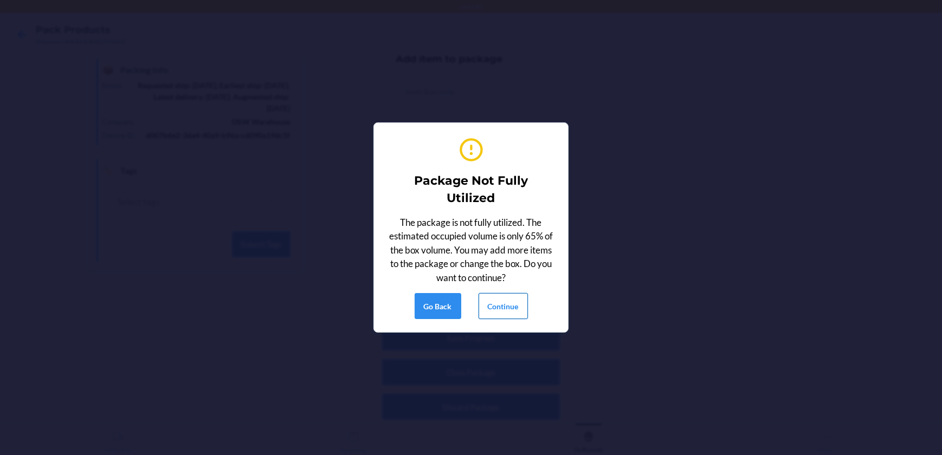
click at [514, 300] on button "Continue" at bounding box center [502, 306] width 49 height 26
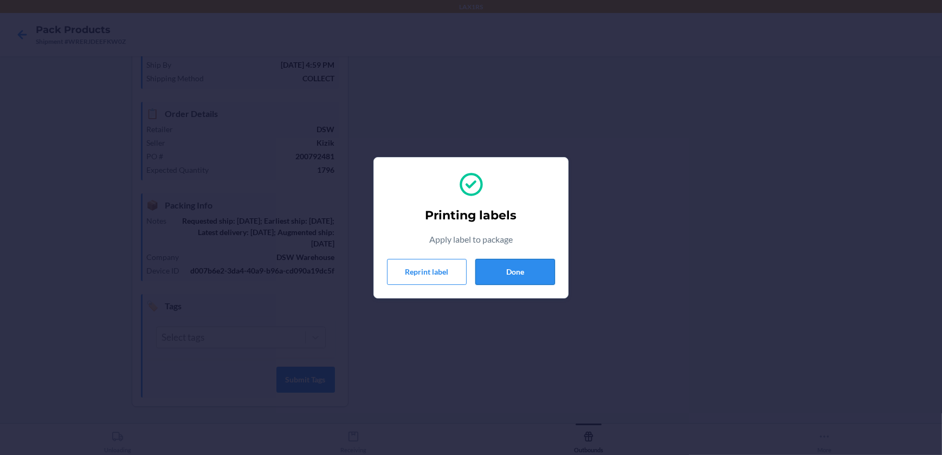
click at [489, 265] on button "Done" at bounding box center [515, 272] width 80 height 26
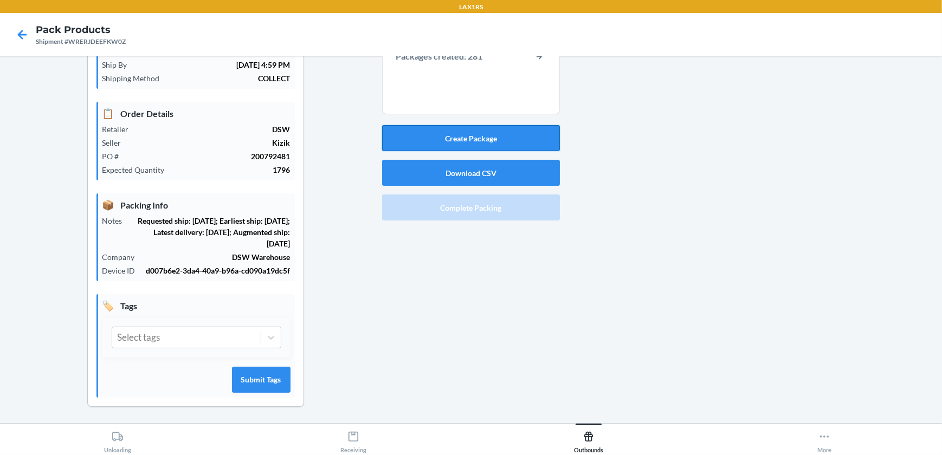
click at [521, 135] on button "Create Package" at bounding box center [471, 138] width 178 height 26
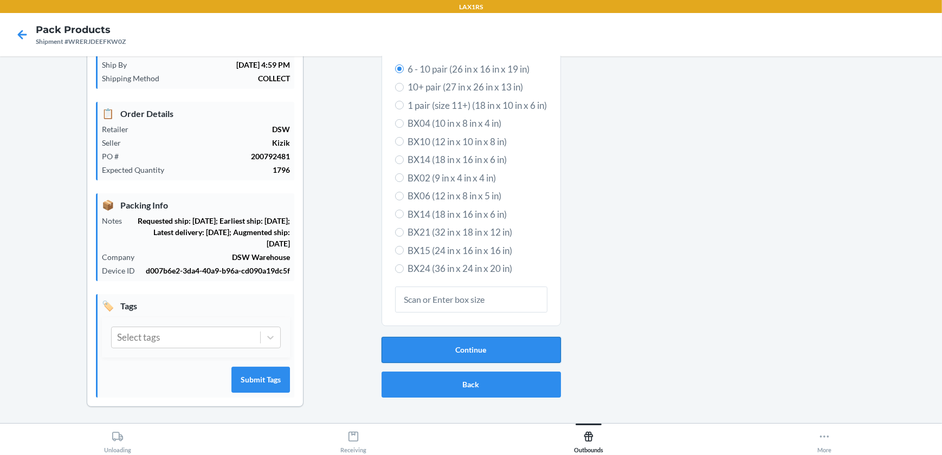
click at [484, 346] on button "Continue" at bounding box center [470, 350] width 179 height 26
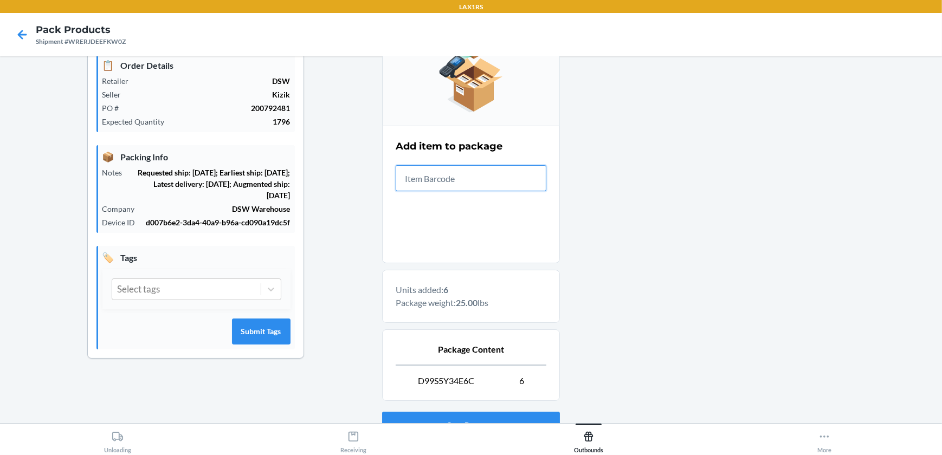
scroll to position [224, 0]
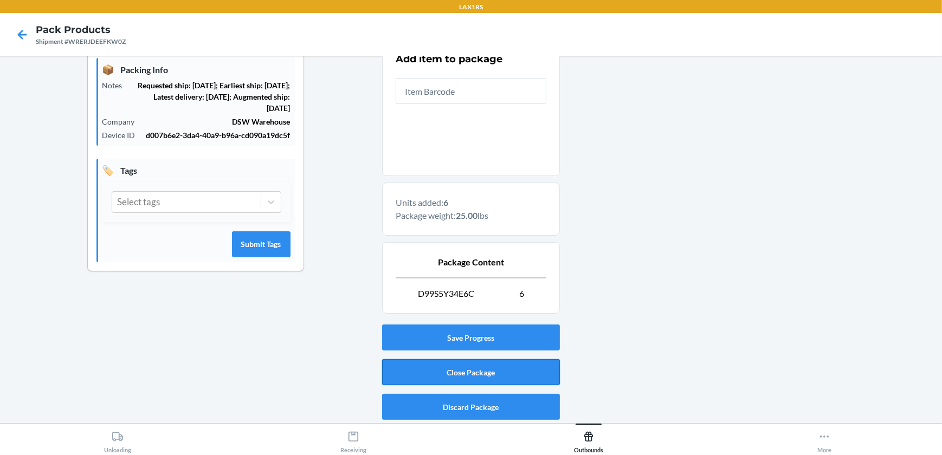
click at [471, 371] on button "Close Package" at bounding box center [471, 372] width 178 height 26
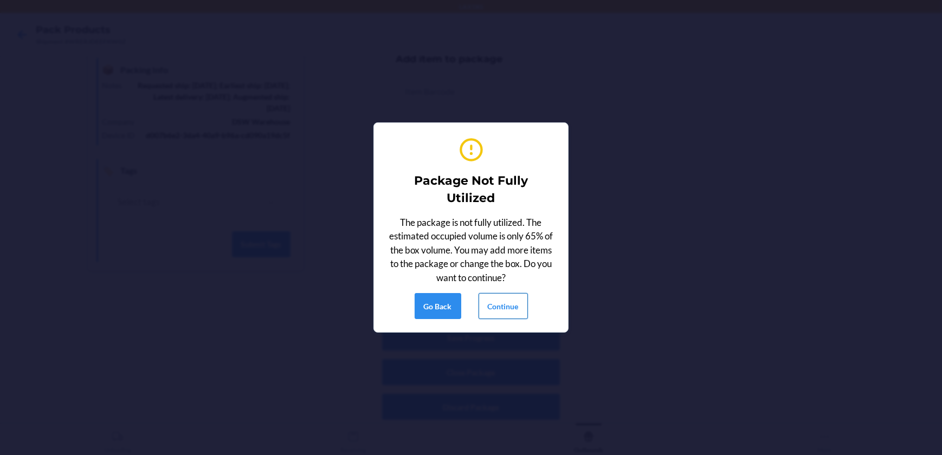
click at [504, 306] on button "Continue" at bounding box center [502, 306] width 49 height 26
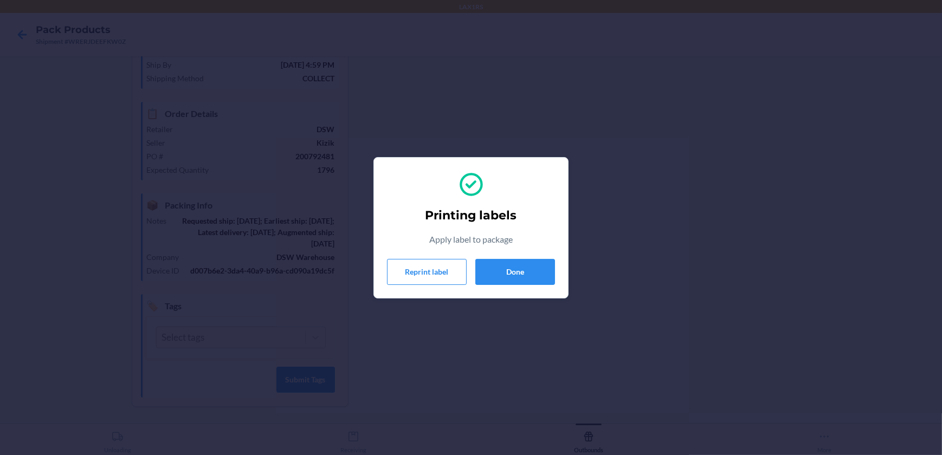
click at [509, 256] on div "Printing labels Apply label to package Reprint label Done" at bounding box center [471, 227] width 168 height 123
click at [503, 265] on button "Done" at bounding box center [515, 272] width 80 height 26
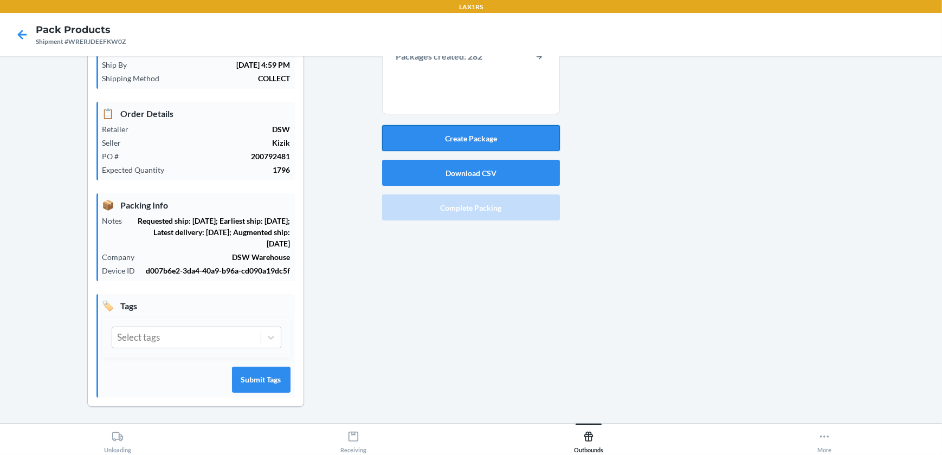
click at [536, 134] on button "Create Package" at bounding box center [471, 138] width 178 height 26
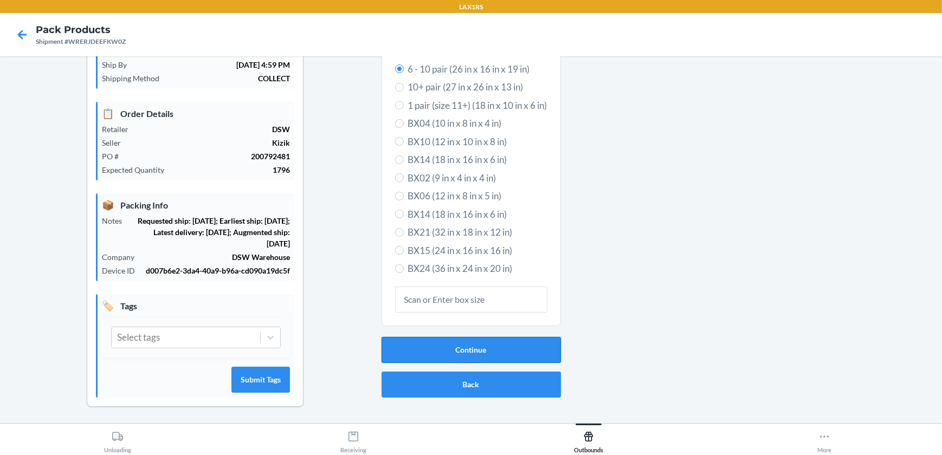
click at [520, 350] on button "Continue" at bounding box center [470, 350] width 179 height 26
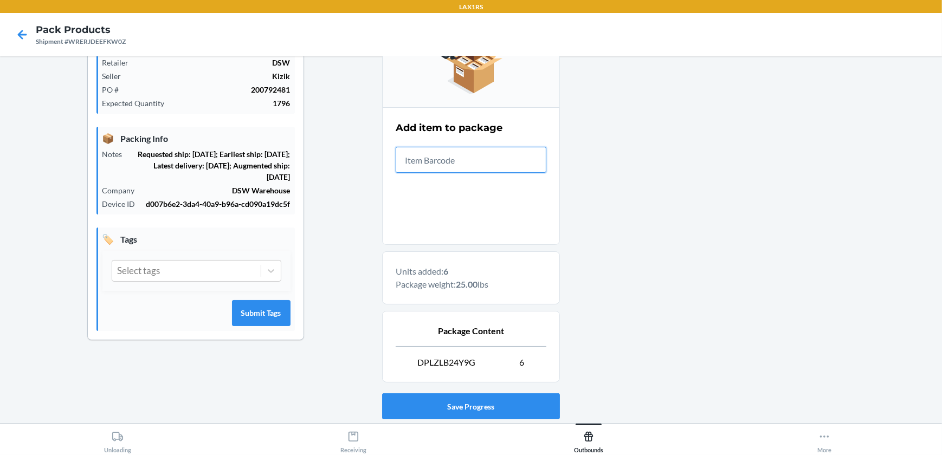
scroll to position [224, 0]
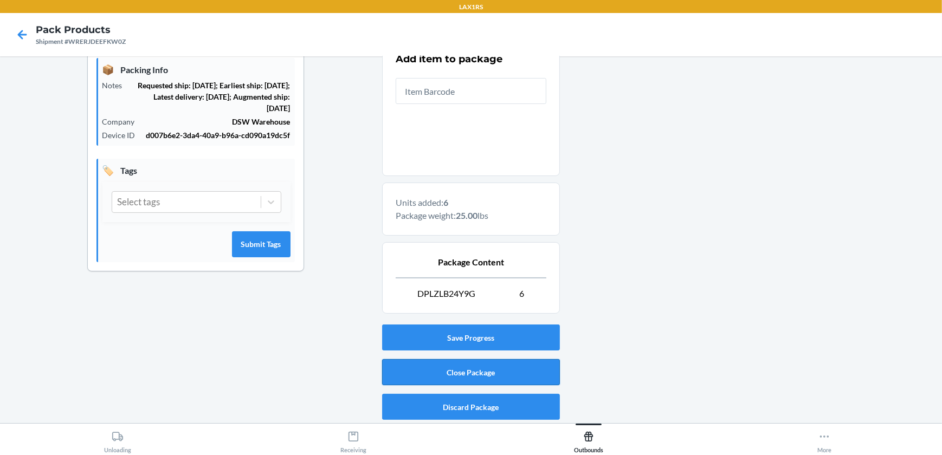
click at [495, 375] on button "Close Package" at bounding box center [471, 372] width 178 height 26
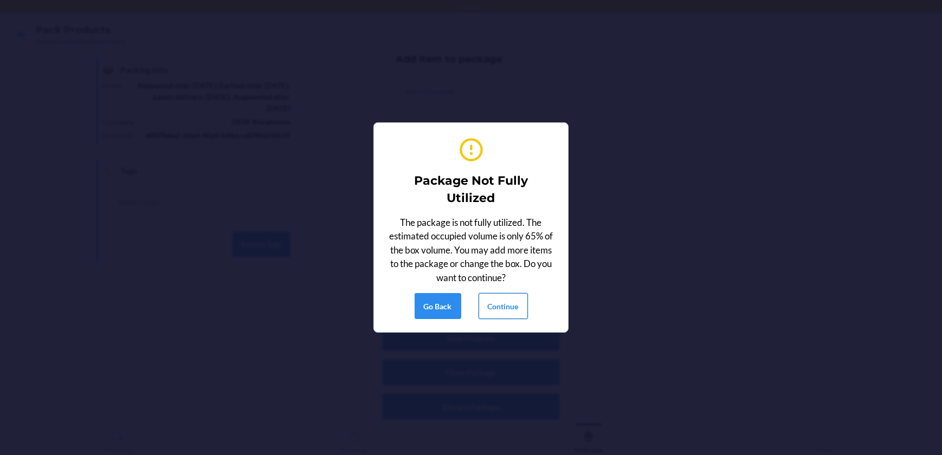
click at [506, 302] on button "Continue" at bounding box center [502, 306] width 49 height 26
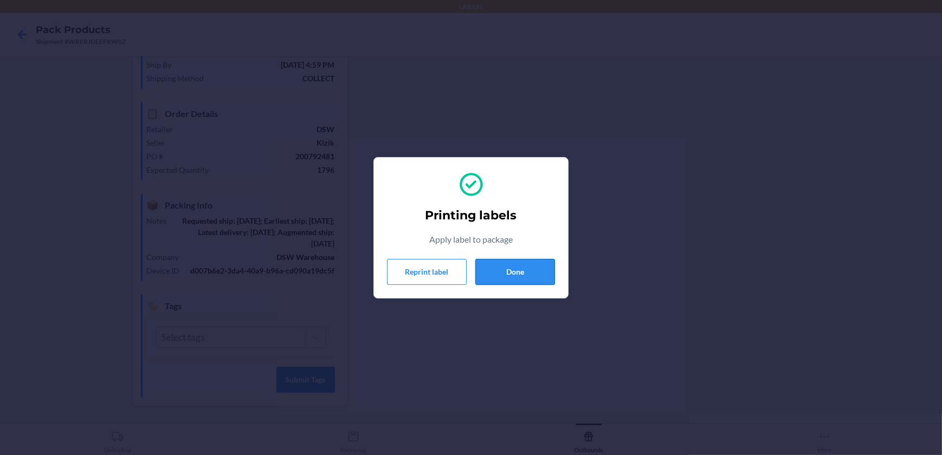
click at [533, 266] on button "Done" at bounding box center [515, 272] width 80 height 26
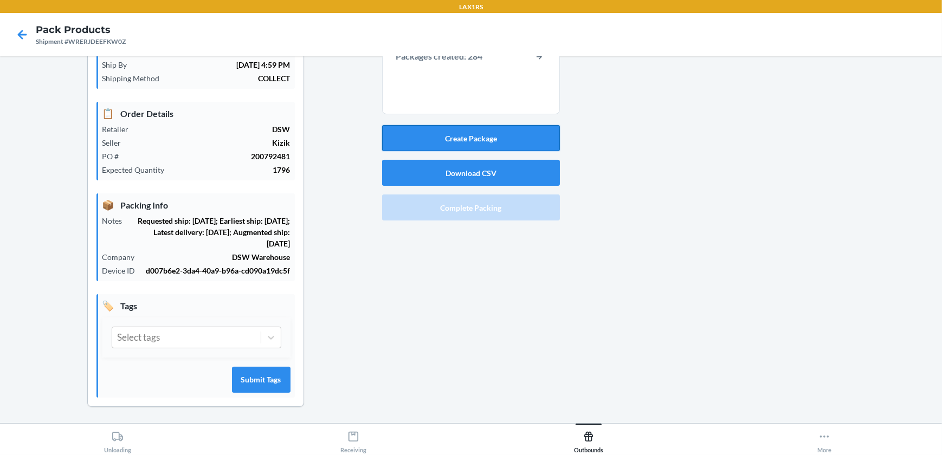
click at [511, 138] on button "Create Package" at bounding box center [471, 138] width 178 height 26
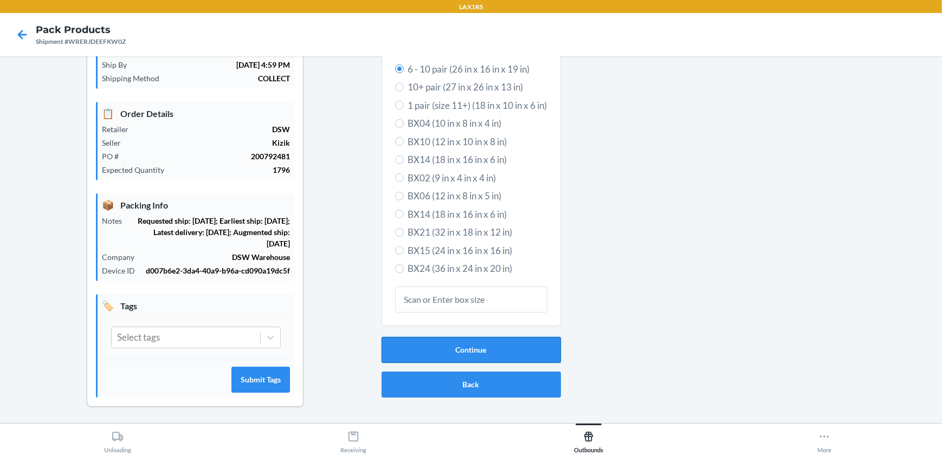
click at [473, 352] on button "Continue" at bounding box center [470, 350] width 179 height 26
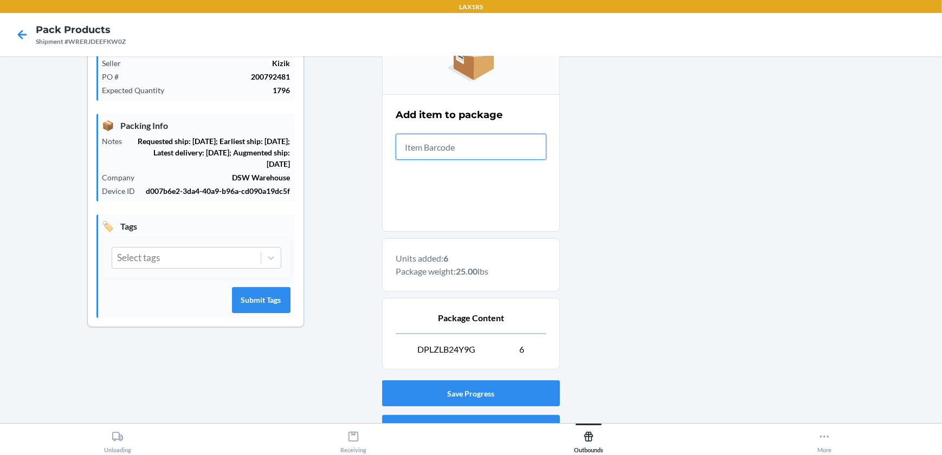
scroll to position [224, 0]
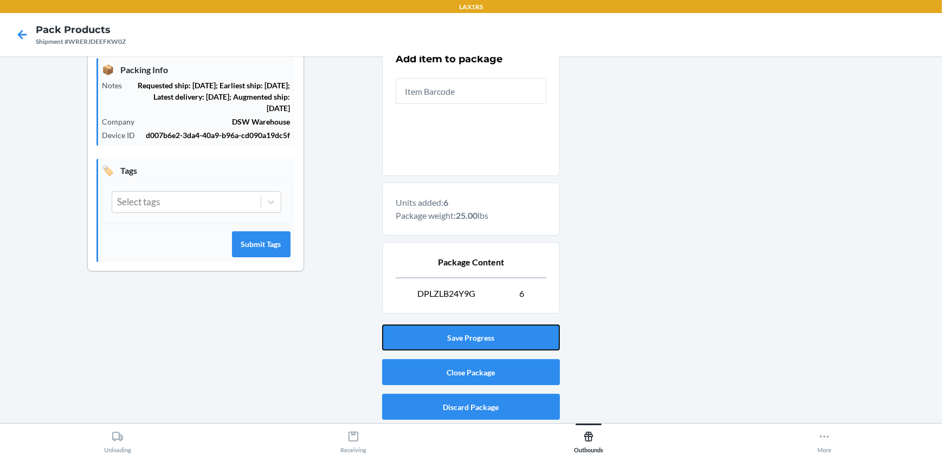
drag, startPoint x: 504, startPoint y: 345, endPoint x: 503, endPoint y: 356, distance: 11.0
click at [503, 354] on div "Save Progress Close Package Discard Package" at bounding box center [471, 372] width 178 height 104
click at [497, 371] on button "Close Package" at bounding box center [471, 372] width 178 height 26
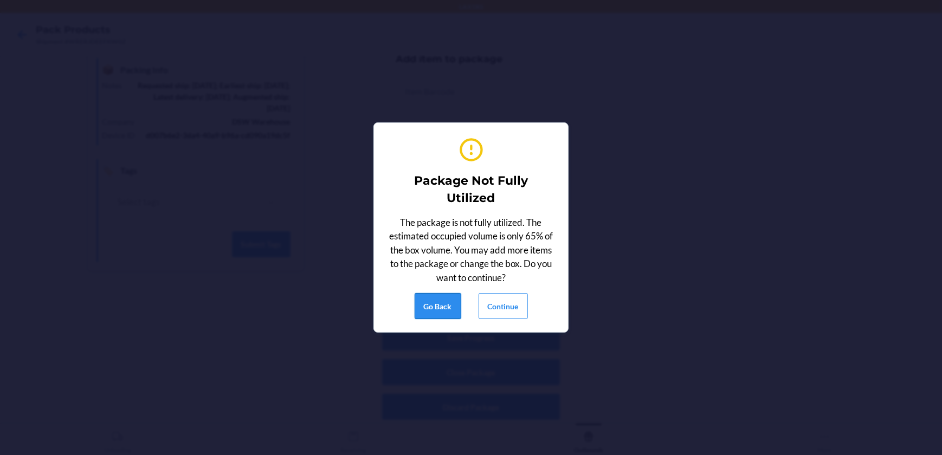
click at [440, 309] on button "Go Back" at bounding box center [438, 306] width 47 height 26
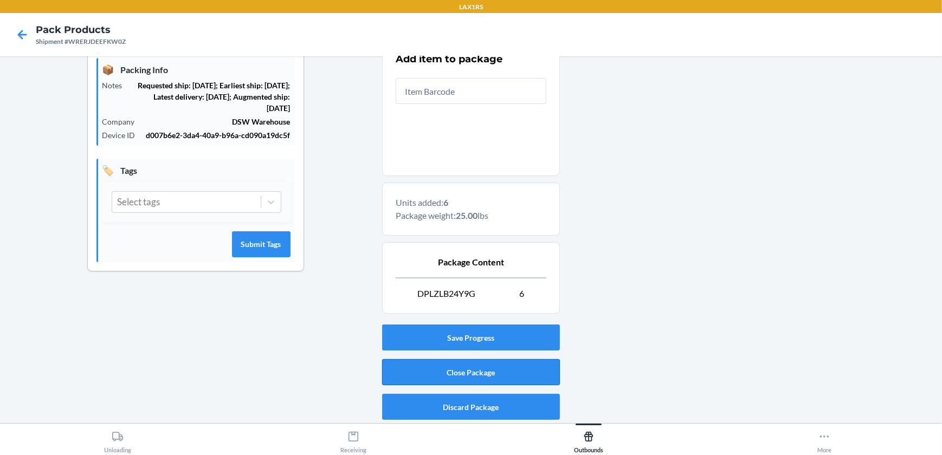
click at [491, 371] on button "Close Package" at bounding box center [471, 372] width 178 height 26
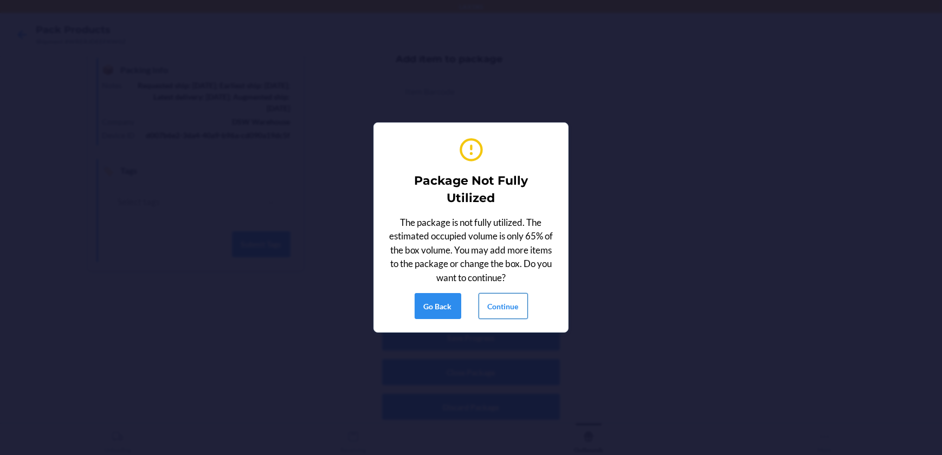
click at [498, 303] on button "Continue" at bounding box center [502, 306] width 49 height 26
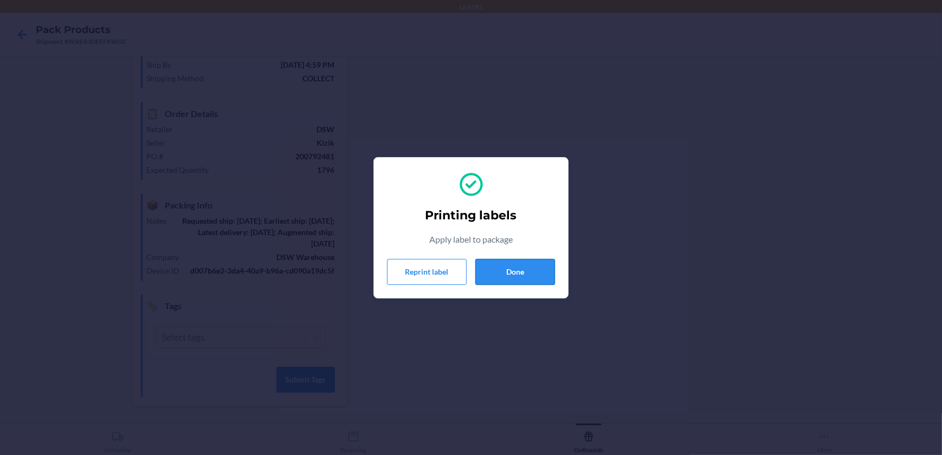
click at [484, 267] on button "Done" at bounding box center [515, 272] width 80 height 26
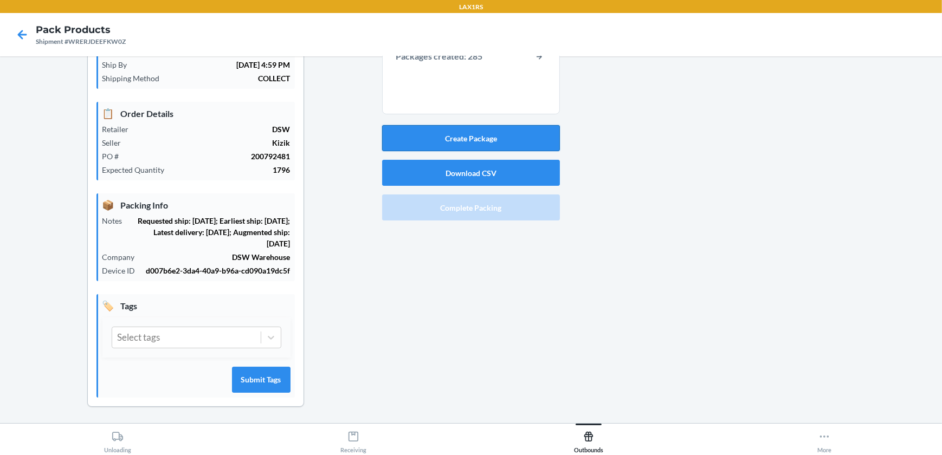
click at [509, 138] on button "Create Package" at bounding box center [471, 138] width 178 height 26
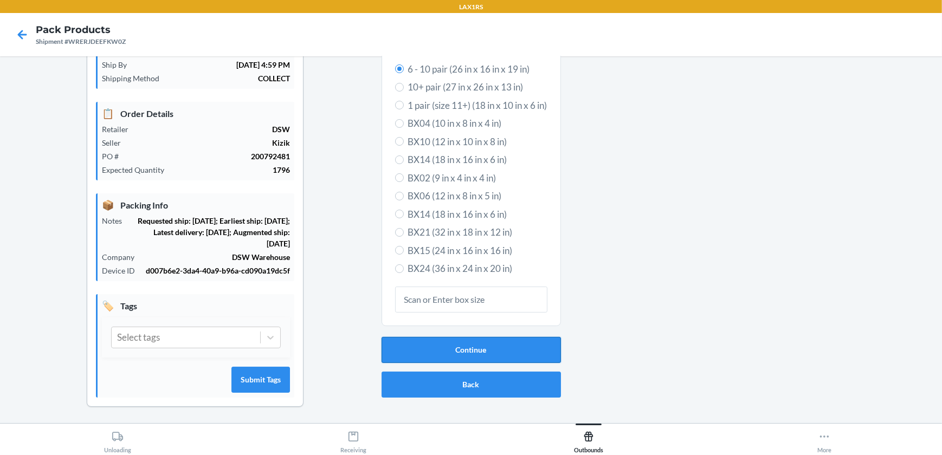
click at [478, 344] on button "Continue" at bounding box center [470, 350] width 179 height 26
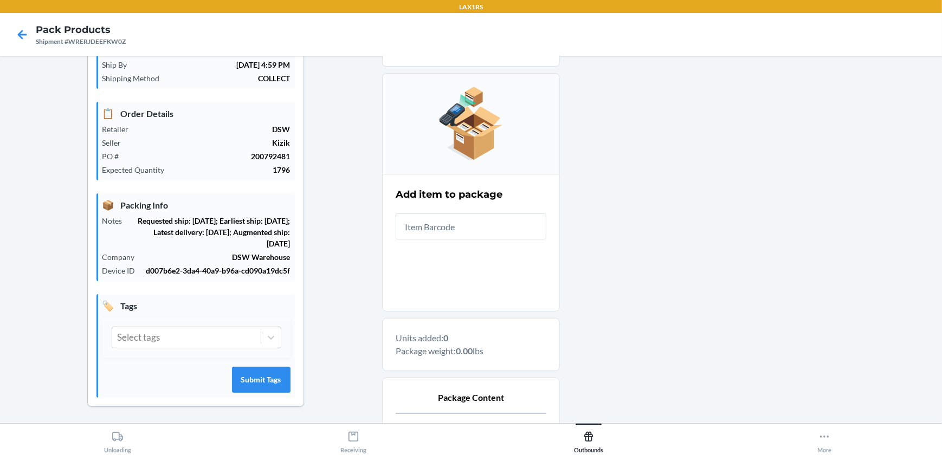
click at [490, 225] on input "text" at bounding box center [471, 226] width 151 height 26
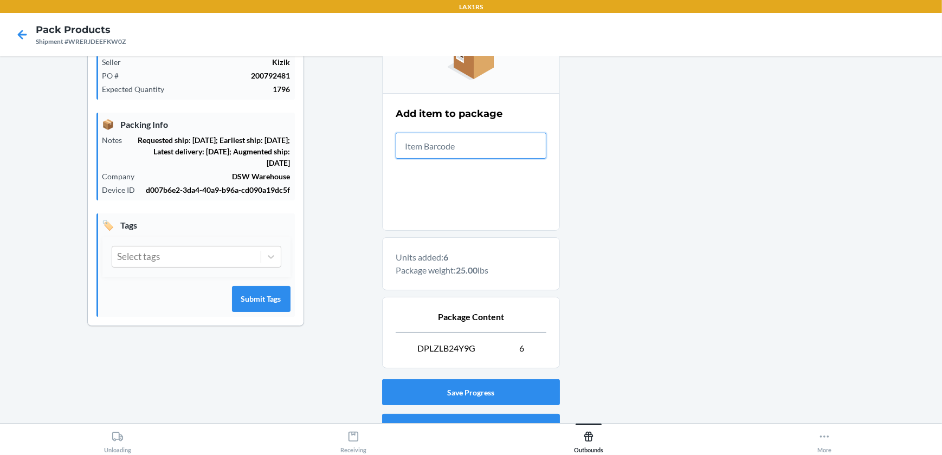
scroll to position [224, 0]
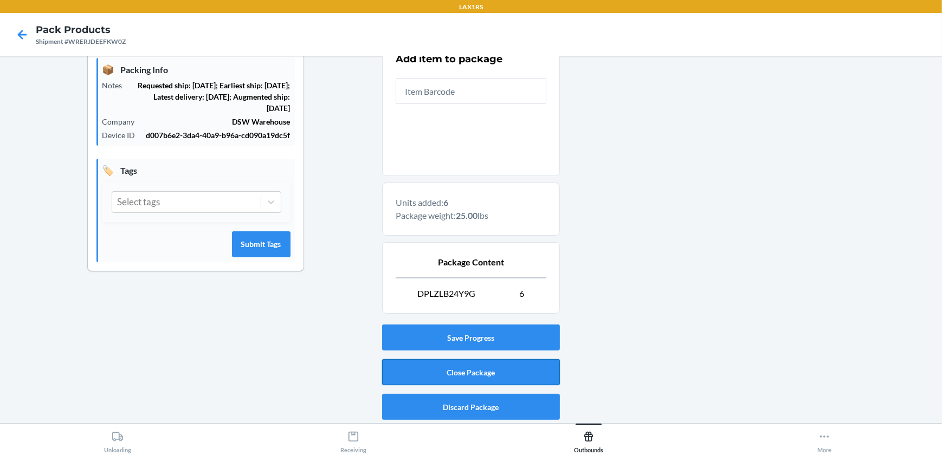
click at [524, 364] on button "Close Package" at bounding box center [471, 372] width 178 height 26
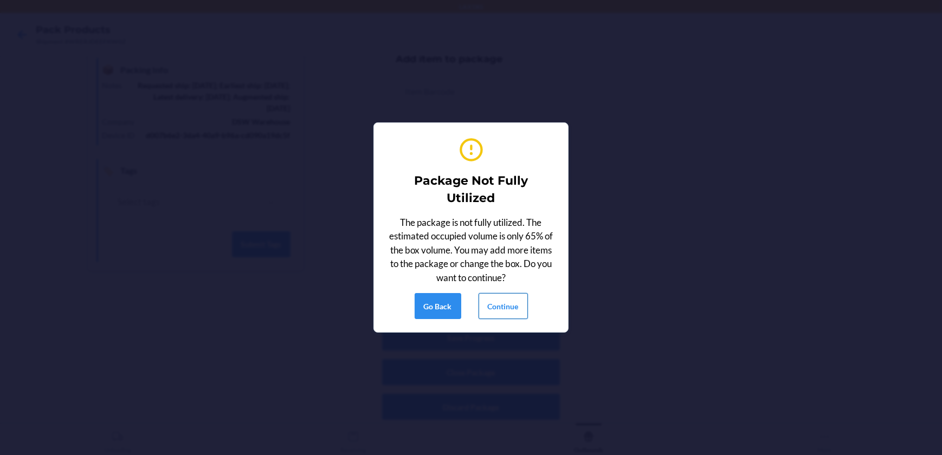
click at [511, 304] on button "Continue" at bounding box center [502, 306] width 49 height 26
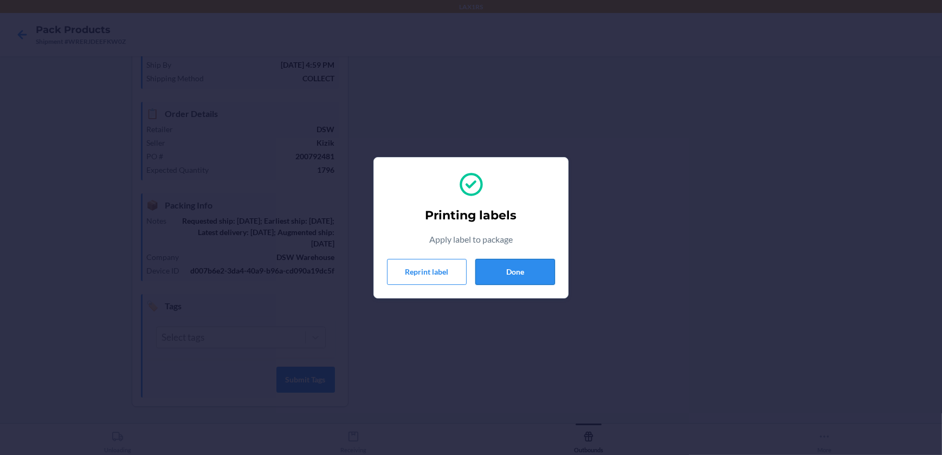
click at [515, 283] on button "Done" at bounding box center [515, 272] width 80 height 26
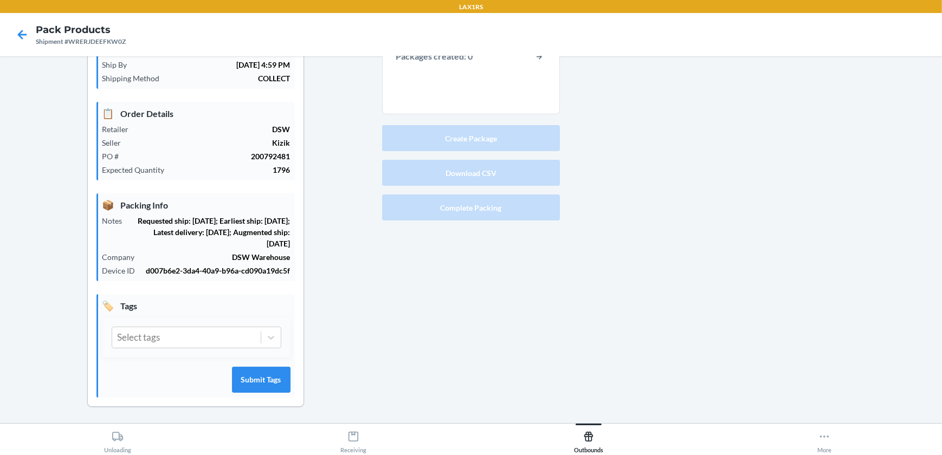
drag, startPoint x: 518, startPoint y: 277, endPoint x: 508, endPoint y: 276, distance: 10.3
click at [517, 276] on div "Total items: 0 Pending items: 0 Packages created: 0 Create Package Download CSV…" at bounding box center [471, 201] width 178 height 448
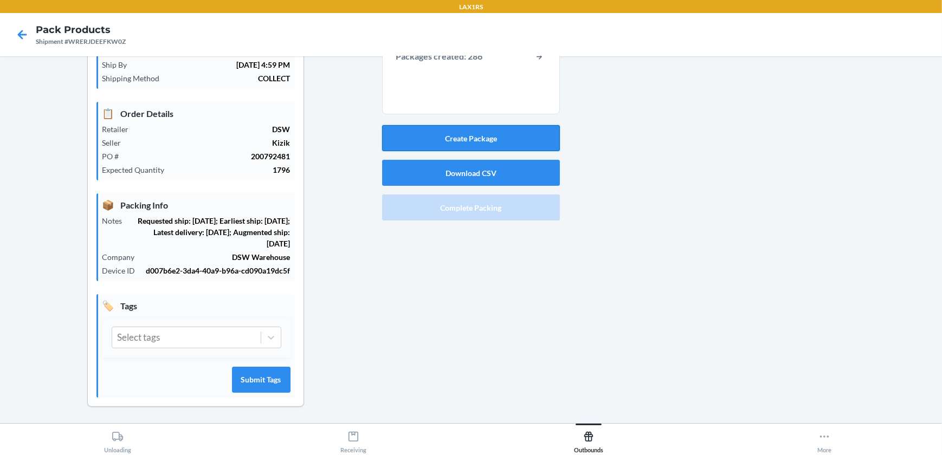
click at [420, 132] on button "Create Package" at bounding box center [471, 138] width 178 height 26
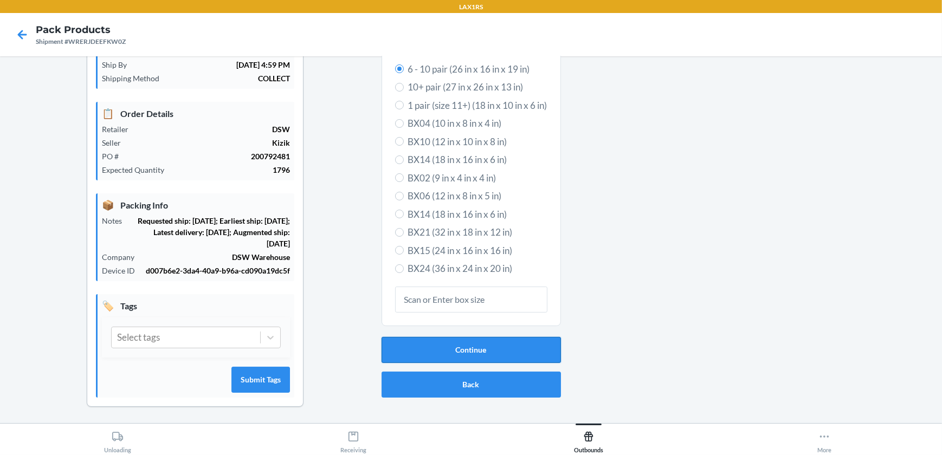
drag, startPoint x: 487, startPoint y: 349, endPoint x: 487, endPoint y: 342, distance: 7.1
click at [487, 349] on button "Continue" at bounding box center [470, 350] width 179 height 26
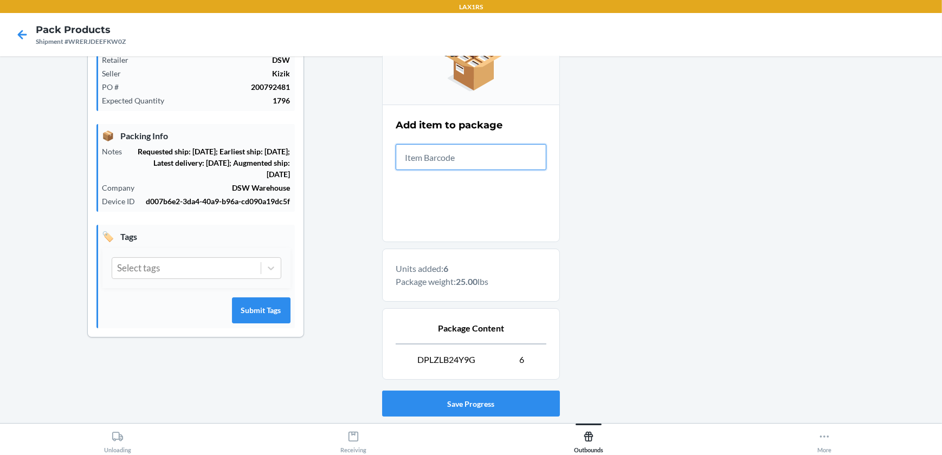
scroll to position [224, 0]
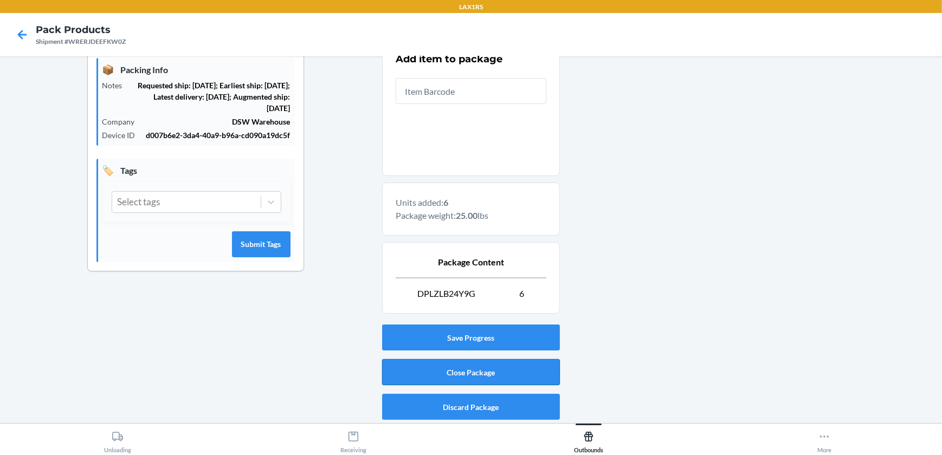
click at [532, 373] on button "Close Package" at bounding box center [471, 372] width 178 height 26
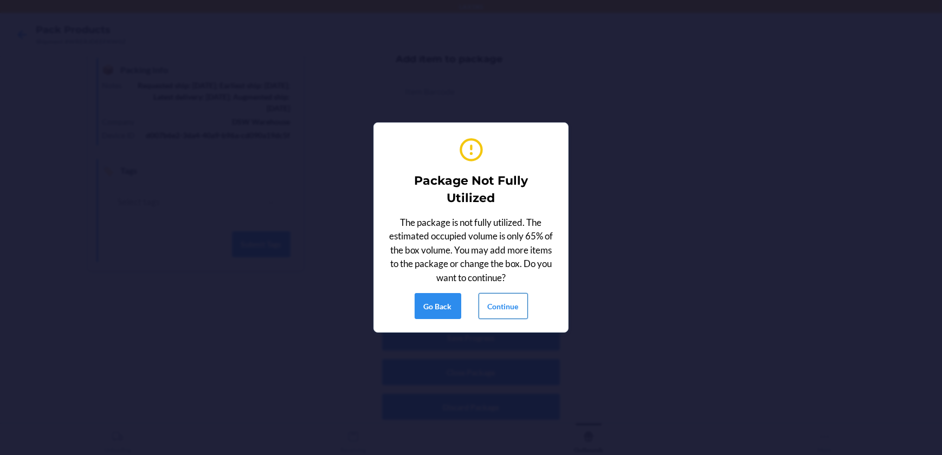
click at [510, 309] on button "Continue" at bounding box center [502, 306] width 49 height 26
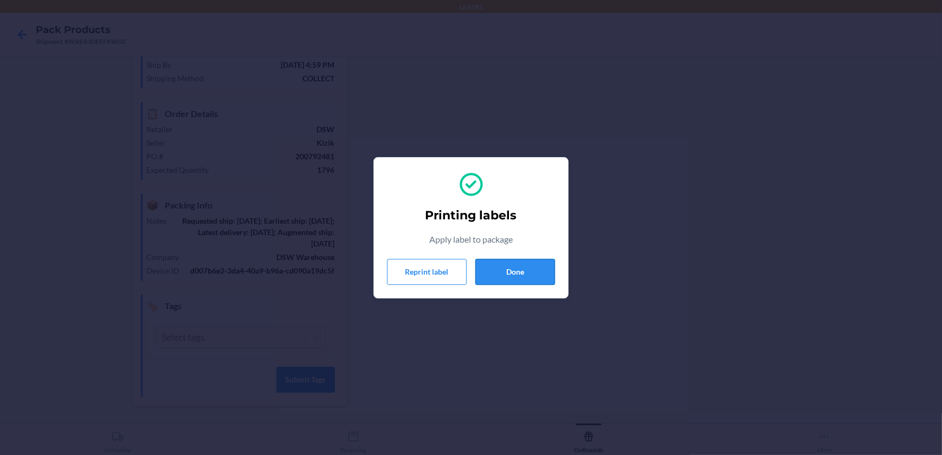
click at [514, 275] on button "Done" at bounding box center [515, 272] width 80 height 26
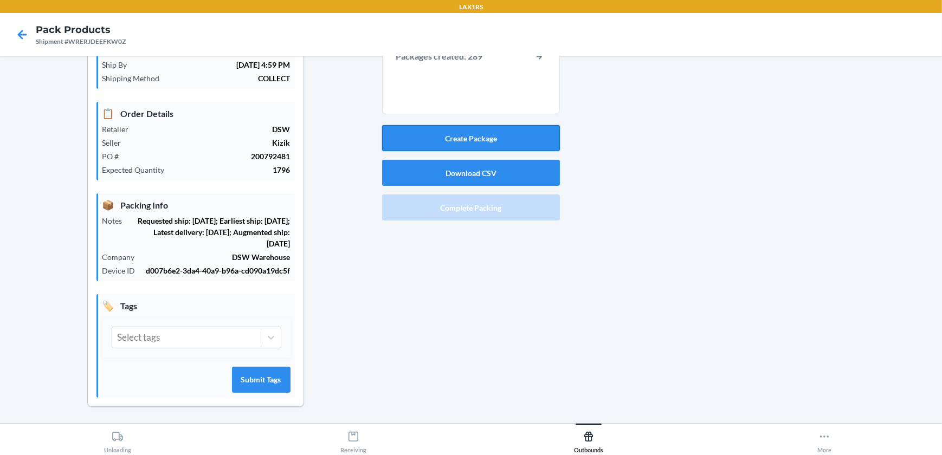
click at [484, 137] on button "Create Package" at bounding box center [471, 138] width 178 height 26
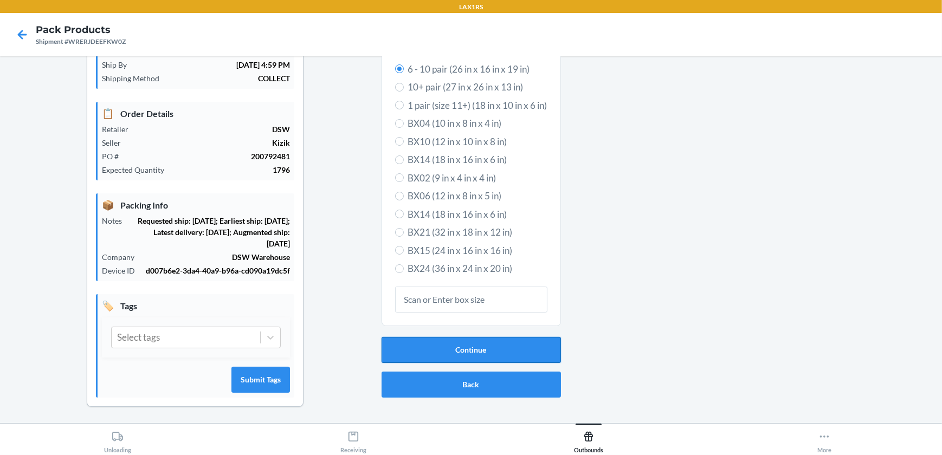
click at [516, 340] on button "Continue" at bounding box center [470, 350] width 179 height 26
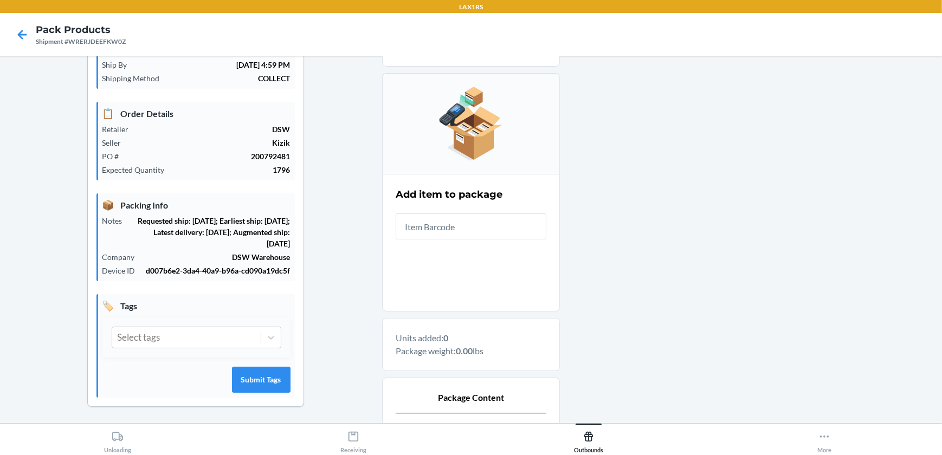
click at [514, 236] on input "text" at bounding box center [471, 226] width 151 height 26
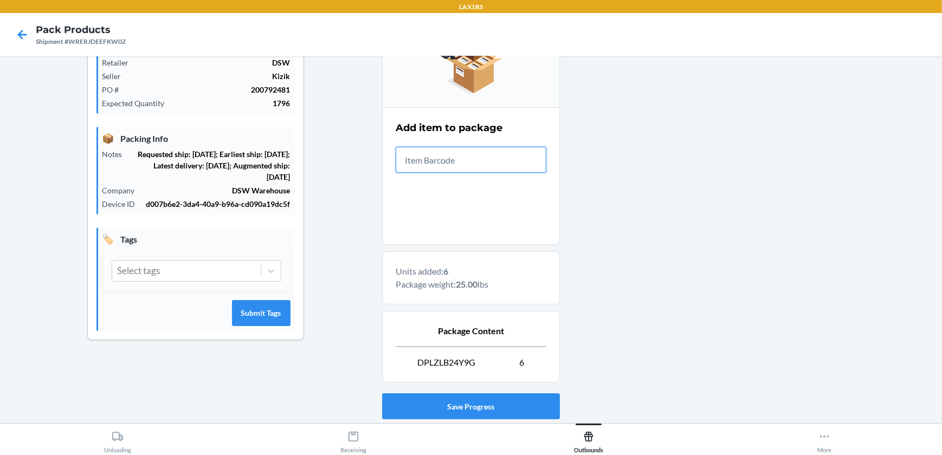
scroll to position [224, 0]
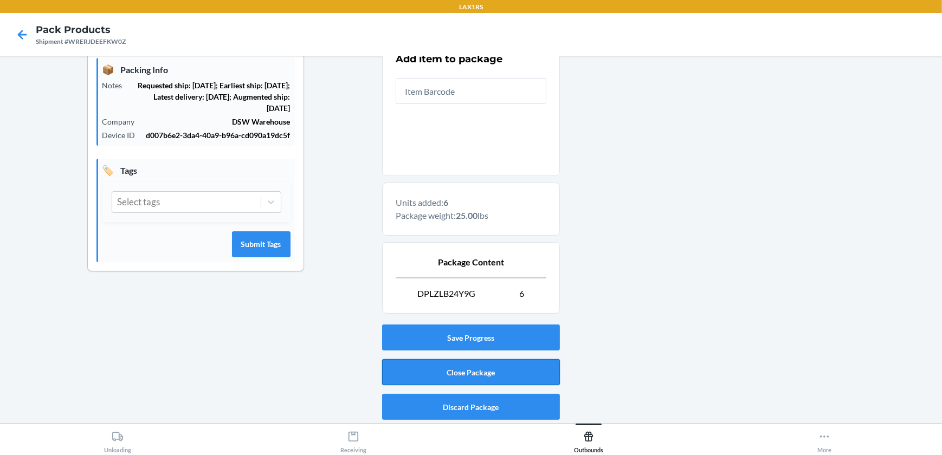
click at [534, 378] on button "Close Package" at bounding box center [471, 372] width 178 height 26
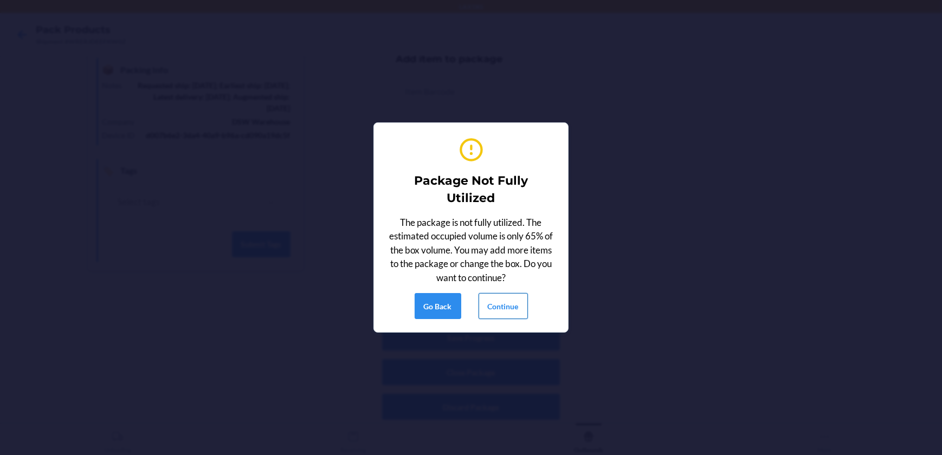
click at [500, 303] on button "Continue" at bounding box center [502, 306] width 49 height 26
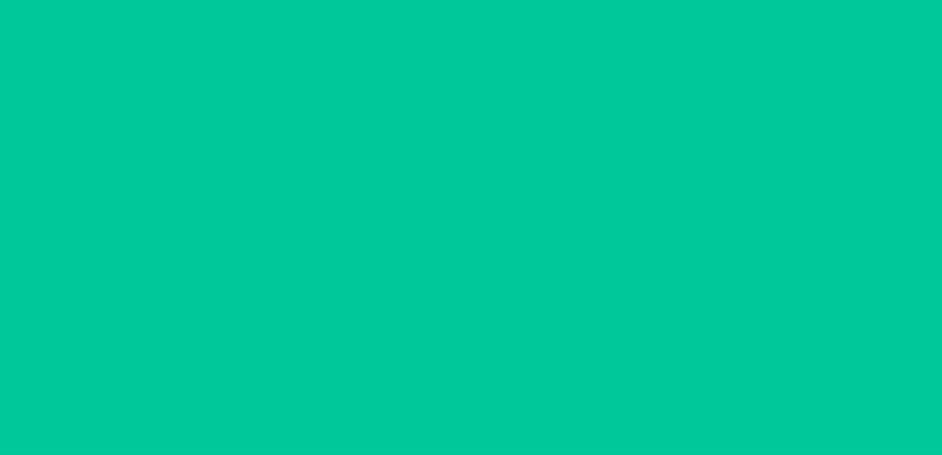
scroll to position [88, 0]
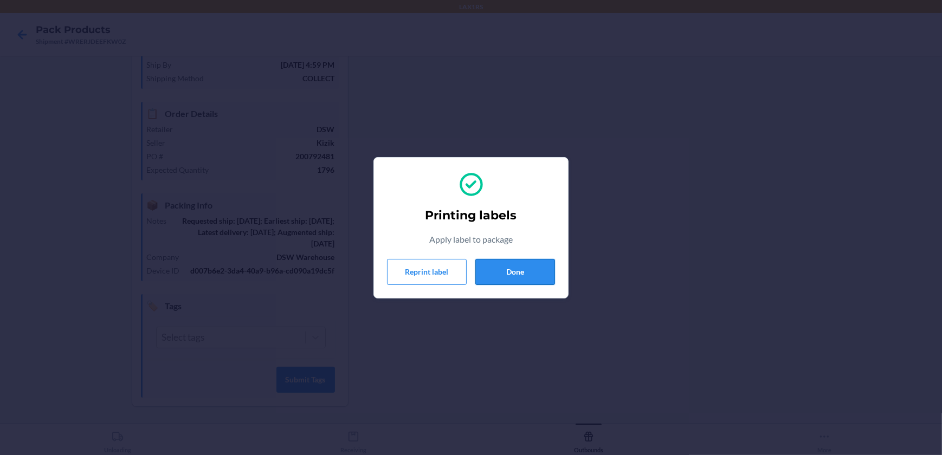
click at [491, 263] on button "Done" at bounding box center [515, 272] width 80 height 26
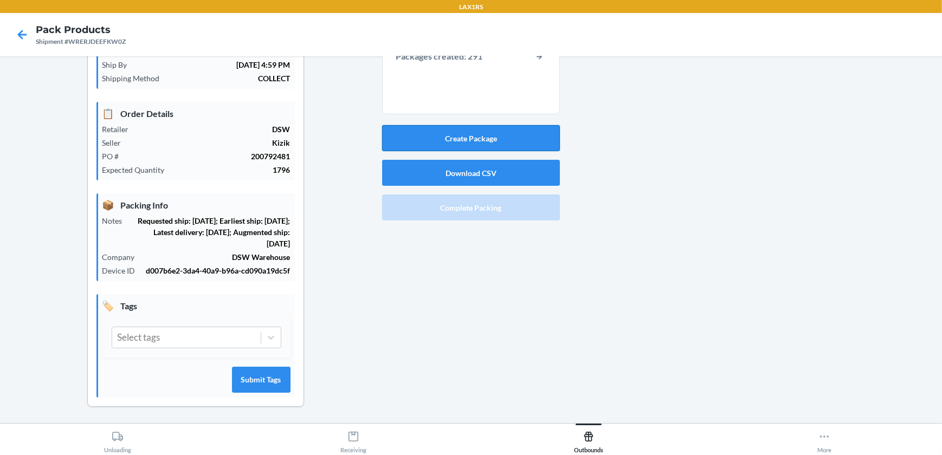
click at [538, 139] on button "Create Package" at bounding box center [471, 138] width 178 height 26
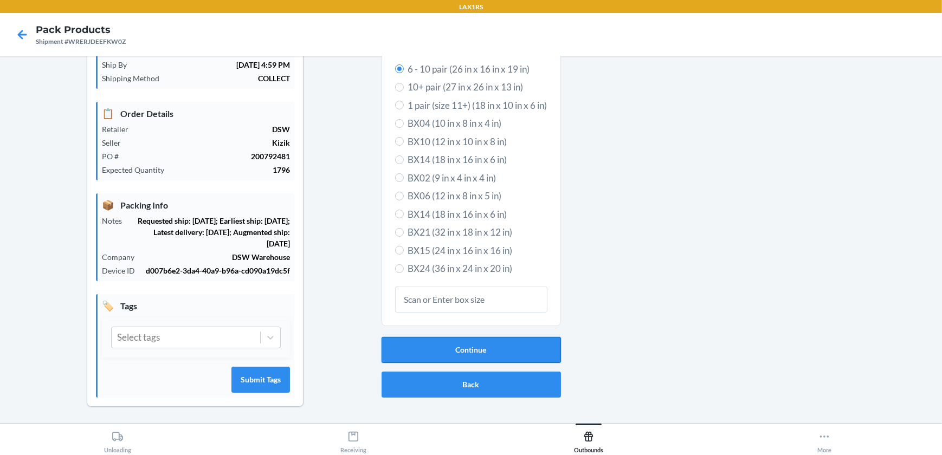
click at [510, 353] on button "Continue" at bounding box center [470, 350] width 179 height 26
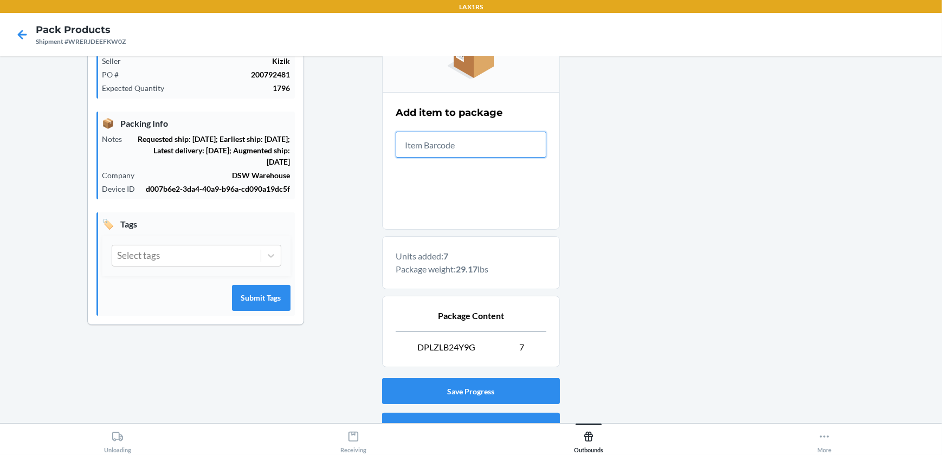
scroll to position [224, 0]
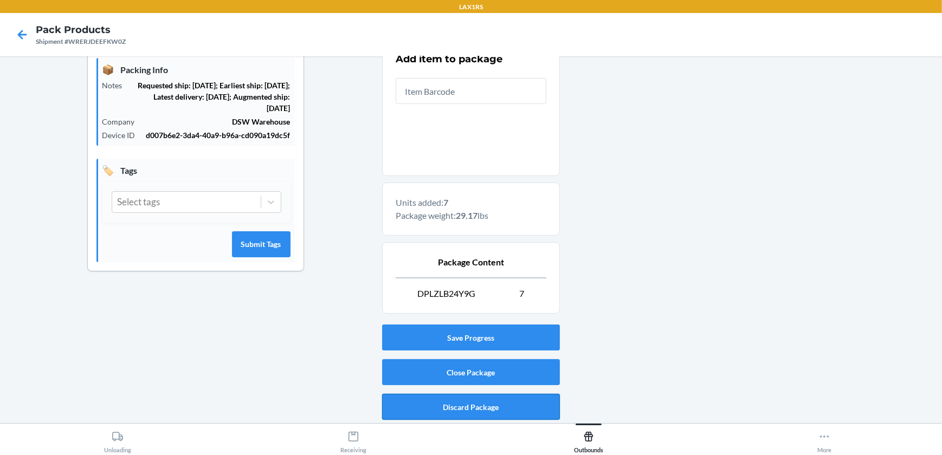
click at [493, 413] on button "Discard Package" at bounding box center [471, 407] width 178 height 26
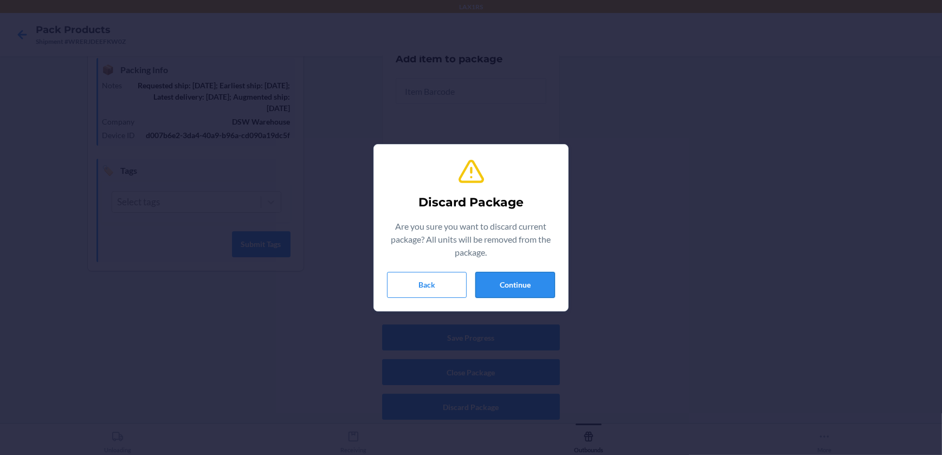
click at [527, 293] on button "Continue" at bounding box center [515, 285] width 80 height 26
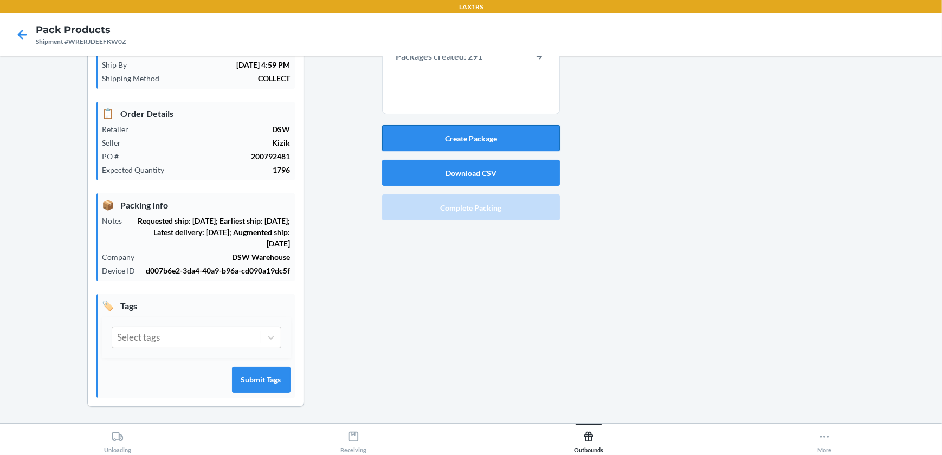
click at [493, 136] on button "Create Package" at bounding box center [471, 138] width 178 height 26
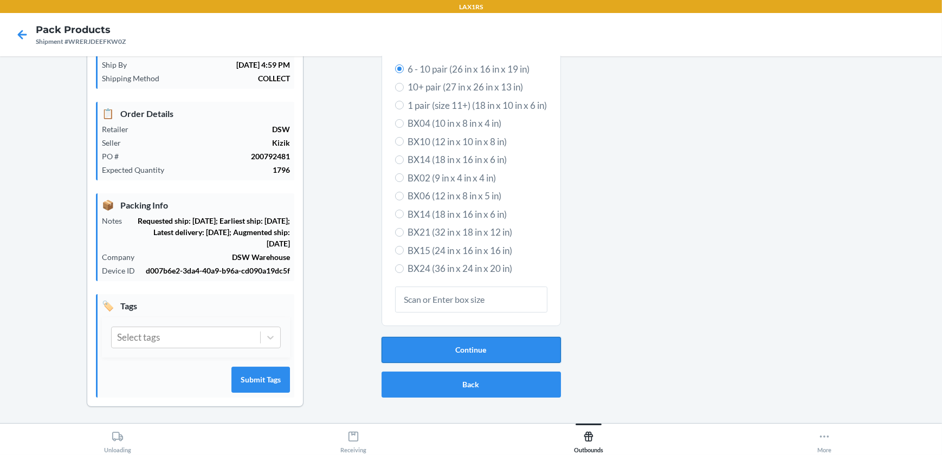
click at [524, 347] on button "Continue" at bounding box center [470, 350] width 179 height 26
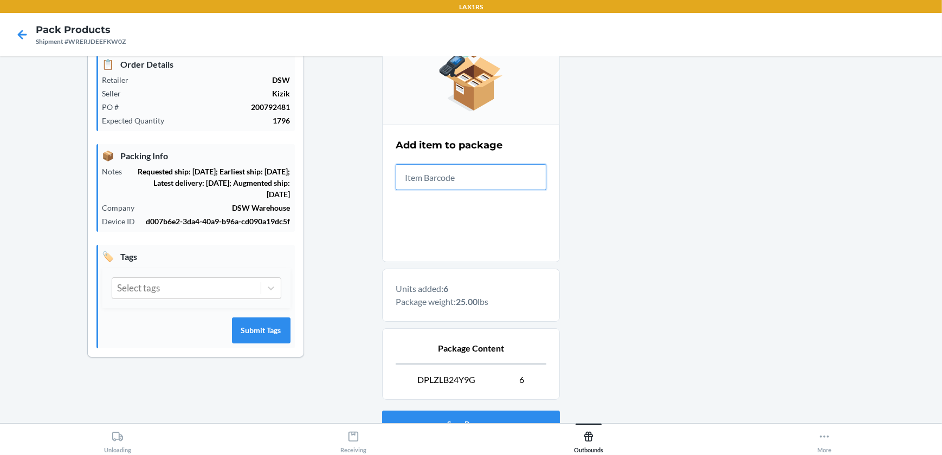
scroll to position [224, 0]
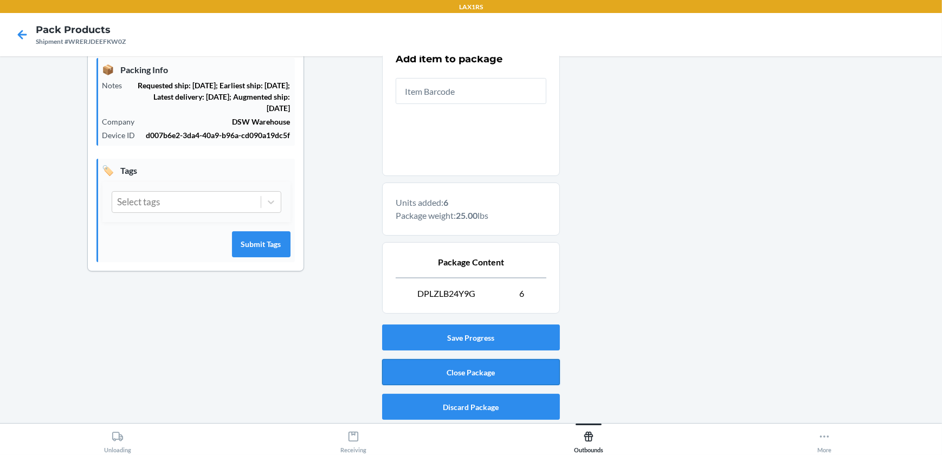
click at [482, 370] on button "Close Package" at bounding box center [471, 372] width 178 height 26
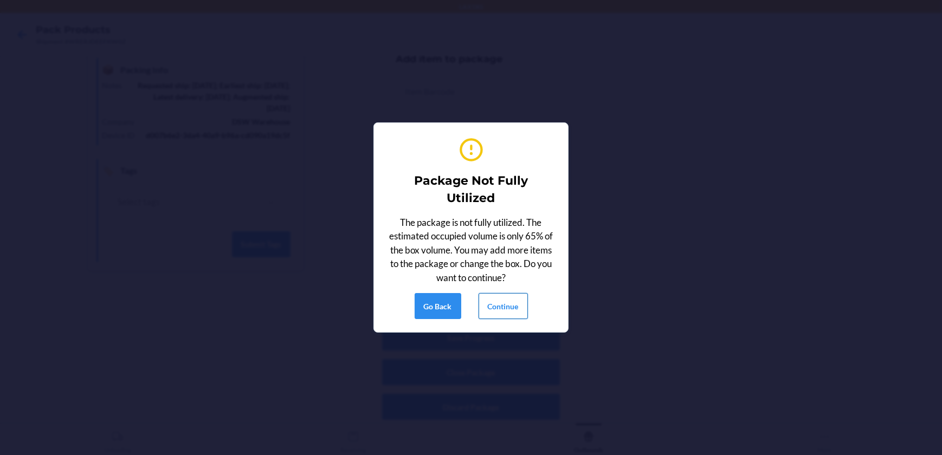
click at [496, 306] on button "Continue" at bounding box center [502, 306] width 49 height 26
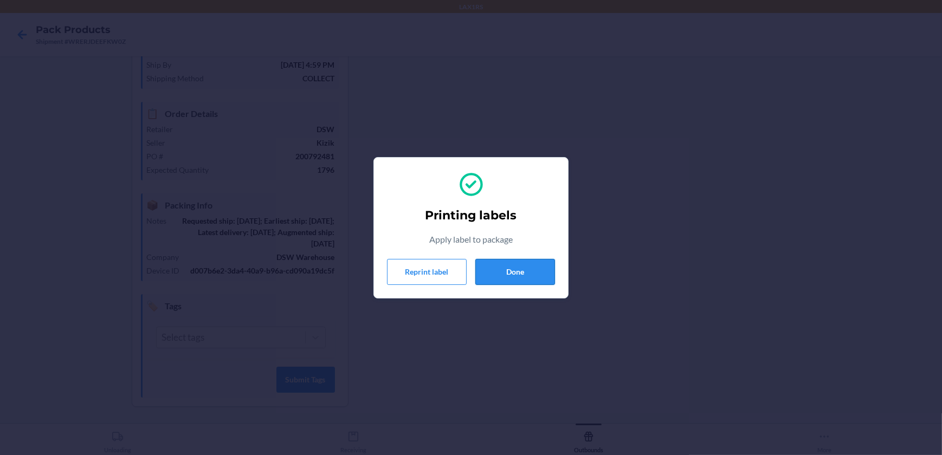
click at [503, 268] on button "Done" at bounding box center [515, 272] width 80 height 26
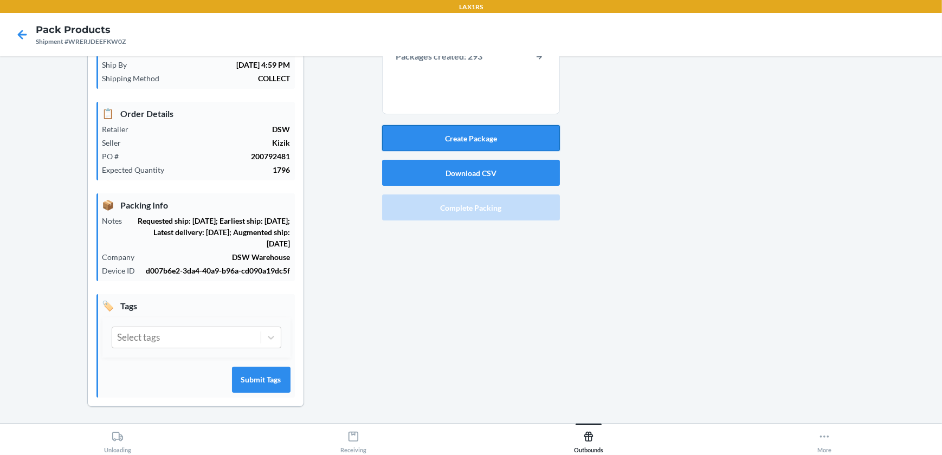
click at [484, 135] on button "Create Package" at bounding box center [471, 138] width 178 height 26
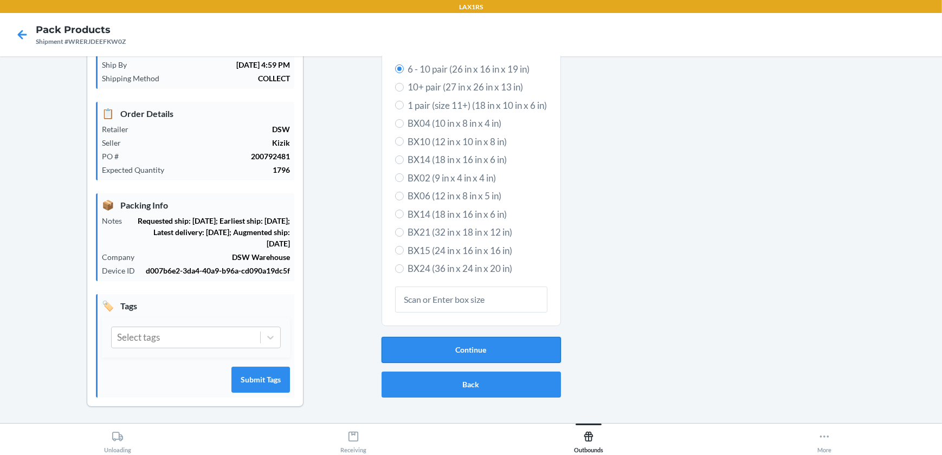
click at [503, 337] on button "Continue" at bounding box center [470, 350] width 179 height 26
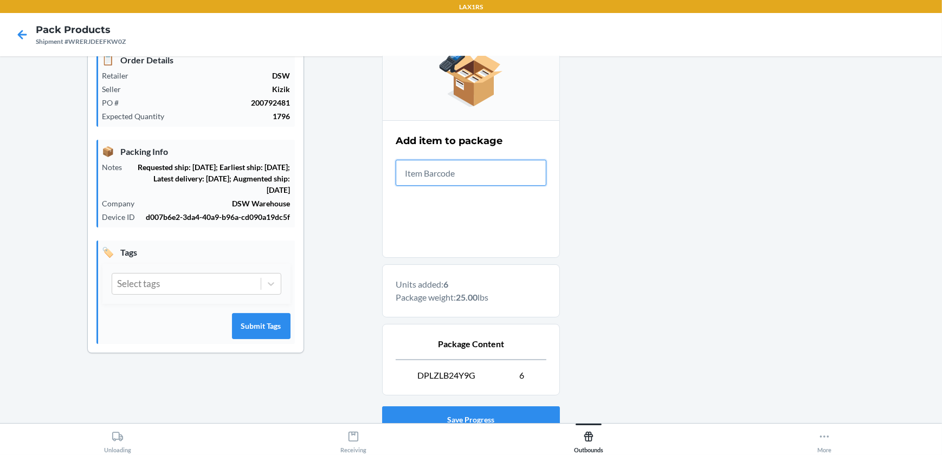
scroll to position [224, 0]
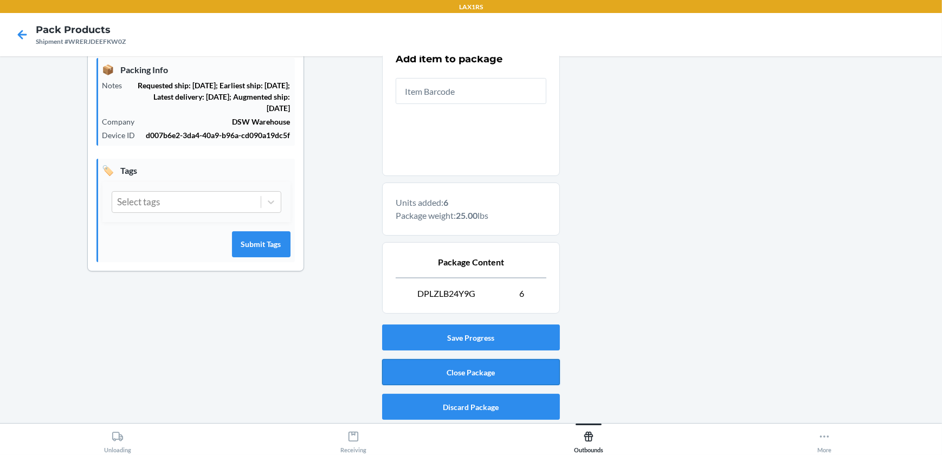
click at [527, 365] on button "Close Package" at bounding box center [471, 372] width 178 height 26
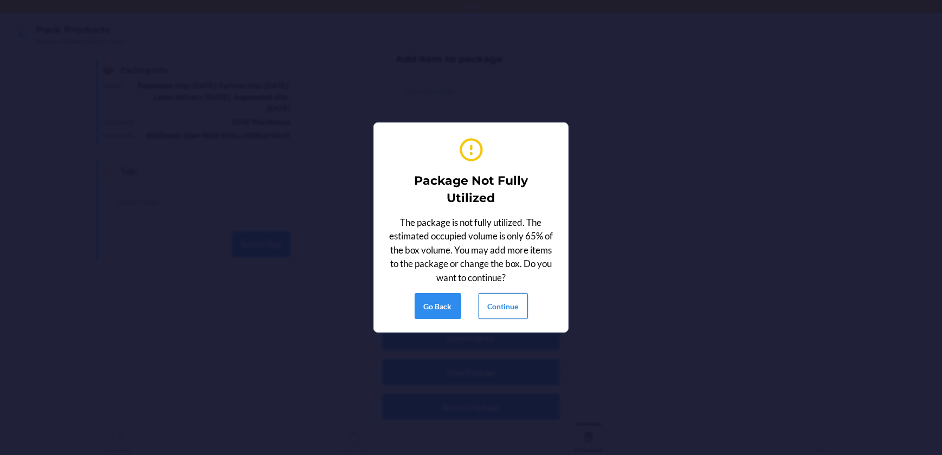
click at [520, 309] on button "Continue" at bounding box center [502, 306] width 49 height 26
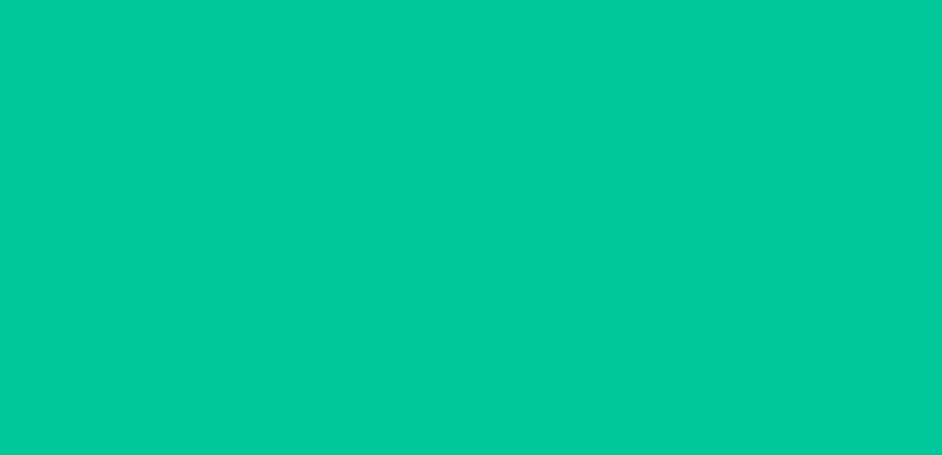
scroll to position [88, 0]
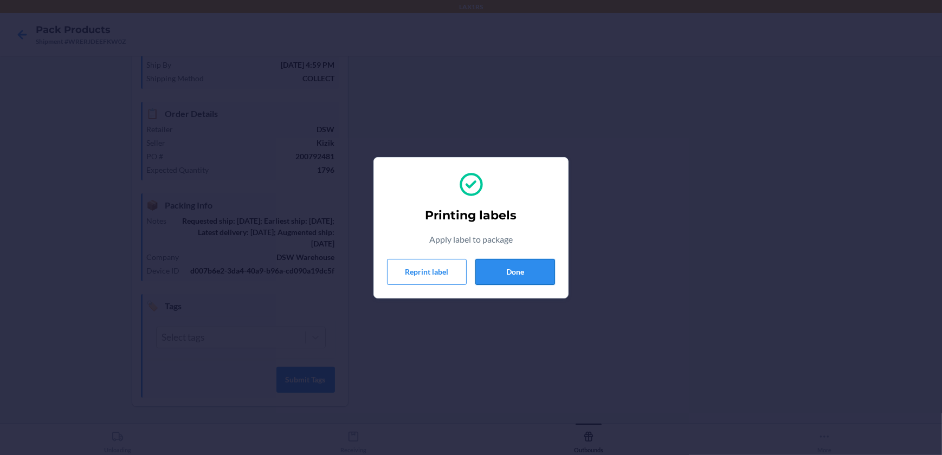
click at [487, 270] on button "Done" at bounding box center [515, 272] width 80 height 26
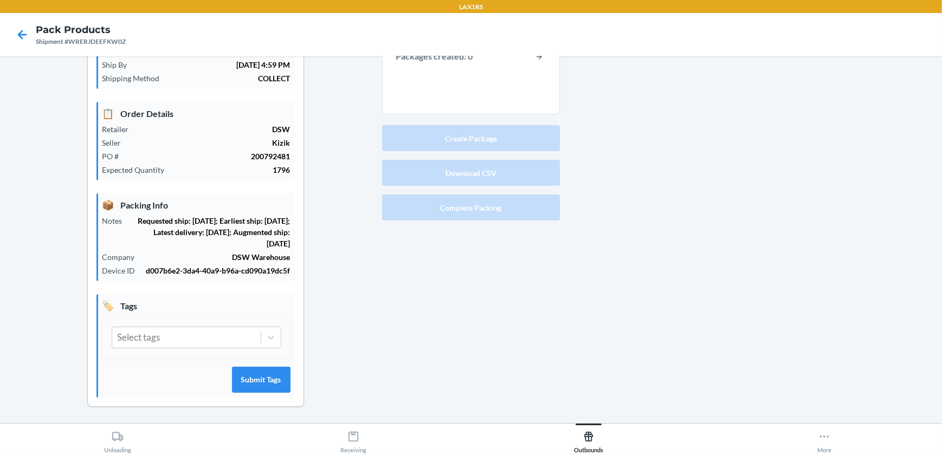
click at [514, 141] on button "Create Package" at bounding box center [471, 138] width 178 height 26
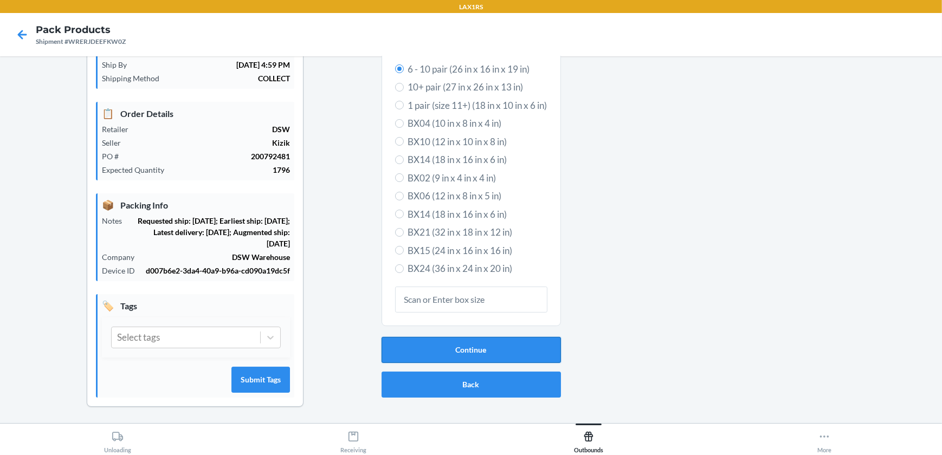
click at [497, 352] on button "Continue" at bounding box center [470, 350] width 179 height 26
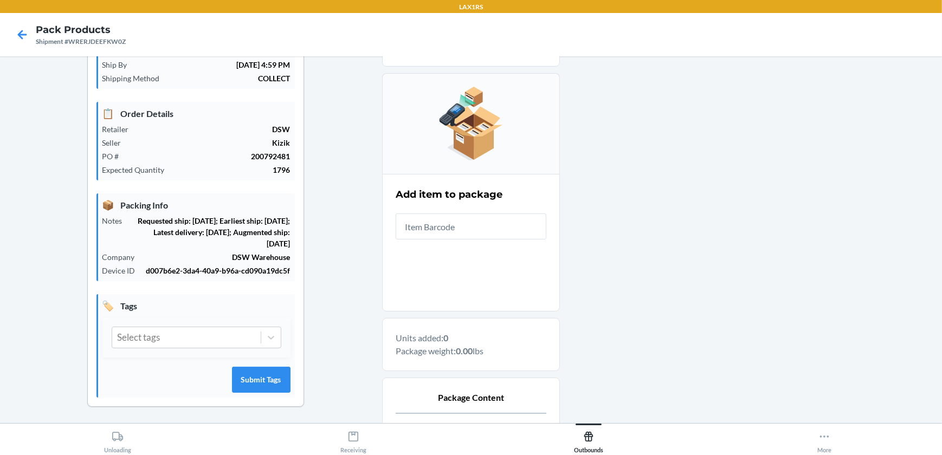
click at [502, 226] on input "text" at bounding box center [471, 226] width 151 height 26
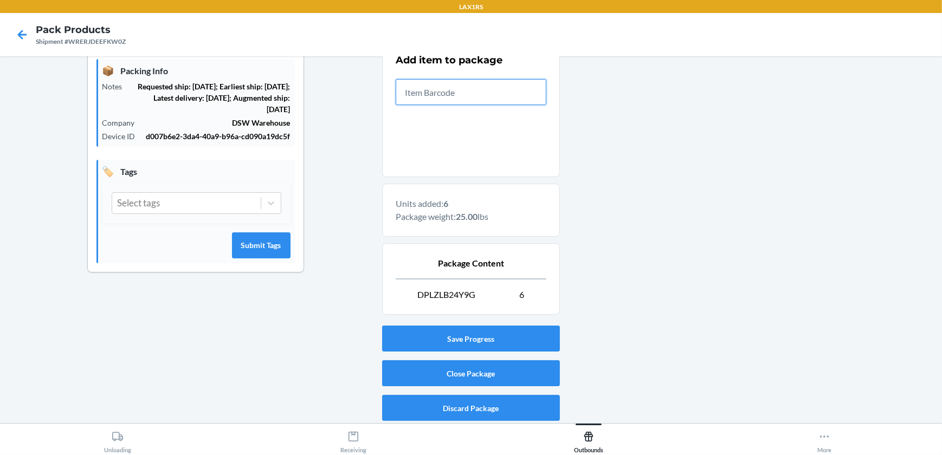
scroll to position [224, 0]
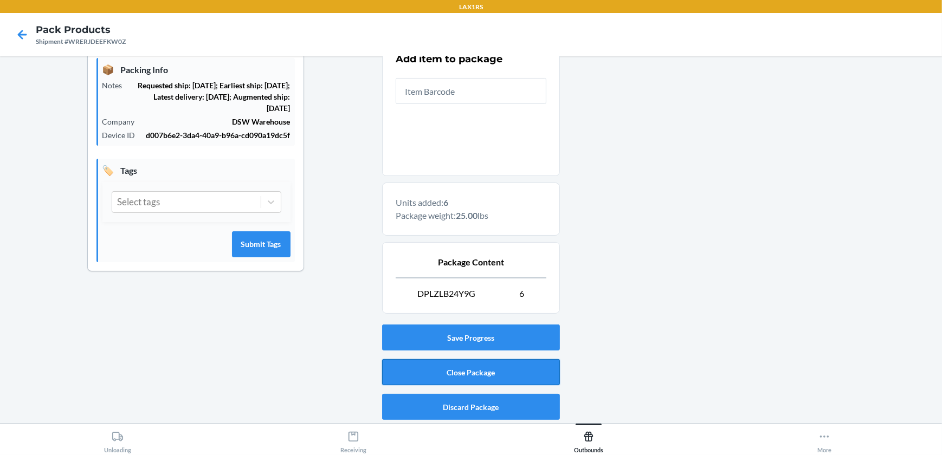
click at [537, 367] on button "Close Package" at bounding box center [471, 372] width 178 height 26
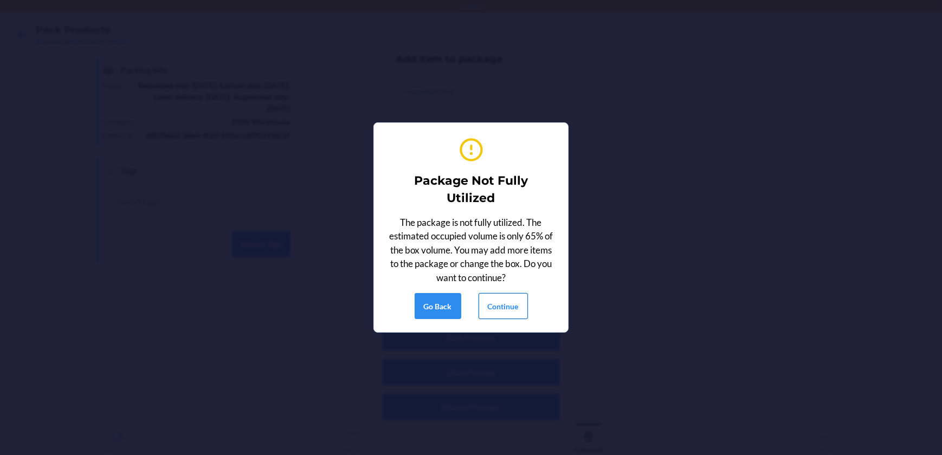
click at [512, 302] on button "Continue" at bounding box center [502, 306] width 49 height 26
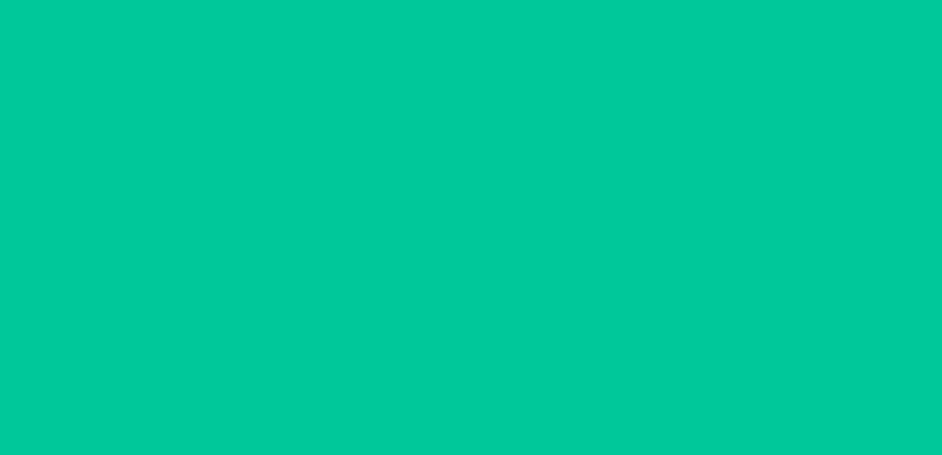
scroll to position [88, 0]
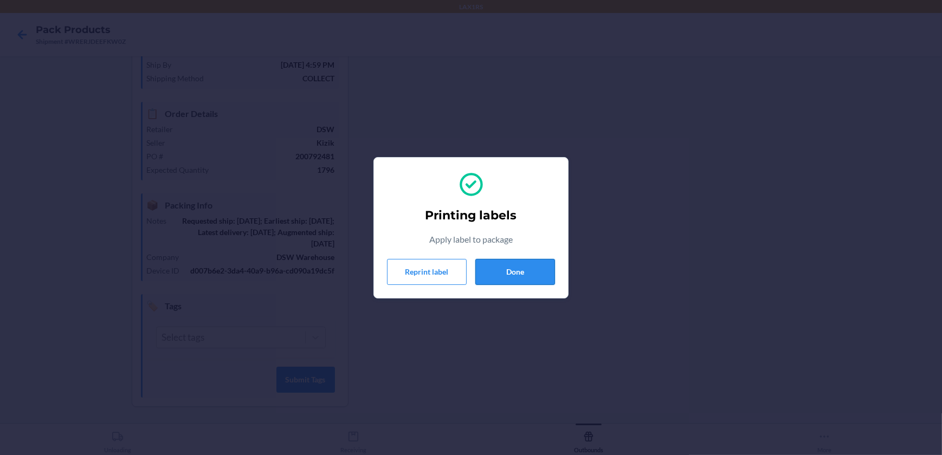
click at [516, 277] on button "Done" at bounding box center [515, 272] width 80 height 26
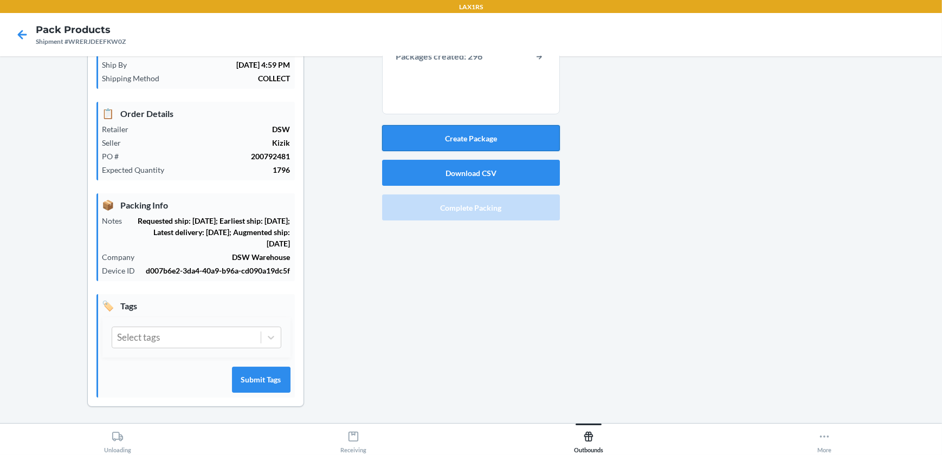
click at [503, 135] on button "Create Package" at bounding box center [471, 138] width 178 height 26
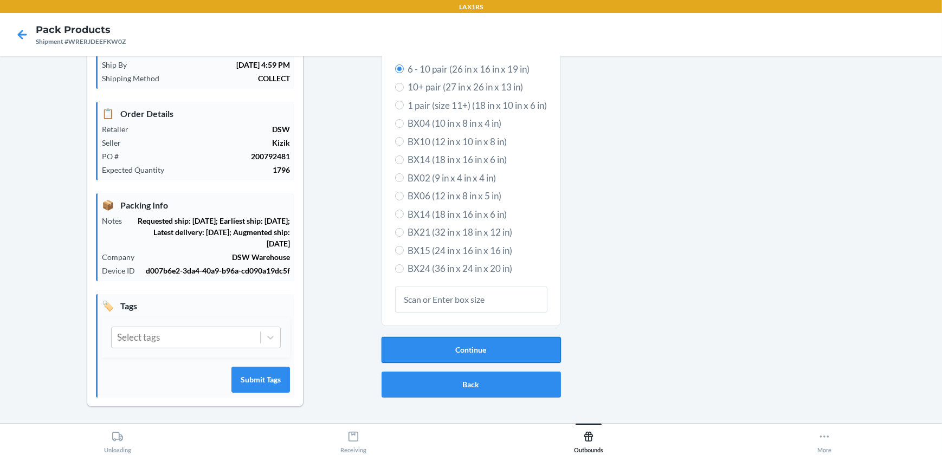
click at [537, 352] on button "Continue" at bounding box center [470, 350] width 179 height 26
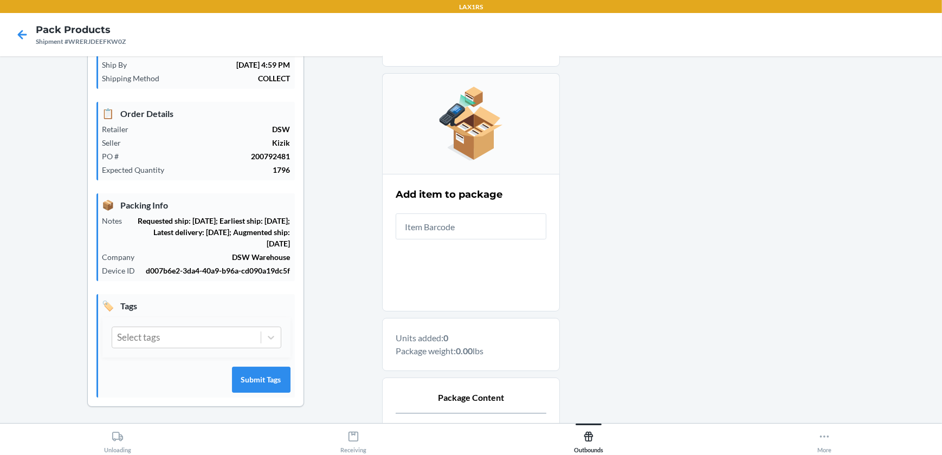
click at [530, 232] on input "text" at bounding box center [471, 226] width 151 height 26
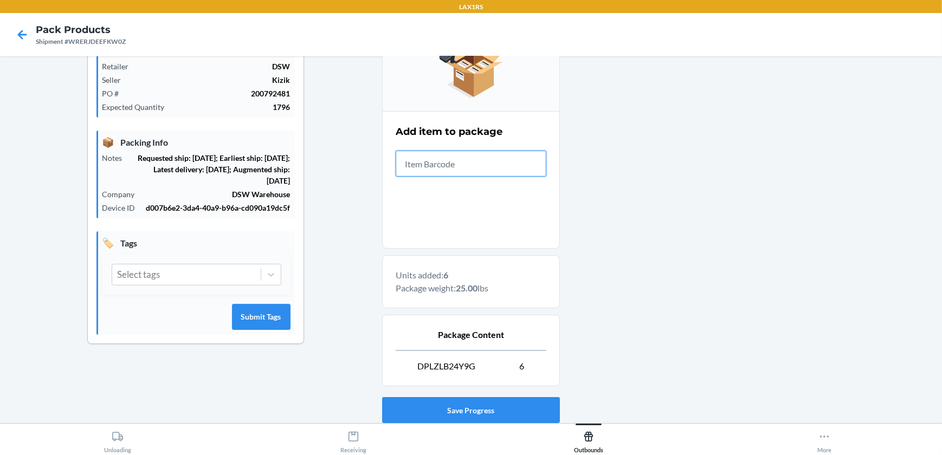
scroll to position [224, 0]
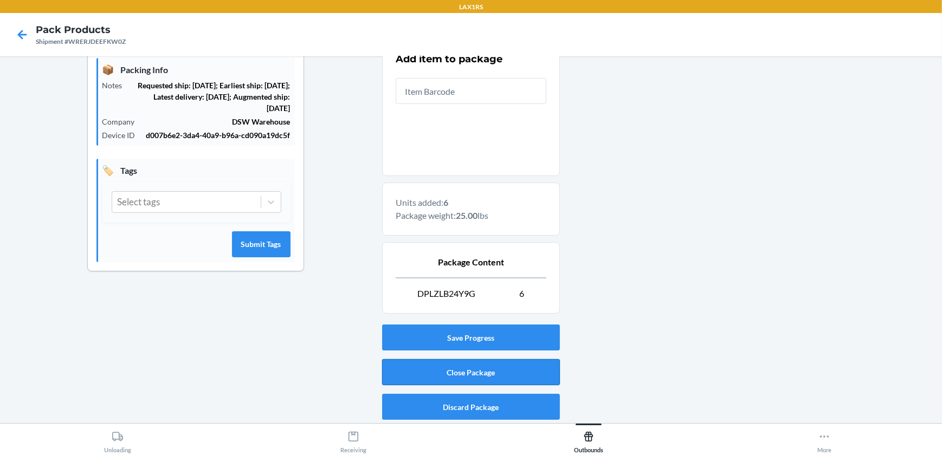
click at [504, 369] on button "Close Package" at bounding box center [471, 372] width 178 height 26
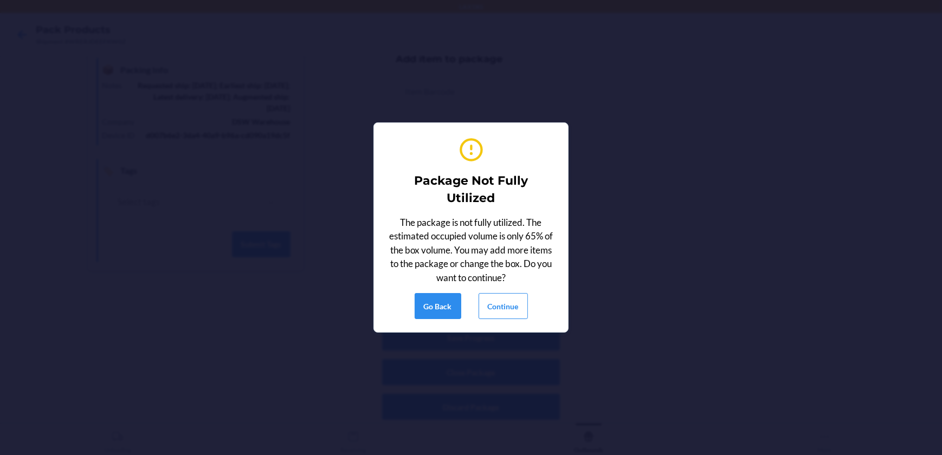
click at [503, 320] on div "Package Not Fully Utilized The package is not fully utilized. The estimated occ…" at bounding box center [471, 228] width 168 height 192
click at [503, 310] on button "Continue" at bounding box center [502, 306] width 49 height 26
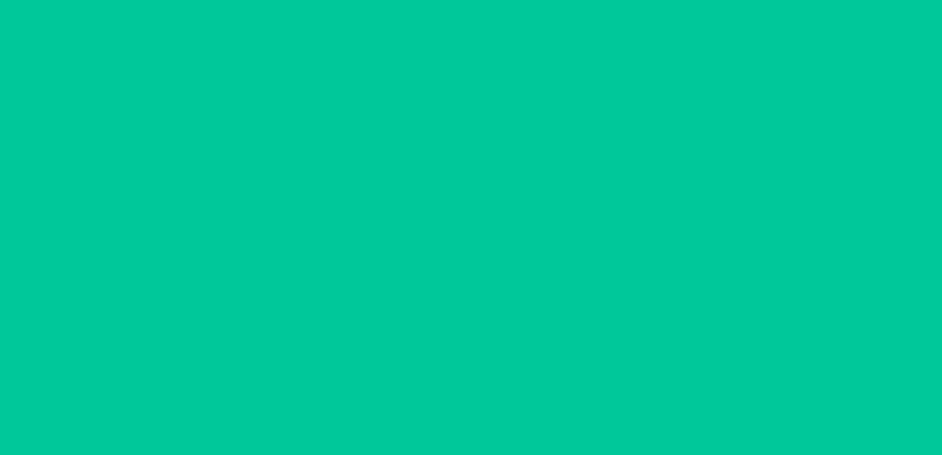
scroll to position [88, 0]
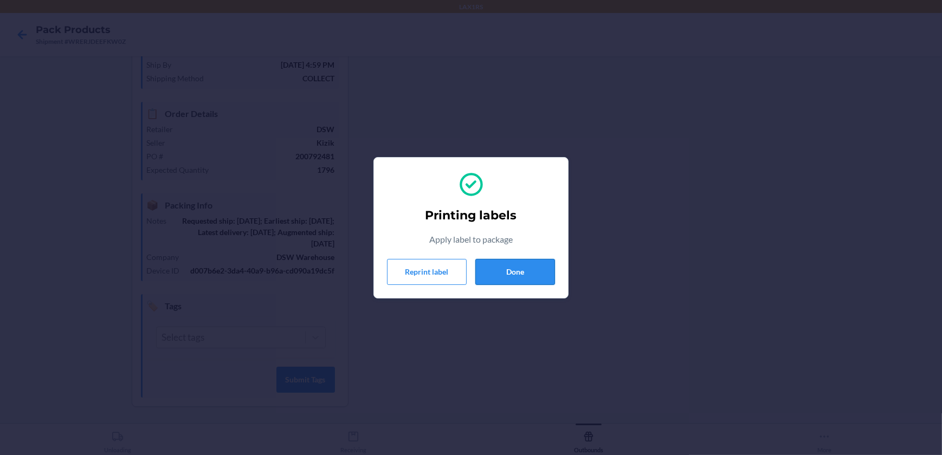
drag, startPoint x: 522, startPoint y: 286, endPoint x: 522, endPoint y: 275, distance: 10.3
click at [522, 284] on div "Printing labels Apply label to package Reprint label Done" at bounding box center [471, 227] width 168 height 123
click at [522, 275] on button "Done" at bounding box center [515, 272] width 80 height 26
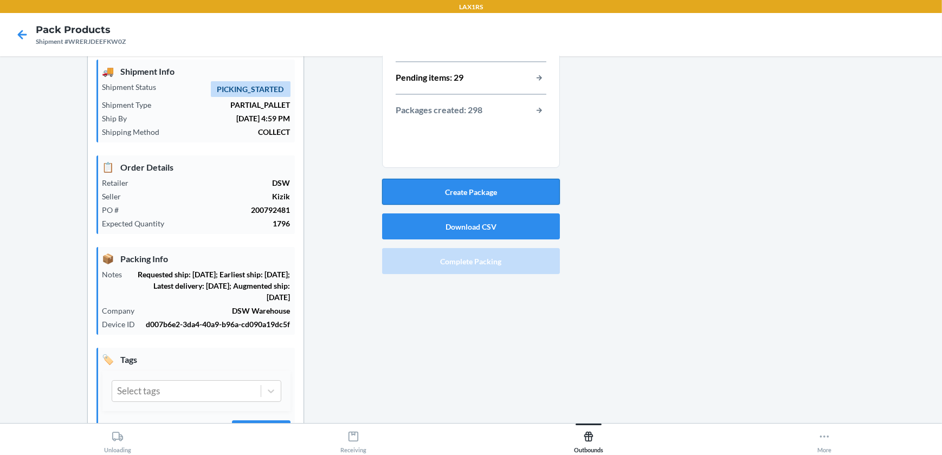
scroll to position [0, 0]
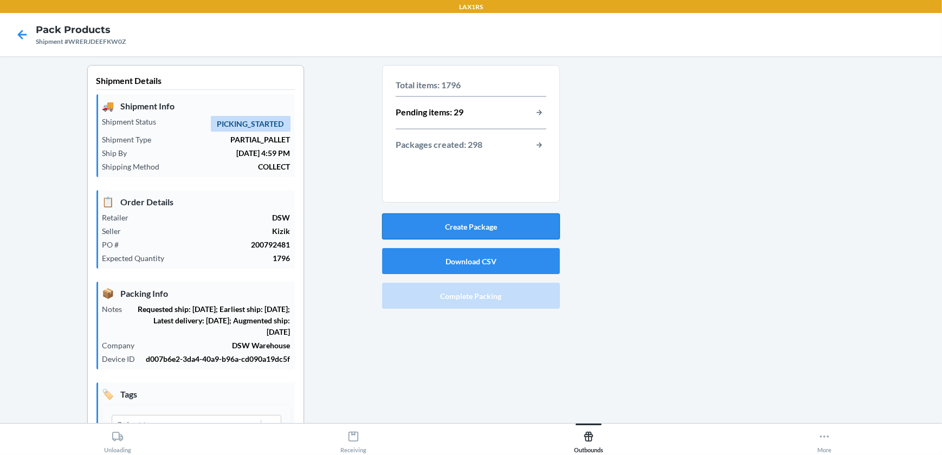
click at [510, 224] on button "Create Package" at bounding box center [471, 226] width 178 height 26
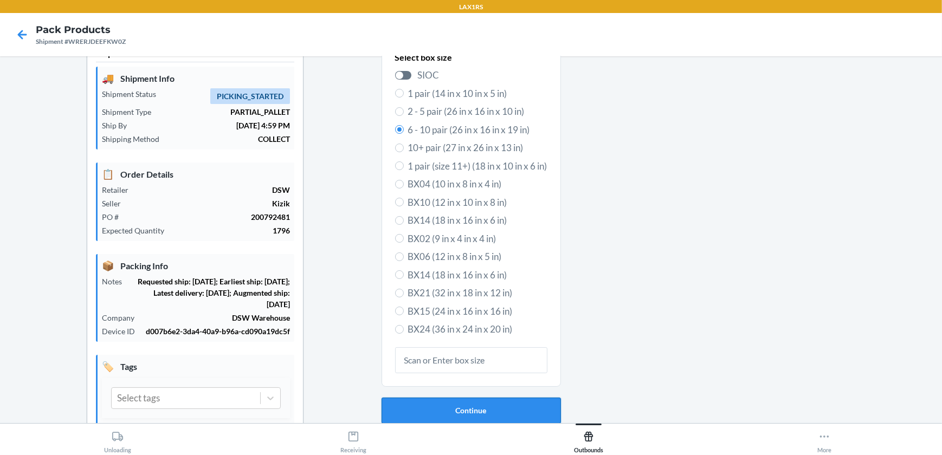
scroll to position [88, 0]
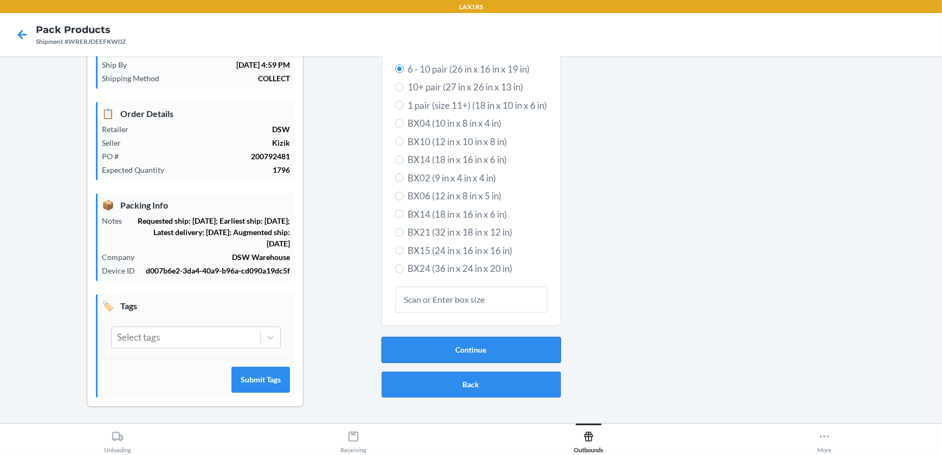
click at [434, 347] on button "Continue" at bounding box center [470, 350] width 179 height 26
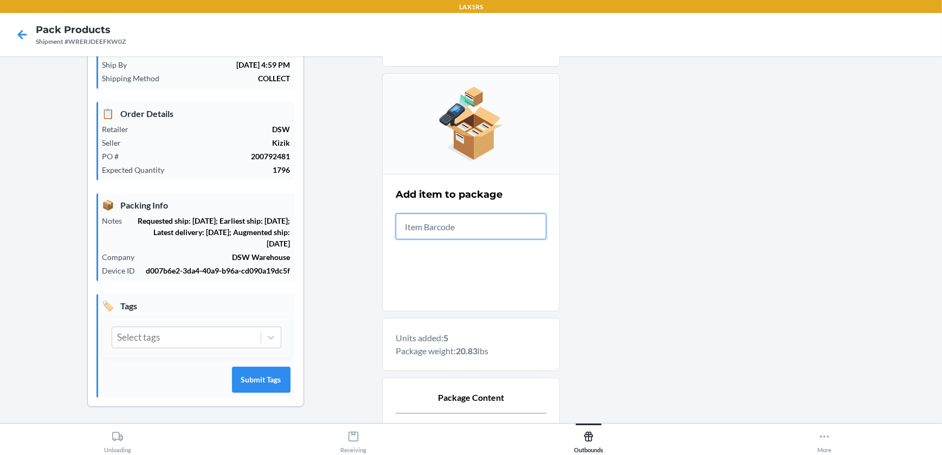
scroll to position [255, 0]
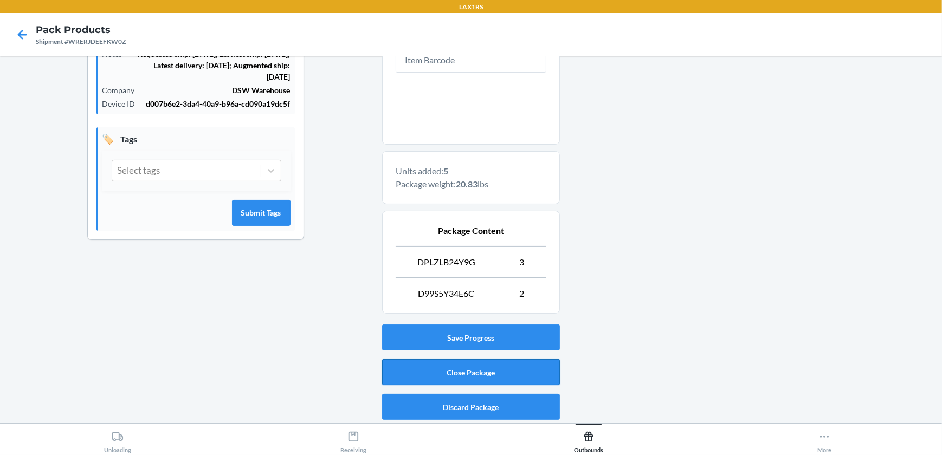
click at [521, 374] on button "Close Package" at bounding box center [471, 372] width 178 height 26
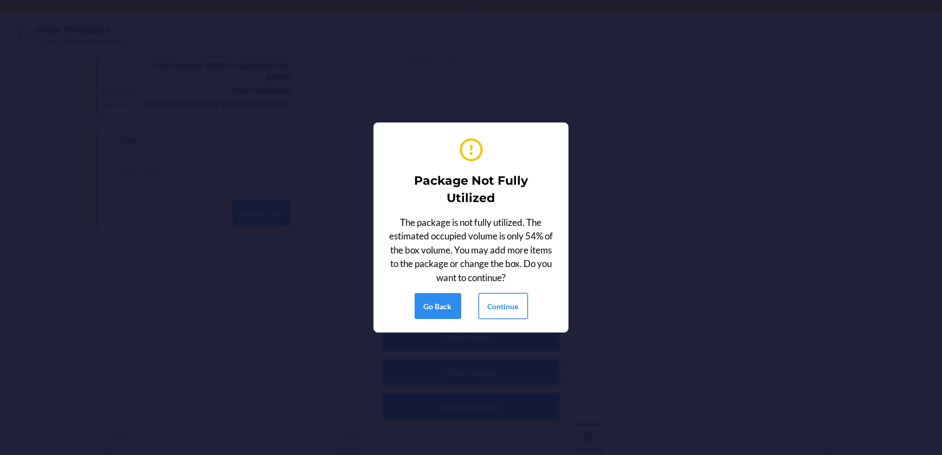
click at [515, 305] on button "Continue" at bounding box center [502, 306] width 49 height 26
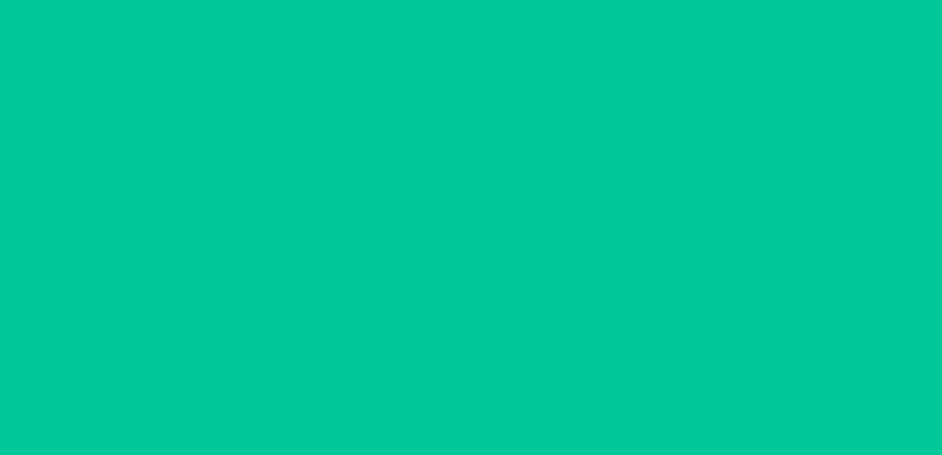
scroll to position [88, 0]
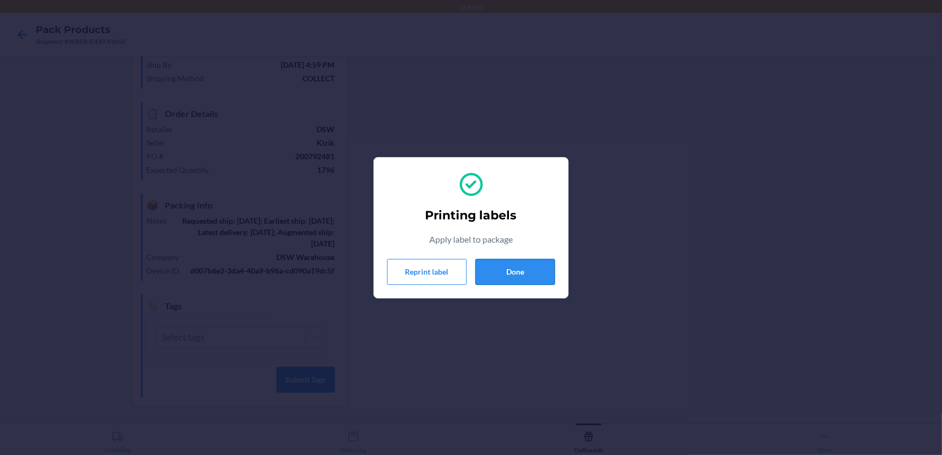
click at [510, 266] on button "Done" at bounding box center [515, 272] width 80 height 26
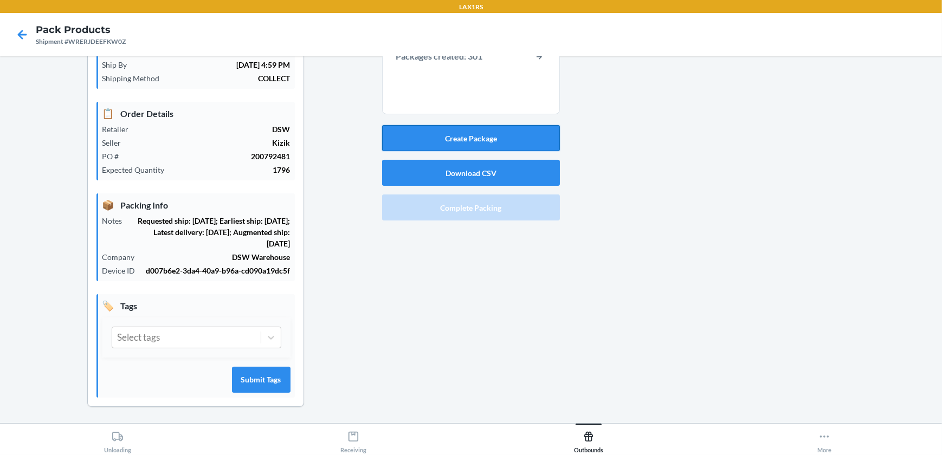
click at [465, 136] on button "Create Package" at bounding box center [471, 138] width 178 height 26
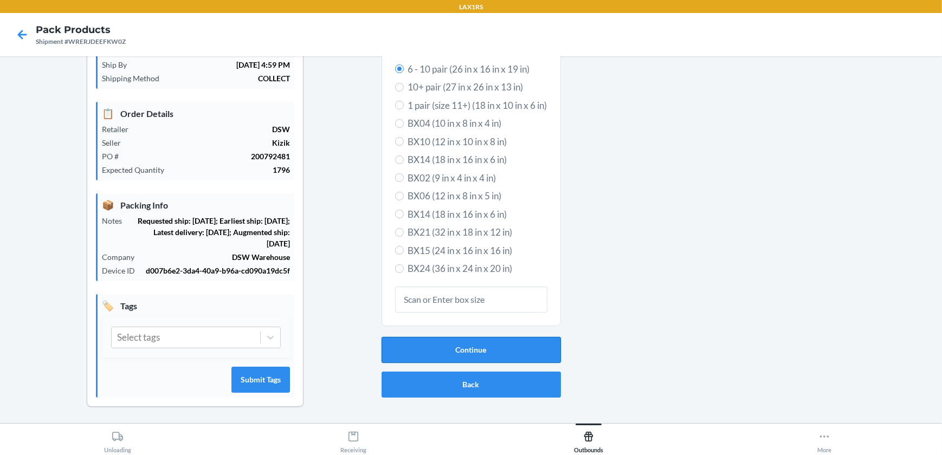
click at [468, 344] on button "Continue" at bounding box center [470, 350] width 179 height 26
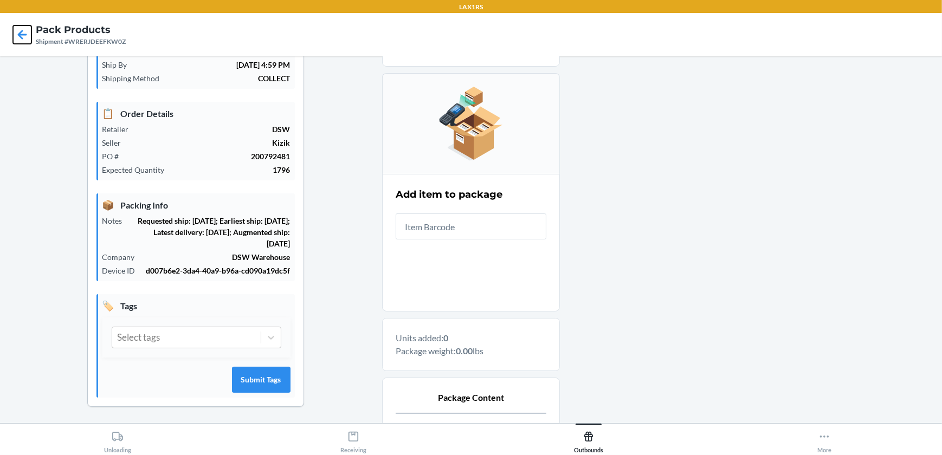
click at [15, 40] on icon at bounding box center [22, 34] width 18 height 18
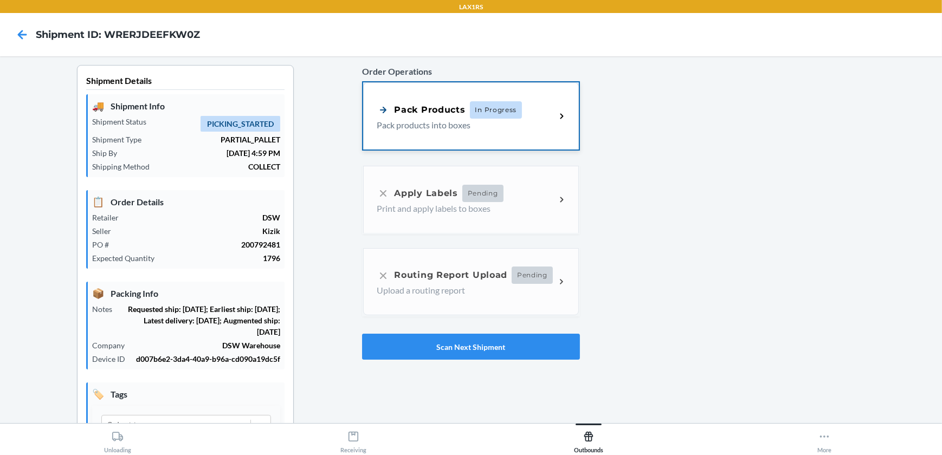
click at [496, 122] on p "Pack products into boxes" at bounding box center [462, 125] width 170 height 13
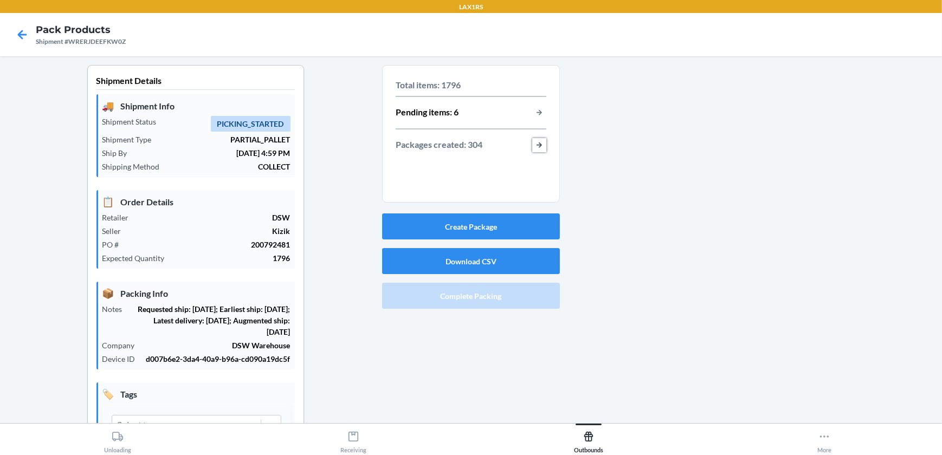
click at [532, 141] on button "button-view-packages-created" at bounding box center [539, 145] width 14 height 14
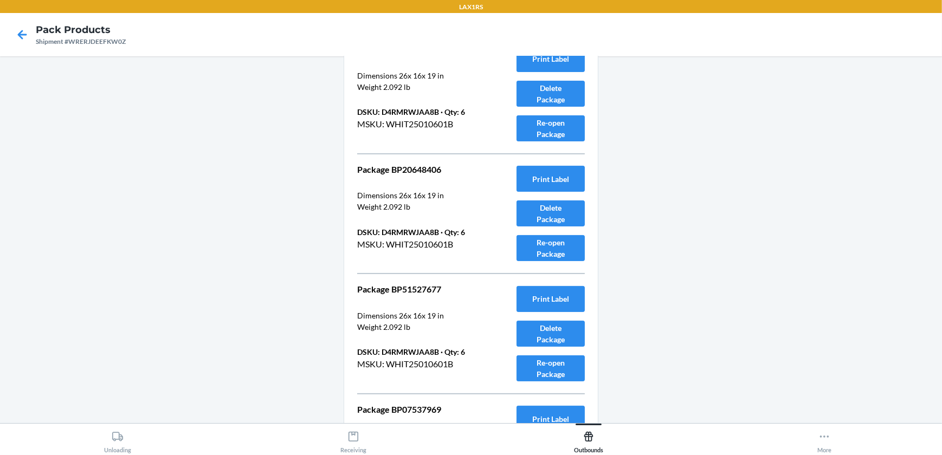
scroll to position [31241, 0]
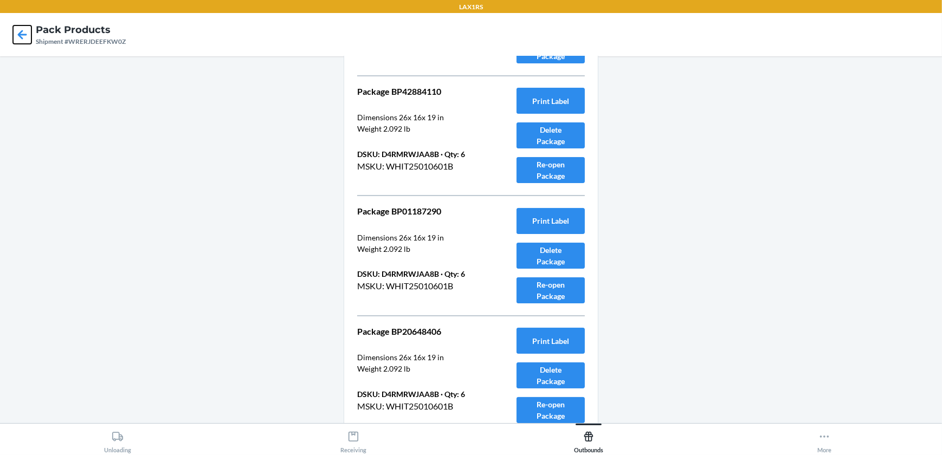
click at [19, 38] on icon at bounding box center [22, 34] width 18 height 18
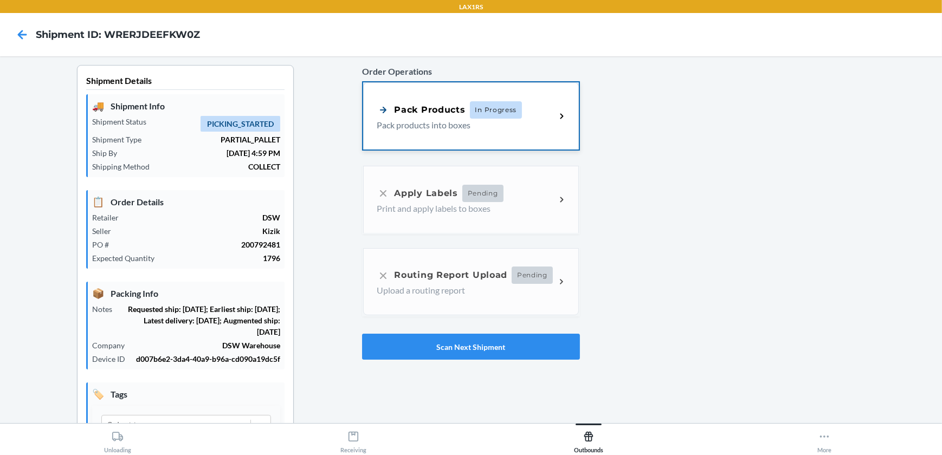
click at [500, 103] on span "In Progress" at bounding box center [496, 109] width 53 height 17
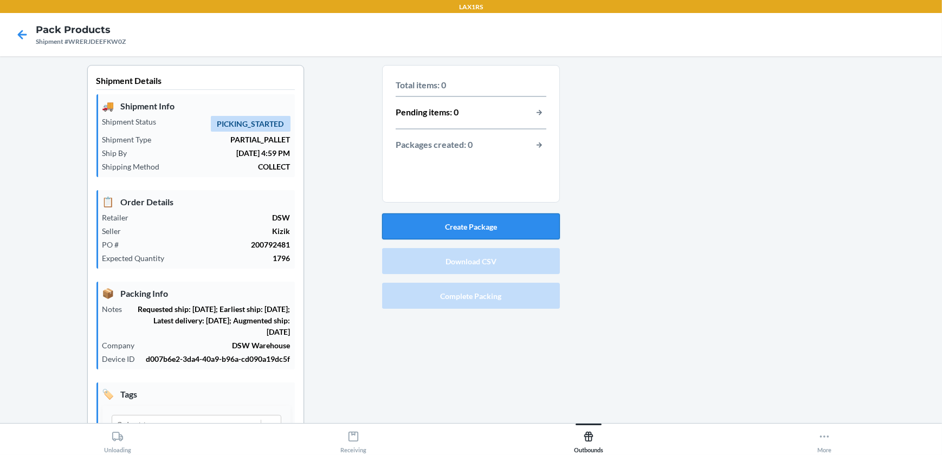
click at [467, 222] on button "Create Package" at bounding box center [471, 226] width 178 height 26
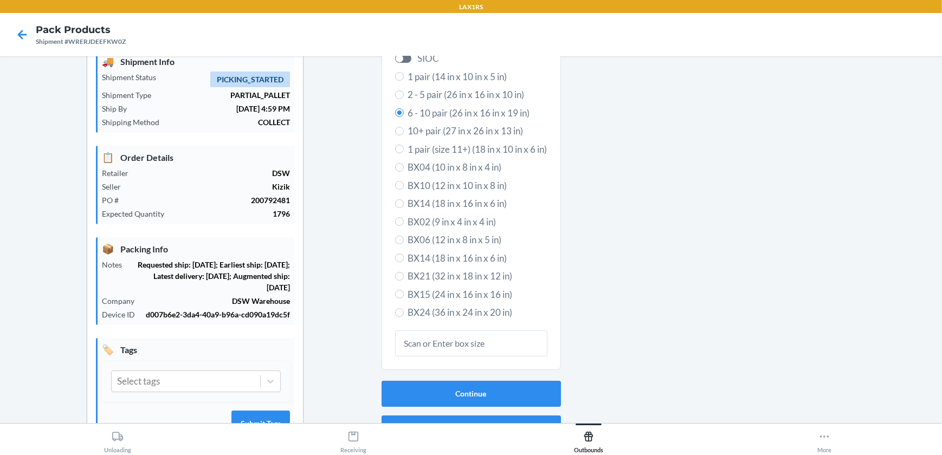
scroll to position [88, 0]
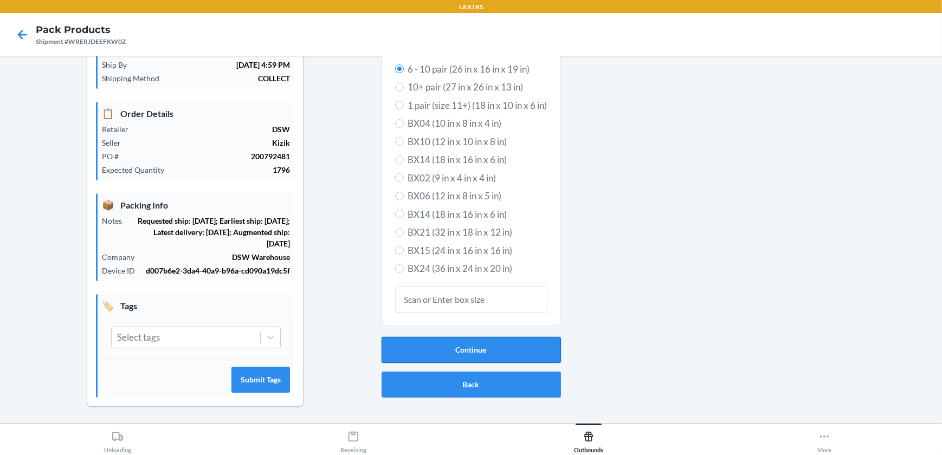
click at [458, 341] on button "Continue" at bounding box center [470, 350] width 179 height 26
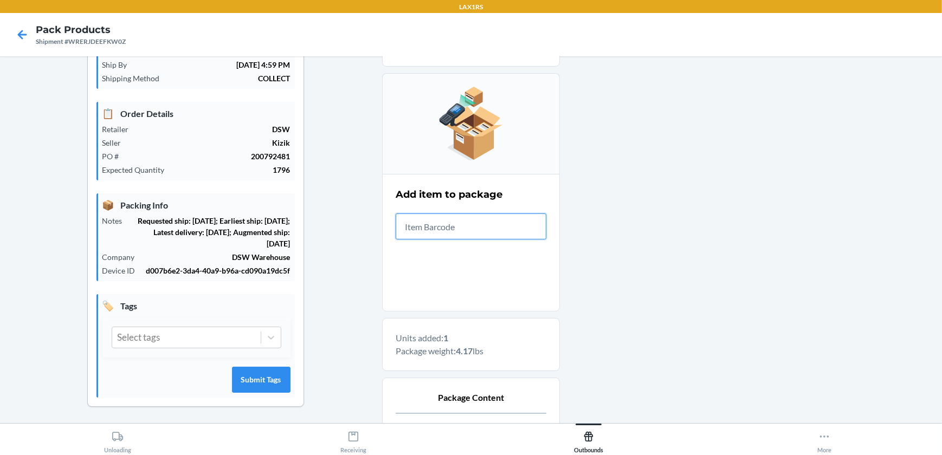
scroll to position [224, 0]
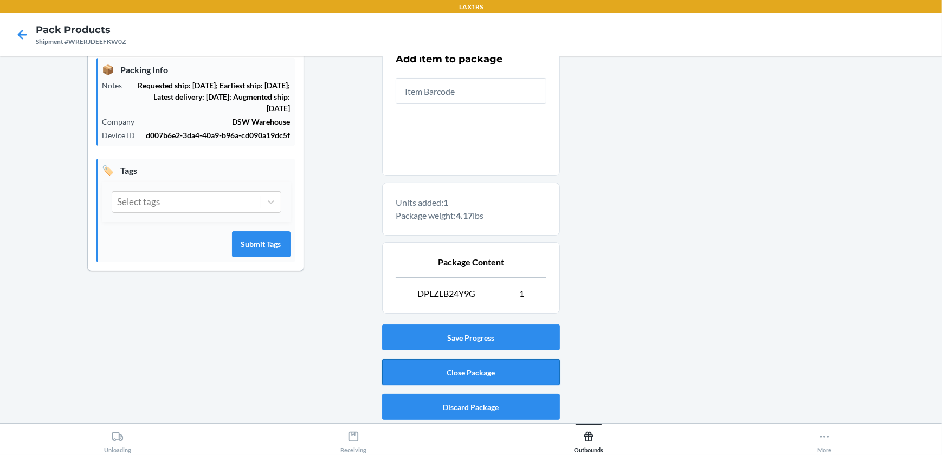
click at [501, 374] on button "Close Package" at bounding box center [471, 372] width 178 height 26
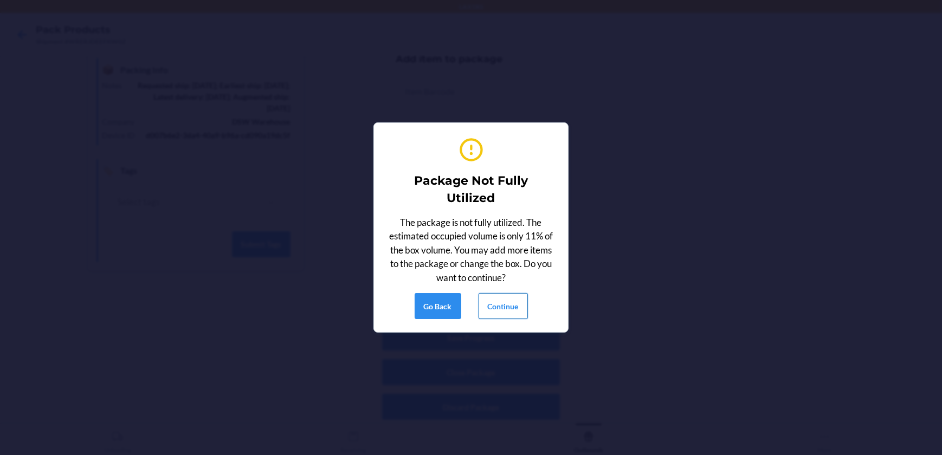
click at [489, 306] on button "Continue" at bounding box center [502, 306] width 49 height 26
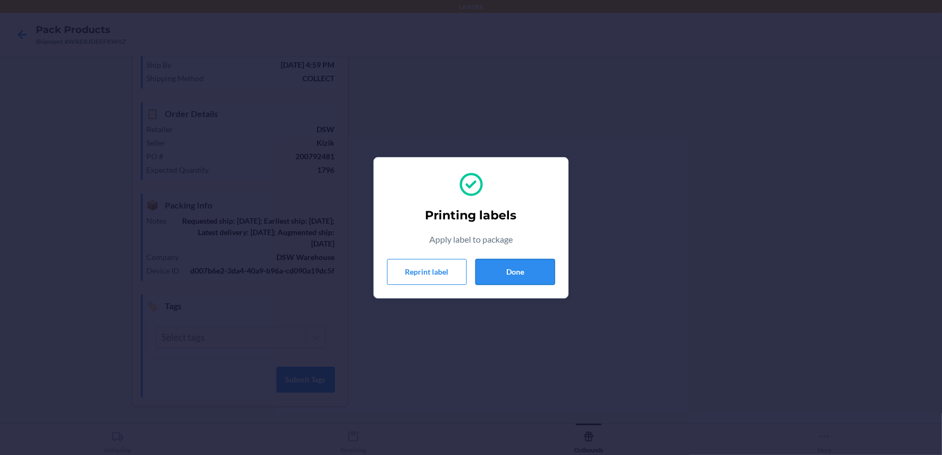
click at [494, 269] on button "Done" at bounding box center [515, 272] width 80 height 26
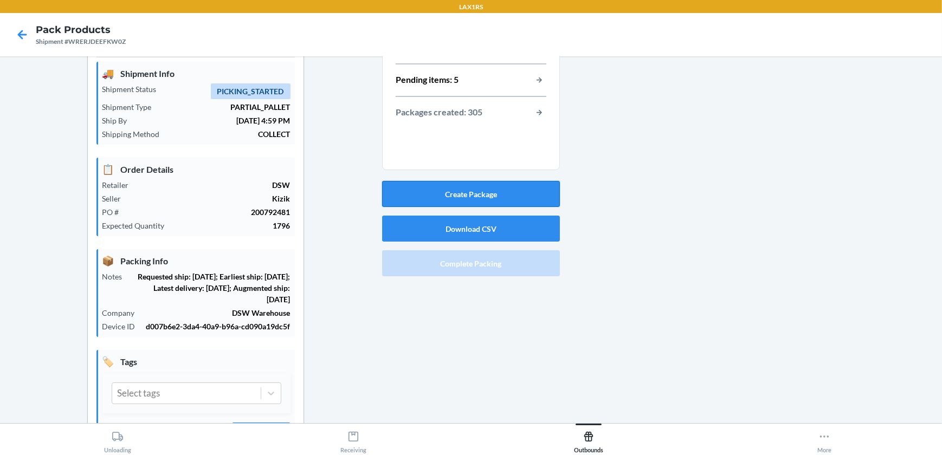
scroll to position [0, 0]
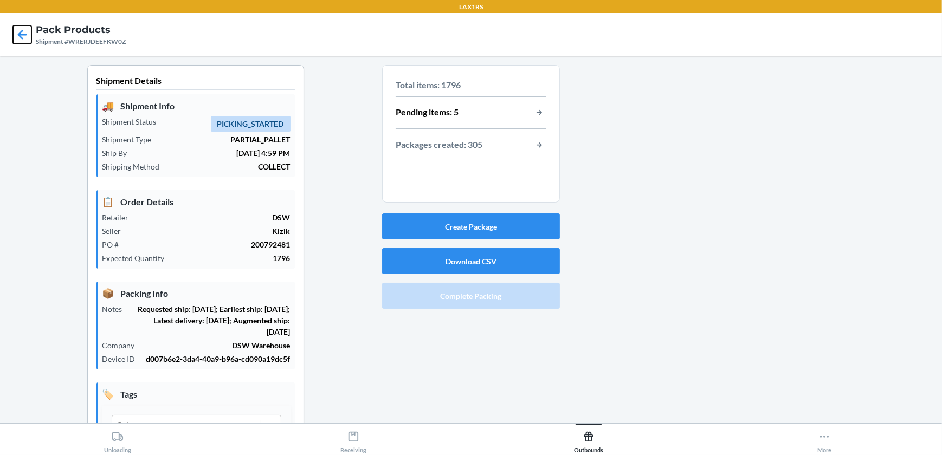
click at [23, 37] on icon at bounding box center [22, 34] width 18 height 18
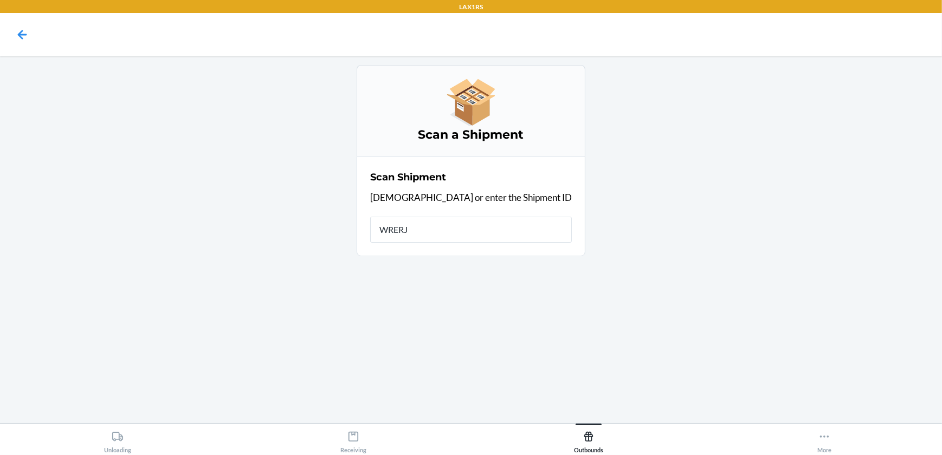
type input "WRERJD"
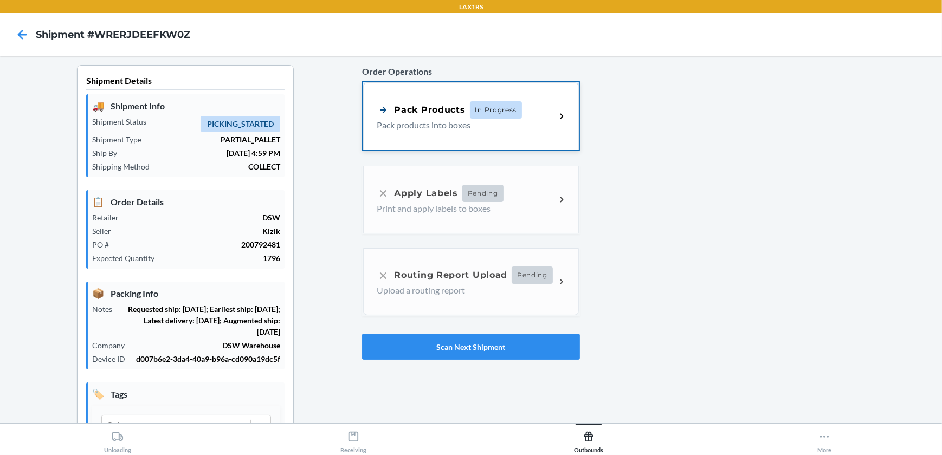
click at [551, 127] on div "Pack Products In Progress Pack products into boxes" at bounding box center [466, 116] width 179 height 30
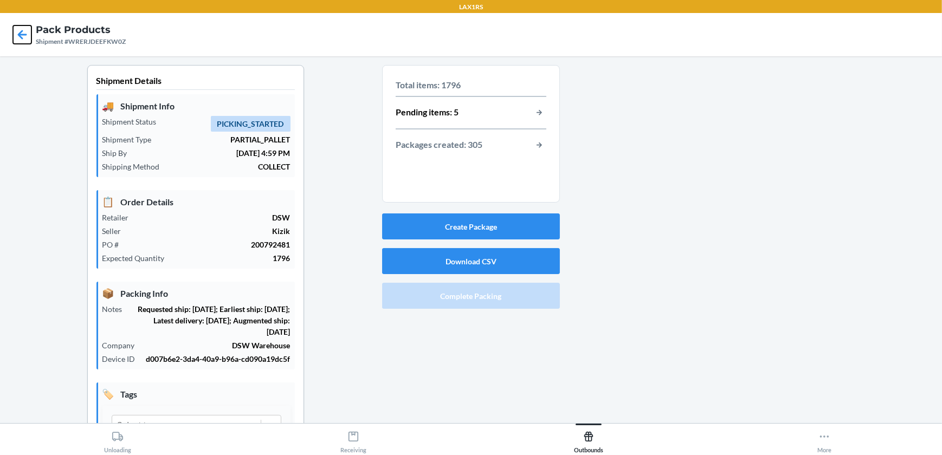
drag, startPoint x: 18, startPoint y: 39, endPoint x: 31, endPoint y: 23, distance: 20.8
click at [27, 29] on icon at bounding box center [22, 34] width 18 height 18
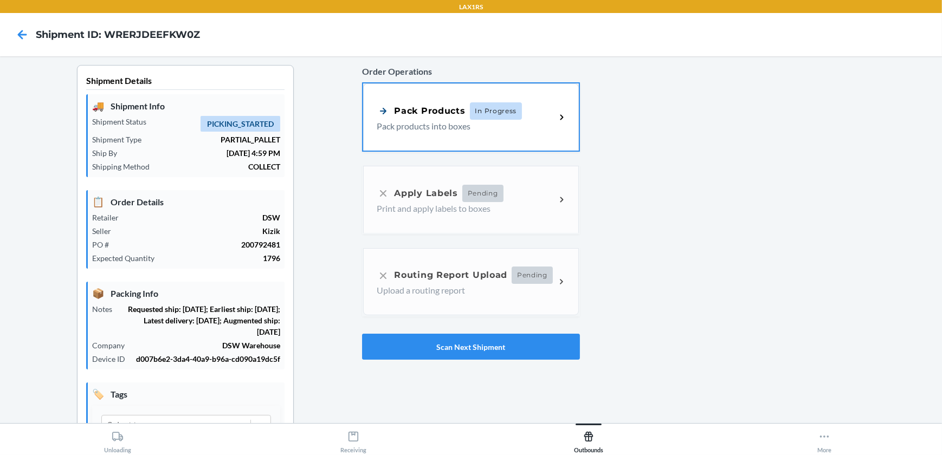
click at [520, 138] on div "Pack Products In Progress Pack products into boxes" at bounding box center [470, 116] width 215 height 67
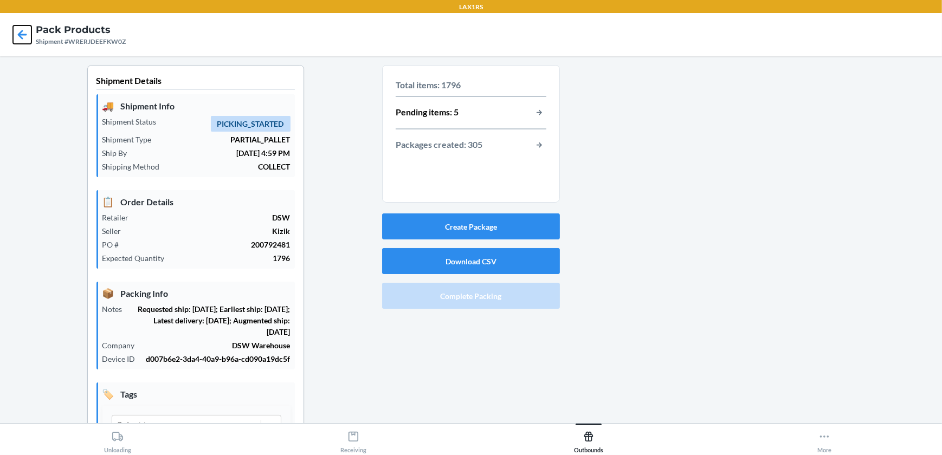
click at [20, 32] on icon at bounding box center [22, 34] width 18 height 18
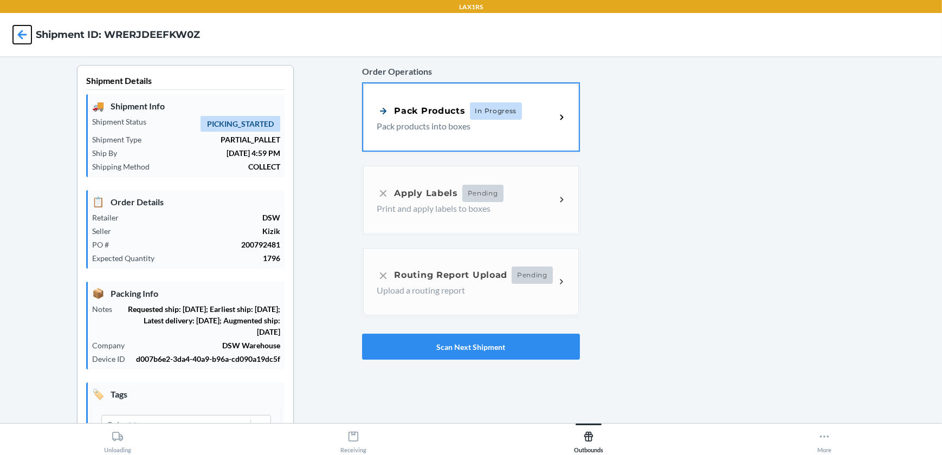
click at [24, 31] on icon at bounding box center [22, 34] width 18 height 18
click at [22, 34] on icon at bounding box center [22, 34] width 9 height 9
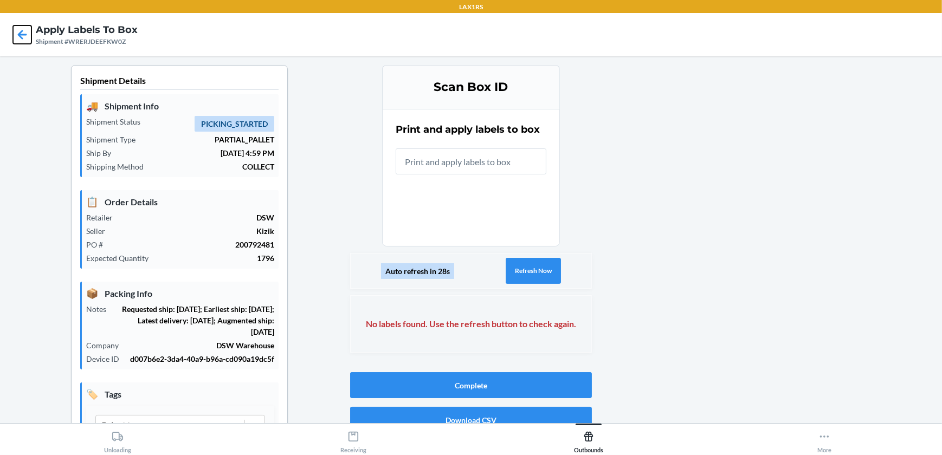
click at [27, 30] on icon at bounding box center [22, 34] width 18 height 18
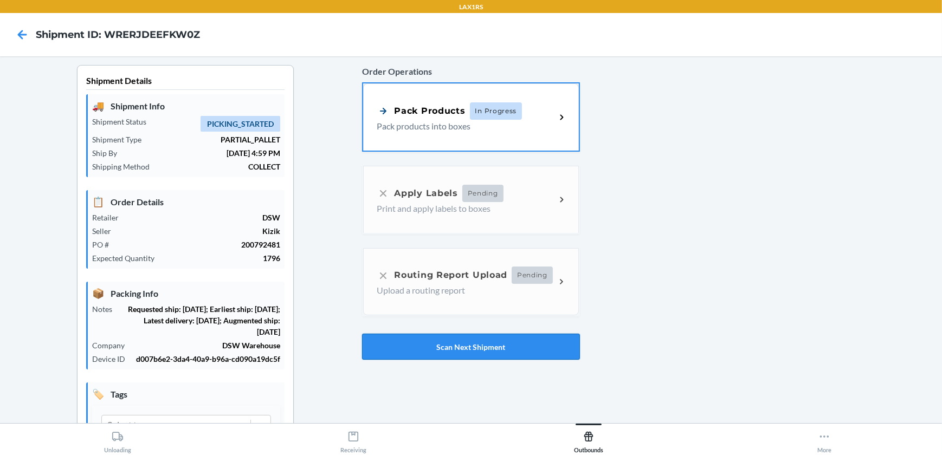
click at [482, 347] on button "Scan Next Shipment" at bounding box center [470, 347] width 217 height 26
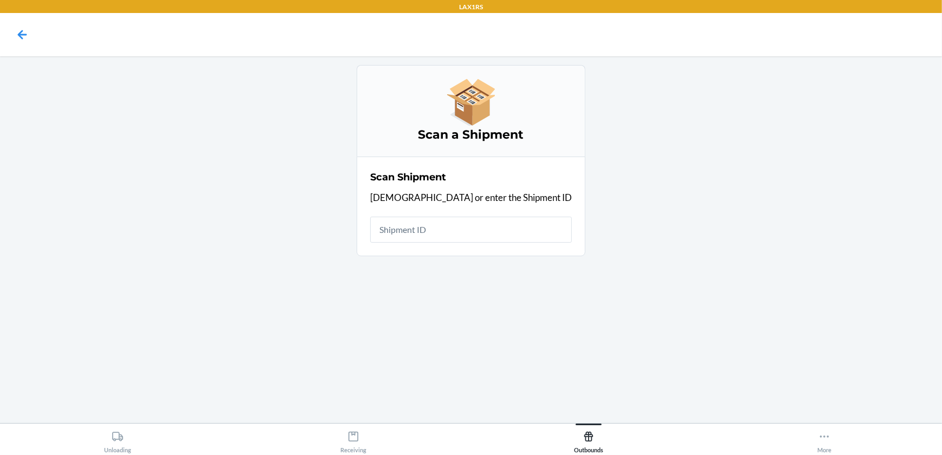
click at [504, 226] on input "text" at bounding box center [471, 230] width 202 height 26
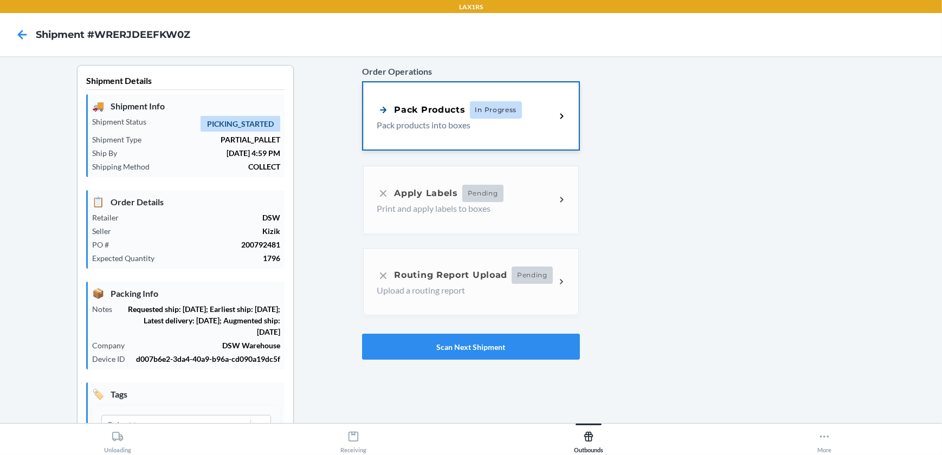
click at [569, 123] on div "Pack Products In Progress Pack products into boxes" at bounding box center [470, 115] width 215 height 67
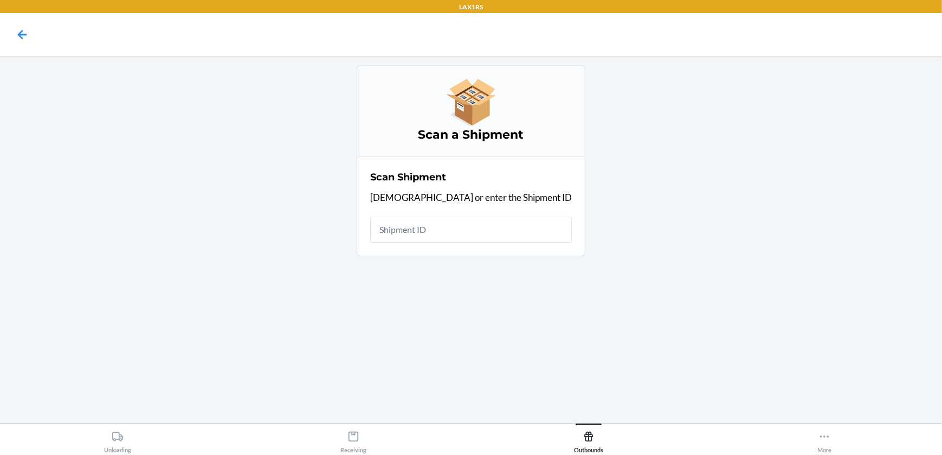
click at [471, 225] on input "text" at bounding box center [471, 230] width 202 height 26
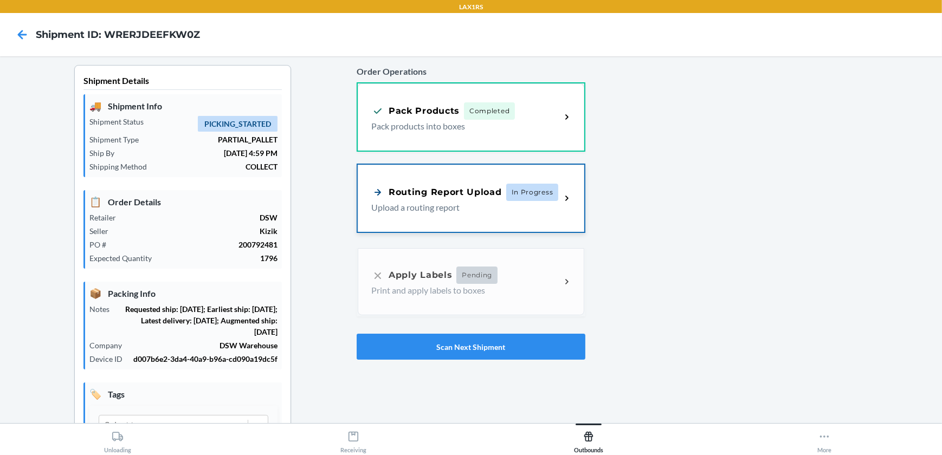
click at [485, 205] on p "Upload a routing report" at bounding box center [461, 207] width 181 height 13
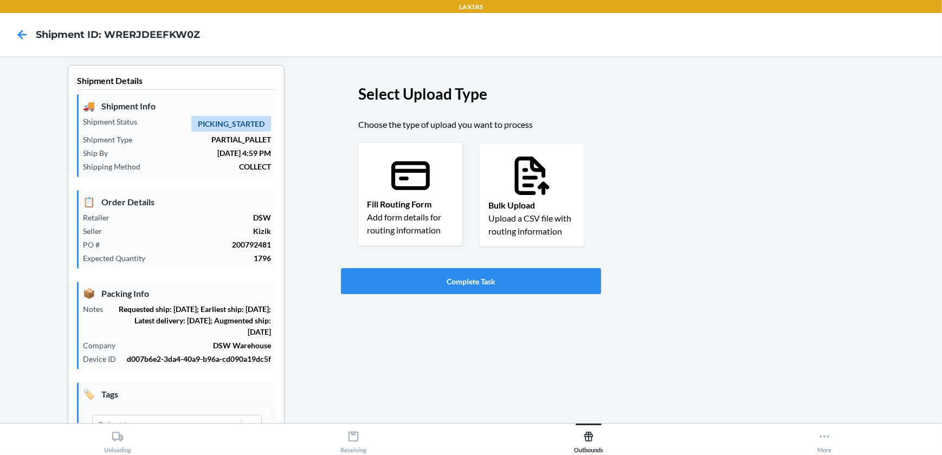
click at [387, 184] on icon at bounding box center [410, 175] width 46 height 46
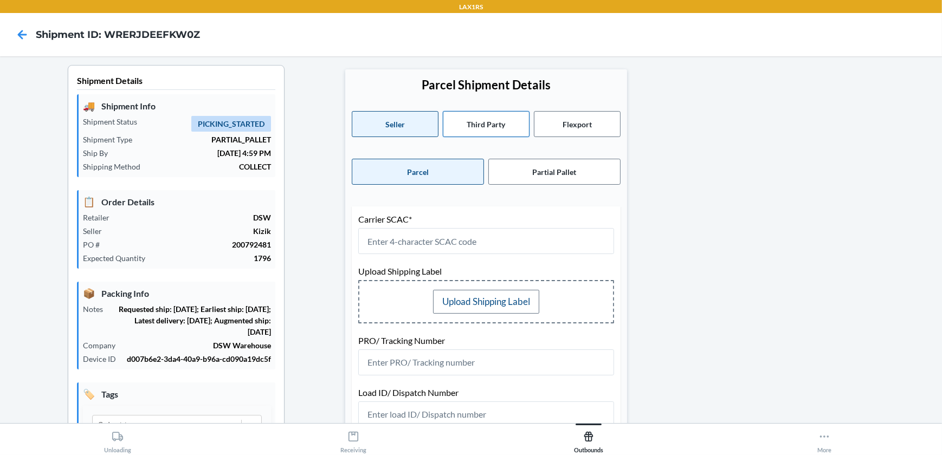
click at [475, 122] on button "Third Party" at bounding box center [486, 124] width 87 height 26
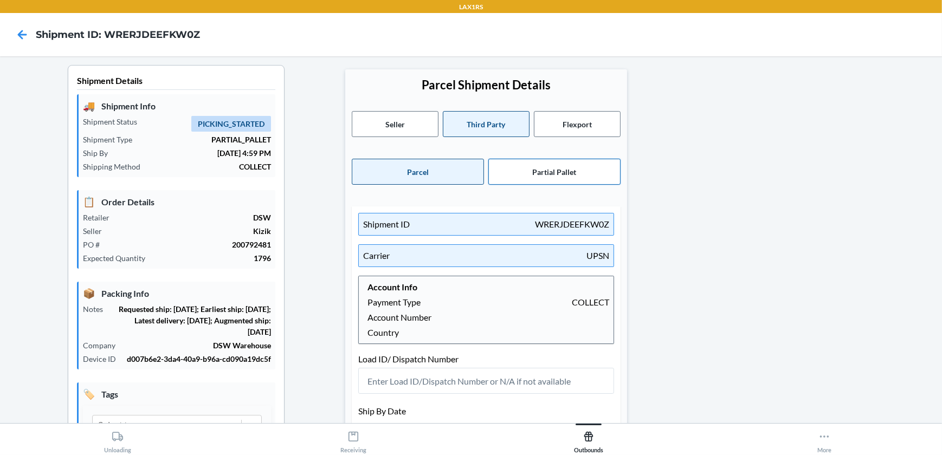
click at [551, 174] on button "Partial Pallet" at bounding box center [554, 172] width 132 height 26
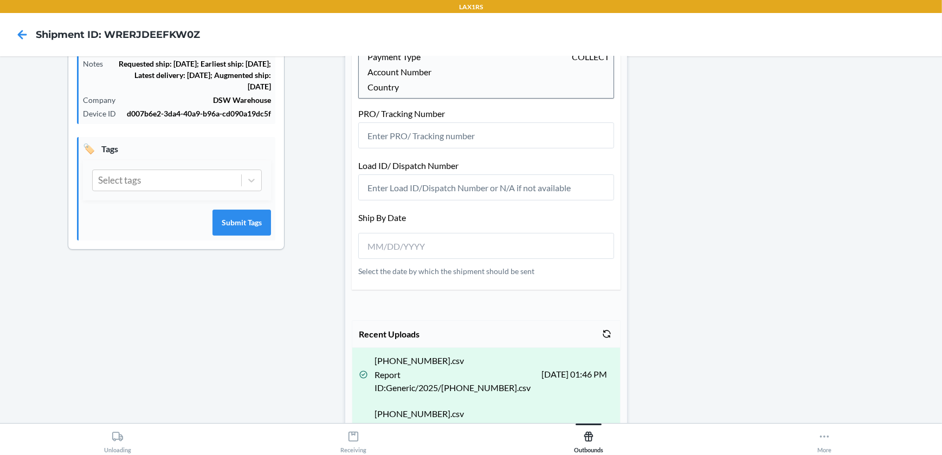
scroll to position [246, 0]
click at [489, 138] on input "text" at bounding box center [486, 135] width 256 height 26
type input "n"
type input "N/A"
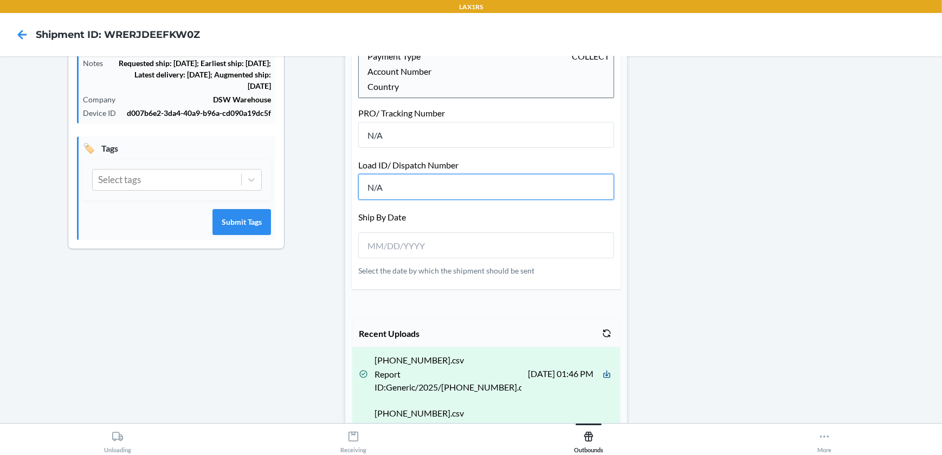
type input "N/A"
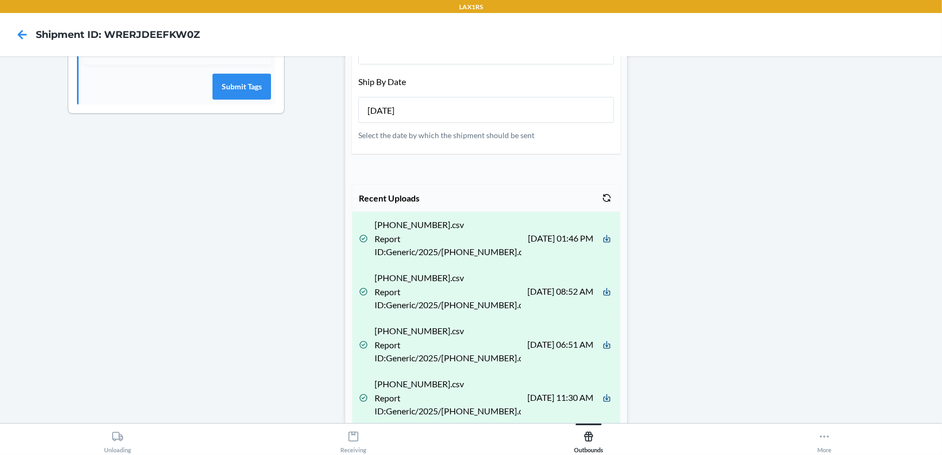
scroll to position [484, 0]
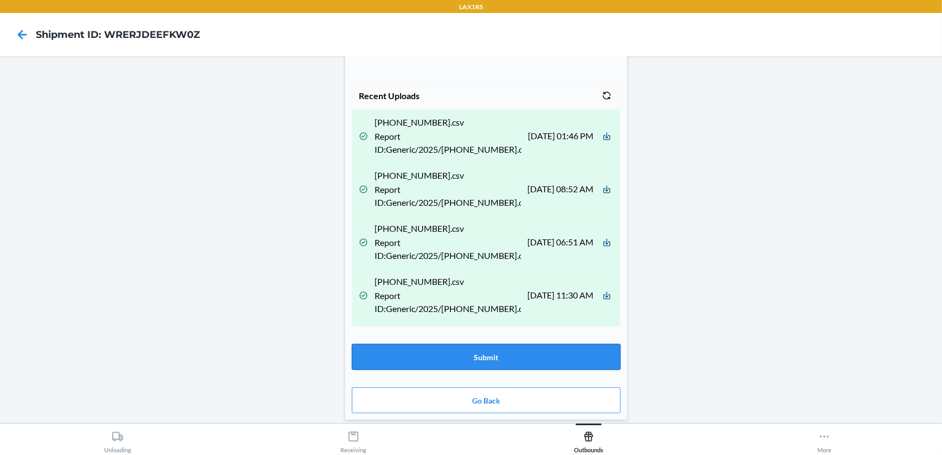
type input "[DATE]"
click at [528, 353] on button "Submit" at bounding box center [486, 357] width 269 height 26
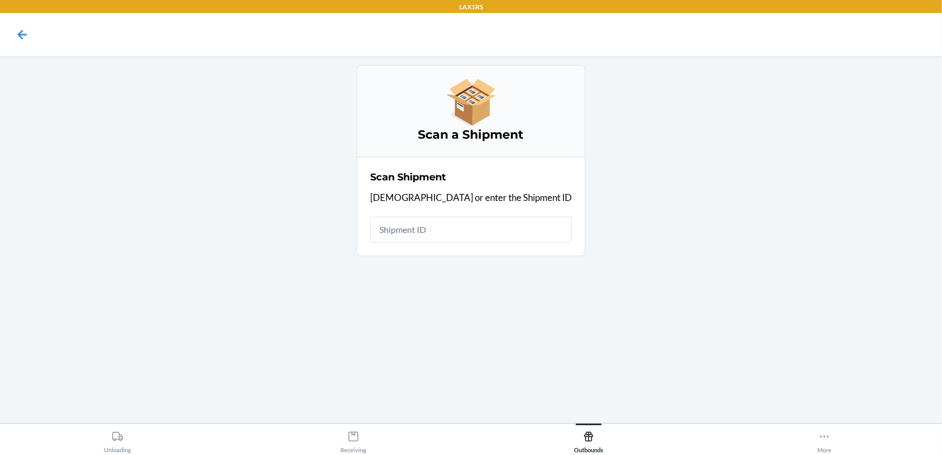
click at [492, 230] on input "text" at bounding box center [471, 230] width 202 height 26
type input "WRERJDEEFK"
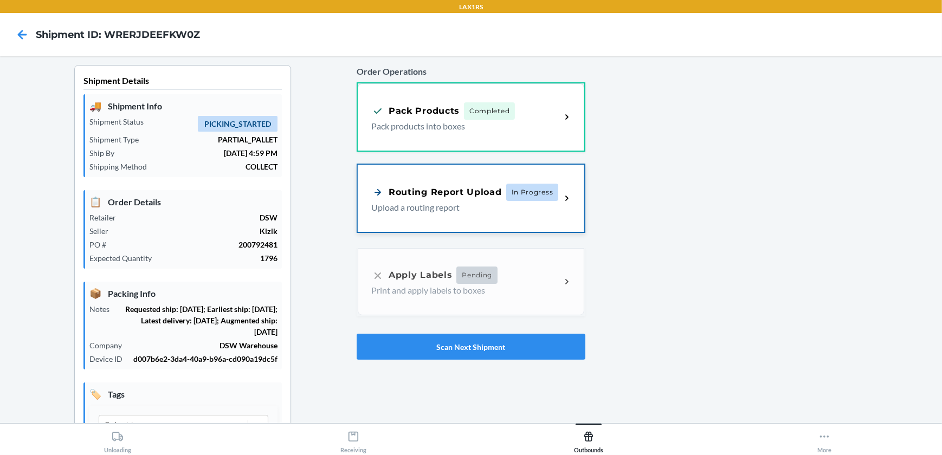
click at [491, 204] on p "Upload a routing report" at bounding box center [461, 207] width 181 height 13
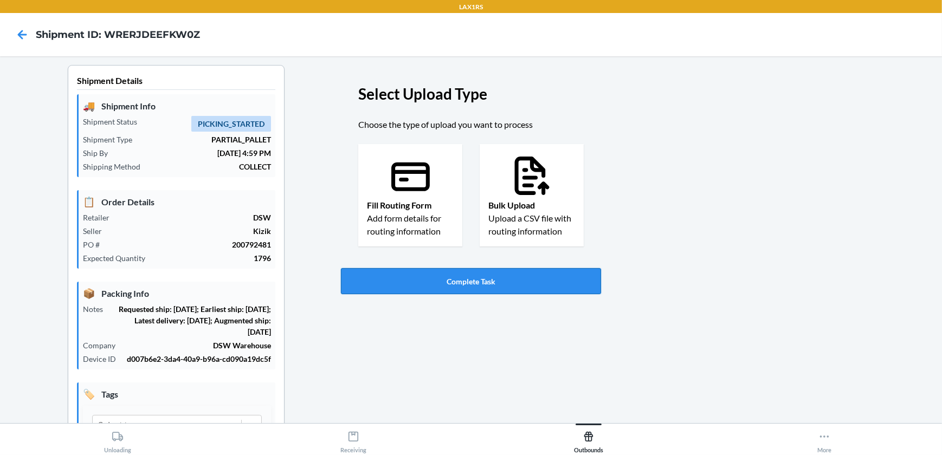
click at [484, 286] on button "Complete Task" at bounding box center [471, 281] width 260 height 26
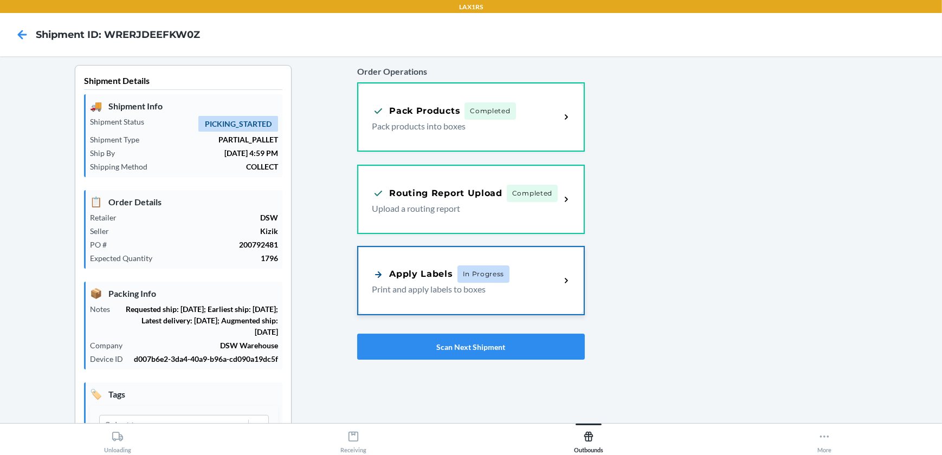
click at [529, 260] on div "Apply Labels In Progress Print and apply labels to boxes" at bounding box center [470, 280] width 225 height 67
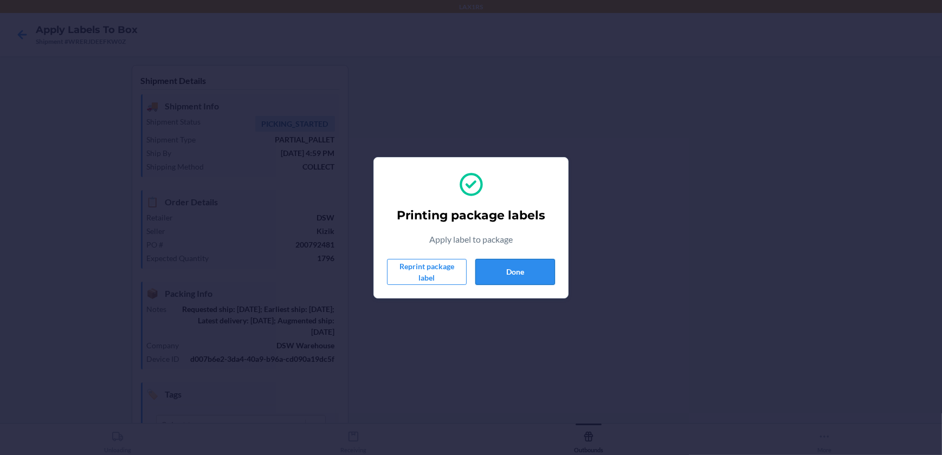
click at [534, 271] on button "Done" at bounding box center [515, 272] width 80 height 26
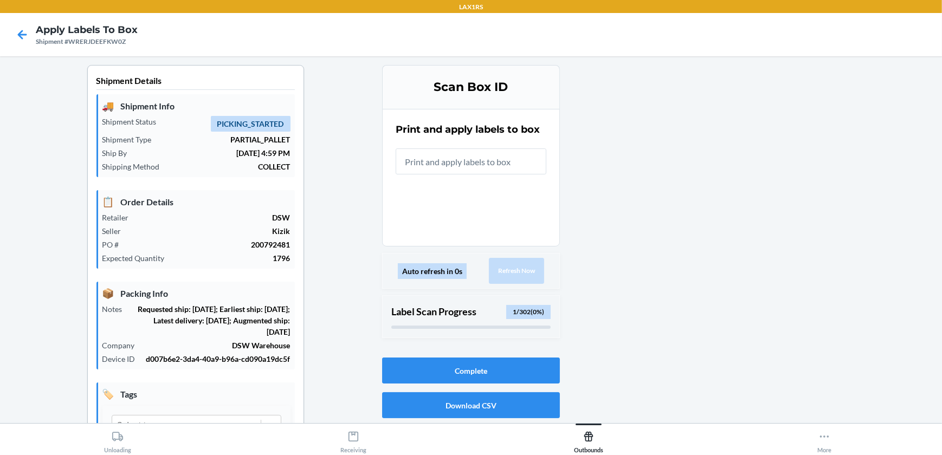
click at [482, 160] on input "text" at bounding box center [471, 161] width 151 height 26
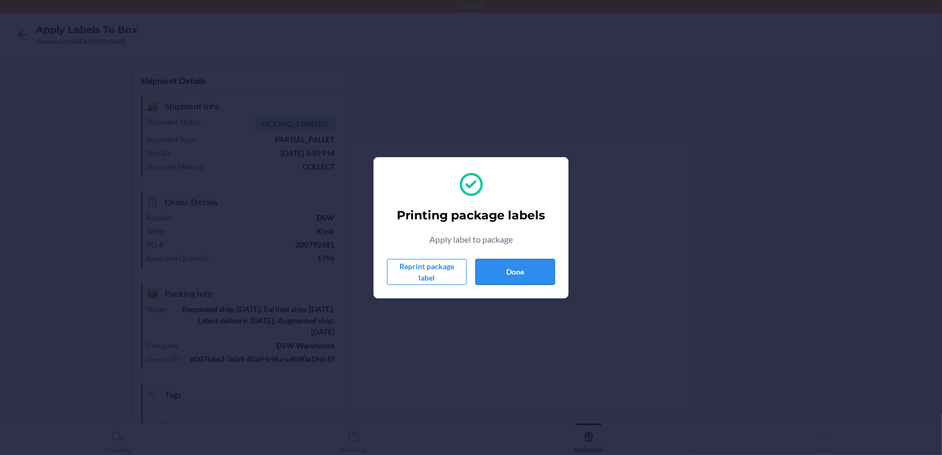
click at [523, 267] on button "Done" at bounding box center [515, 272] width 80 height 26
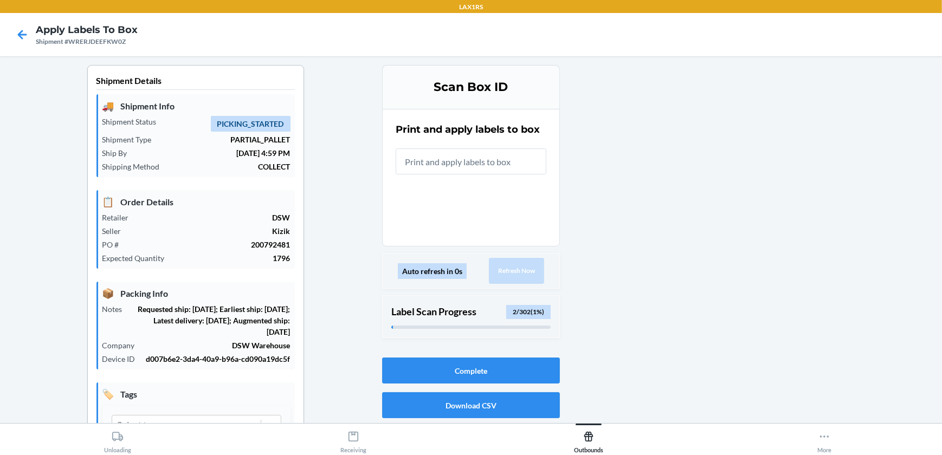
click at [437, 164] on input "text" at bounding box center [471, 161] width 151 height 26
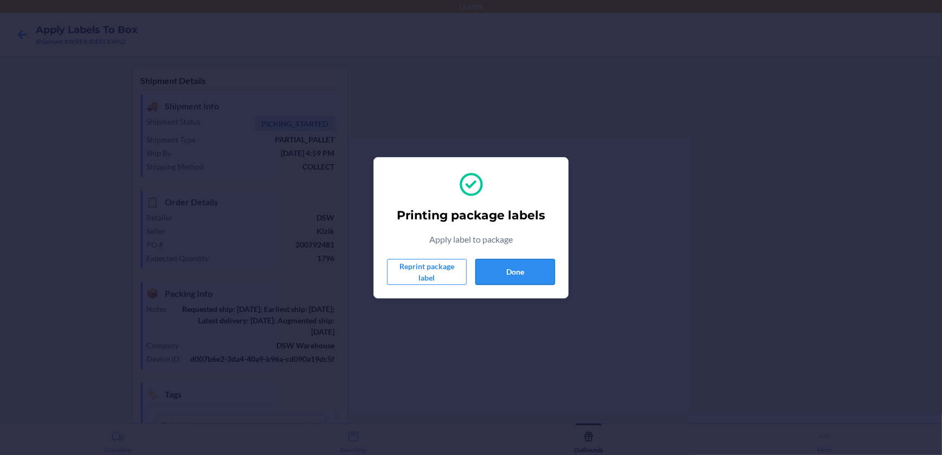
click at [516, 269] on button "Done" at bounding box center [515, 272] width 80 height 26
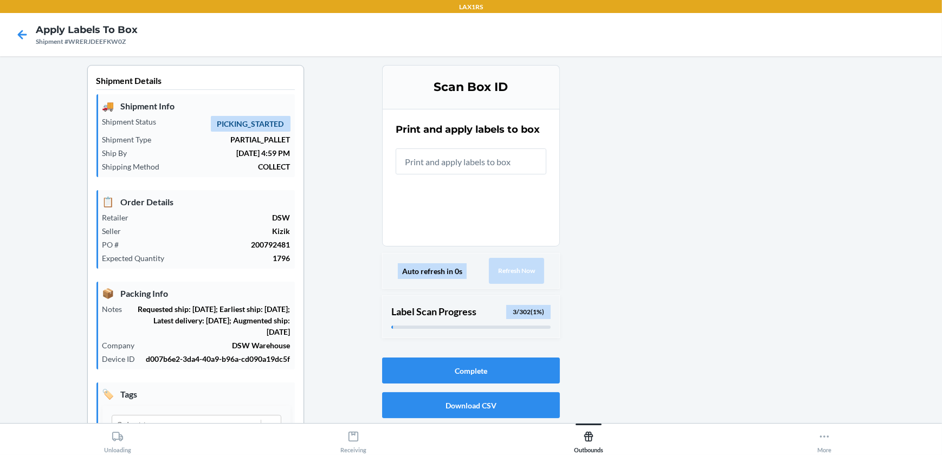
click at [503, 160] on input "text" at bounding box center [471, 161] width 151 height 26
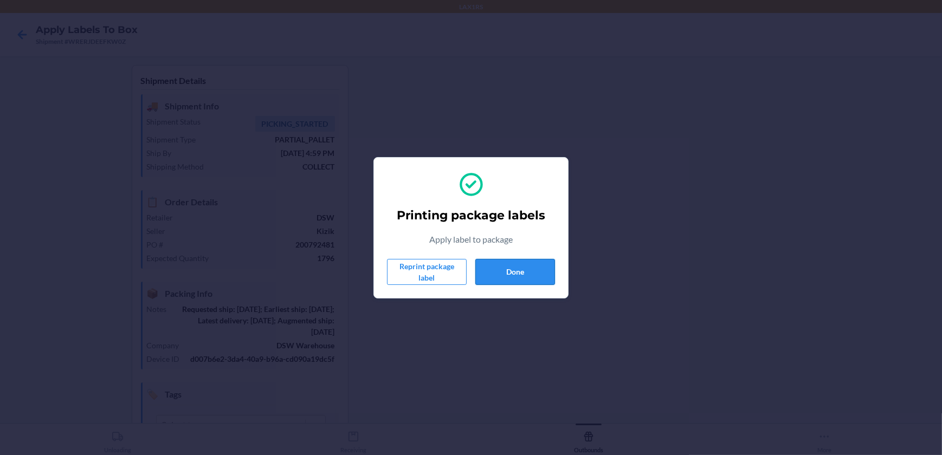
click at [496, 269] on button "Done" at bounding box center [515, 272] width 80 height 26
click at [493, 268] on button "Done" at bounding box center [515, 272] width 80 height 26
click at [501, 267] on button "Done" at bounding box center [515, 272] width 80 height 26
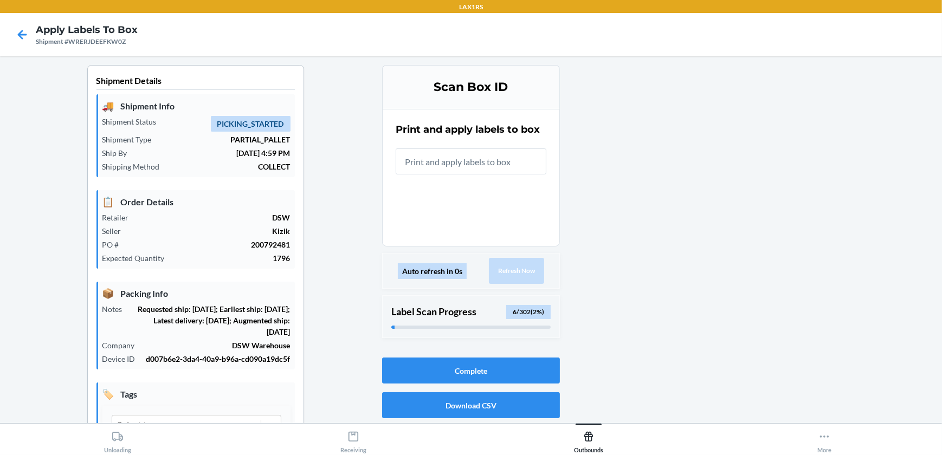
click at [493, 158] on input "text" at bounding box center [471, 161] width 151 height 26
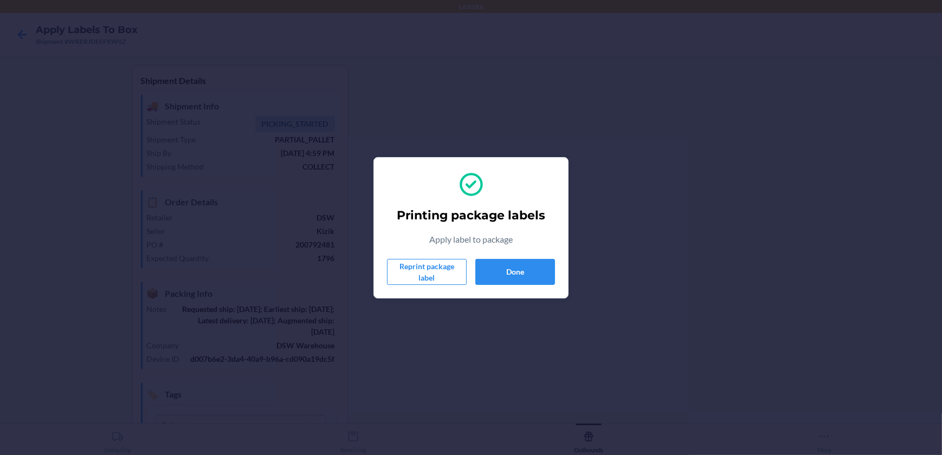
drag, startPoint x: 503, startPoint y: 299, endPoint x: 503, endPoint y: 281, distance: 17.3
click at [503, 298] on div "Printing package labels Apply label to package Reprint package label Done" at bounding box center [471, 227] width 942 height 455
click at [503, 276] on button "Done" at bounding box center [515, 272] width 80 height 26
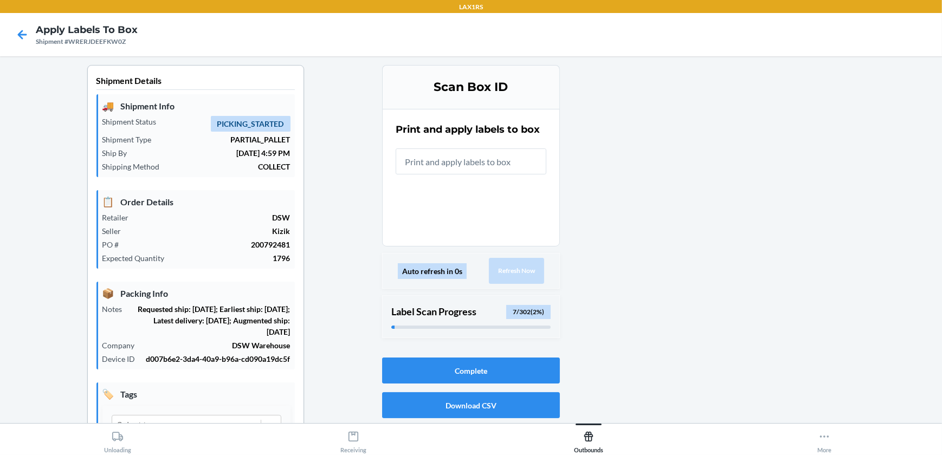
click at [493, 166] on input "text" at bounding box center [471, 161] width 151 height 26
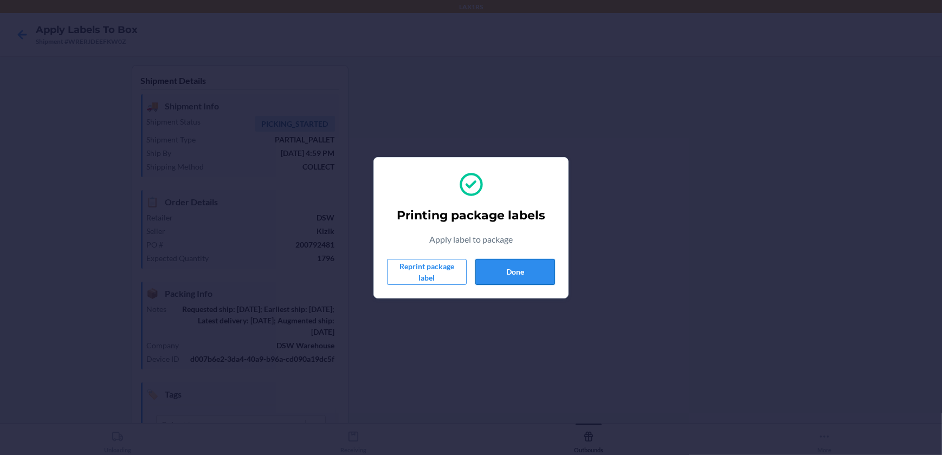
click at [503, 263] on button "Done" at bounding box center [515, 272] width 80 height 26
click at [492, 269] on button "Done" at bounding box center [515, 272] width 80 height 26
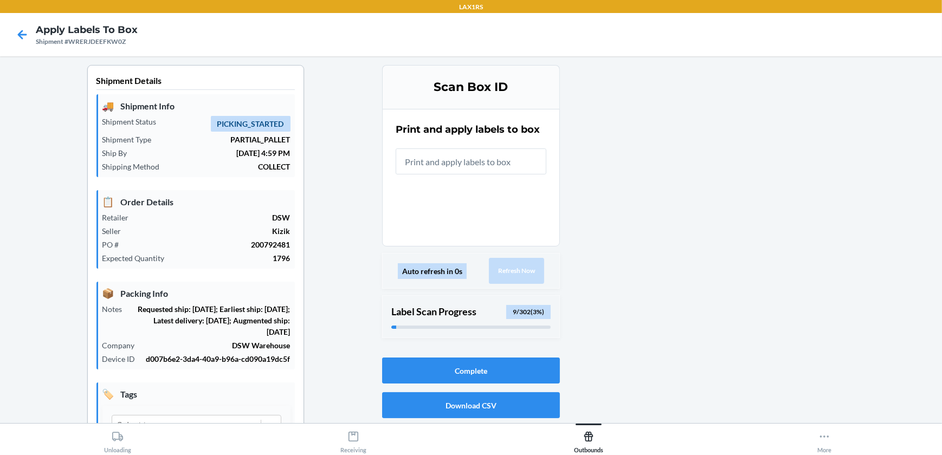
click at [472, 167] on input "text" at bounding box center [471, 161] width 151 height 26
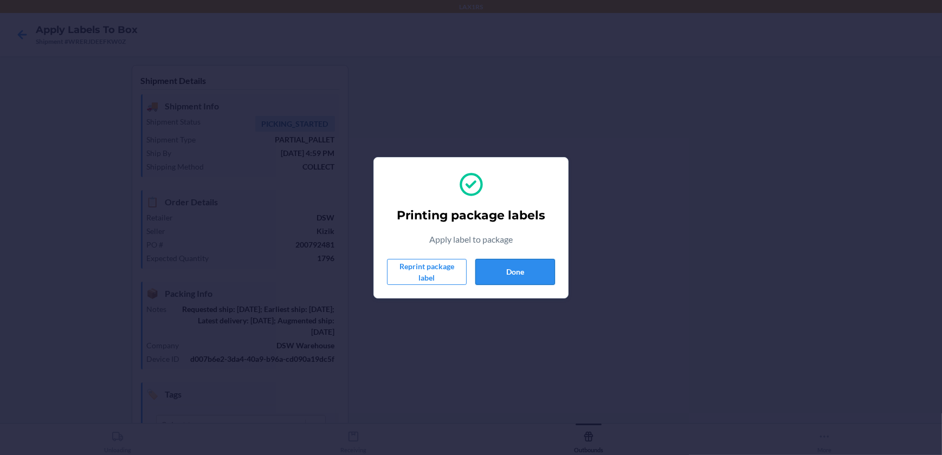
click at [498, 281] on button "Done" at bounding box center [515, 272] width 80 height 26
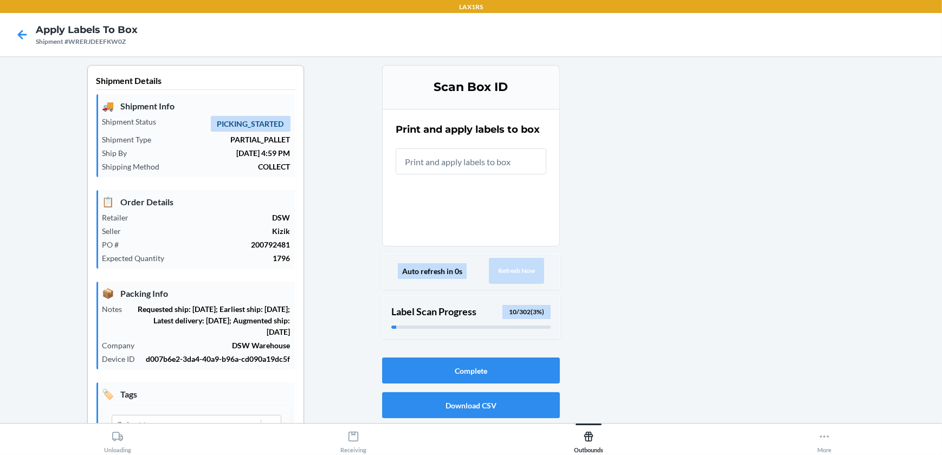
click at [501, 158] on input "text" at bounding box center [471, 161] width 151 height 26
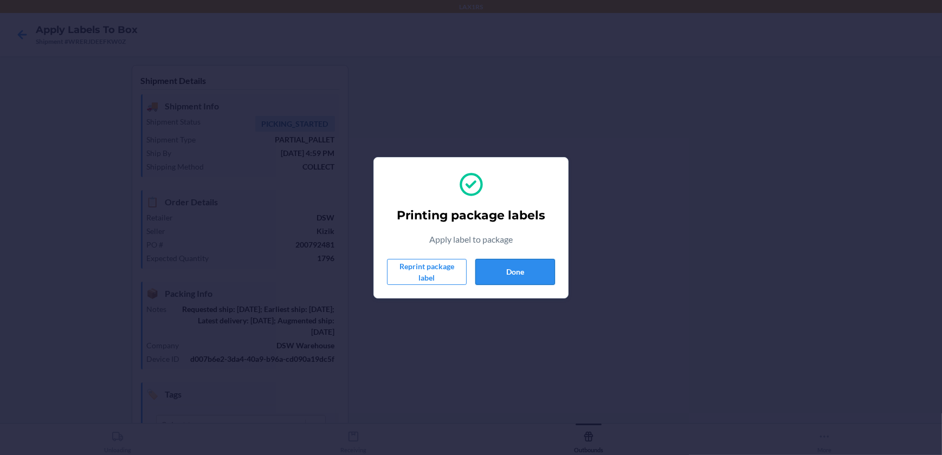
click at [500, 276] on button "Done" at bounding box center [515, 272] width 80 height 26
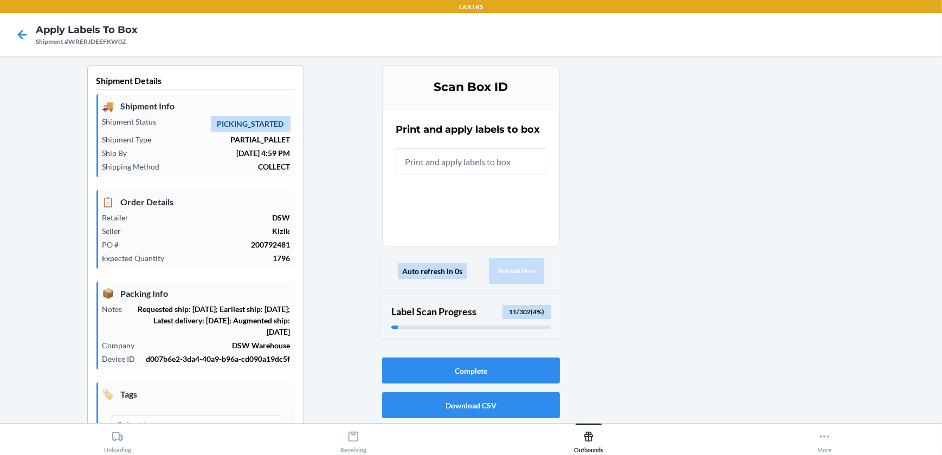
click at [468, 160] on input "text" at bounding box center [471, 161] width 151 height 26
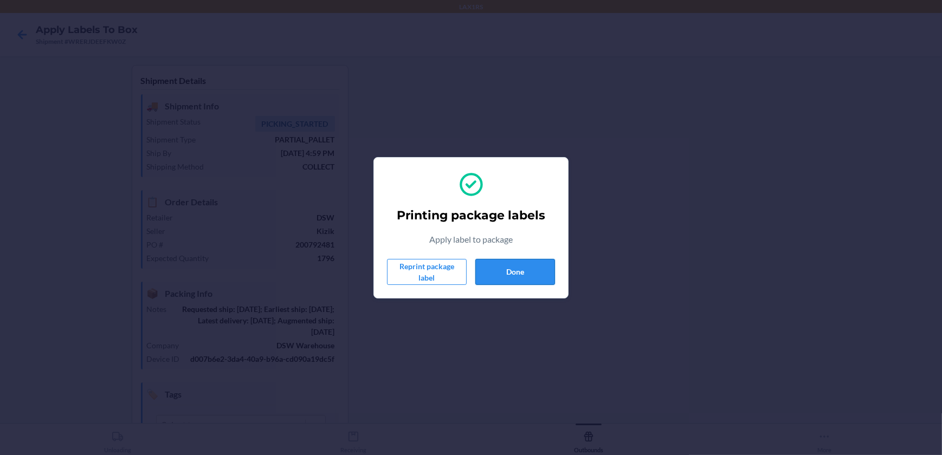
click at [533, 271] on button "Done" at bounding box center [515, 272] width 80 height 26
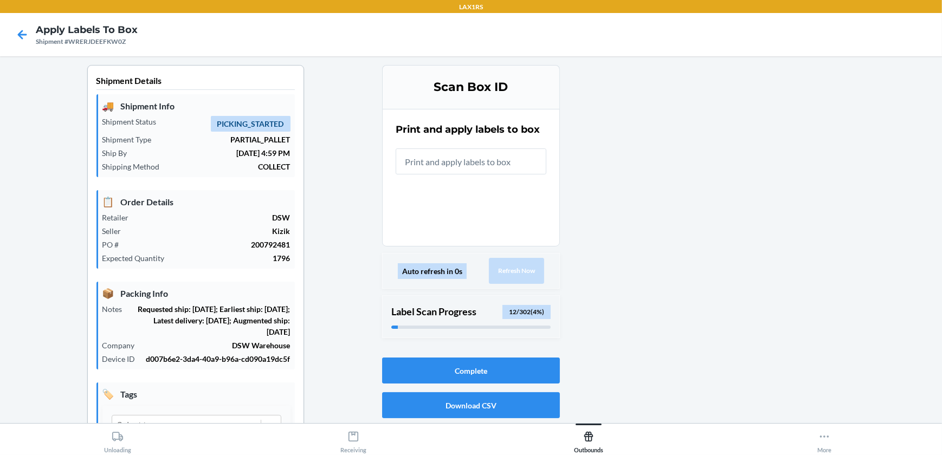
click at [502, 157] on input "text" at bounding box center [471, 161] width 151 height 26
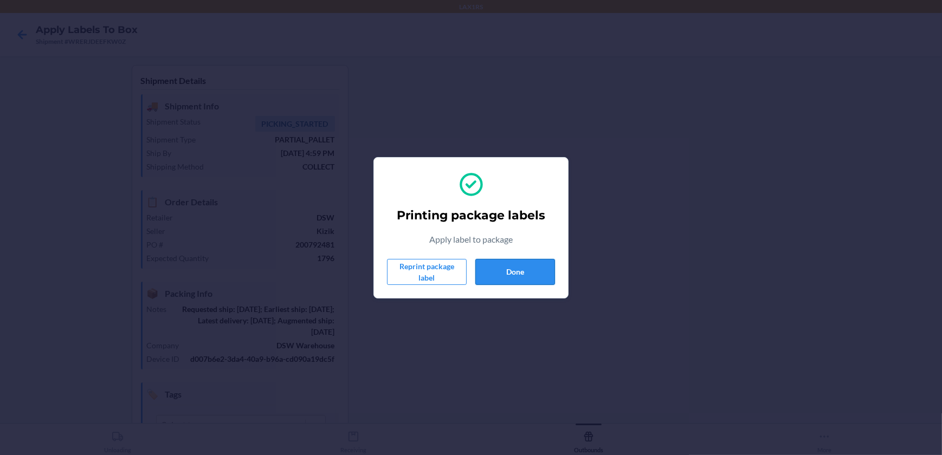
click at [530, 267] on button "Done" at bounding box center [515, 272] width 80 height 26
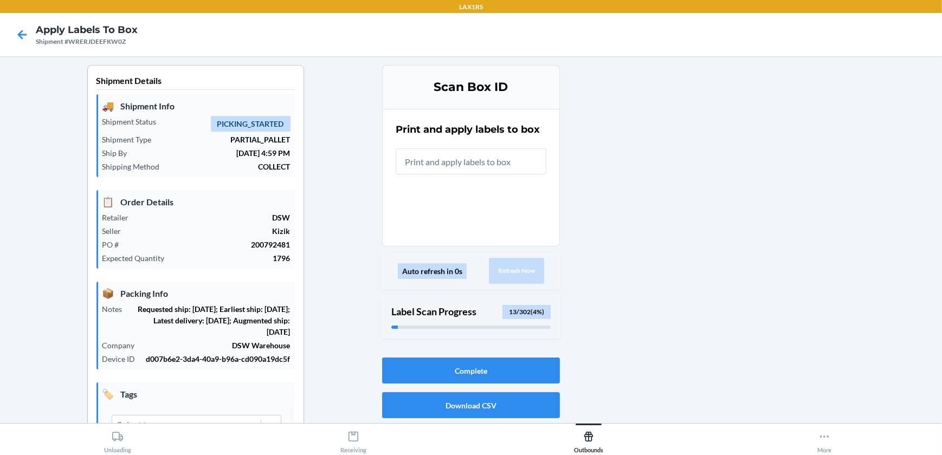
click at [499, 160] on input "text" at bounding box center [471, 161] width 151 height 26
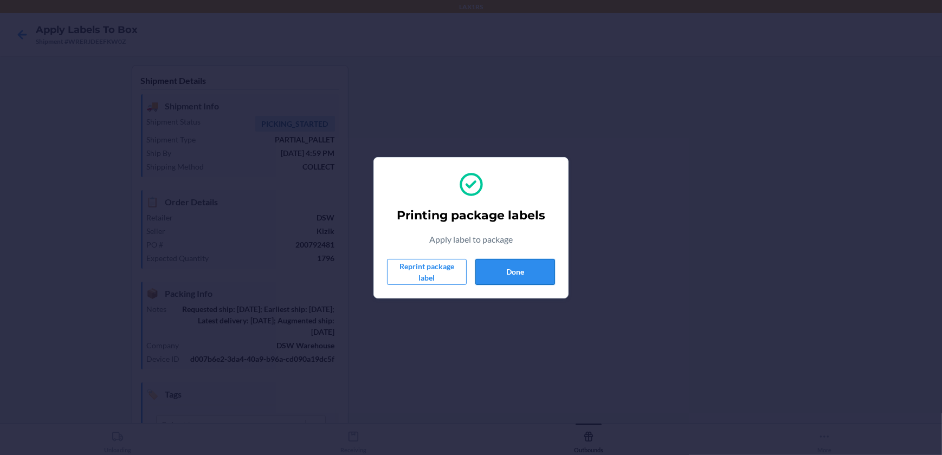
click at [522, 280] on button "Done" at bounding box center [515, 272] width 80 height 26
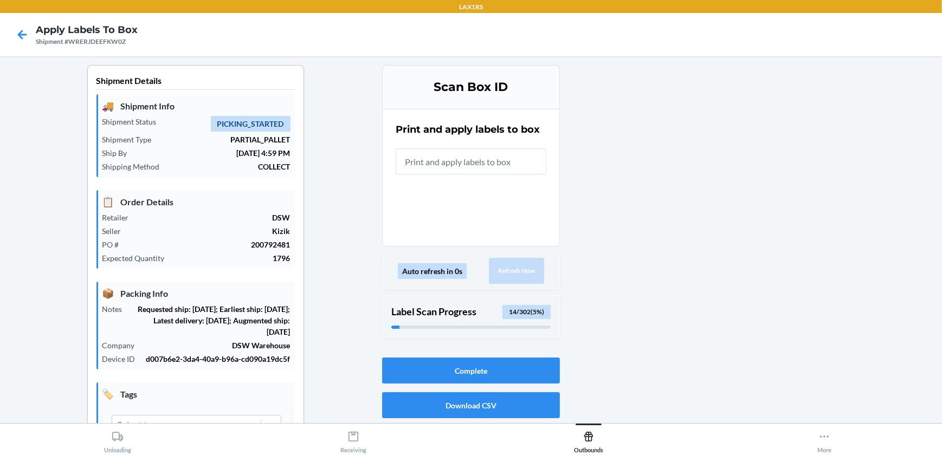
click at [483, 151] on input "text" at bounding box center [471, 161] width 151 height 26
click at [485, 157] on input "text" at bounding box center [471, 161] width 151 height 26
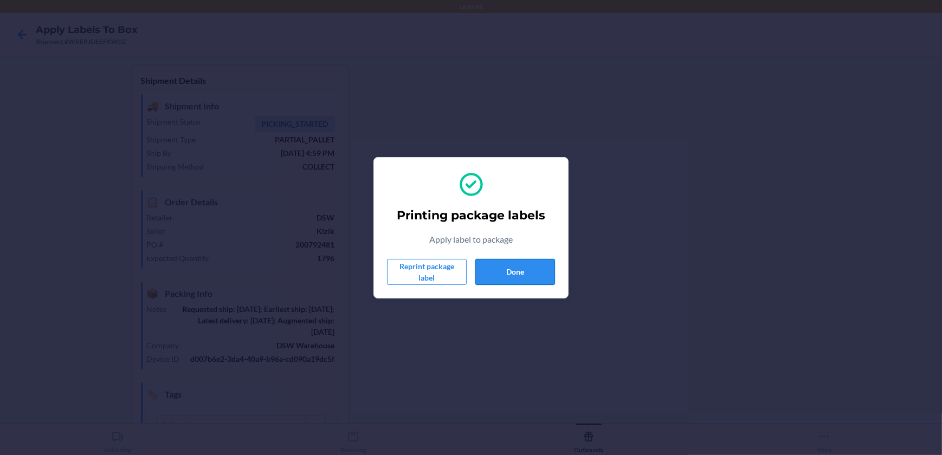
click at [527, 268] on button "Done" at bounding box center [515, 272] width 80 height 26
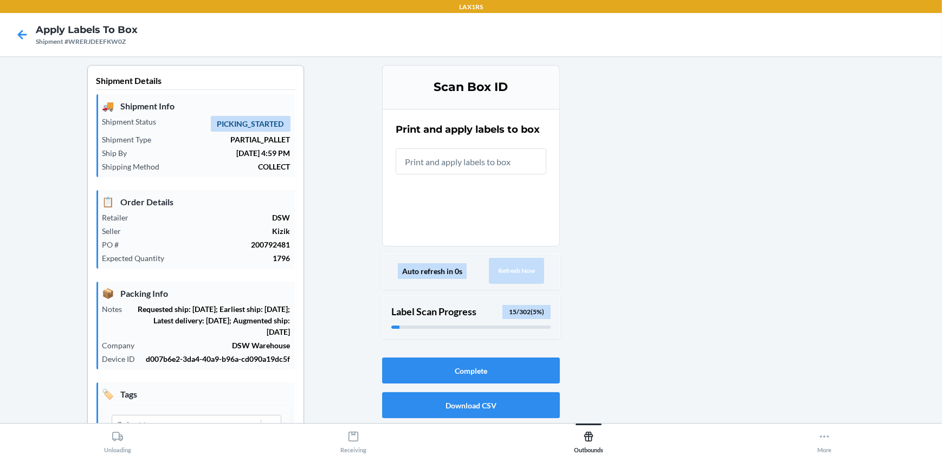
click at [472, 170] on input "text" at bounding box center [471, 161] width 151 height 26
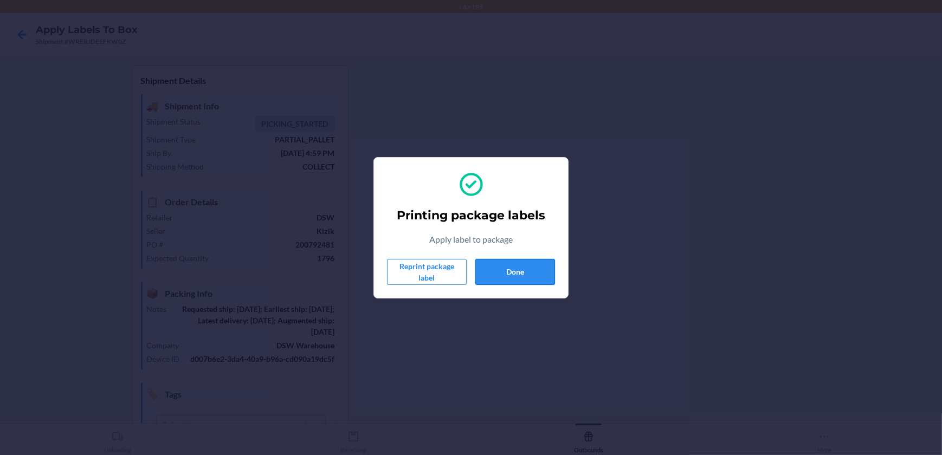
click at [535, 275] on button "Done" at bounding box center [515, 272] width 80 height 26
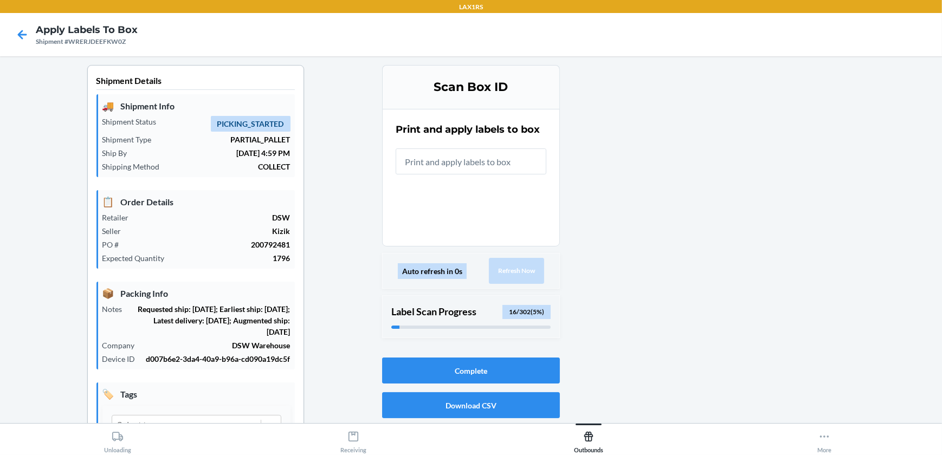
click at [514, 152] on input "text" at bounding box center [471, 161] width 151 height 26
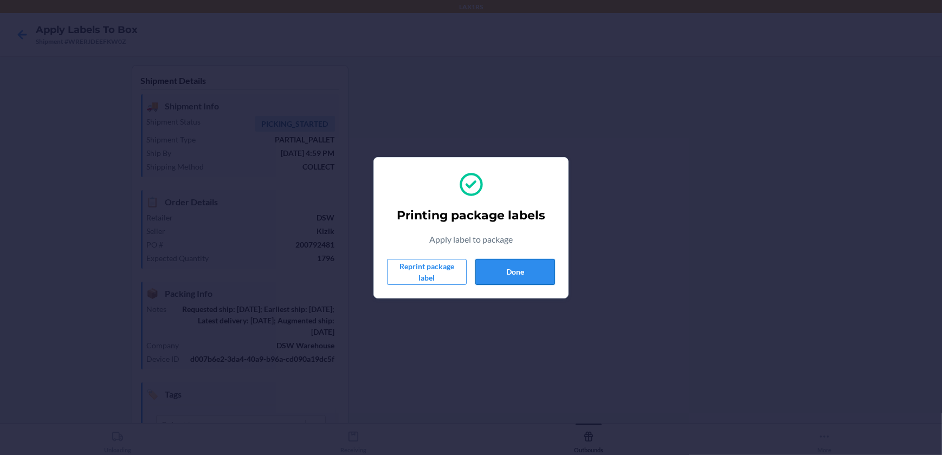
click at [516, 269] on button "Done" at bounding box center [515, 272] width 80 height 26
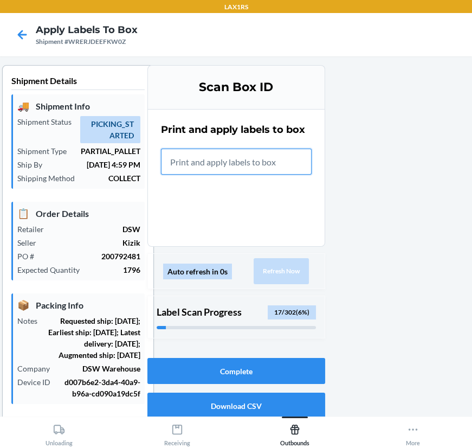
click at [222, 157] on input "text" at bounding box center [236, 161] width 151 height 26
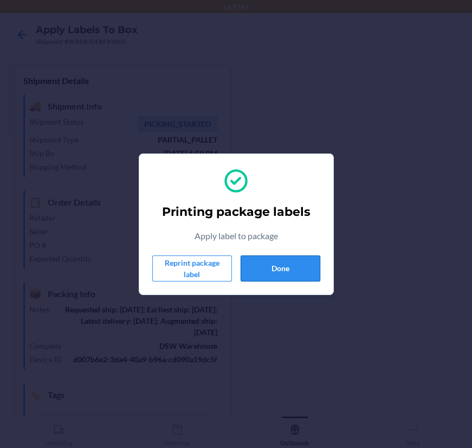
click at [276, 269] on button "Done" at bounding box center [281, 268] width 80 height 26
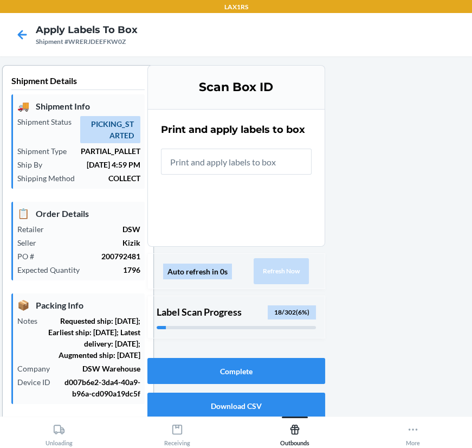
click at [277, 164] on input "text" at bounding box center [236, 161] width 151 height 26
click at [234, 172] on input "text" at bounding box center [236, 161] width 151 height 26
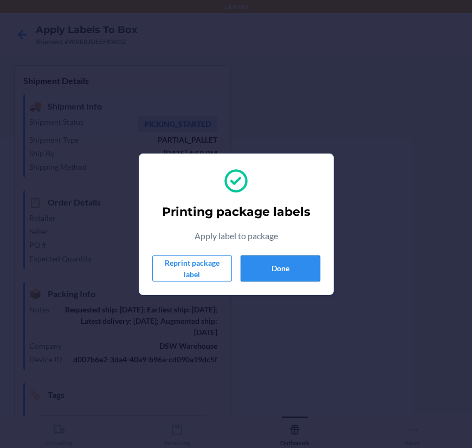
click at [276, 271] on button "Done" at bounding box center [281, 268] width 80 height 26
click at [307, 282] on div "Printing package labels Apply label to package Reprint package label Done" at bounding box center [236, 224] width 168 height 123
click at [303, 272] on button "Done" at bounding box center [281, 268] width 80 height 26
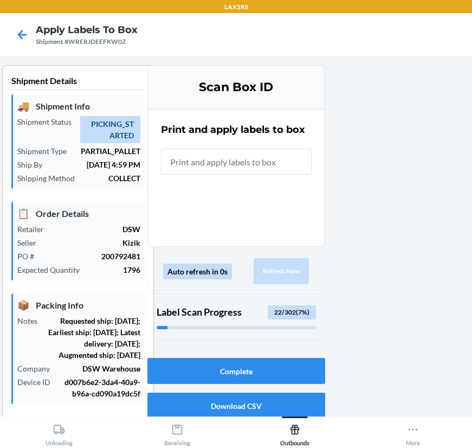
click at [272, 157] on input "text" at bounding box center [236, 161] width 151 height 26
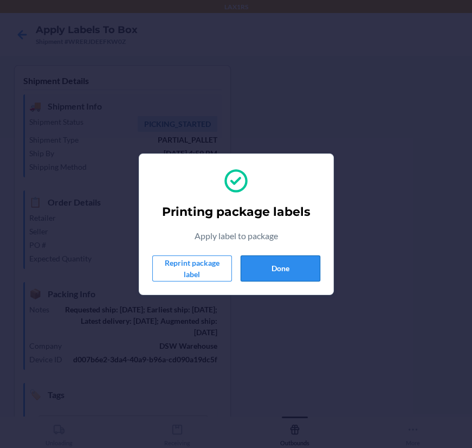
click at [287, 265] on button "Done" at bounding box center [281, 268] width 80 height 26
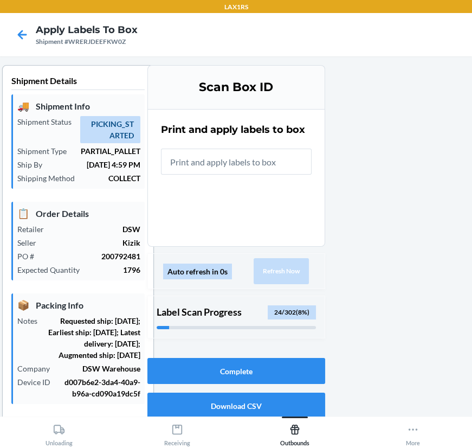
click at [223, 158] on input "text" at bounding box center [236, 161] width 151 height 26
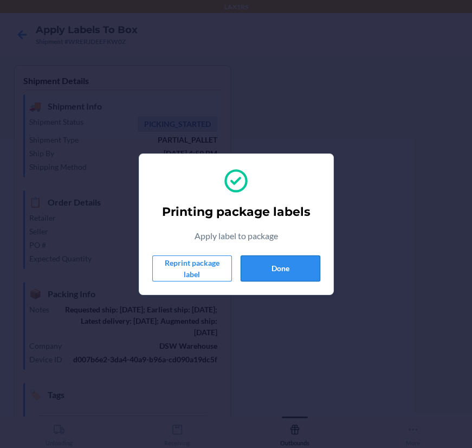
click at [281, 276] on button "Done" at bounding box center [281, 268] width 80 height 26
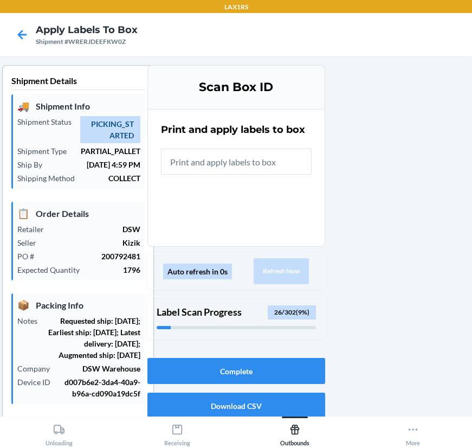
click at [221, 166] on input "text" at bounding box center [236, 161] width 151 height 26
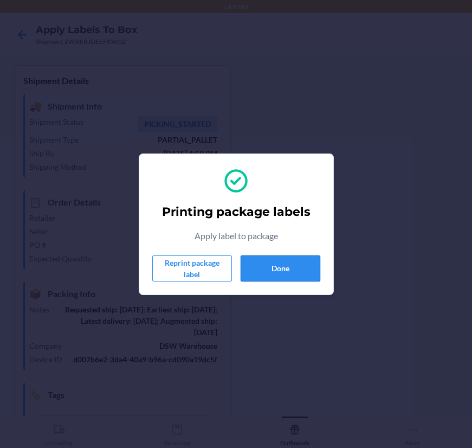
click at [303, 275] on button "Done" at bounding box center [281, 268] width 80 height 26
click at [285, 265] on button "Done" at bounding box center [281, 268] width 80 height 26
click at [277, 269] on button "Done" at bounding box center [281, 268] width 80 height 26
click at [299, 260] on button "Done" at bounding box center [281, 268] width 80 height 26
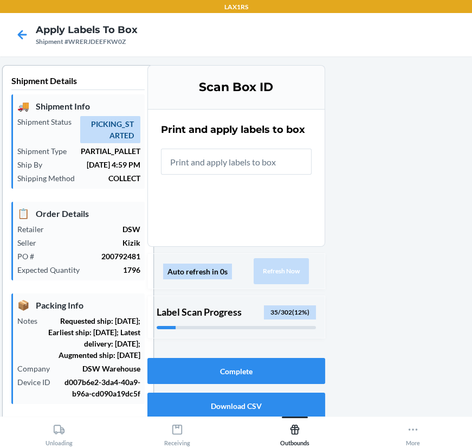
click at [260, 167] on input "text" at bounding box center [236, 161] width 151 height 26
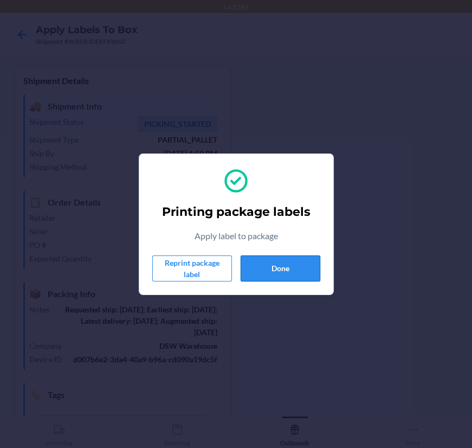
click at [287, 264] on button "Done" at bounding box center [281, 268] width 80 height 26
click at [300, 271] on button "Done" at bounding box center [281, 268] width 80 height 26
click at [299, 269] on button "Done" at bounding box center [281, 268] width 80 height 26
click at [267, 264] on button "Done" at bounding box center [281, 268] width 80 height 26
click at [270, 258] on button "Done" at bounding box center [281, 268] width 80 height 26
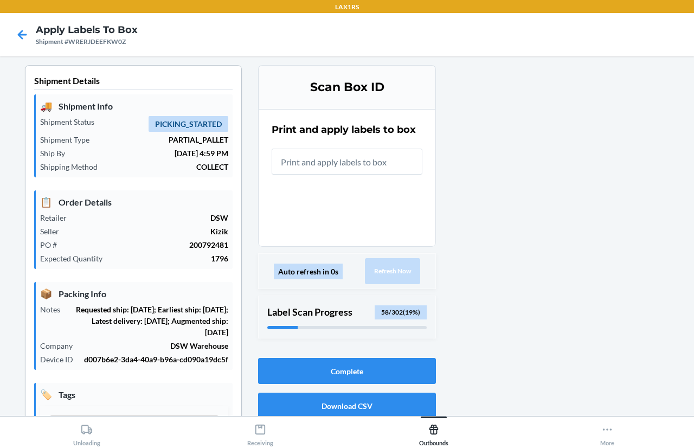
click at [364, 164] on input "text" at bounding box center [346, 161] width 151 height 26
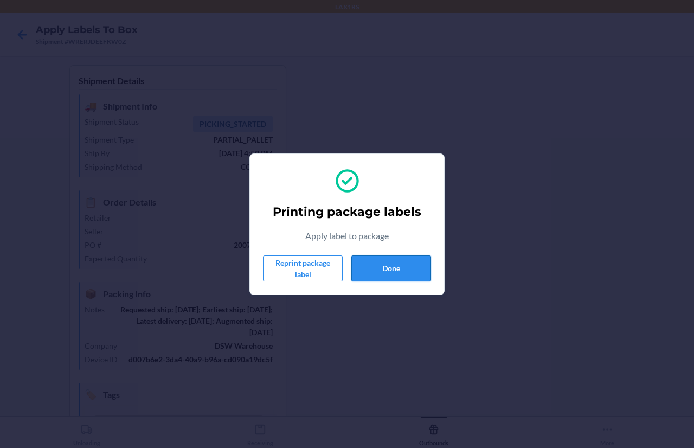
click at [396, 265] on button "Done" at bounding box center [391, 268] width 80 height 26
click at [387, 271] on button "Done" at bounding box center [391, 268] width 80 height 26
drag, startPoint x: 390, startPoint y: 273, endPoint x: 390, endPoint y: 260, distance: 13.0
click at [390, 260] on button "Done" at bounding box center [391, 268] width 80 height 26
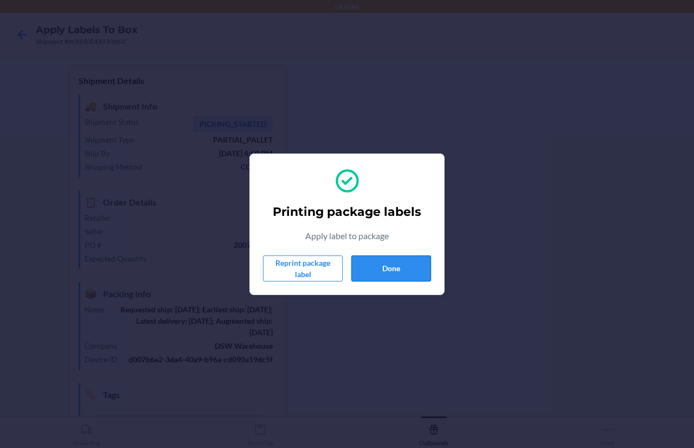
click at [395, 281] on button "Done" at bounding box center [391, 268] width 80 height 26
click at [396, 263] on button "Done" at bounding box center [391, 268] width 80 height 26
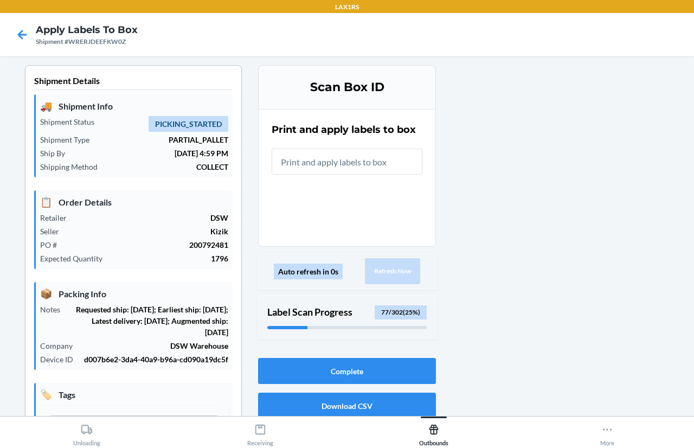
click at [341, 164] on input "text" at bounding box center [346, 161] width 151 height 26
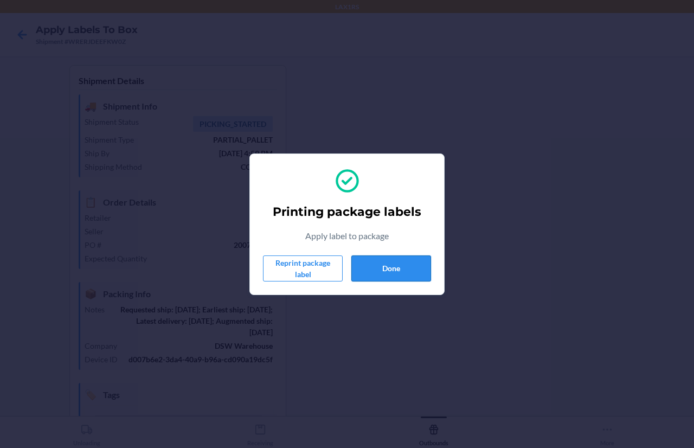
click at [430, 265] on button "Done" at bounding box center [391, 268] width 80 height 26
click at [385, 269] on button "Done" at bounding box center [391, 268] width 80 height 26
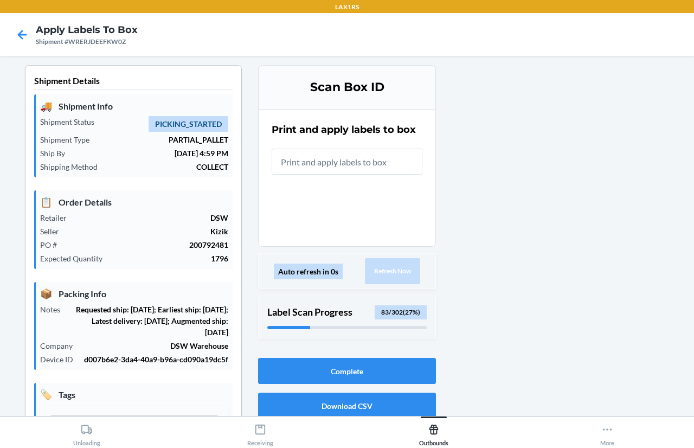
click at [319, 159] on input "text" at bounding box center [346, 161] width 151 height 26
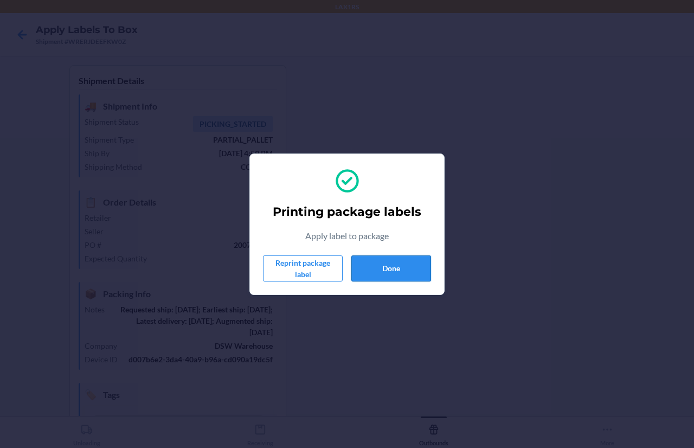
click at [381, 257] on button "Done" at bounding box center [391, 268] width 80 height 26
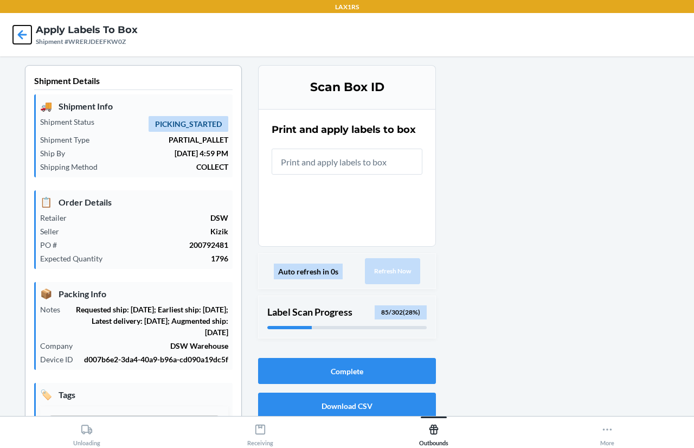
click at [21, 33] on icon at bounding box center [22, 34] width 18 height 18
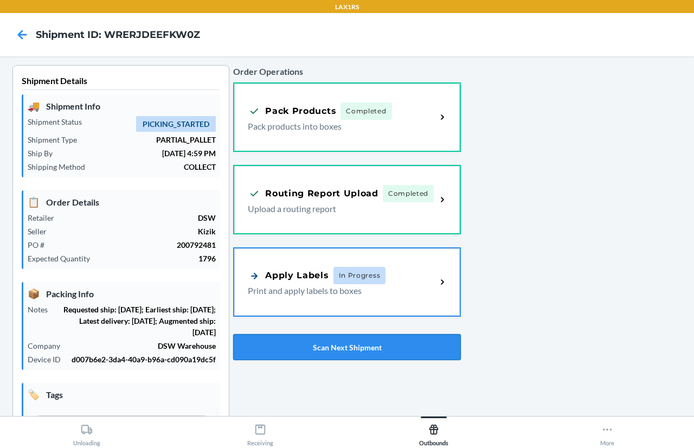
click at [352, 348] on button "Scan Next Shipment" at bounding box center [347, 347] width 228 height 26
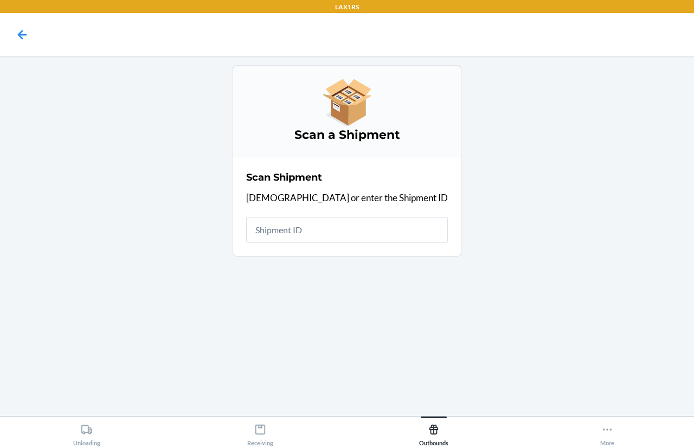
click at [336, 222] on input "text" at bounding box center [347, 230] width 202 height 26
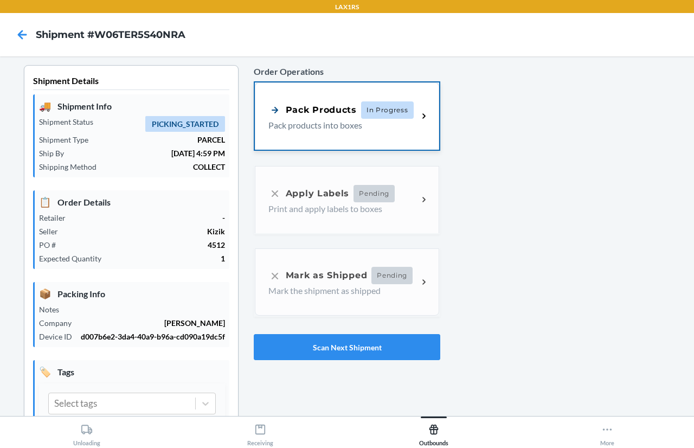
click at [323, 118] on div "Pack Products In Progress" at bounding box center [340, 109] width 145 height 17
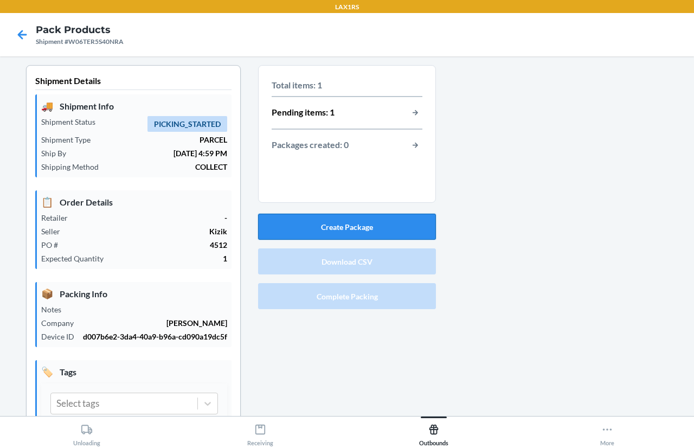
click at [342, 230] on button "Create Package" at bounding box center [347, 226] width 178 height 26
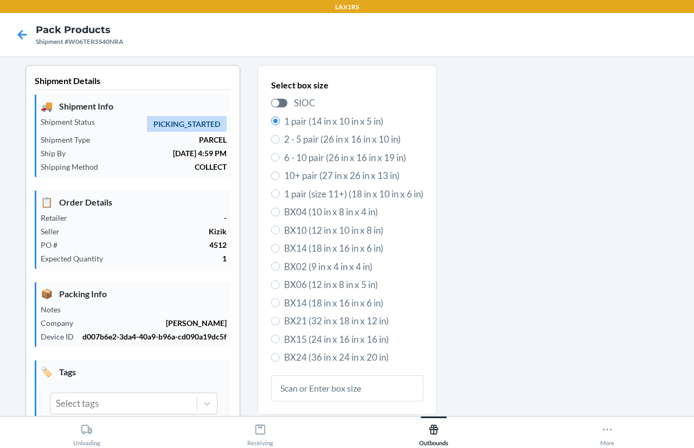
scroll to position [74, 0]
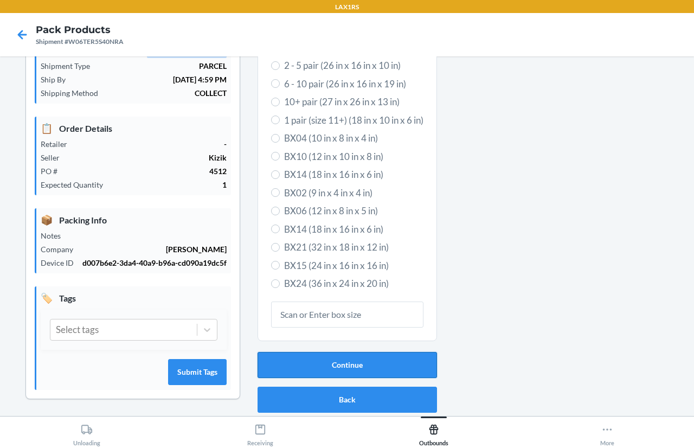
click at [346, 370] on button "Continue" at bounding box center [346, 365] width 179 height 26
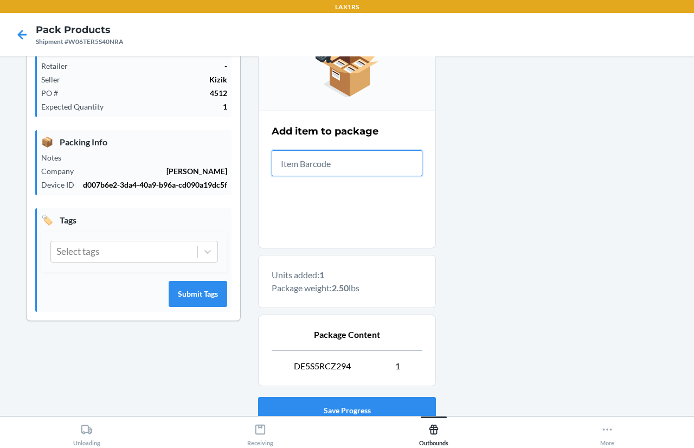
scroll to position [231, 0]
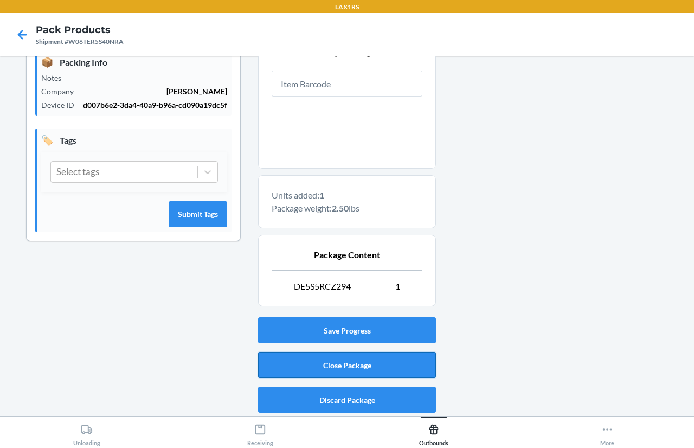
click at [397, 361] on button "Close Package" at bounding box center [347, 365] width 178 height 26
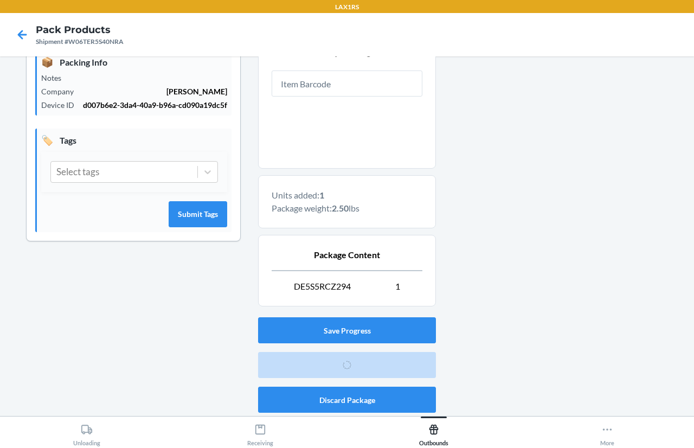
scroll to position [73, 0]
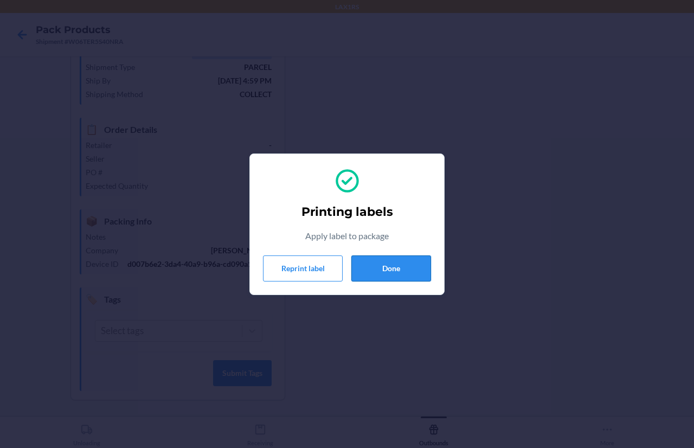
click at [376, 267] on button "Done" at bounding box center [391, 268] width 80 height 26
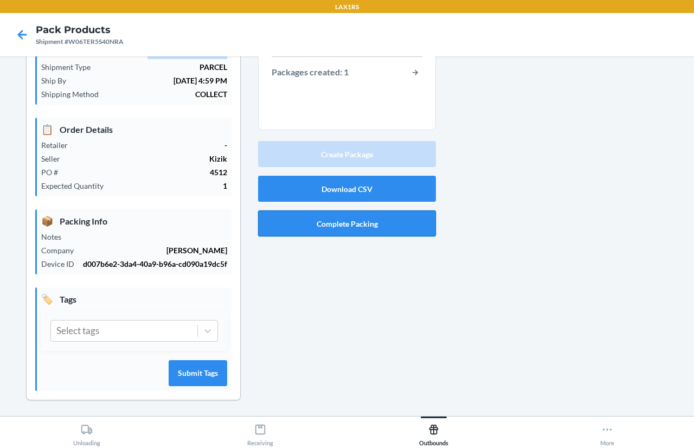
click at [385, 228] on button "Complete Packing" at bounding box center [347, 223] width 178 height 26
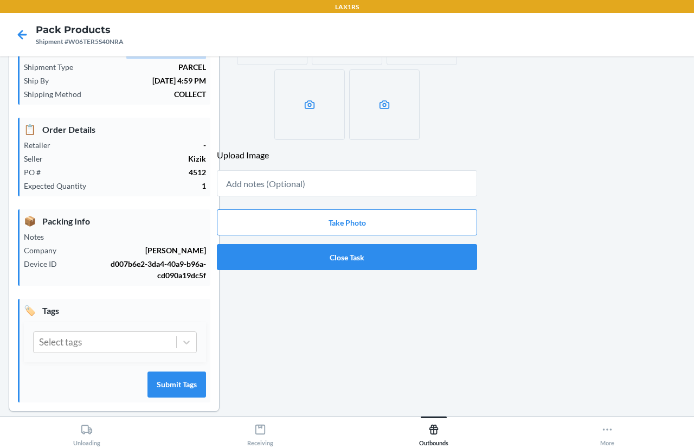
scroll to position [23, 0]
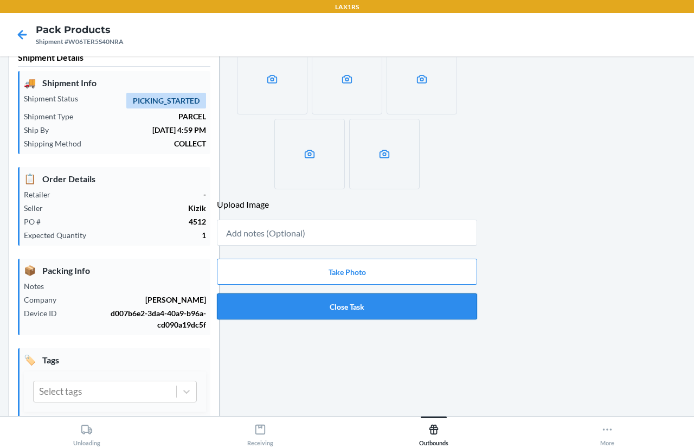
click at [393, 308] on button "Close Task" at bounding box center [347, 306] width 260 height 26
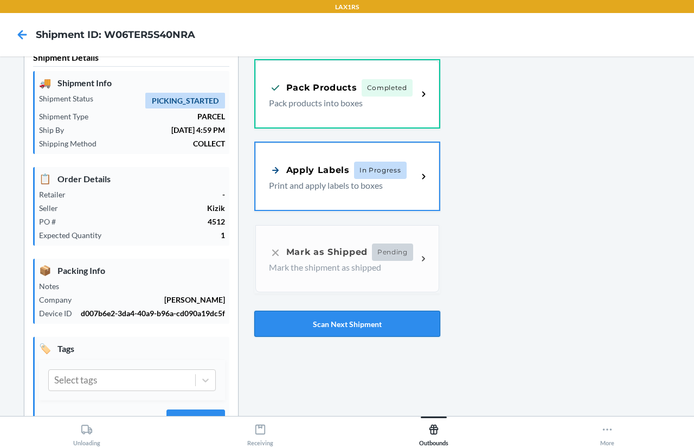
click at [396, 322] on button "Scan Next Shipment" at bounding box center [347, 323] width 186 height 26
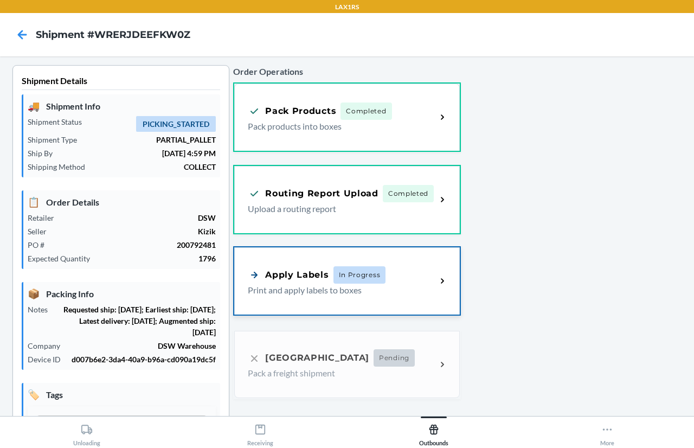
click at [365, 290] on p "Print and apply labels to boxes" at bounding box center [337, 289] width 179 height 13
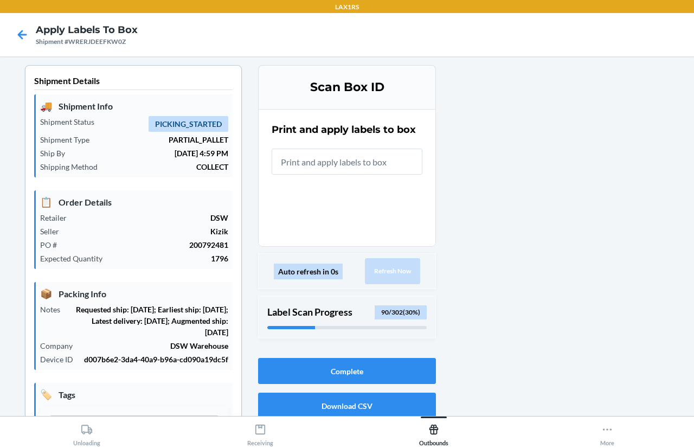
click at [354, 159] on input "text" at bounding box center [346, 161] width 151 height 26
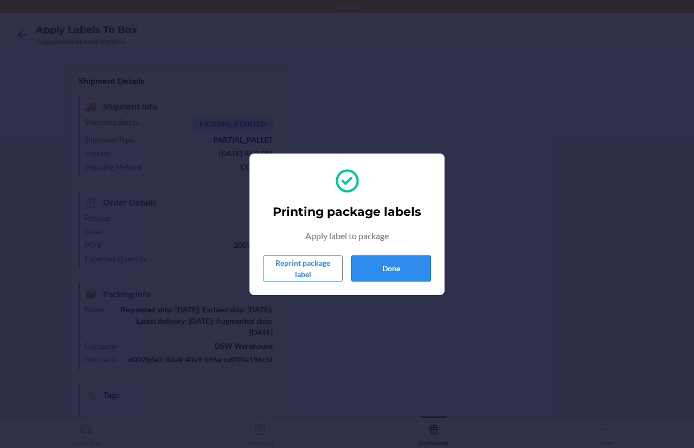
click at [410, 260] on button "Done" at bounding box center [391, 268] width 80 height 26
click at [408, 260] on button "Done" at bounding box center [391, 268] width 80 height 26
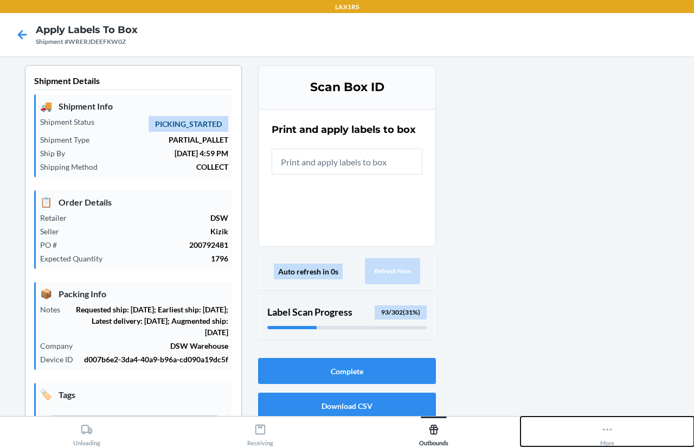
click at [611, 436] on div "More" at bounding box center [607, 432] width 14 height 27
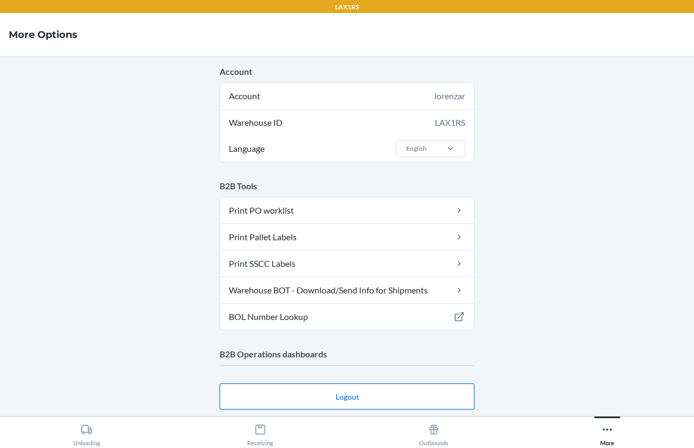
click at [348, 396] on button "Logout" at bounding box center [346, 396] width 255 height 26
